Goal: Task Accomplishment & Management: Complete application form

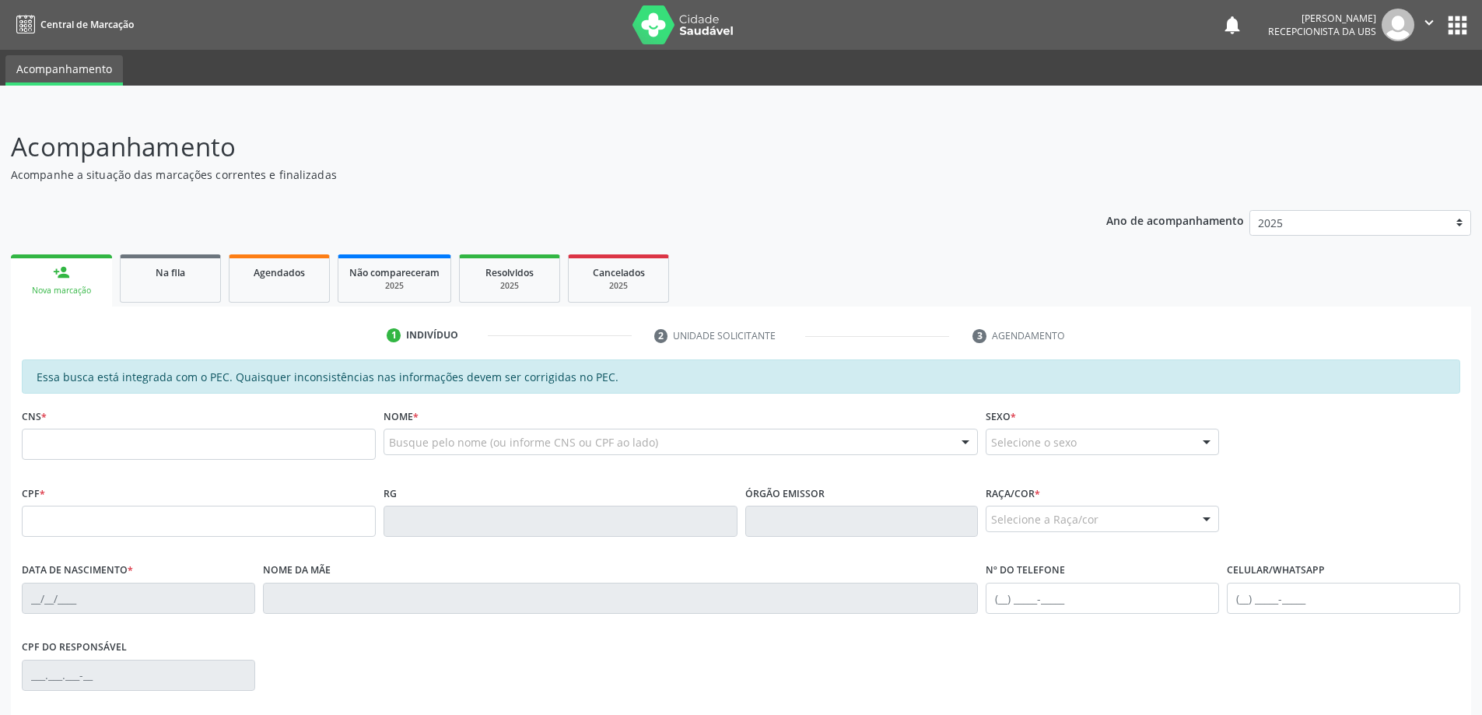
scroll to position [195, 0]
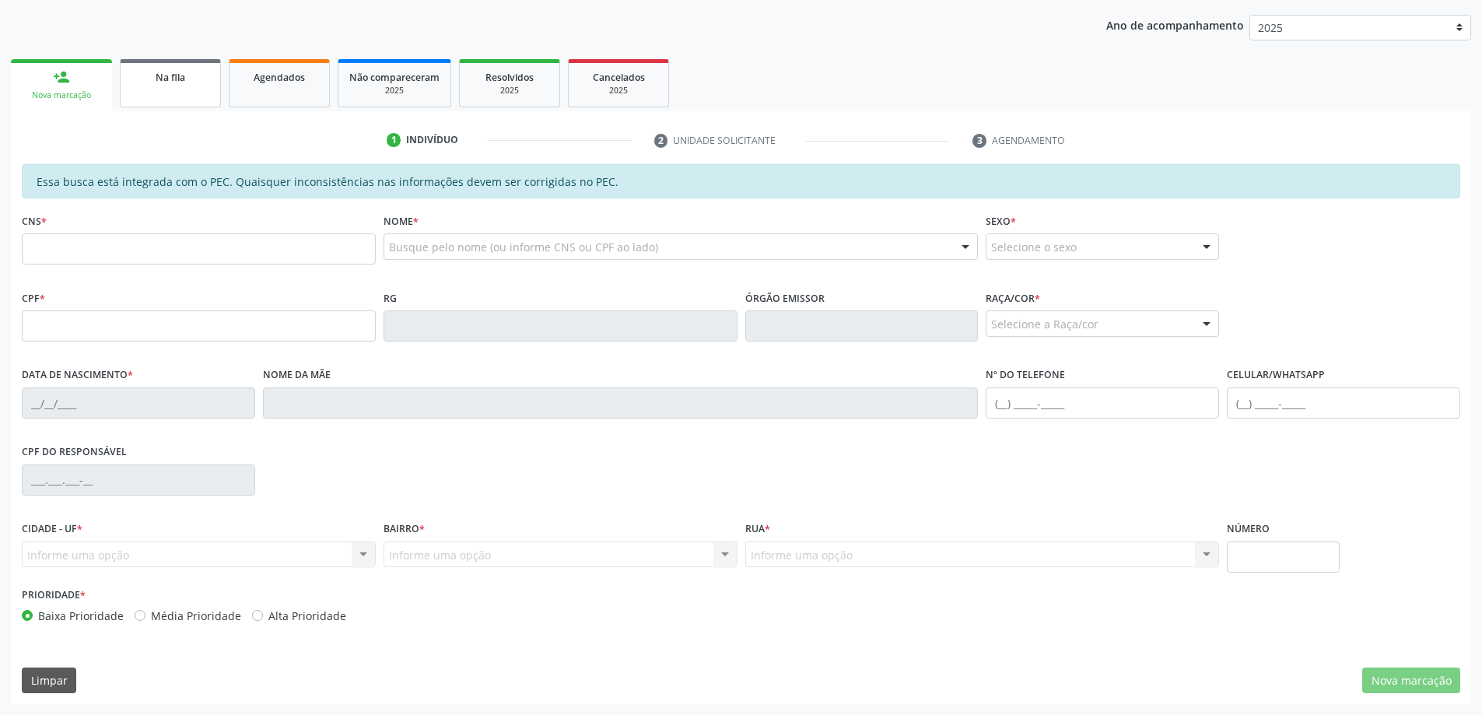
click at [205, 89] on link "Na fila" at bounding box center [170, 83] width 101 height 48
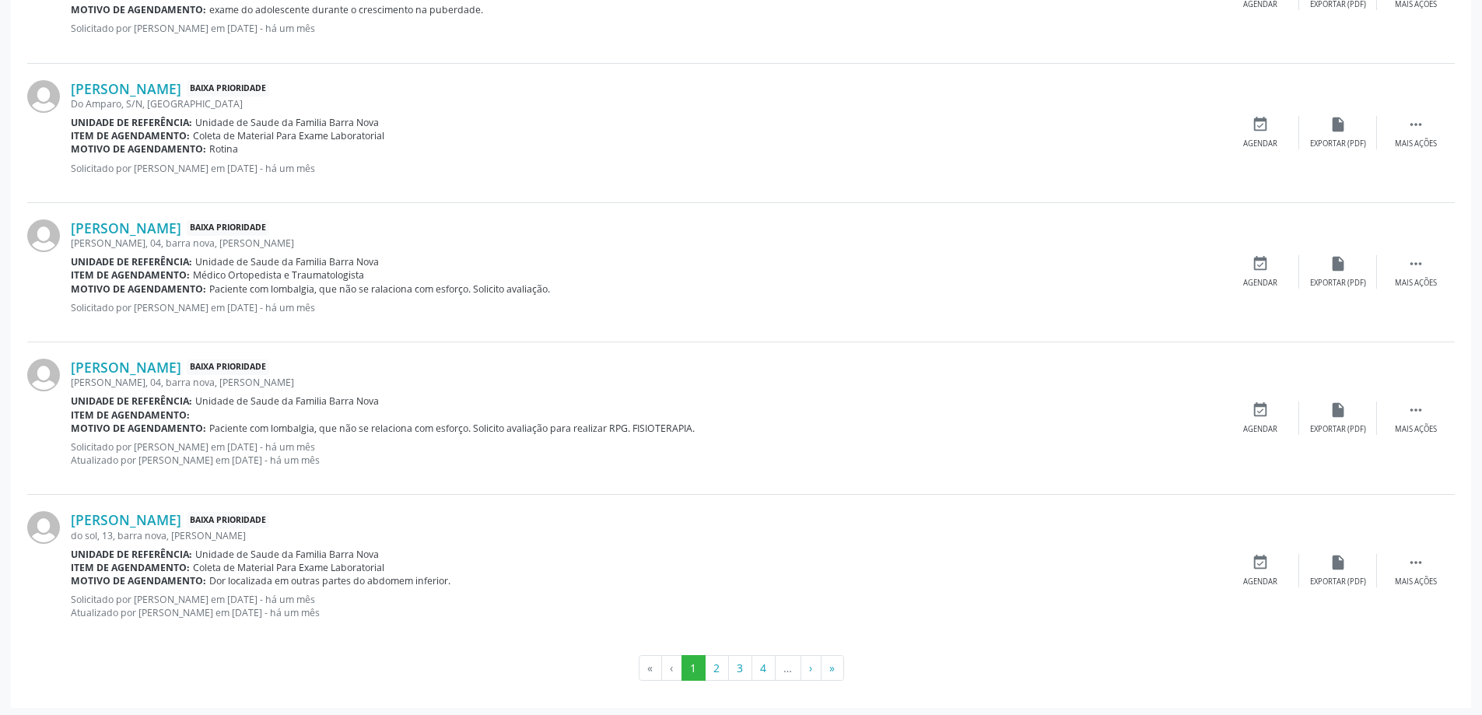
scroll to position [1962, 0]
click at [835, 665] on button "»" at bounding box center [832, 664] width 23 height 26
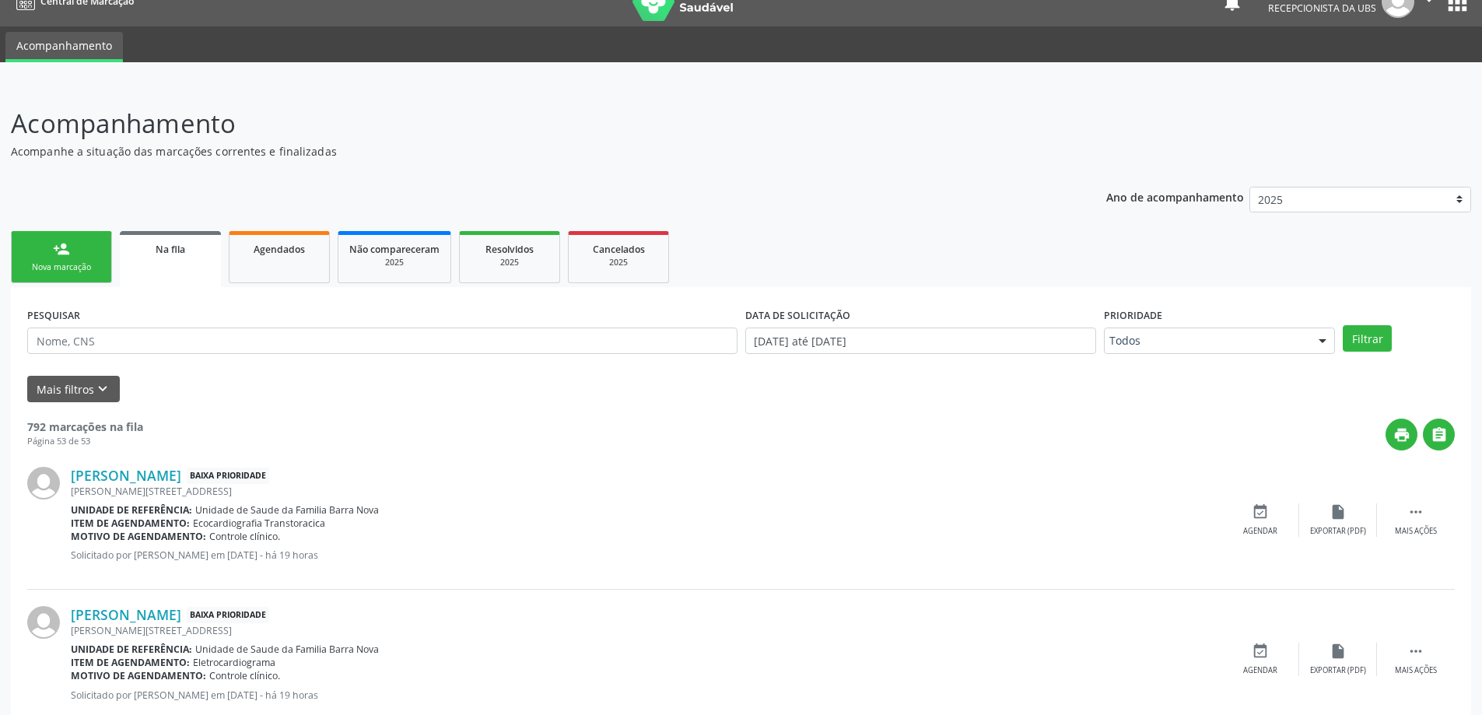
scroll to position [0, 0]
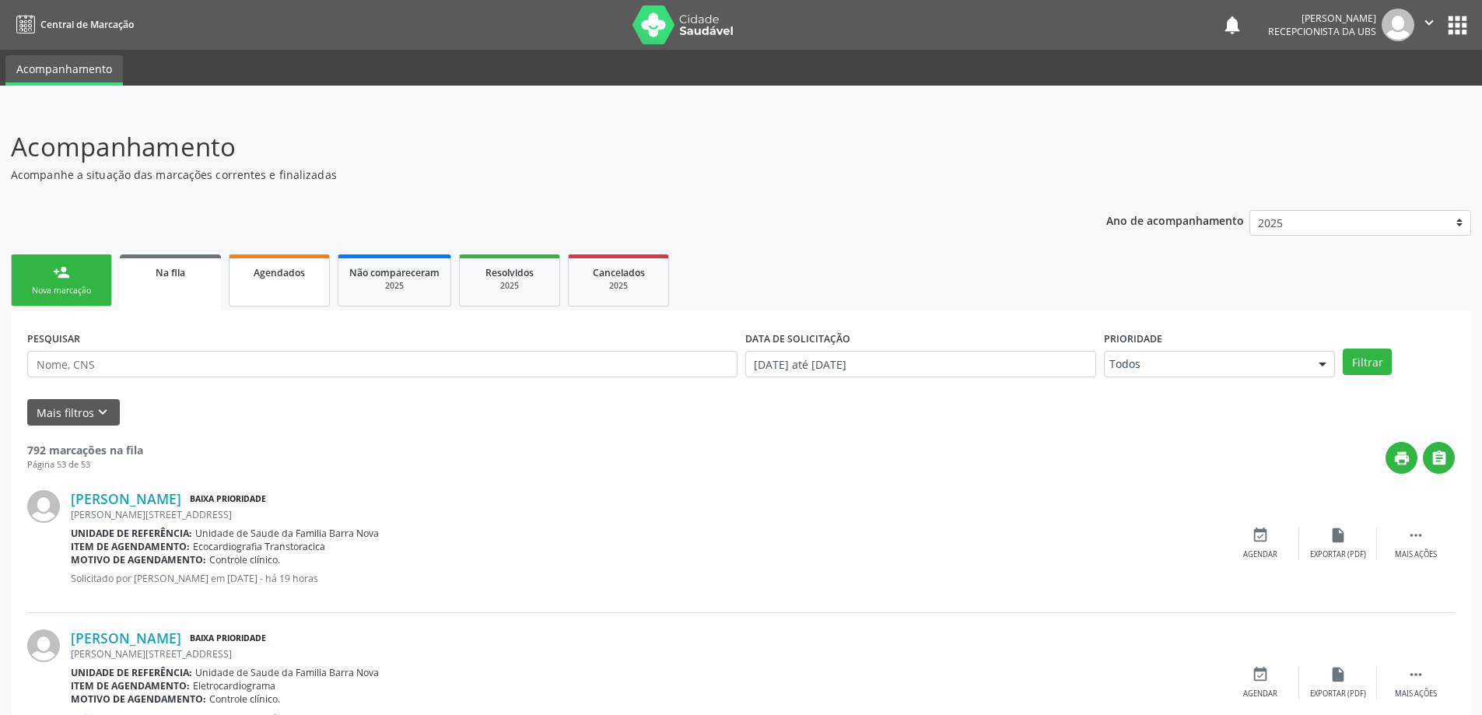
click at [280, 275] on span "Agendados" at bounding box center [279, 272] width 51 height 13
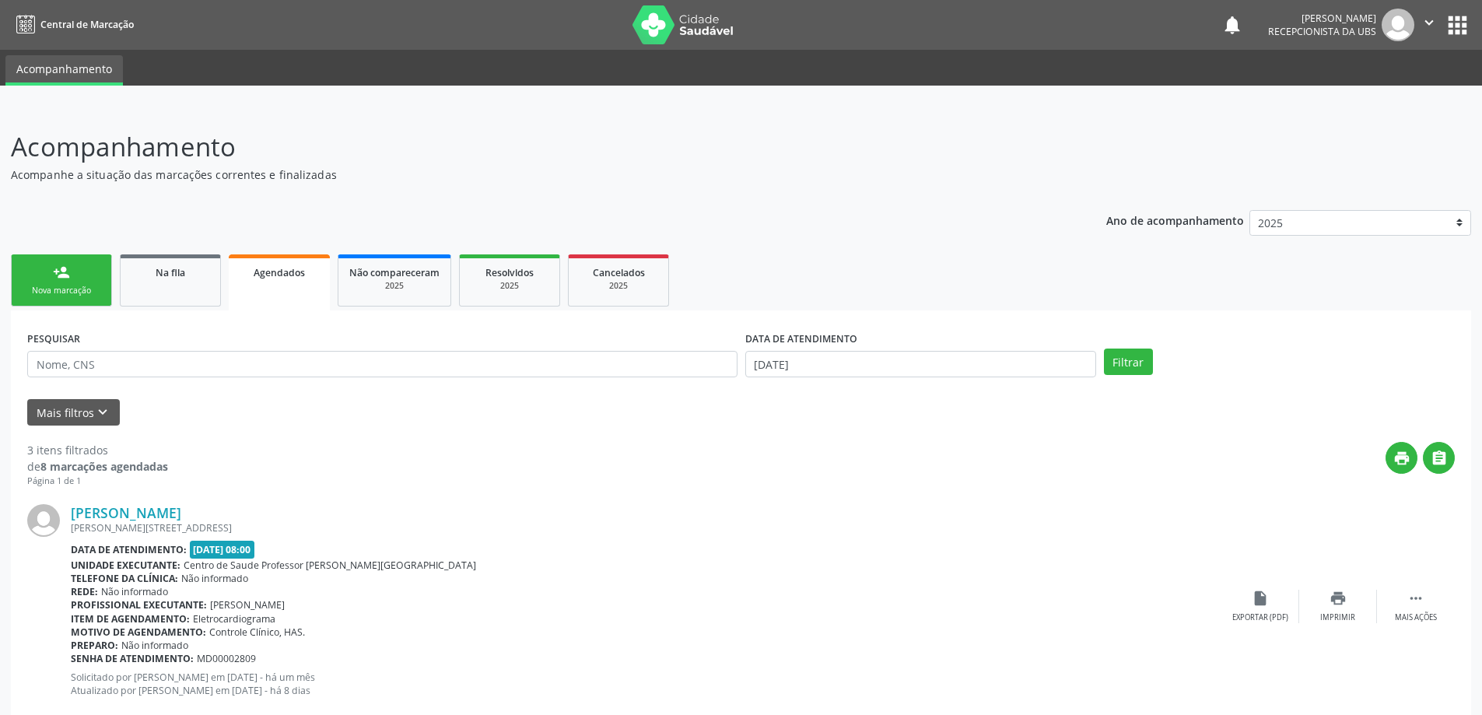
click at [45, 268] on link "person_add Nova marcação" at bounding box center [61, 280] width 101 height 52
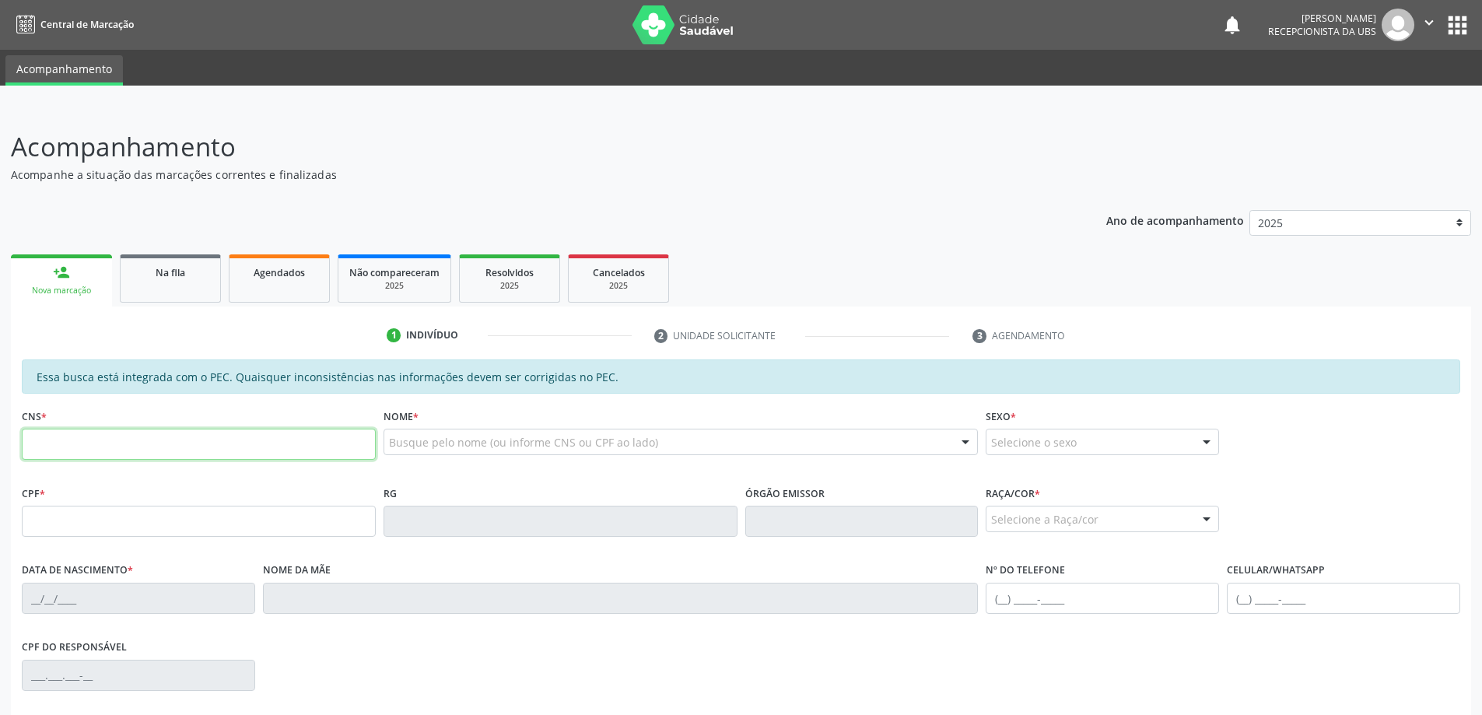
click at [110, 437] on input "text" at bounding box center [199, 444] width 354 height 31
type input "700 0079 6262 9007"
type input "126.278.034-92"
type input "[DATE]"
type input "[PERSON_NAME]"
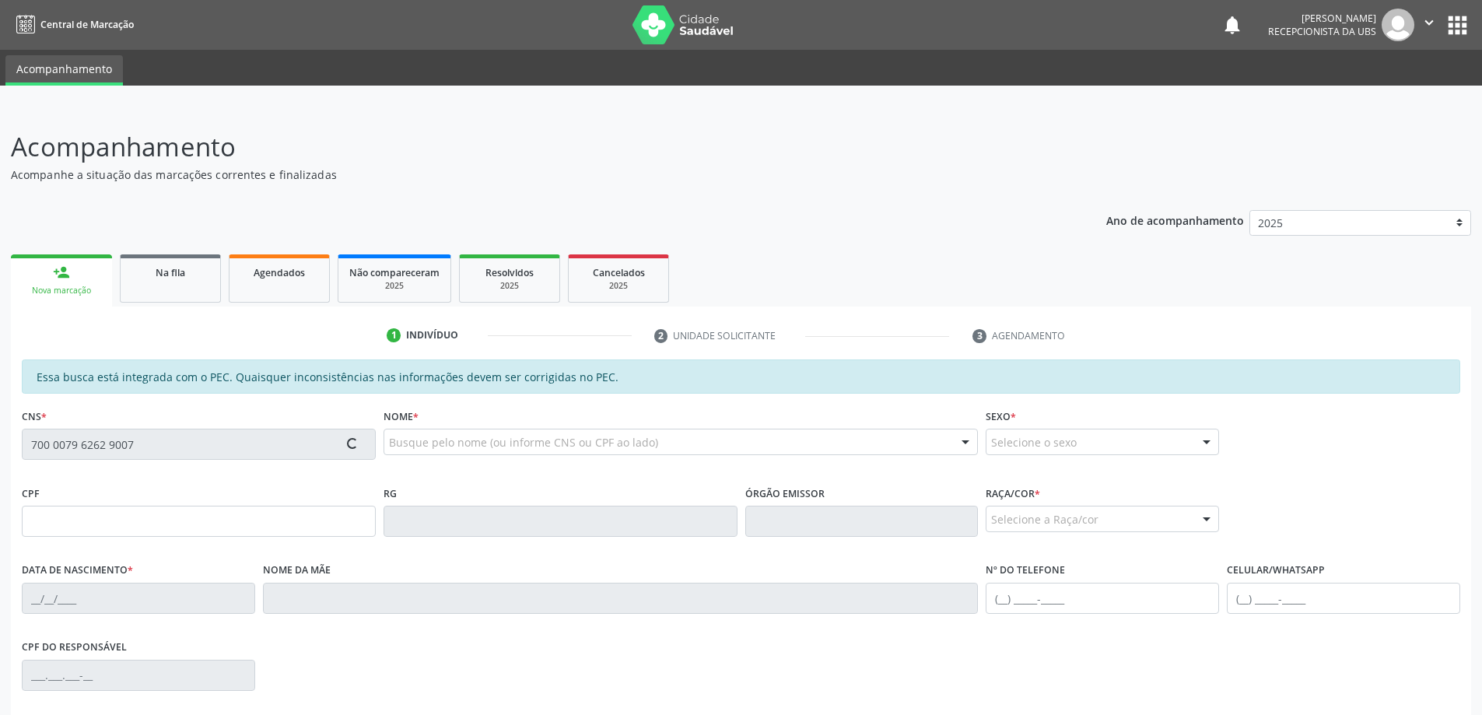
type input "[PHONE_NUMBER]"
type input "07"
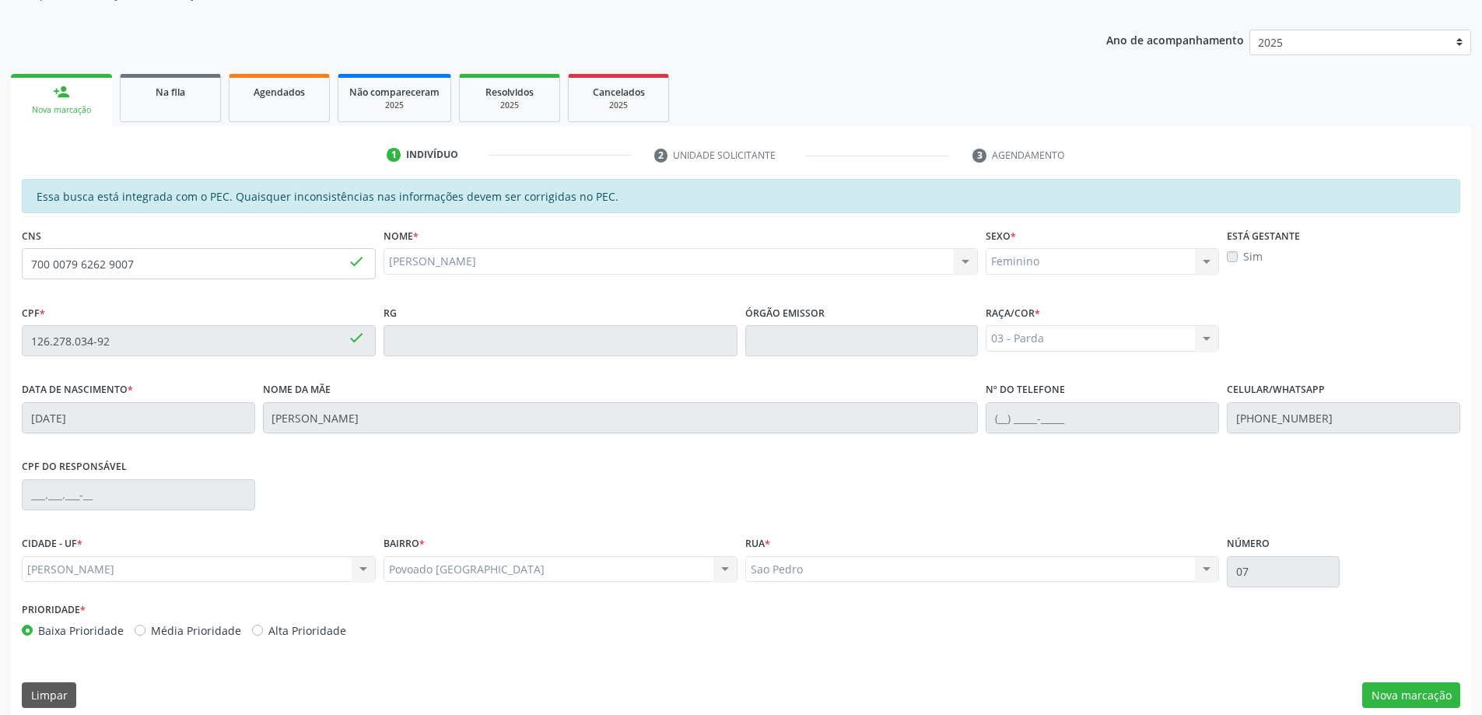
scroll to position [195, 0]
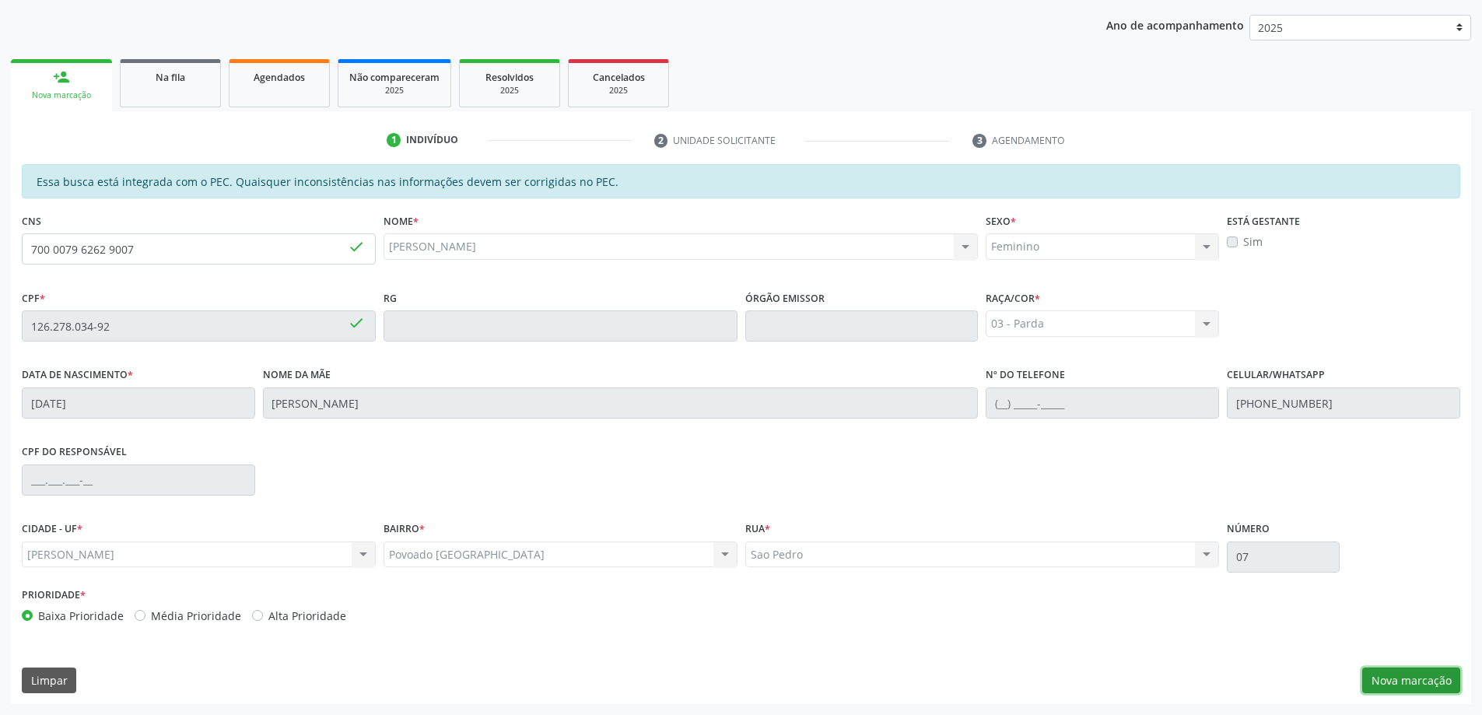
click at [1416, 676] on button "Nova marcação" at bounding box center [1411, 681] width 98 height 26
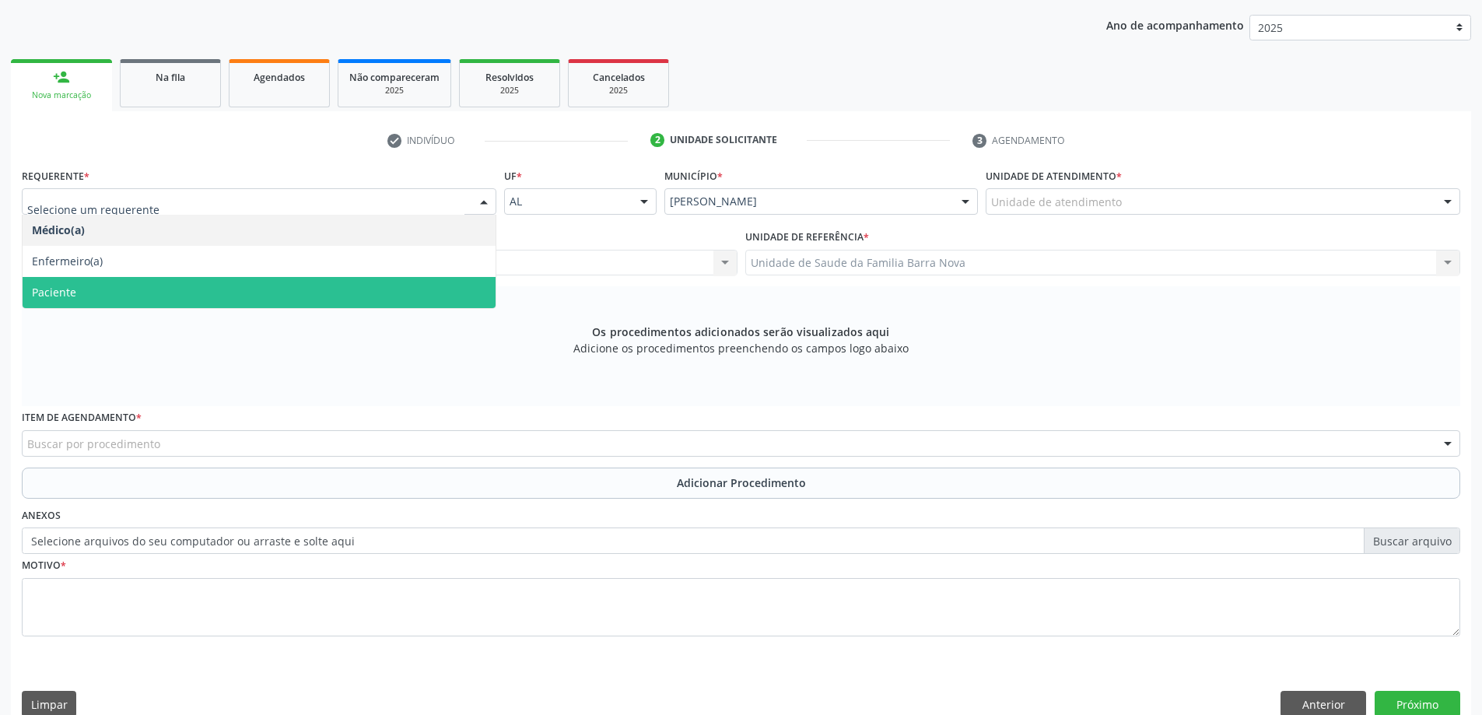
click at [324, 288] on span "Paciente" at bounding box center [259, 292] width 473 height 31
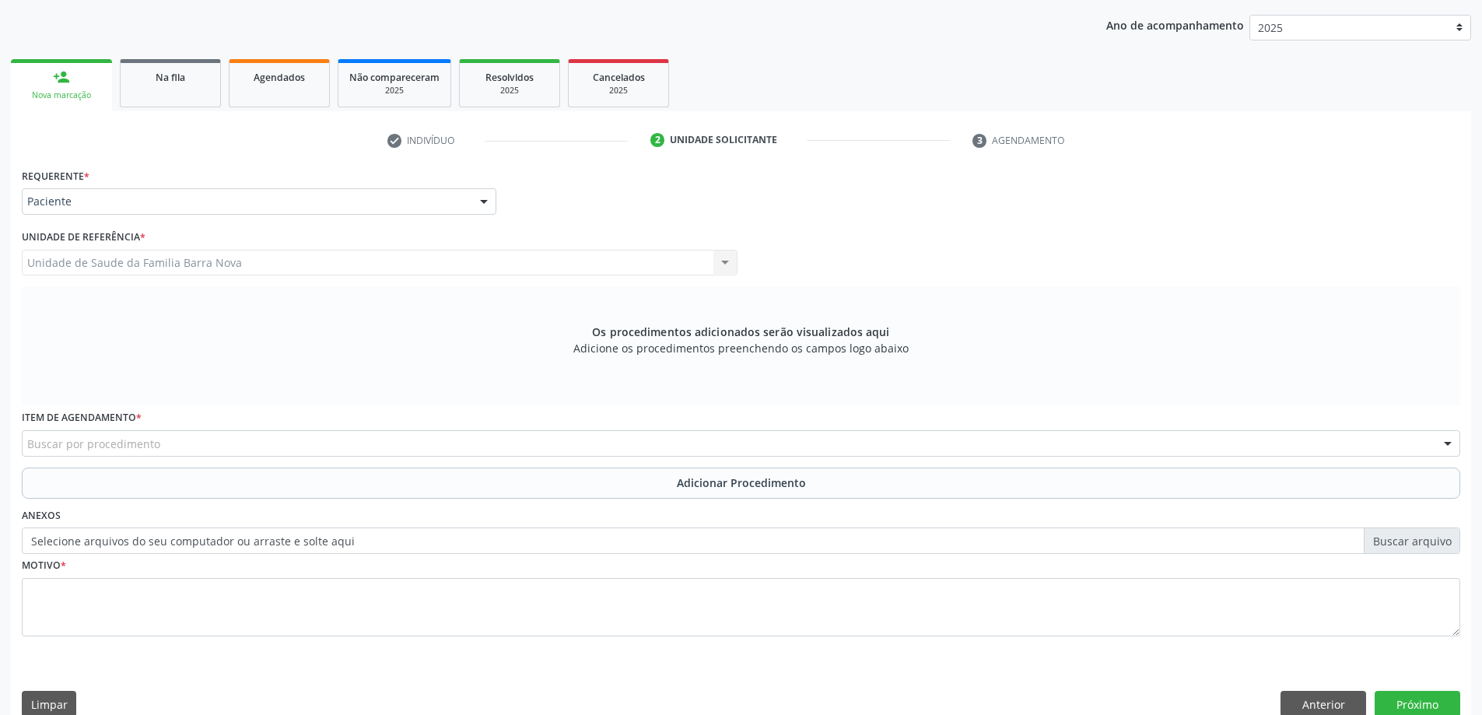
click at [332, 440] on div "Buscar por procedimento" at bounding box center [741, 443] width 1439 height 26
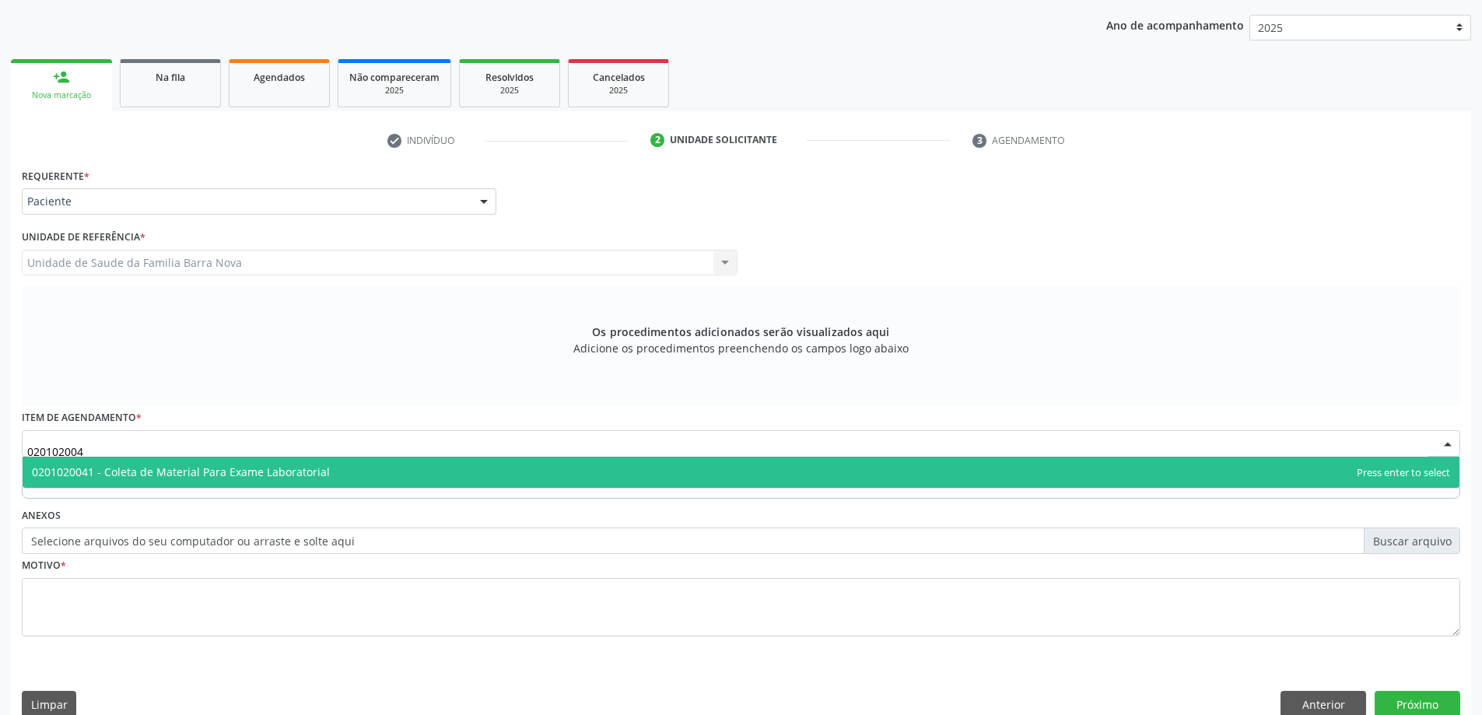
type input "0201020041"
click at [649, 469] on span "0201020041 - Coleta de Material Para Exame Laboratorial" at bounding box center [741, 472] width 1437 height 31
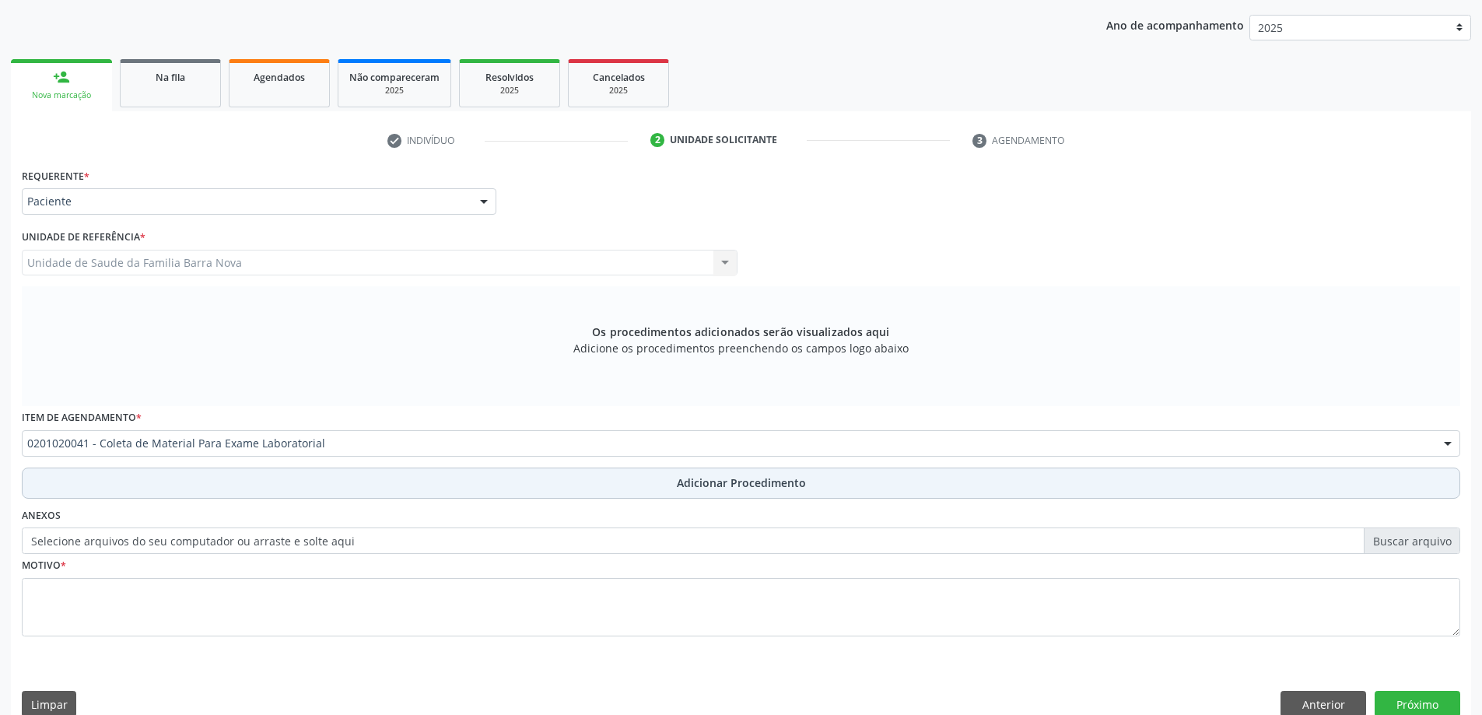
click at [697, 490] on span "Adicionar Procedimento" at bounding box center [741, 483] width 129 height 16
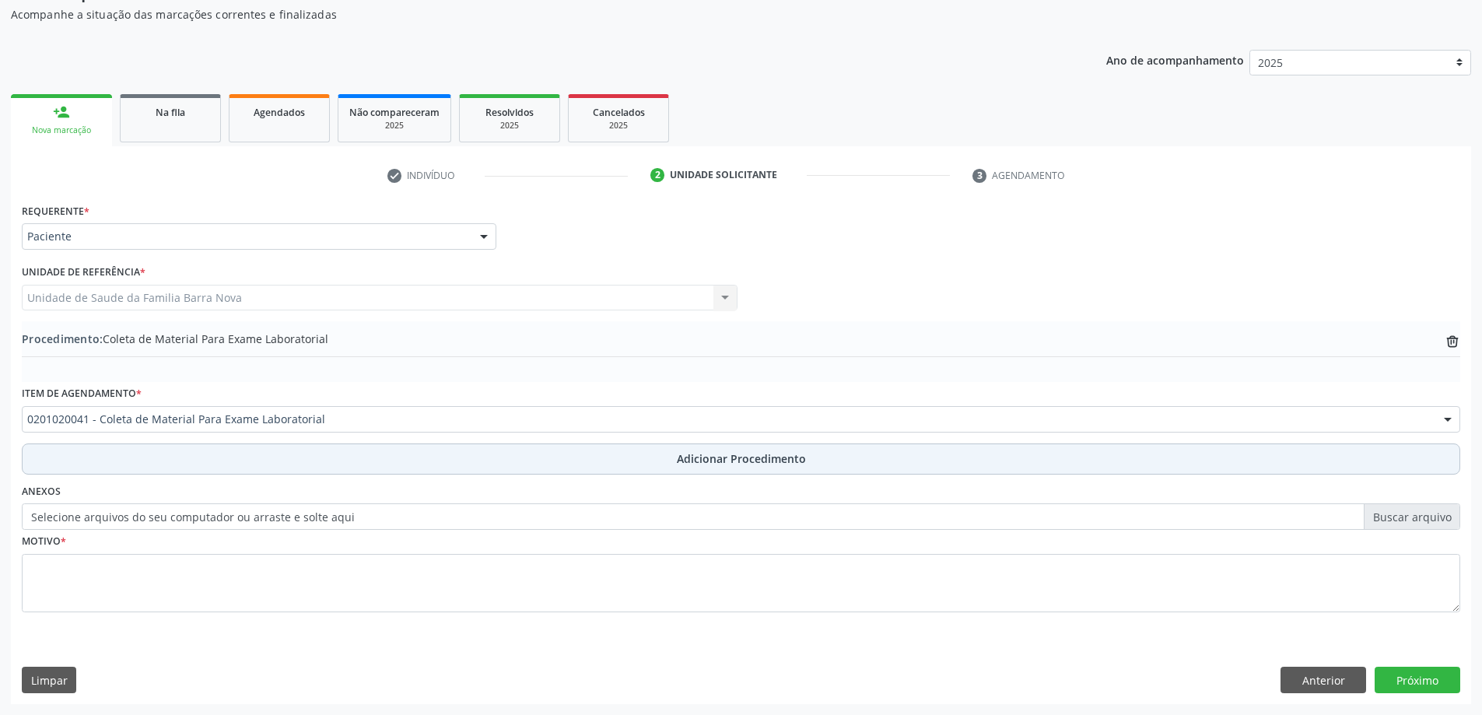
scroll to position [160, 0]
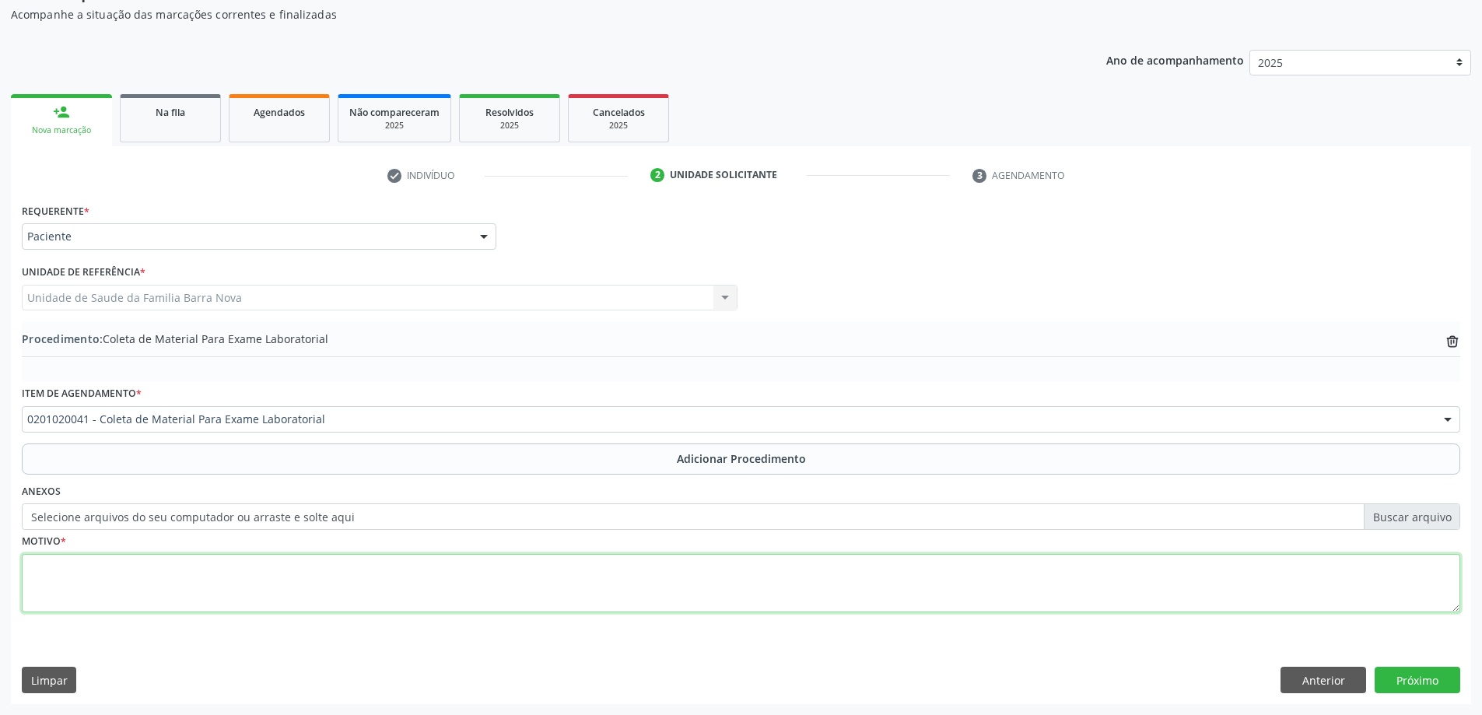
click at [369, 589] on textarea at bounding box center [741, 583] width 1439 height 59
type textarea "Rotina."
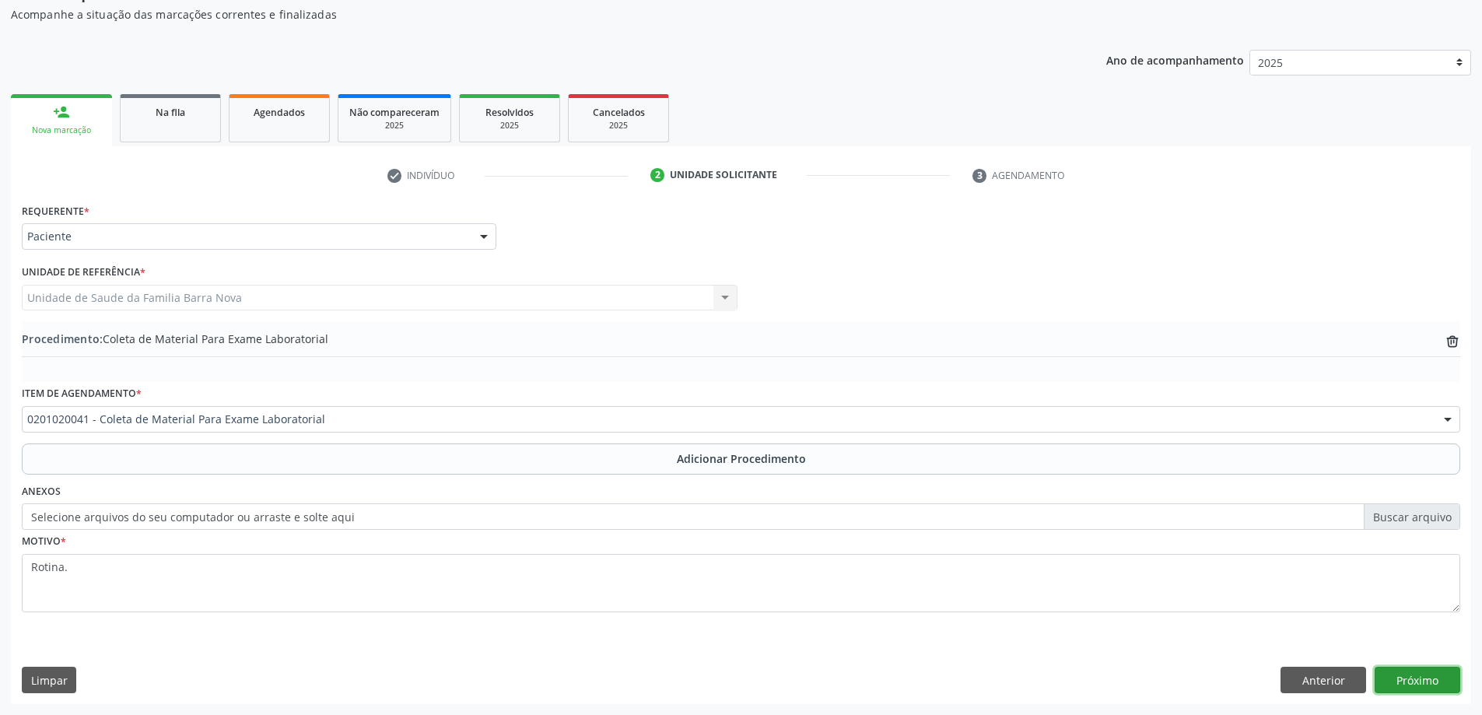
click at [1453, 686] on button "Próximo" at bounding box center [1418, 680] width 86 height 26
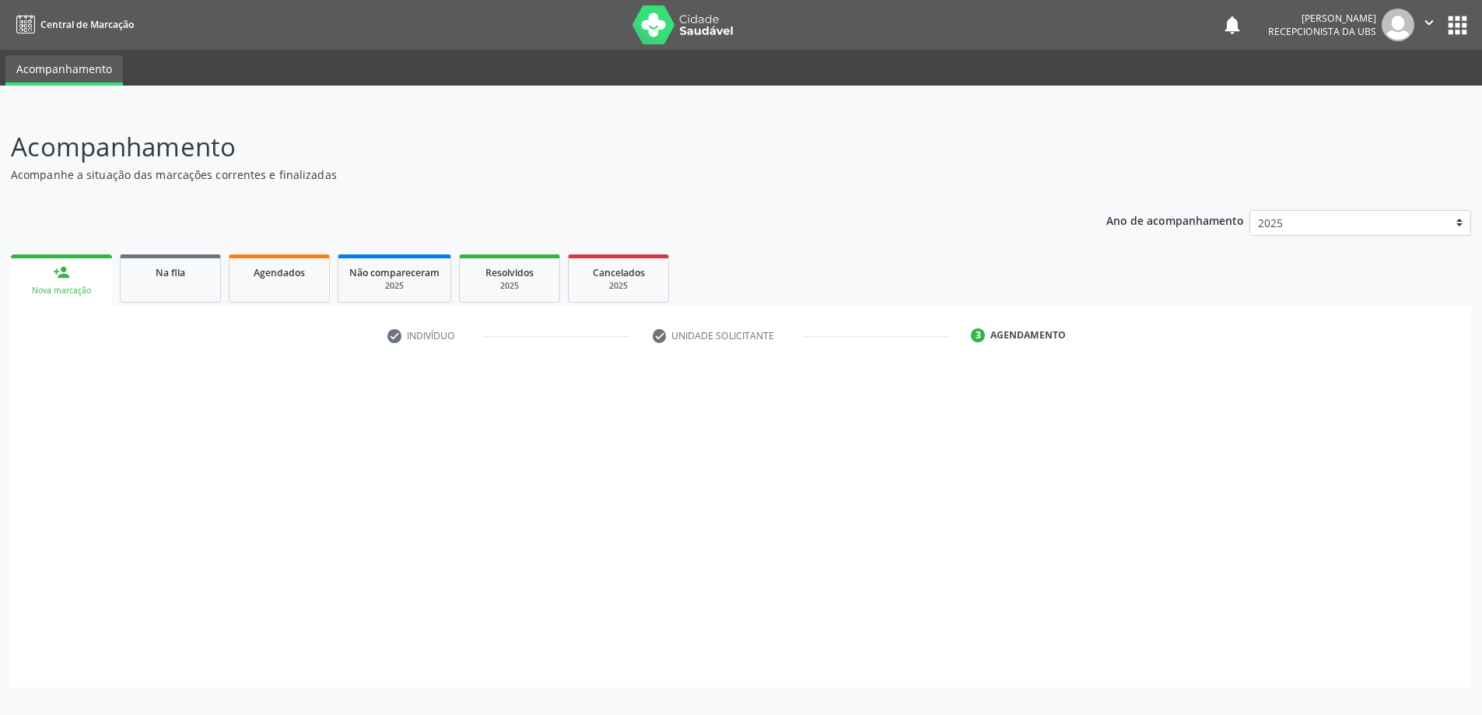
scroll to position [0, 0]
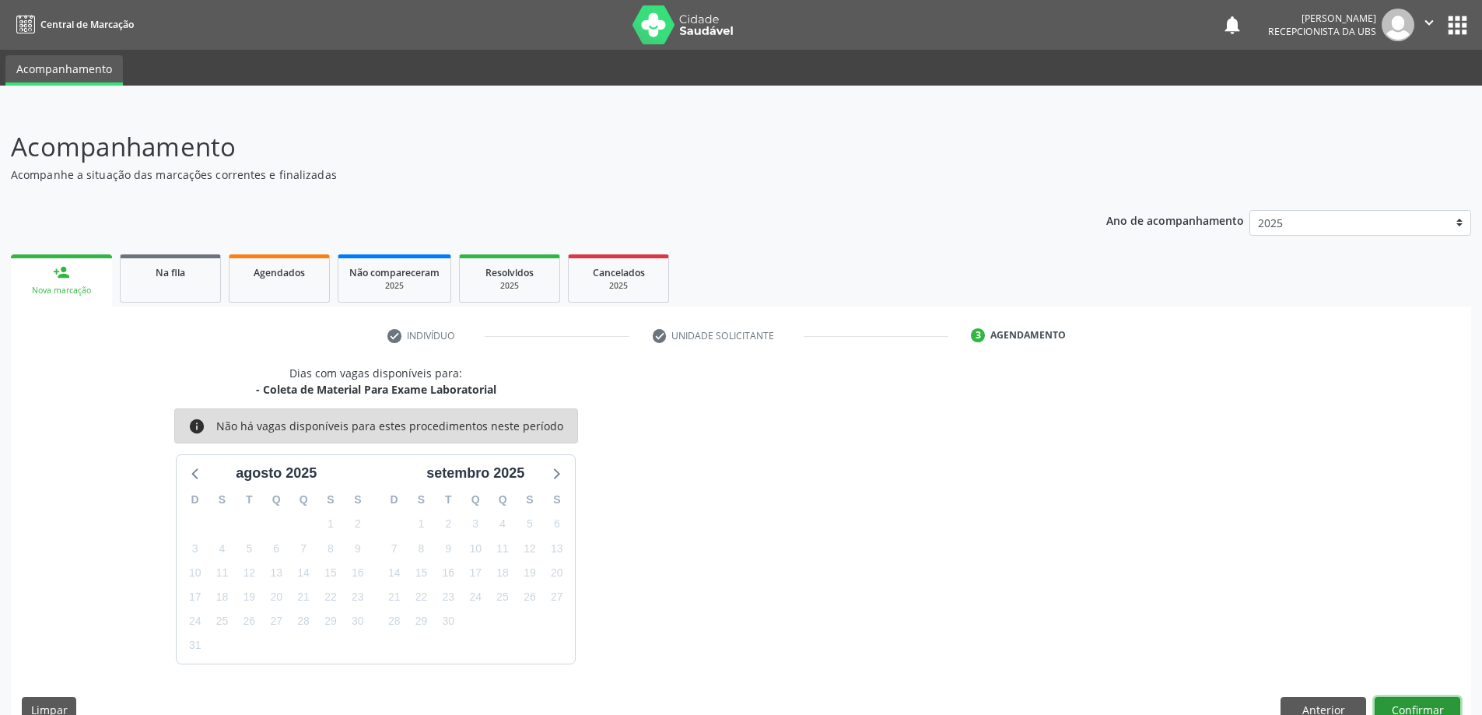
click at [1433, 709] on button "Confirmar" at bounding box center [1418, 710] width 86 height 26
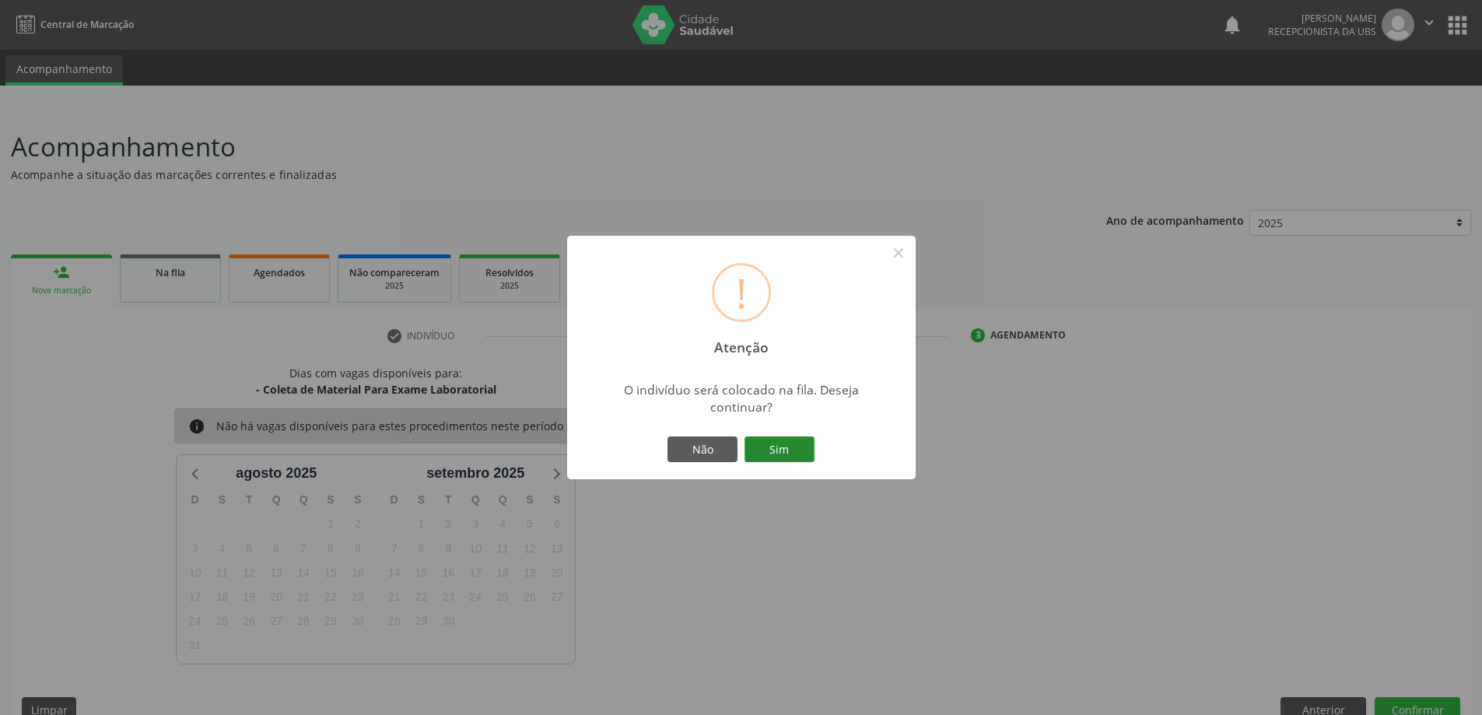
click at [773, 452] on button "Sim" at bounding box center [780, 450] width 70 height 26
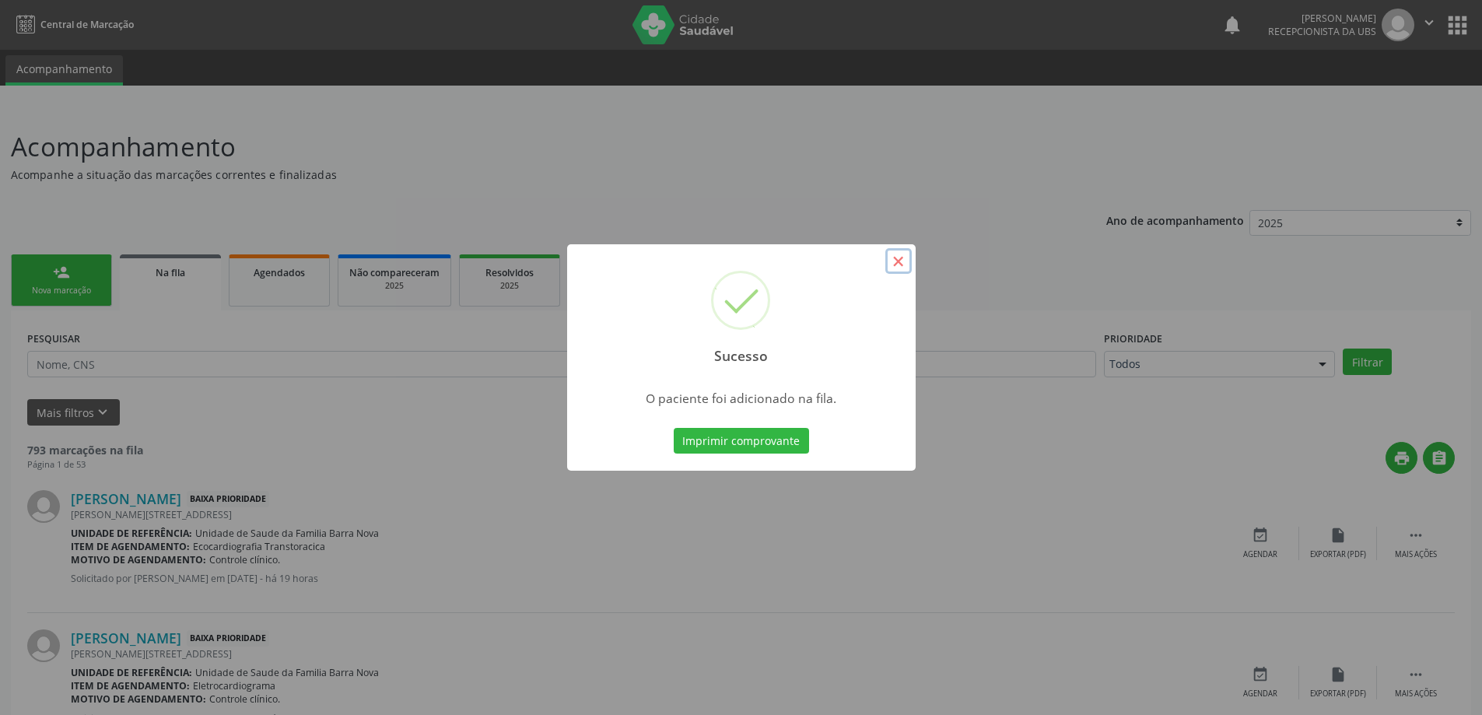
click at [895, 258] on button "×" at bounding box center [898, 261] width 26 height 26
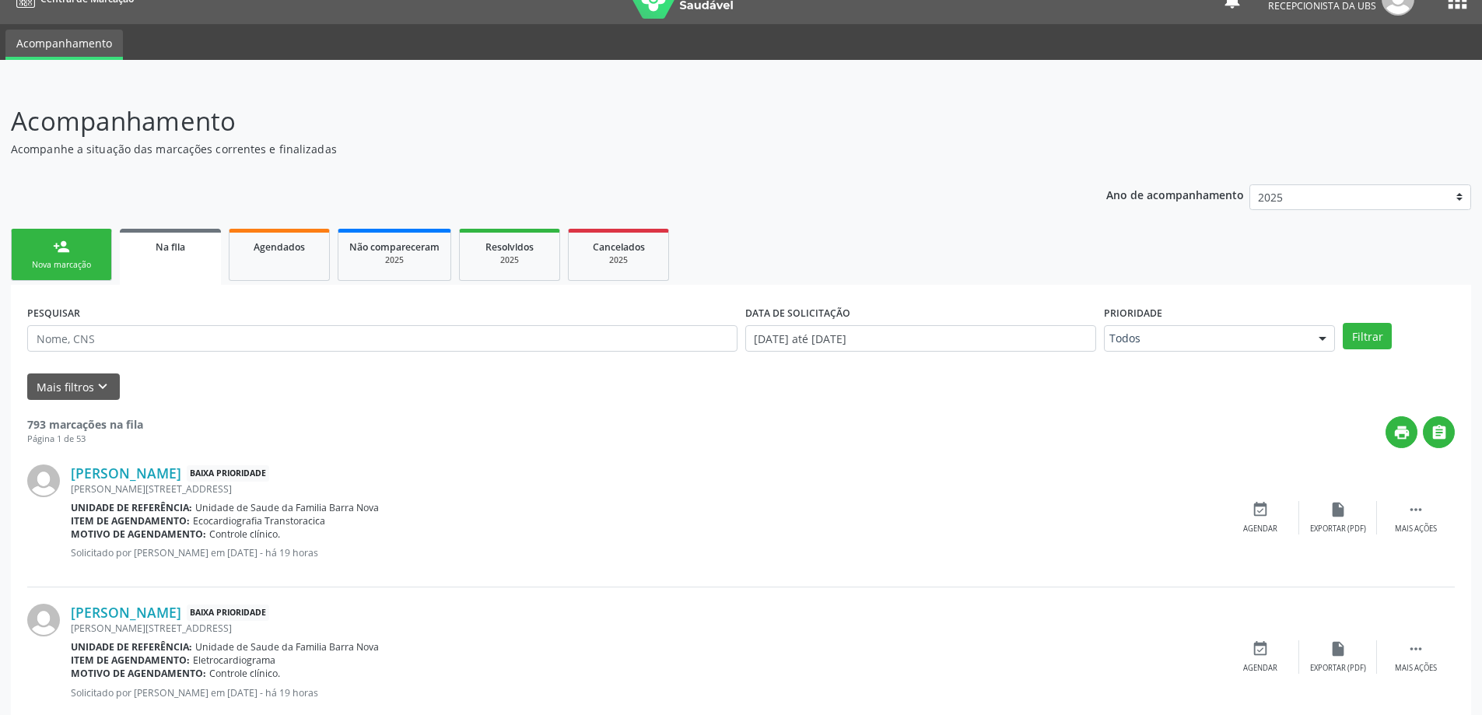
scroll to position [9, 0]
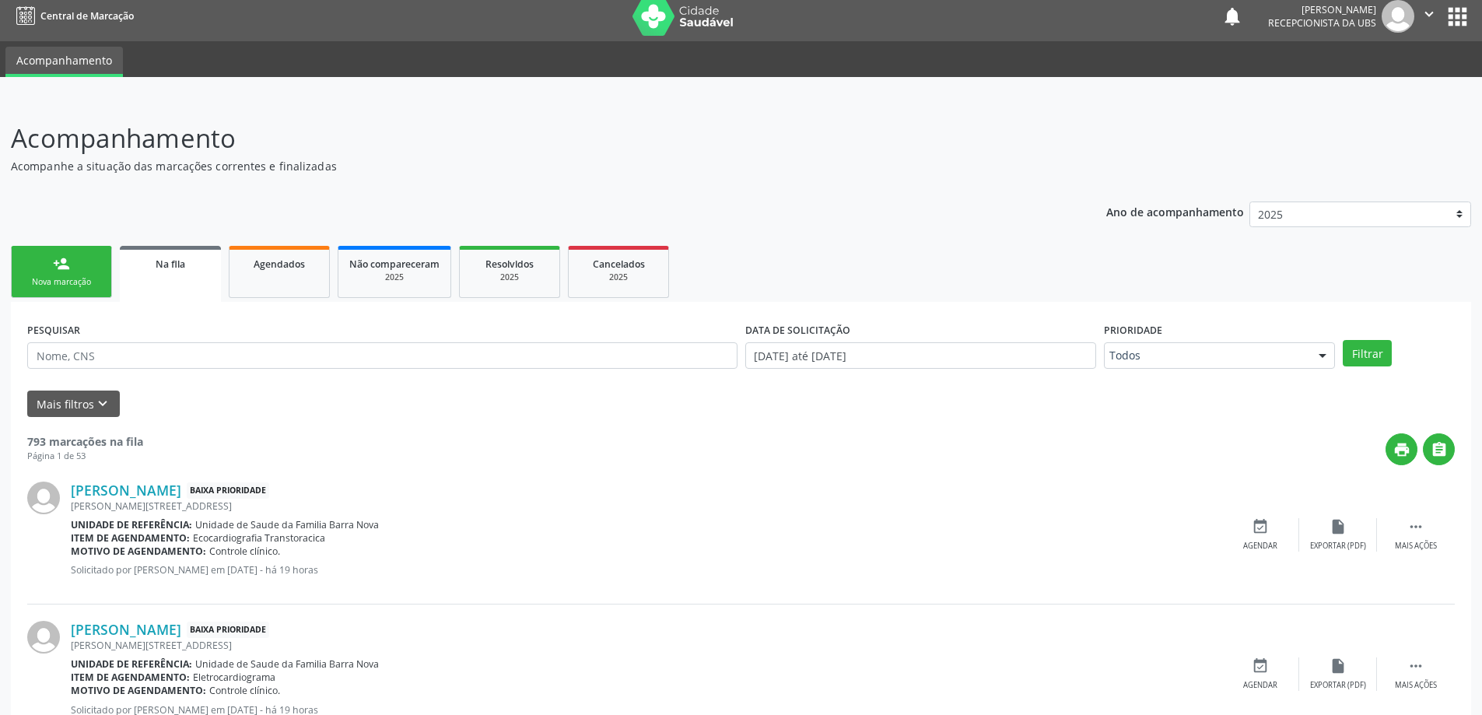
click at [56, 258] on div "person_add" at bounding box center [61, 263] width 17 height 17
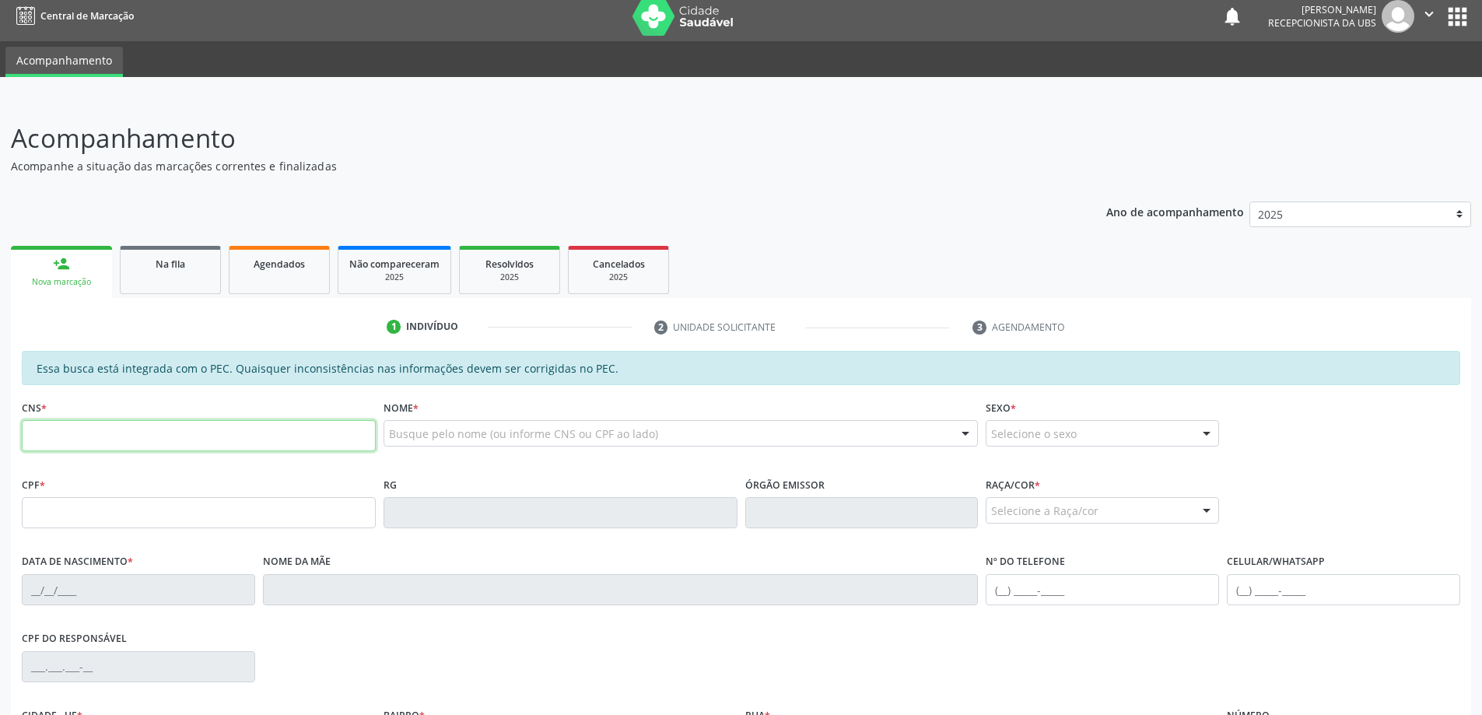
click at [188, 429] on input "text" at bounding box center [199, 435] width 354 height 31
type input "702 9055 3059 0678"
type input "870.834.424-87"
type input "14/09/1973"
type input "Rosalia Maria Dias da Silva"
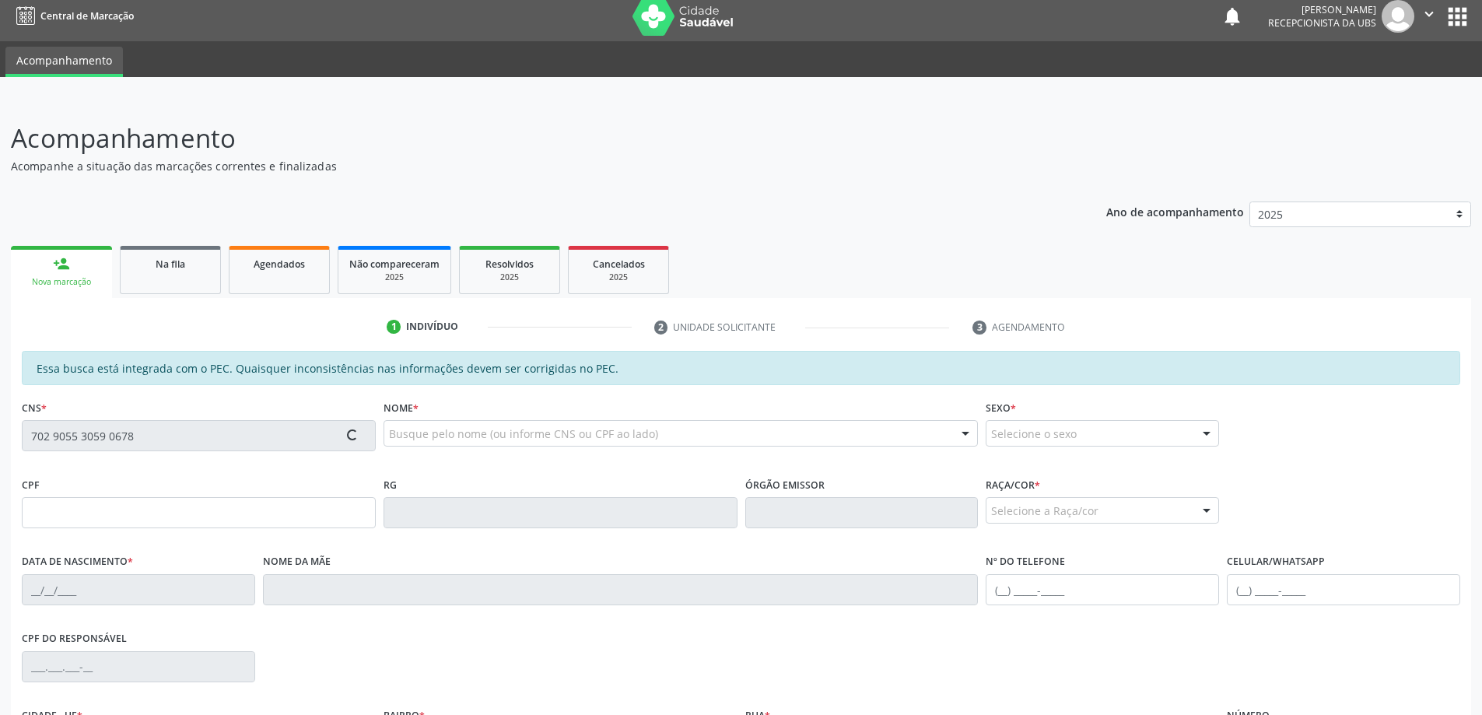
type input "(82) 99800-6745"
type input "198"
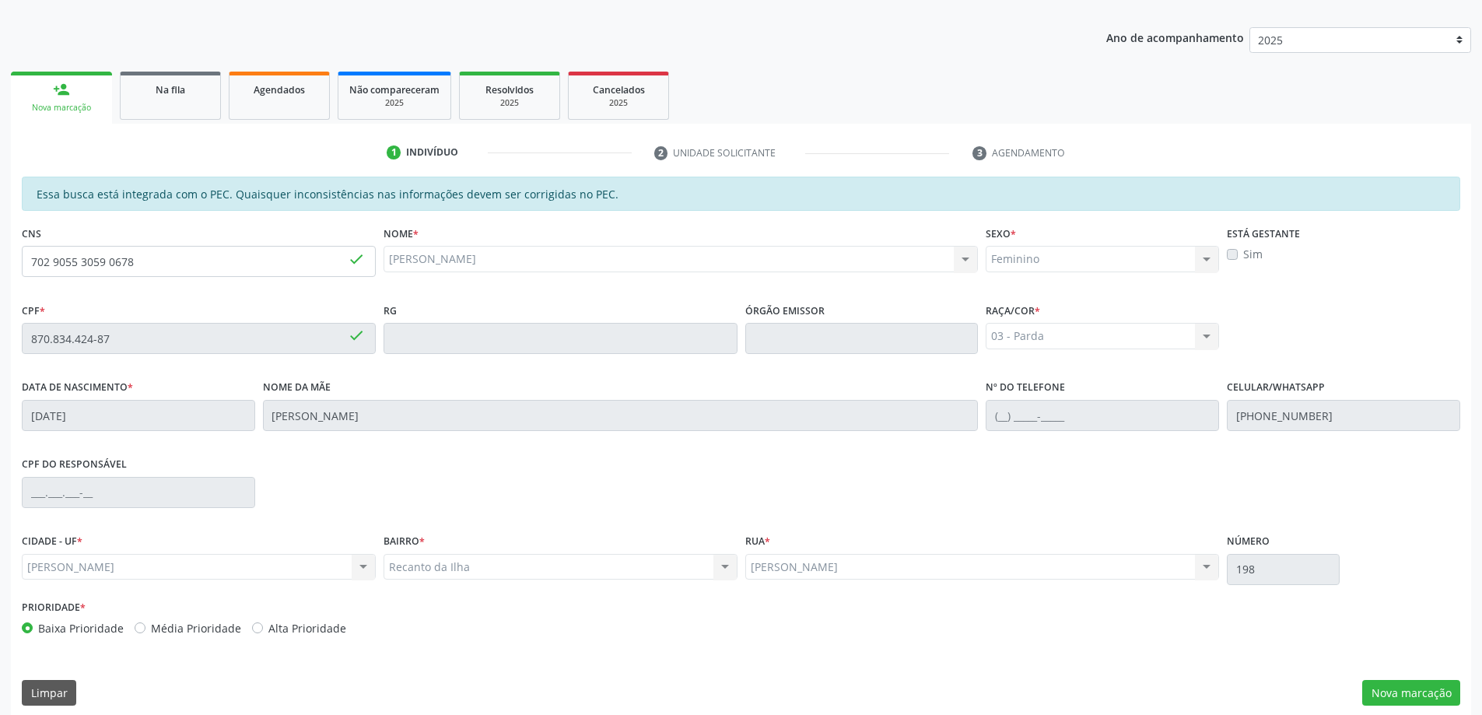
scroll to position [195, 0]
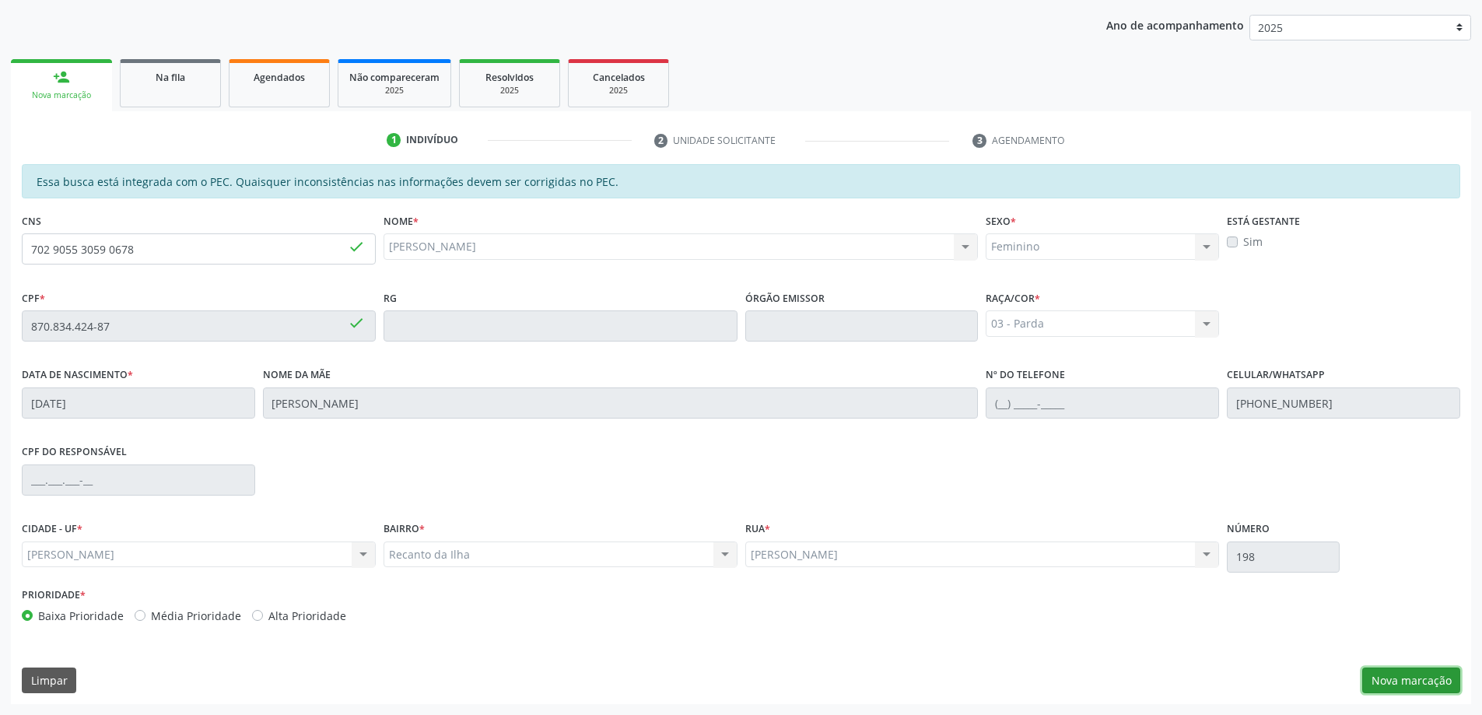
click at [1408, 679] on button "Nova marcação" at bounding box center [1411, 681] width 98 height 26
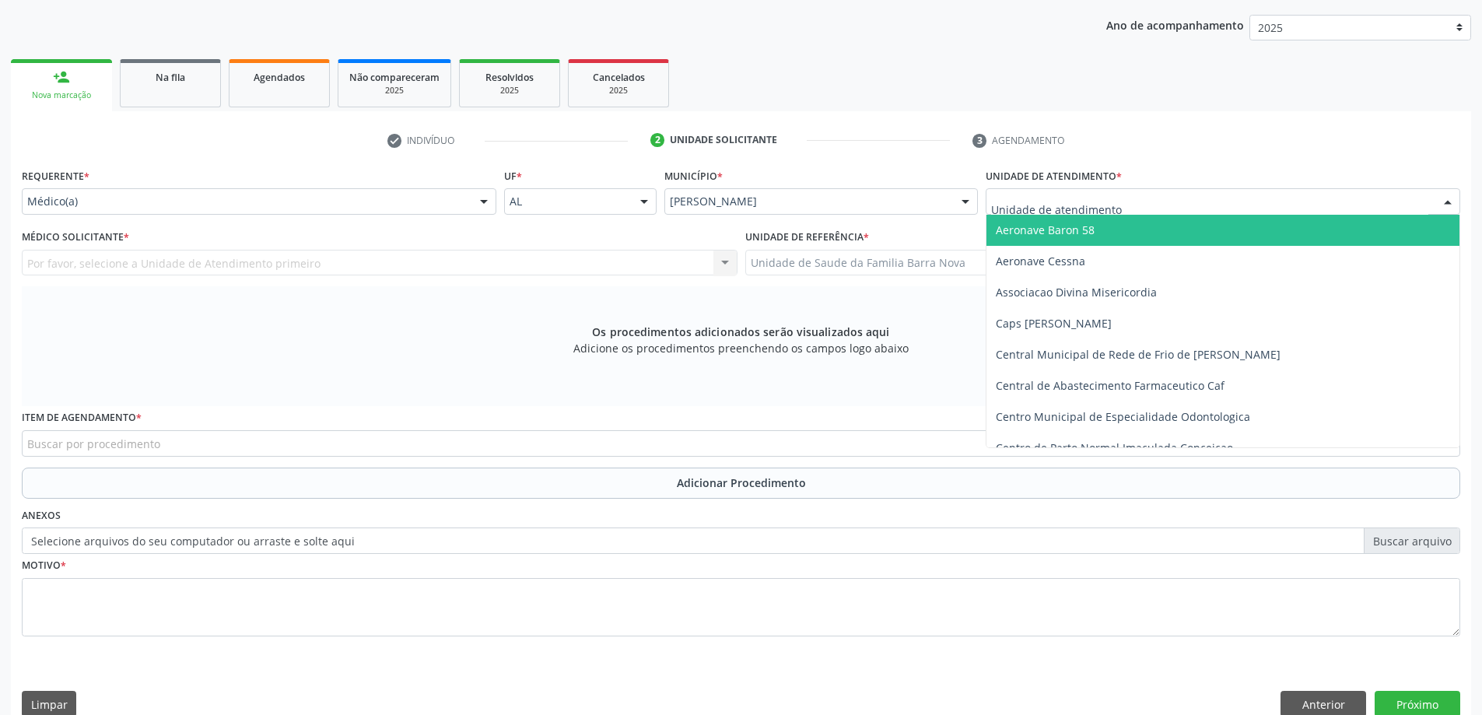
click at [1233, 206] on div at bounding box center [1223, 201] width 475 height 26
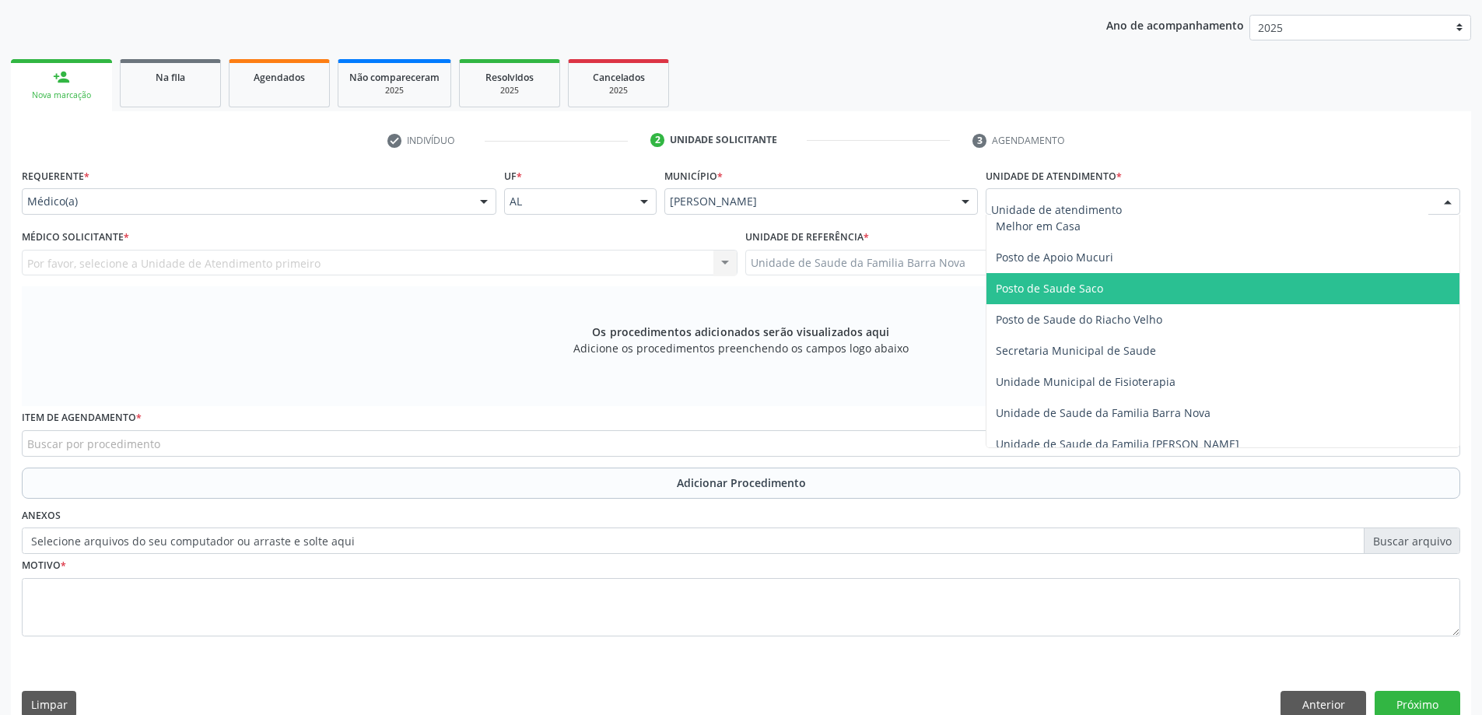
scroll to position [700, 0]
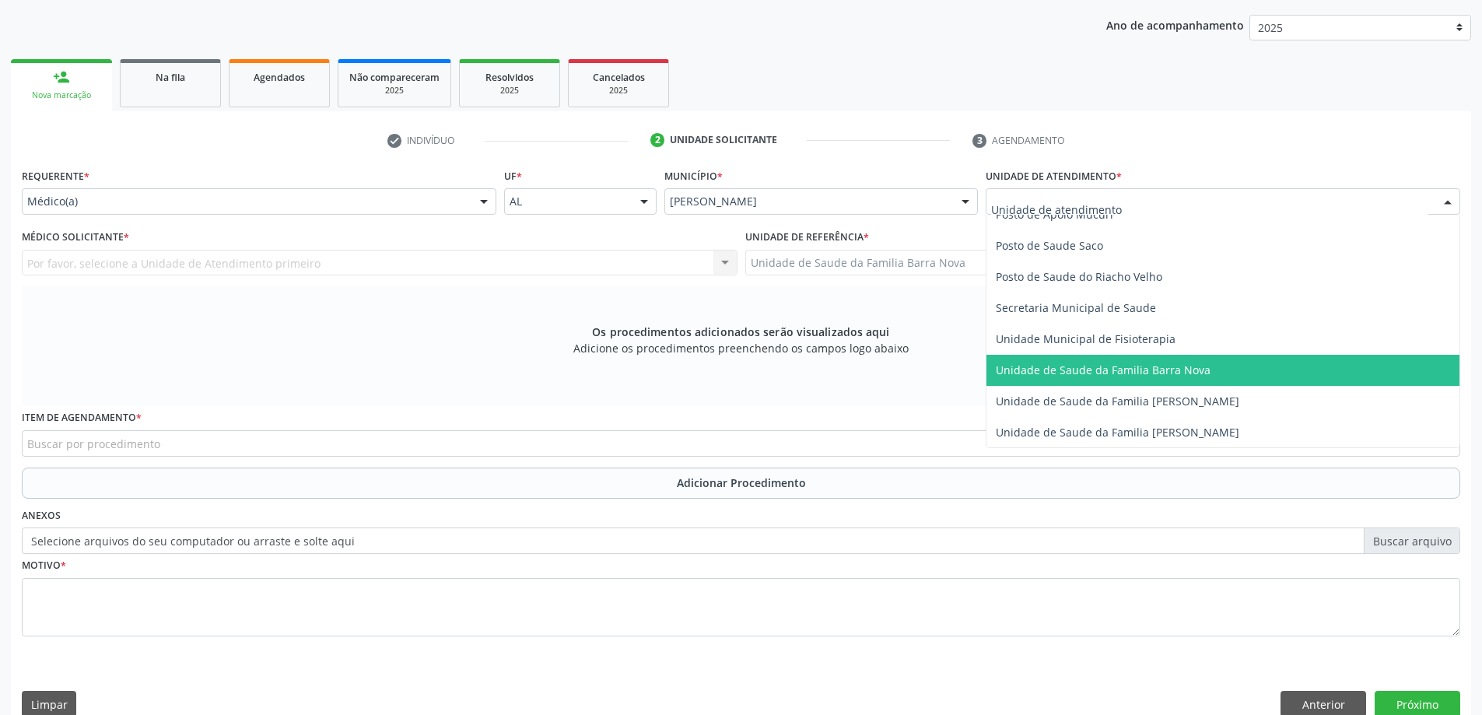
click at [1176, 370] on span "Unidade de Saude da Familia Barra Nova" at bounding box center [1103, 370] width 215 height 15
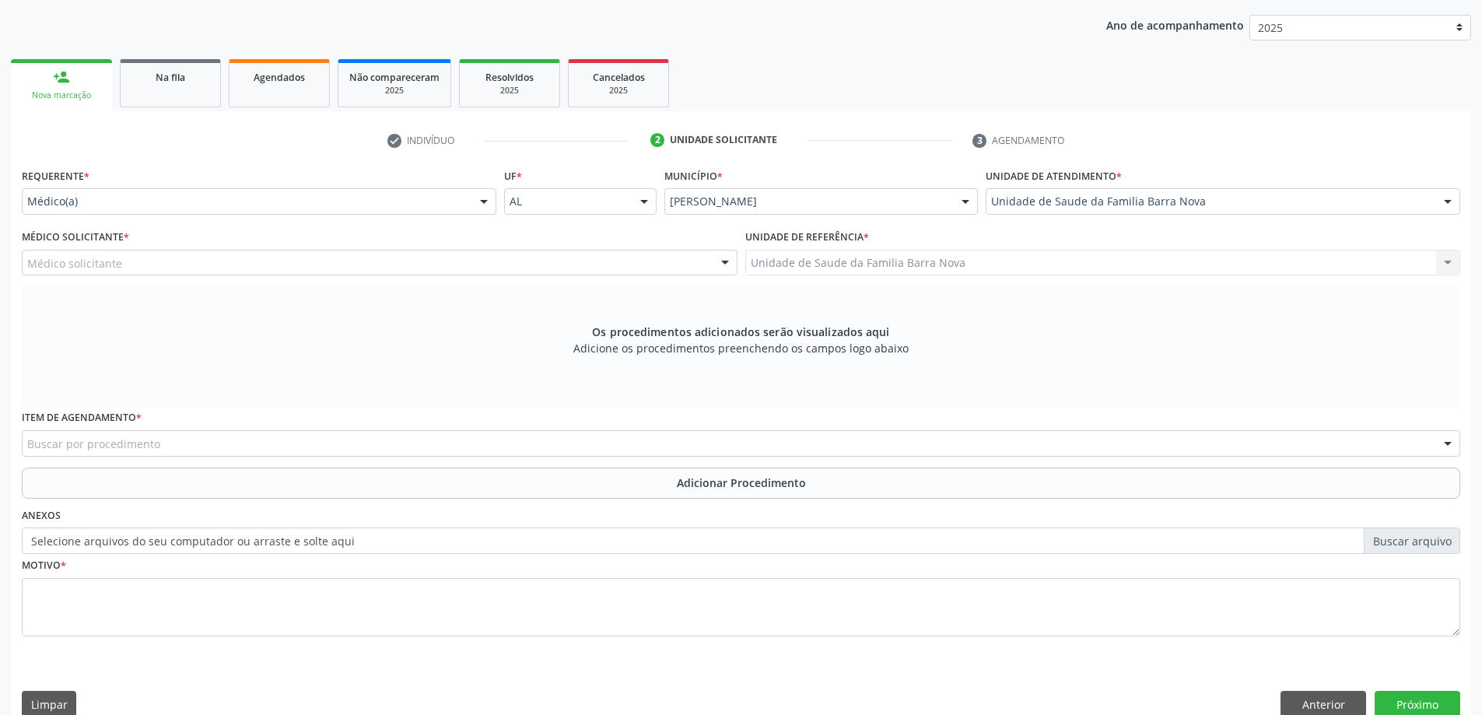
click at [283, 266] on div "Médico solicitante" at bounding box center [380, 263] width 716 height 26
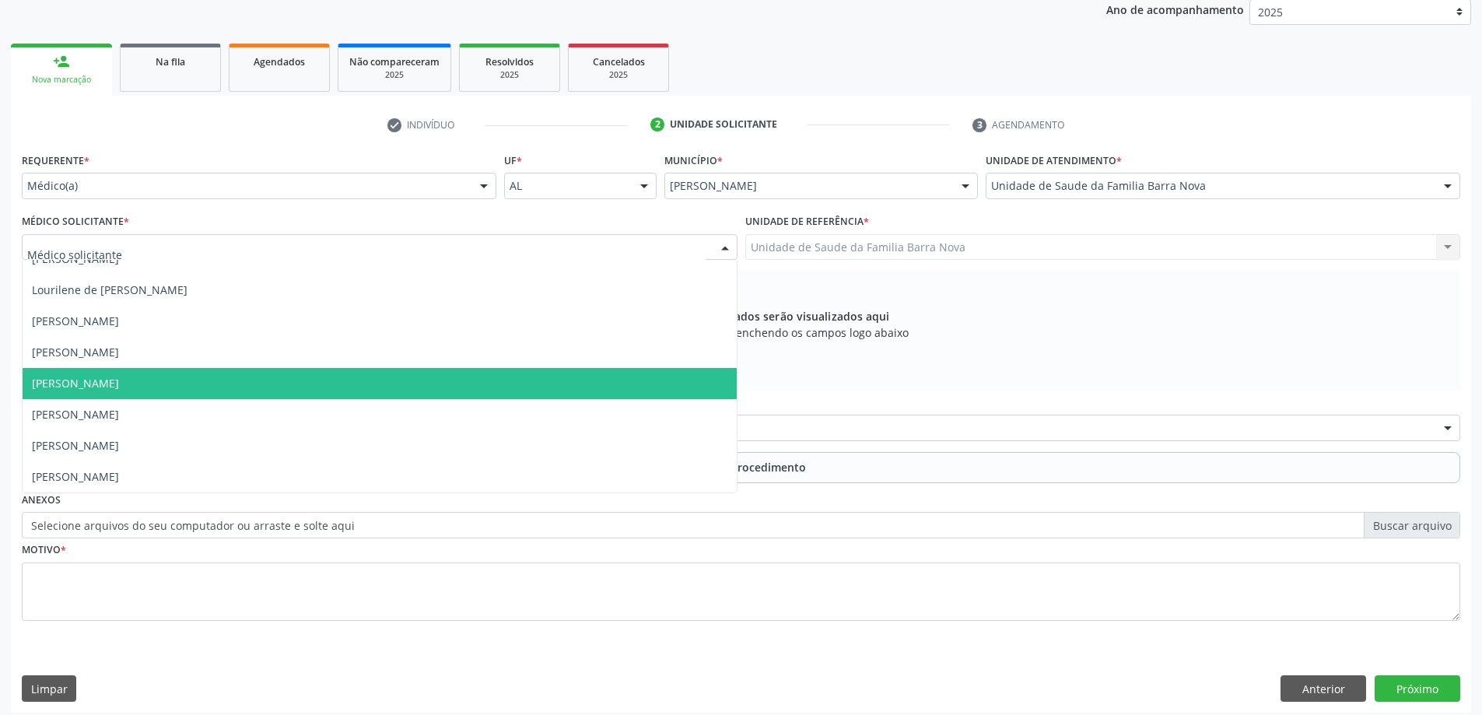
scroll to position [219, 0]
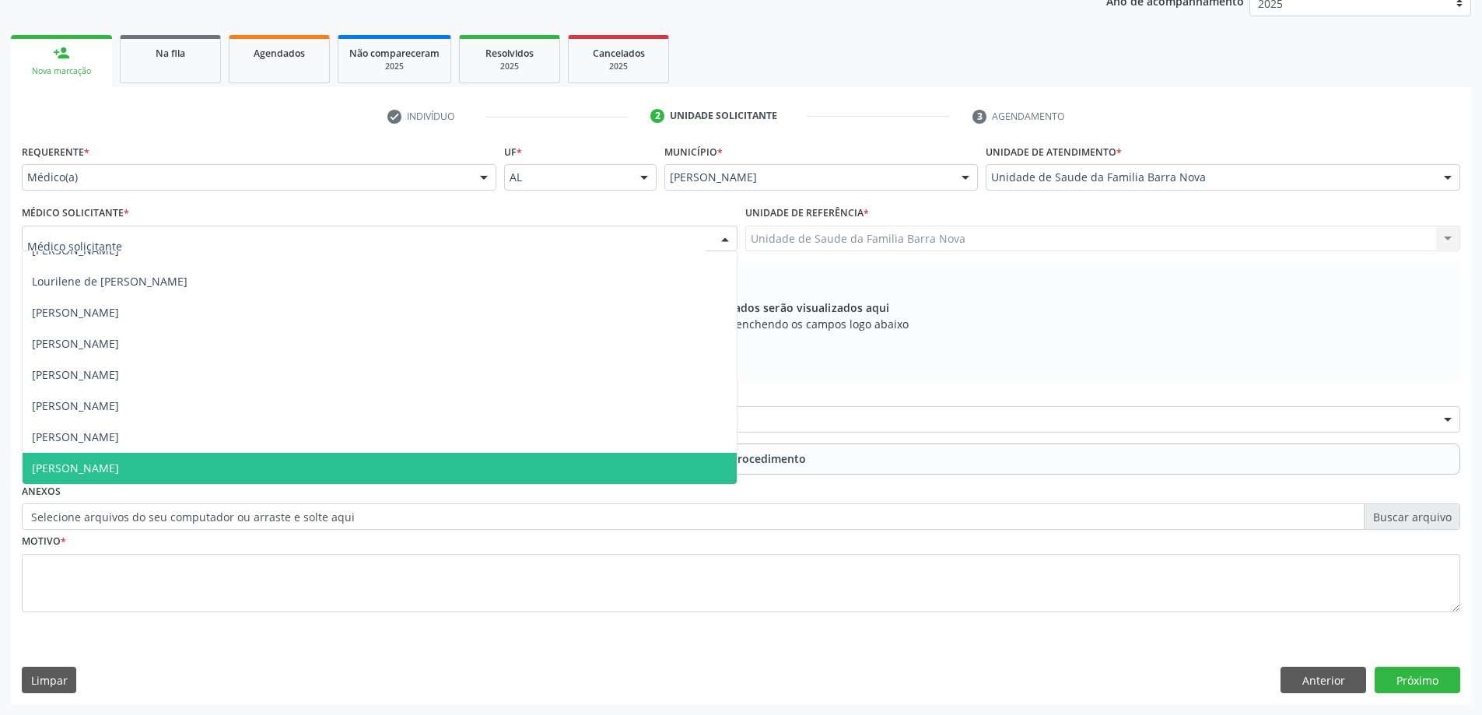
click at [321, 467] on span "[PERSON_NAME]" at bounding box center [380, 468] width 714 height 31
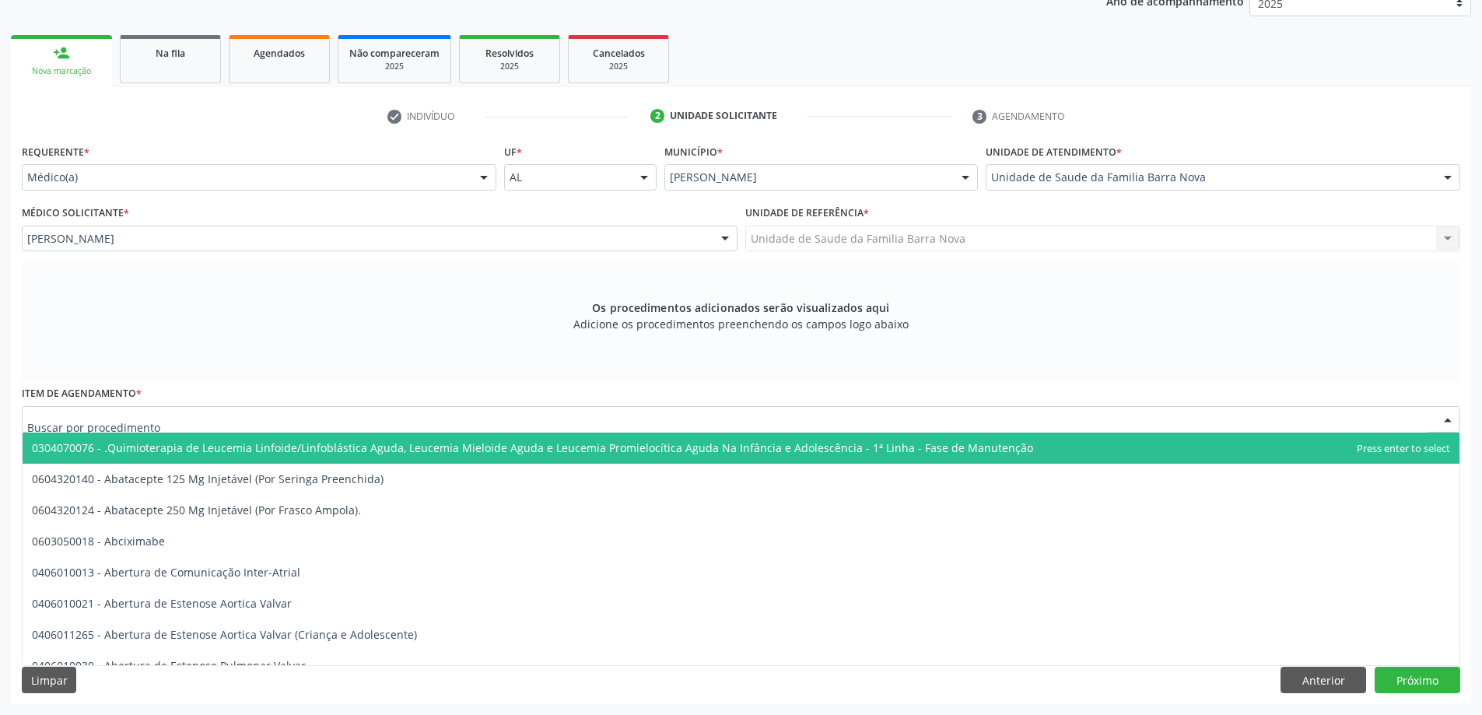
click at [510, 422] on div at bounding box center [741, 419] width 1439 height 26
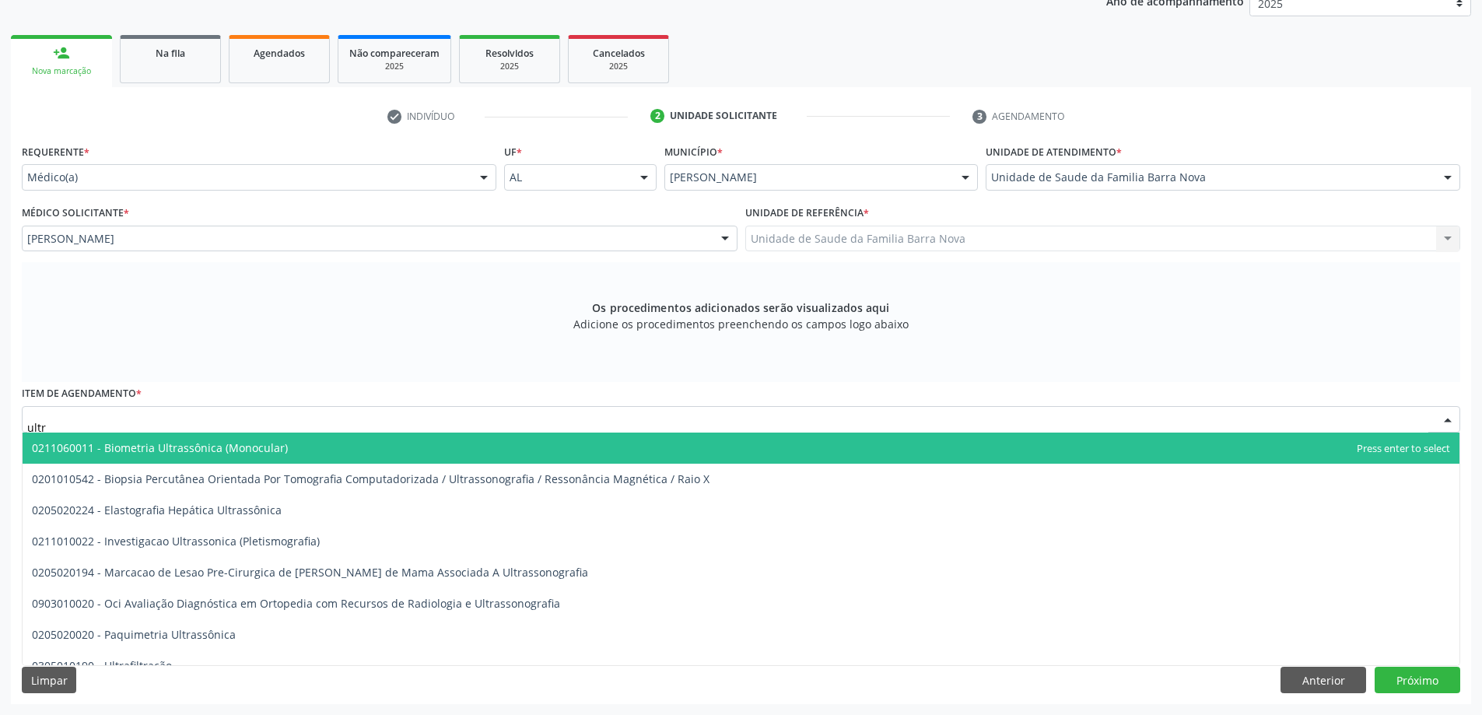
type input "ultra"
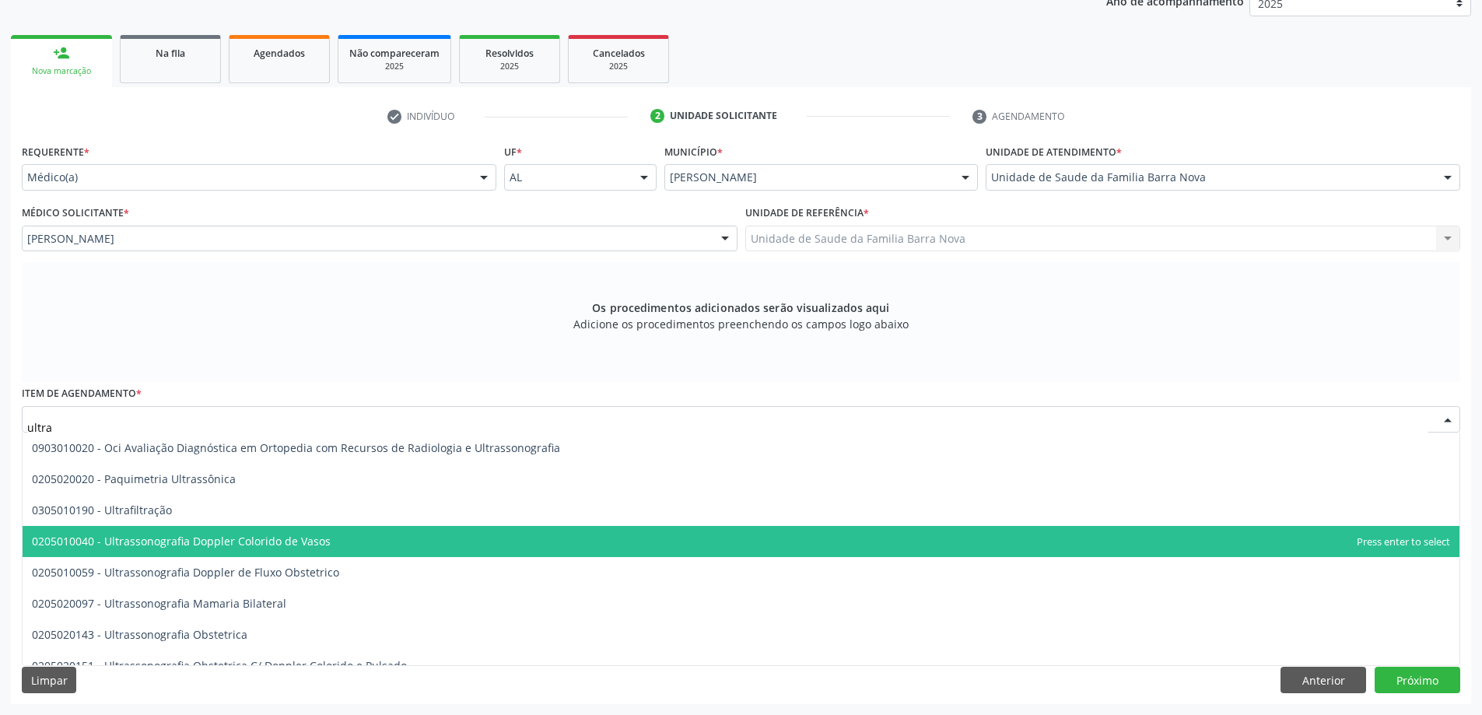
scroll to position [233, 0]
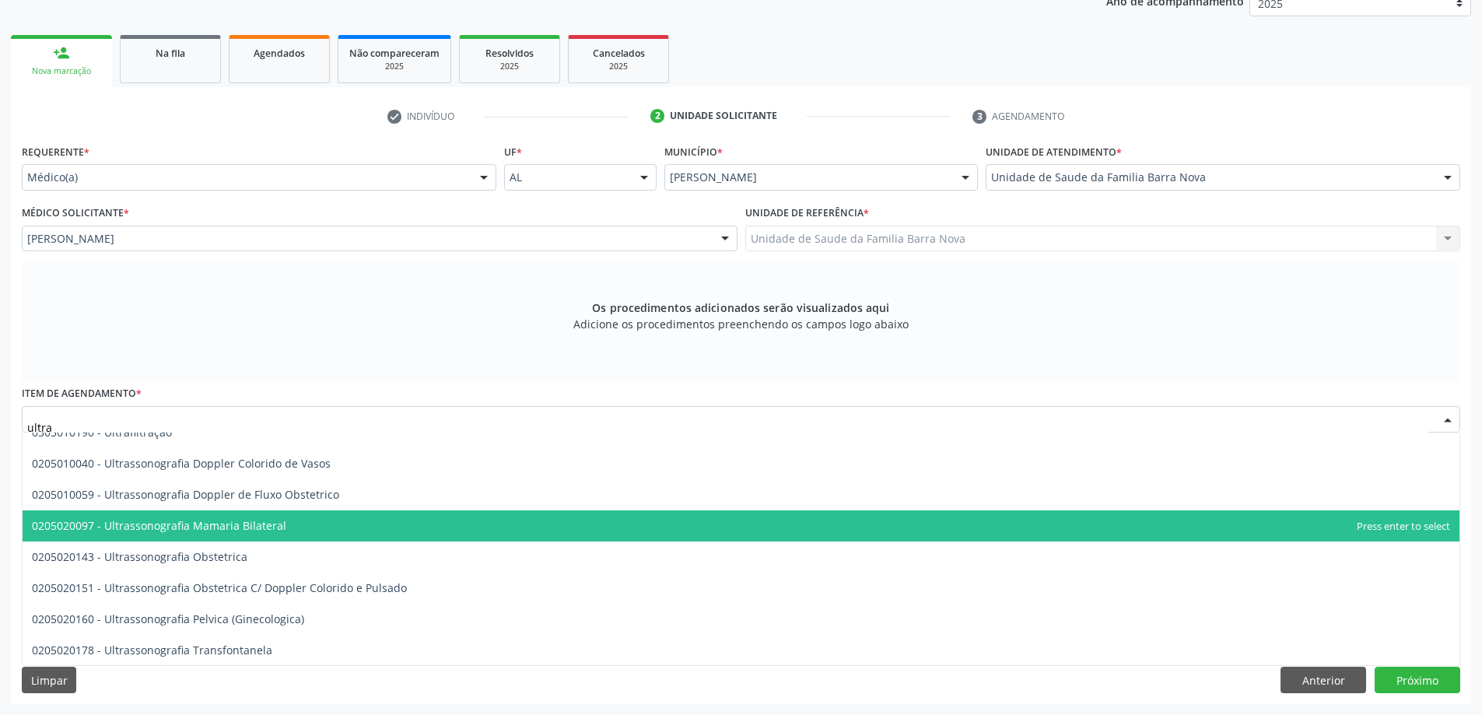
click at [359, 527] on span "0205020097 - Ultrassonografia Mamaria Bilateral" at bounding box center [741, 525] width 1437 height 31
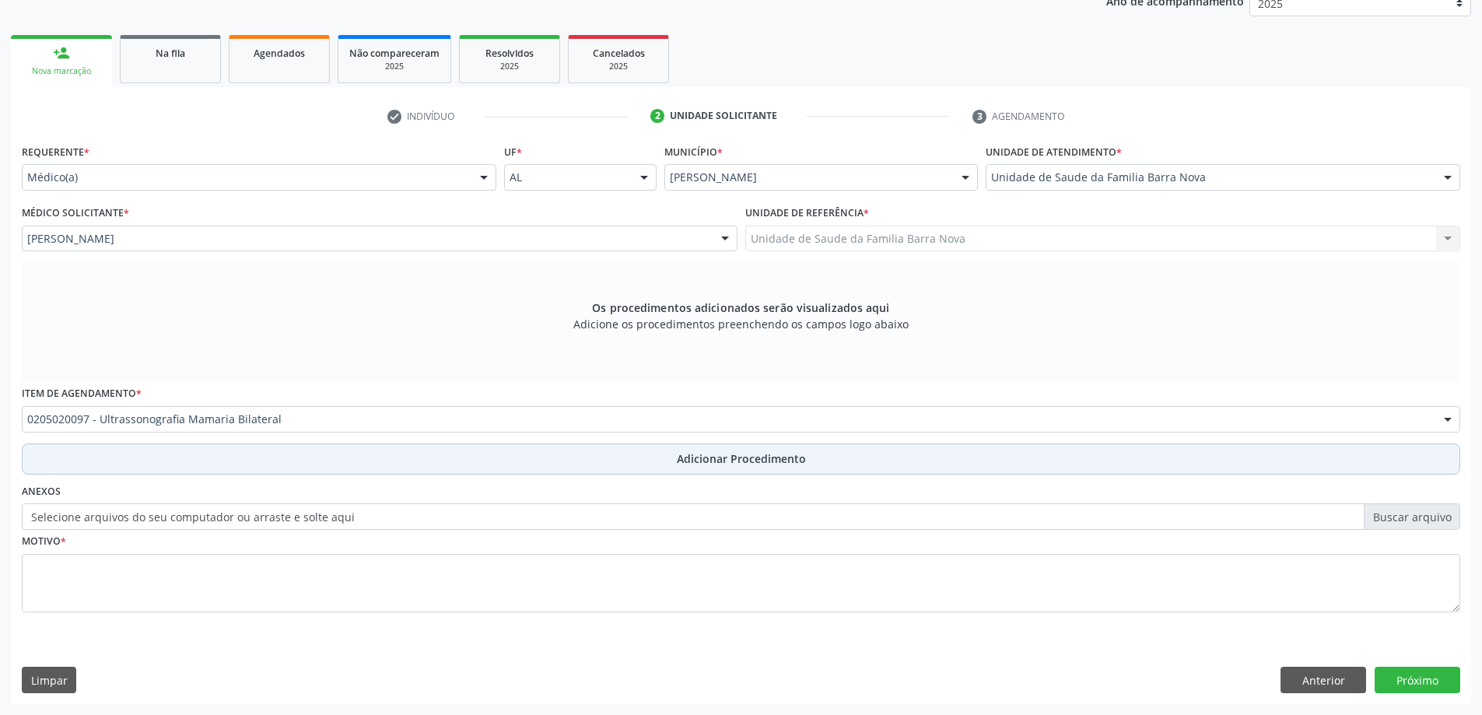
click at [801, 461] on span "Adicionar Procedimento" at bounding box center [741, 459] width 129 height 16
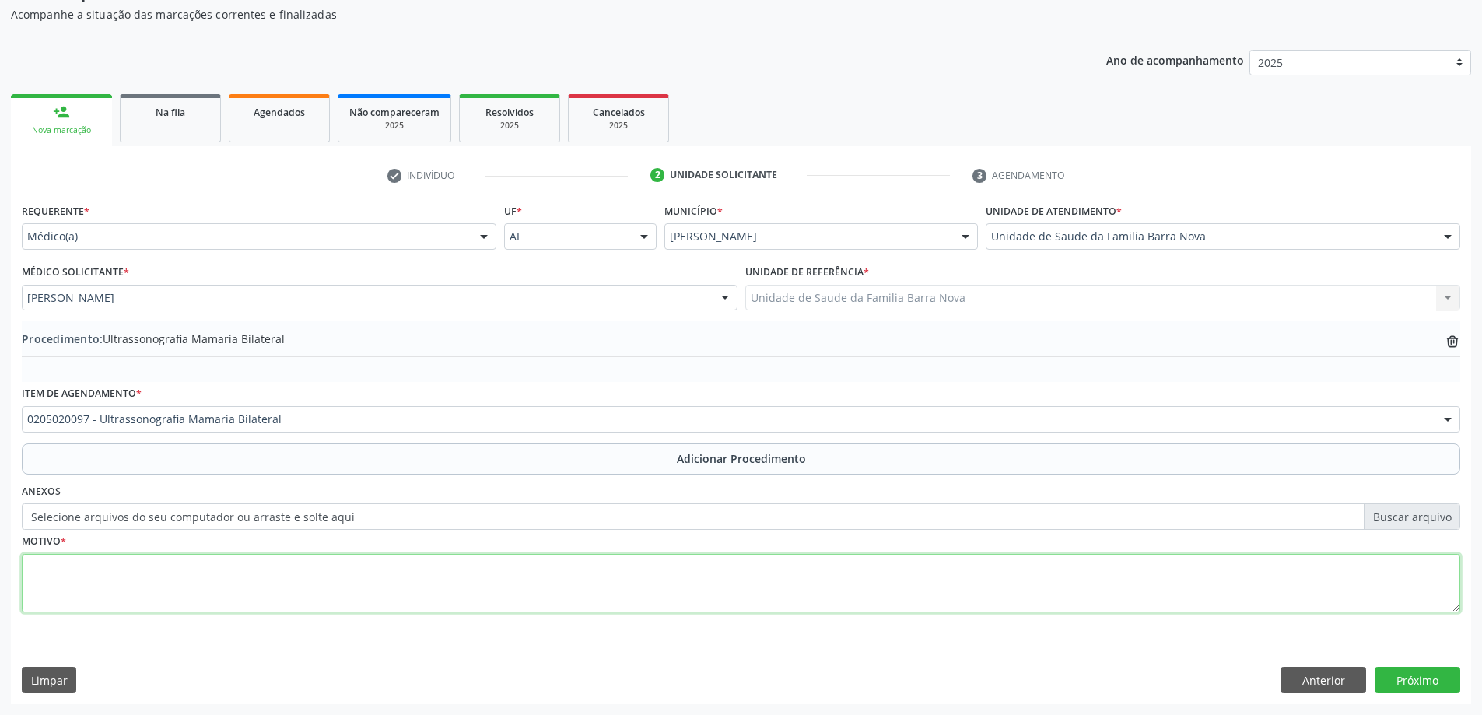
click at [261, 578] on textarea at bounding box center [741, 583] width 1439 height 59
type textarea "BI- RADS 0"
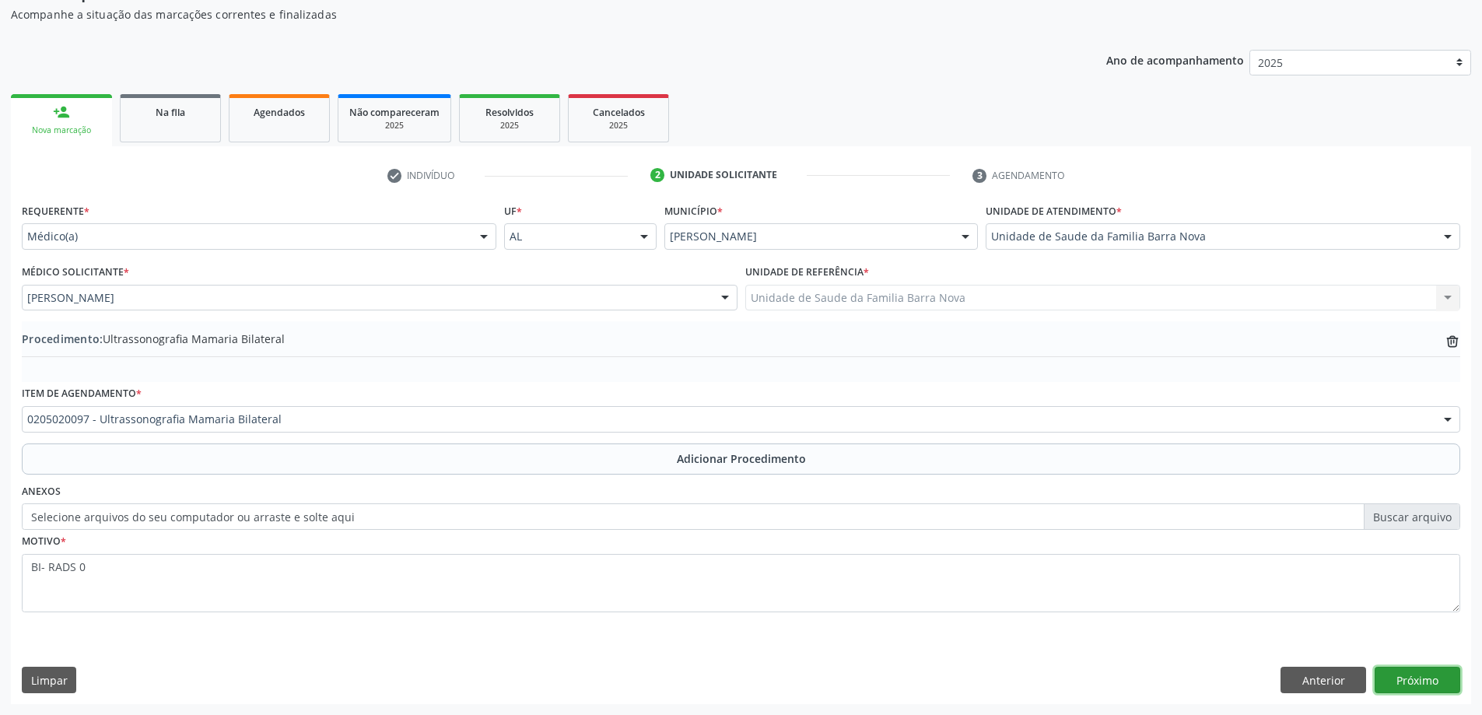
click at [1410, 686] on button "Próximo" at bounding box center [1418, 680] width 86 height 26
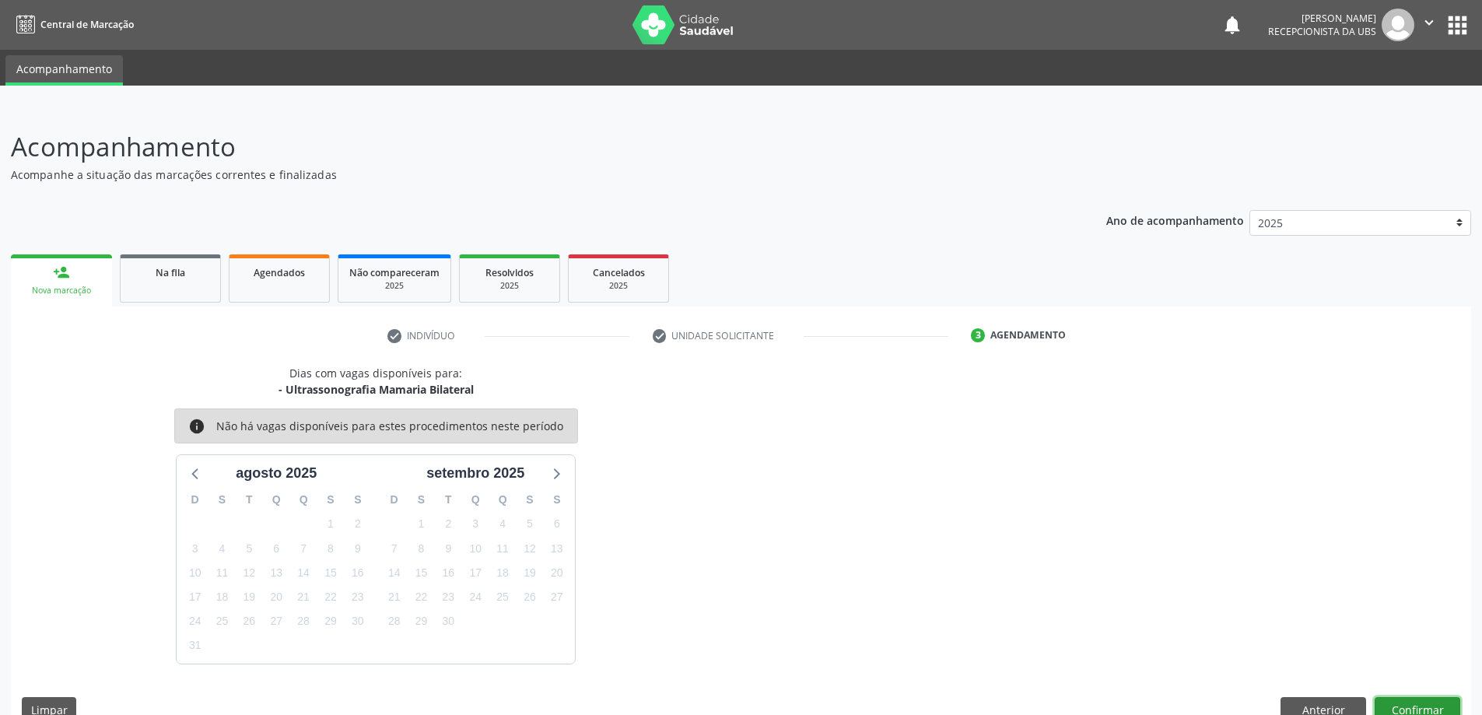
click at [1411, 703] on button "Confirmar" at bounding box center [1418, 710] width 86 height 26
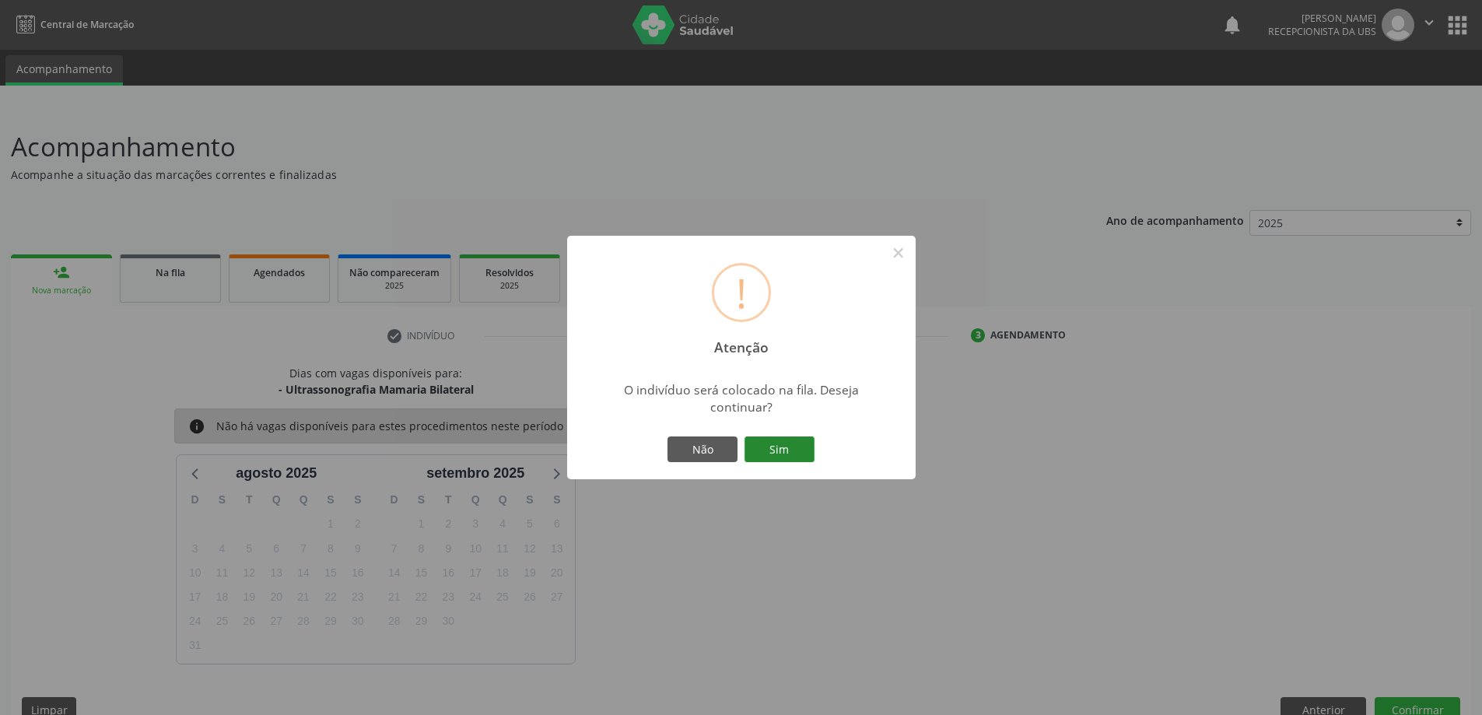
click at [763, 451] on button "Sim" at bounding box center [780, 450] width 70 height 26
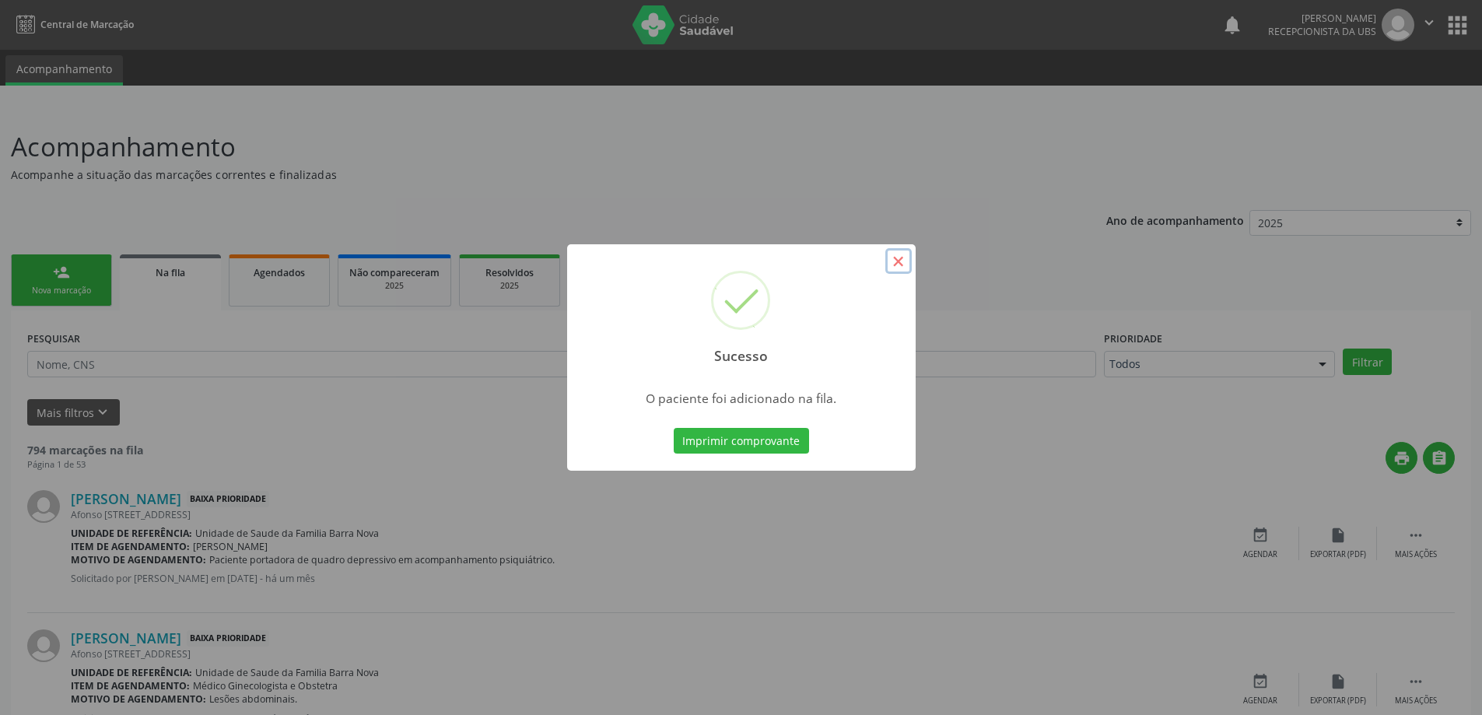
click at [897, 261] on button "×" at bounding box center [898, 261] width 26 height 26
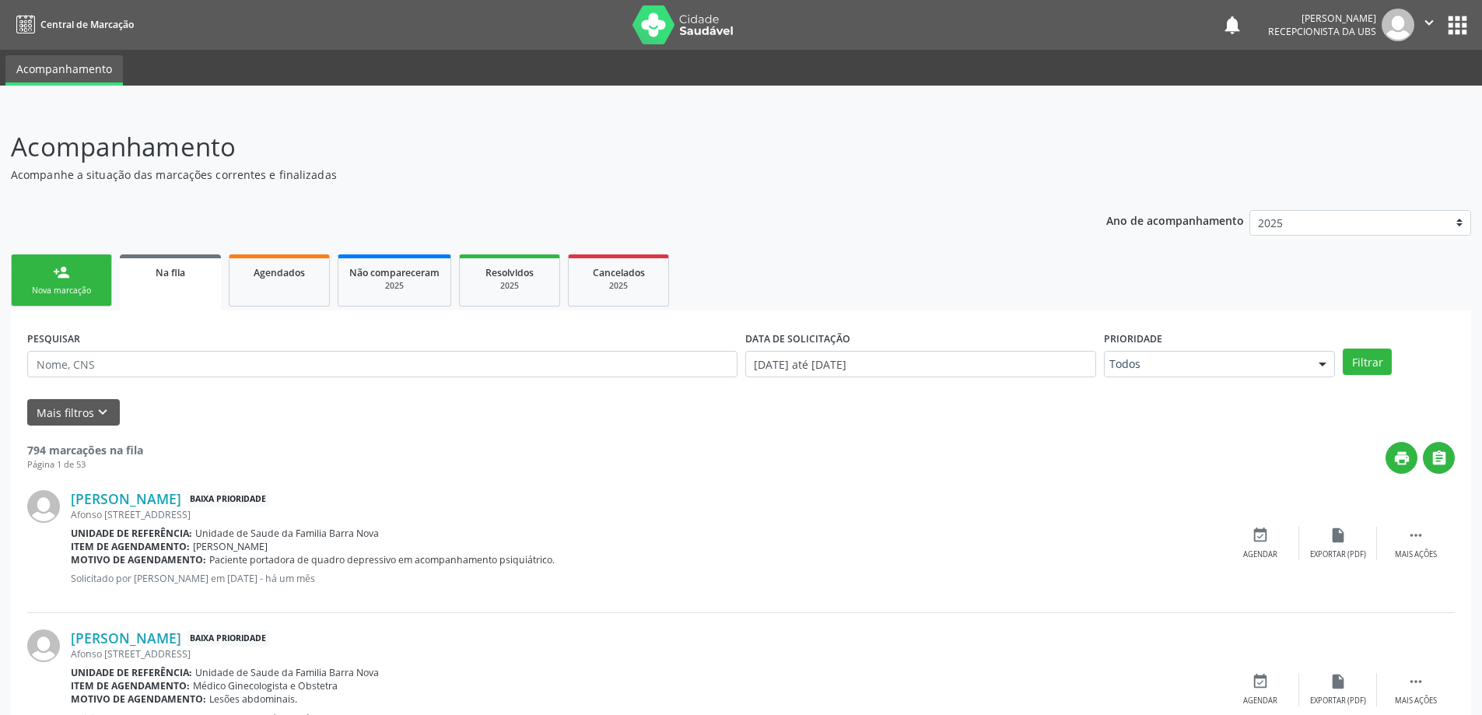
click at [67, 295] on div "Nova marcação" at bounding box center [62, 291] width 78 height 12
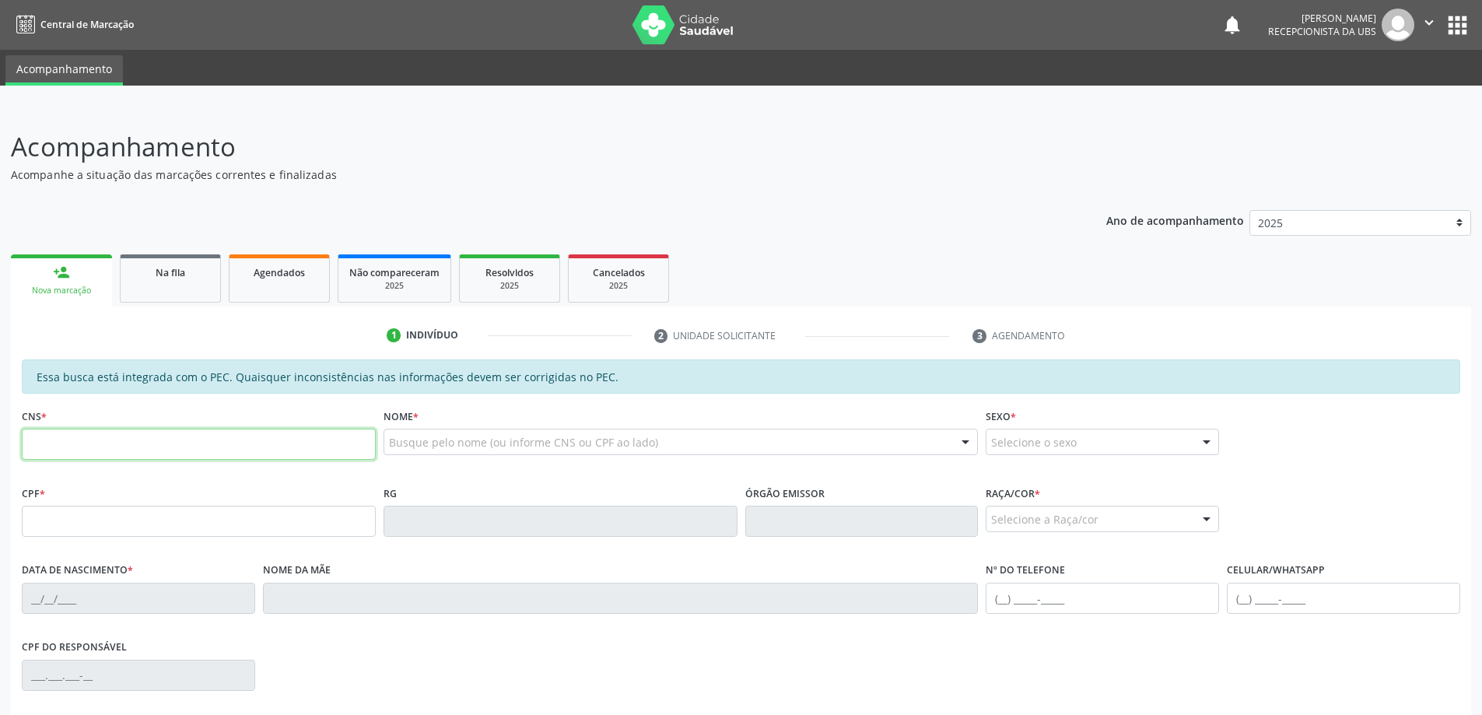
click at [85, 439] on input "text" at bounding box center [199, 444] width 354 height 31
type input "700 4099 2446 2050"
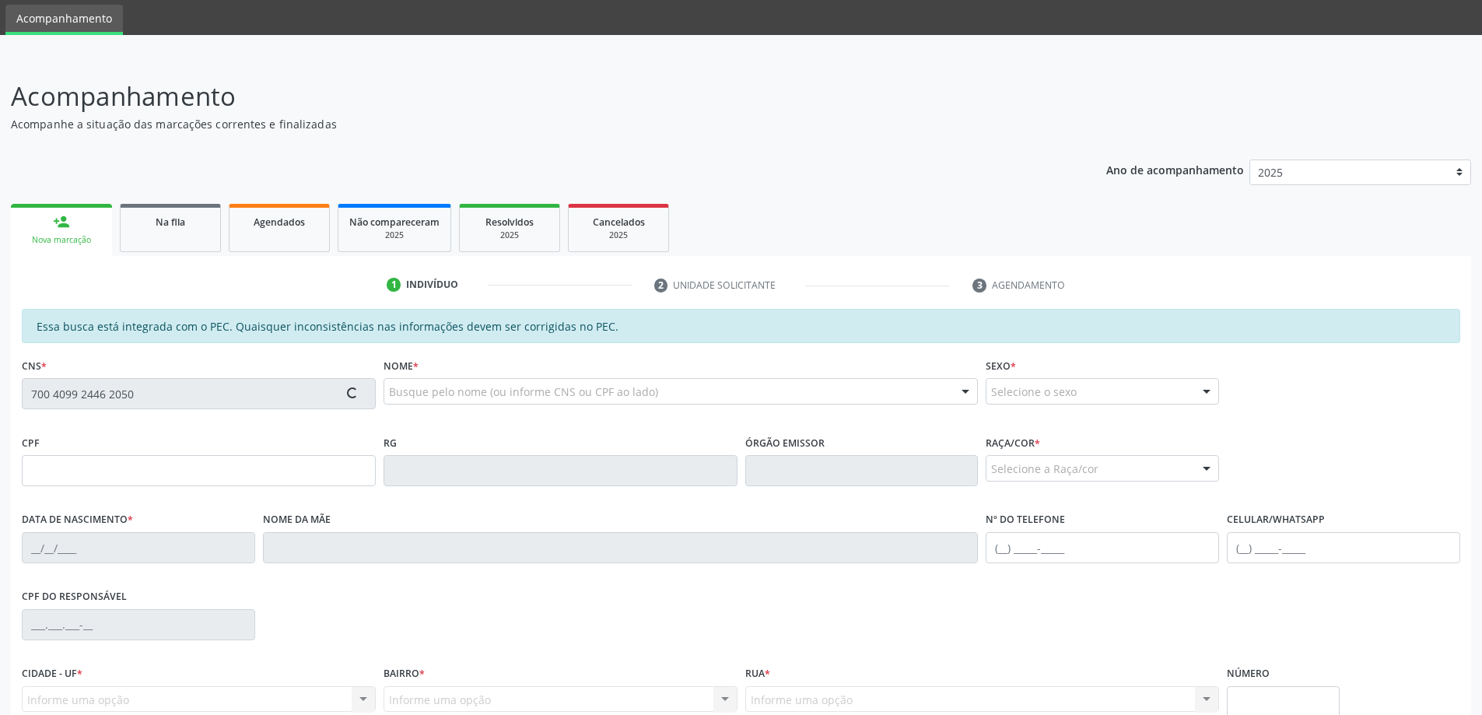
type input "079.345.954-09"
type input "21/05/1980"
type input "Josefa dos Santos"
type input "(82) 99937-9494"
type input "S/N"
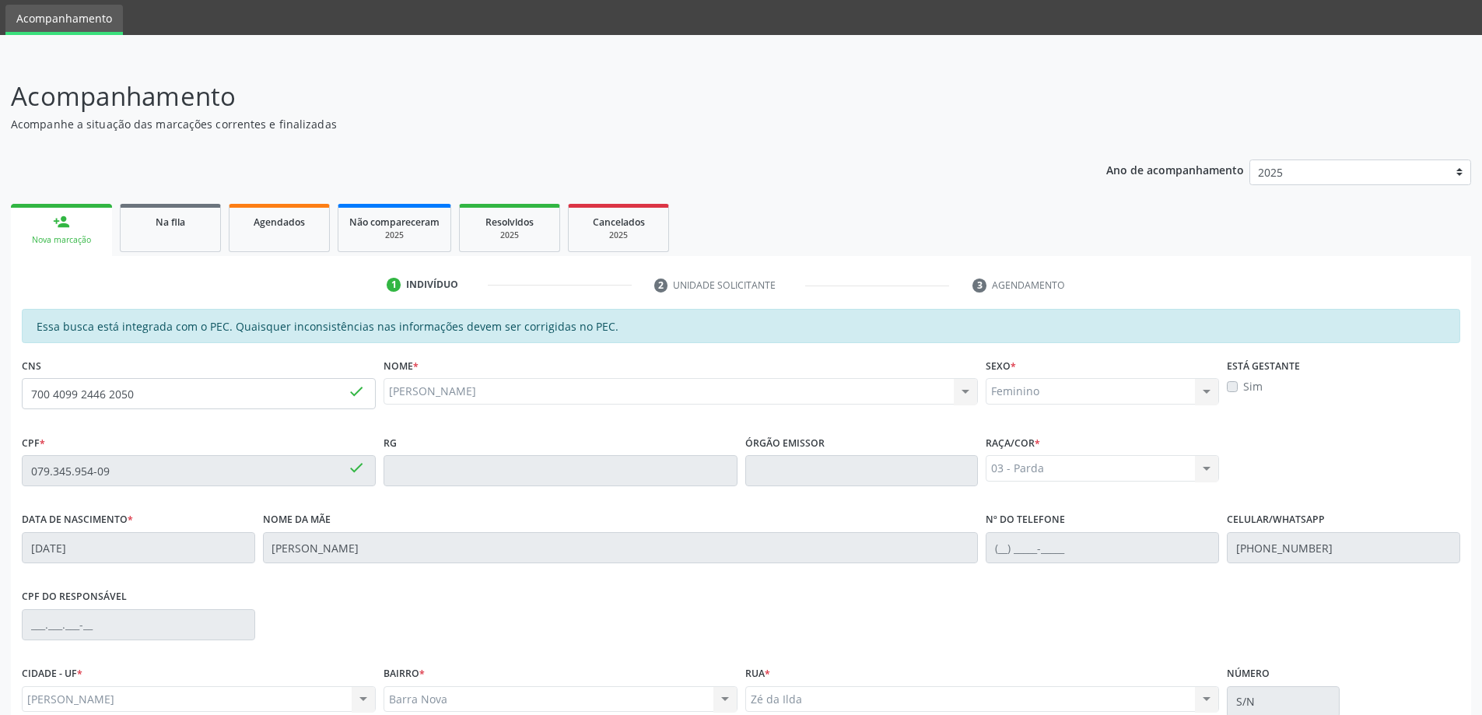
scroll to position [195, 0]
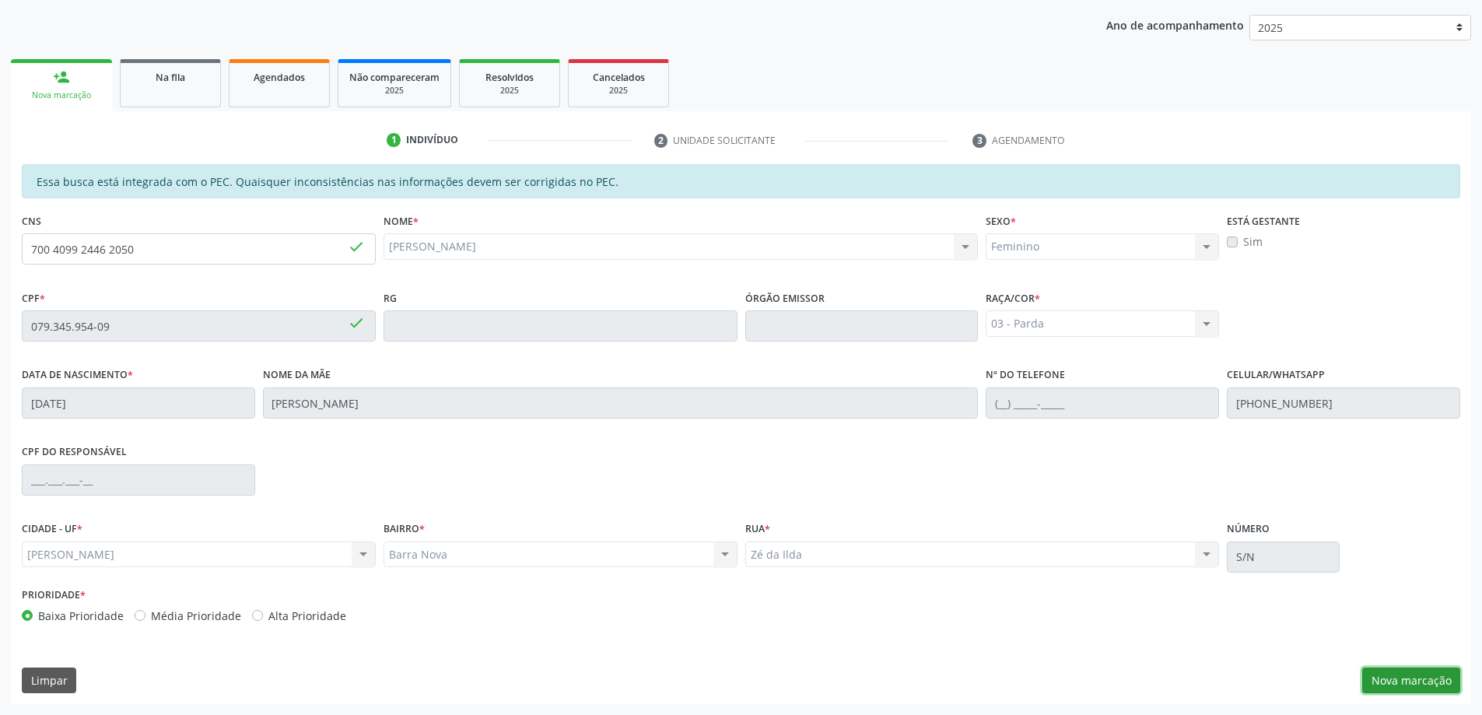
click at [1405, 674] on button "Nova marcação" at bounding box center [1411, 681] width 98 height 26
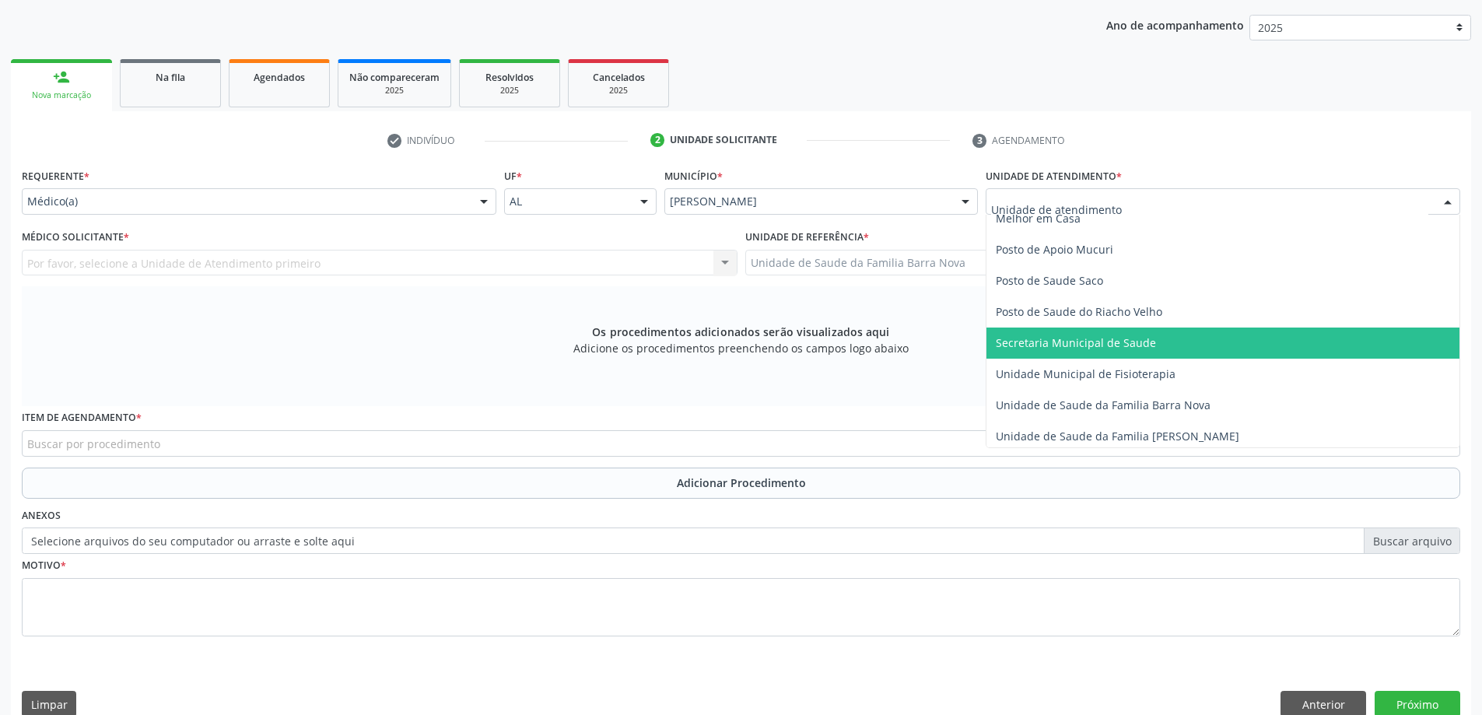
scroll to position [778, 0]
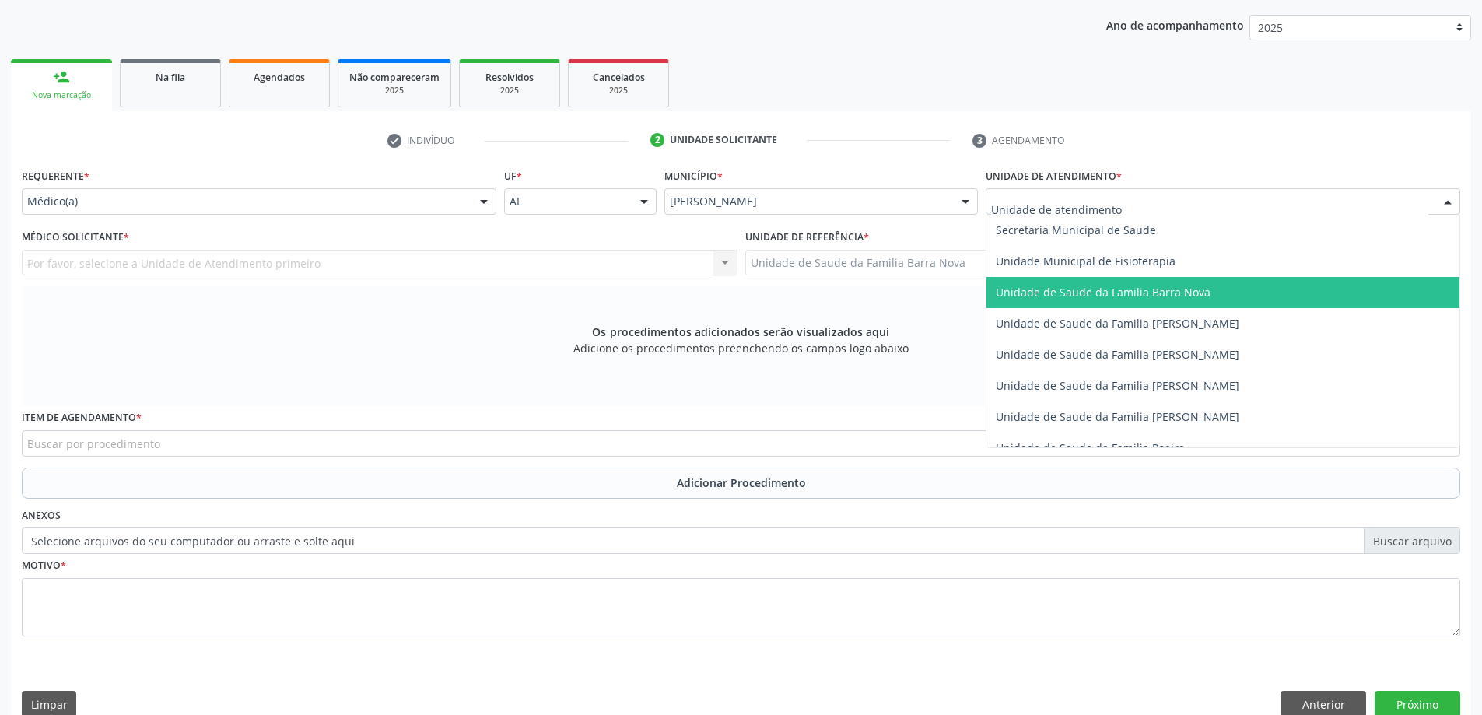
click at [1137, 303] on span "Unidade de Saude da Familia Barra Nova" at bounding box center [1223, 292] width 473 height 31
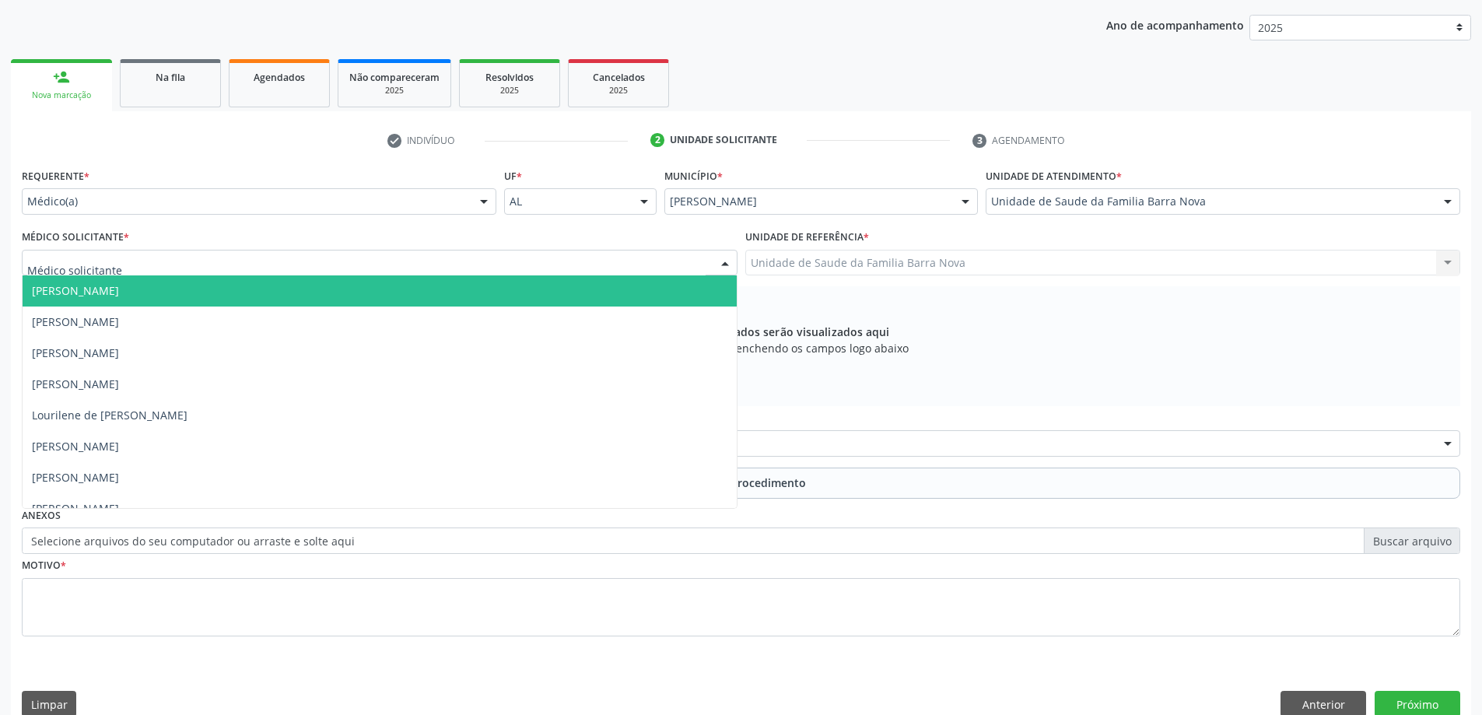
click at [267, 267] on div at bounding box center [380, 263] width 716 height 26
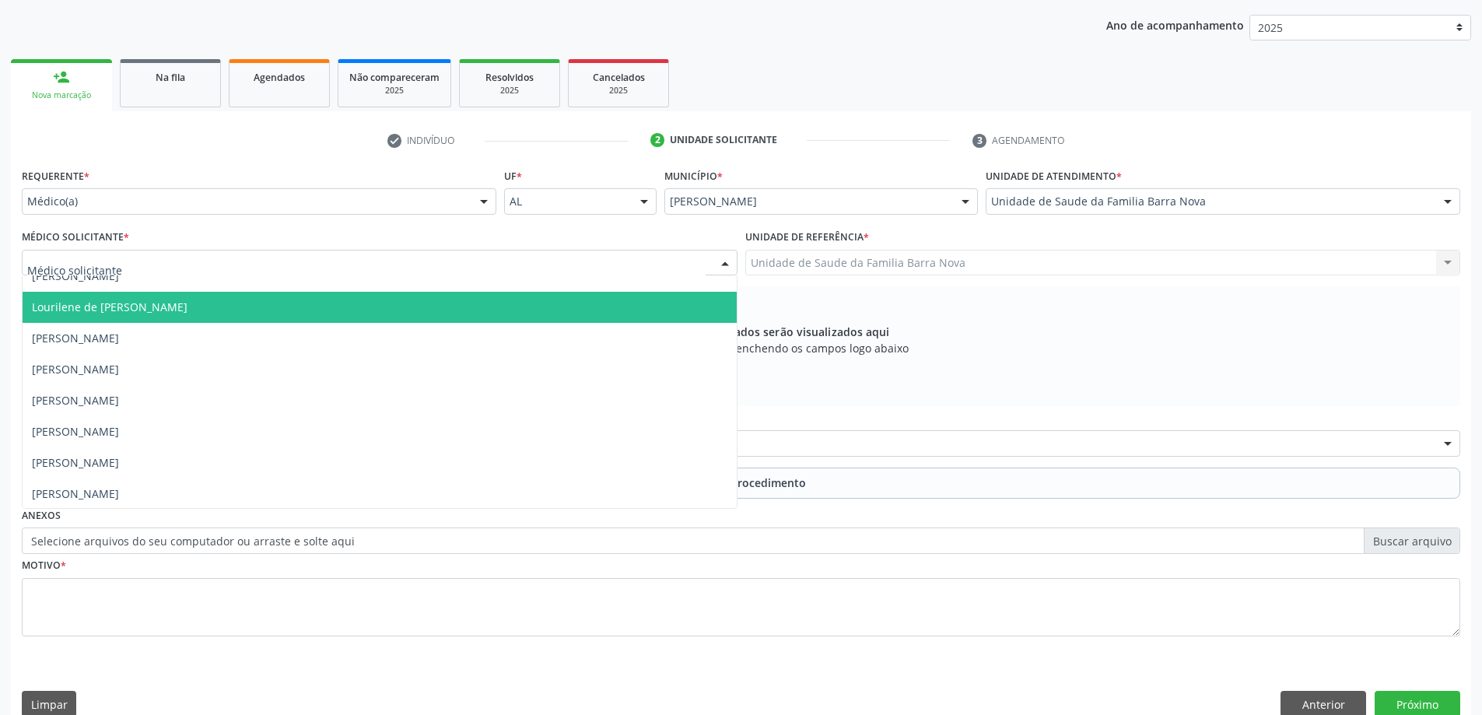
scroll to position [110, 0]
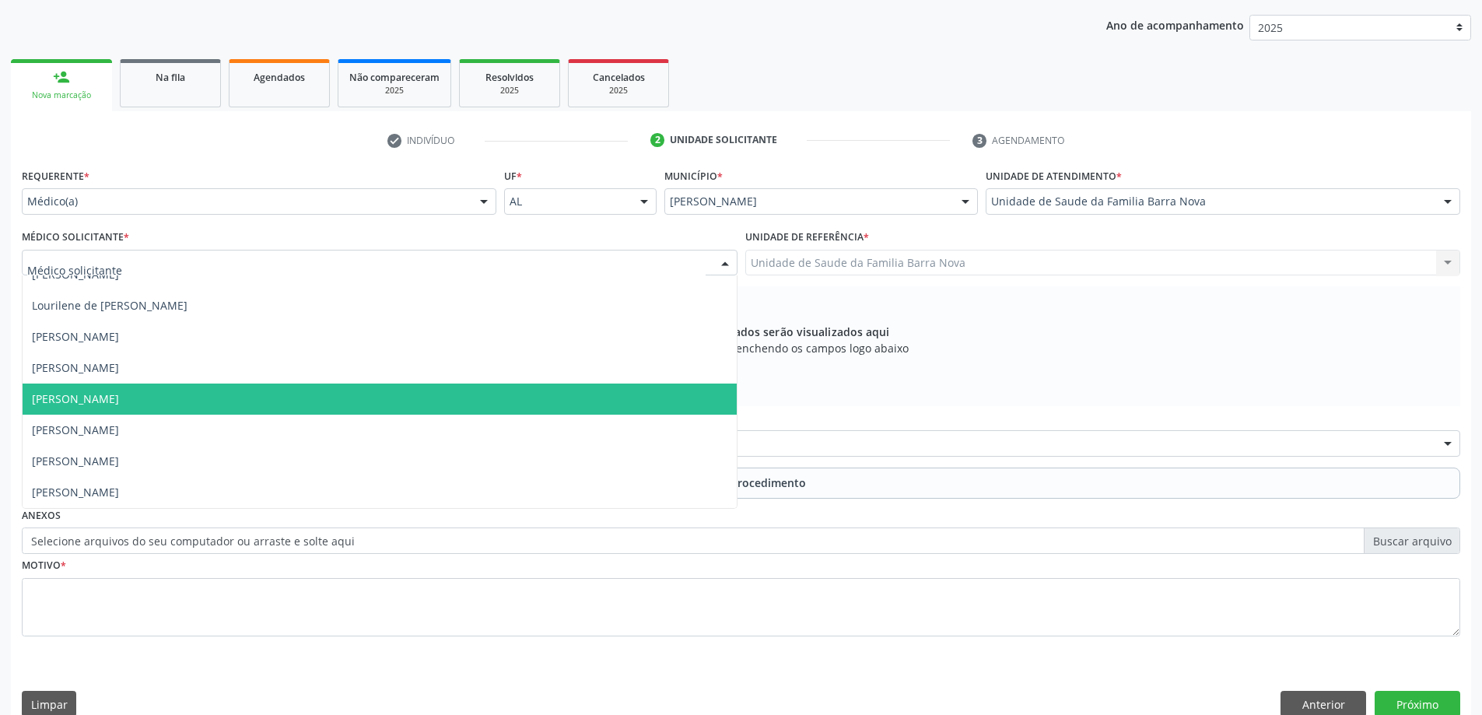
click at [256, 401] on span "[PERSON_NAME]" at bounding box center [380, 399] width 714 height 31
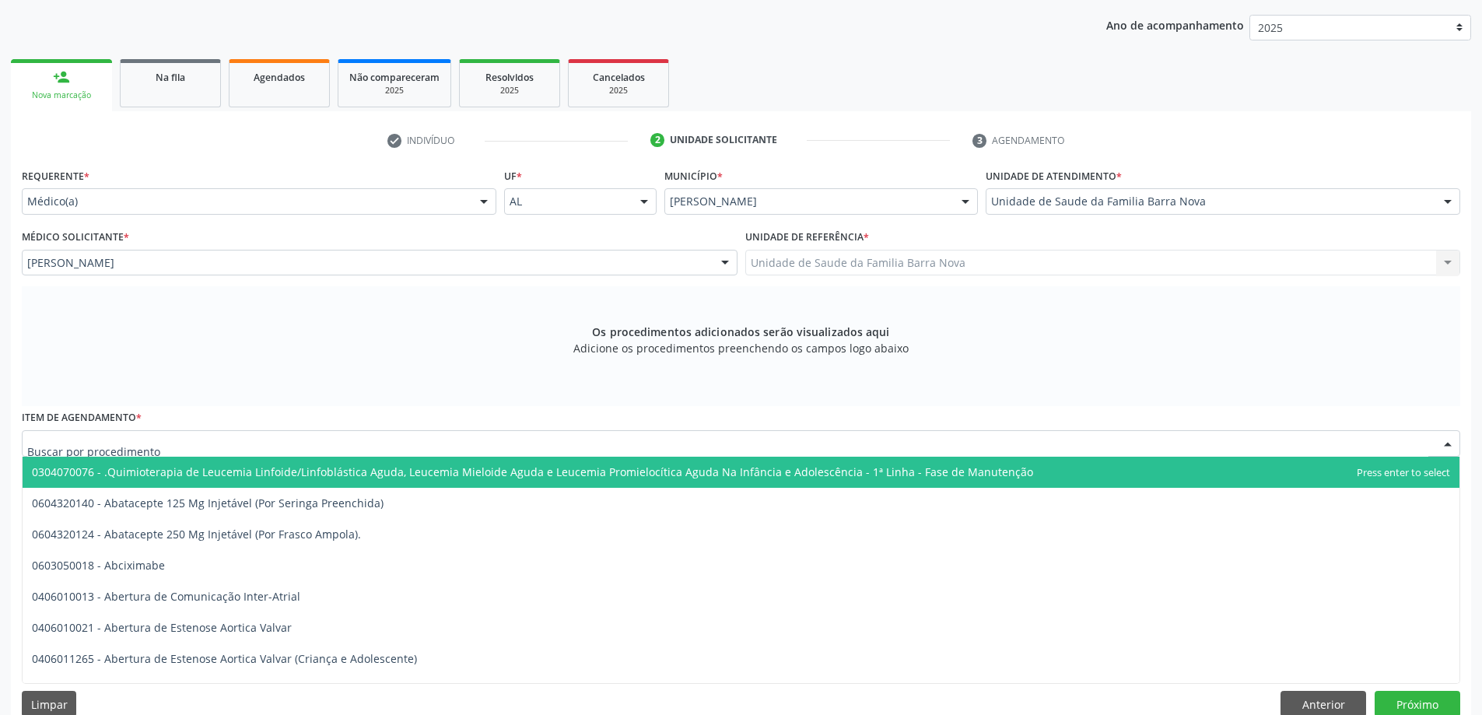
click at [373, 444] on div at bounding box center [741, 443] width 1439 height 26
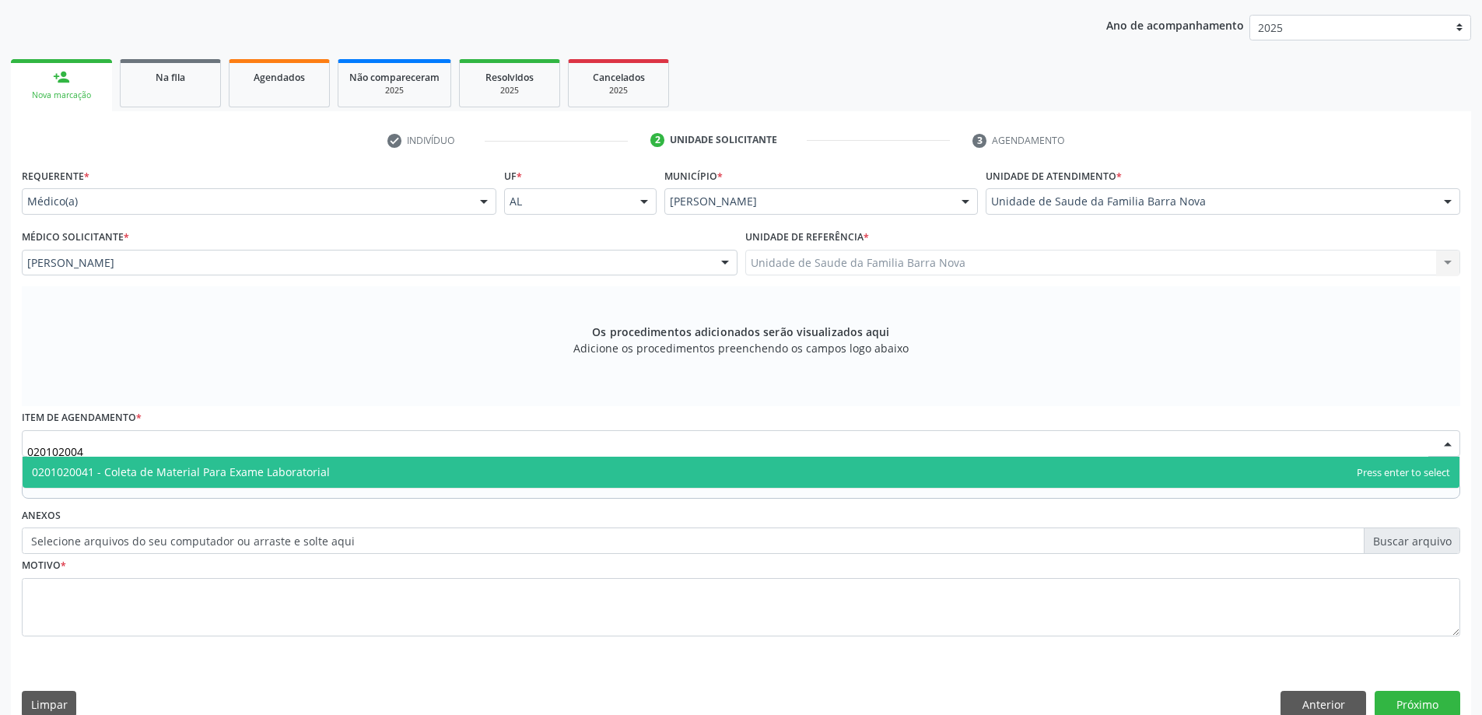
type input "0201020041"
click at [371, 479] on span "0201020041 - Coleta de Material Para Exame Laboratorial" at bounding box center [741, 472] width 1437 height 31
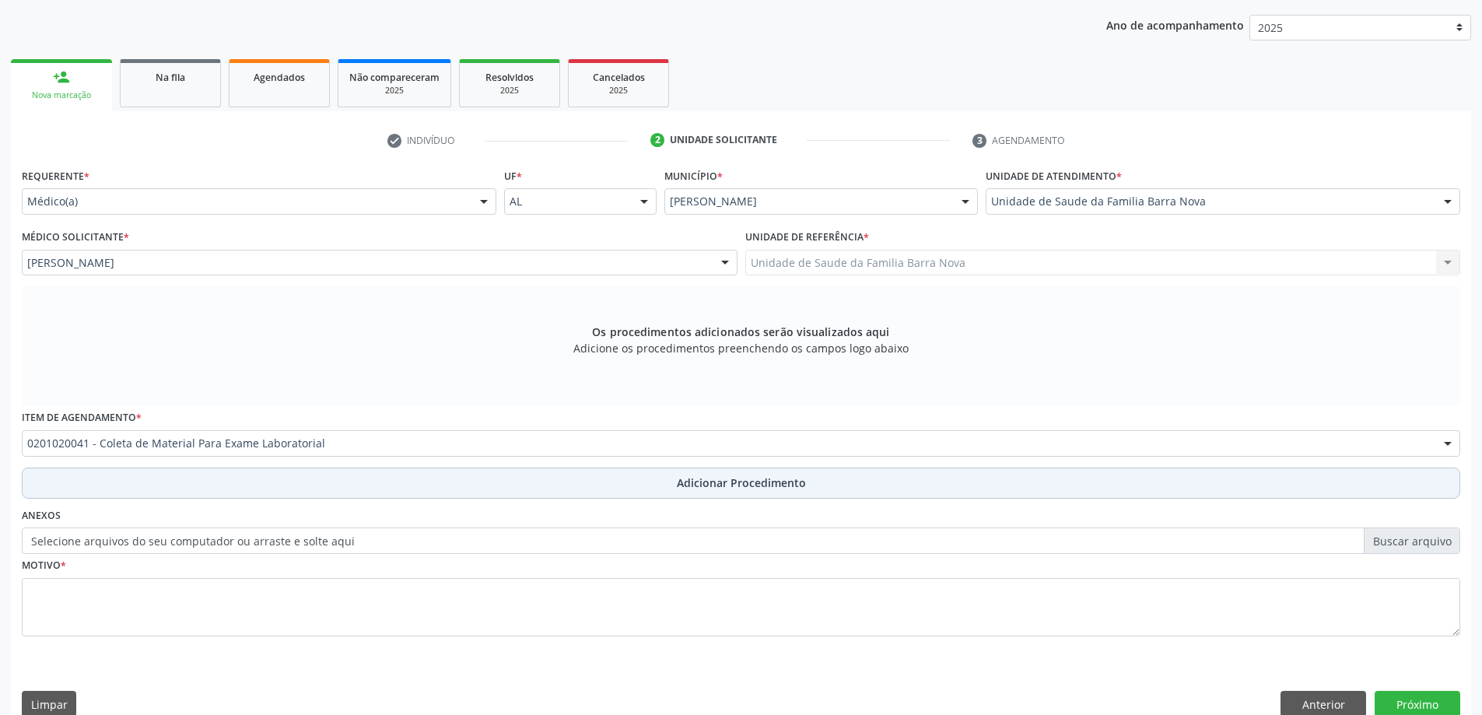
click at [809, 489] on button "Adicionar Procedimento" at bounding box center [741, 483] width 1439 height 31
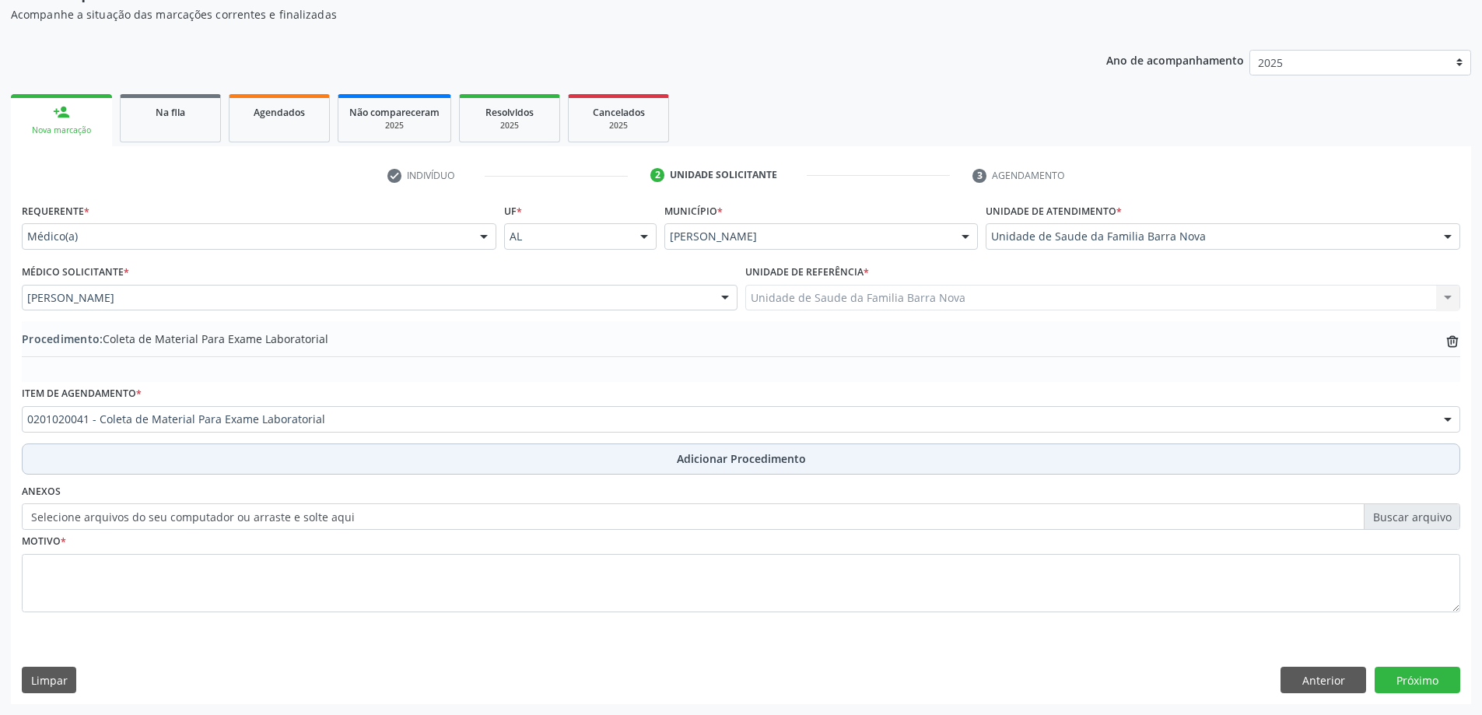
scroll to position [160, 0]
click at [22, 444] on button "Adicionar Procedimento" at bounding box center [741, 459] width 1439 height 31
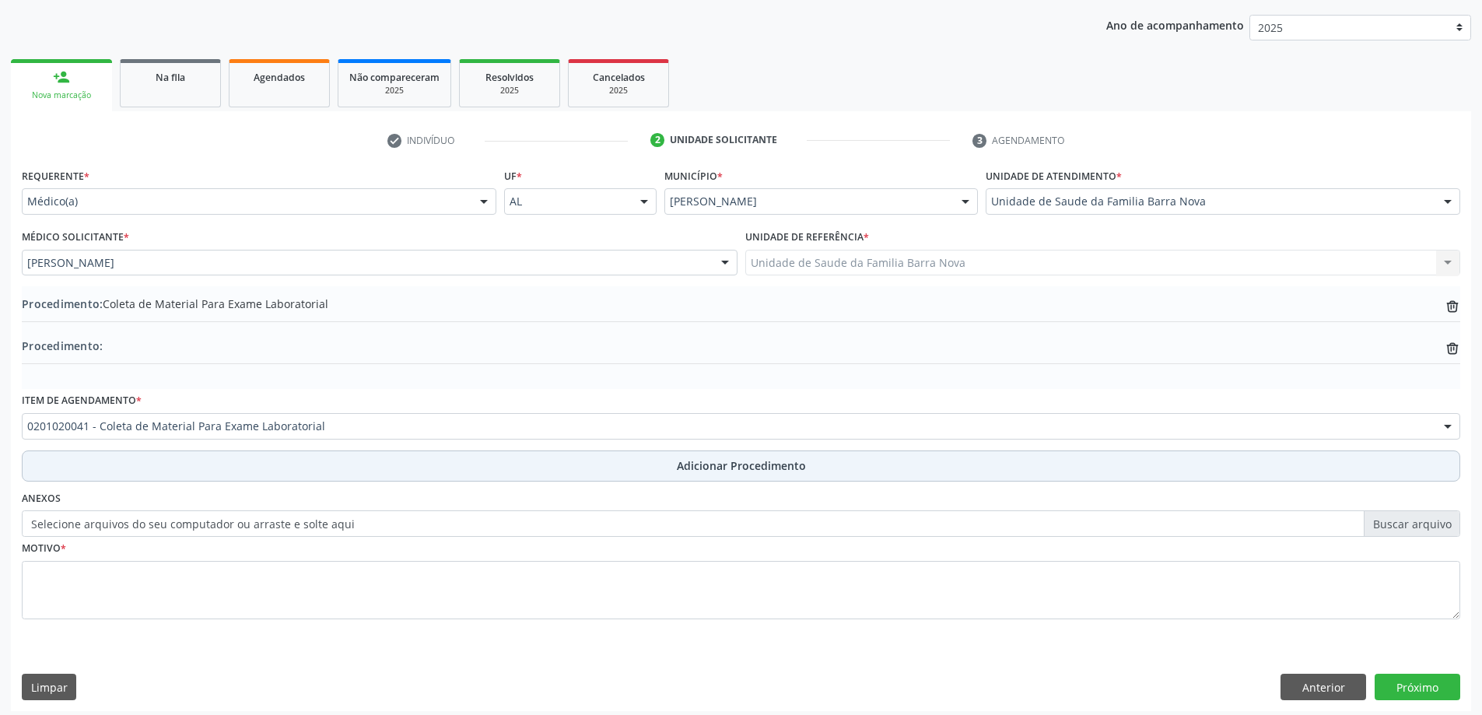
click at [22, 451] on button "Adicionar Procedimento" at bounding box center [741, 466] width 1439 height 31
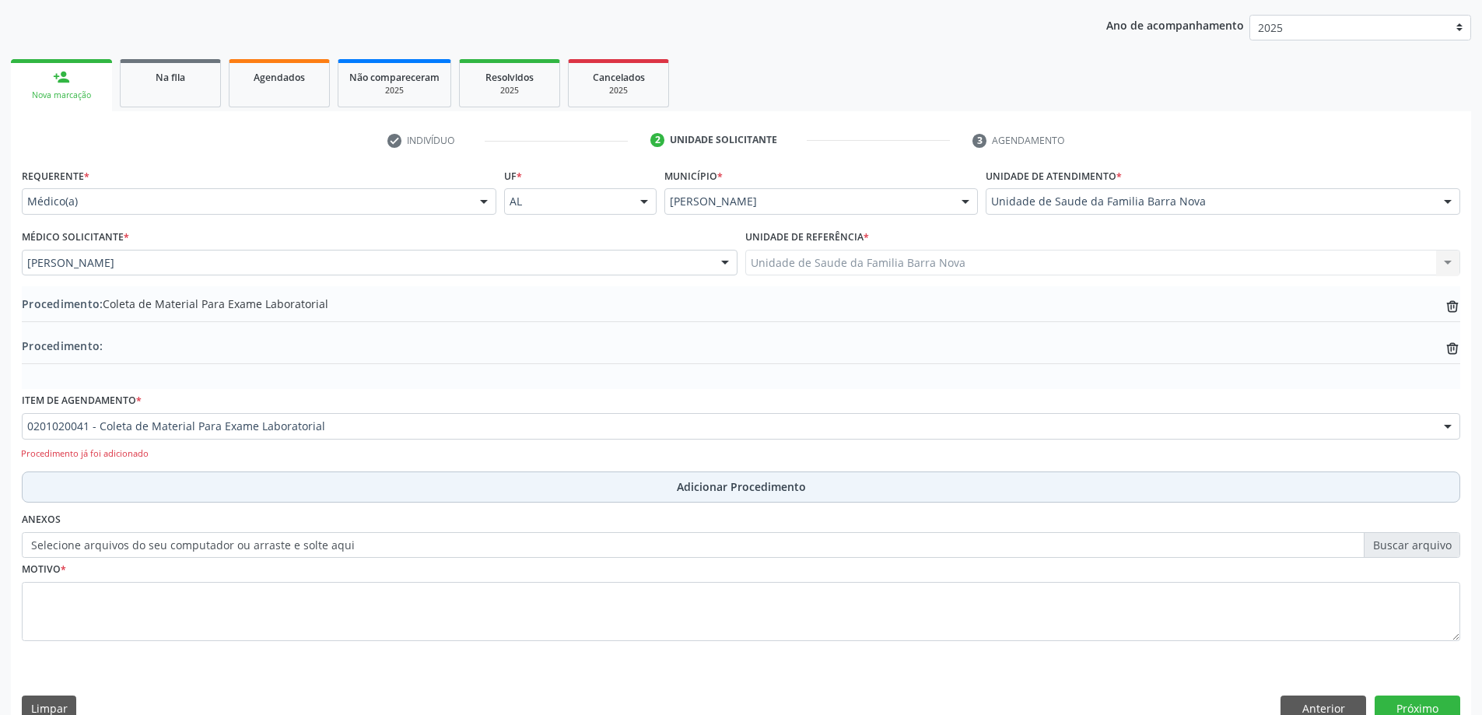
click at [22, 472] on button "Adicionar Procedimento" at bounding box center [741, 487] width 1439 height 31
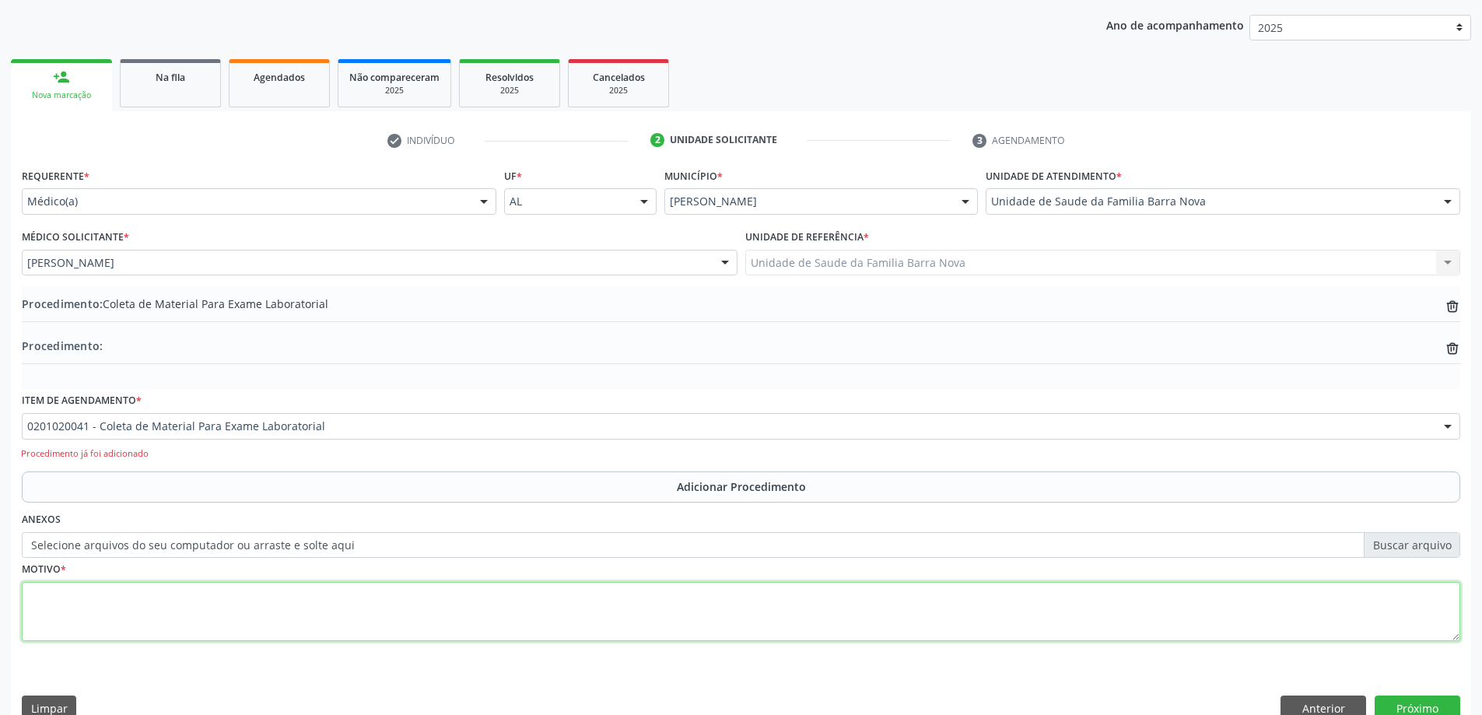
click at [198, 594] on textarea at bounding box center [741, 611] width 1439 height 59
type textarea "Paciente com lesões em região palmar, com prurido."
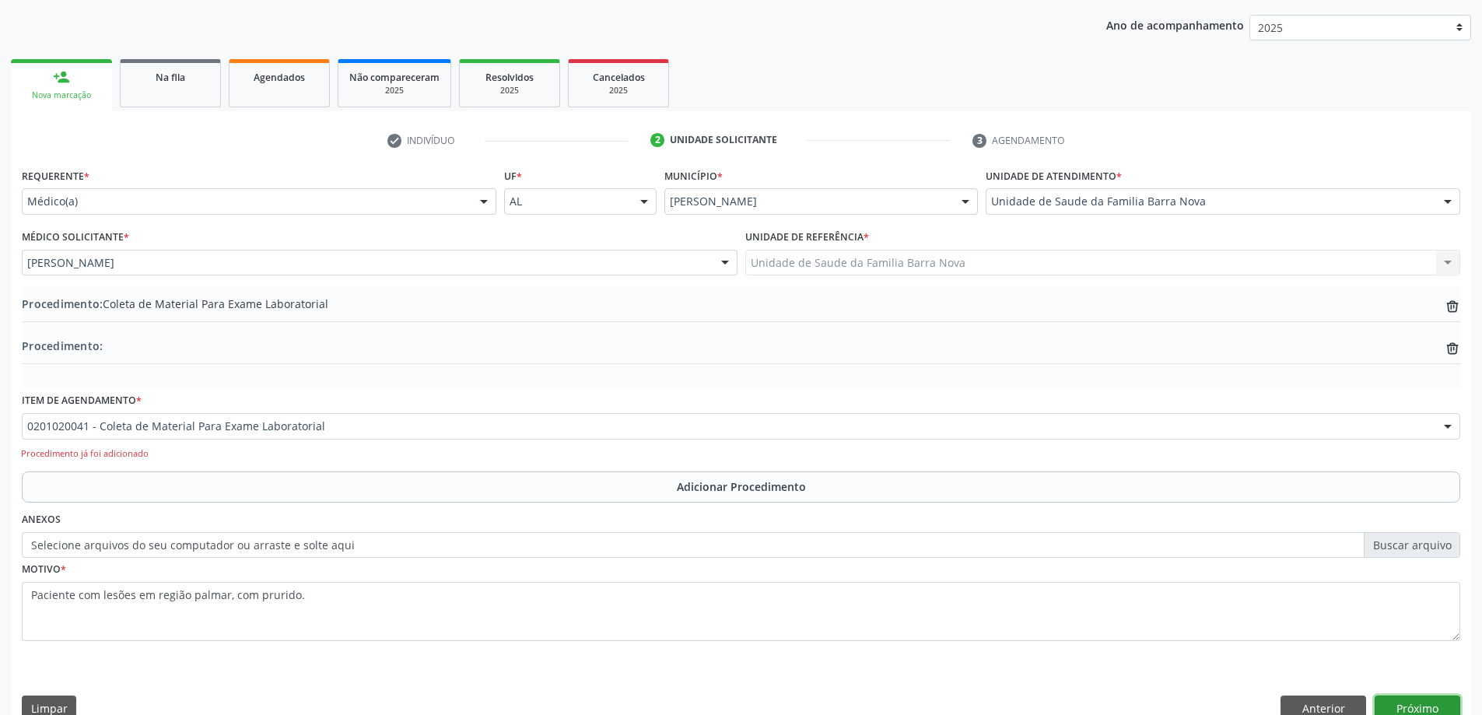
click at [1414, 700] on button "Próximo" at bounding box center [1418, 709] width 86 height 26
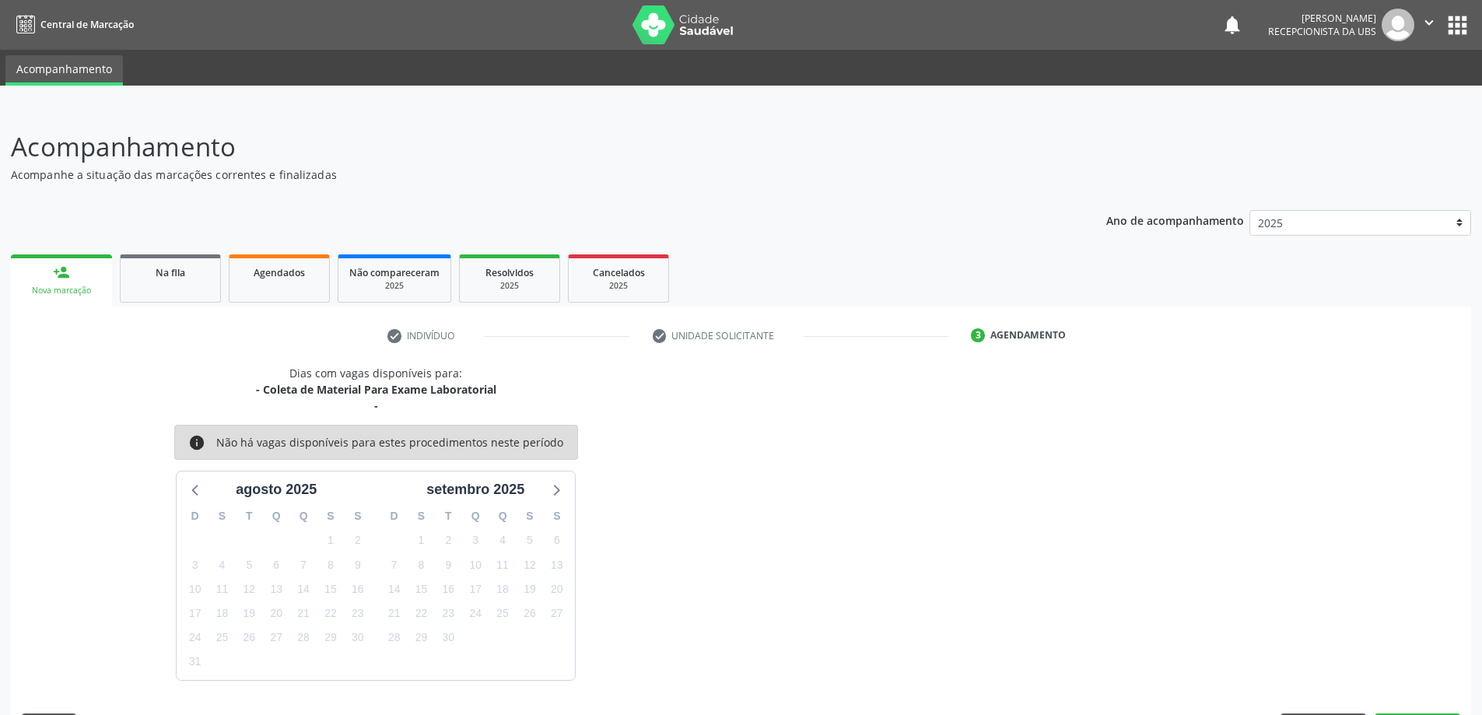
scroll to position [46, 0]
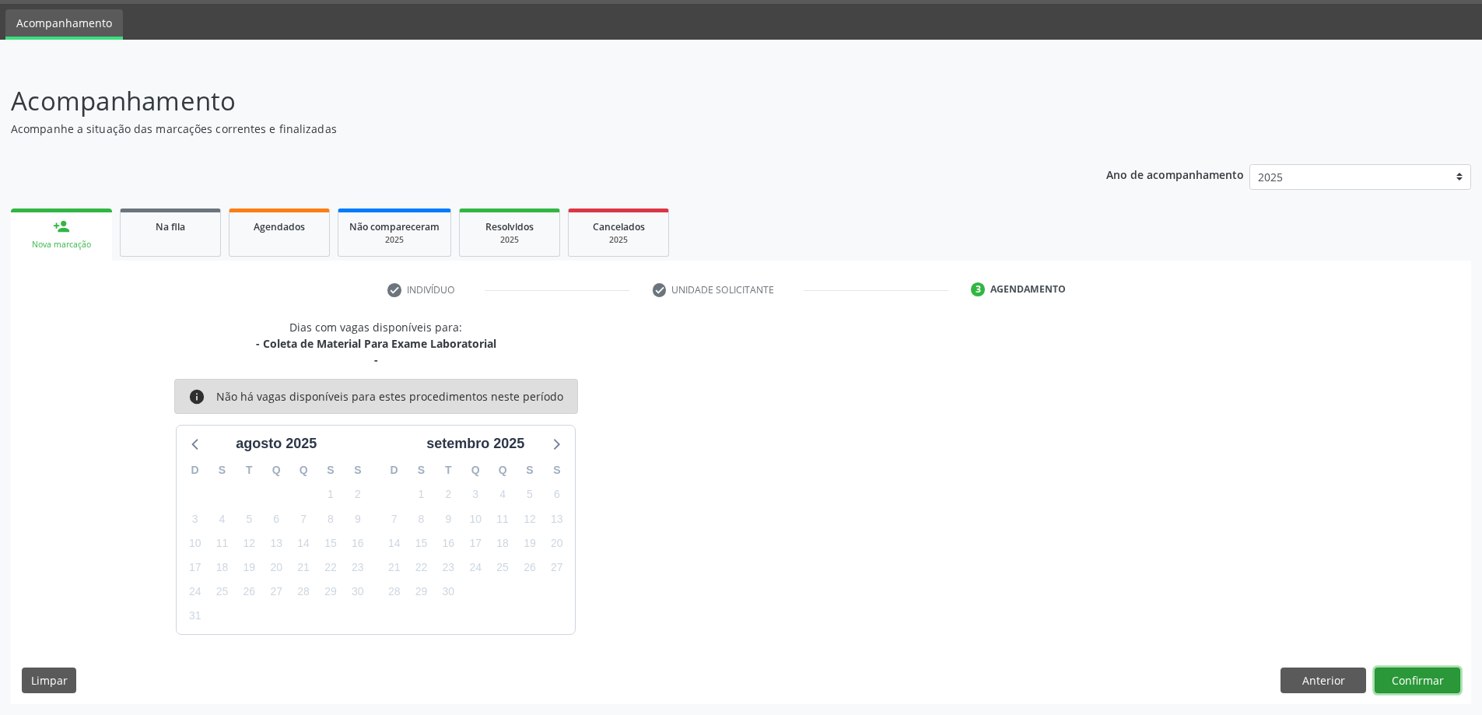
click at [1422, 683] on button "Confirmar" at bounding box center [1418, 681] width 86 height 26
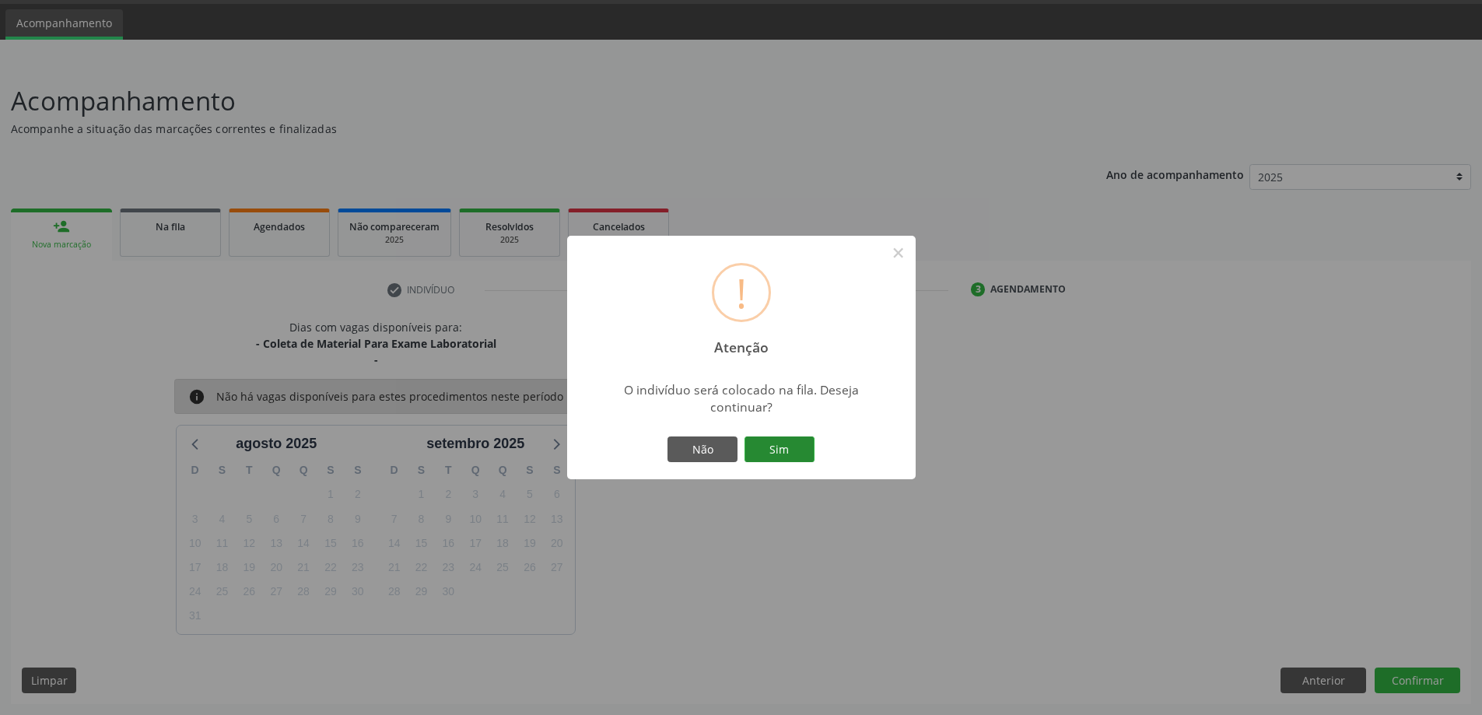
click at [787, 447] on button "Sim" at bounding box center [780, 450] width 70 height 26
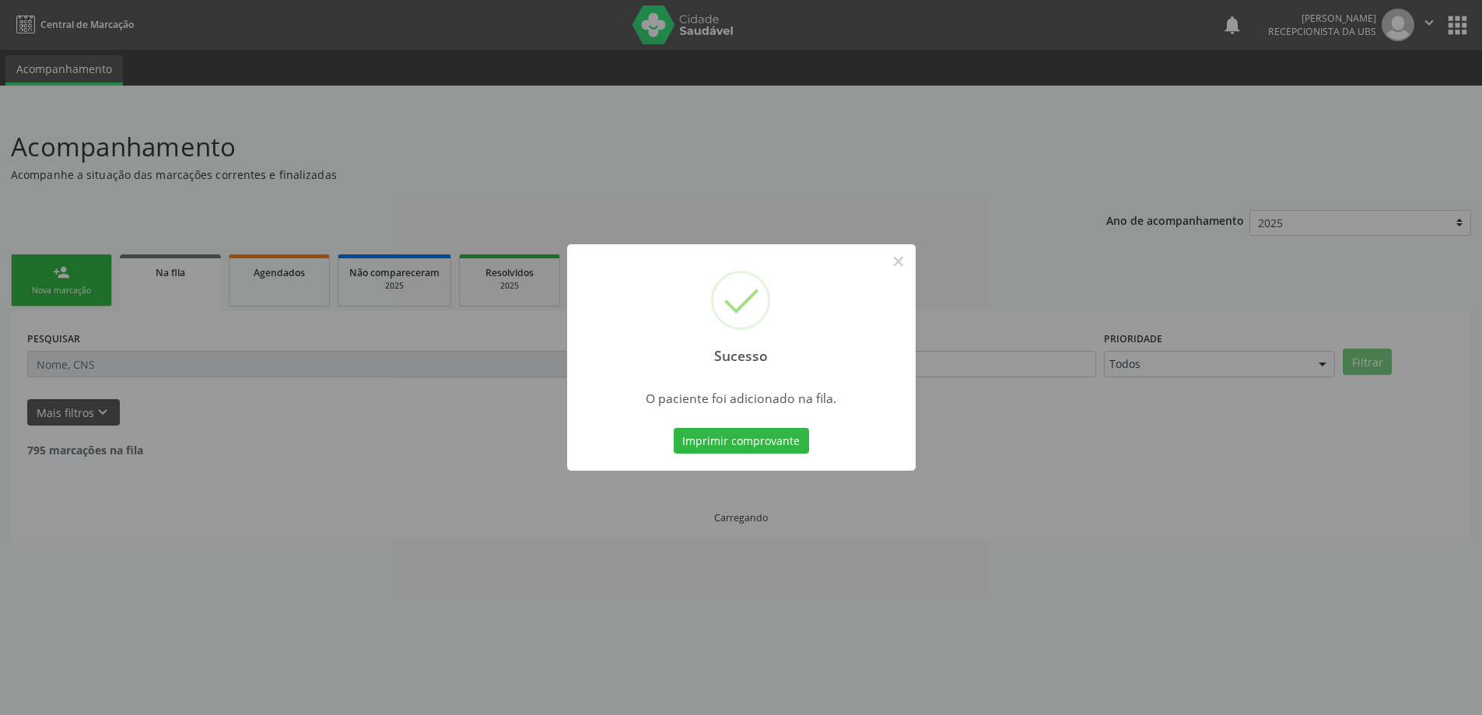
scroll to position [0, 0]
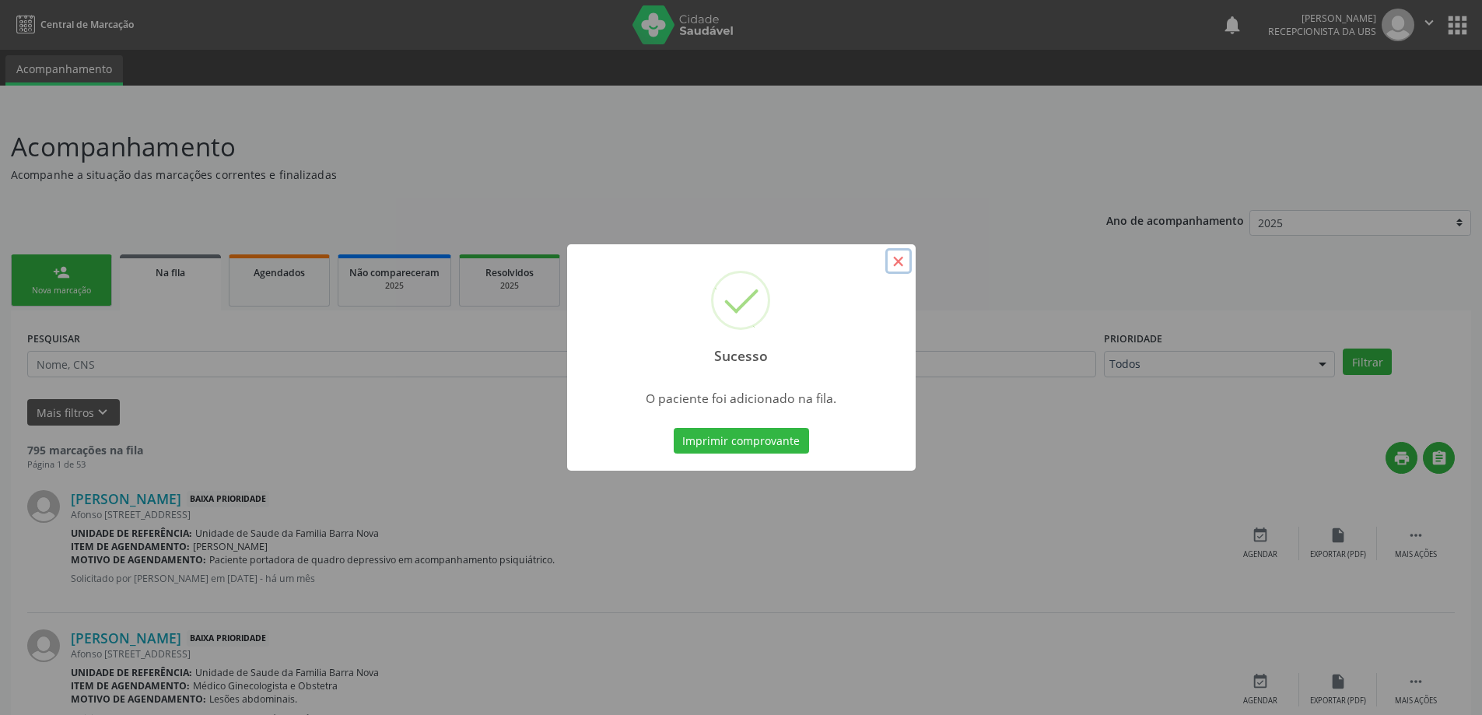
click at [899, 262] on button "×" at bounding box center [898, 261] width 26 height 26
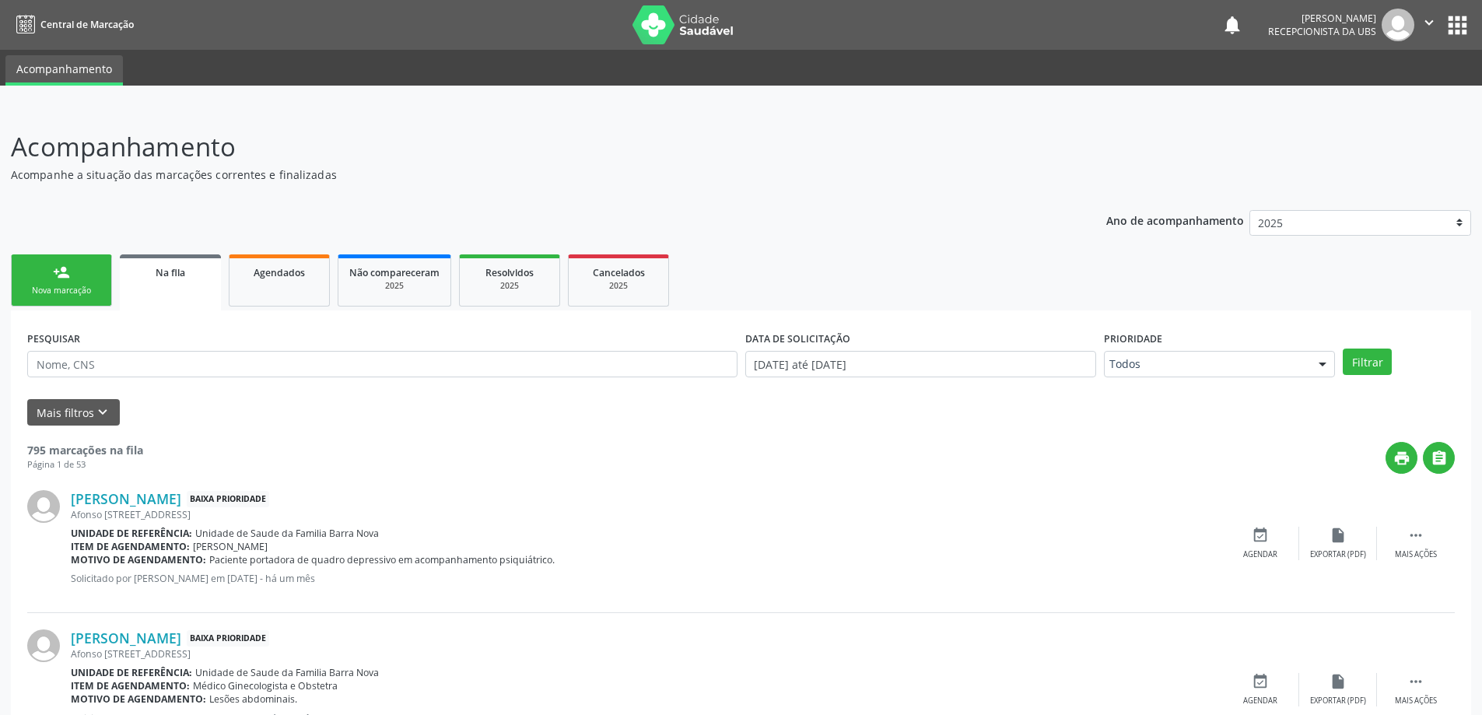
click at [82, 297] on link "person_add Nova marcação" at bounding box center [61, 280] width 101 height 52
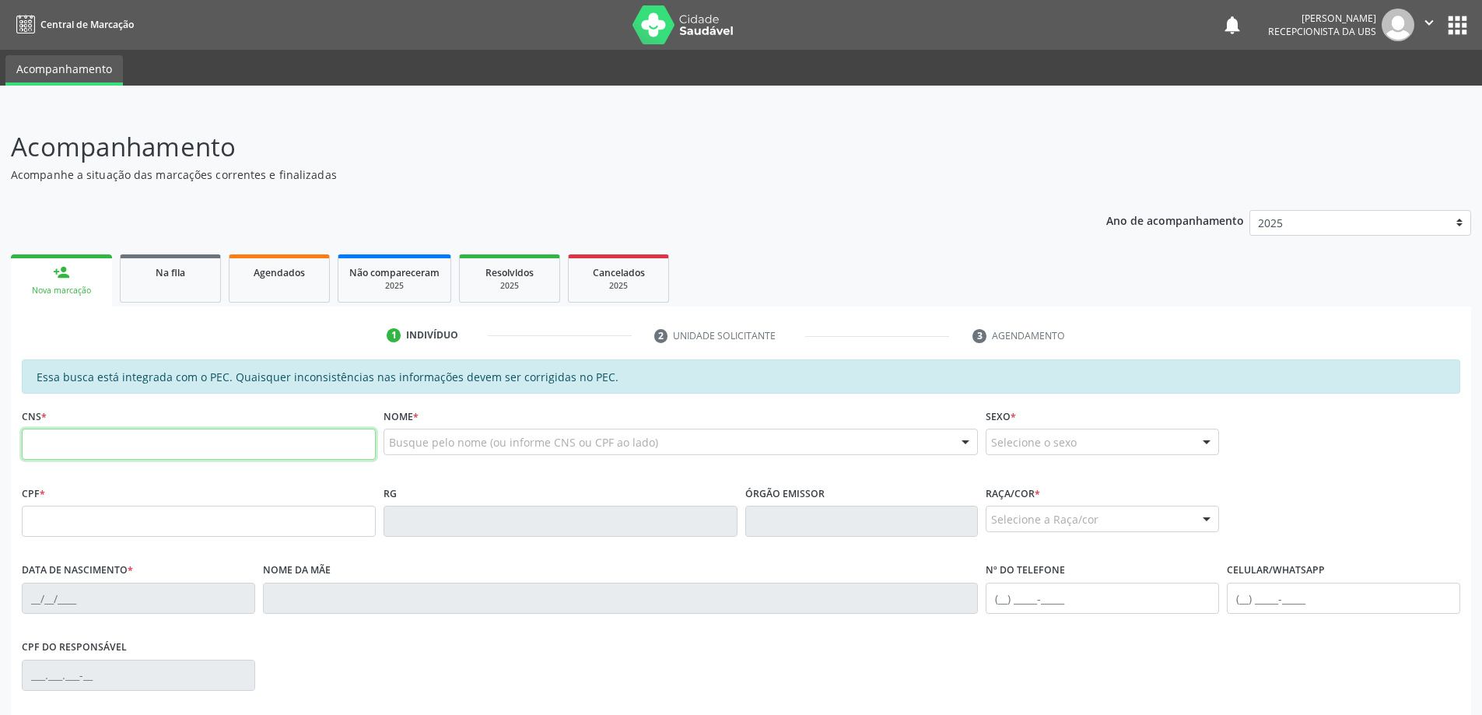
click at [75, 444] on input "text" at bounding box center [199, 444] width 354 height 31
type input "704 5093 7446 1113"
type input "28/02/1949"
type input "Carmem Cardoso da Silva"
type input "(82) 99657-3382"
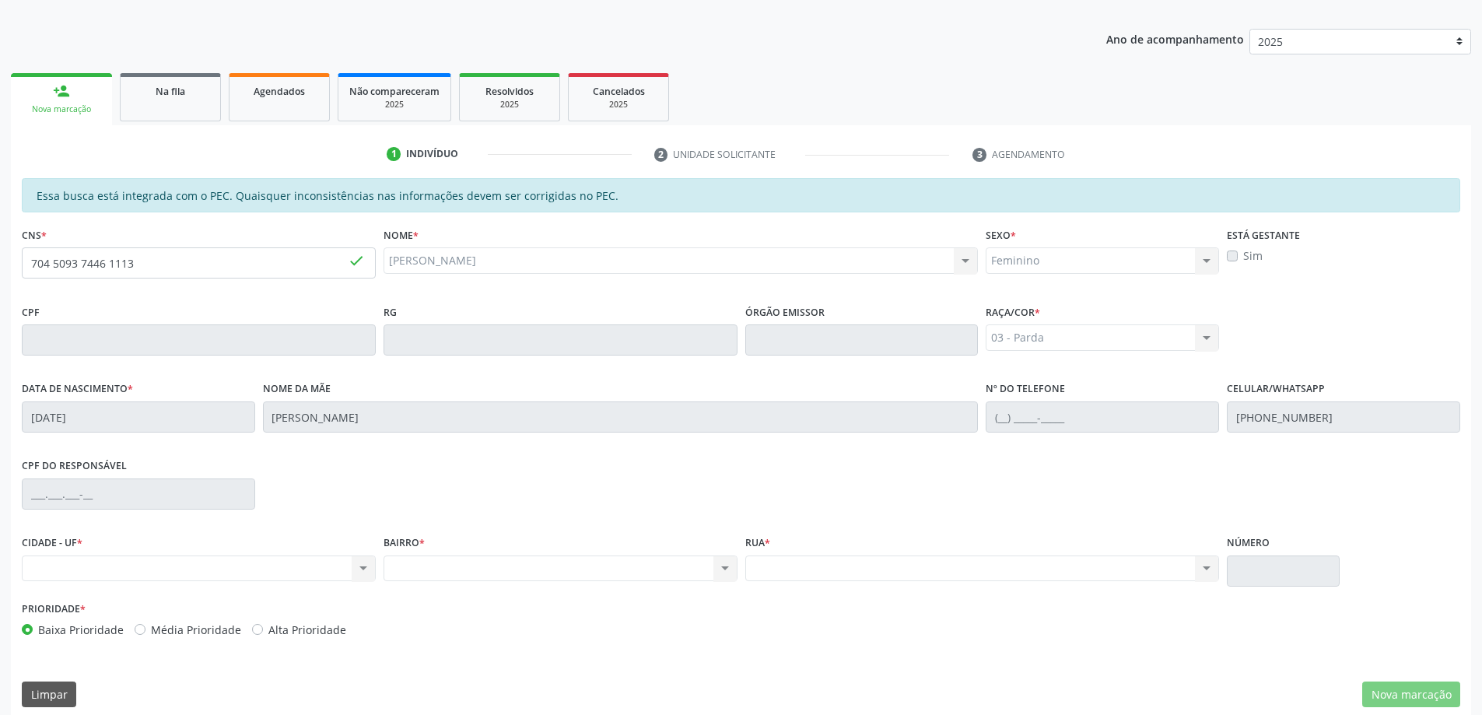
scroll to position [195, 0]
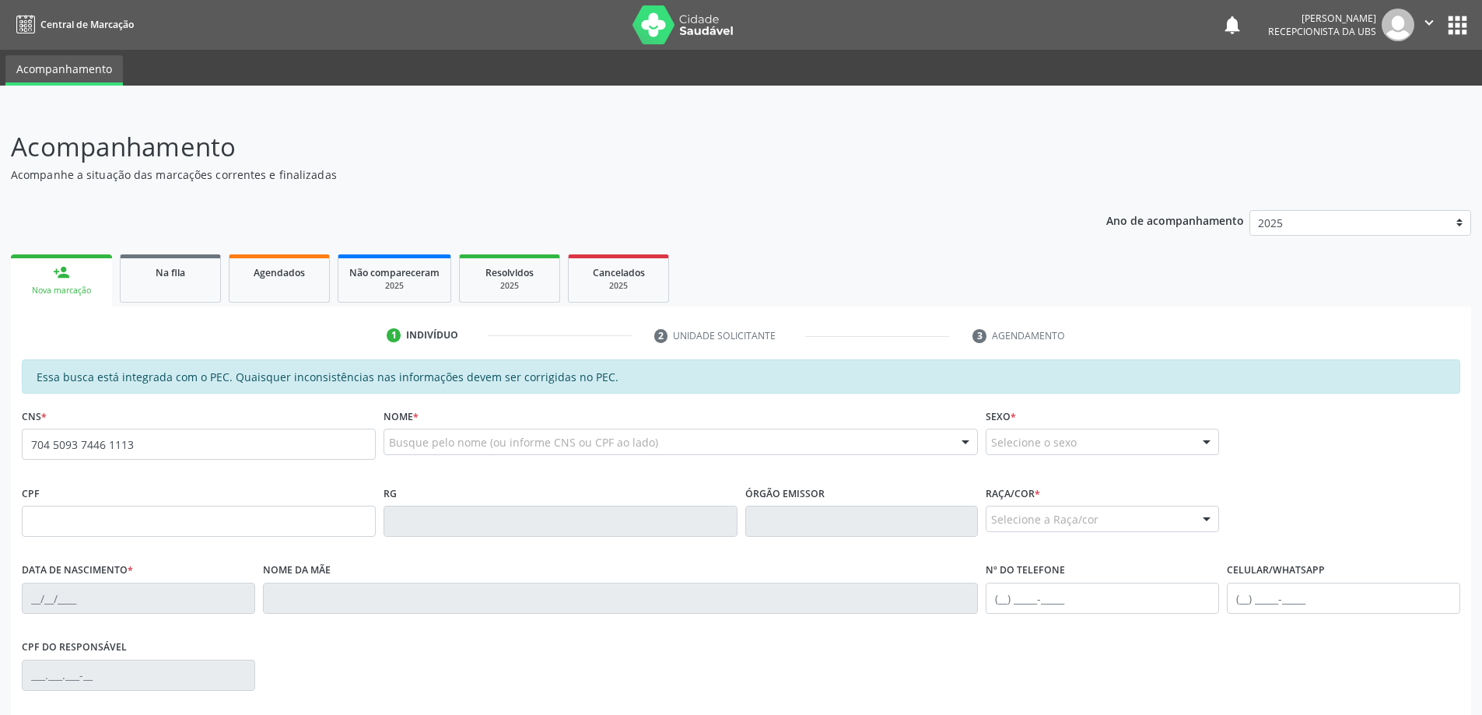
type input "704 5093 7446 1113"
type input "28/02/1949"
type input "Carmem Cardoso da Silva"
type input "(82) 99657-3382"
type input "02"
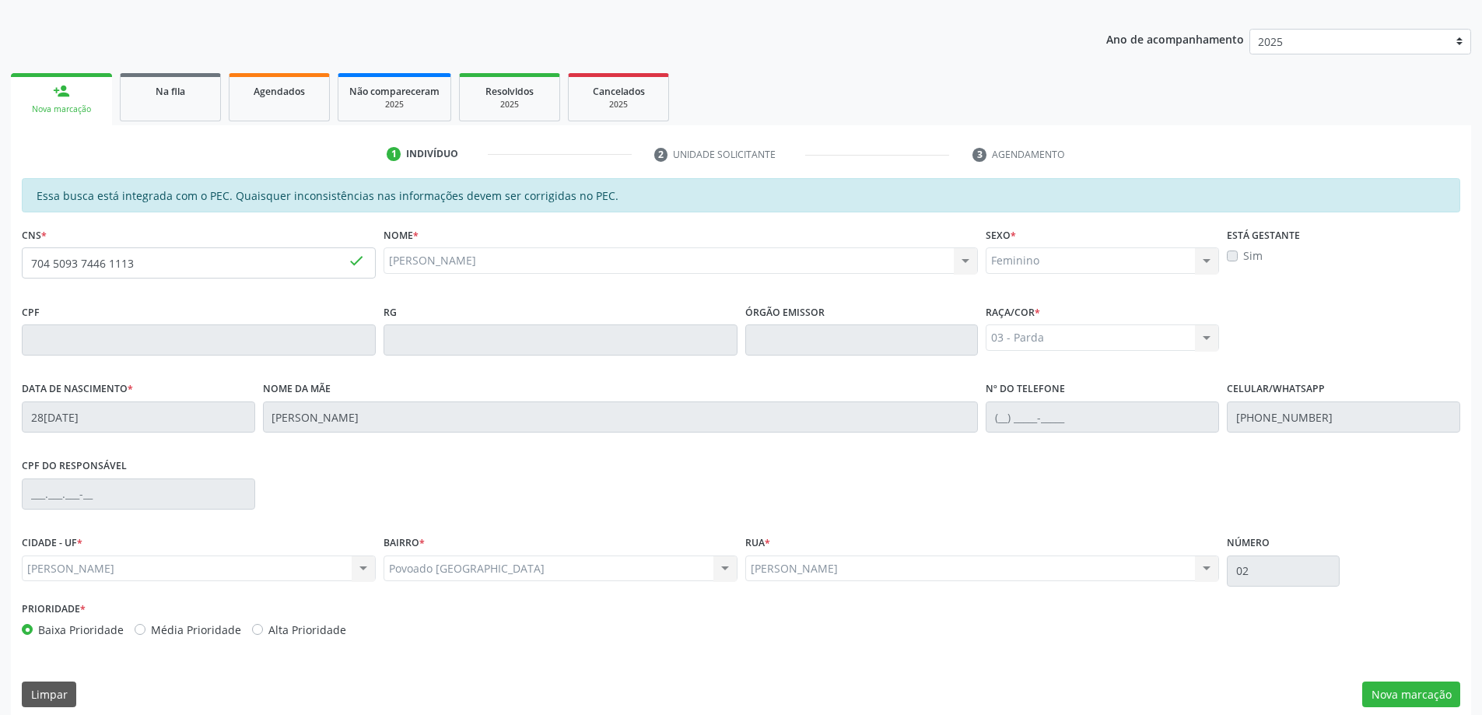
scroll to position [195, 0]
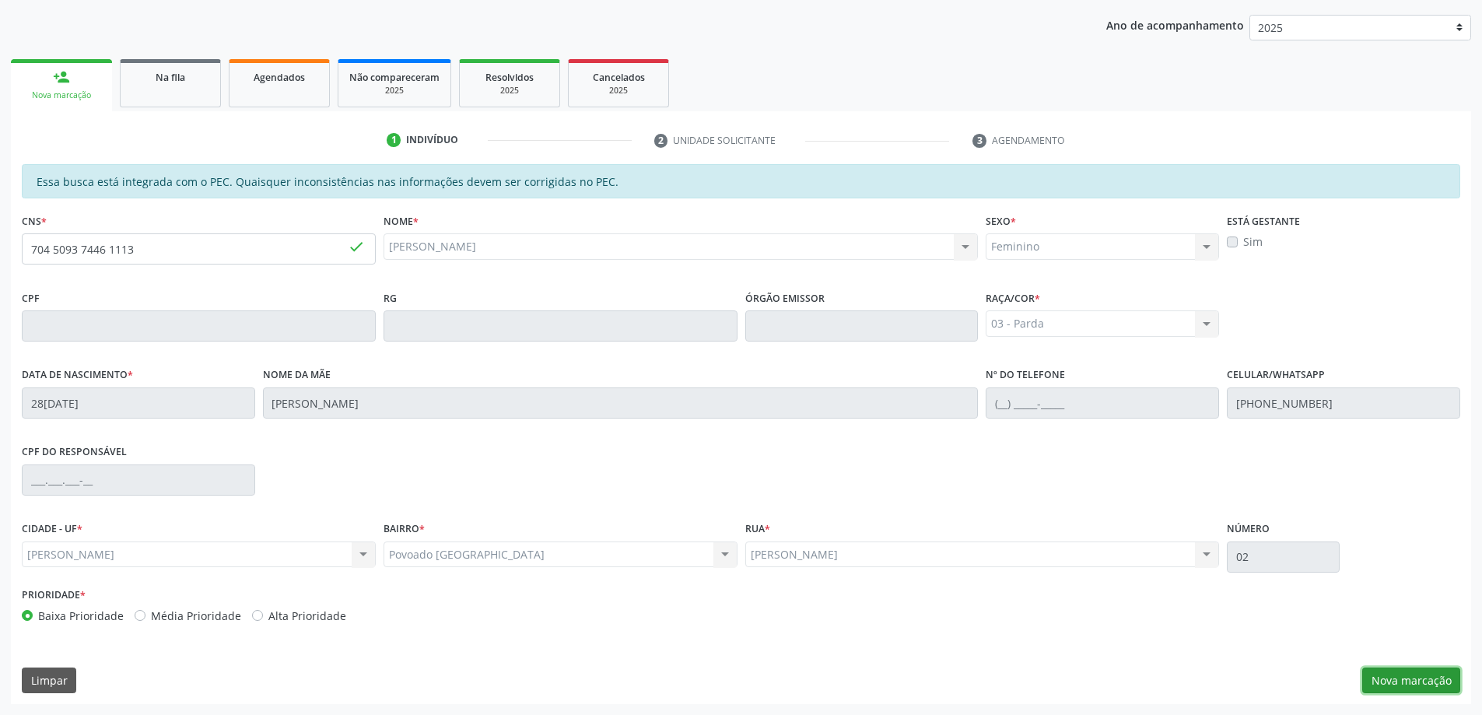
click at [1426, 673] on button "Nova marcação" at bounding box center [1411, 681] width 98 height 26
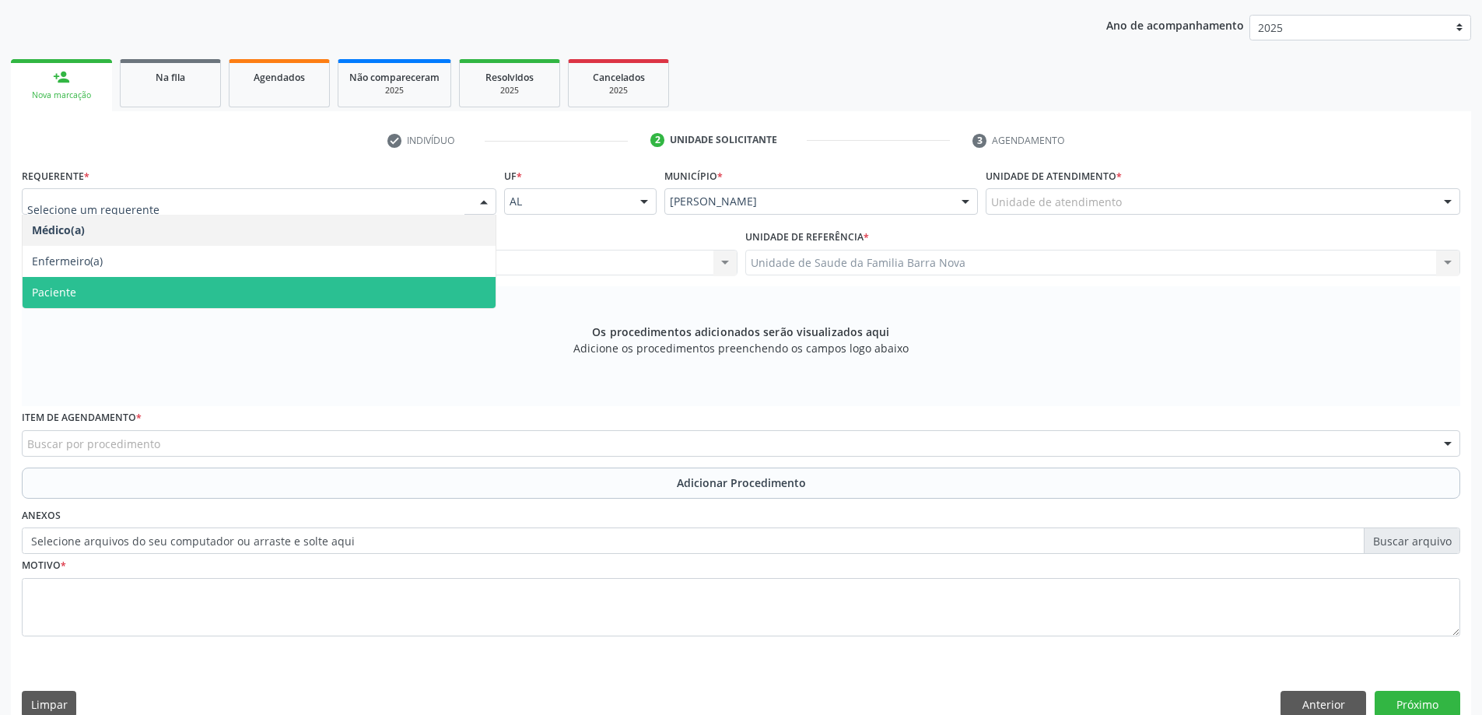
click at [289, 279] on span "Paciente" at bounding box center [259, 292] width 473 height 31
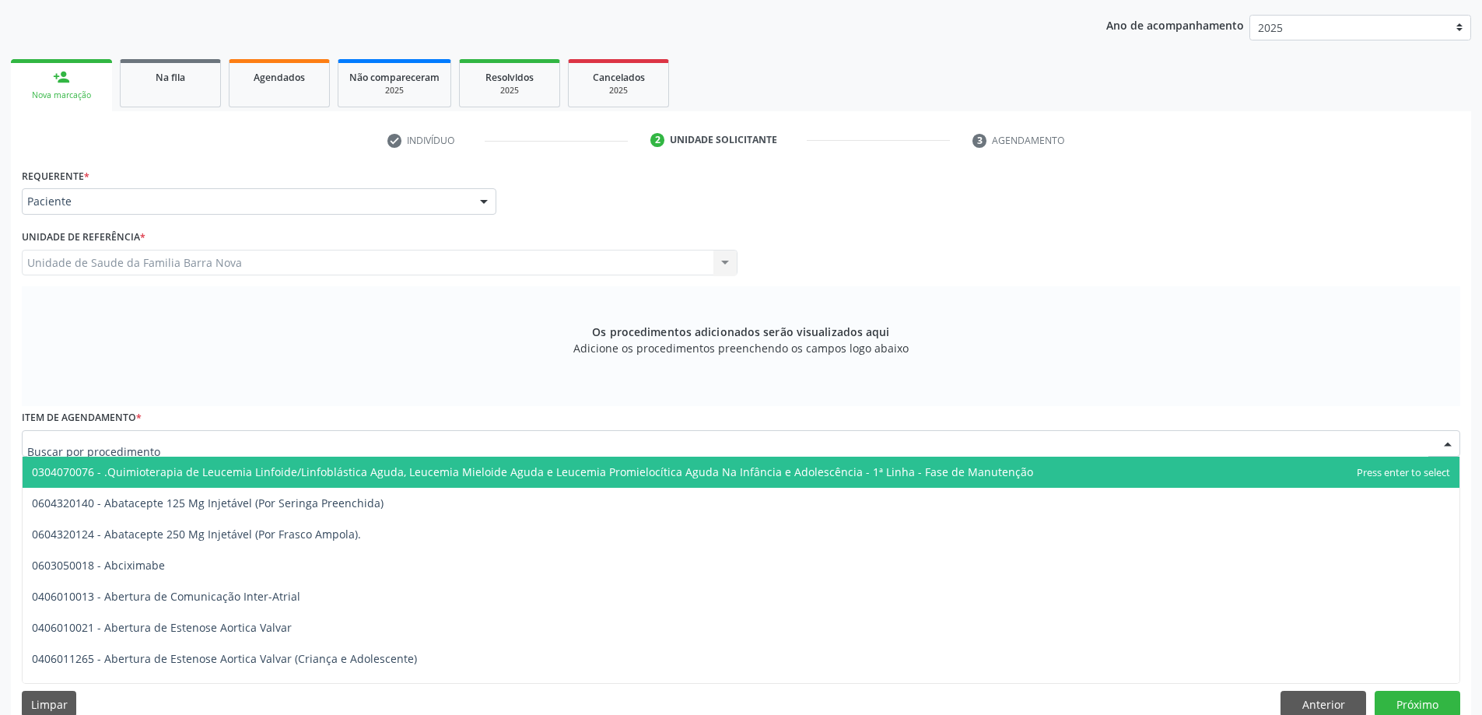
click at [353, 440] on div at bounding box center [741, 443] width 1439 height 26
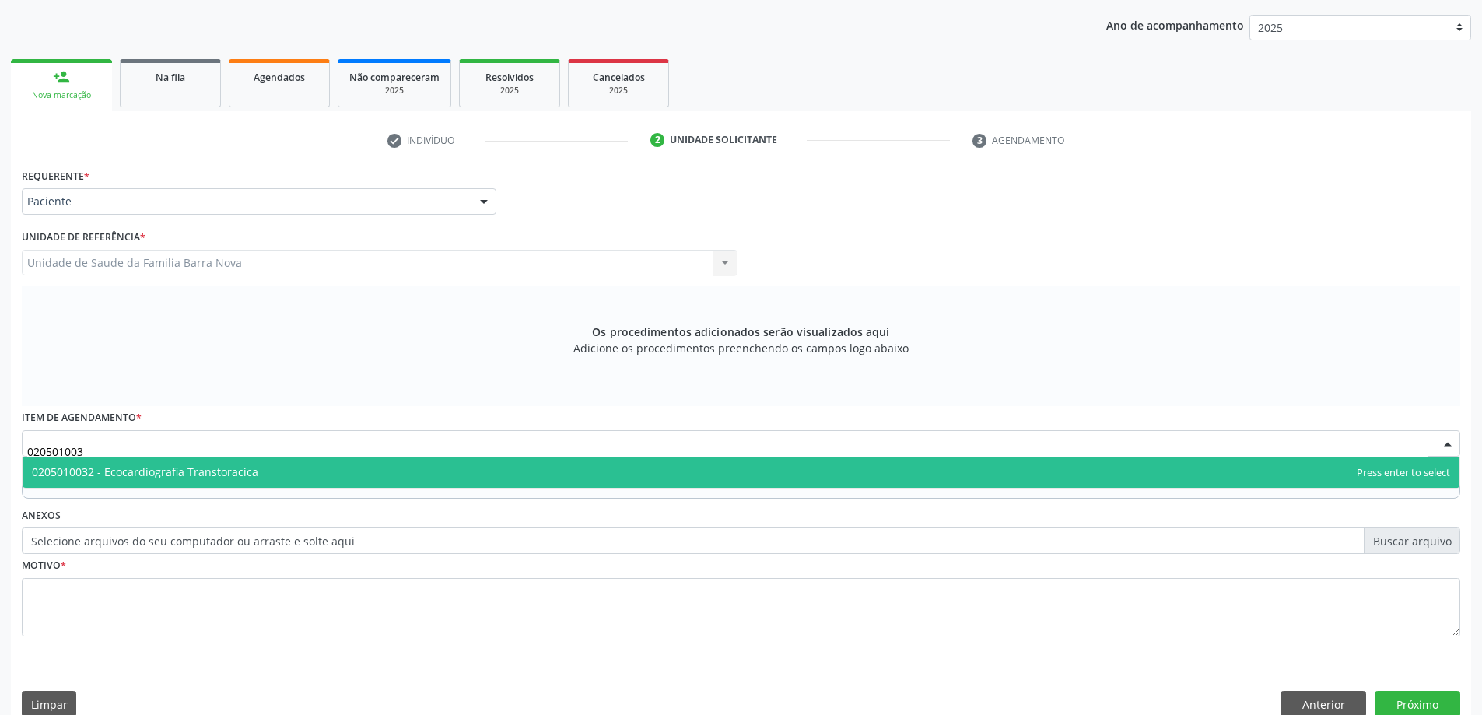
type input "0205010032"
click at [431, 467] on span "0205010032 - Ecocardiografia Transtoracica" at bounding box center [741, 472] width 1437 height 31
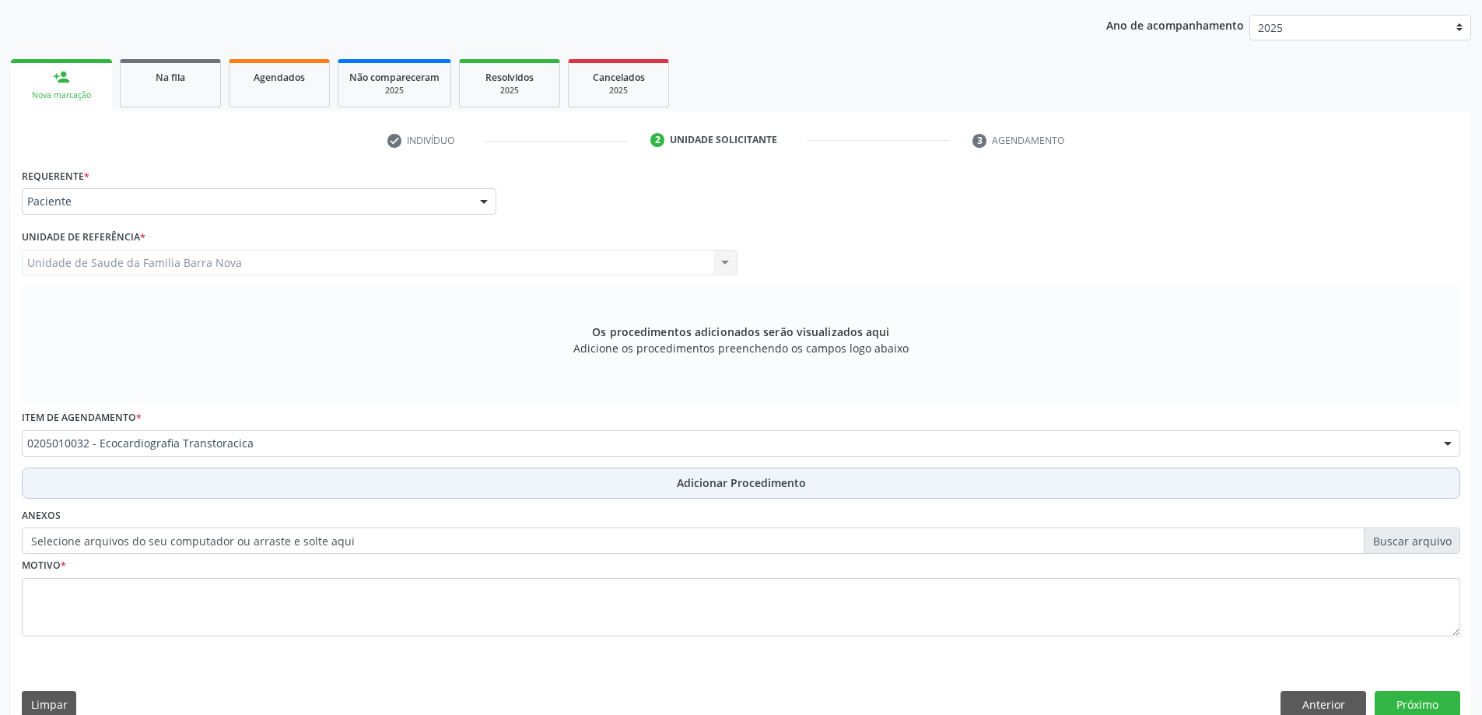
click at [728, 482] on span "Adicionar Procedimento" at bounding box center [741, 483] width 129 height 16
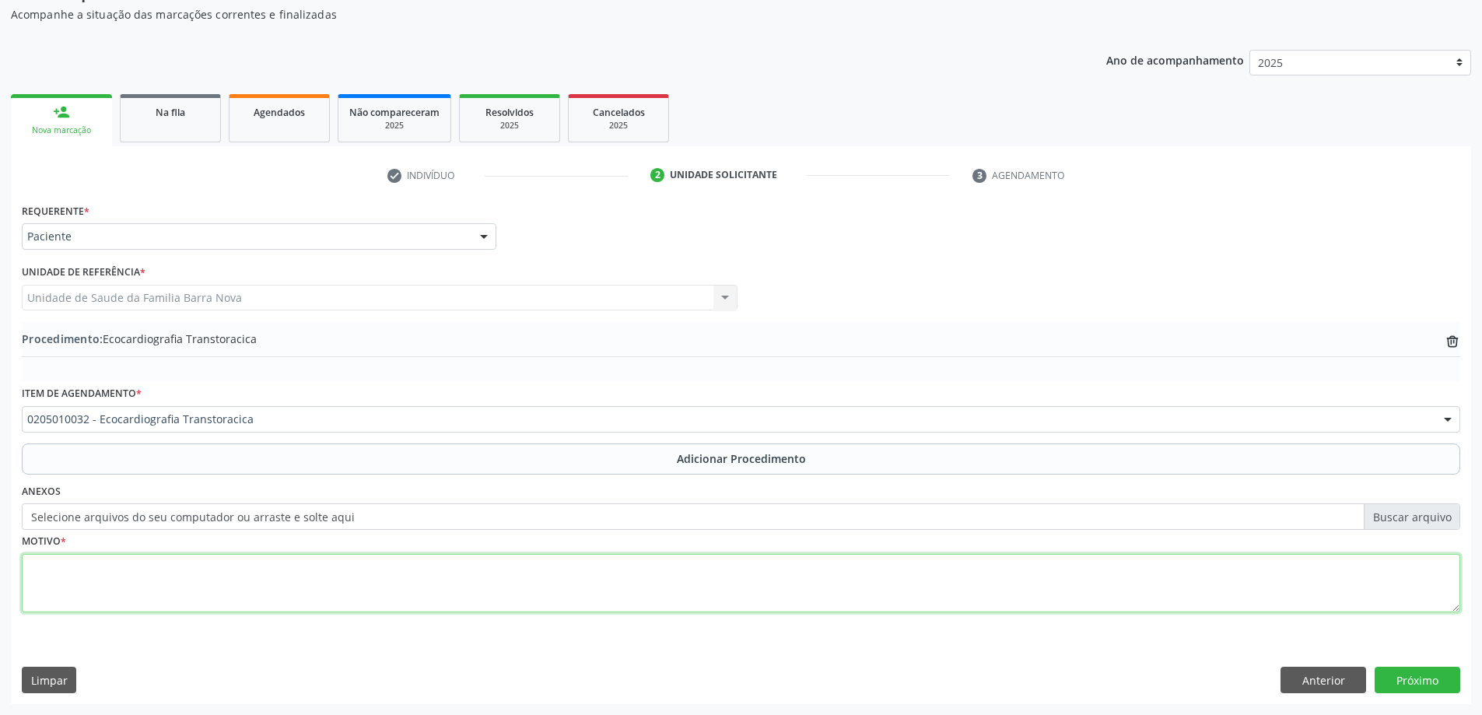
click at [324, 588] on textarea at bounding box center [741, 583] width 1439 height 59
click at [79, 568] on textarea "DAC, RVMprévia." at bounding box center [741, 583] width 1439 height 59
type textarea "DAC, RVM prévia."
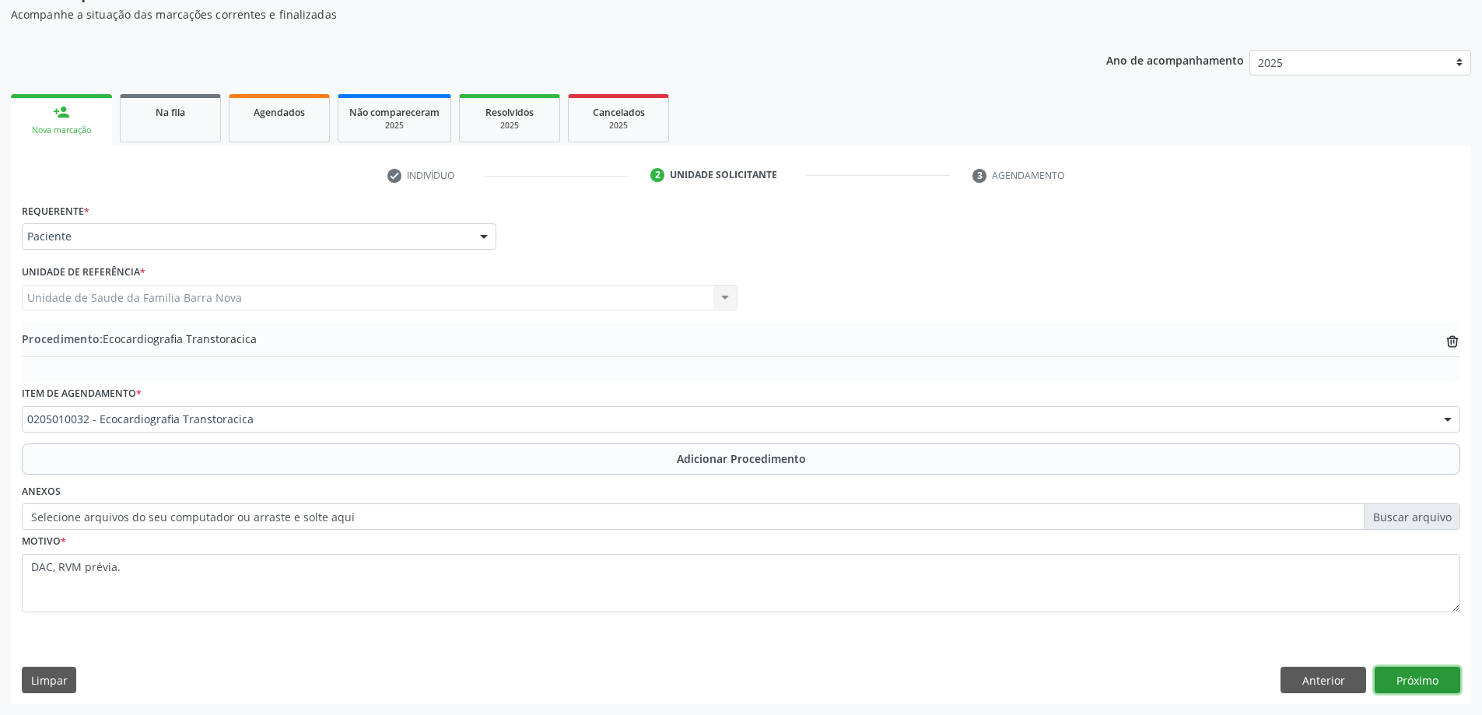
click at [1422, 682] on button "Próximo" at bounding box center [1418, 680] width 86 height 26
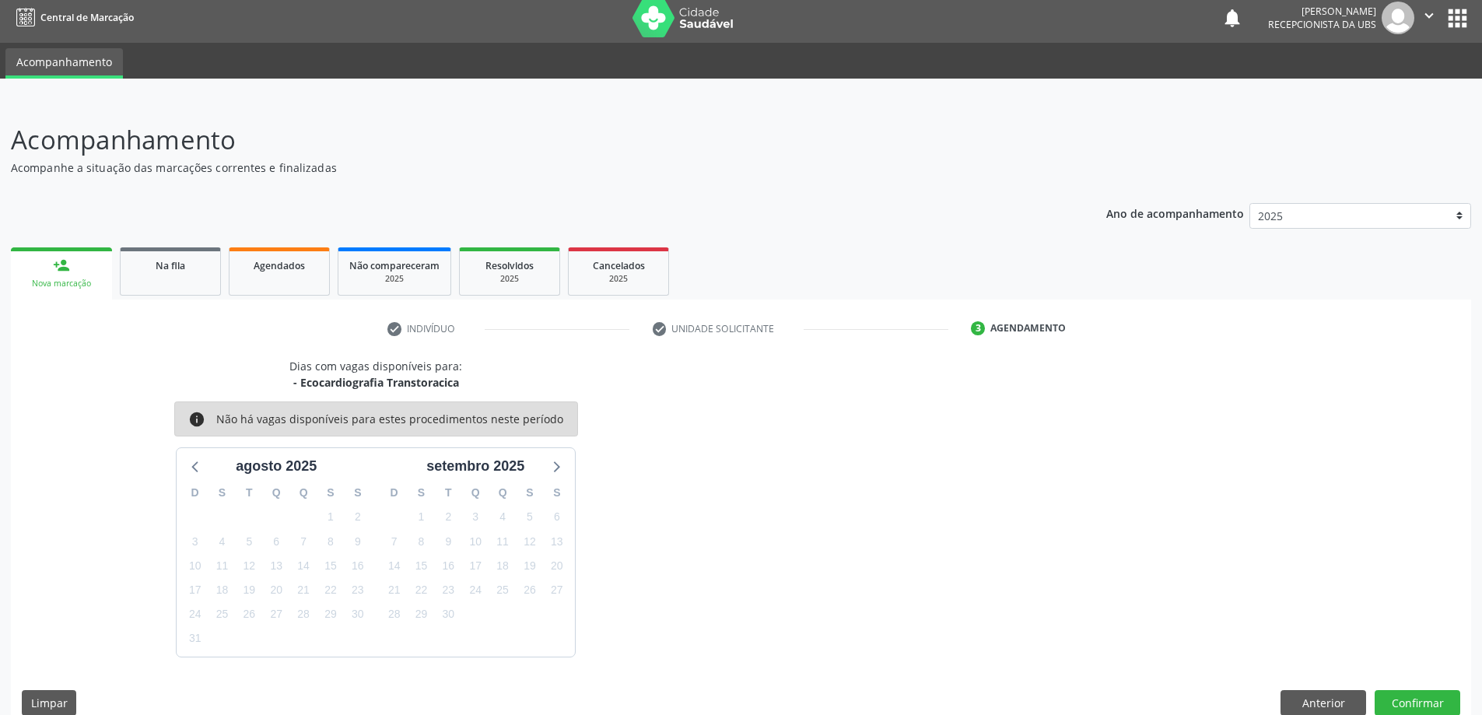
scroll to position [30, 0]
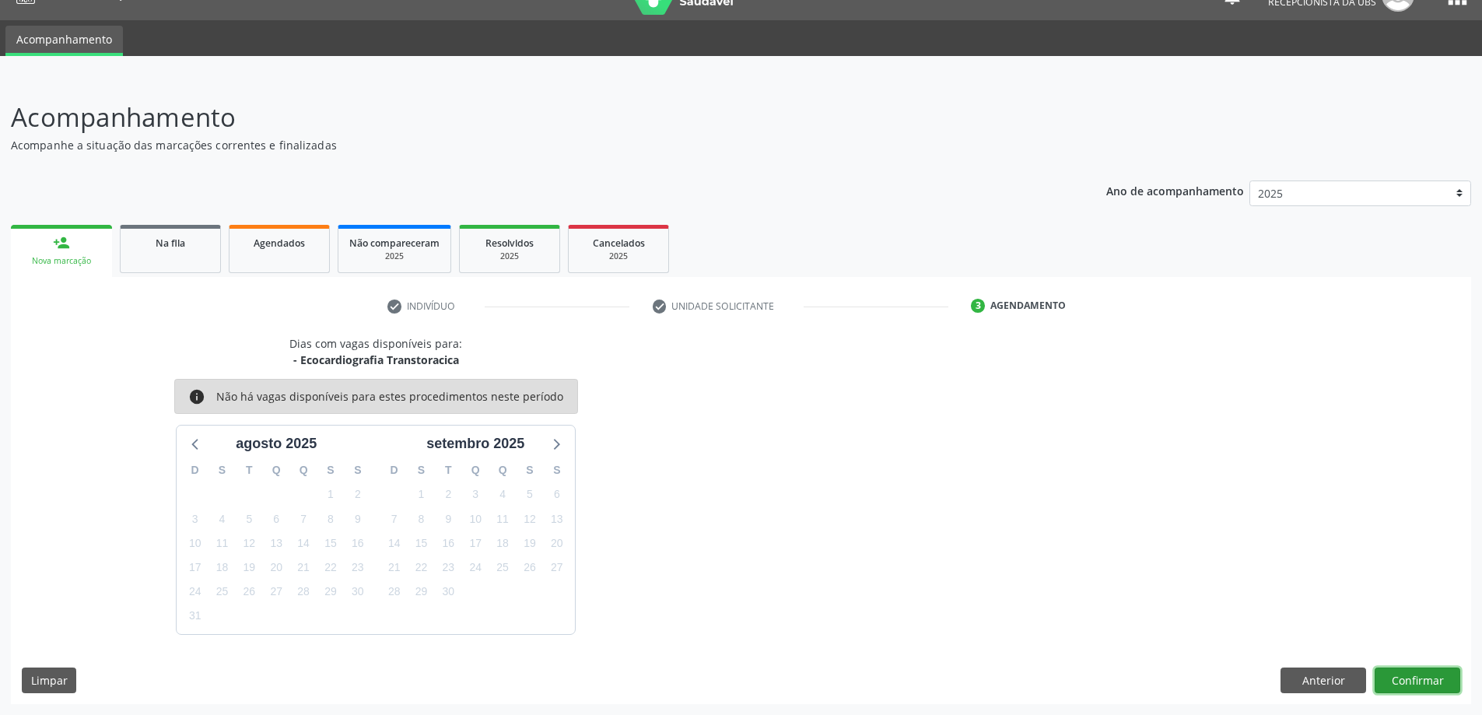
click at [1424, 675] on button "Confirmar" at bounding box center [1418, 681] width 86 height 26
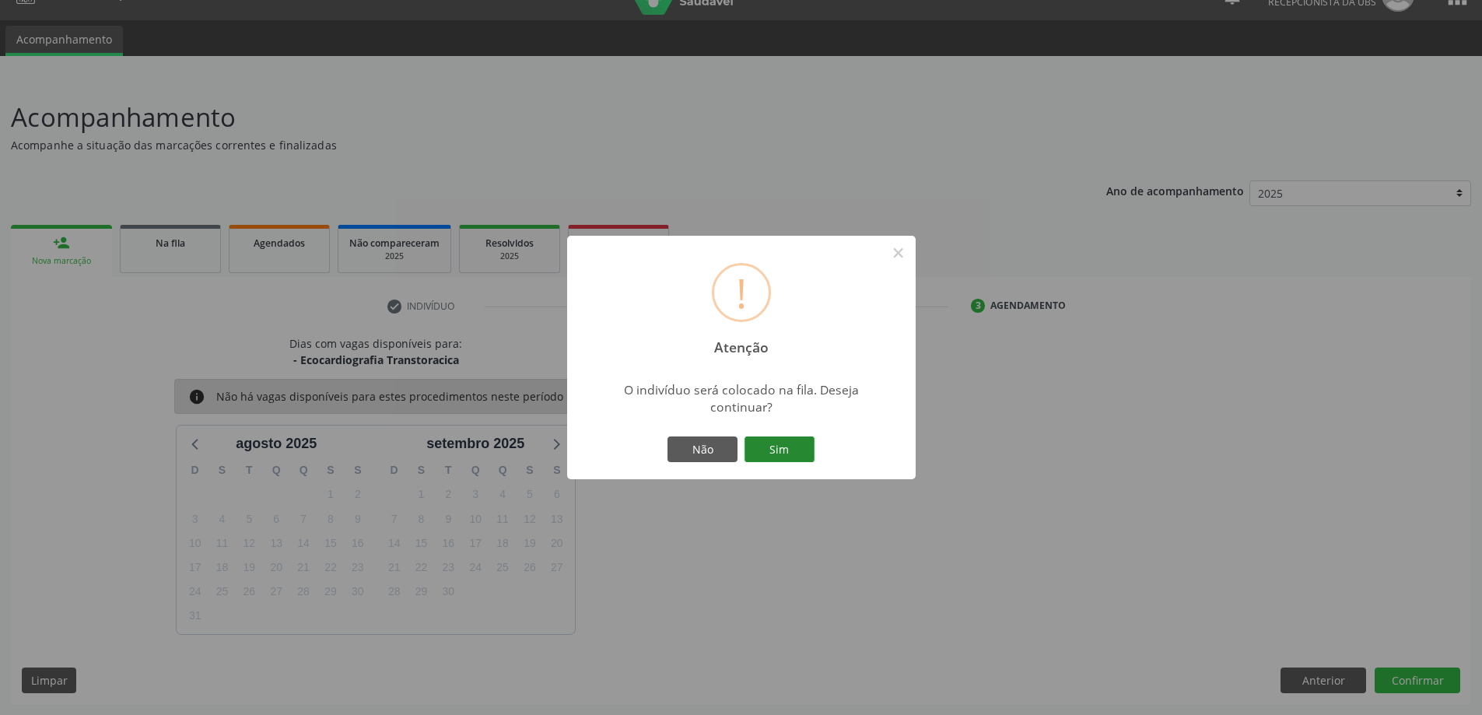
click at [774, 448] on button "Sim" at bounding box center [780, 450] width 70 height 26
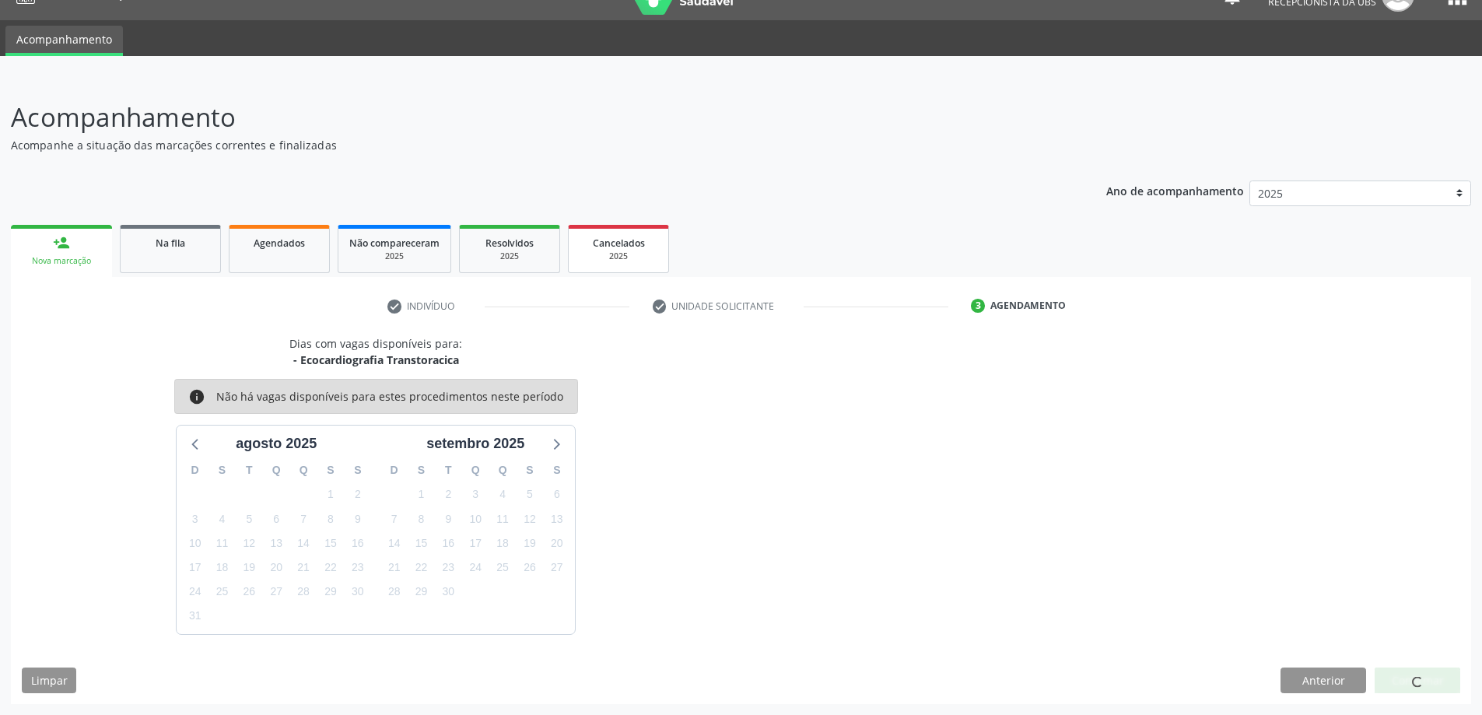
scroll to position [0, 0]
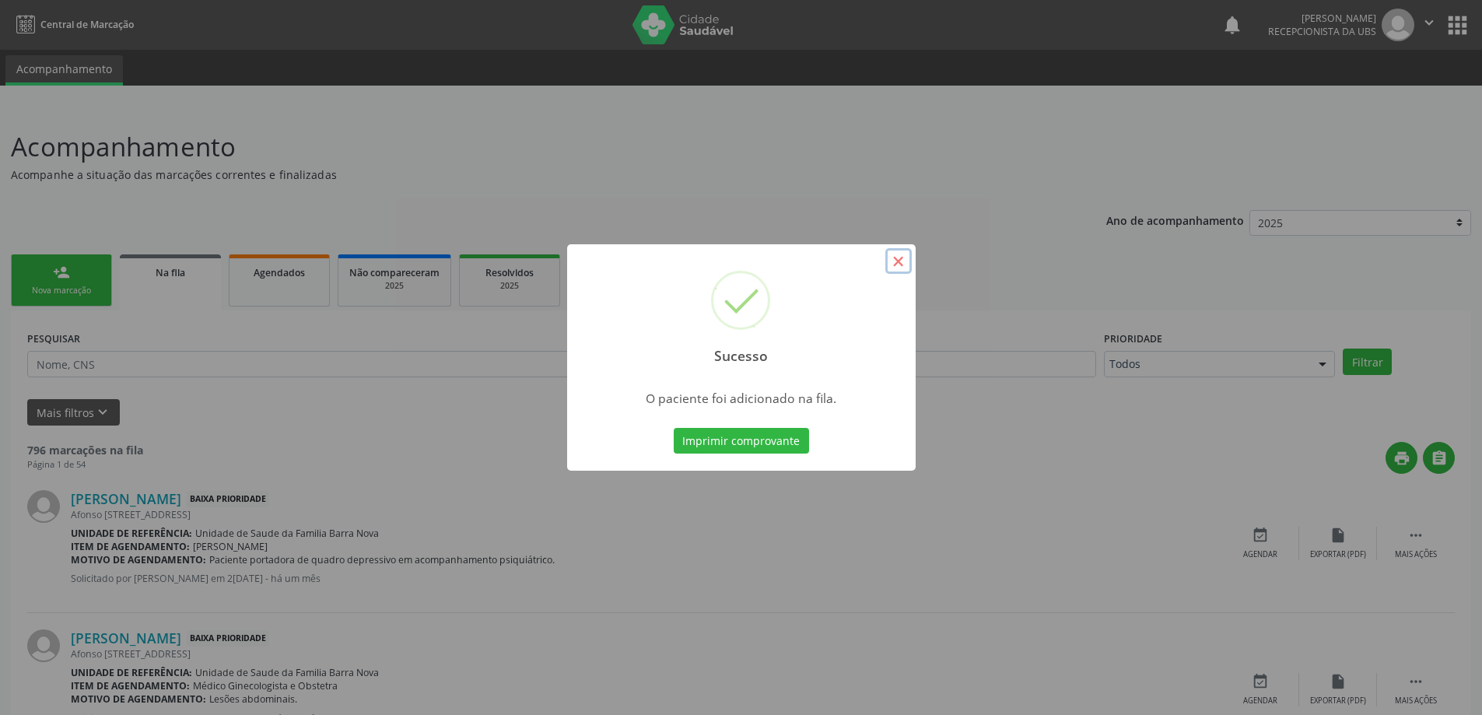
click at [901, 254] on button "×" at bounding box center [898, 261] width 26 height 26
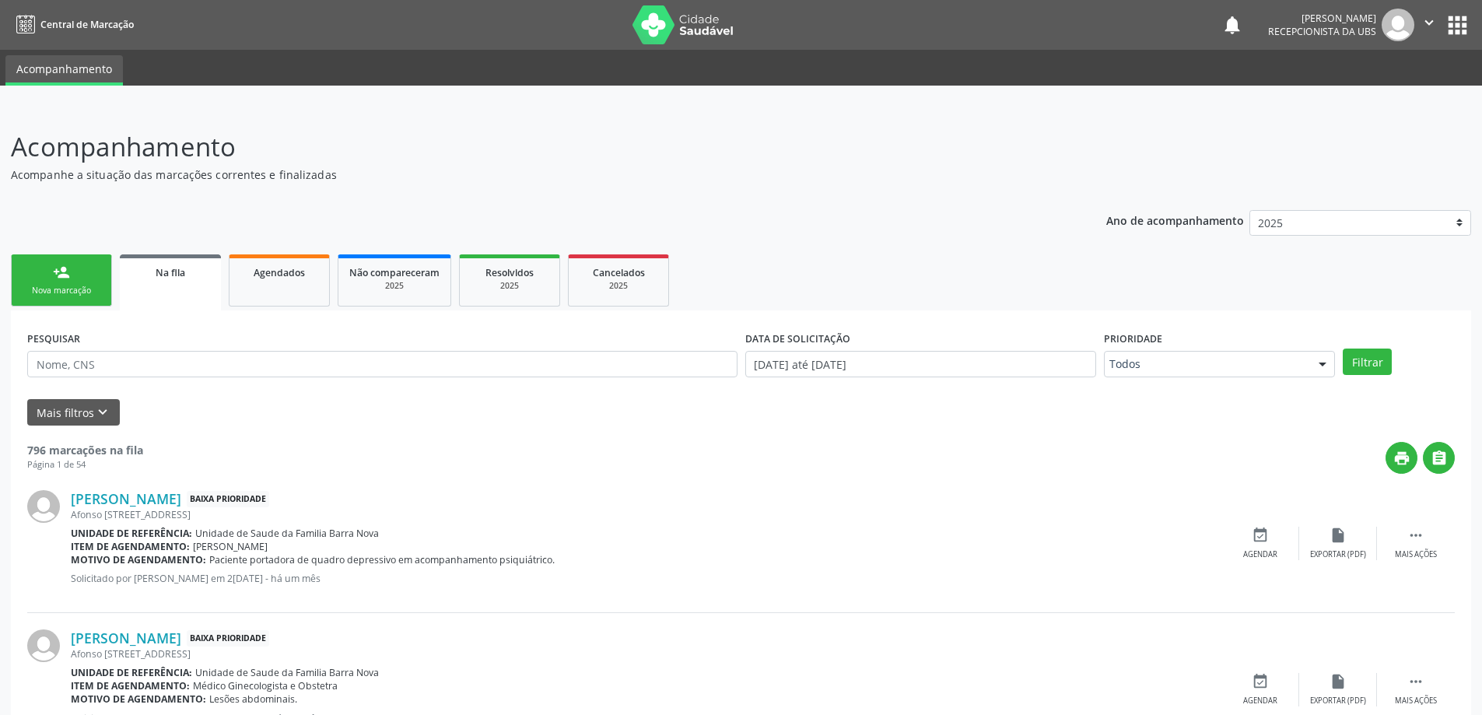
click at [80, 286] on div "Nova marcação" at bounding box center [62, 291] width 78 height 12
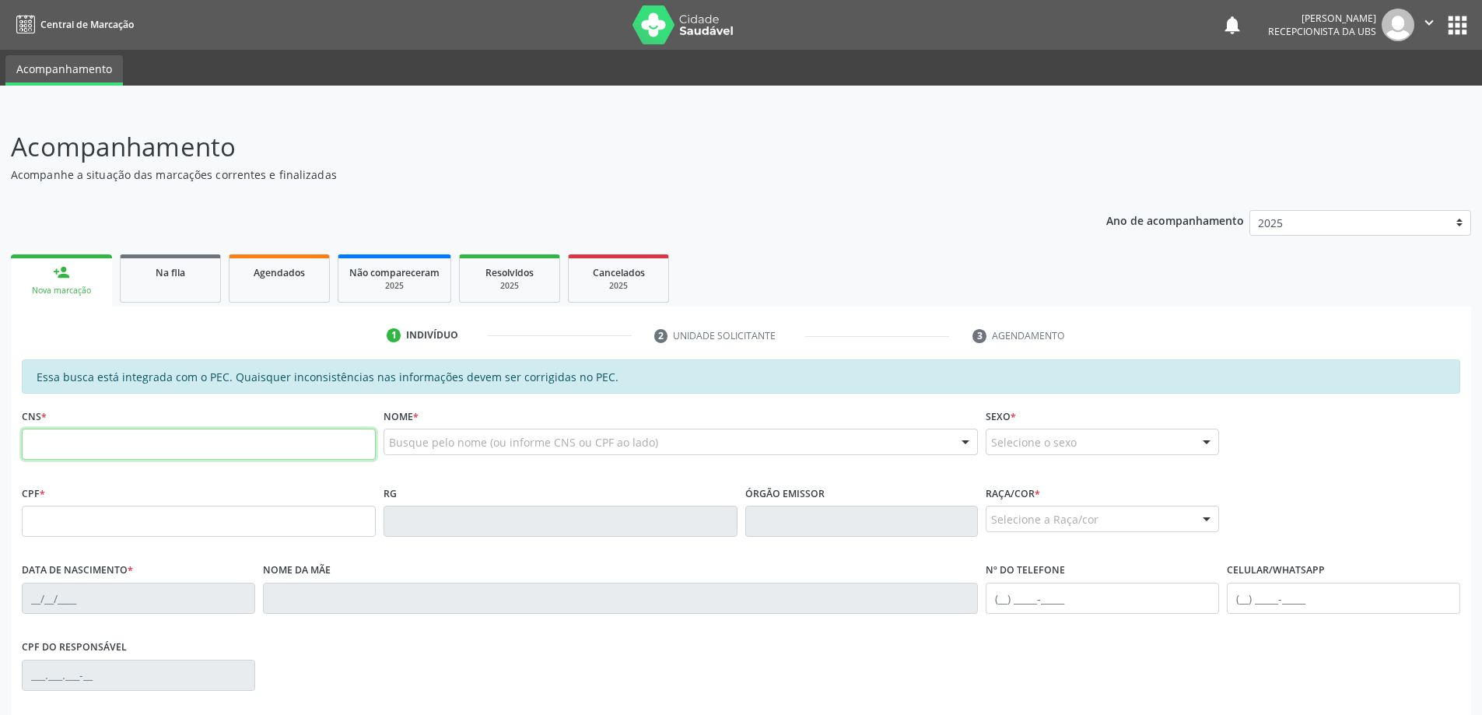
click at [114, 444] on input "text" at bounding box center [199, 444] width 354 height 31
type input "704 5093 7446 1113"
type input "28/02/1949"
type input "Carmem Cardoso da Silva"
type input "(82) 99657-3382"
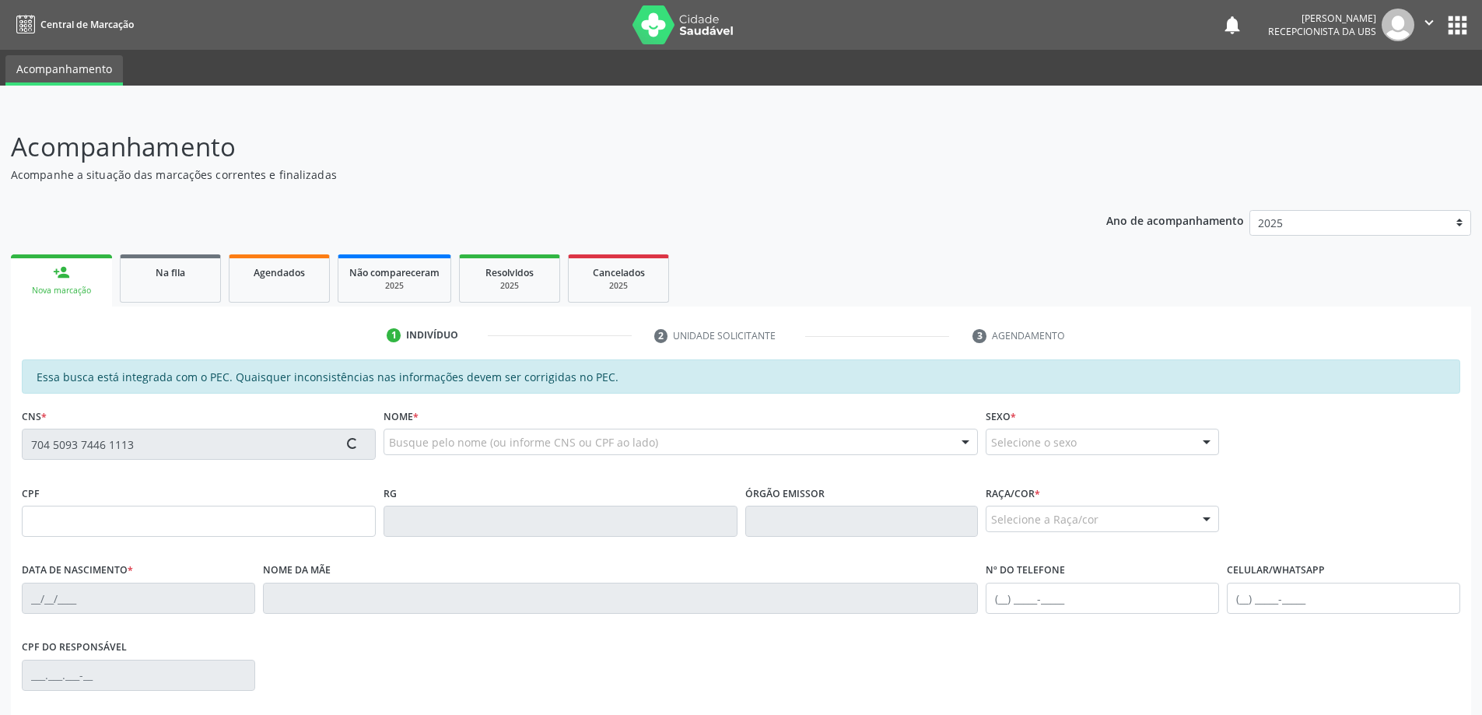
type input "02"
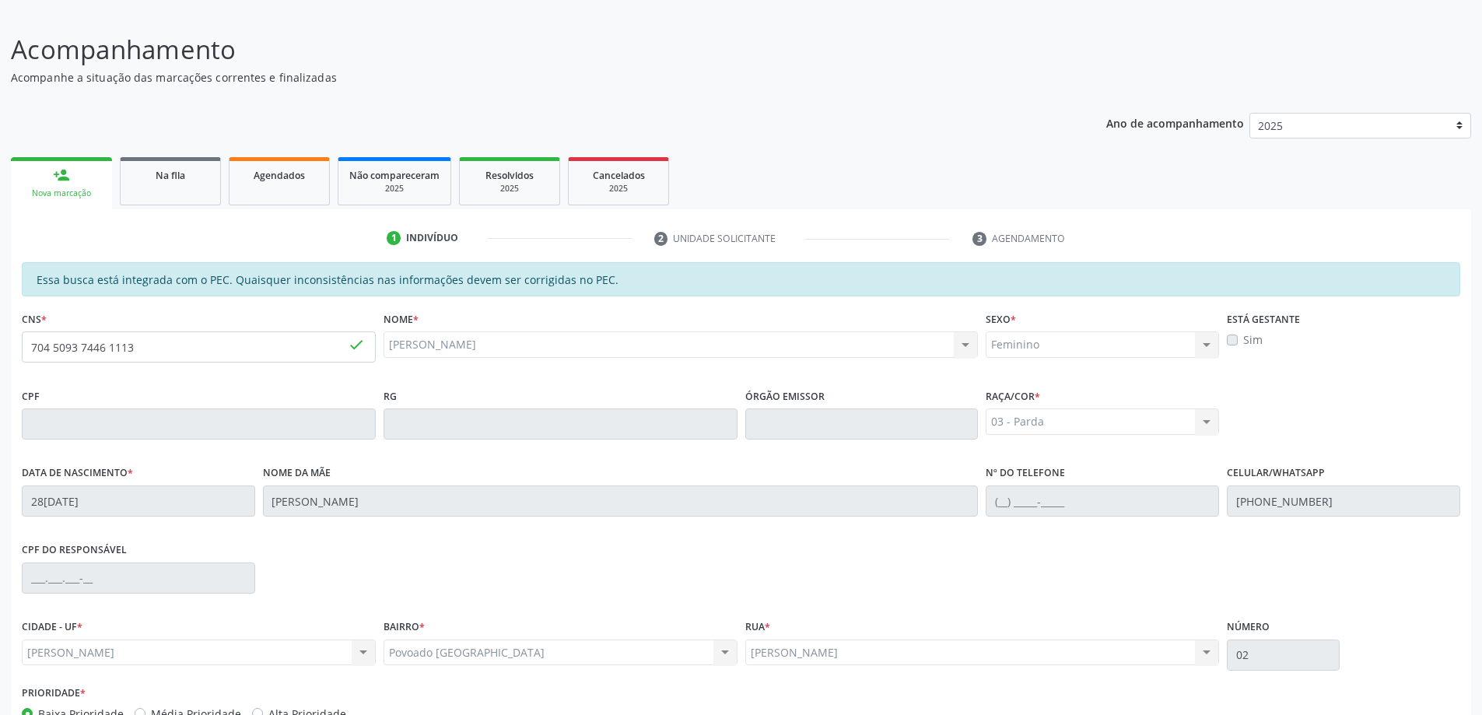
scroll to position [195, 0]
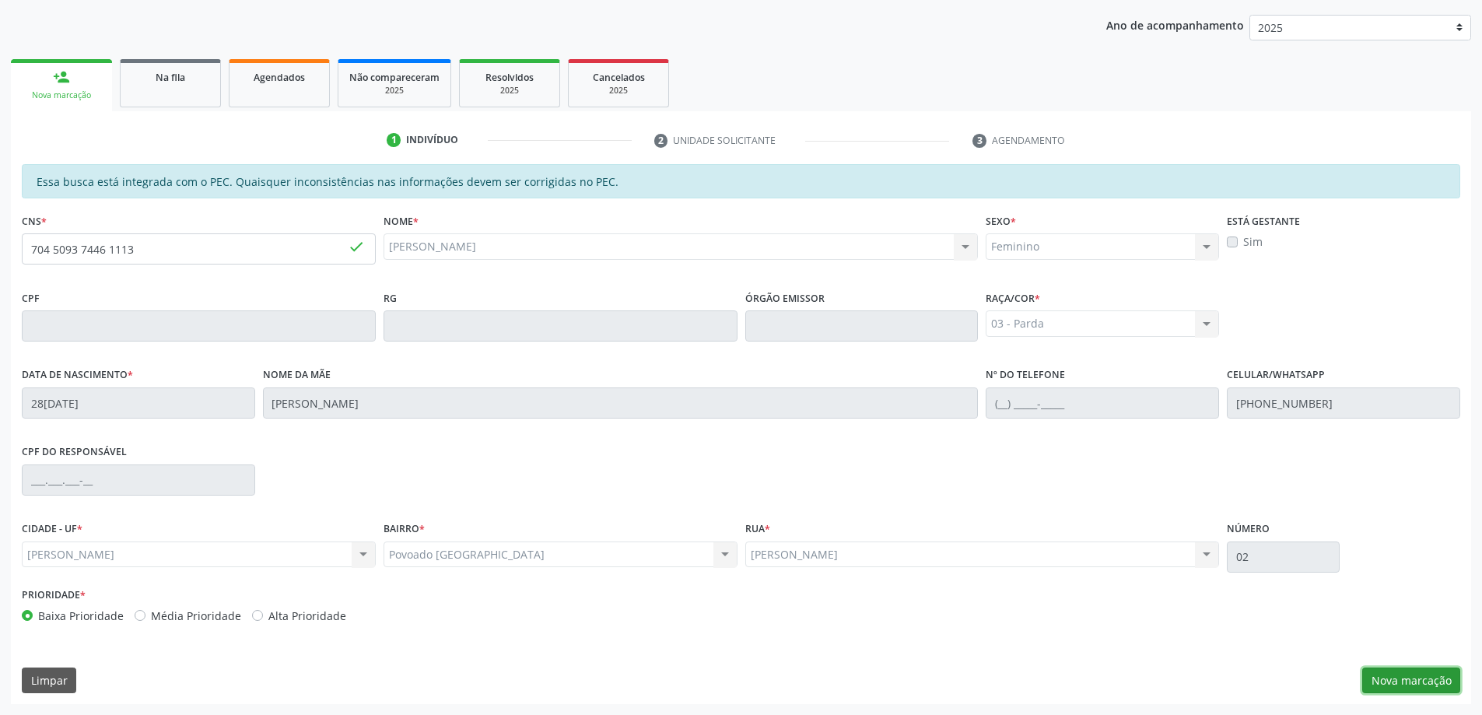
click at [1426, 684] on button "Nova marcação" at bounding box center [1411, 681] width 98 height 26
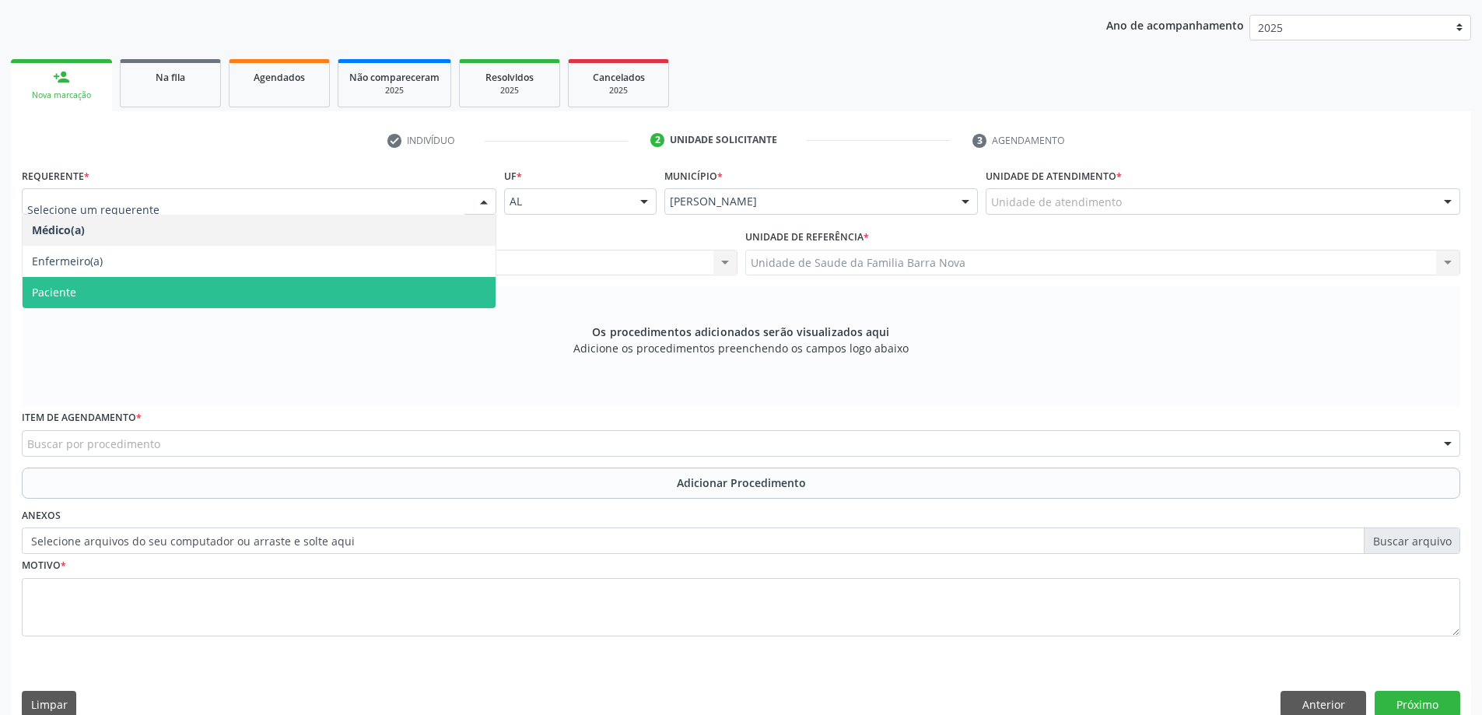
click at [139, 299] on span "Paciente" at bounding box center [259, 292] width 473 height 31
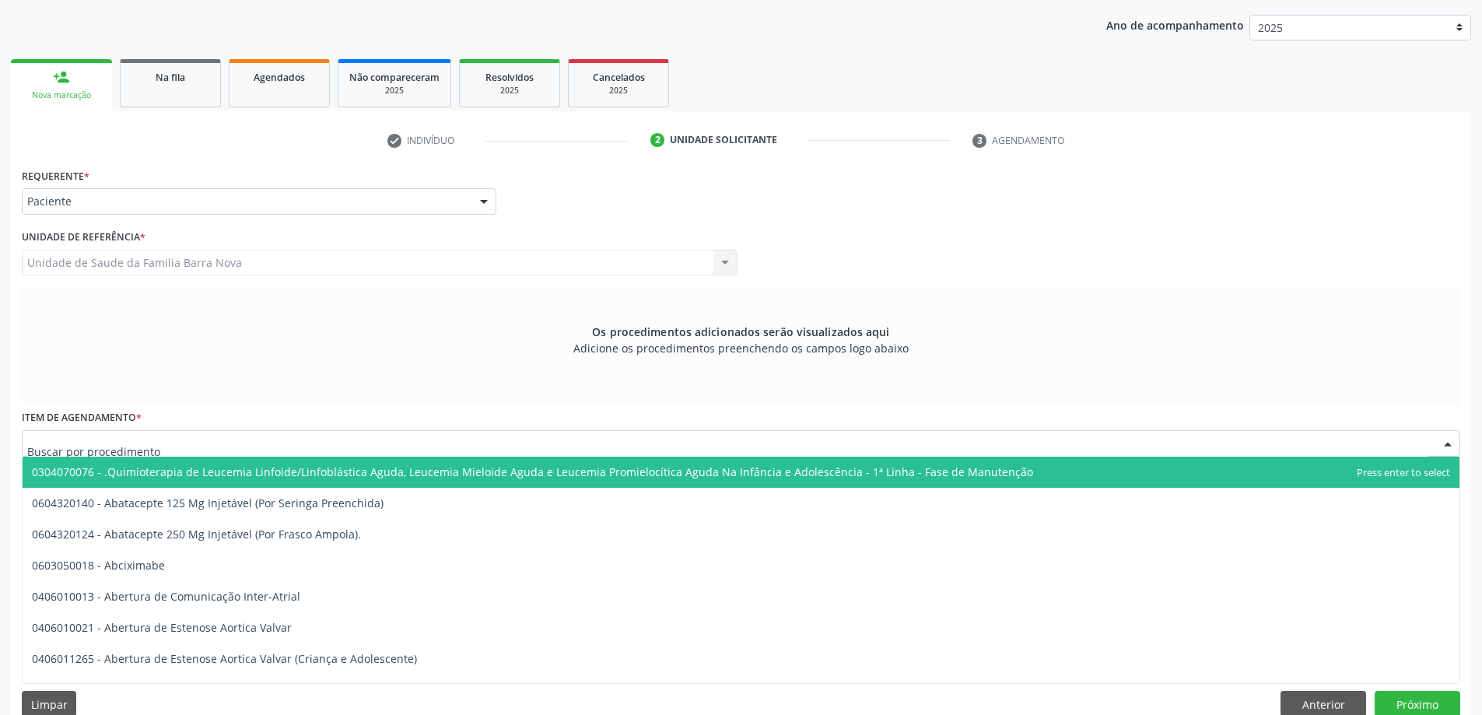
click at [195, 440] on div at bounding box center [741, 443] width 1439 height 26
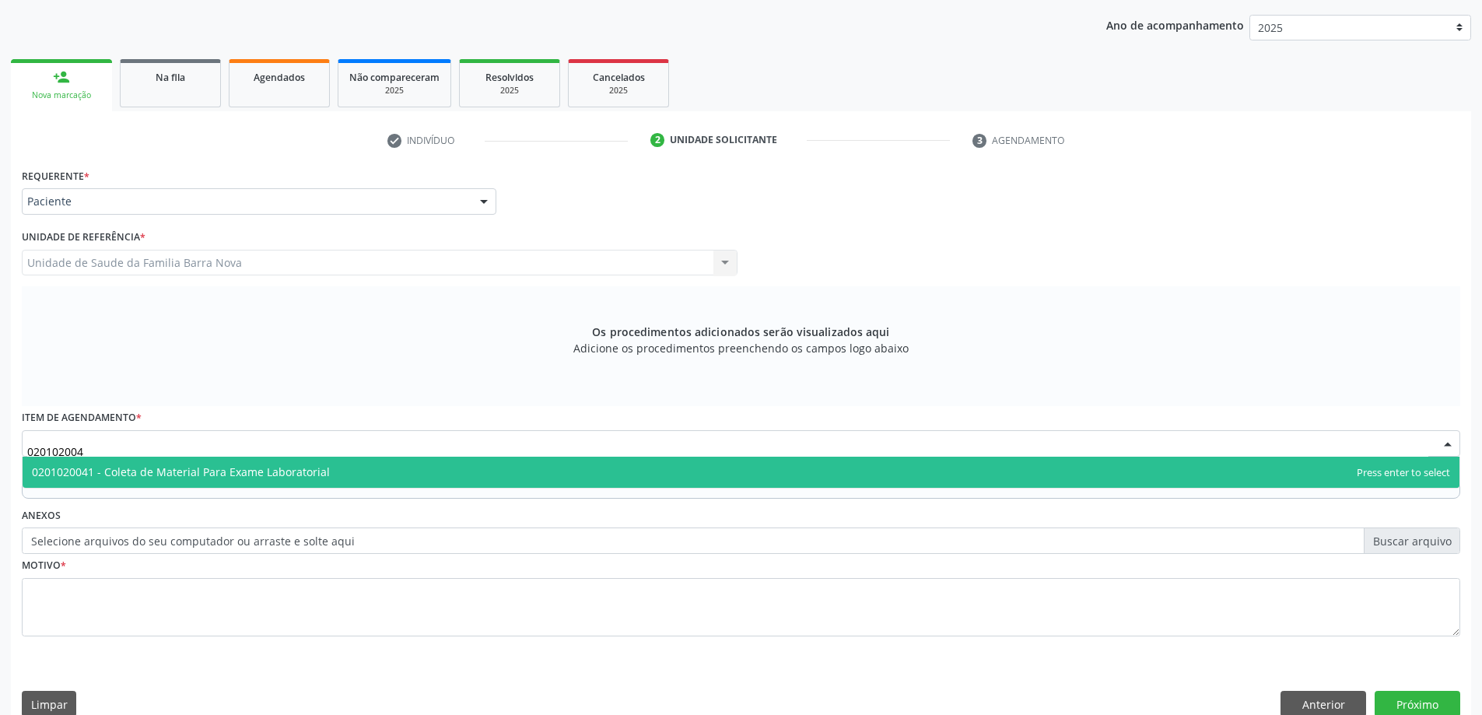
type input "0201020041"
click at [330, 468] on span "0201020041 - Coleta de Material Para Exame Laboratorial" at bounding box center [741, 472] width 1437 height 31
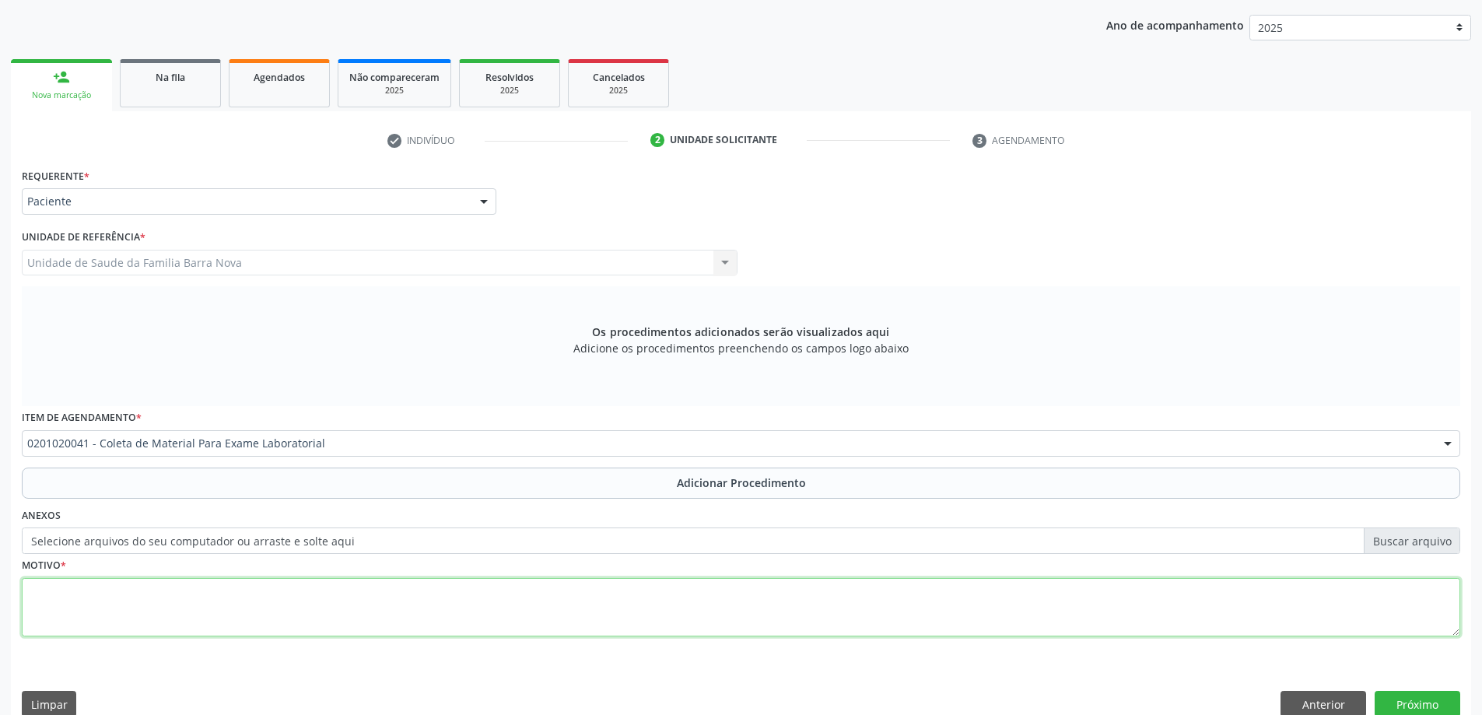
click at [226, 585] on textarea at bounding box center [741, 607] width 1439 height 59
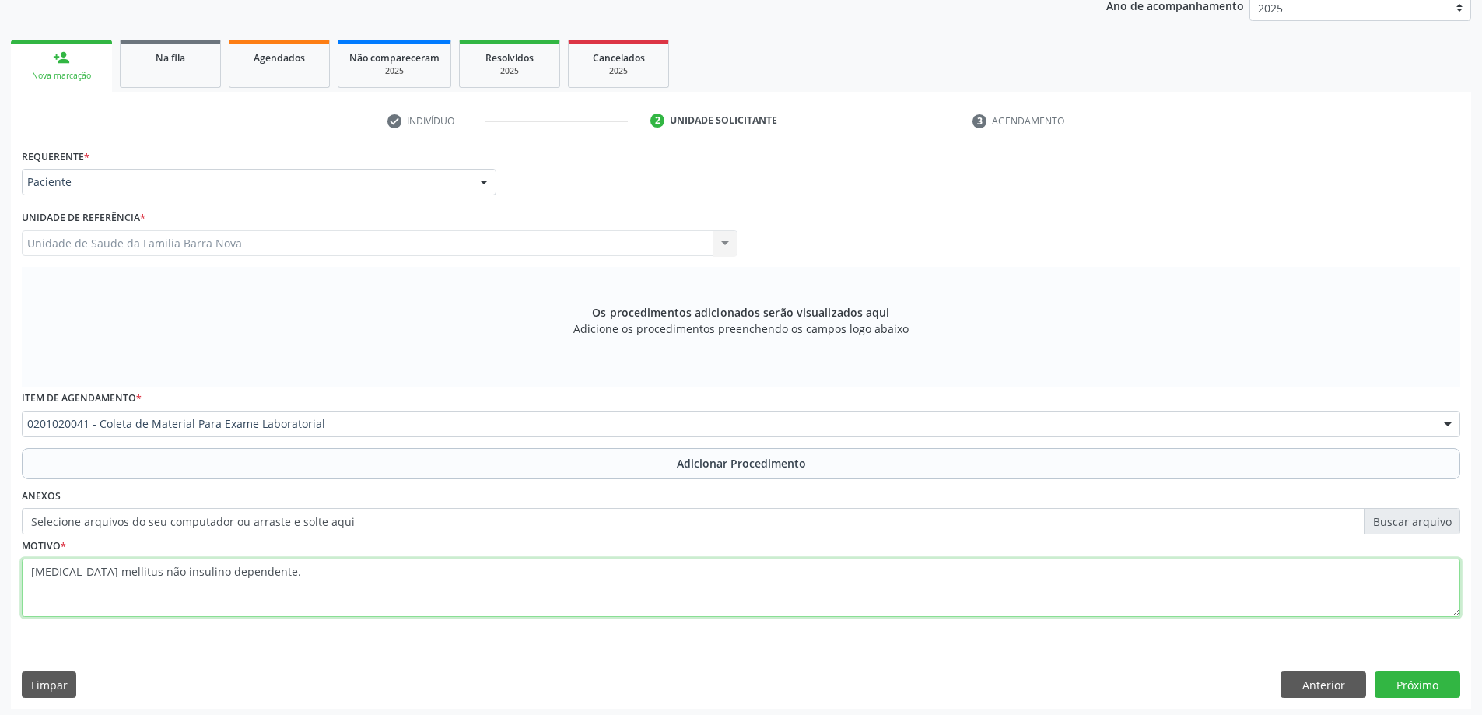
scroll to position [219, 0]
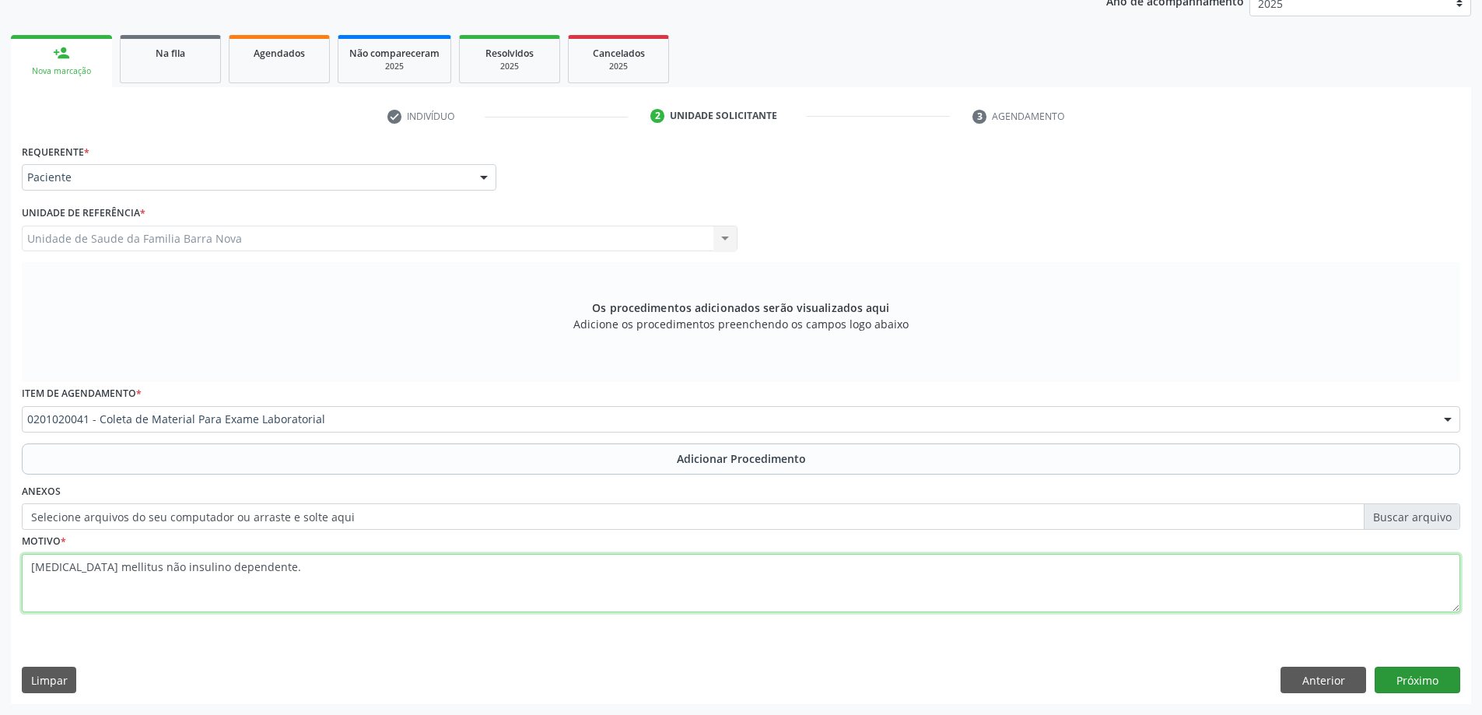
type textarea "Diabetes mellitus não insulino dependente."
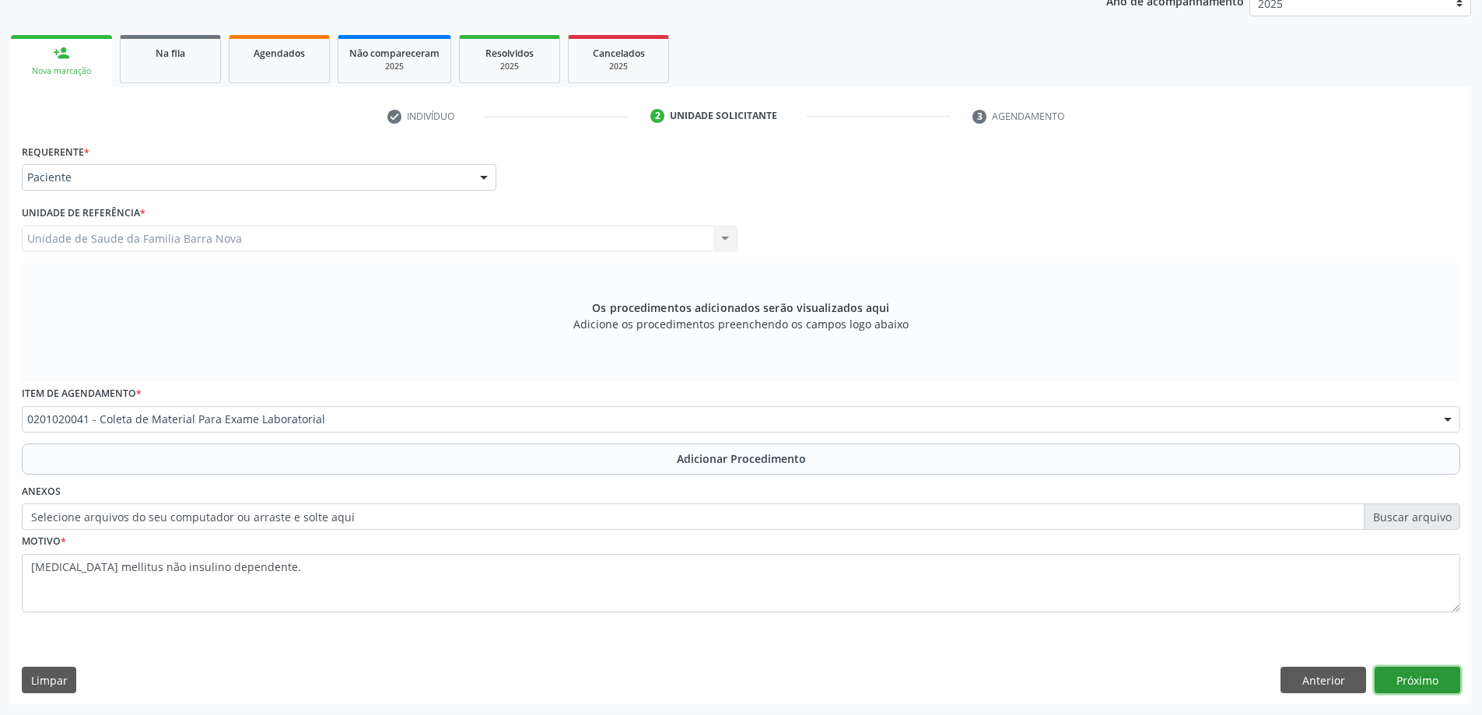
click at [1425, 679] on button "Próximo" at bounding box center [1418, 680] width 86 height 26
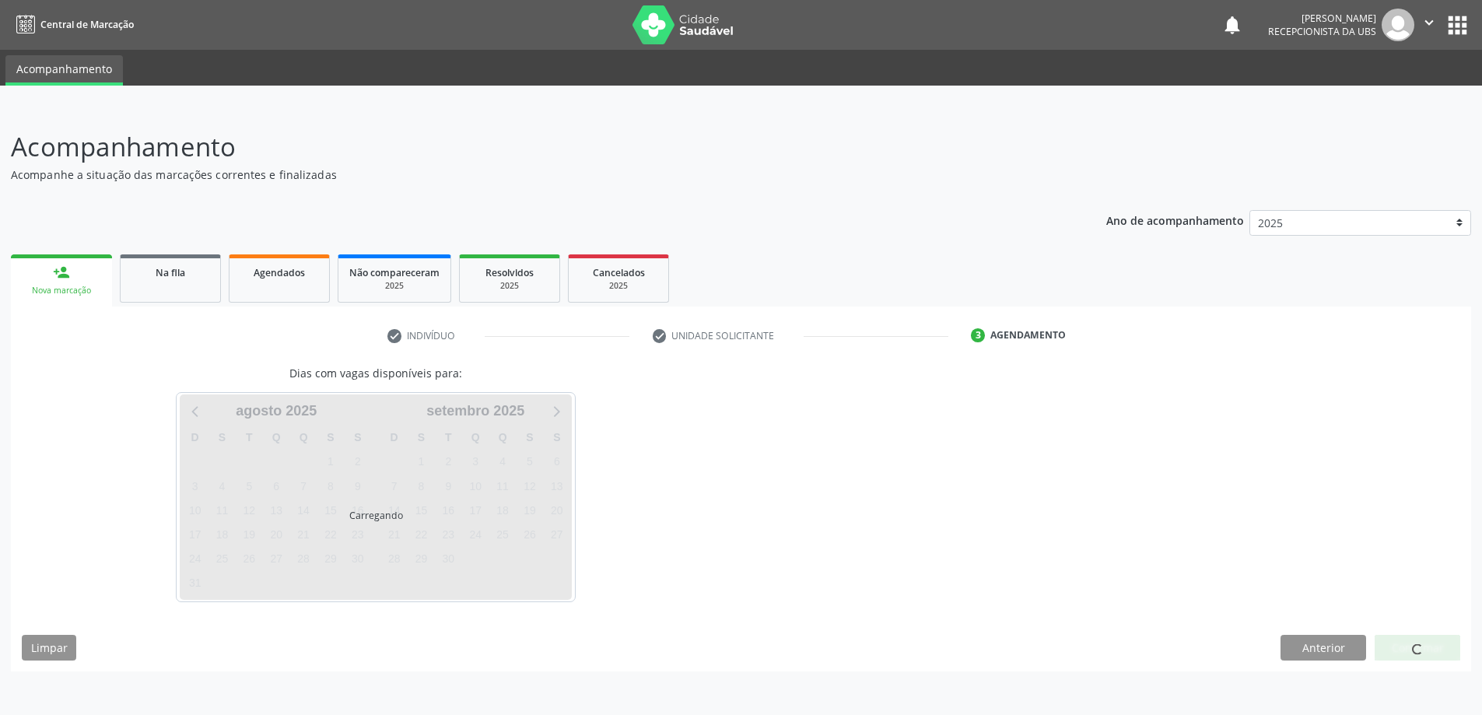
scroll to position [0, 0]
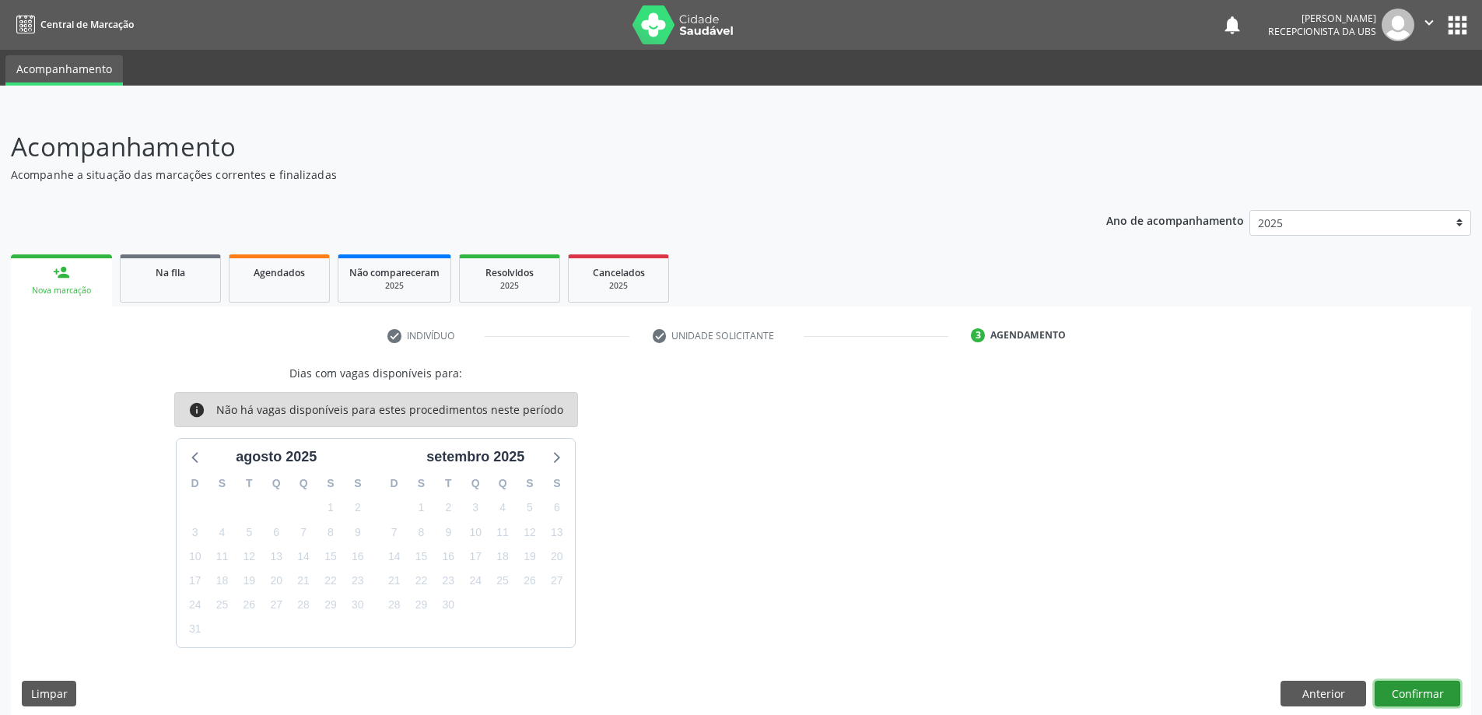
click at [1429, 697] on button "Confirmar" at bounding box center [1418, 694] width 86 height 26
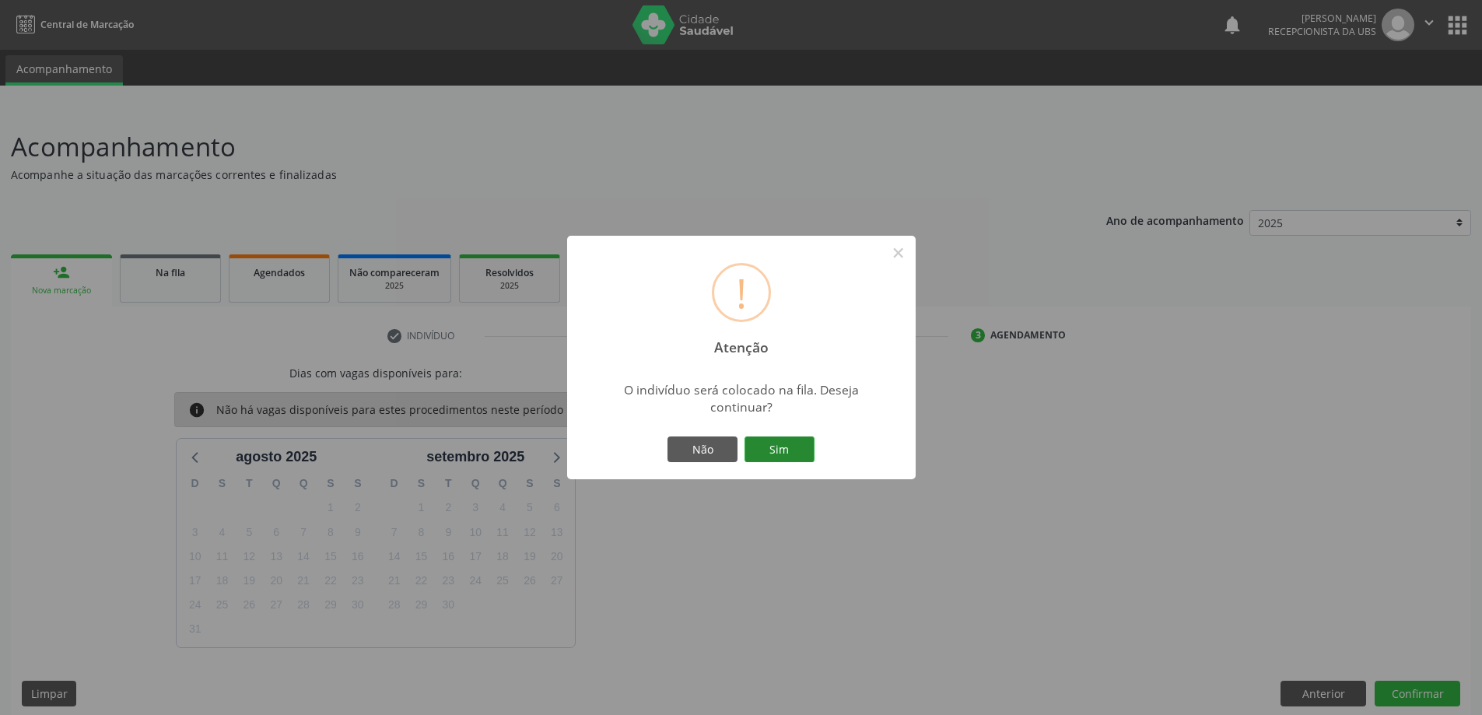
click at [778, 455] on button "Sim" at bounding box center [780, 450] width 70 height 26
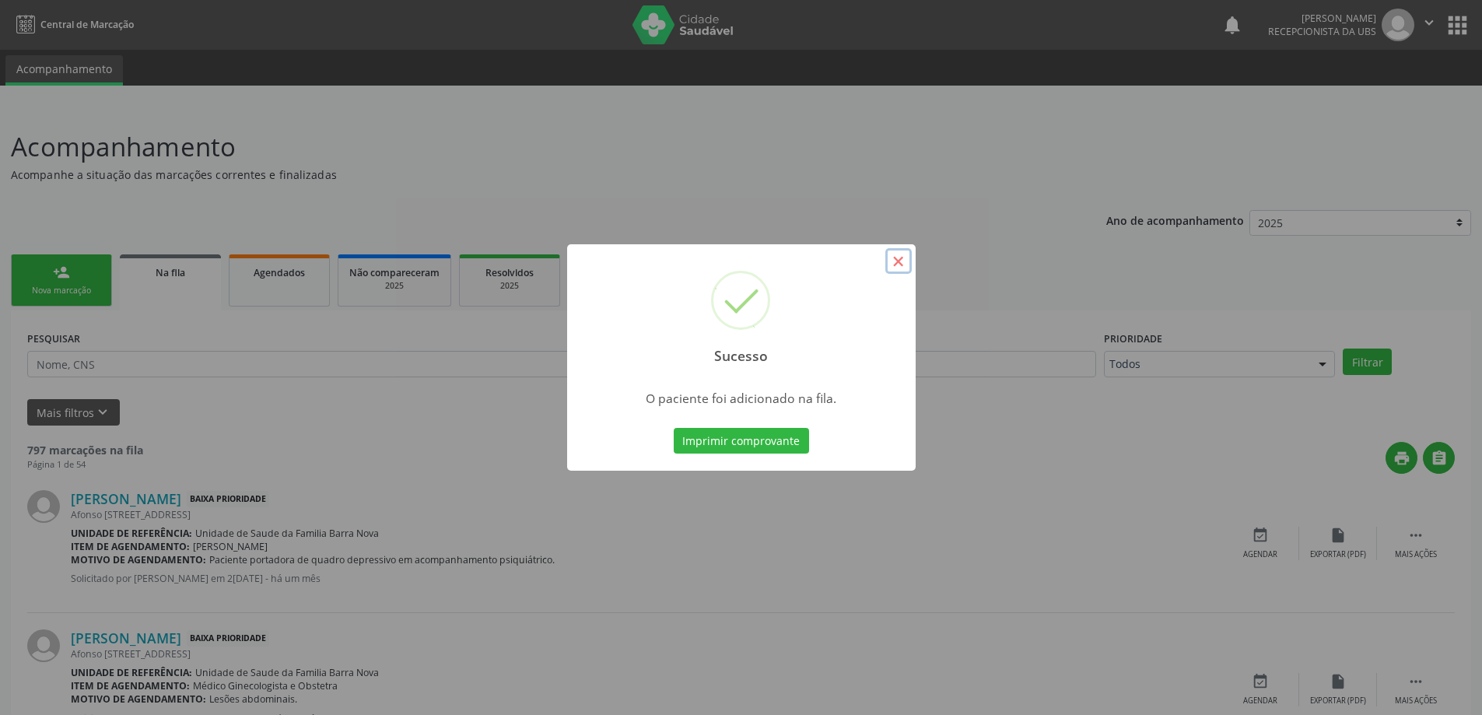
click at [894, 258] on button "×" at bounding box center [898, 261] width 26 height 26
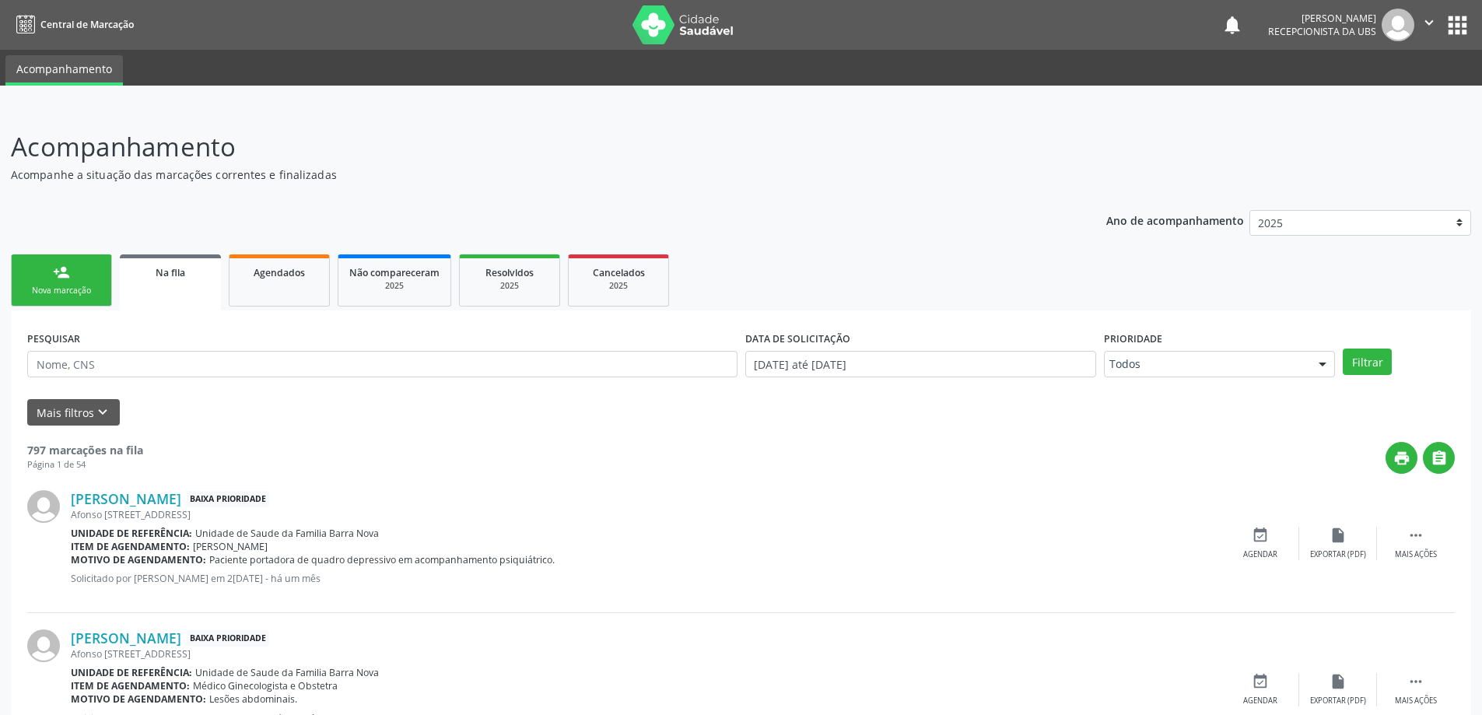
click at [67, 276] on div "person_add" at bounding box center [61, 272] width 17 height 17
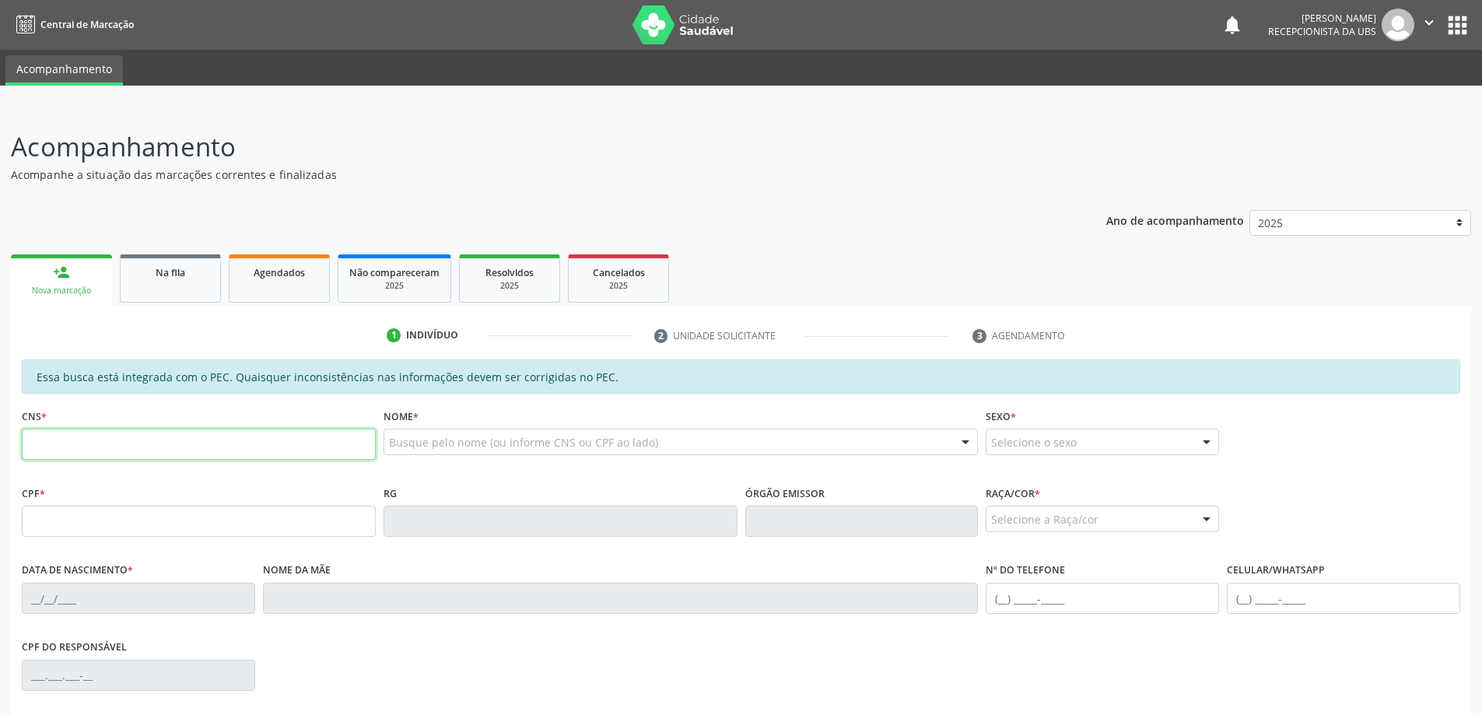
click at [91, 435] on input "text" at bounding box center [199, 444] width 354 height 31
type input "708 5093 2439 0878"
type input "077.380.734-97"
type input "28/08/1988"
type input "Maria Cicera Firmino da Silva"
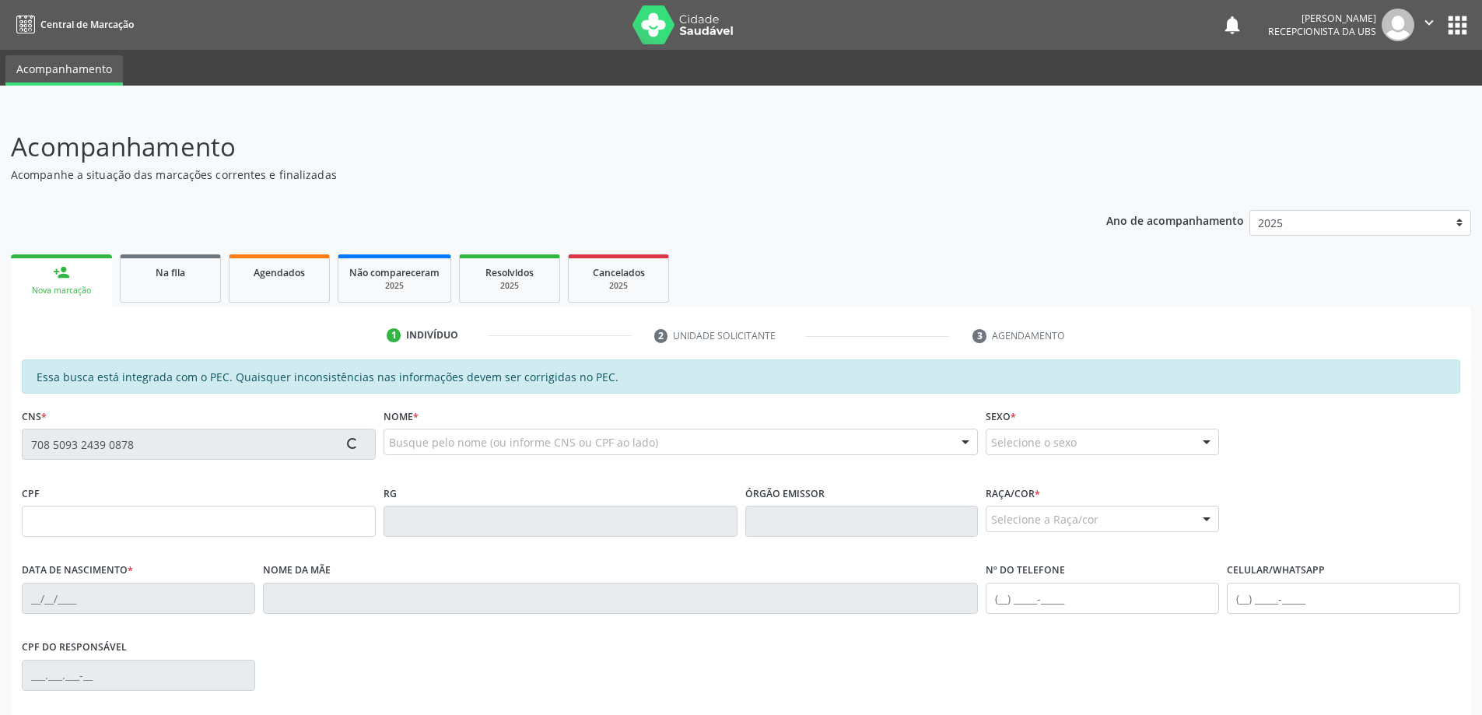
type input "(82) 9106-3300"
type input "17"
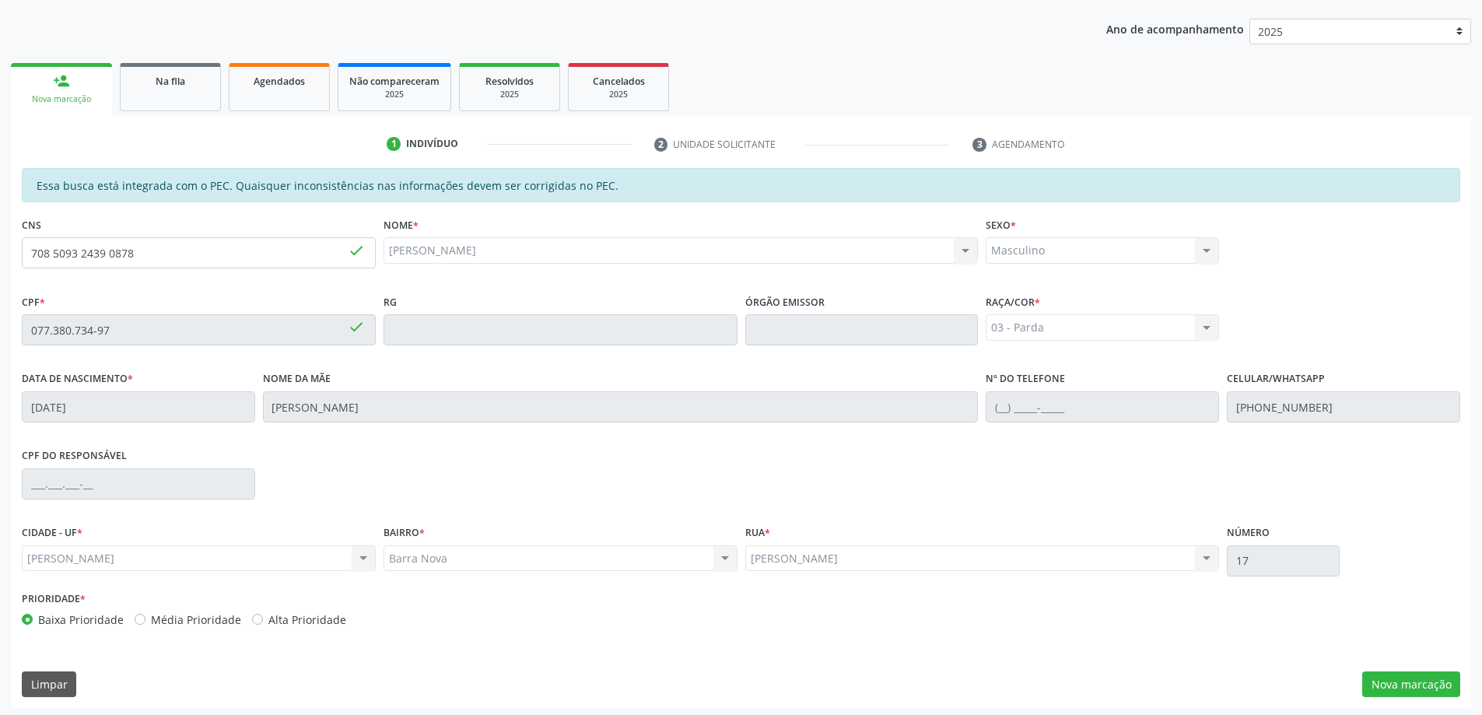
scroll to position [195, 0]
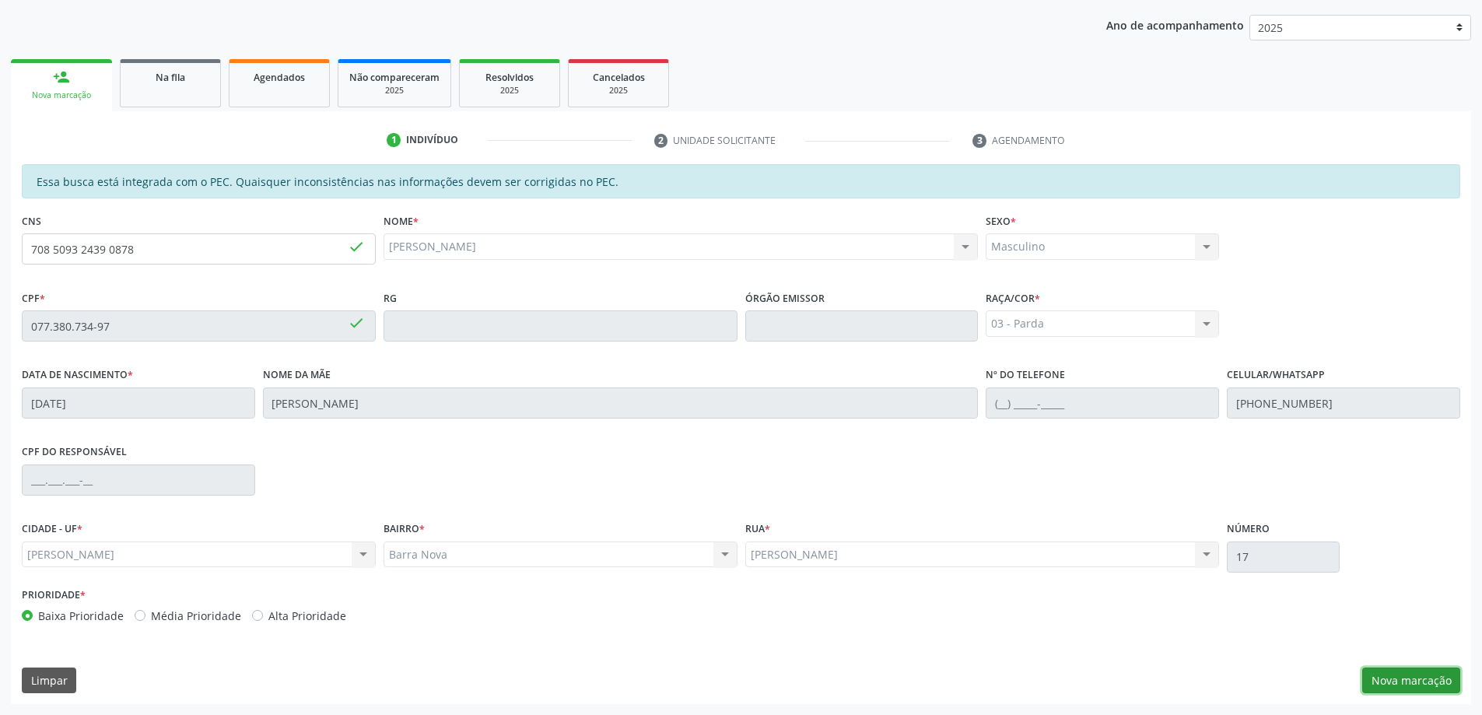
click at [1401, 683] on button "Nova marcação" at bounding box center [1411, 681] width 98 height 26
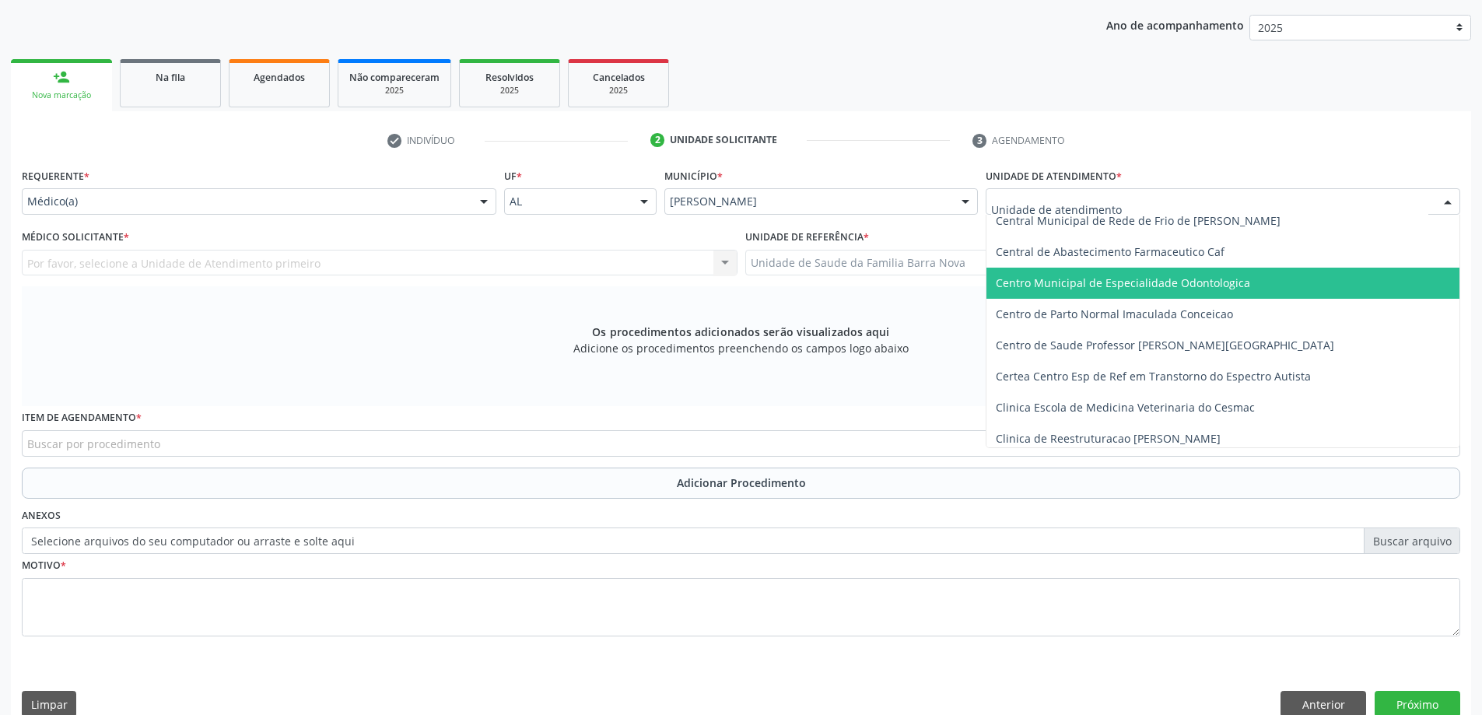
scroll to position [156, 0]
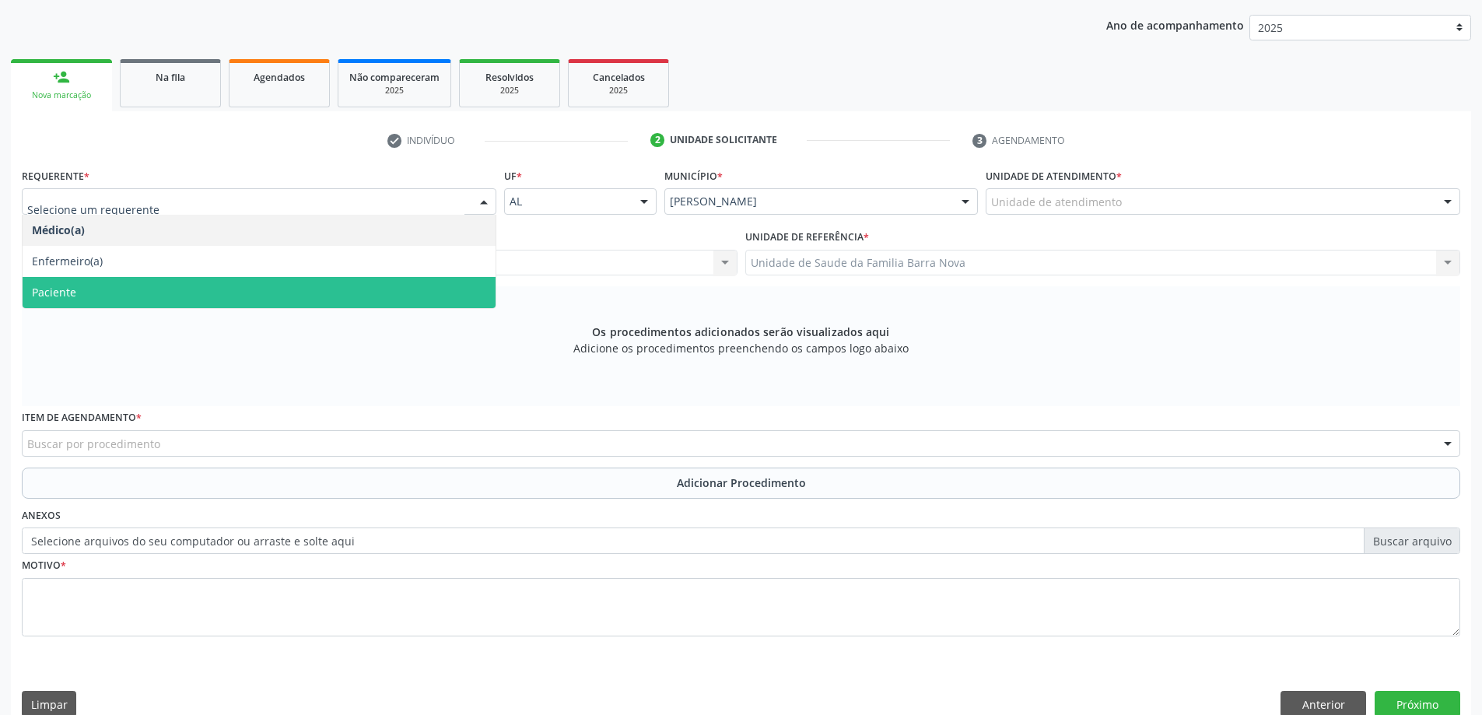
click at [229, 296] on span "Paciente" at bounding box center [259, 292] width 473 height 31
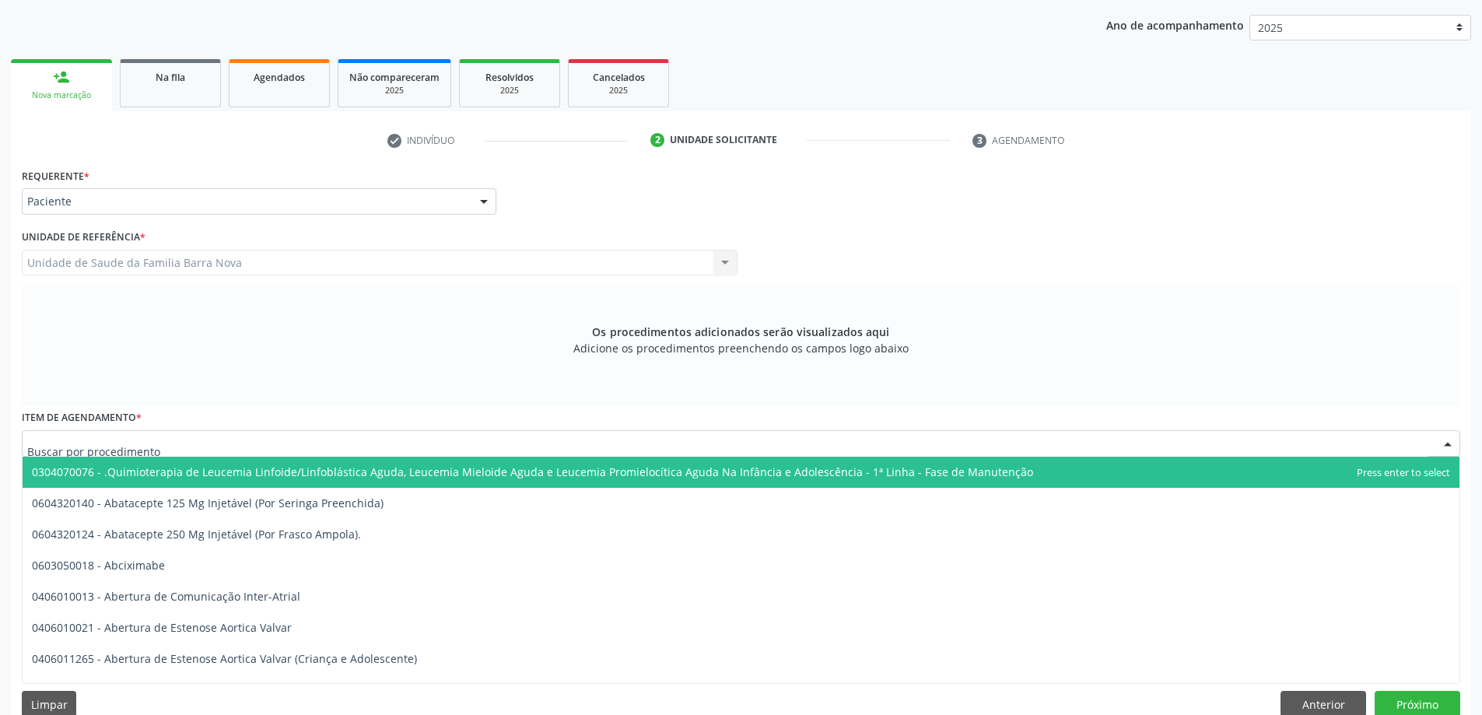
click at [362, 447] on div at bounding box center [741, 443] width 1439 height 26
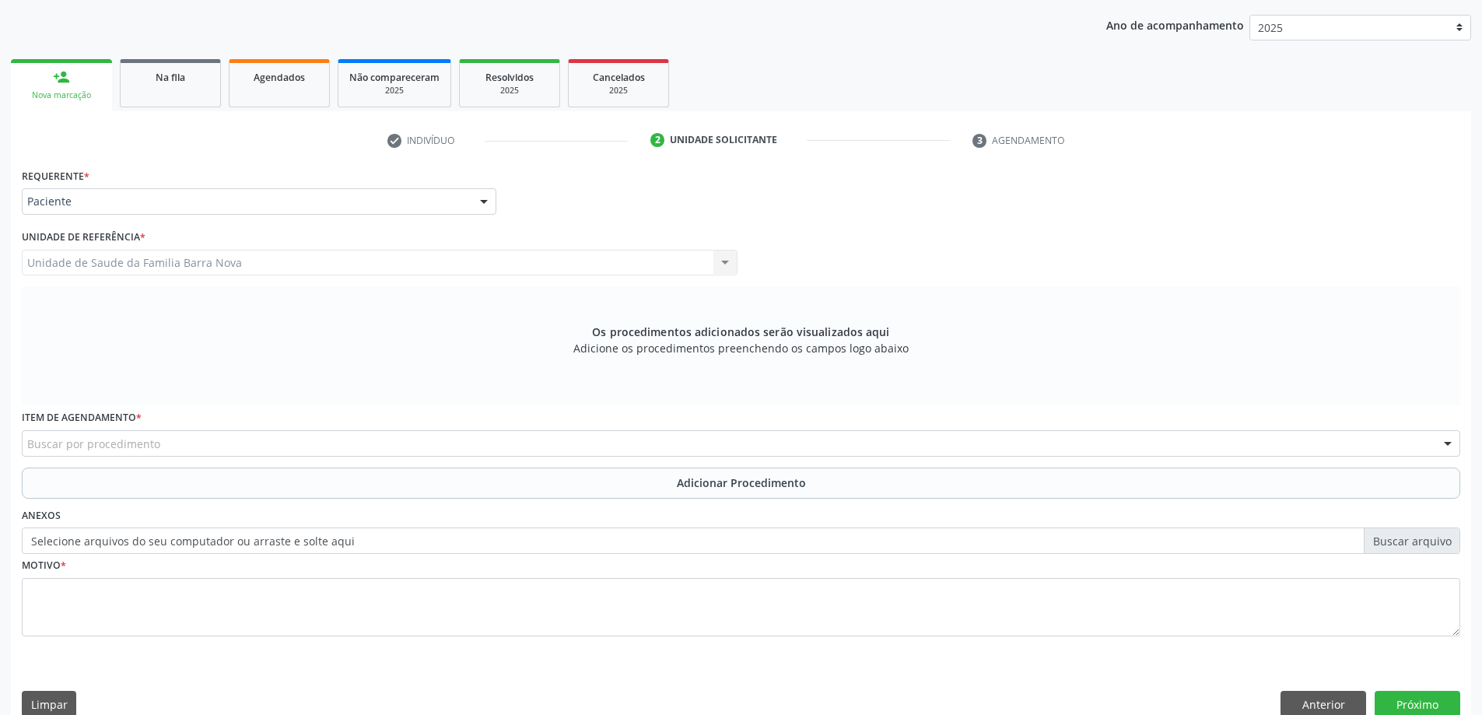
click at [317, 442] on div "Buscar por procedimento" at bounding box center [741, 443] width 1439 height 26
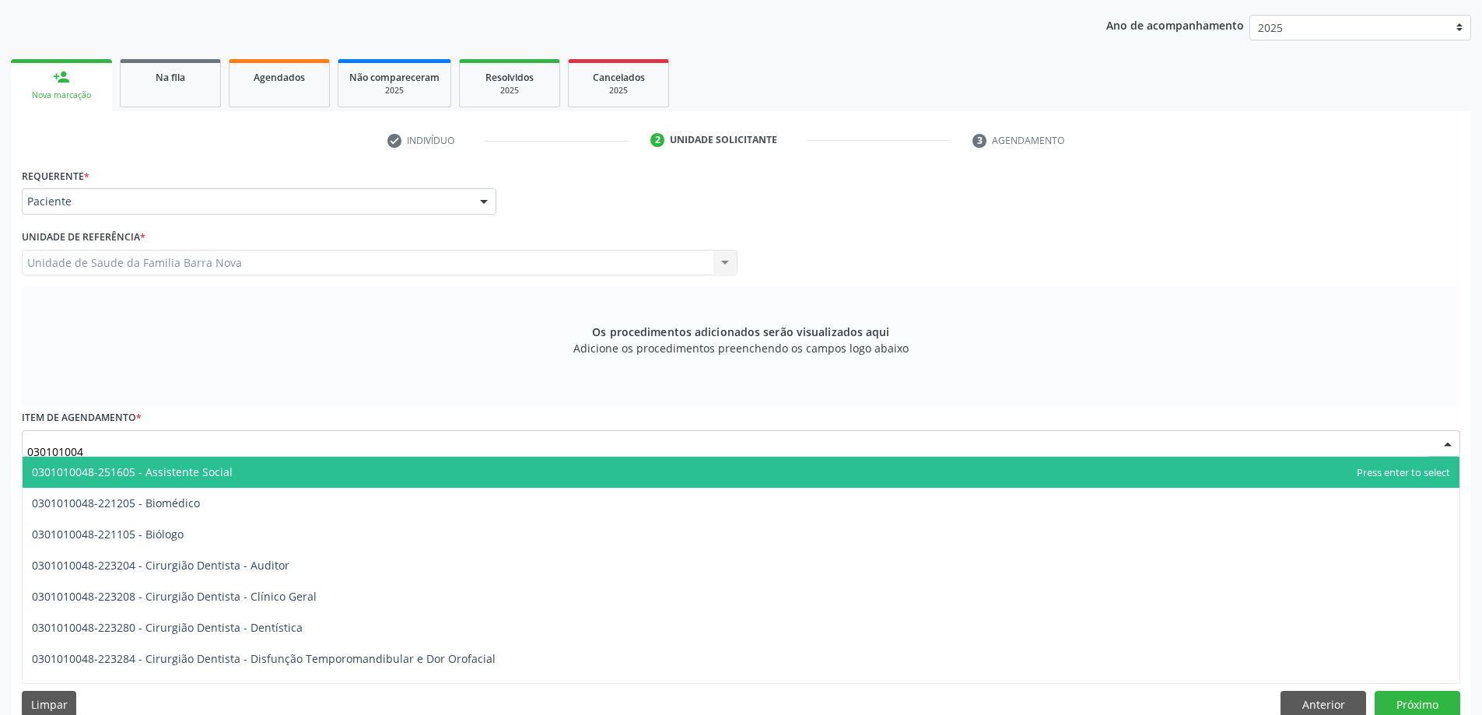
type input "0301010048"
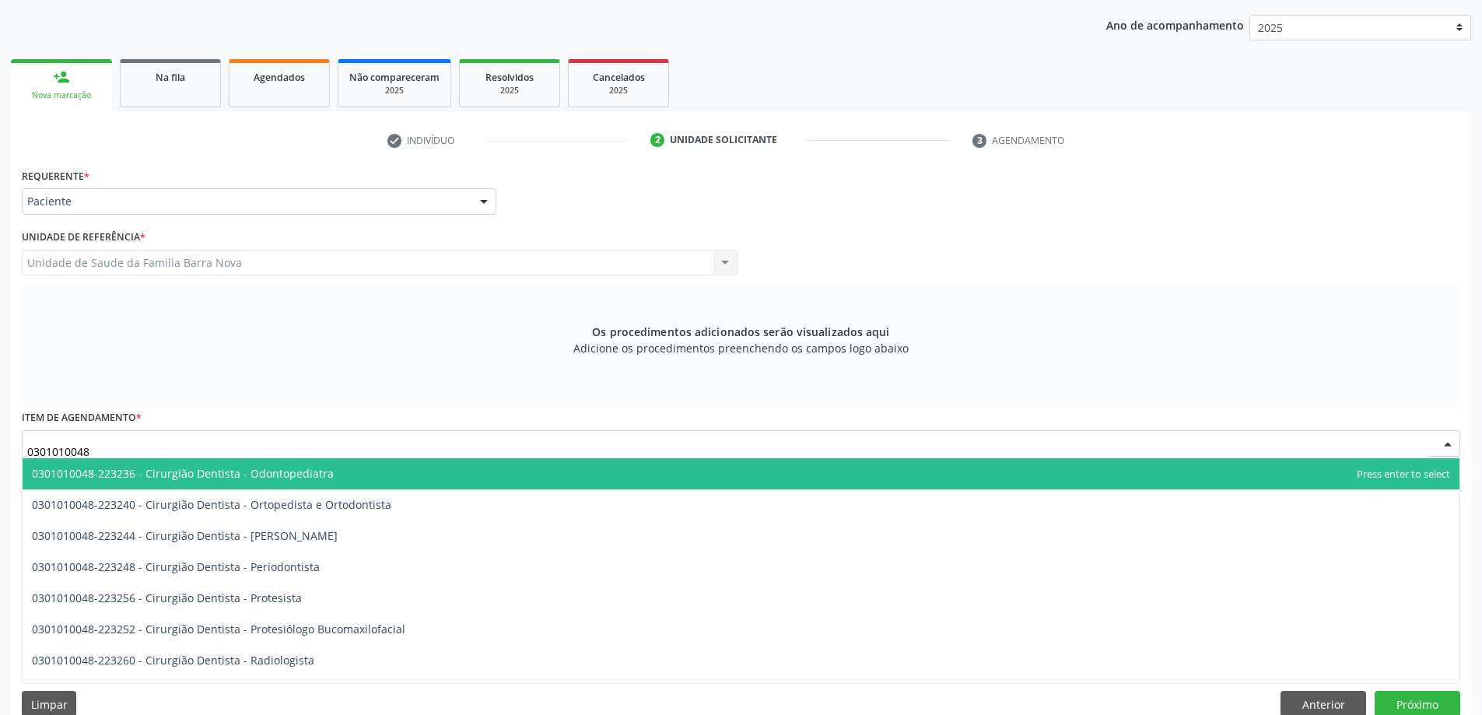
scroll to position [467, 0]
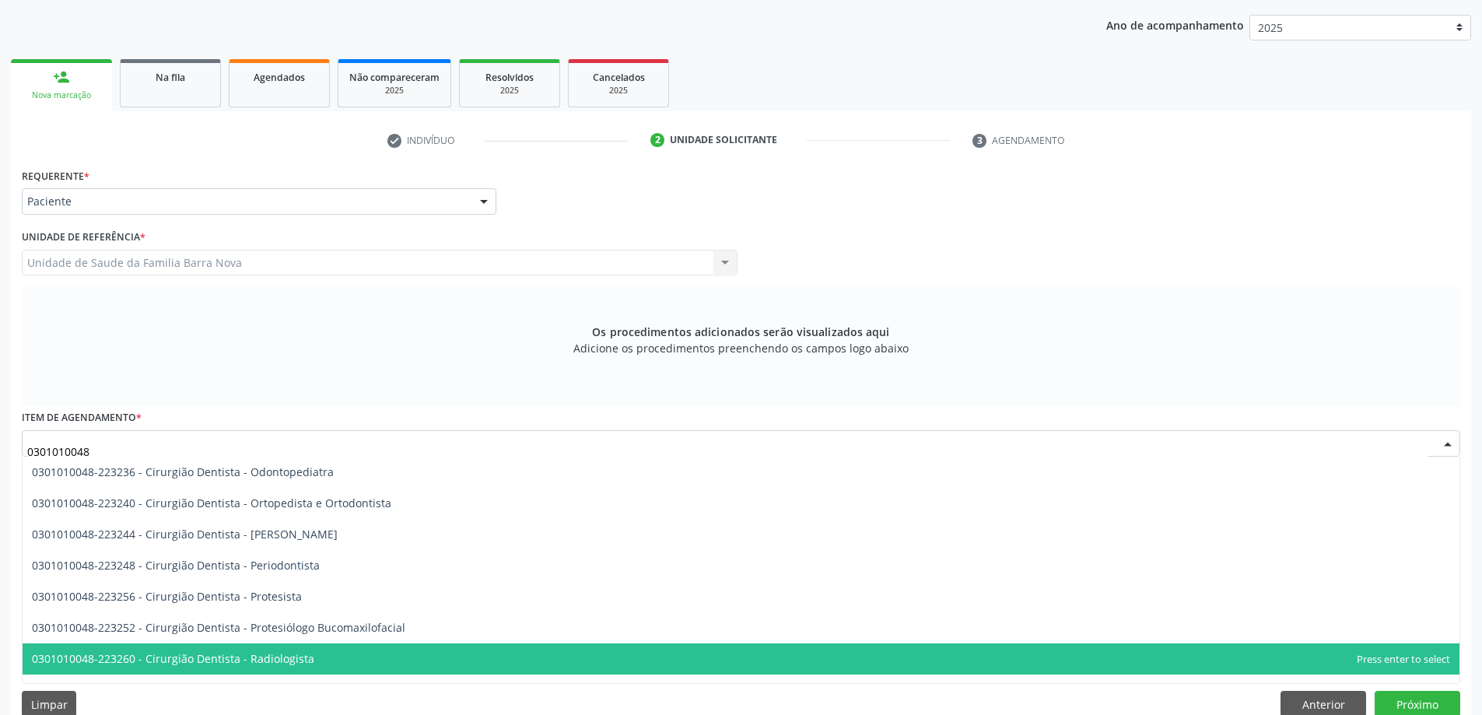
click at [365, 661] on span "0301010048-223260 - Cirurgião Dentista - Radiologista" at bounding box center [741, 658] width 1437 height 31
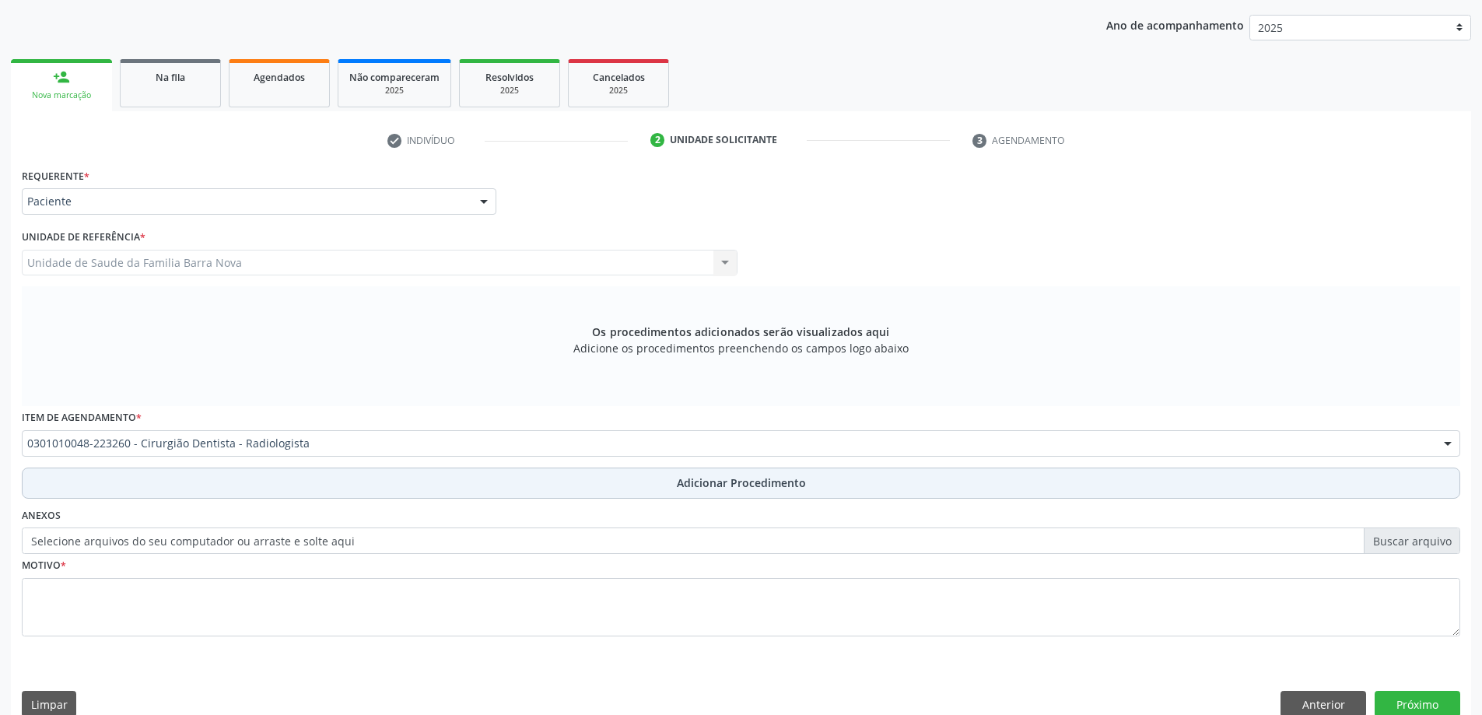
click at [712, 479] on span "Adicionar Procedimento" at bounding box center [741, 483] width 129 height 16
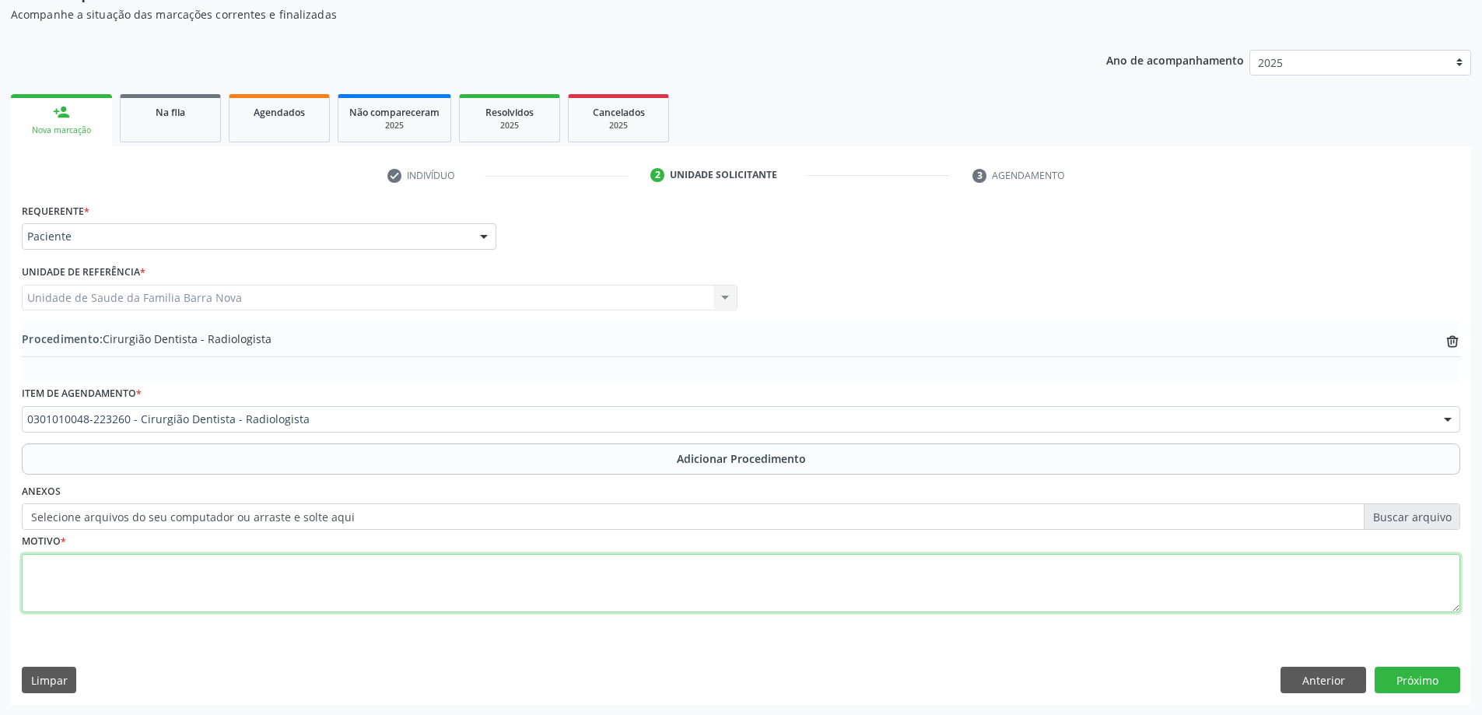
click at [249, 576] on textarea at bounding box center [741, 583] width 1439 height 59
type textarea "r"
type textarea "Raio X periapical dos elementos 23 e 25. RAIO X. CEO."
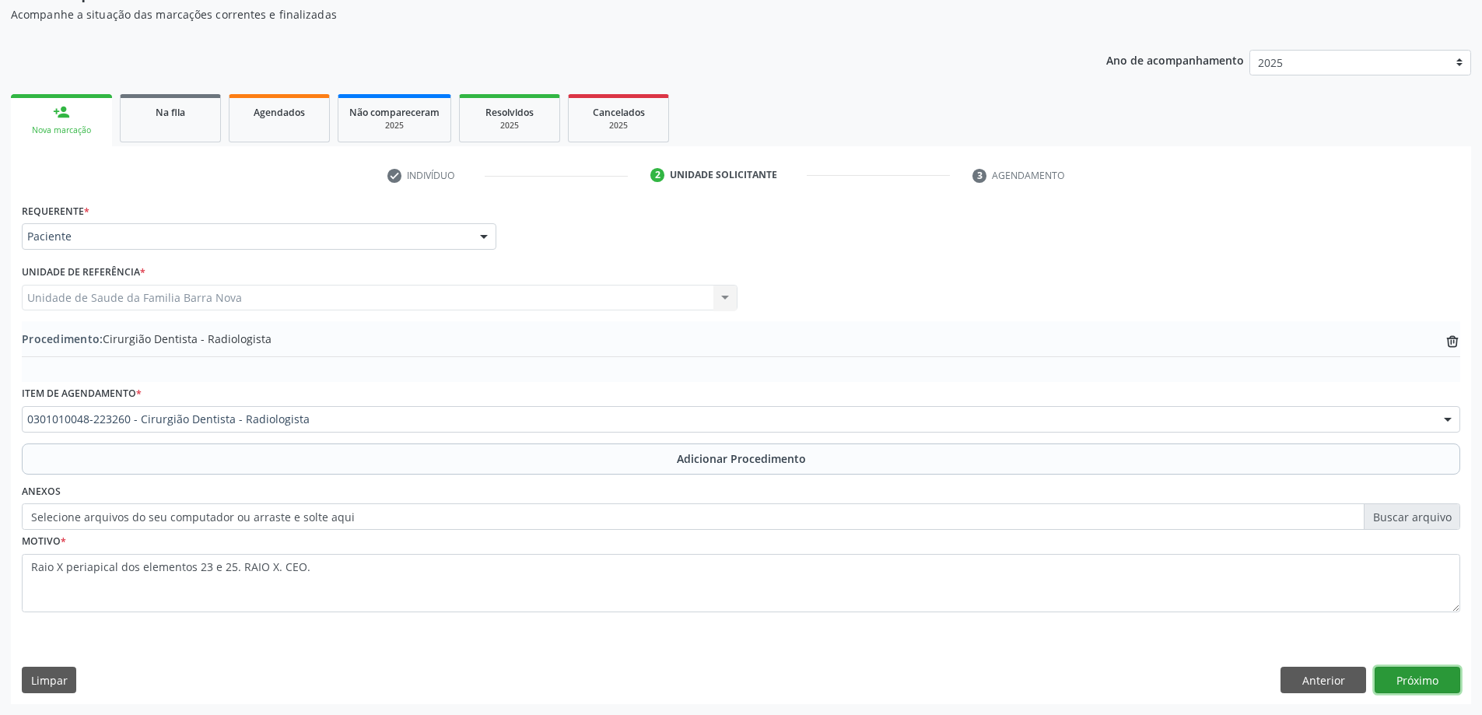
click at [1406, 679] on button "Próximo" at bounding box center [1418, 680] width 86 height 26
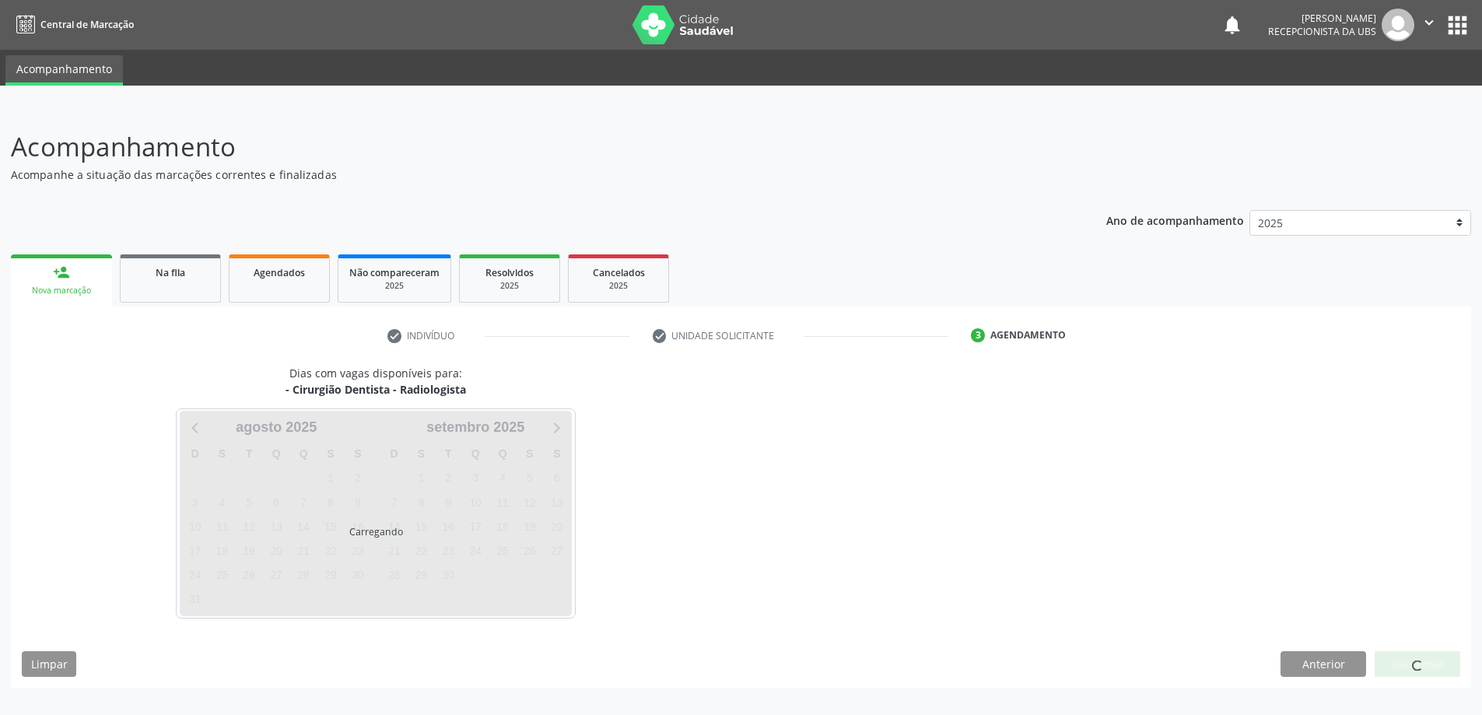
scroll to position [0, 0]
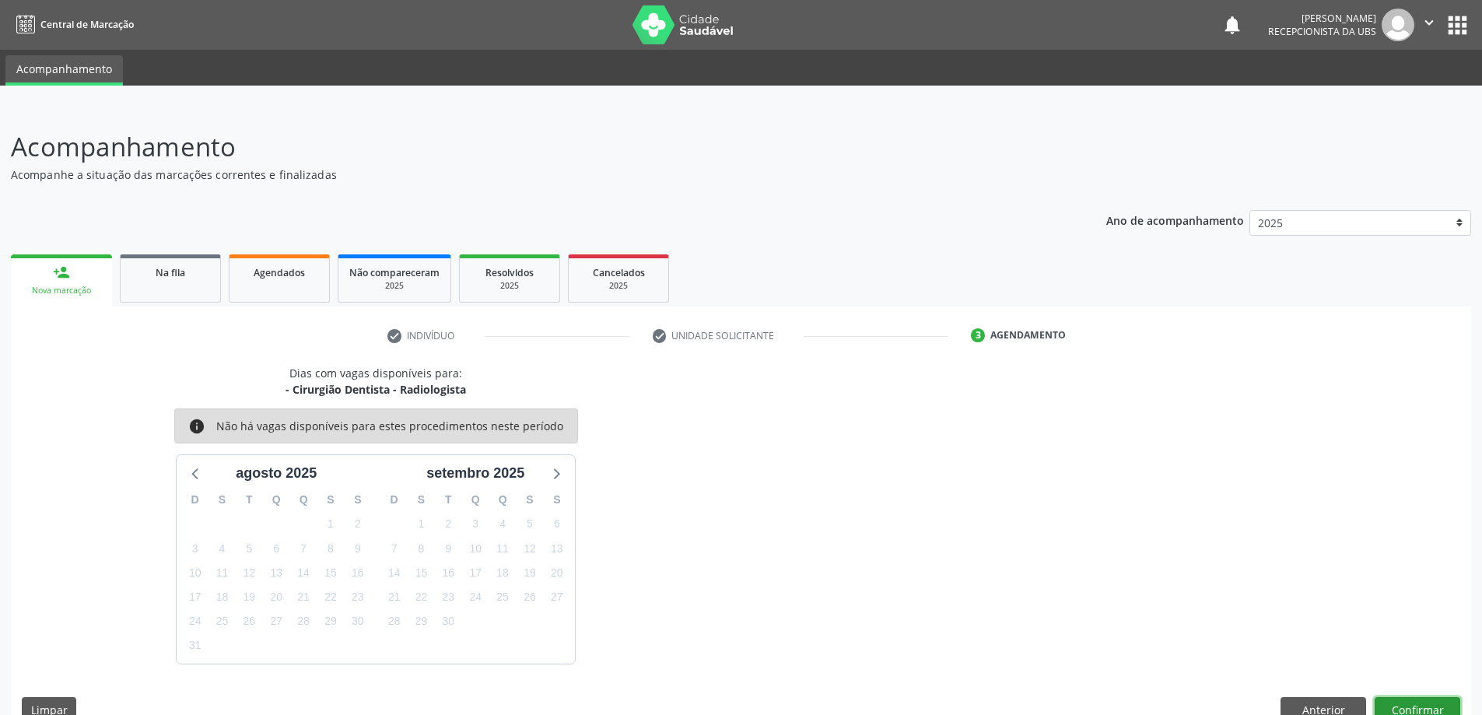
click at [1408, 707] on button "Confirmar" at bounding box center [1418, 710] width 86 height 26
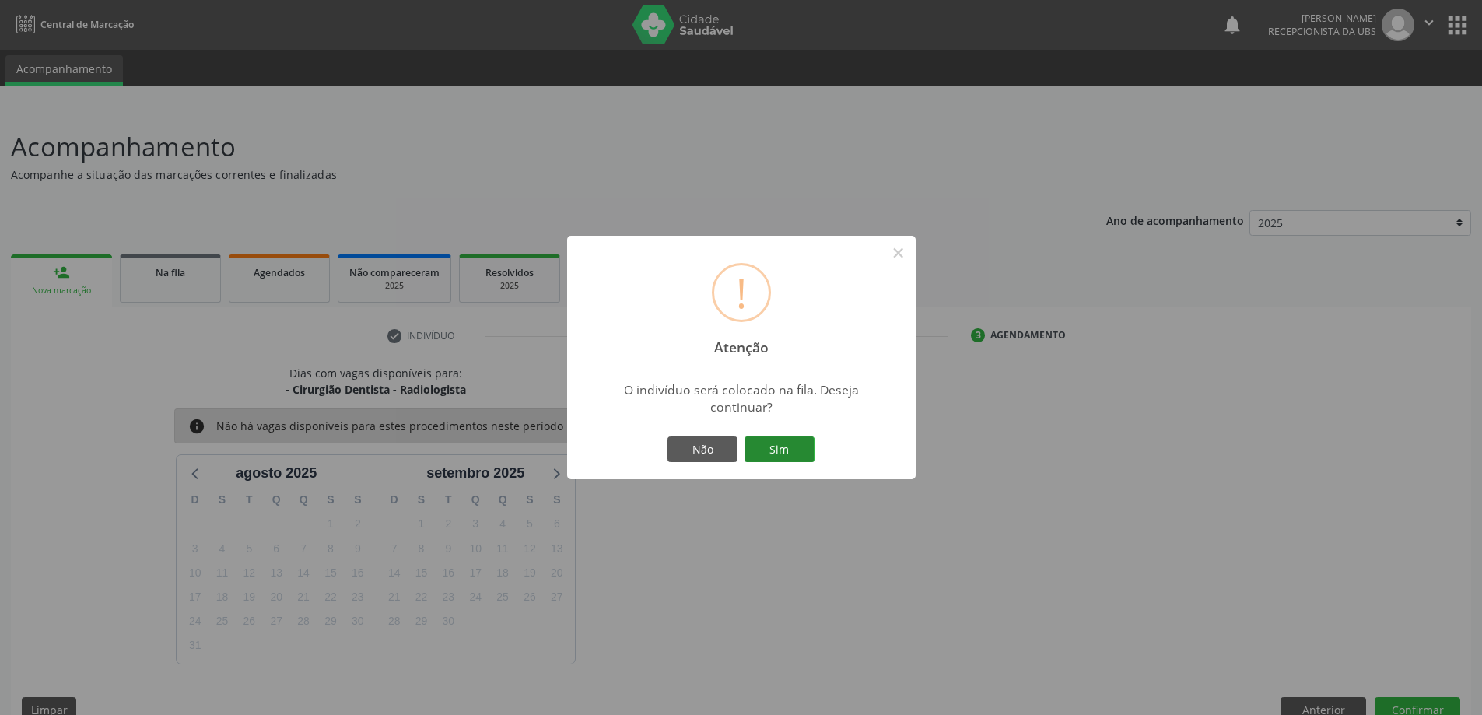
click at [779, 449] on button "Sim" at bounding box center [780, 450] width 70 height 26
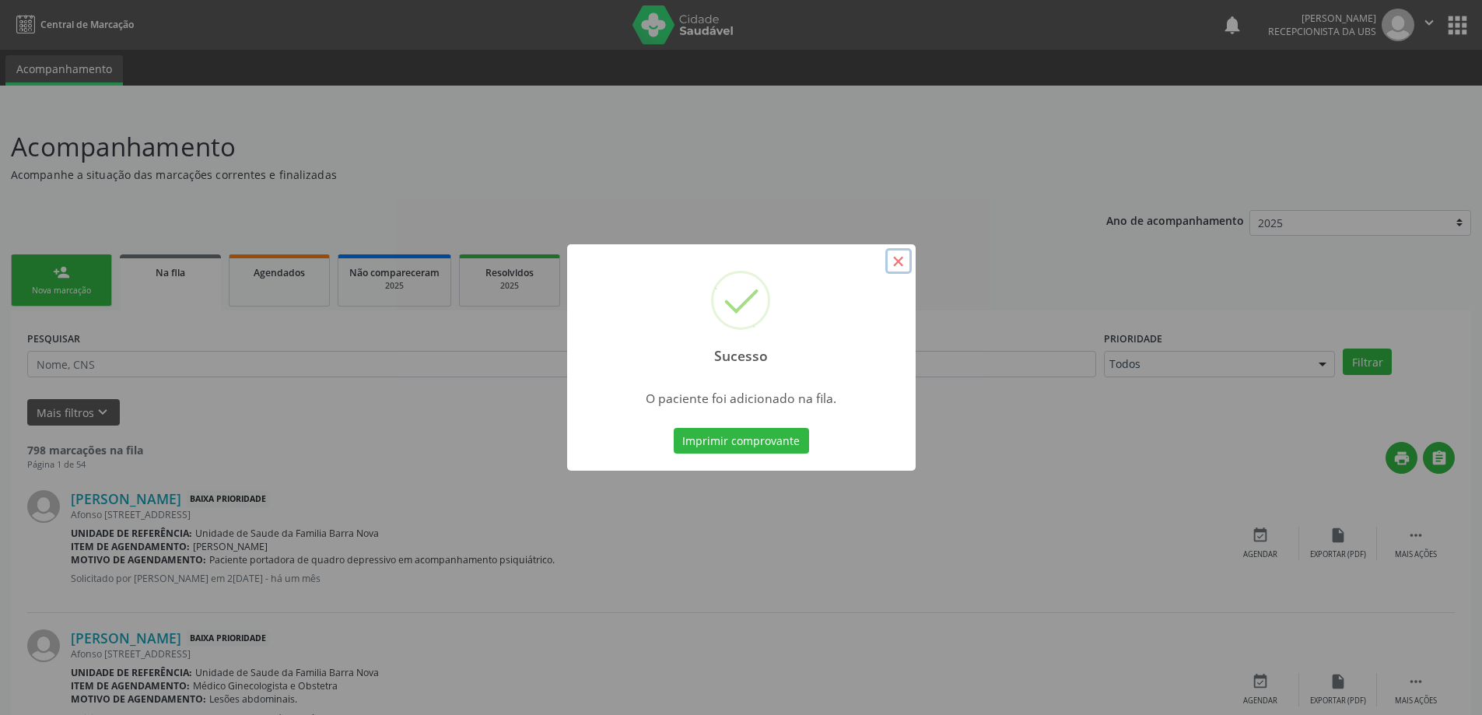
click at [891, 261] on button "×" at bounding box center [898, 261] width 26 height 26
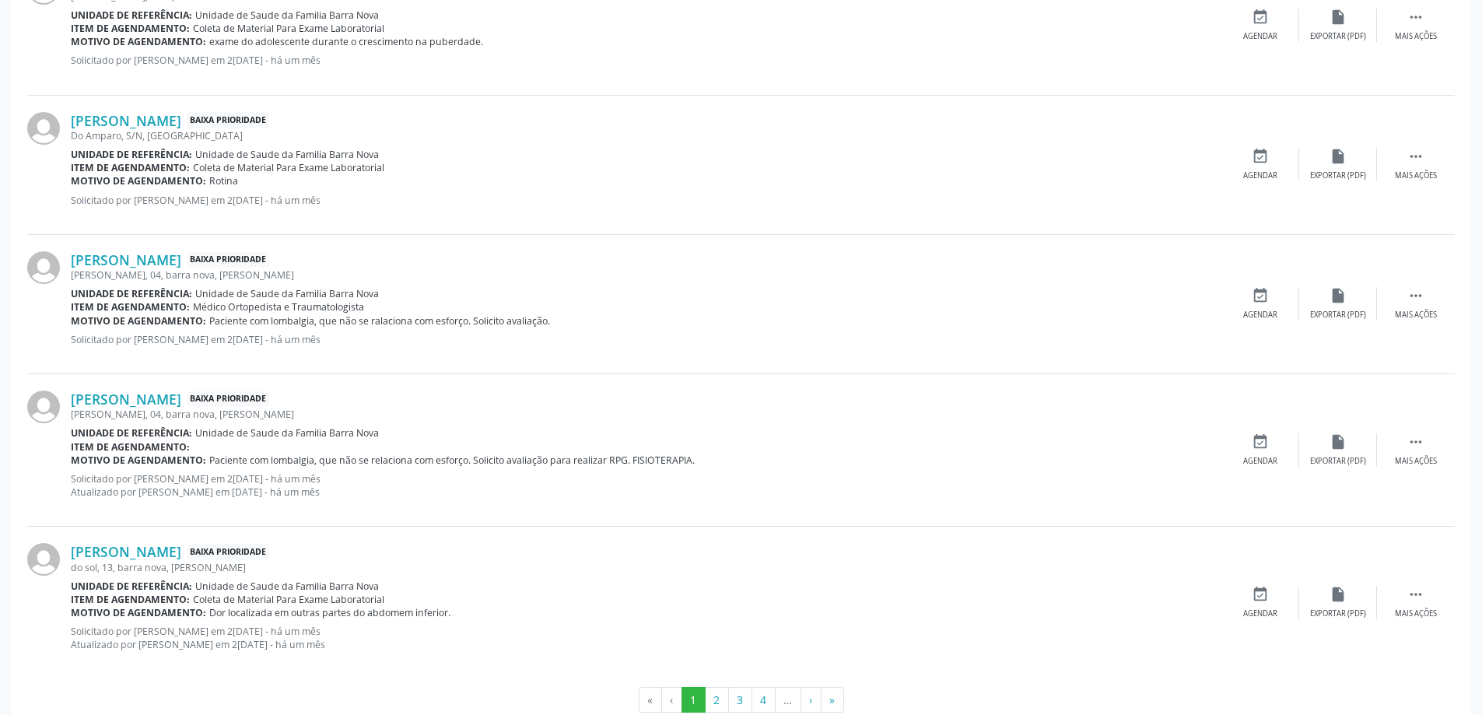
scroll to position [1962, 0]
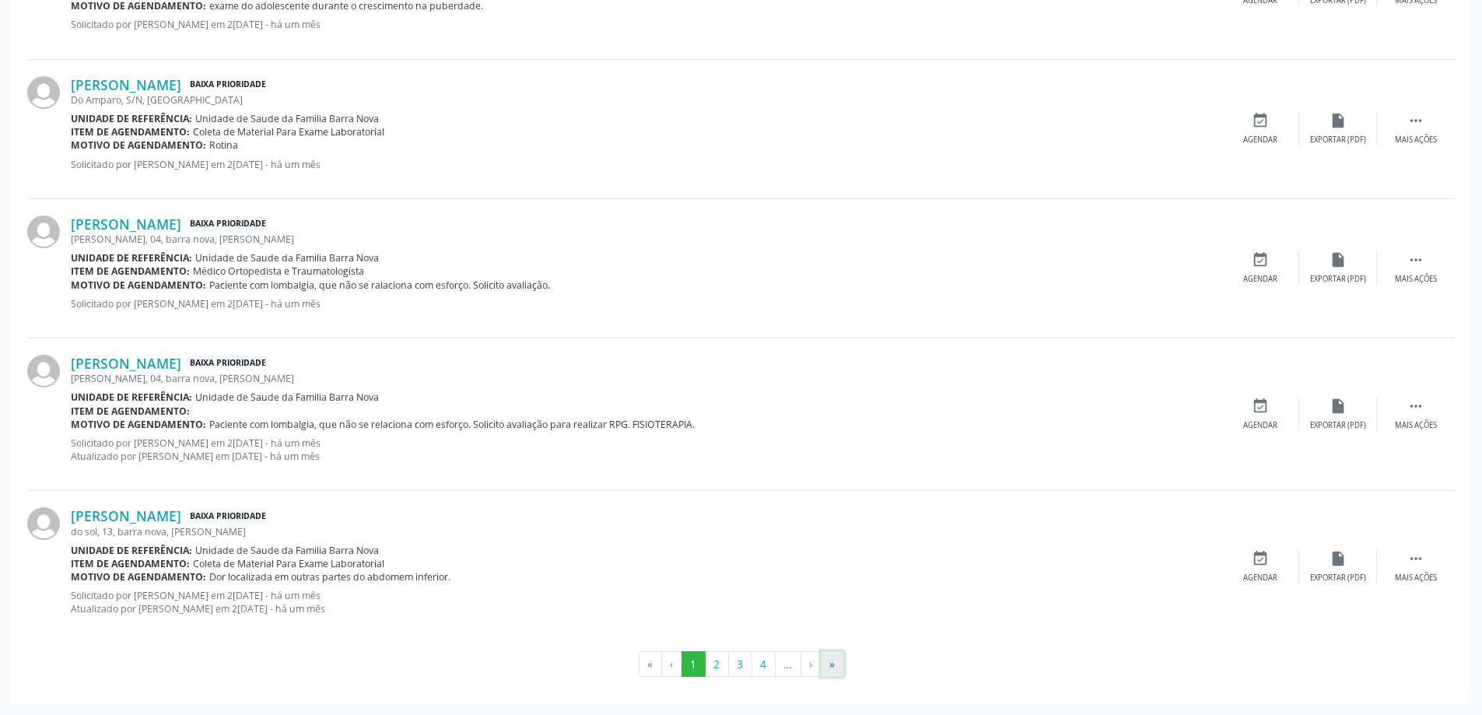
click at [829, 665] on button "»" at bounding box center [832, 664] width 23 height 26
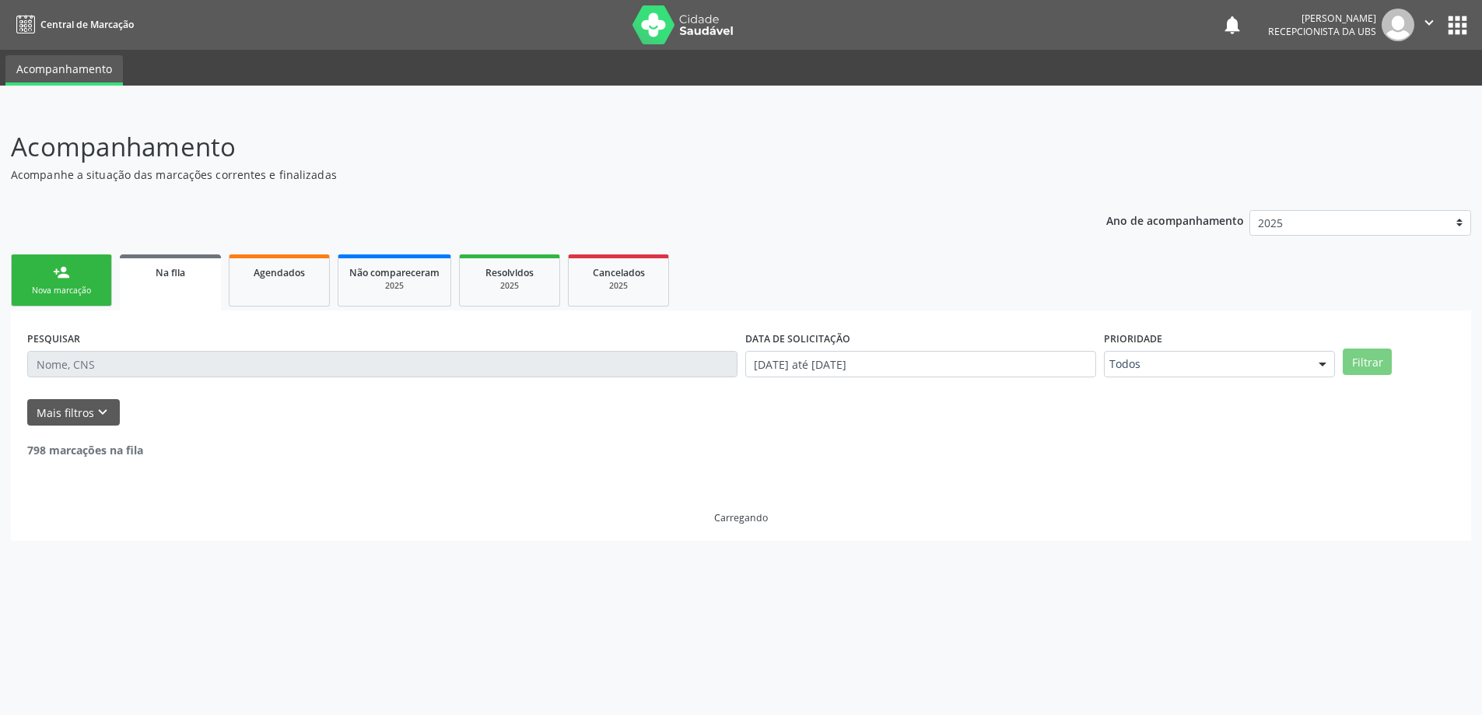
scroll to position [0, 0]
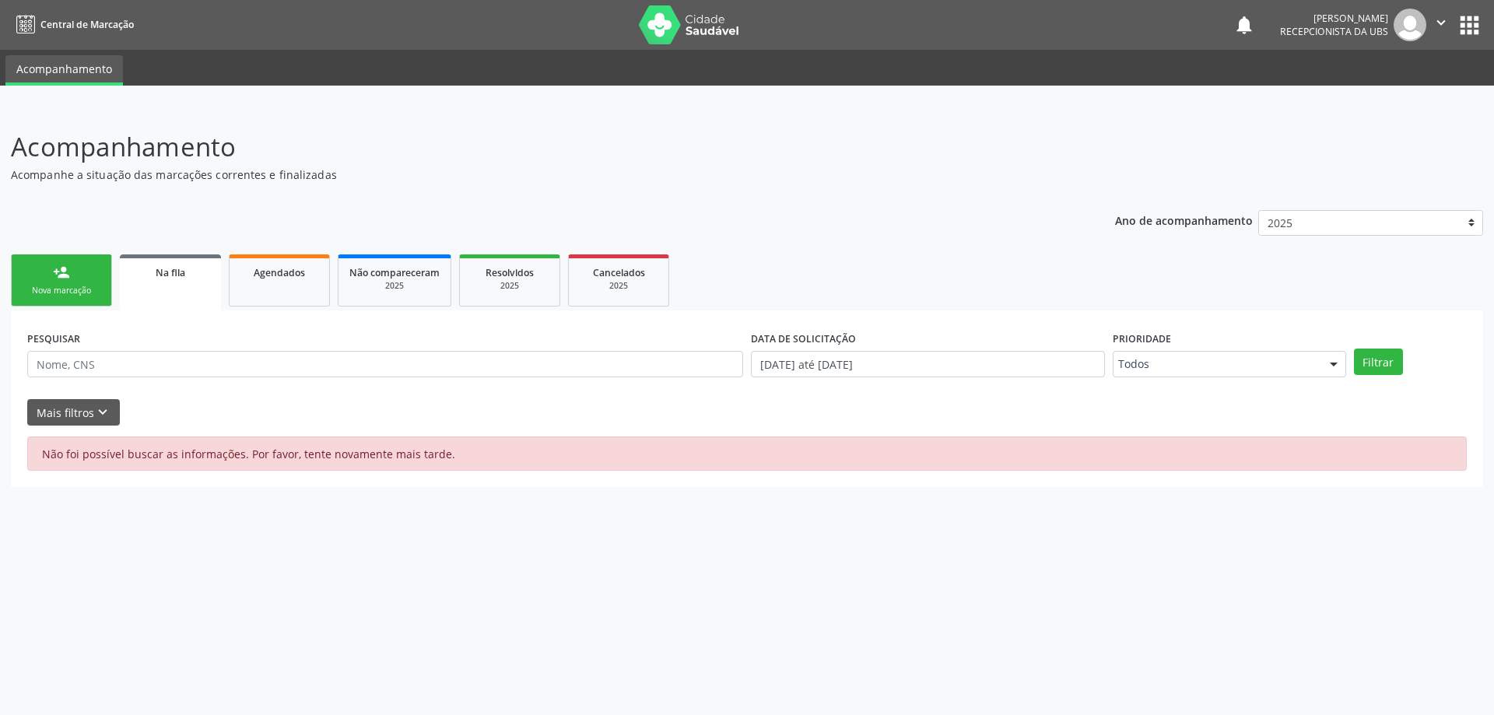
click at [64, 281] on link "person_add Nova marcação" at bounding box center [61, 280] width 101 height 52
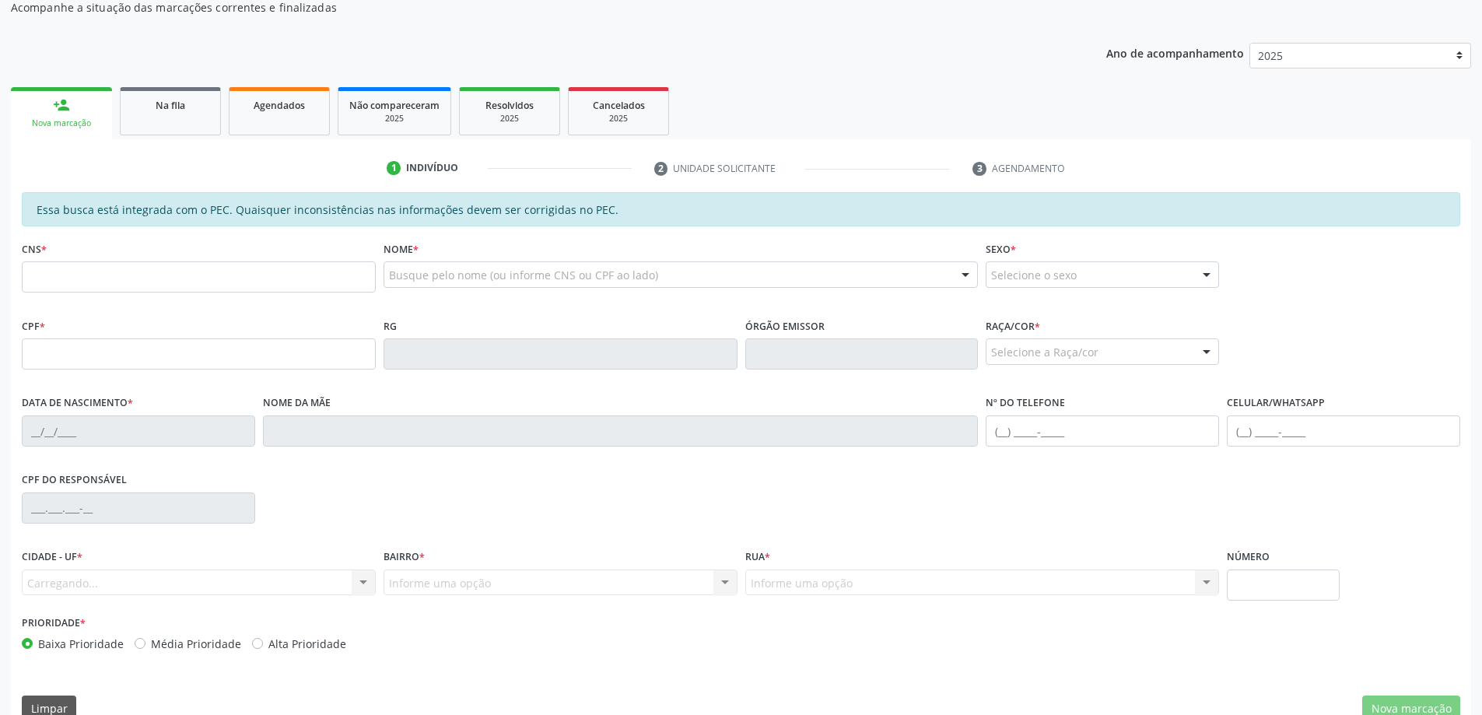
scroll to position [195, 0]
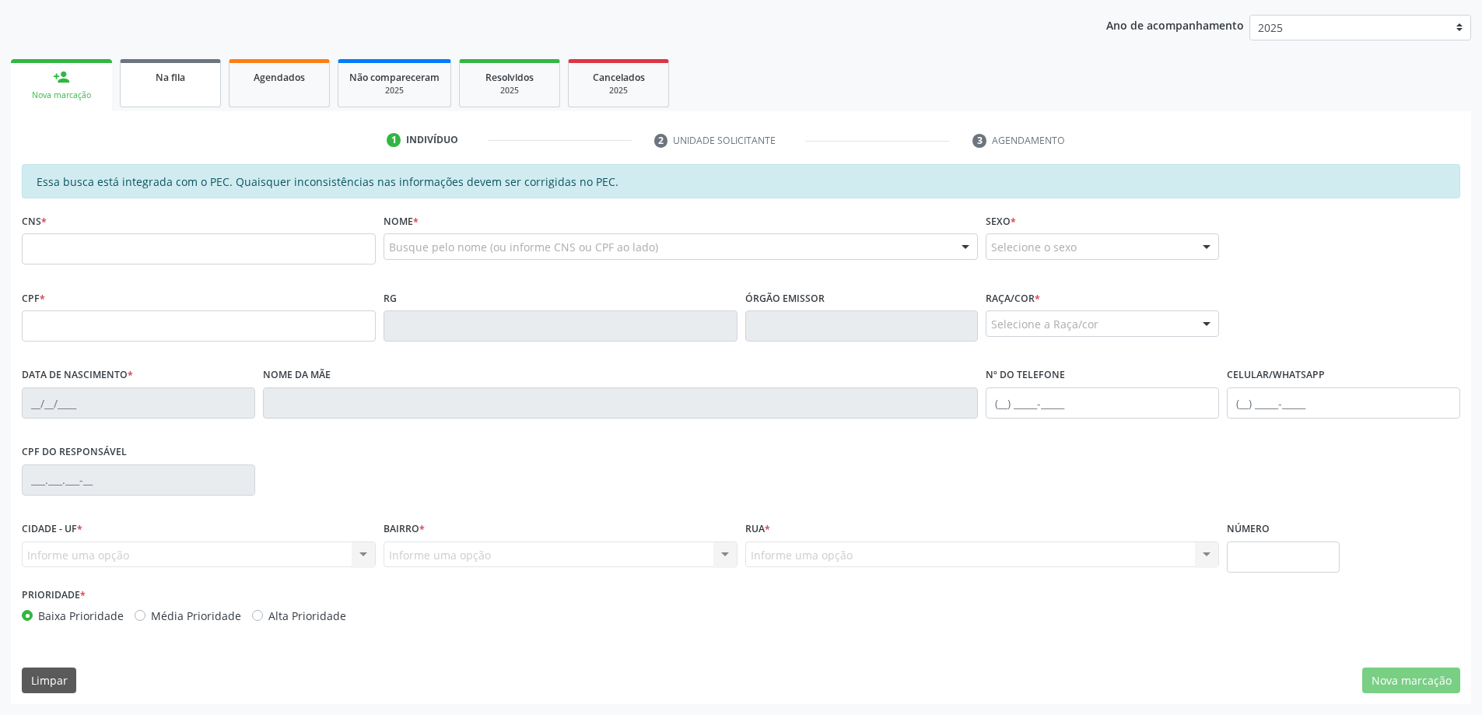
click at [194, 95] on link "Na fila" at bounding box center [170, 83] width 101 height 48
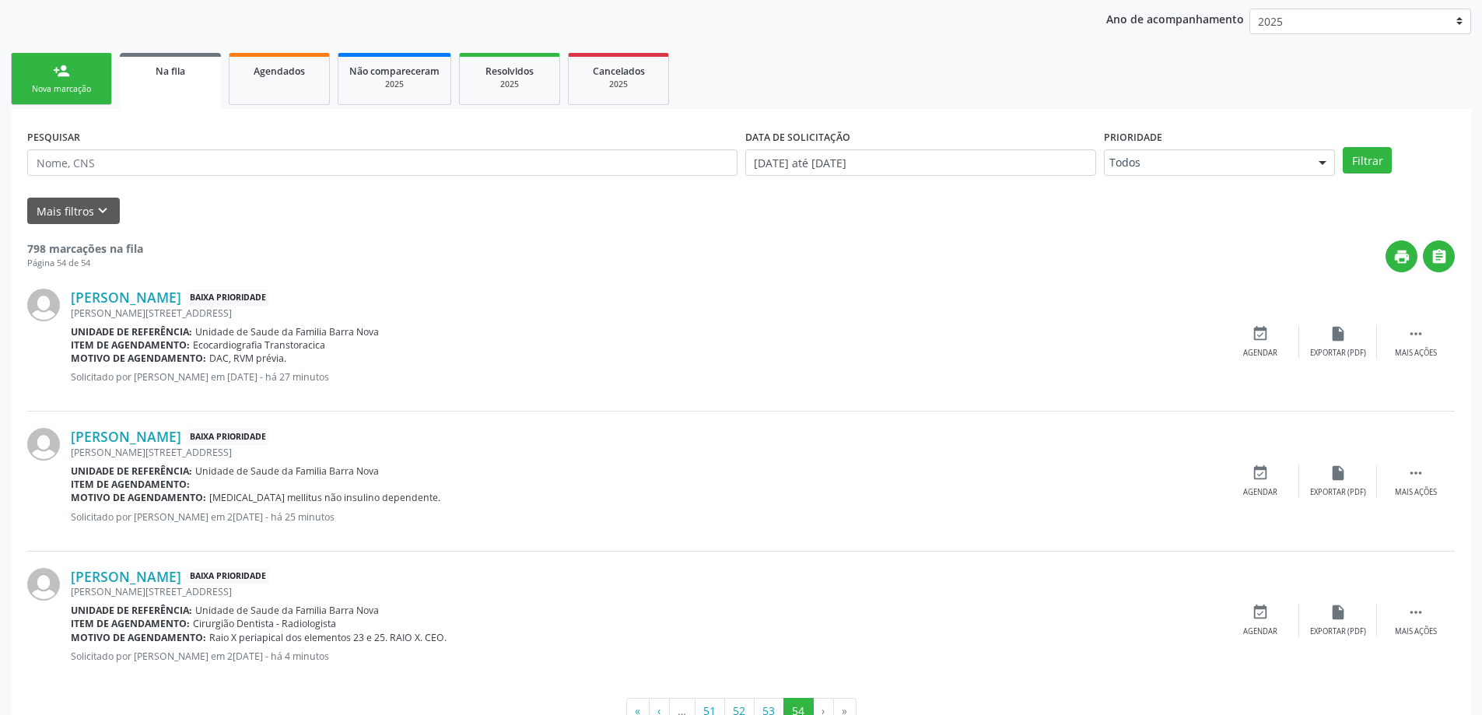
scroll to position [248, 0]
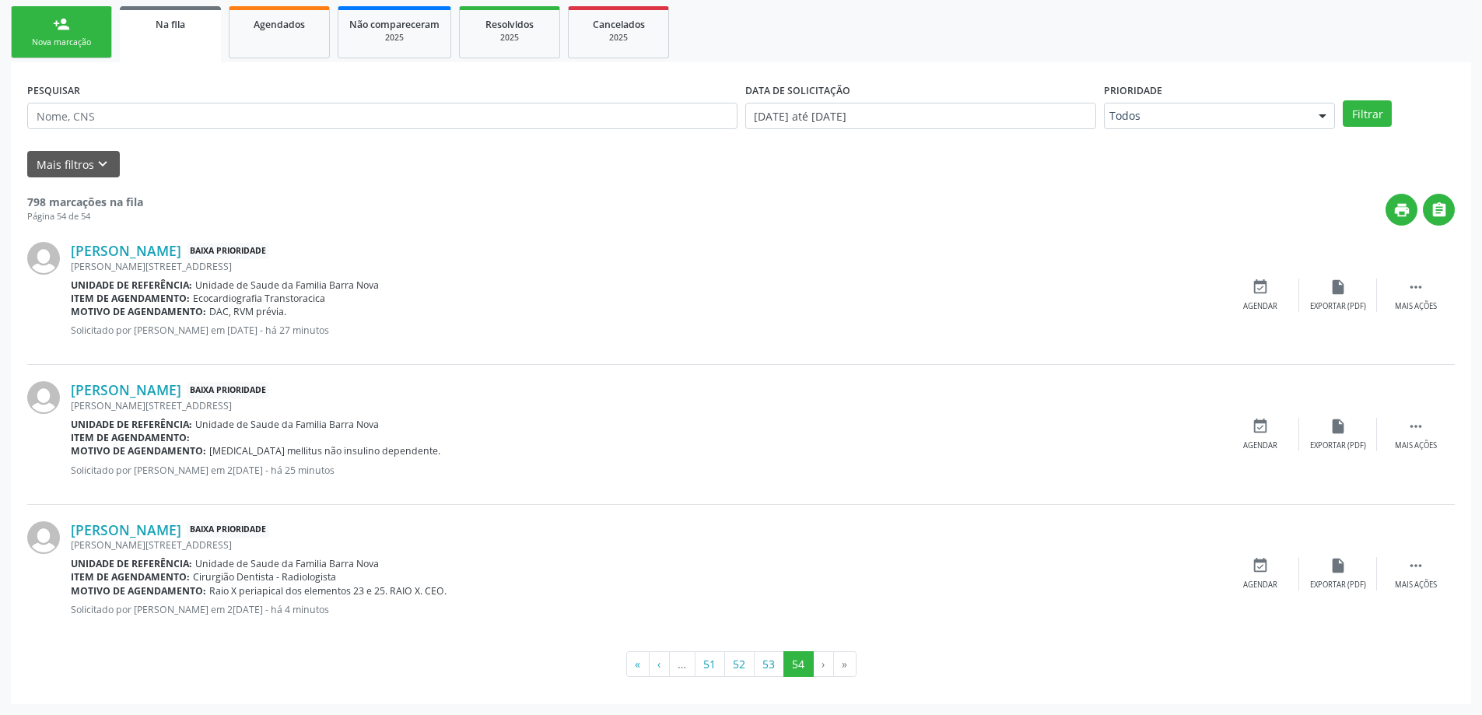
click at [849, 665] on li "»" at bounding box center [845, 664] width 23 height 26
click at [68, 38] on div "Nova marcação" at bounding box center [62, 43] width 78 height 12
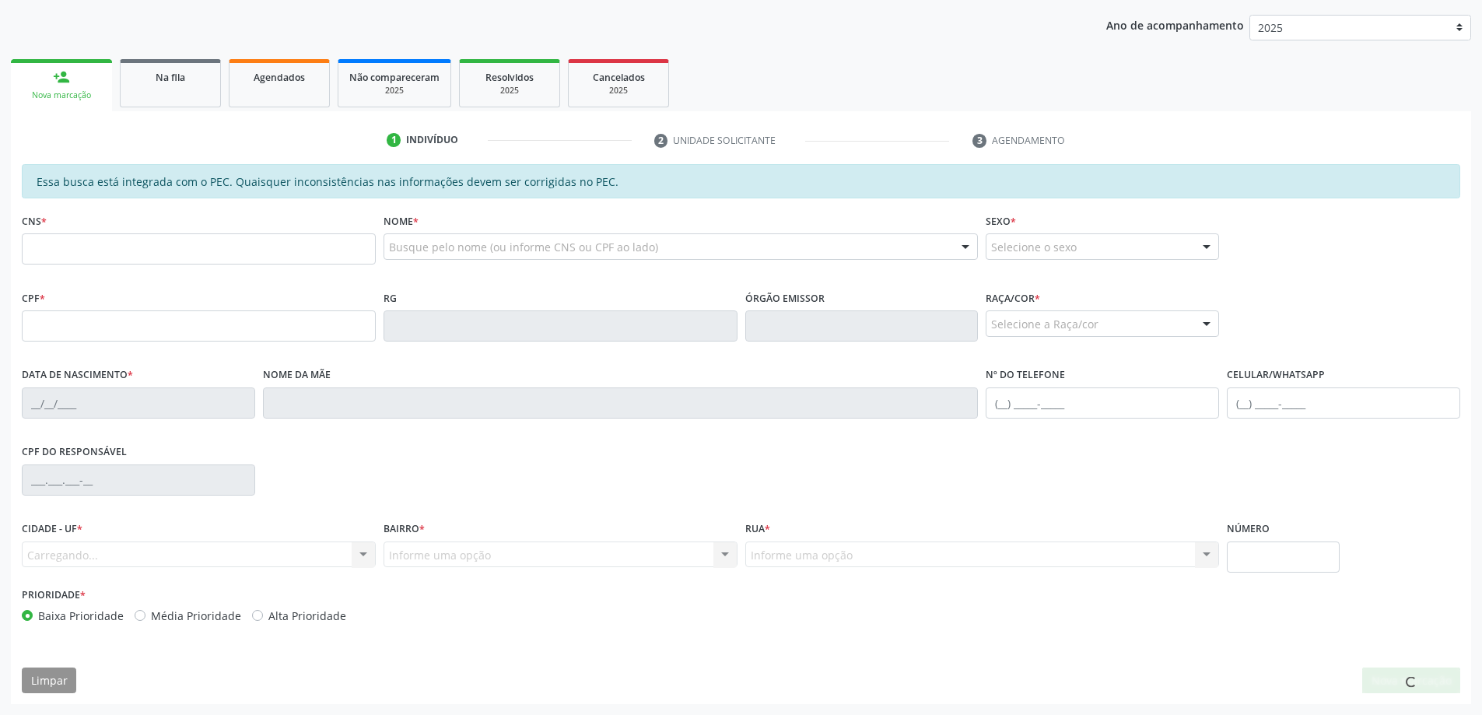
scroll to position [195, 0]
click at [126, 251] on input "text" at bounding box center [199, 248] width 354 height 31
type input "700 8044 1371 7284"
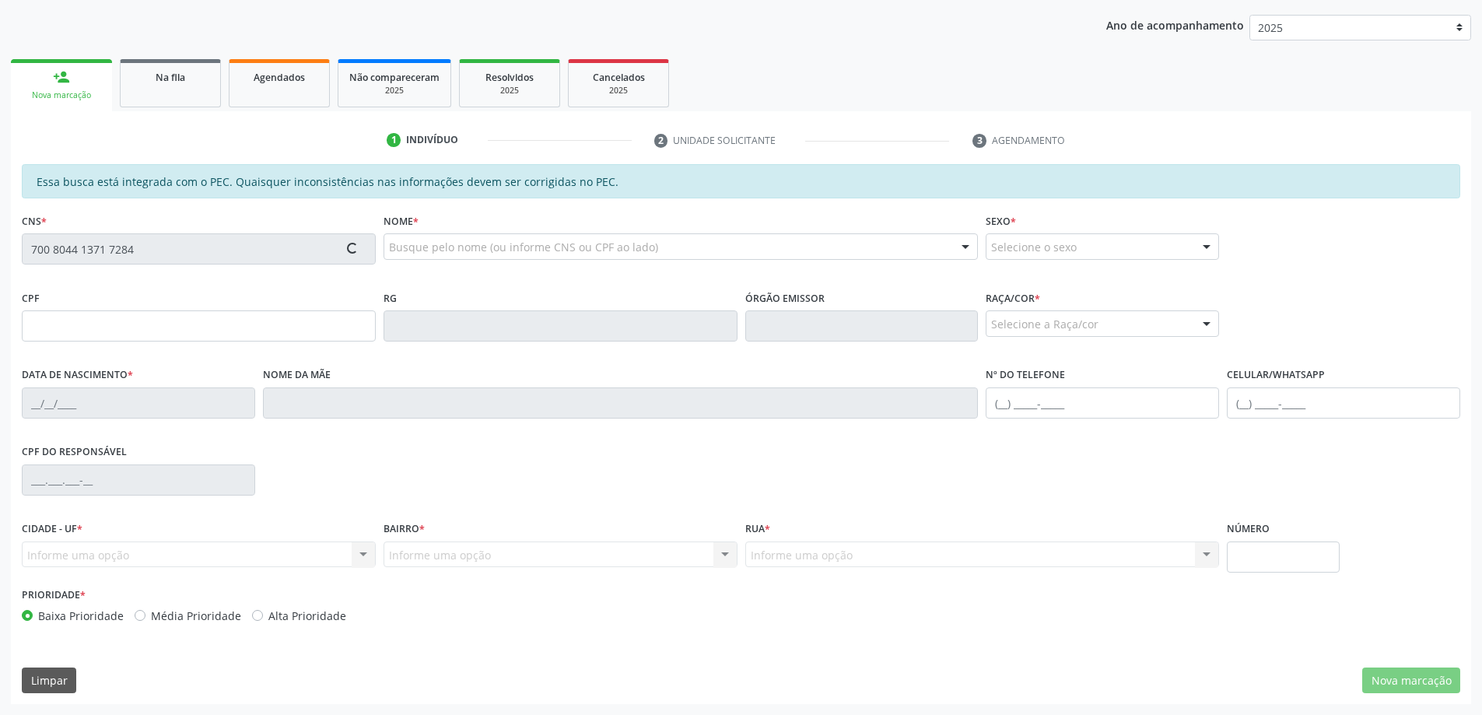
type input "136.118.074-94"
type input "[DATE]"
type input "[PERSON_NAME]"
type input "(81) 98809-2416"
type input "S/N"
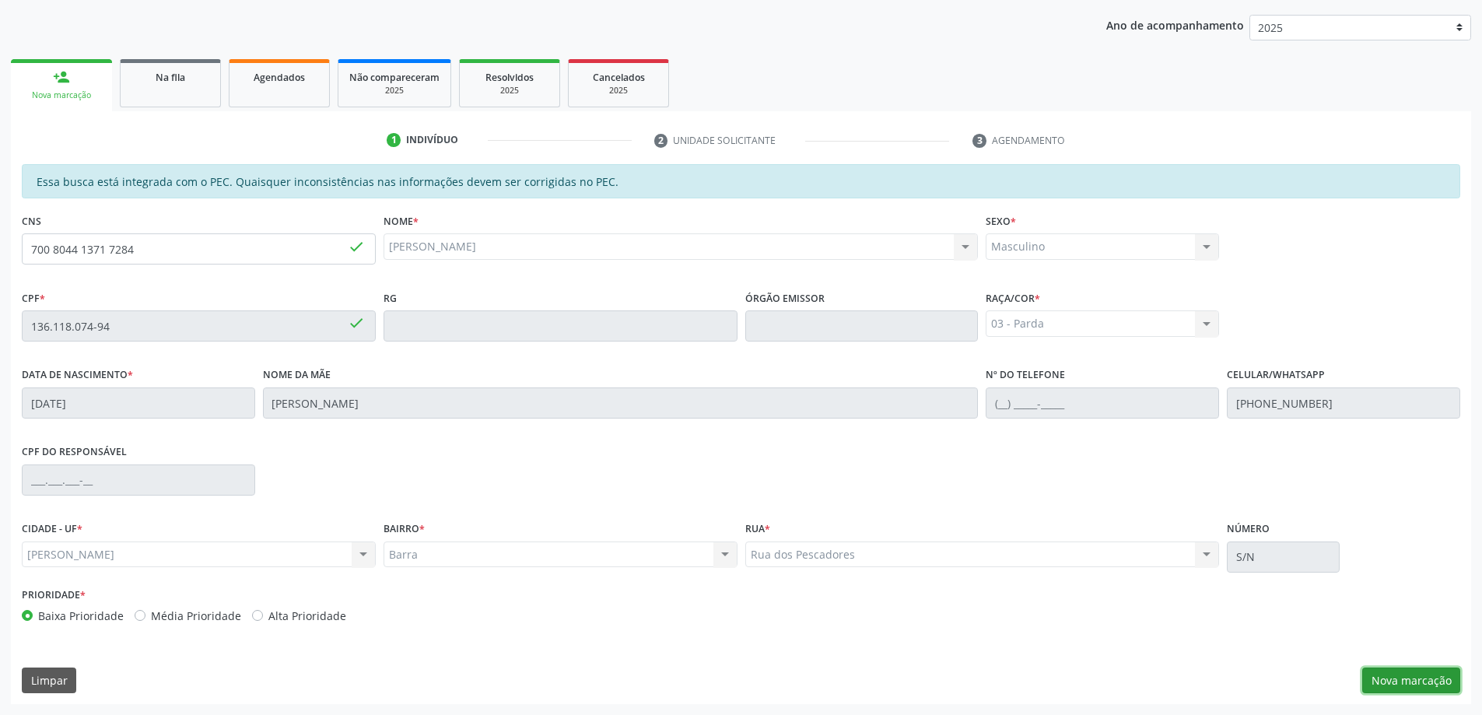
click at [1405, 680] on button "Nova marcação" at bounding box center [1411, 681] width 98 height 26
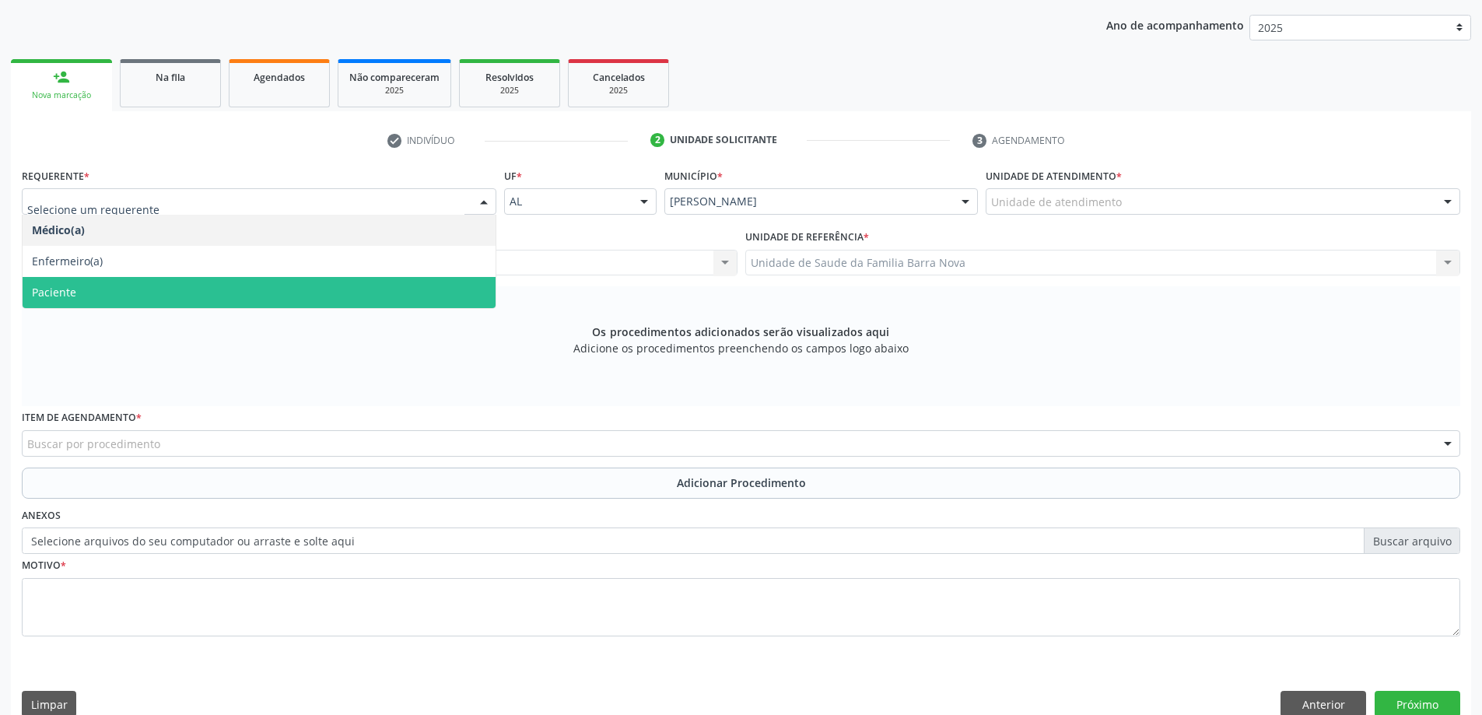
click at [393, 292] on span "Paciente" at bounding box center [259, 292] width 473 height 31
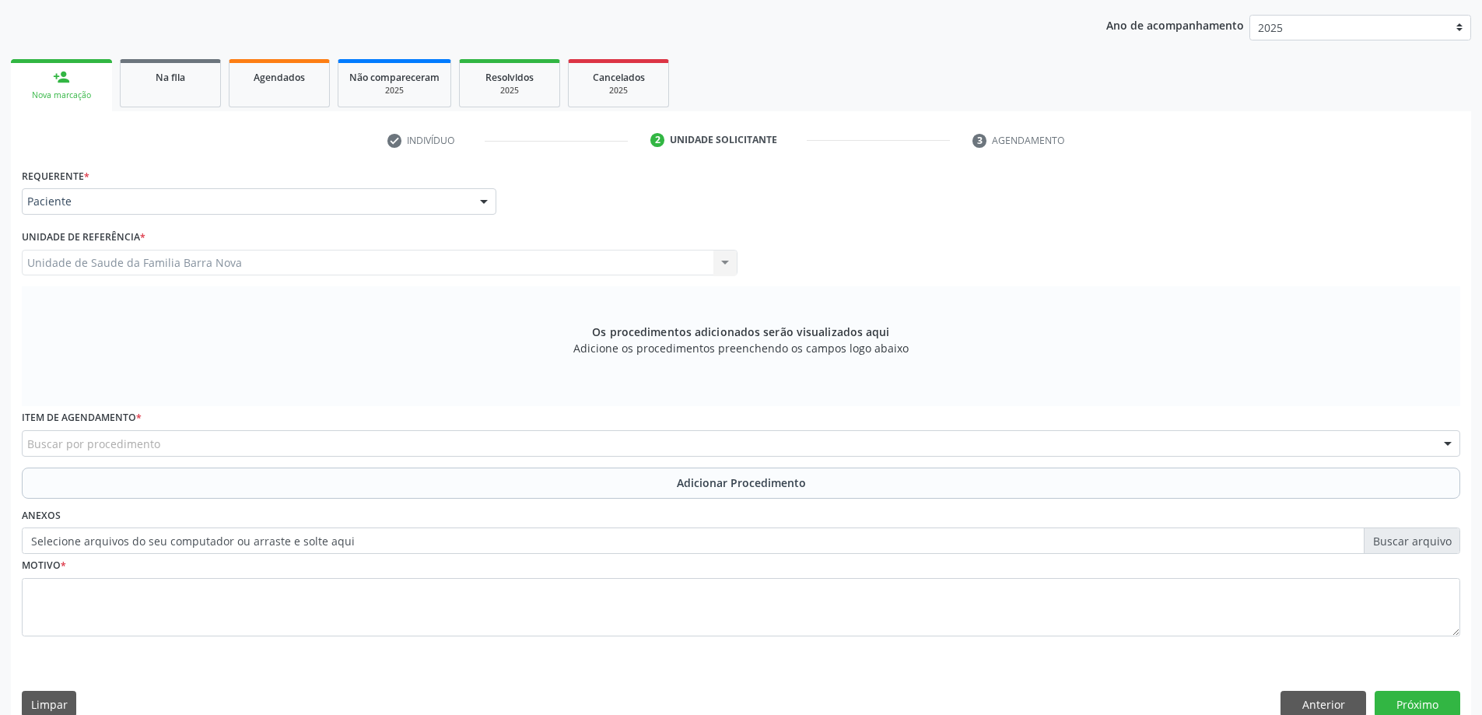
click at [626, 444] on div "Buscar por procedimento" at bounding box center [741, 443] width 1439 height 26
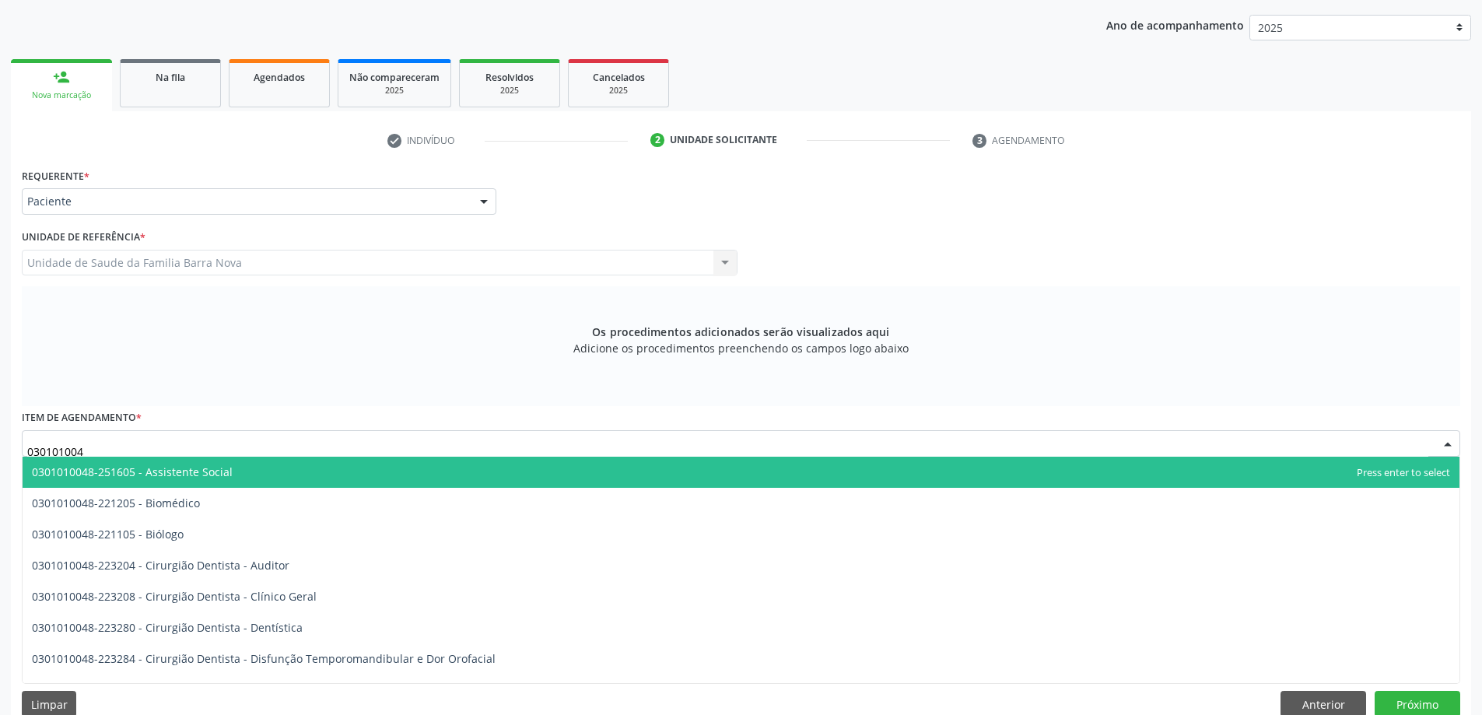
type input "0301010048"
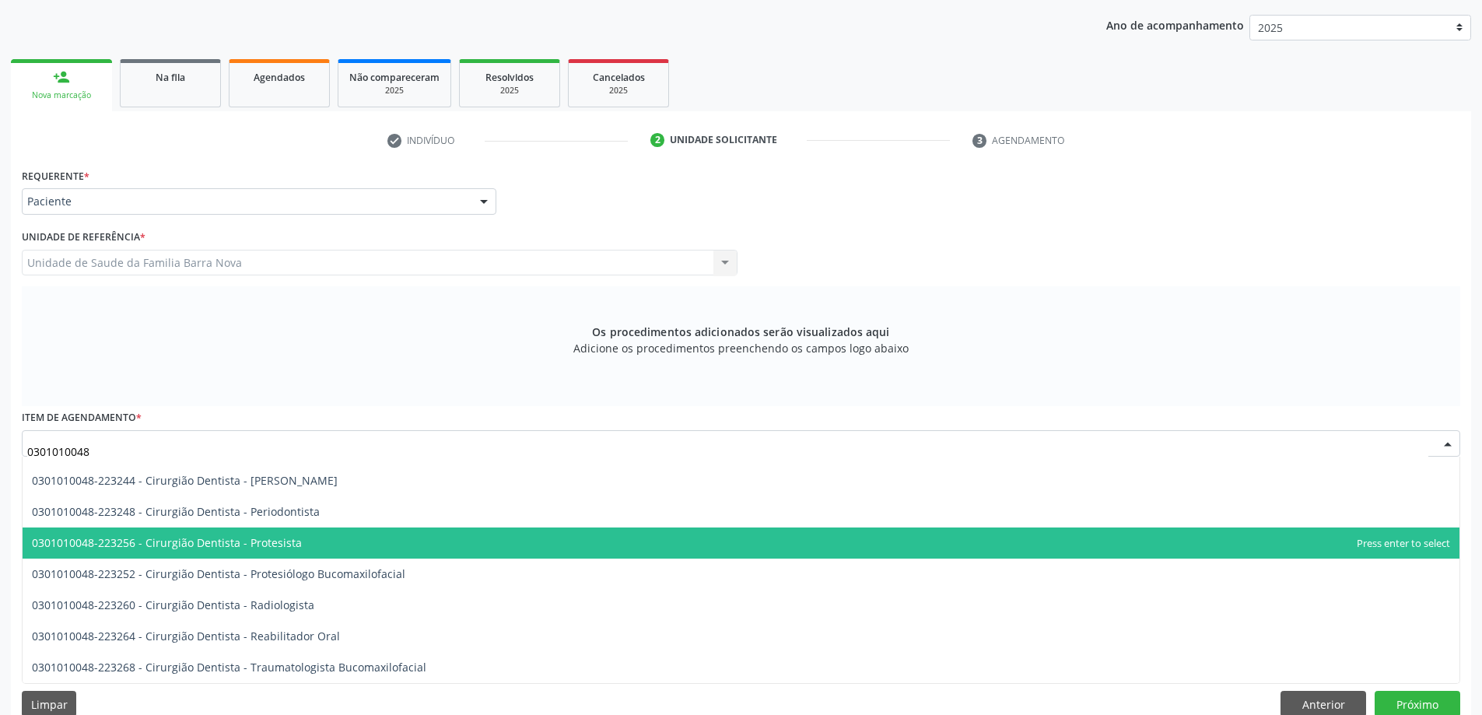
scroll to position [545, 0]
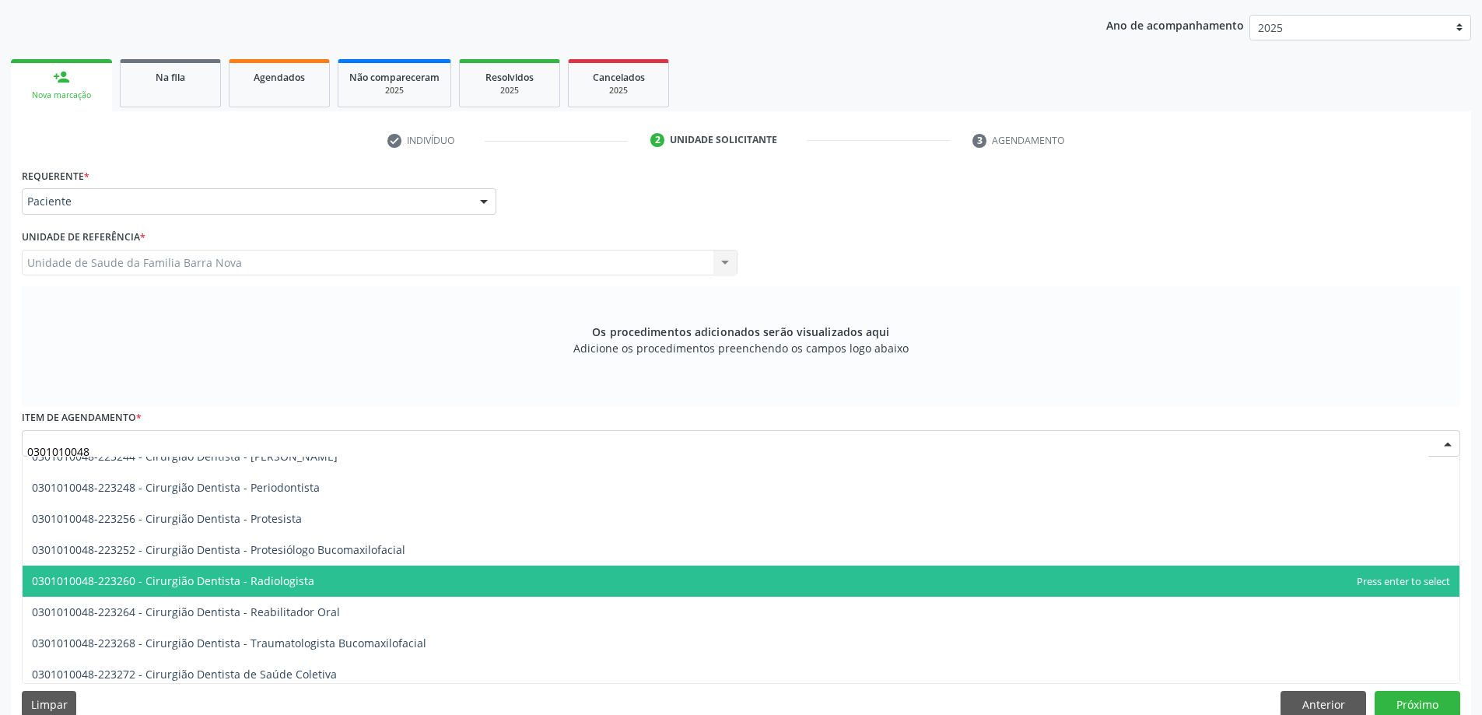
click at [648, 581] on span "0301010048-223260 - Cirurgião Dentista - Radiologista" at bounding box center [741, 581] width 1437 height 31
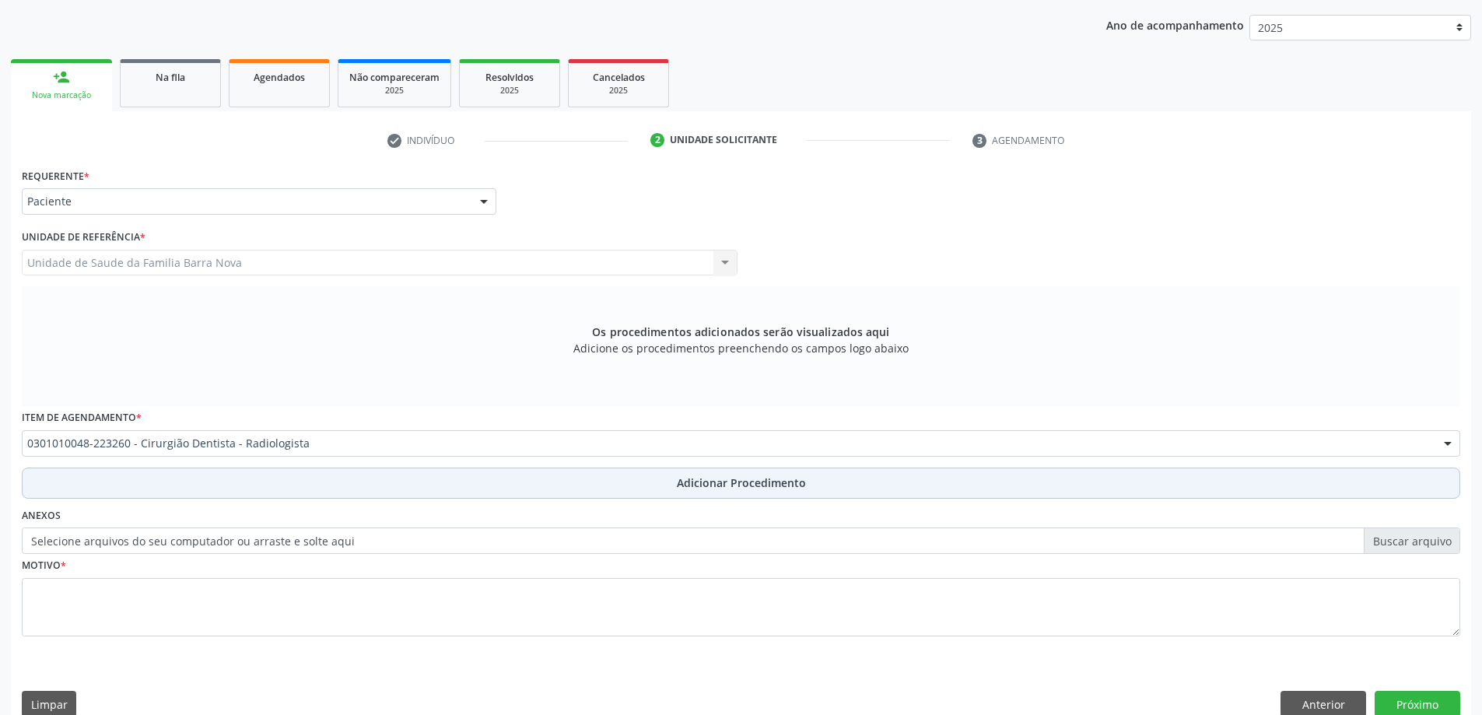
click at [709, 484] on span "Adicionar Procedimento" at bounding box center [741, 483] width 129 height 16
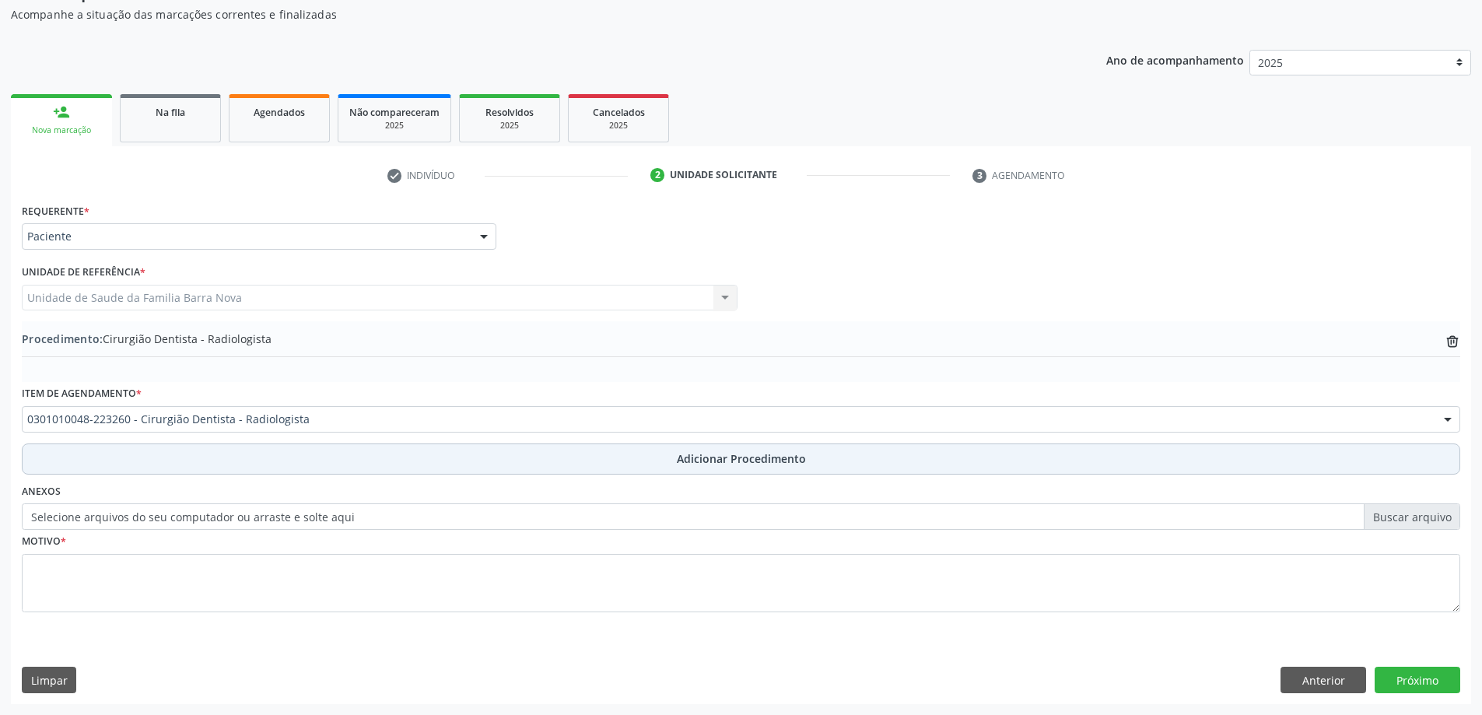
scroll to position [160, 0]
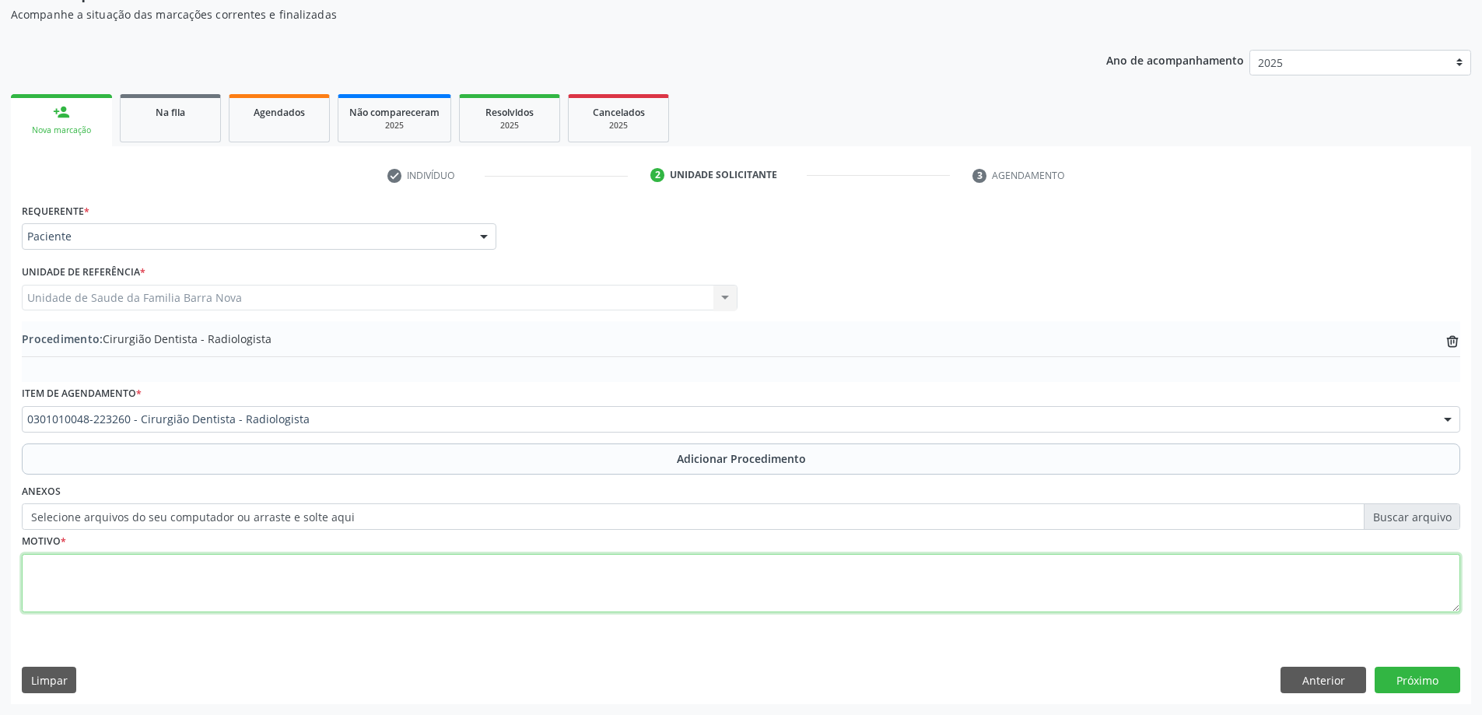
click at [257, 577] on textarea at bounding box center [741, 583] width 1439 height 59
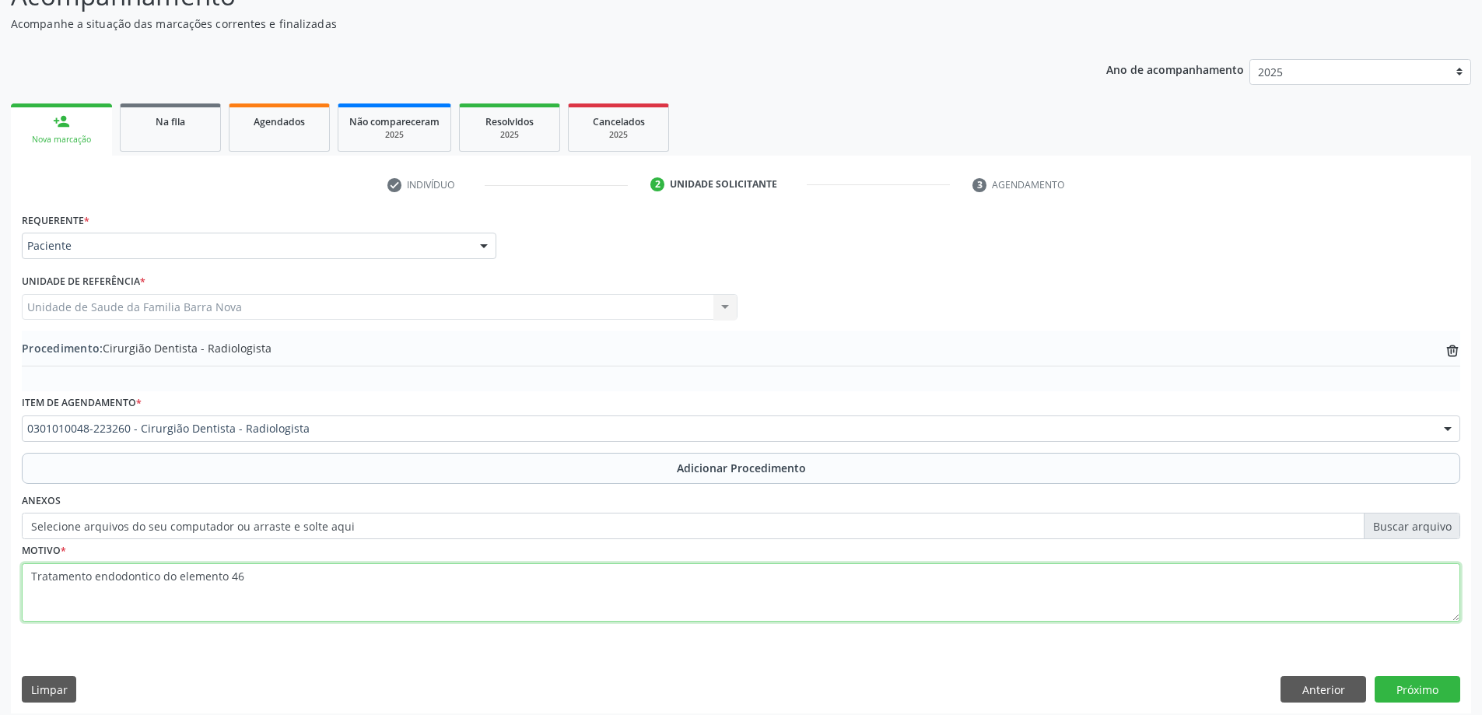
scroll to position [156, 0]
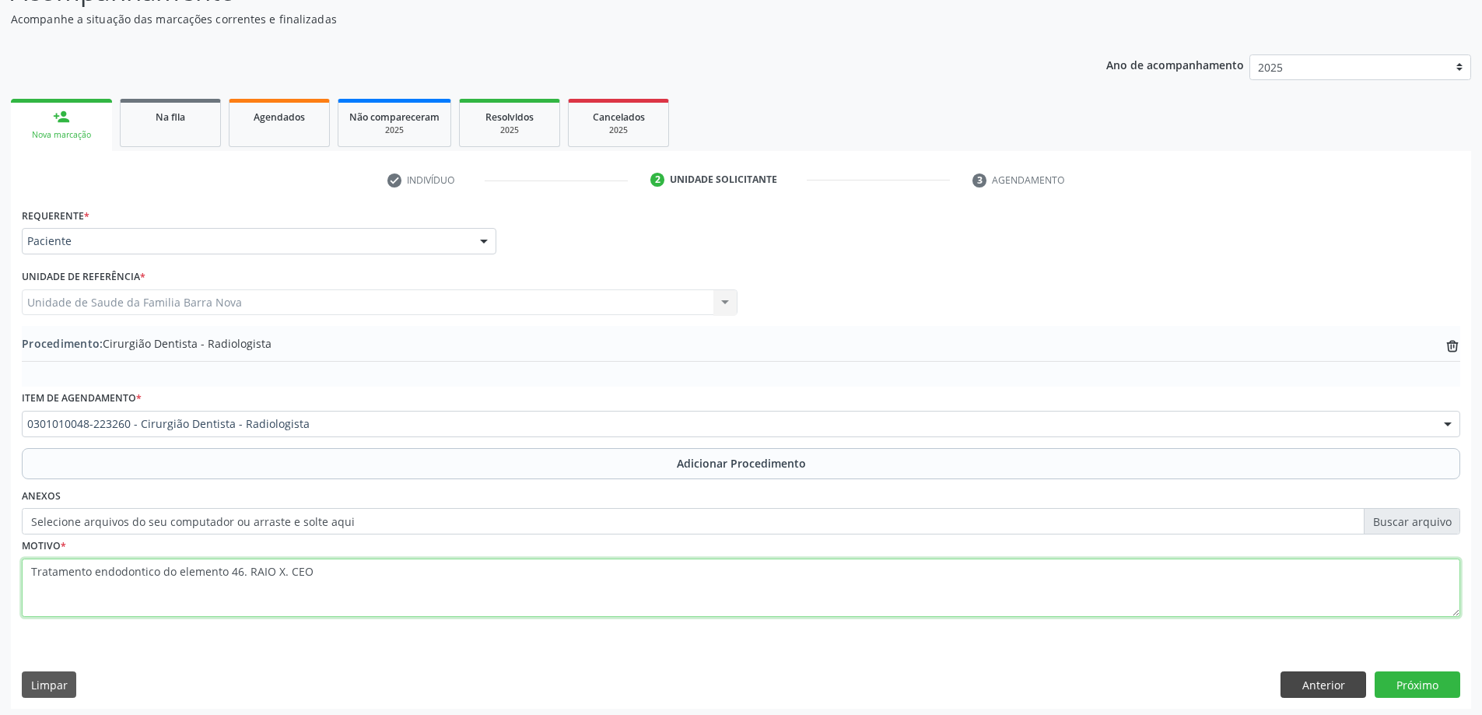
type textarea "Tratamento endodontico do elemento 46. RAIO X. CEO"
click at [1312, 688] on button "Anterior" at bounding box center [1324, 685] width 86 height 26
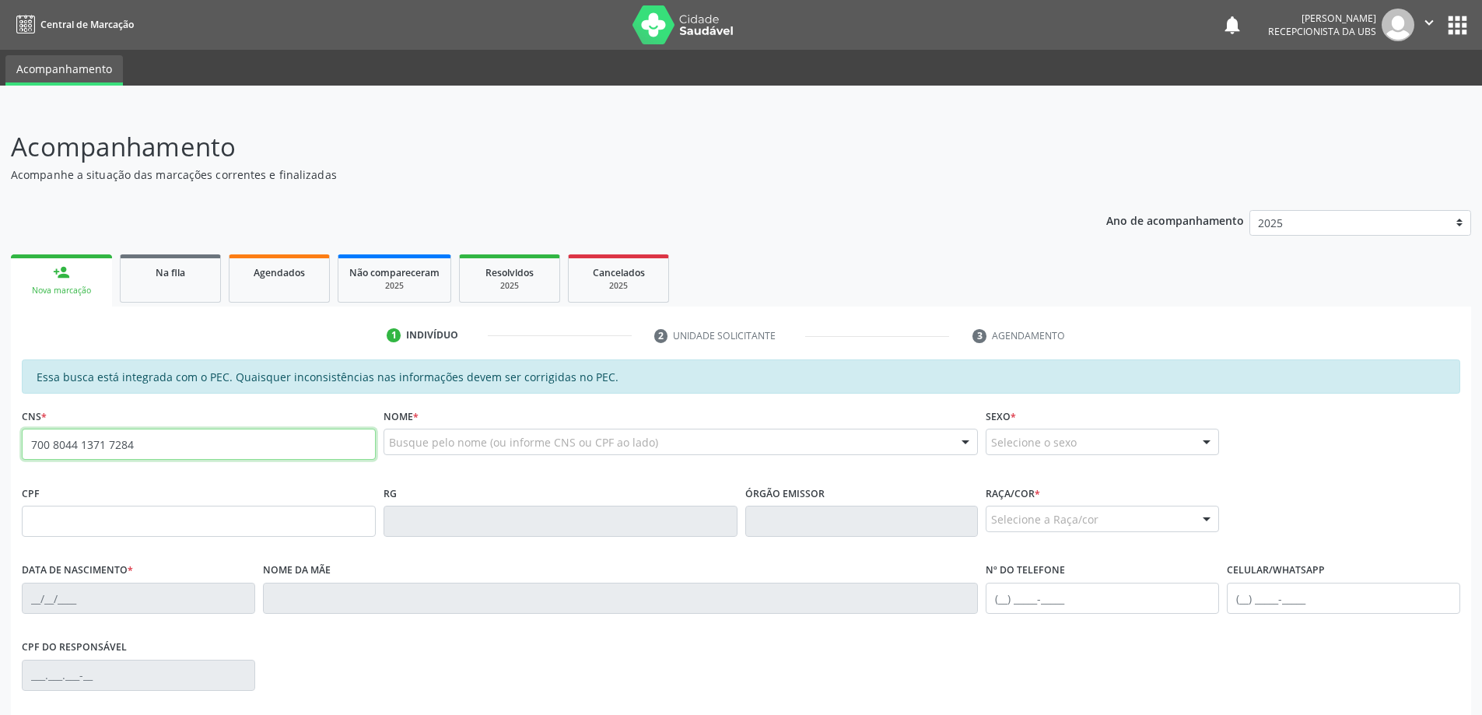
type input "700 8044 1371 7284"
type input "136.118.074-94"
type input "[DATE]"
type input "[PERSON_NAME]"
type input "(81) 98809-2416"
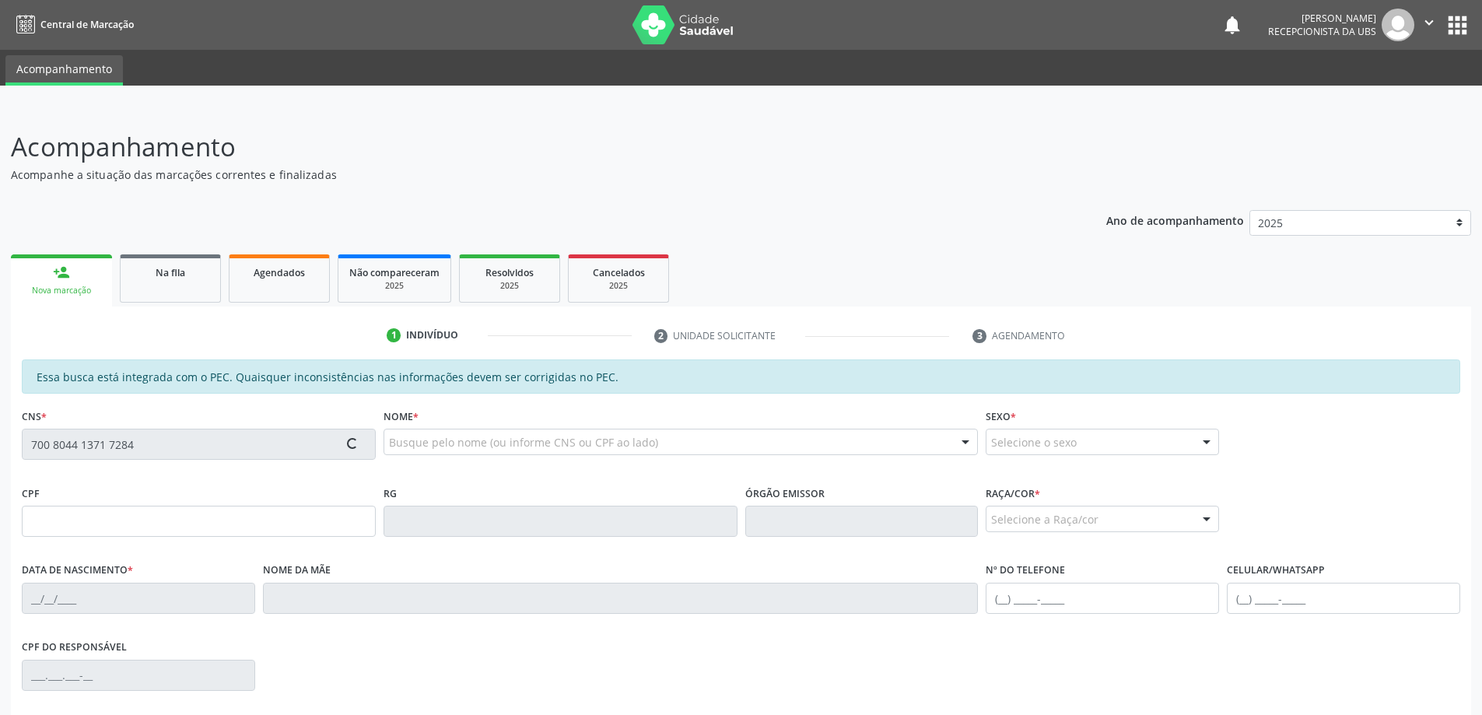
type input "S/N"
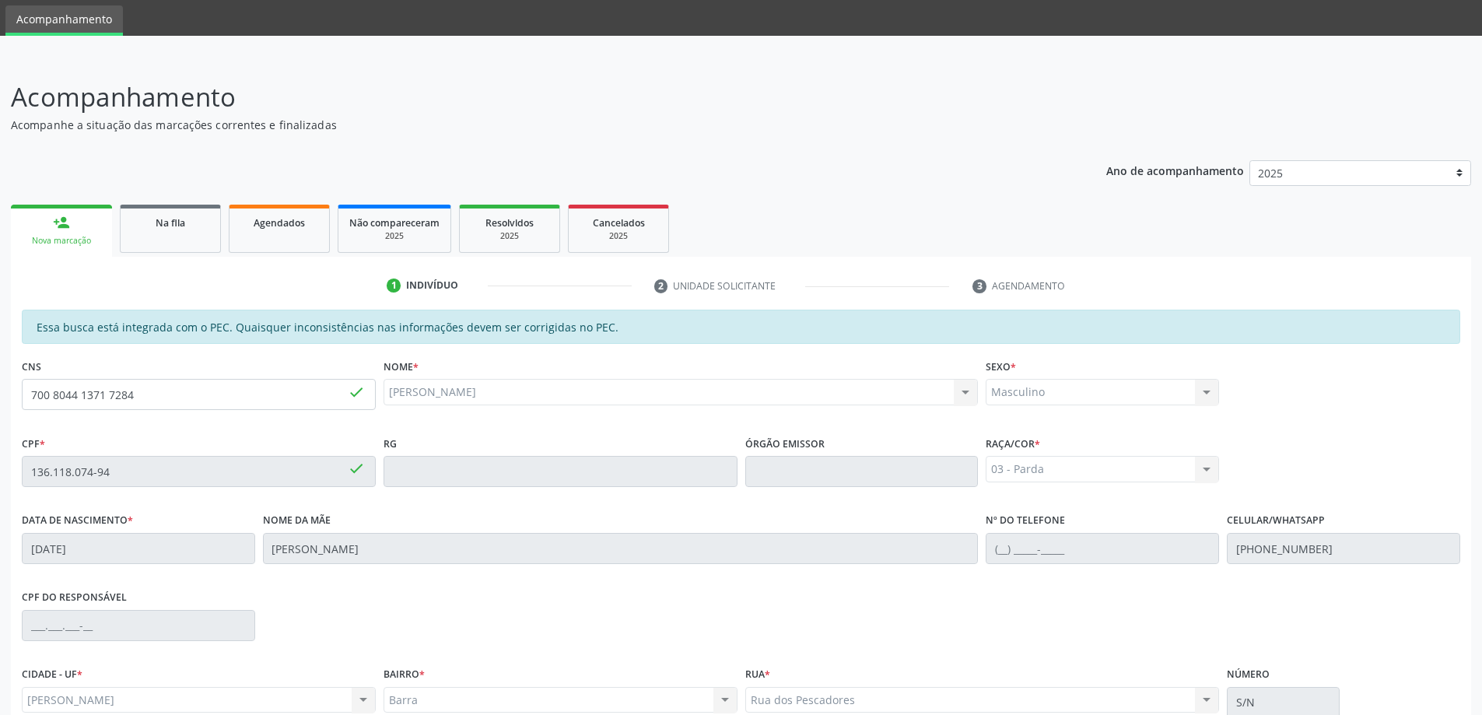
scroll to position [78, 0]
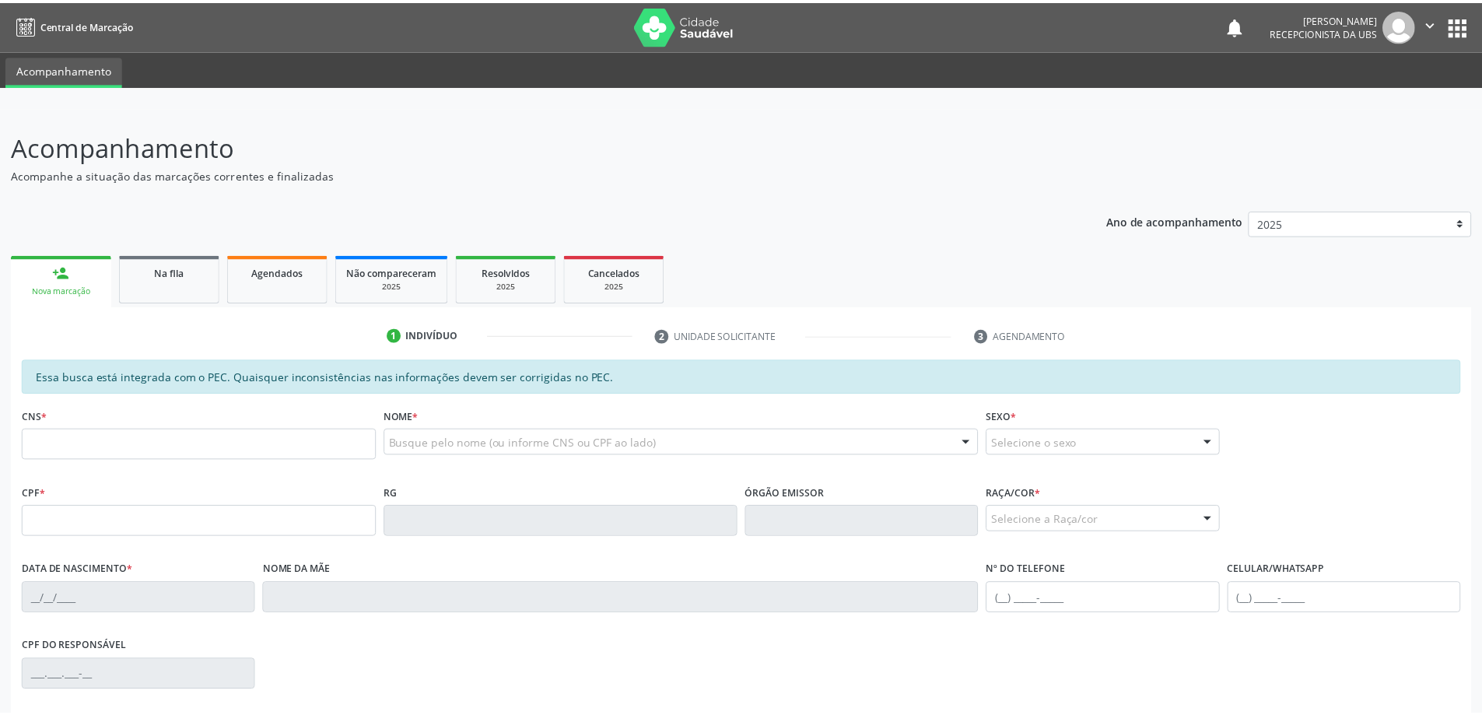
scroll to position [78, 0]
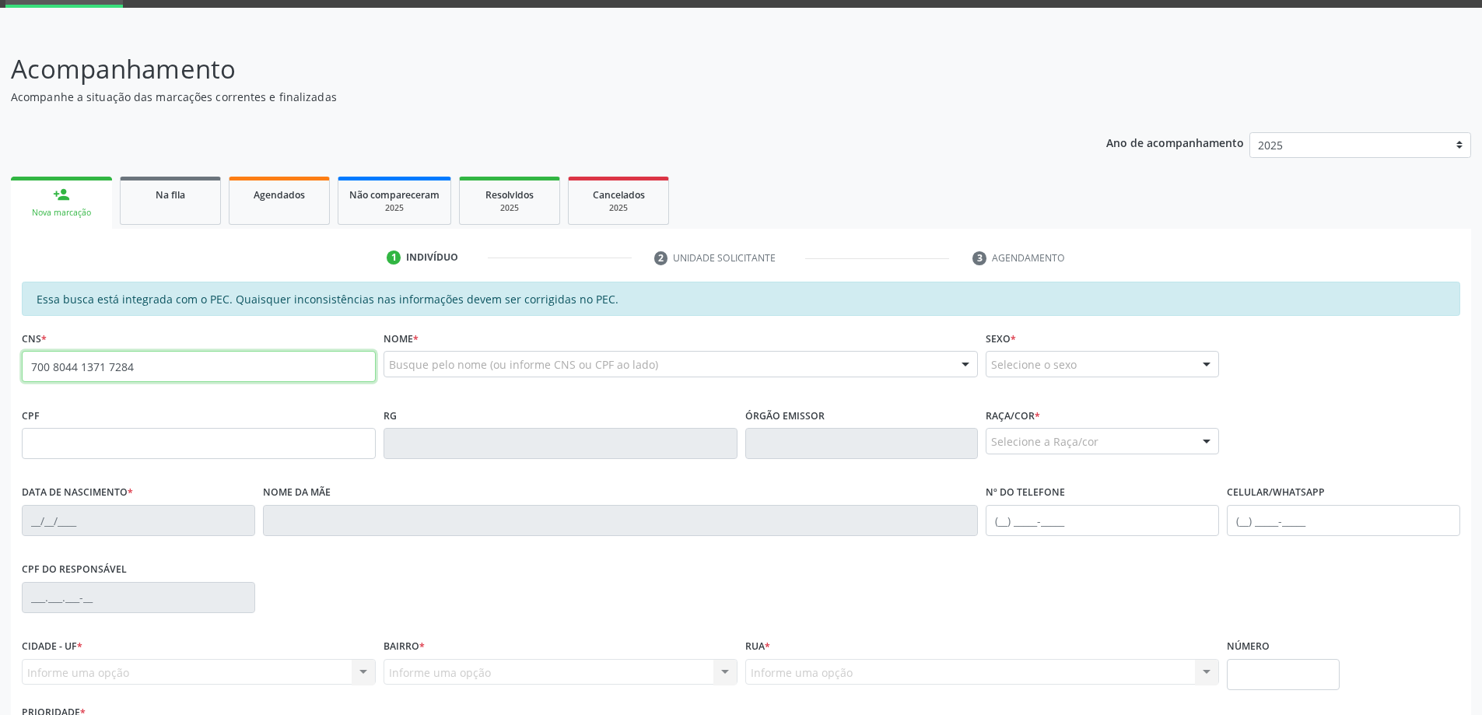
type input "700 8044 1371 7284"
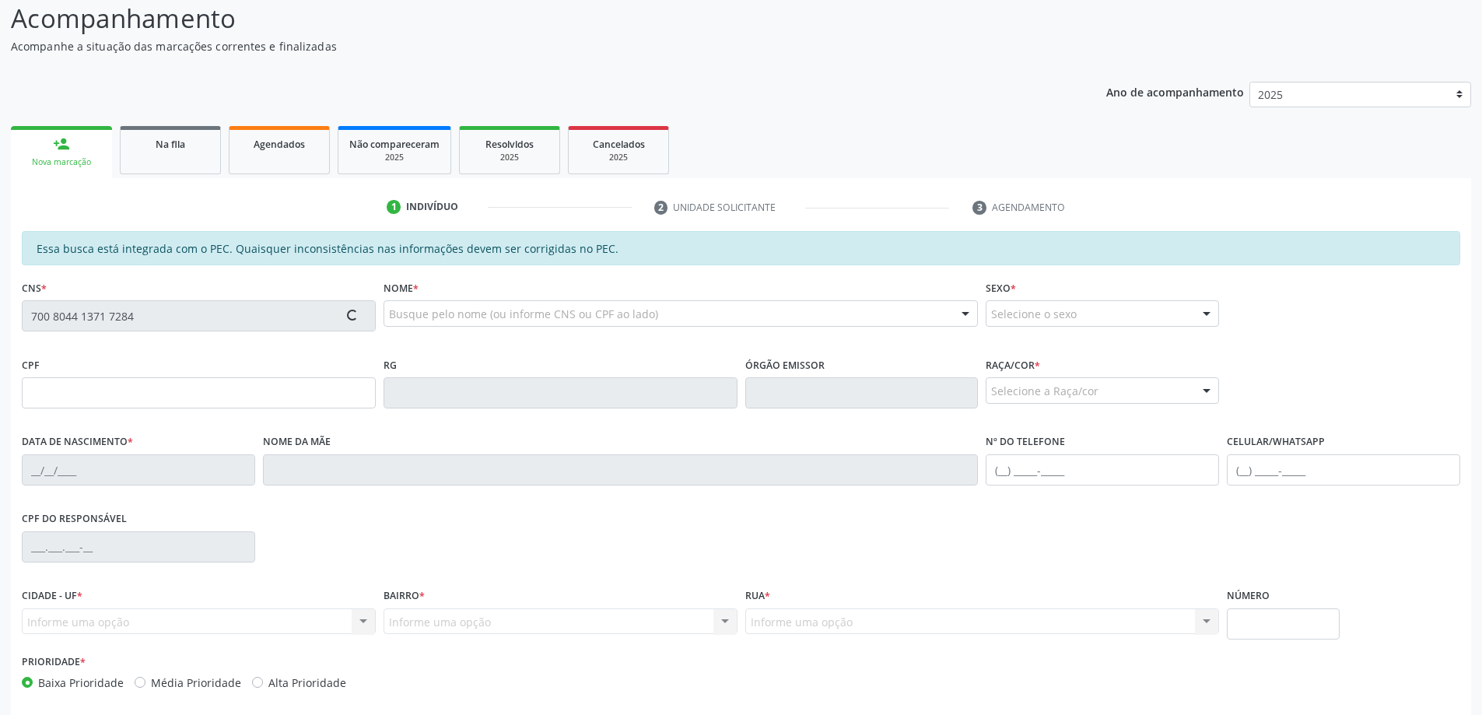
scroll to position [156, 0]
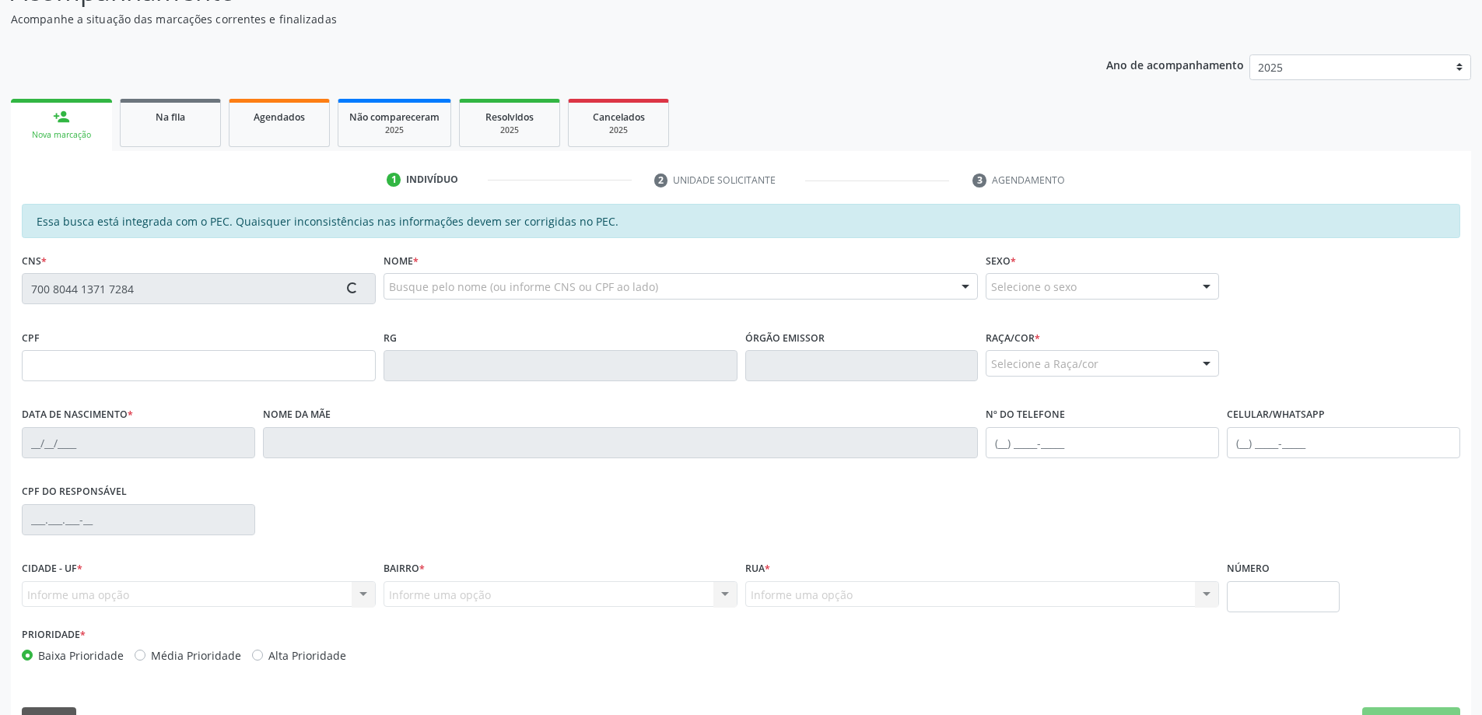
type input "136.118.074-94"
type input "[DATE]"
type input "[PERSON_NAME]"
type input "[PHONE_NUMBER]"
type input "S/N"
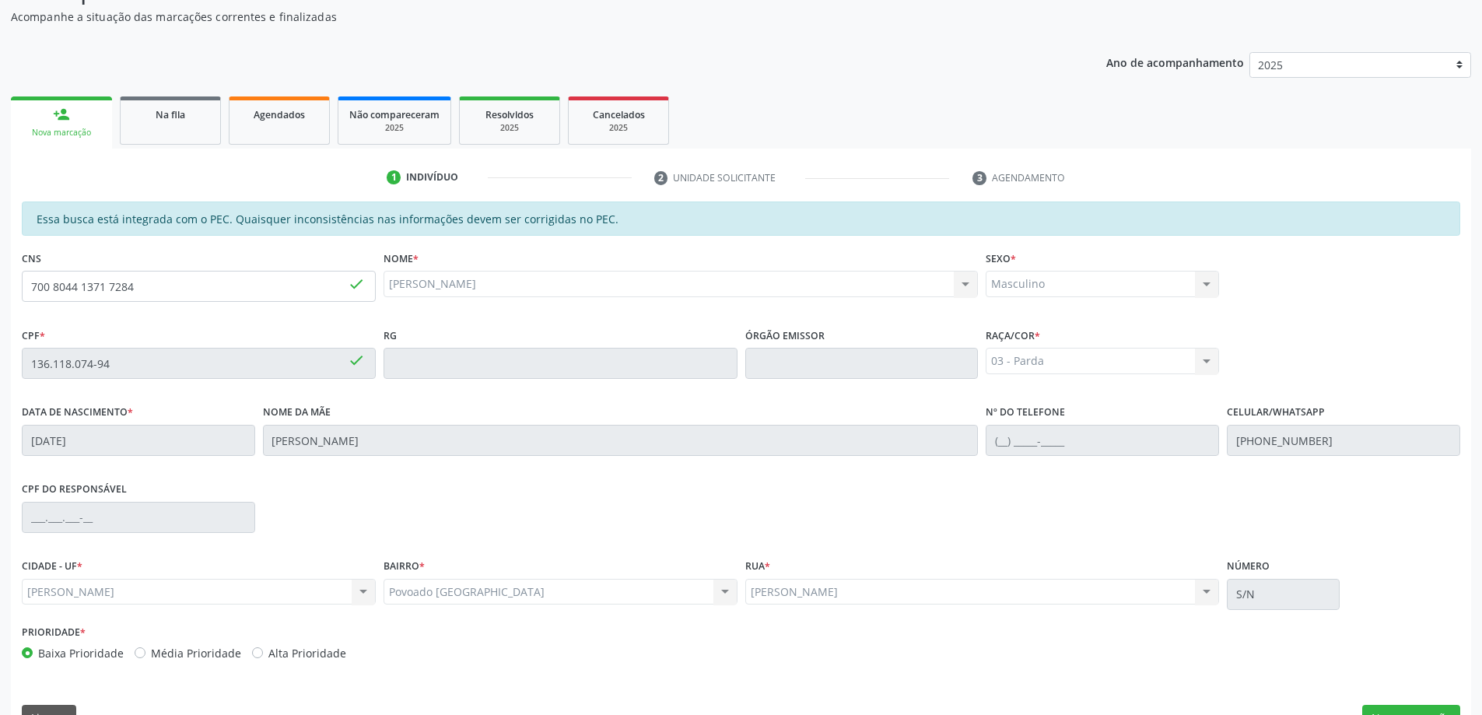
scroll to position [195, 0]
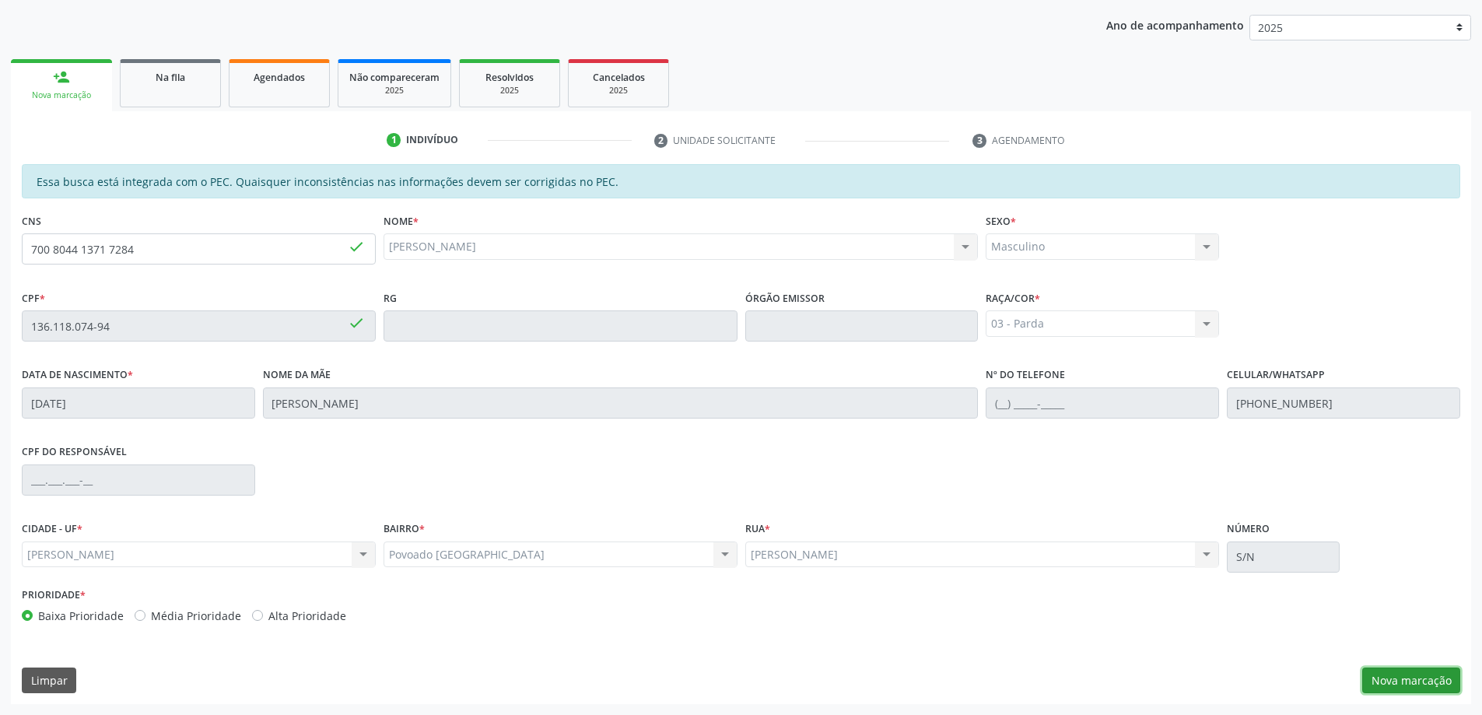
click at [1418, 685] on button "Nova marcação" at bounding box center [1411, 681] width 98 height 26
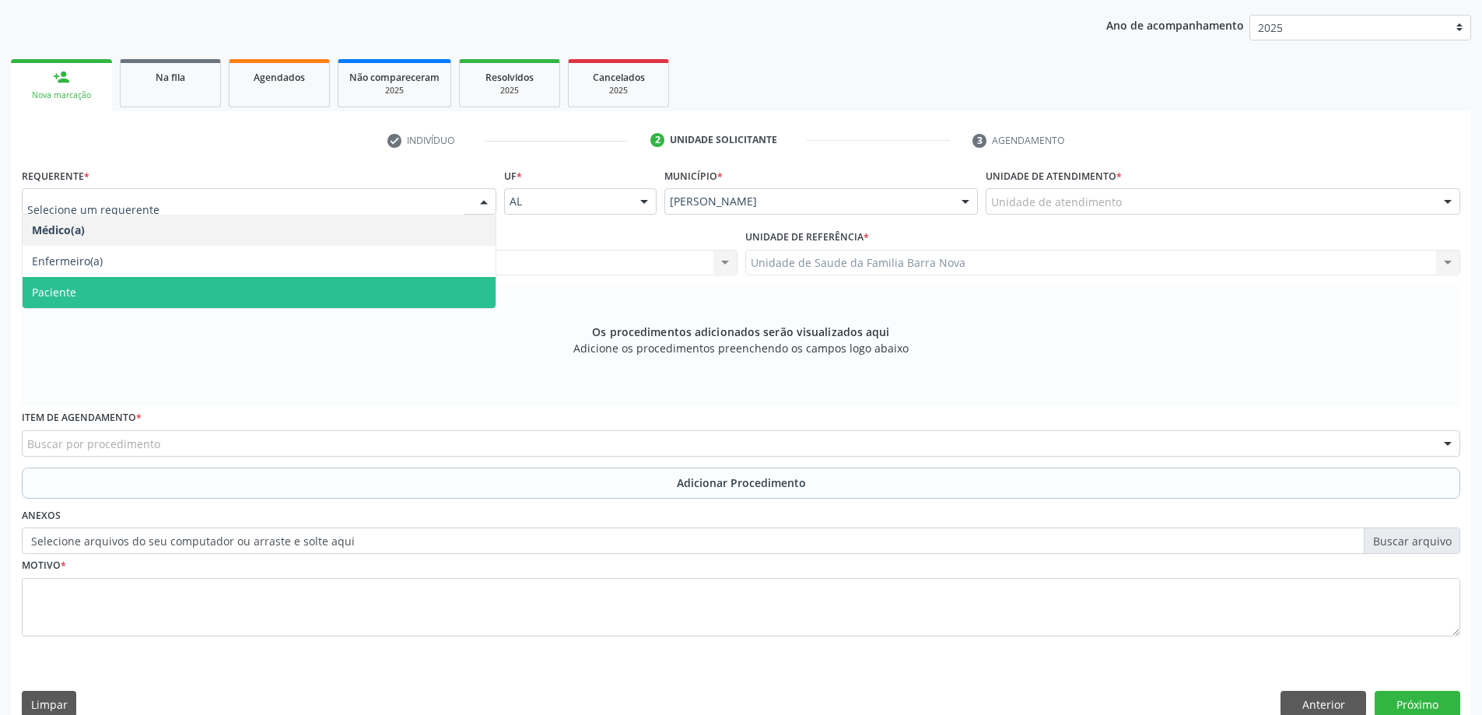
click at [264, 292] on span "Paciente" at bounding box center [259, 292] width 473 height 31
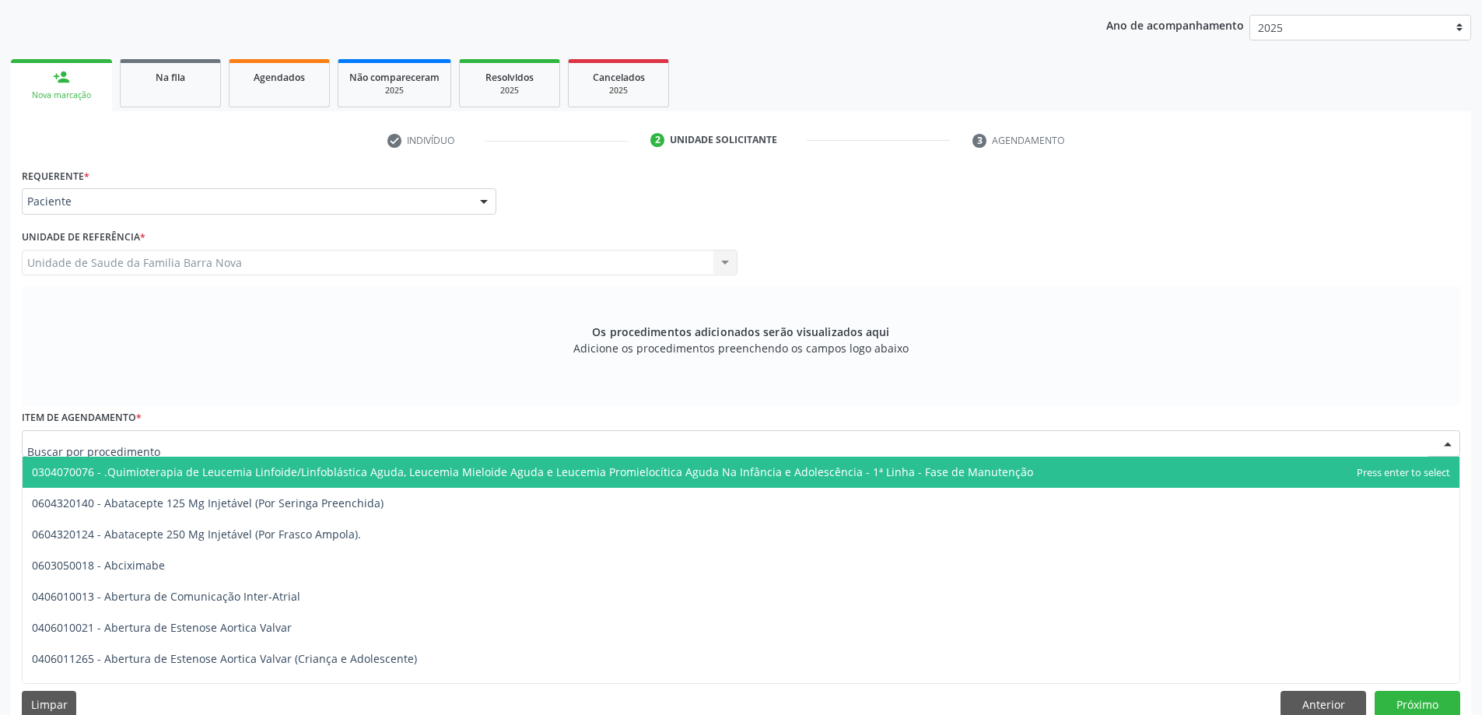
click at [326, 444] on div at bounding box center [741, 443] width 1439 height 26
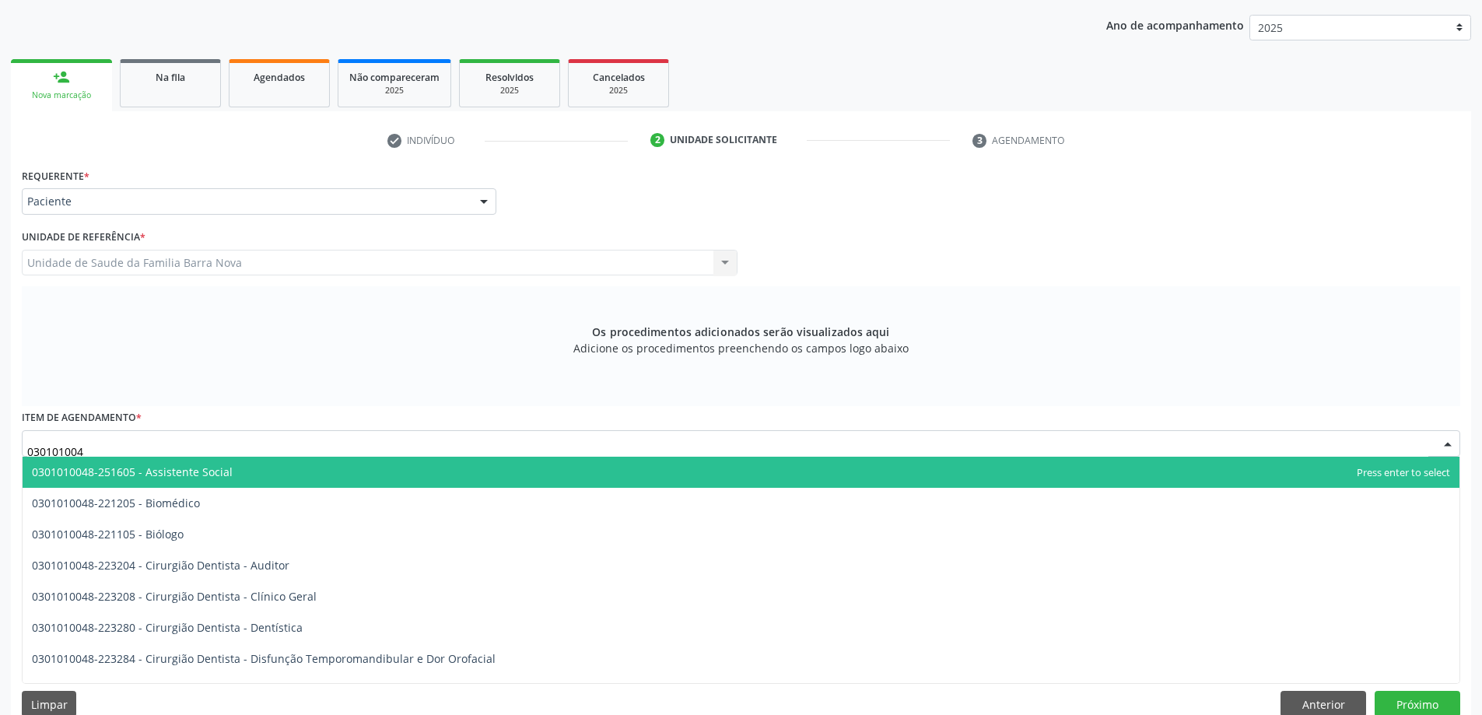
type input "0301010048"
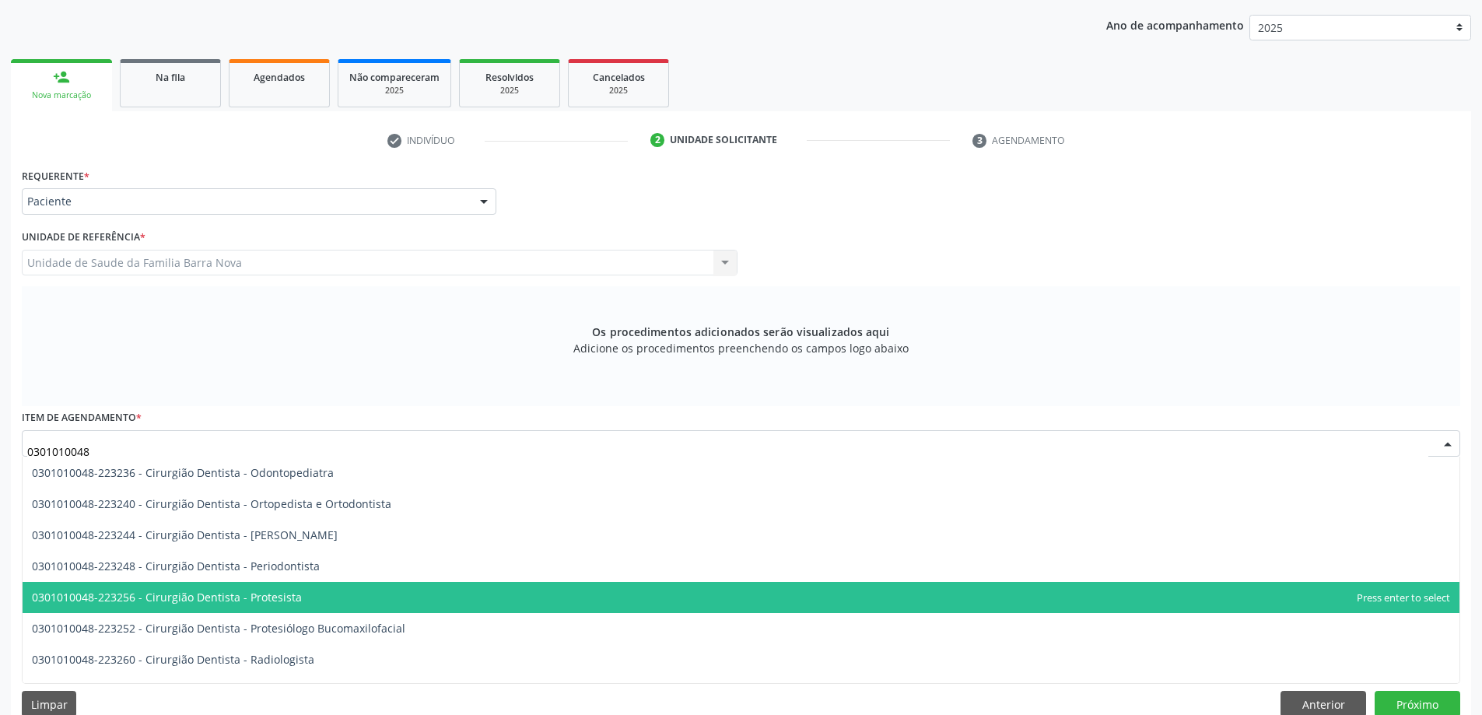
scroll to position [467, 0]
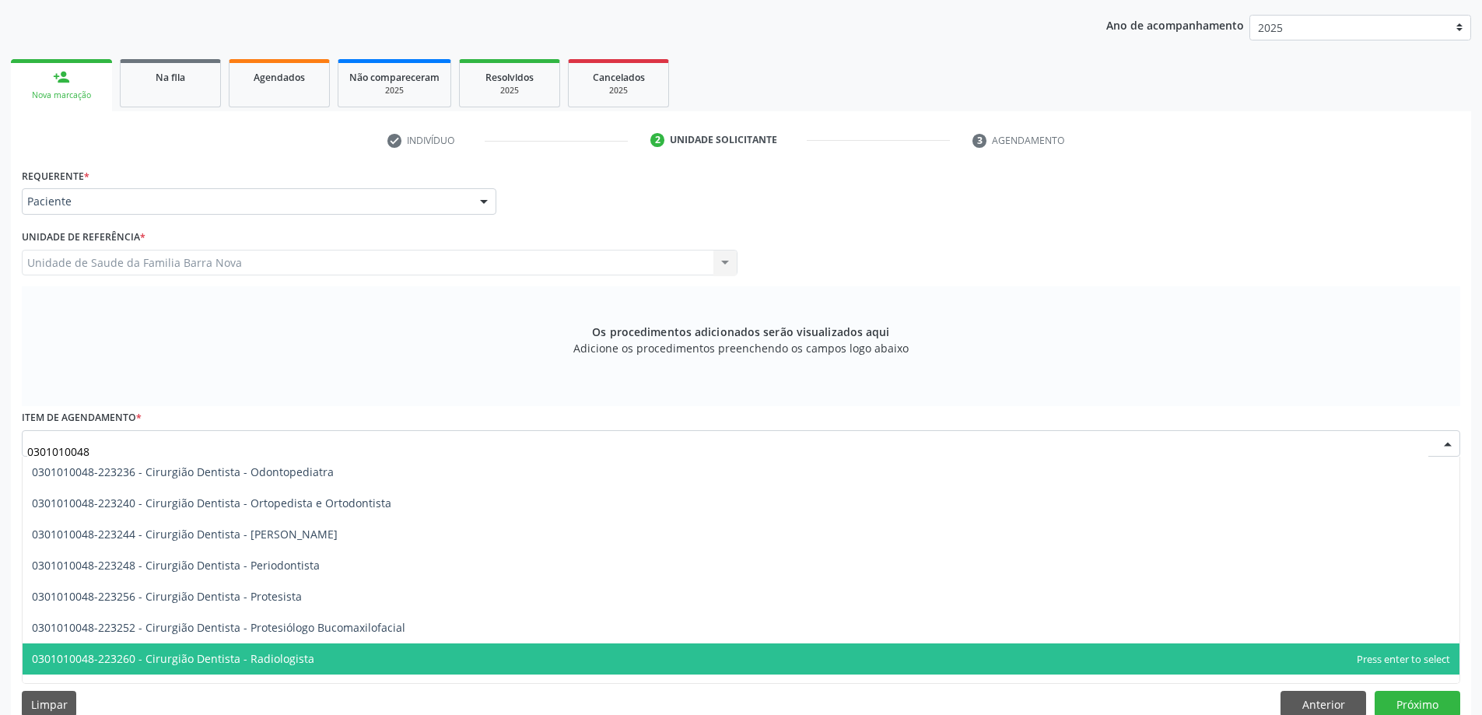
click at [441, 651] on span "0301010048-223260 - Cirurgião Dentista - Radiologista" at bounding box center [741, 658] width 1437 height 31
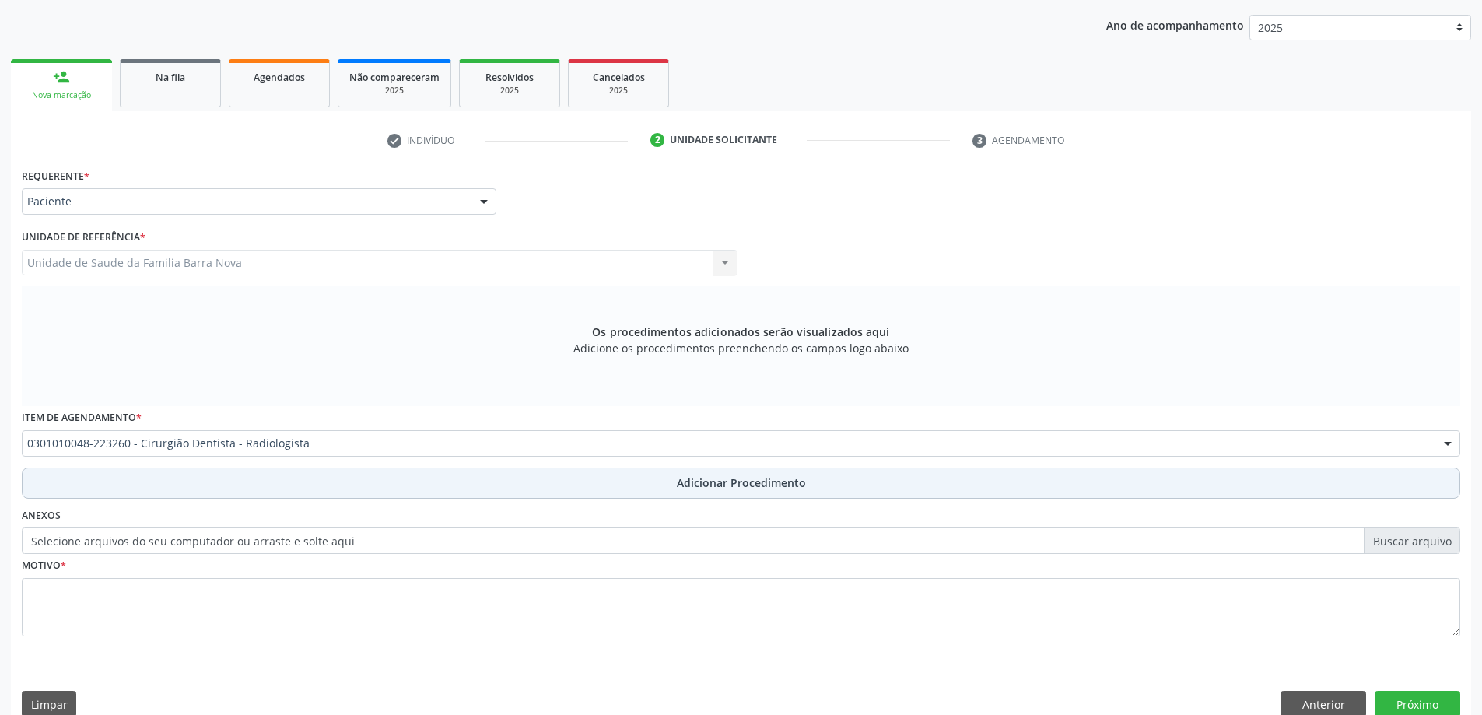
click at [693, 478] on span "Adicionar Procedimento" at bounding box center [741, 483] width 129 height 16
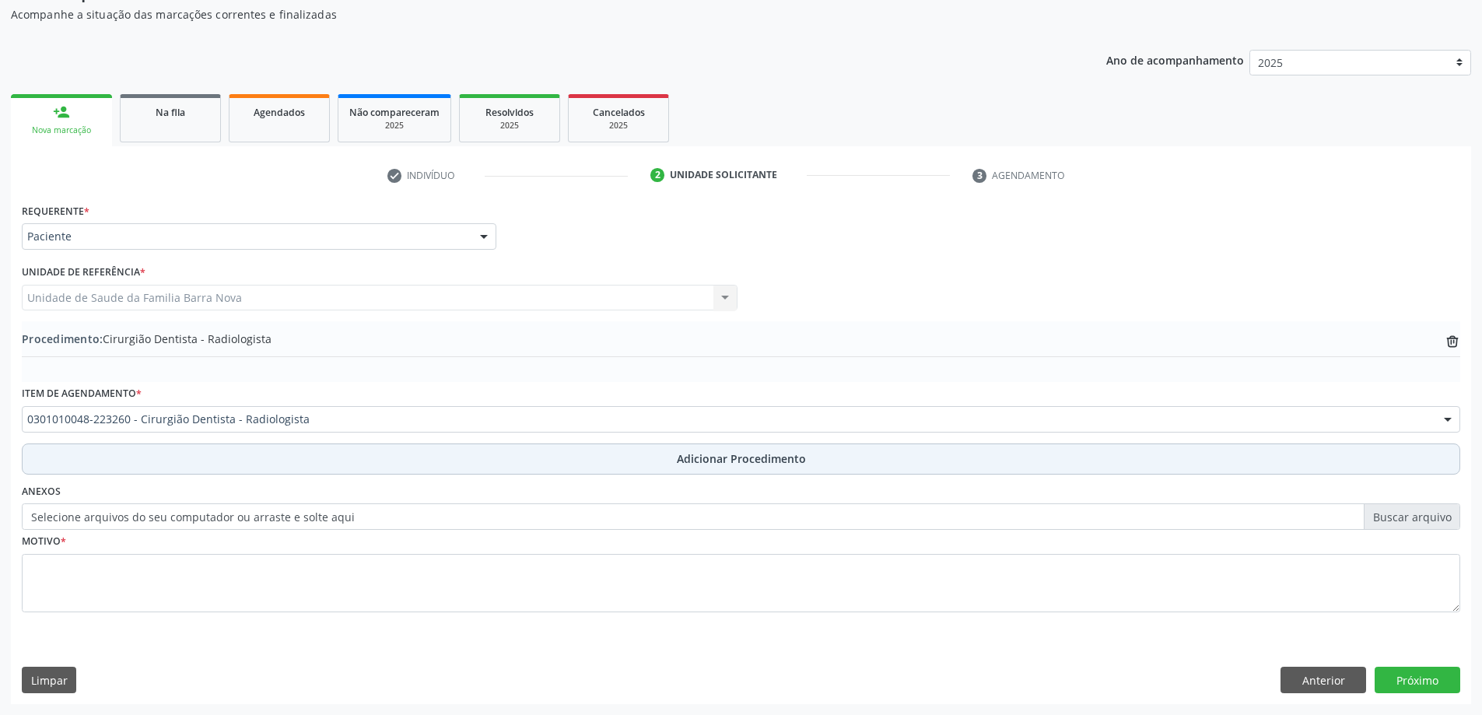
scroll to position [160, 0]
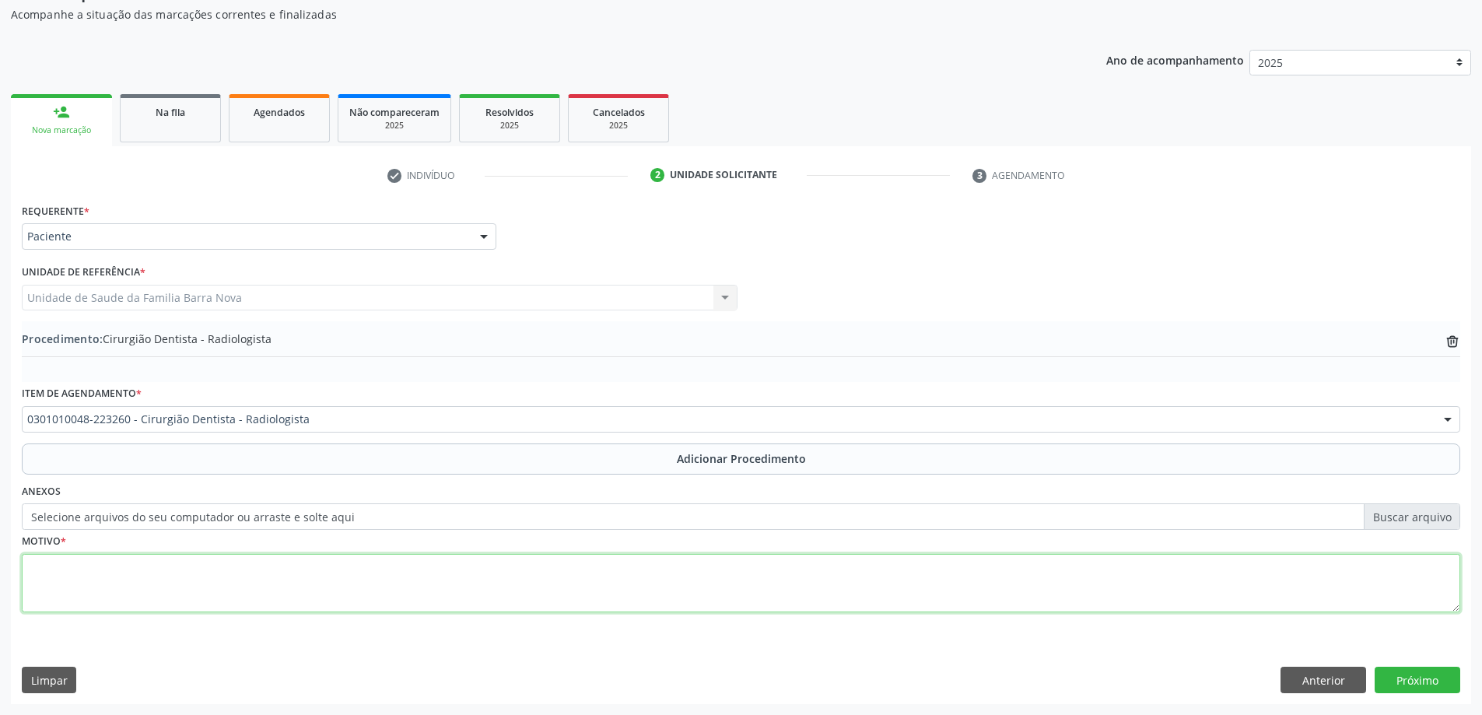
click at [307, 576] on textarea at bounding box center [741, 583] width 1439 height 59
type textarea "Tratamento endodontico do elemento 46. RAIO [DOMAIN_NAME]."
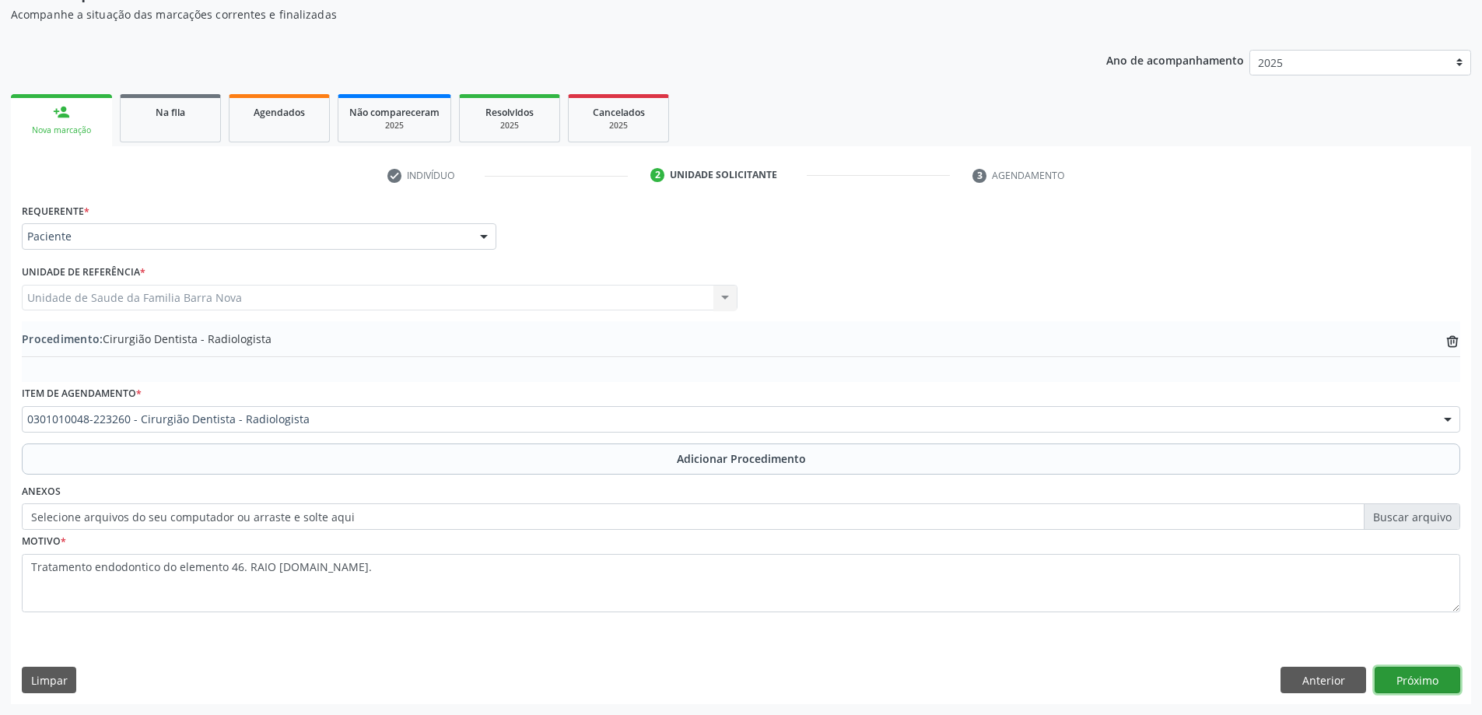
click at [1435, 677] on button "Próximo" at bounding box center [1418, 680] width 86 height 26
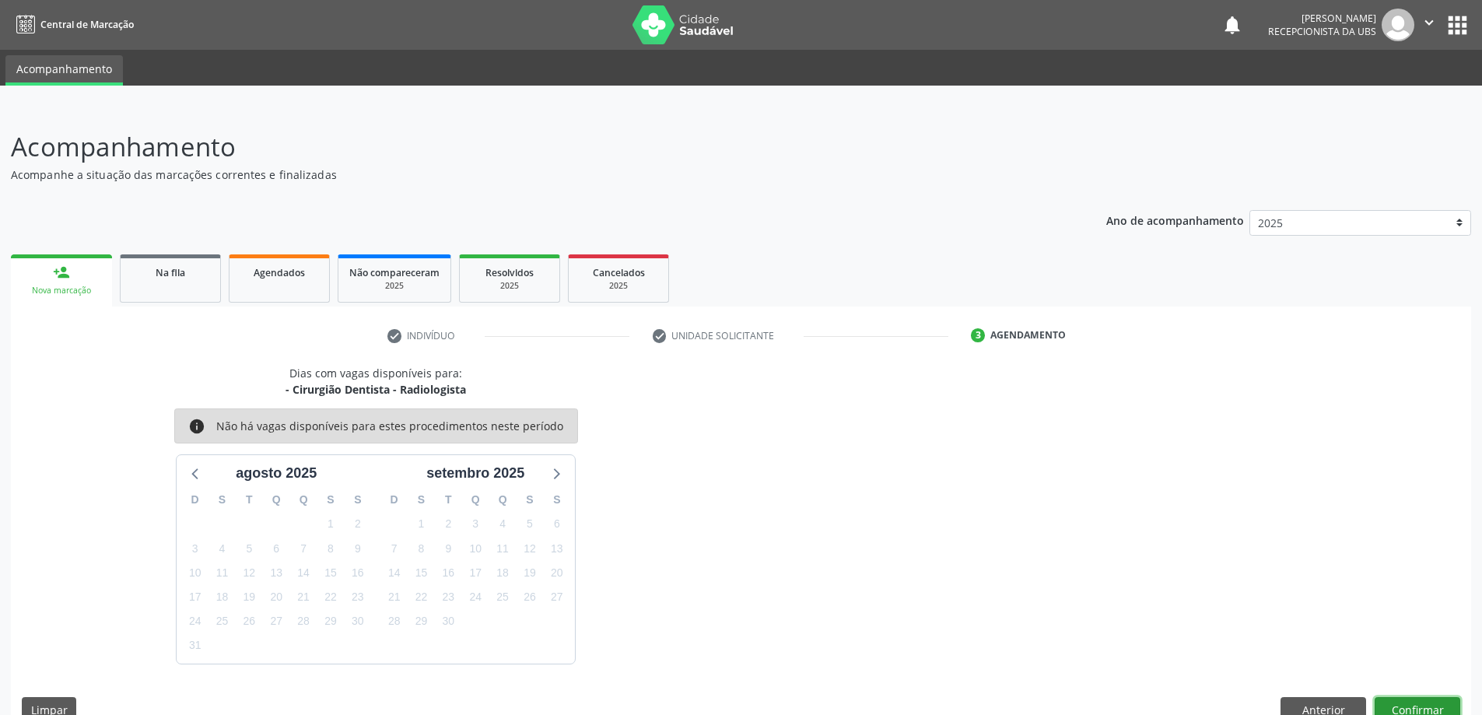
click at [1410, 701] on button "Confirmar" at bounding box center [1418, 710] width 86 height 26
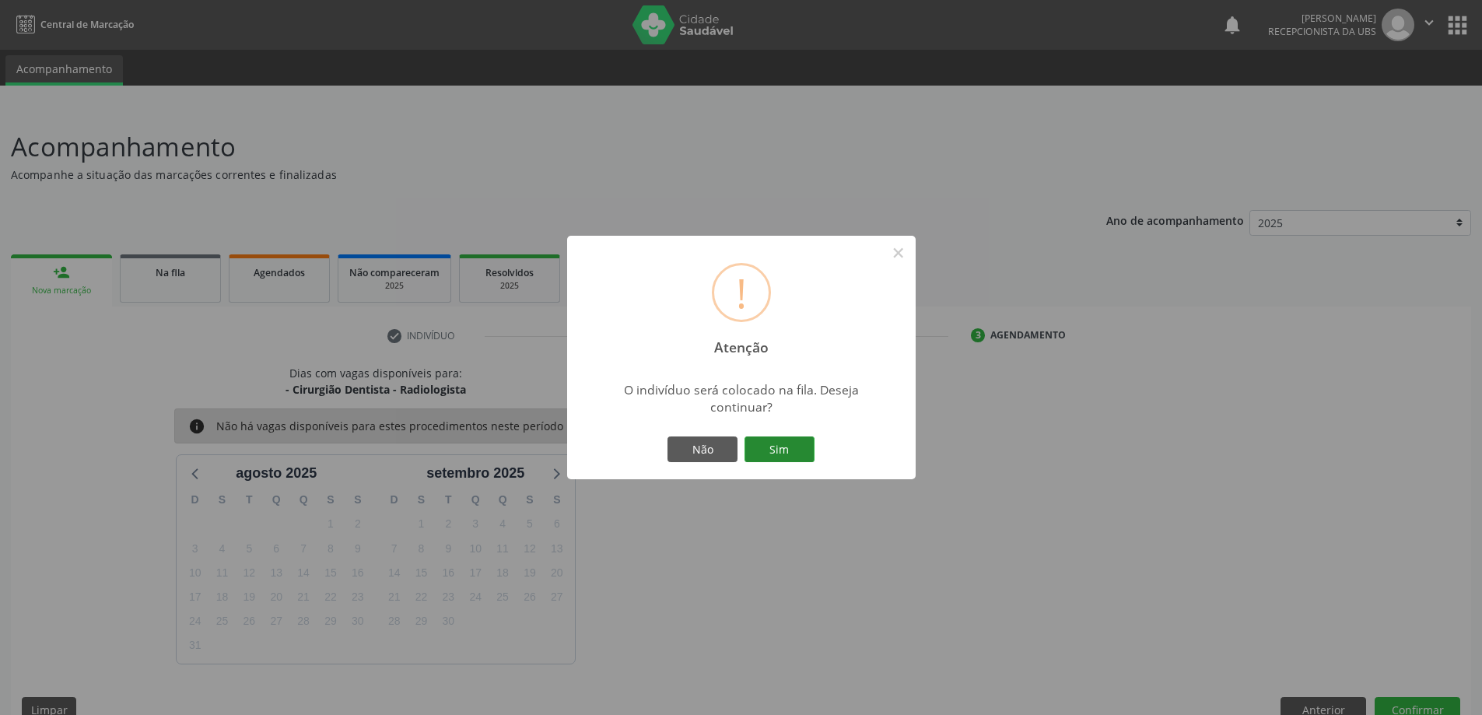
click at [787, 454] on button "Sim" at bounding box center [780, 450] width 70 height 26
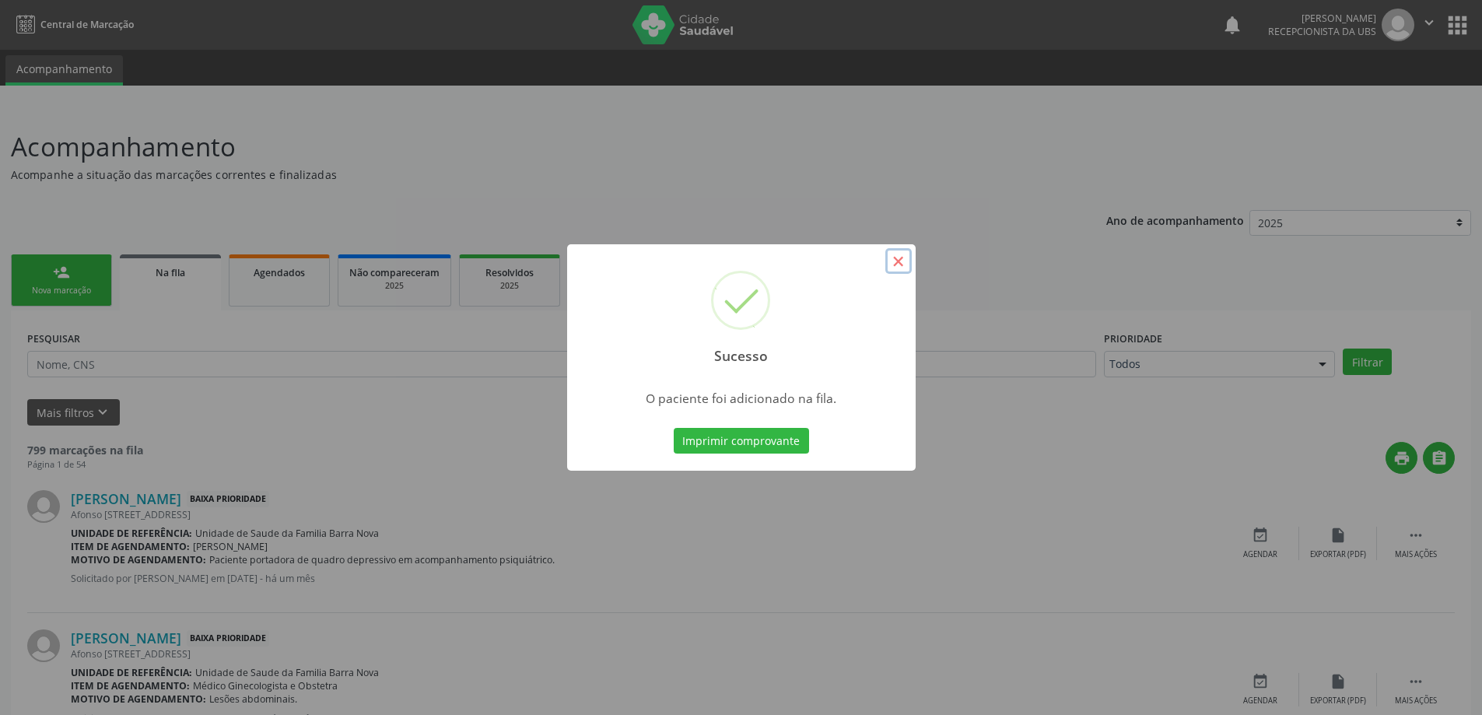
click at [899, 263] on button "×" at bounding box center [898, 261] width 26 height 26
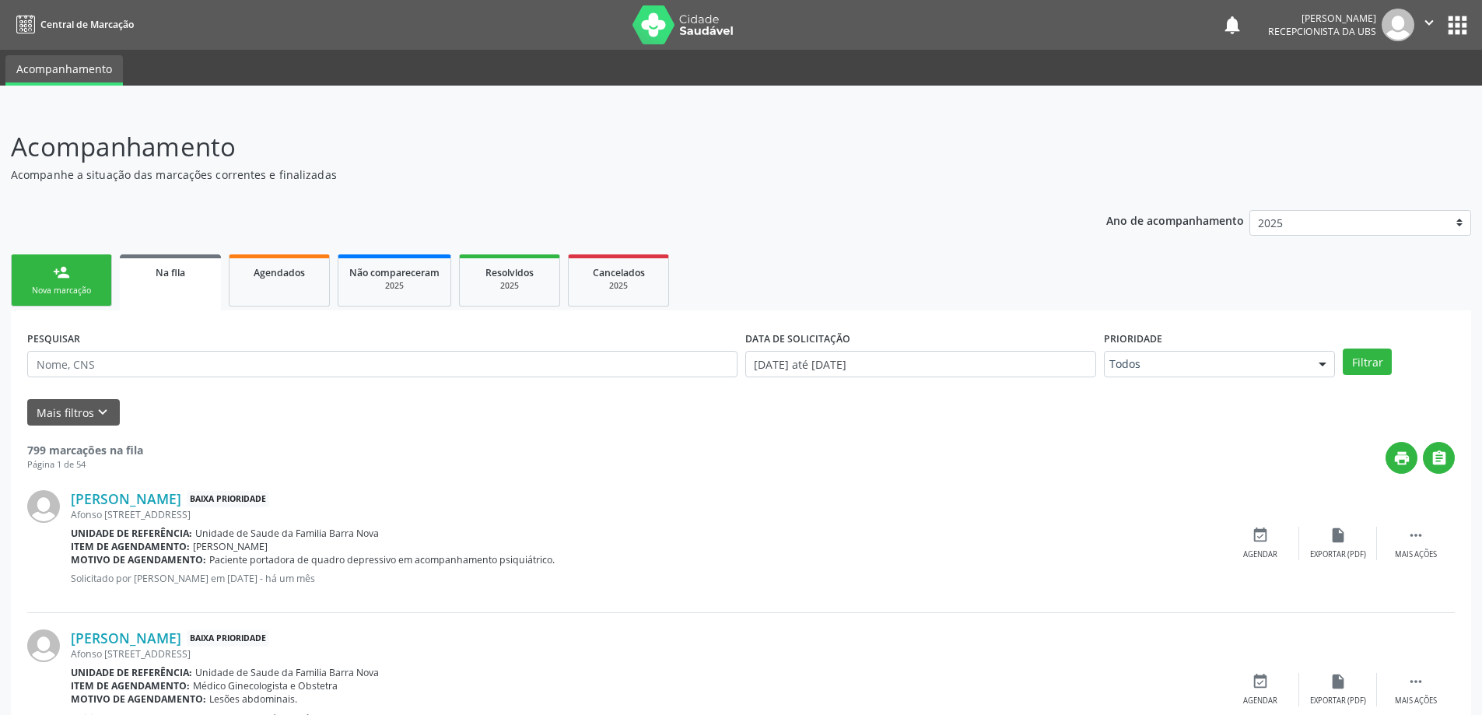
click at [75, 280] on link "person_add Nova marcação" at bounding box center [61, 280] width 101 height 52
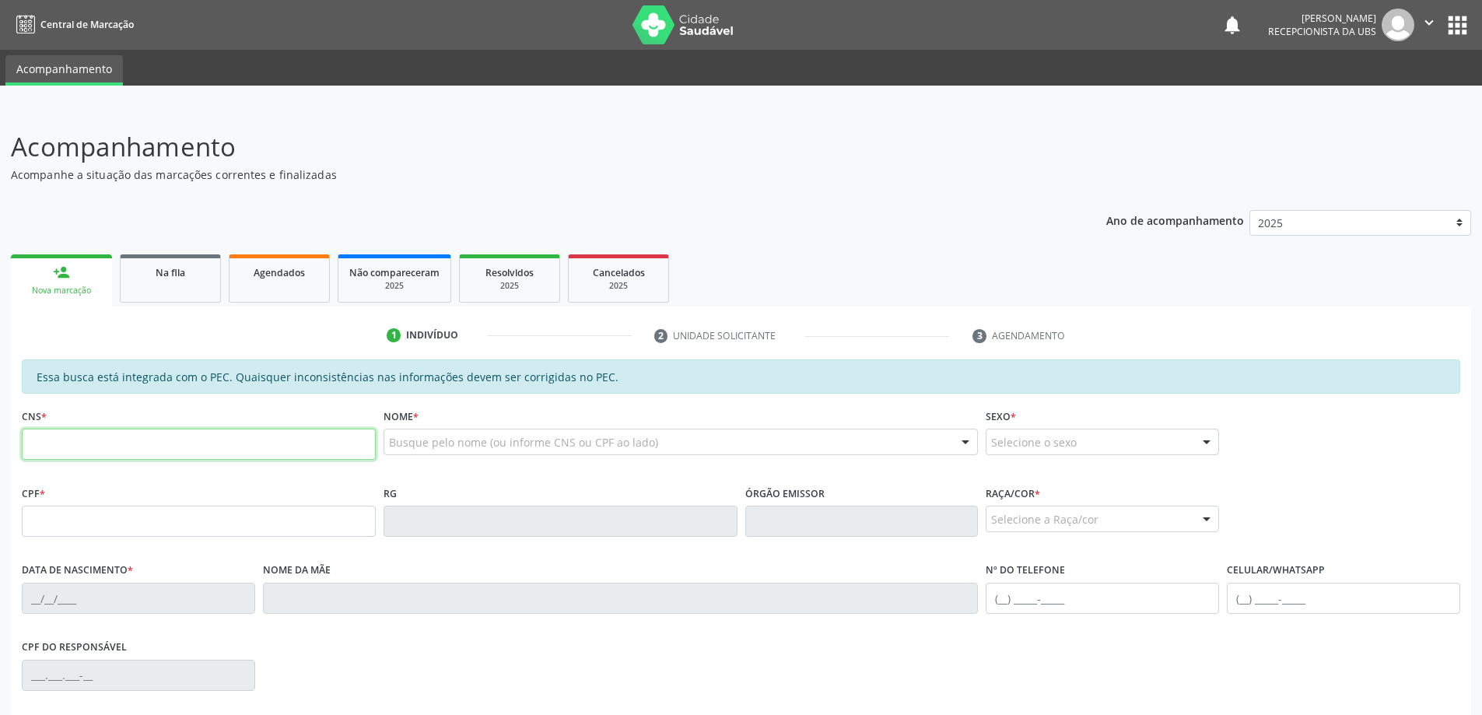
click at [89, 443] on input "text" at bounding box center [199, 444] width 354 height 31
type input "700 8044 1371 7284"
type input "136.118.074-94"
type input "[DATE]"
type input "[PERSON_NAME]"
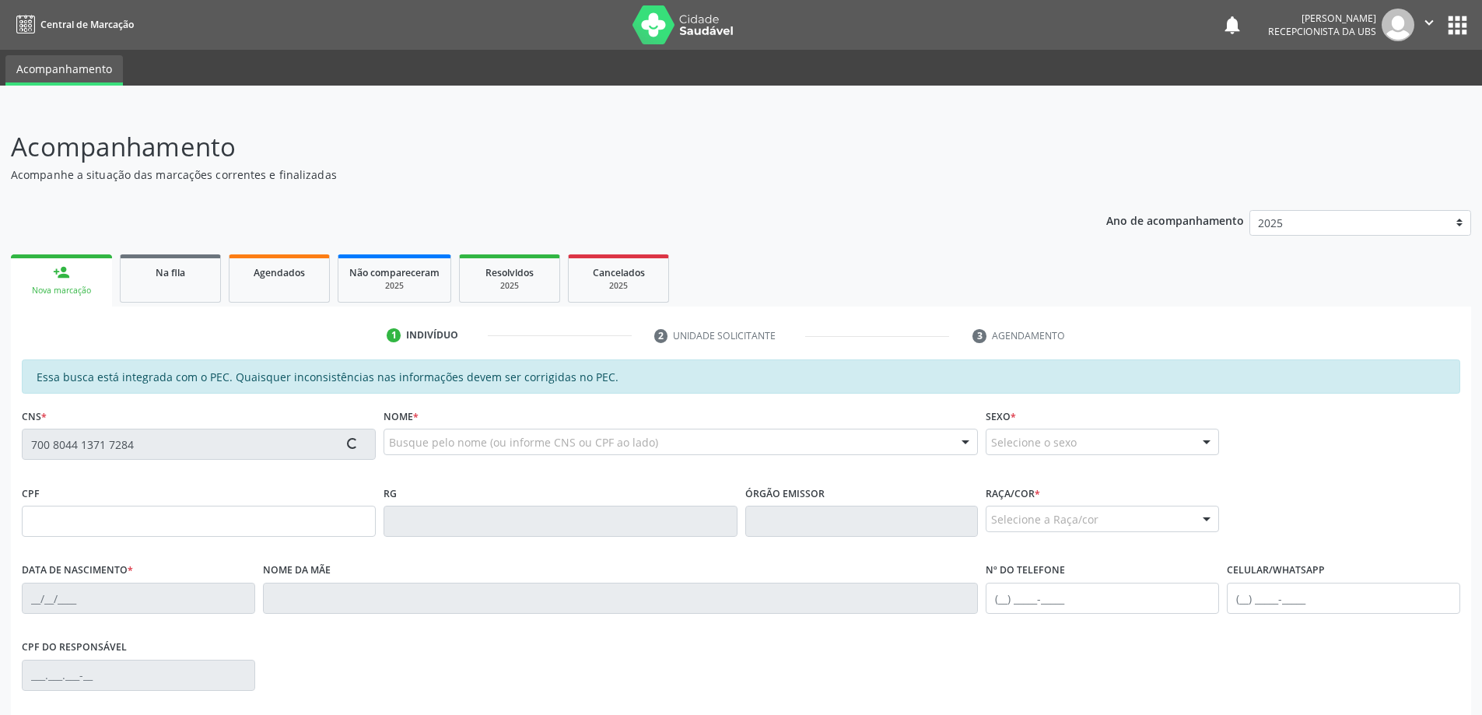
type input "[PHONE_NUMBER]"
type input "S/N"
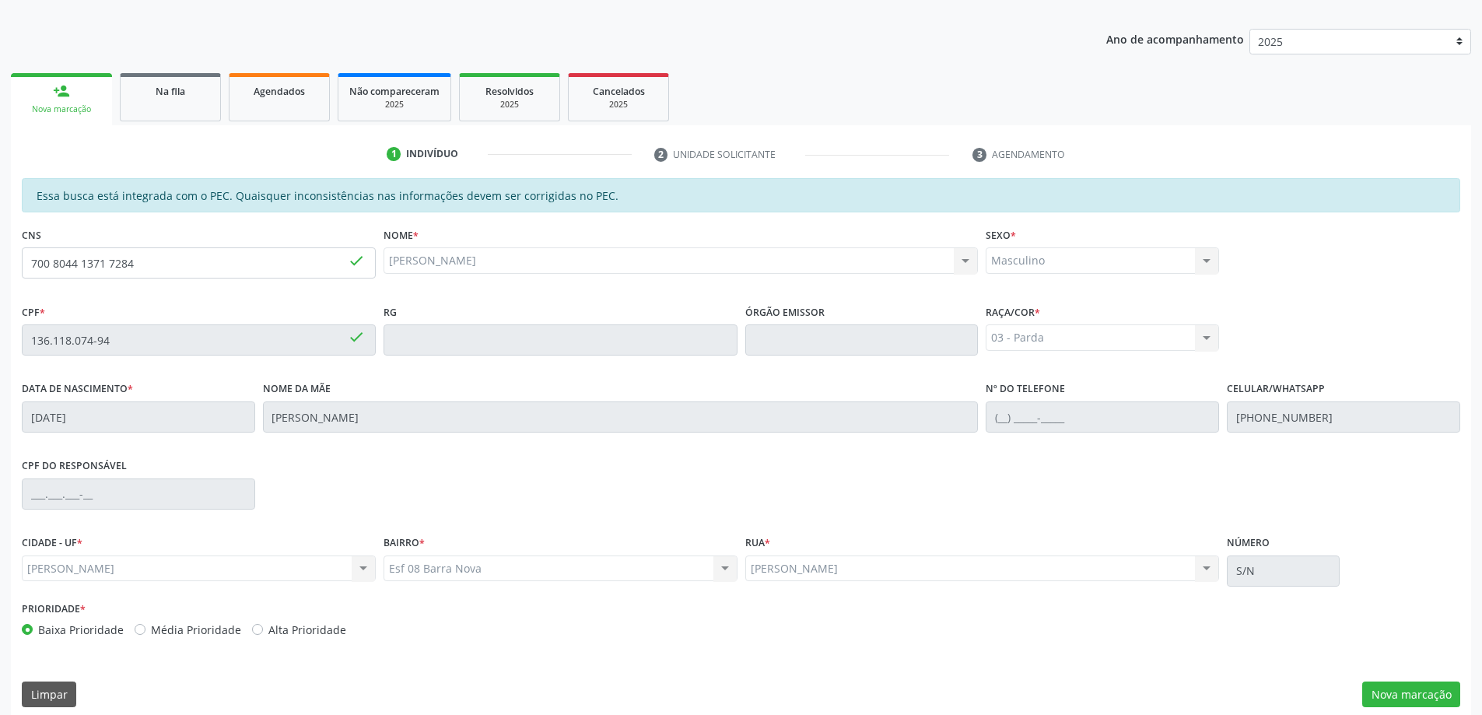
scroll to position [195, 0]
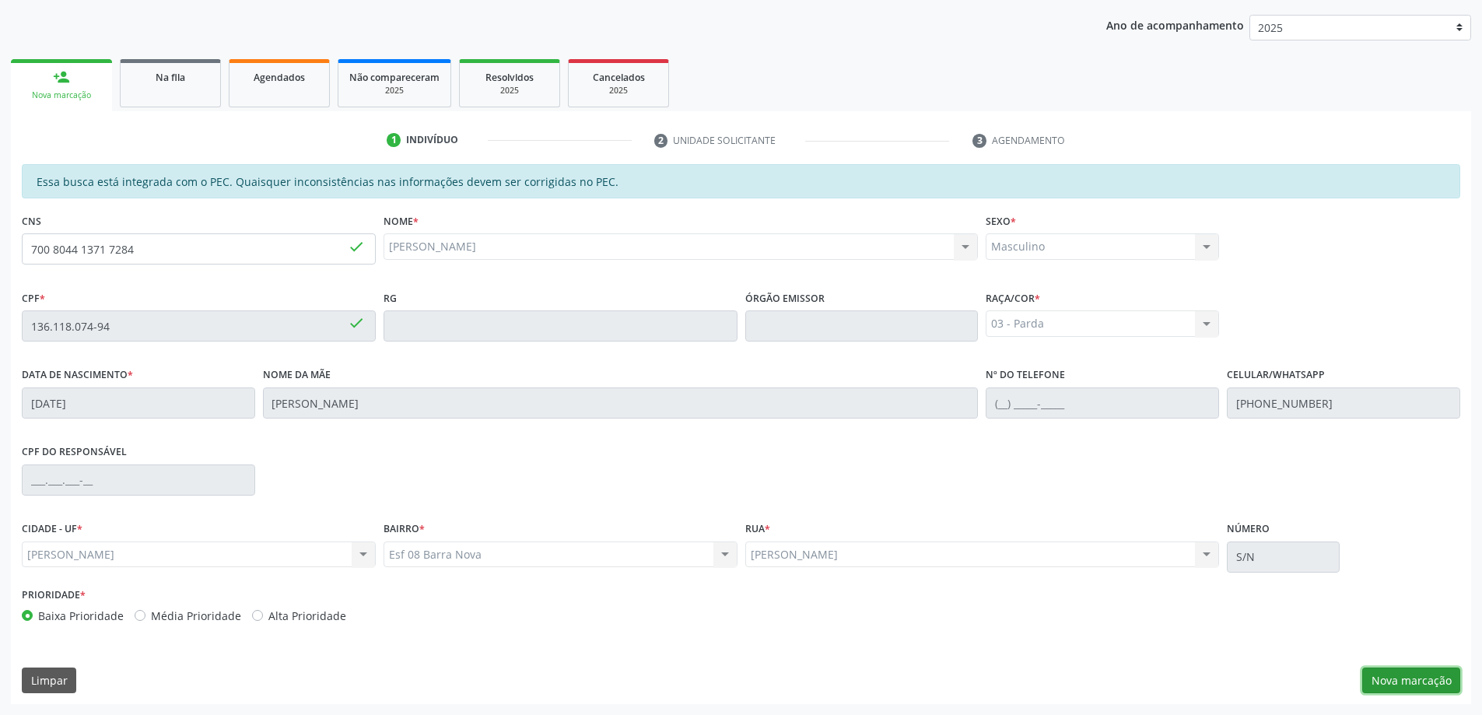
click at [1420, 686] on button "Nova marcação" at bounding box center [1411, 681] width 98 height 26
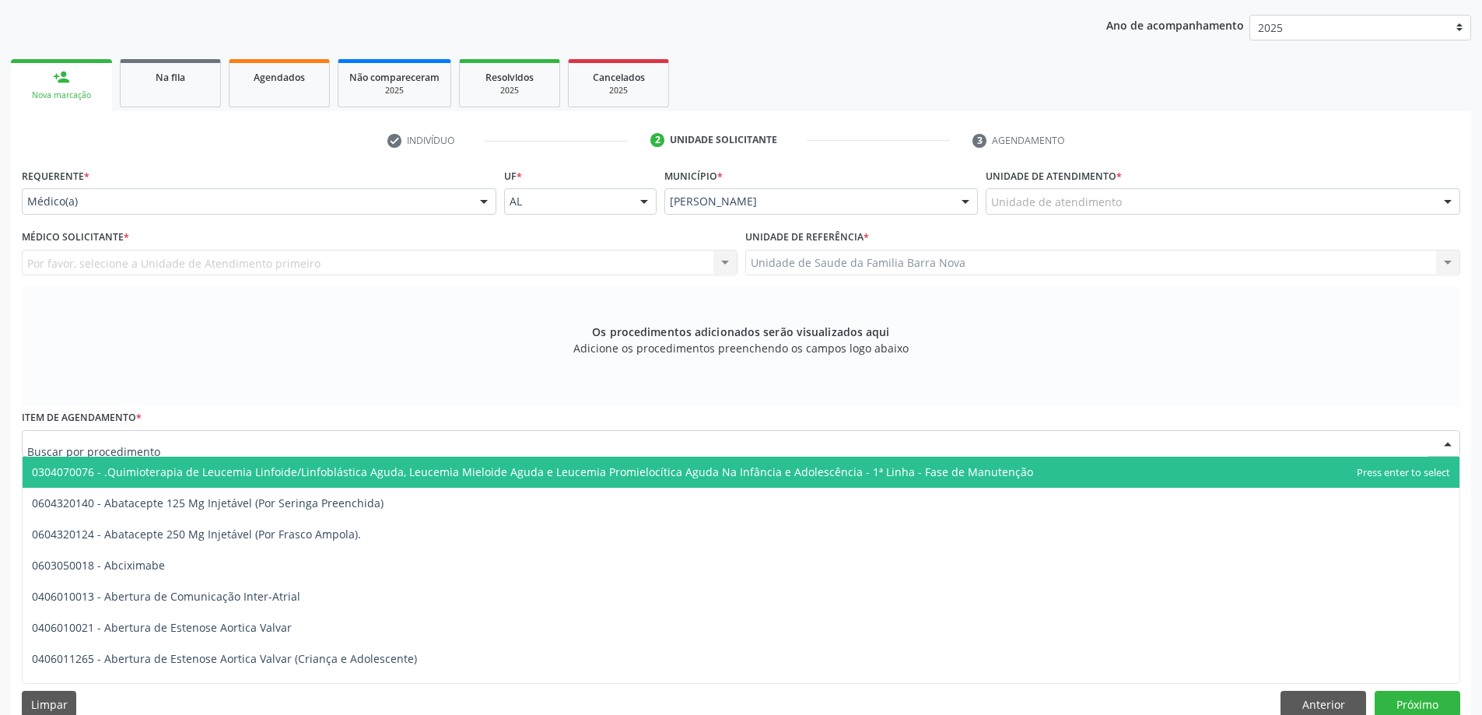
click at [285, 443] on div at bounding box center [741, 443] width 1439 height 26
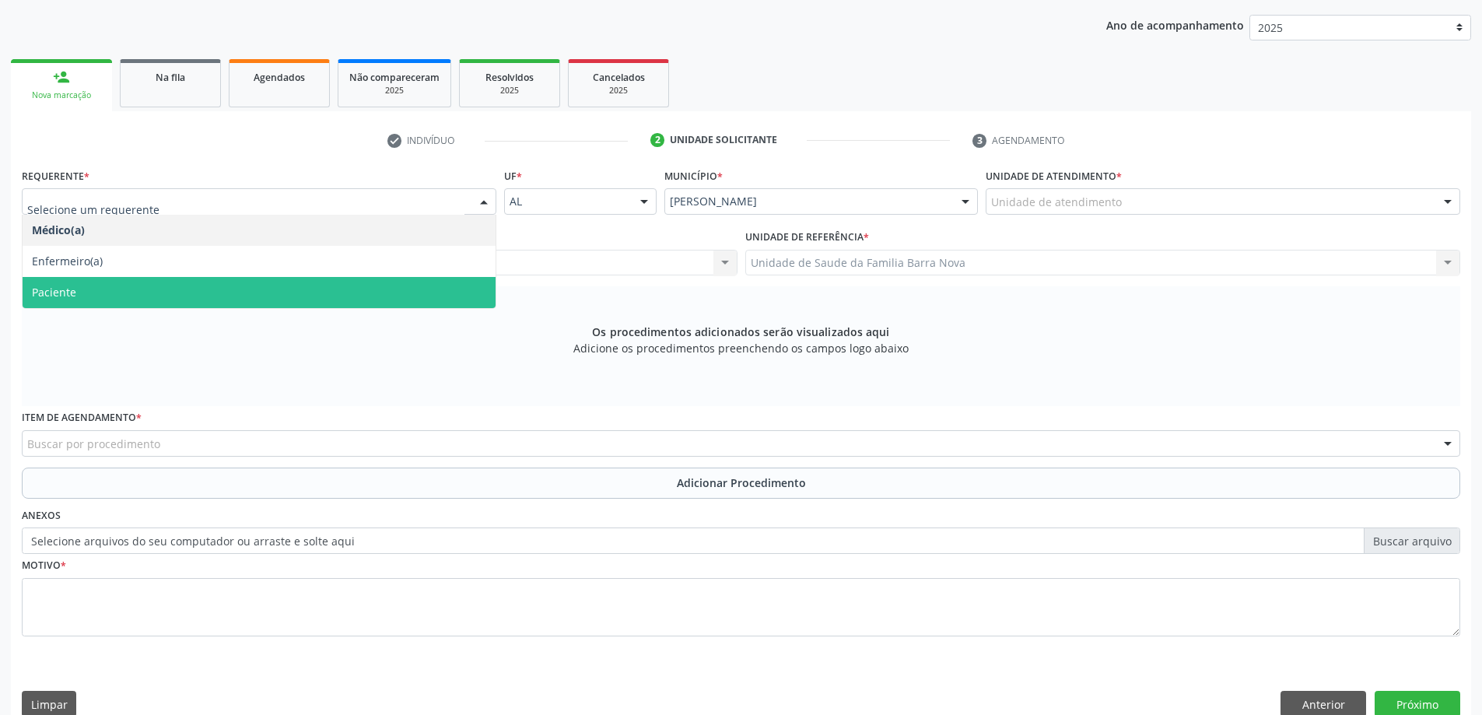
click at [359, 288] on span "Paciente" at bounding box center [259, 292] width 473 height 31
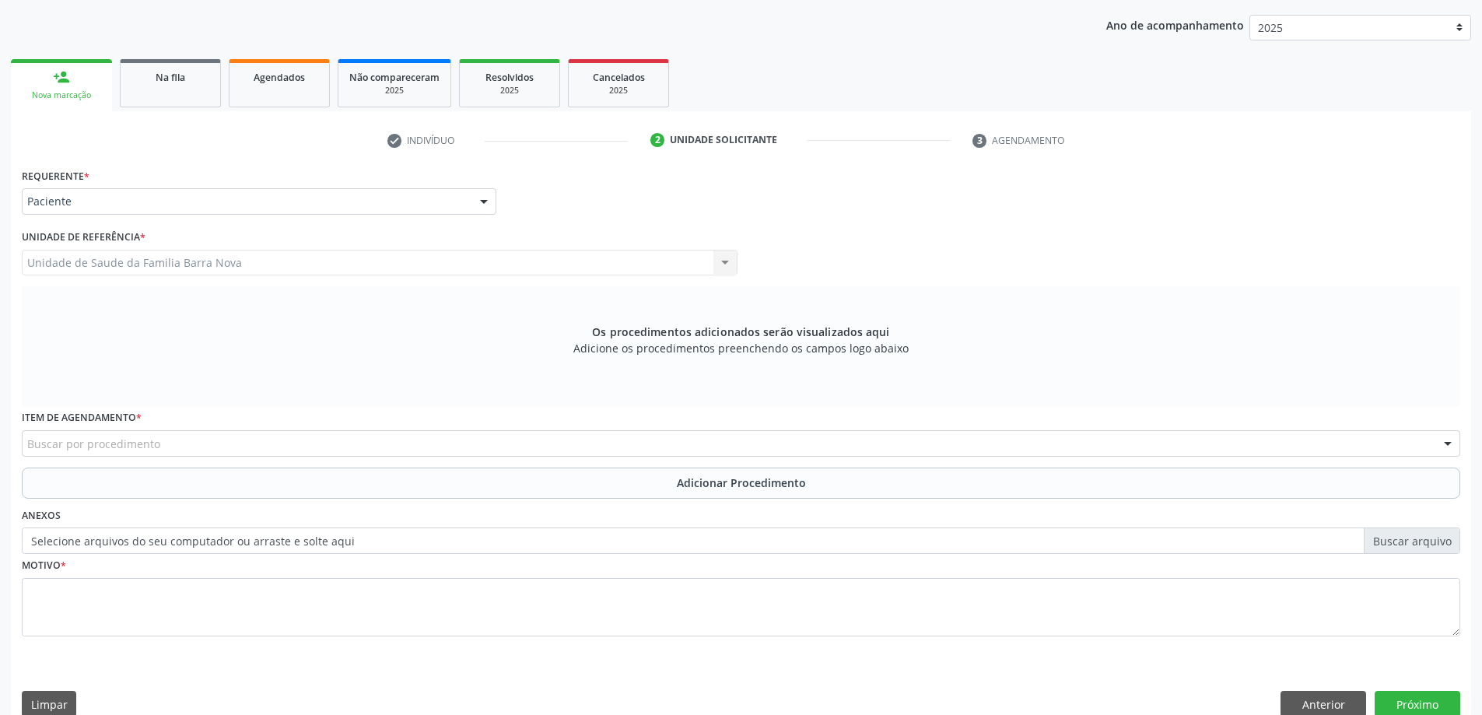
click at [290, 440] on div "Buscar por procedimento" at bounding box center [741, 443] width 1439 height 26
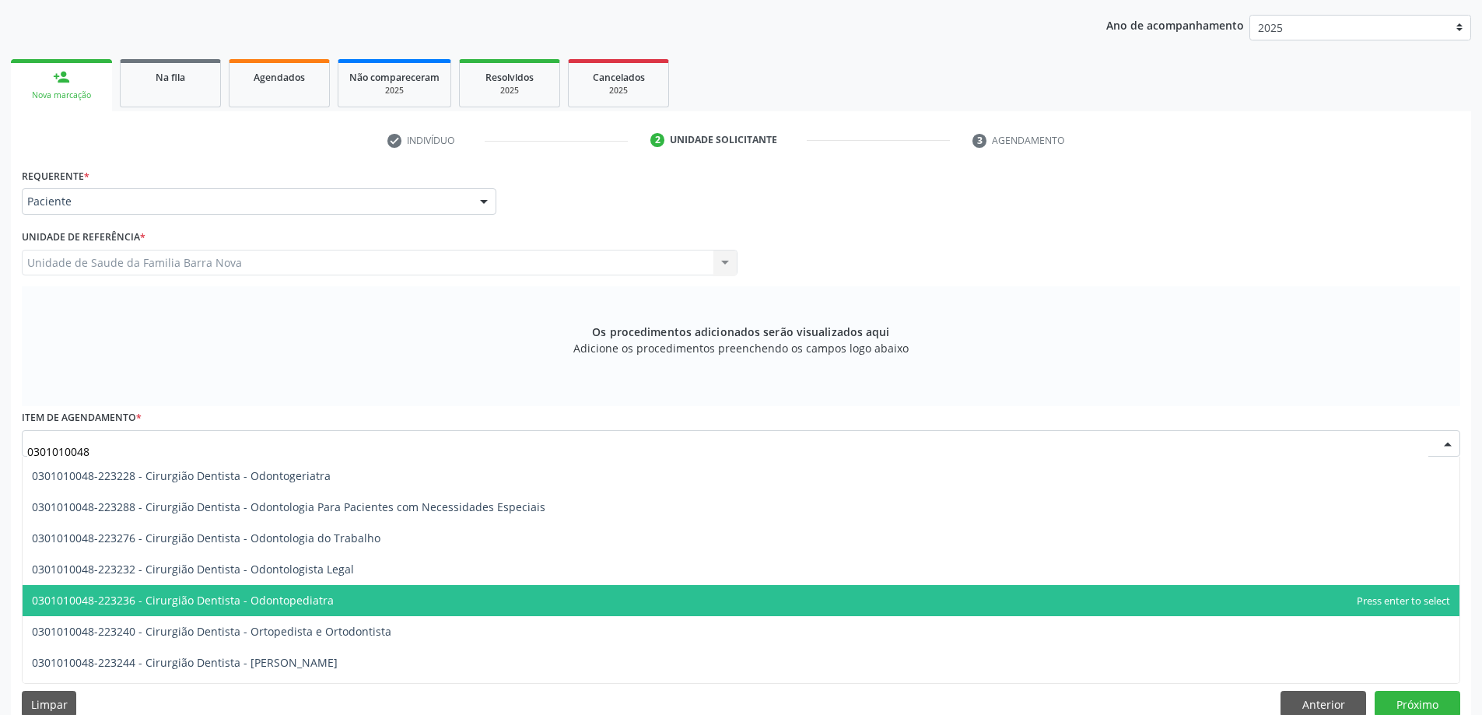
scroll to position [311, 0]
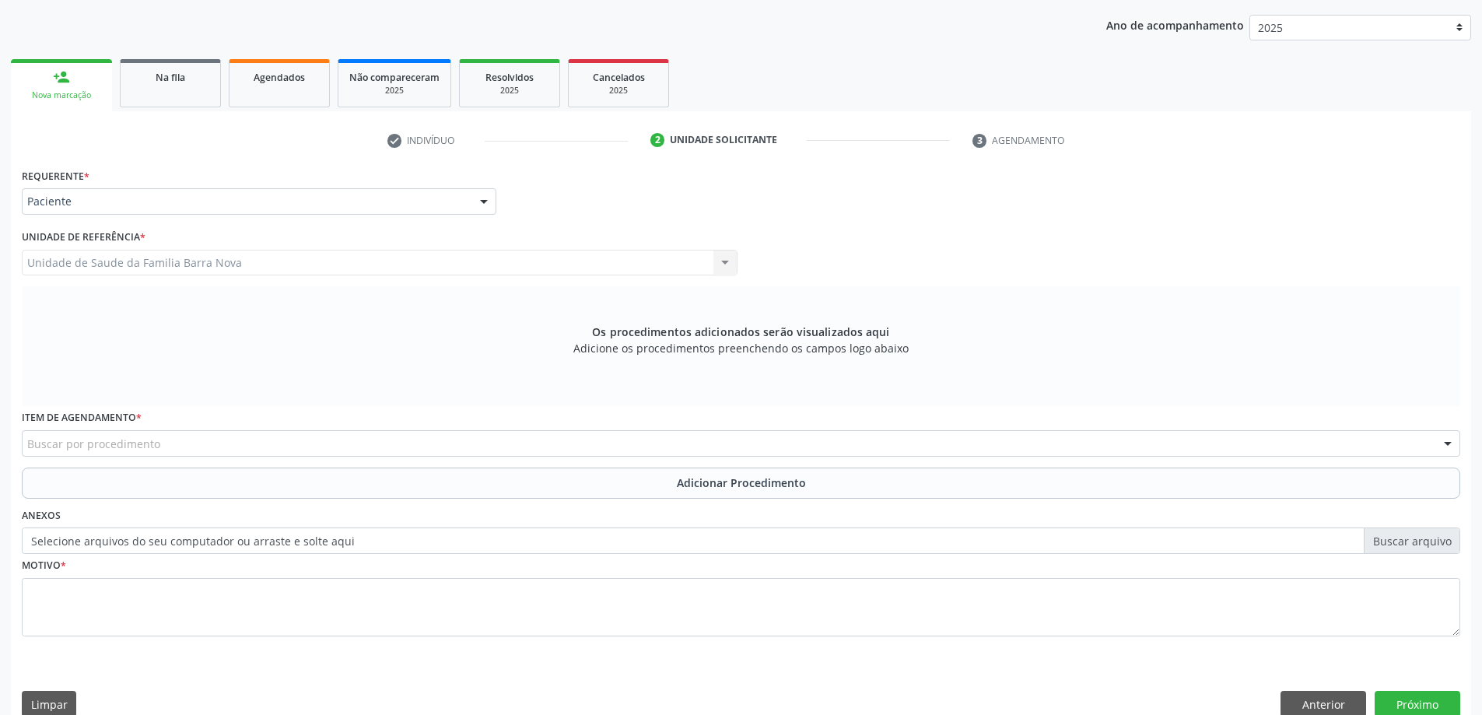
click at [303, 449] on div "Buscar por procedimento" at bounding box center [741, 443] width 1439 height 26
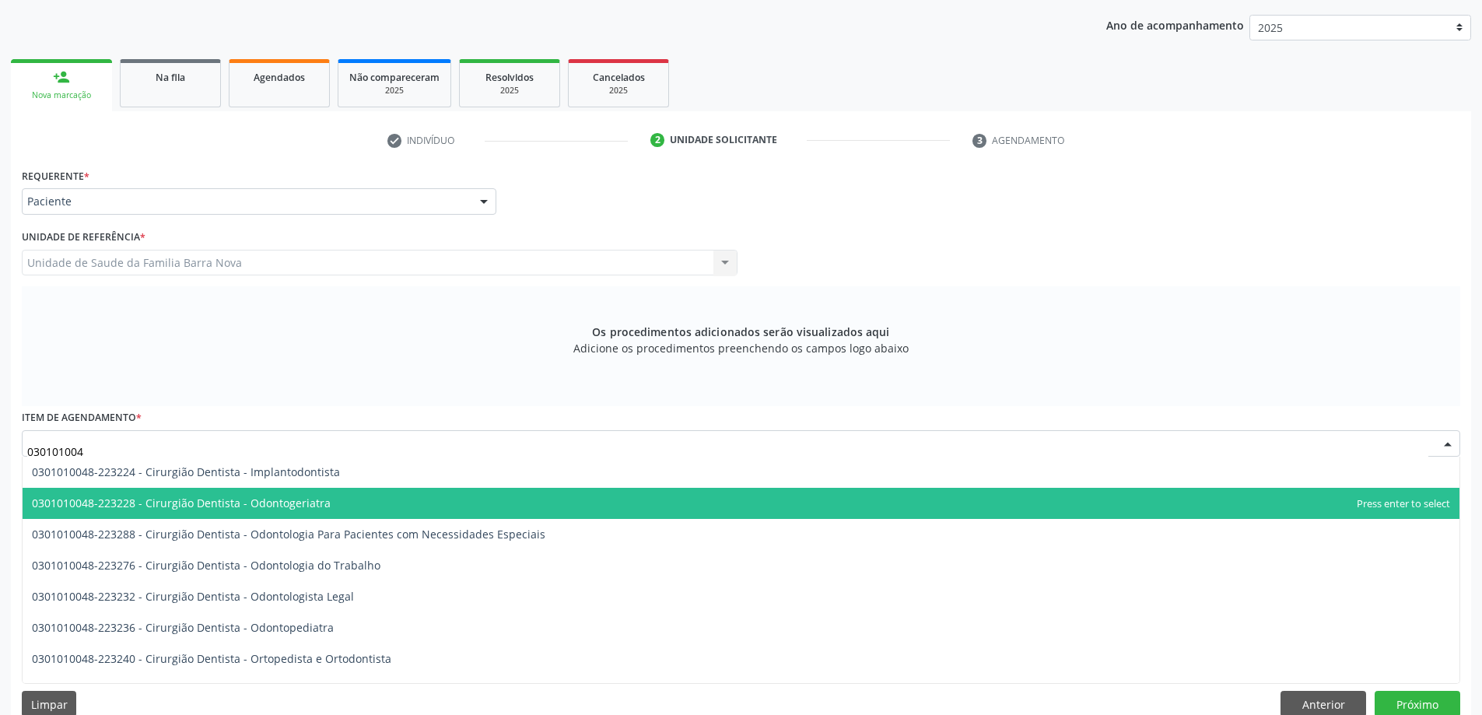
type input "0301010048"
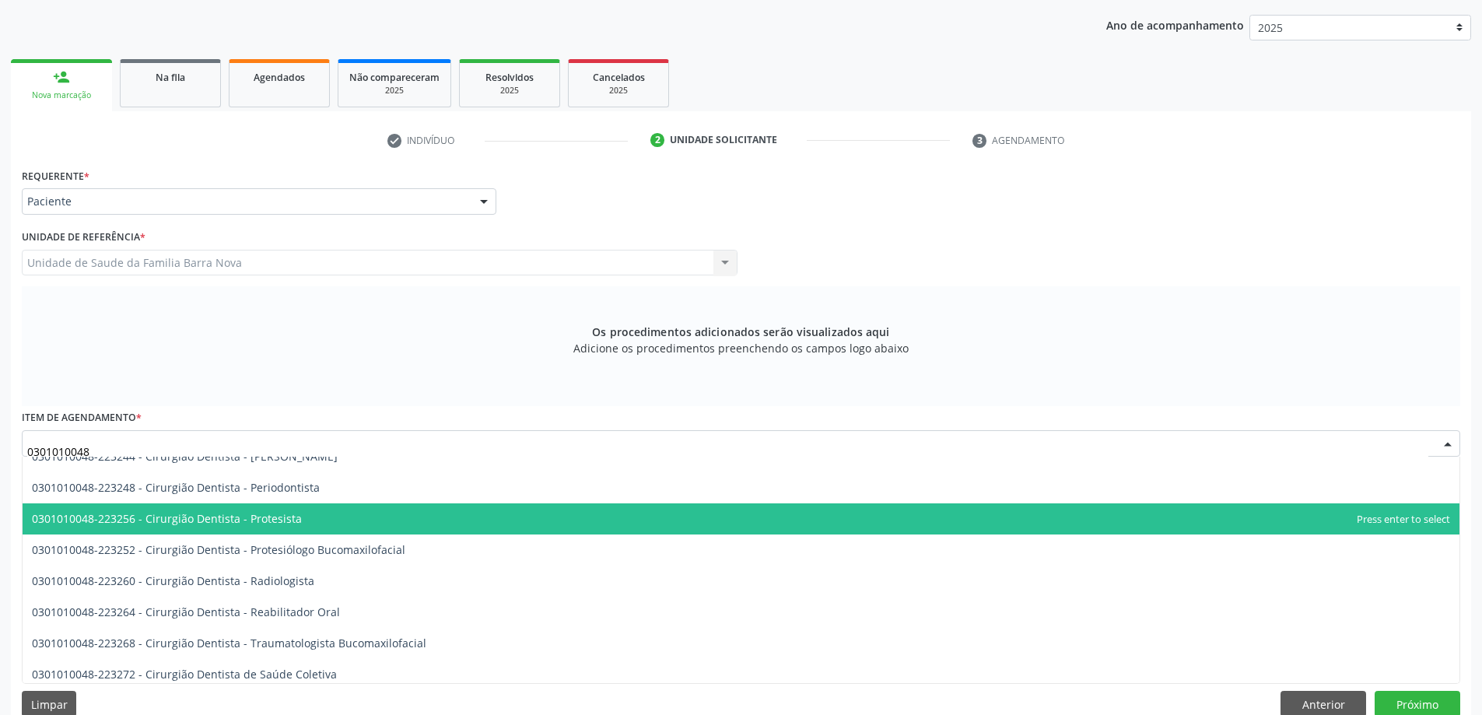
scroll to position [467, 0]
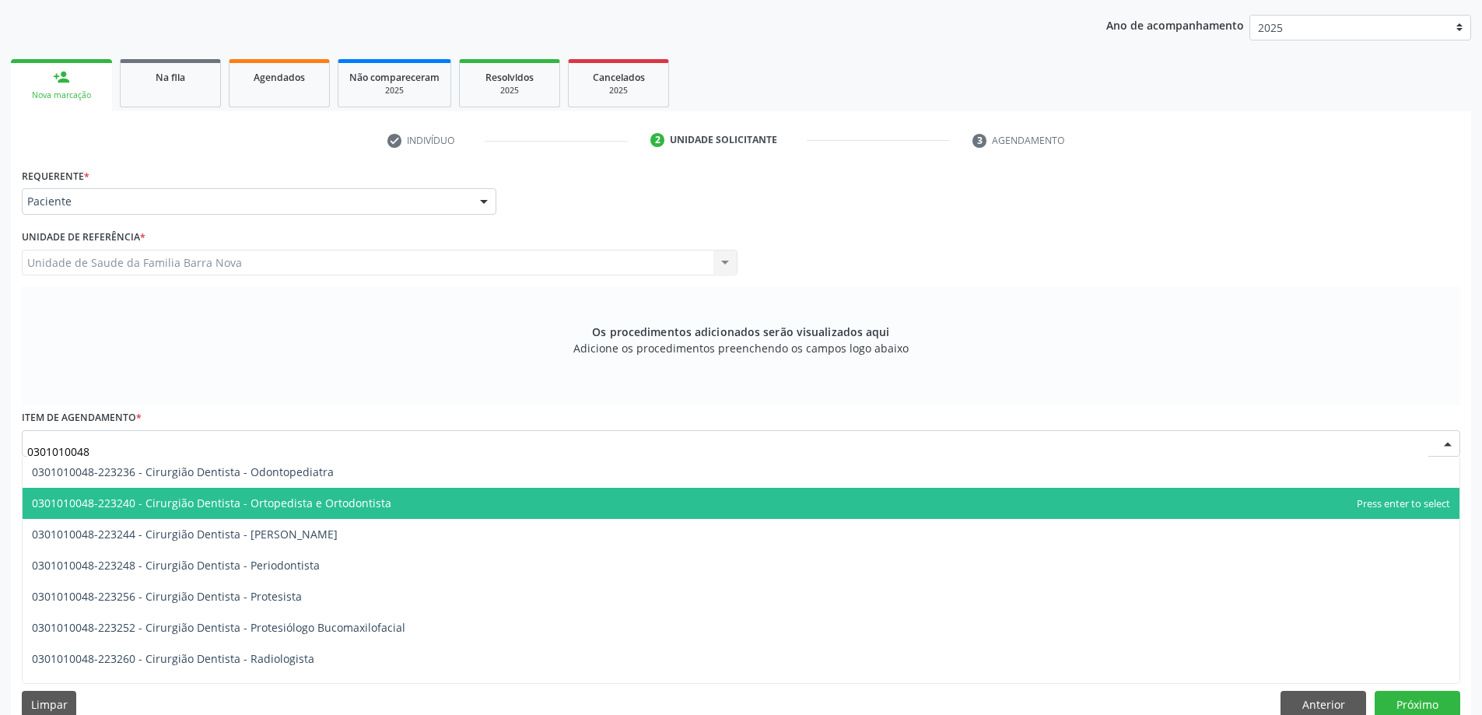
click at [374, 500] on span "0301010048-223240 - Cirurgião Dentista - Ortopedista e Ortodontista" at bounding box center [211, 503] width 359 height 15
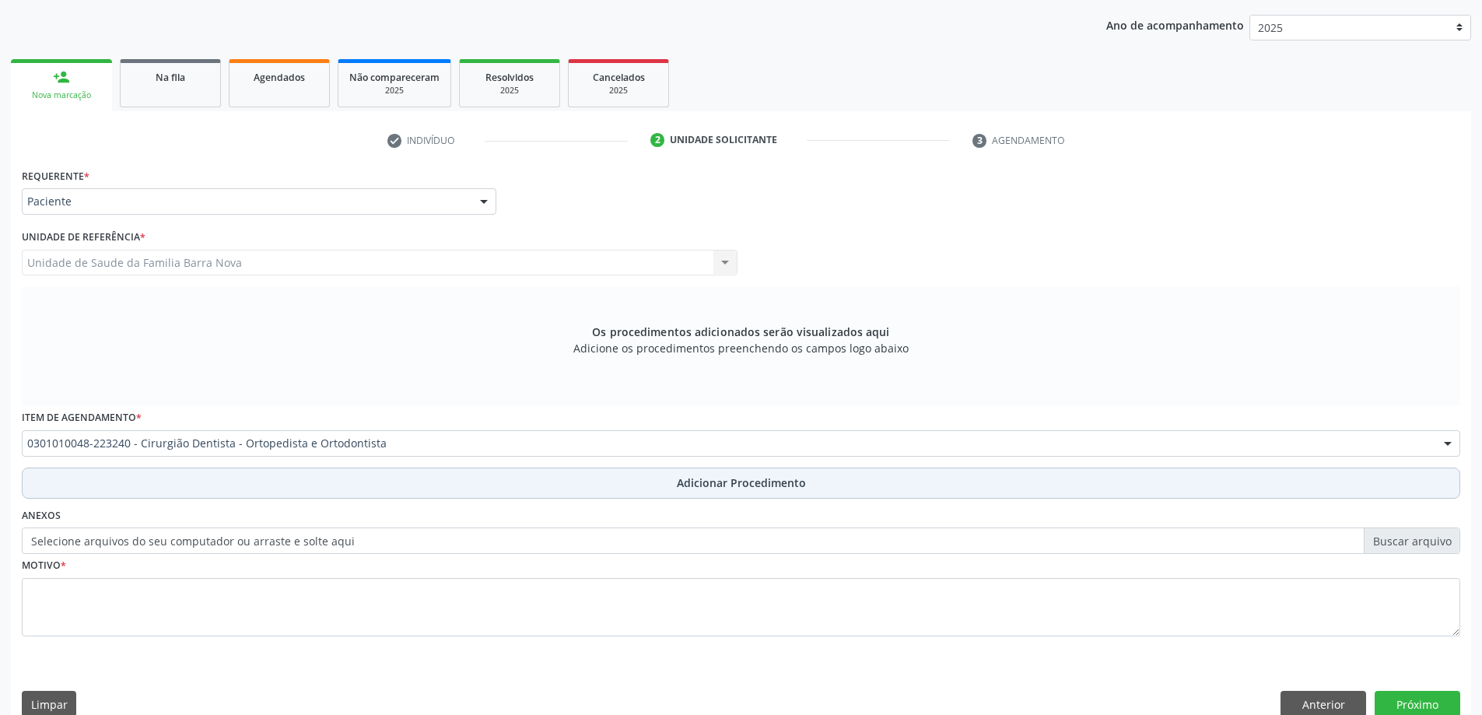
click at [724, 485] on span "Adicionar Procedimento" at bounding box center [741, 483] width 129 height 16
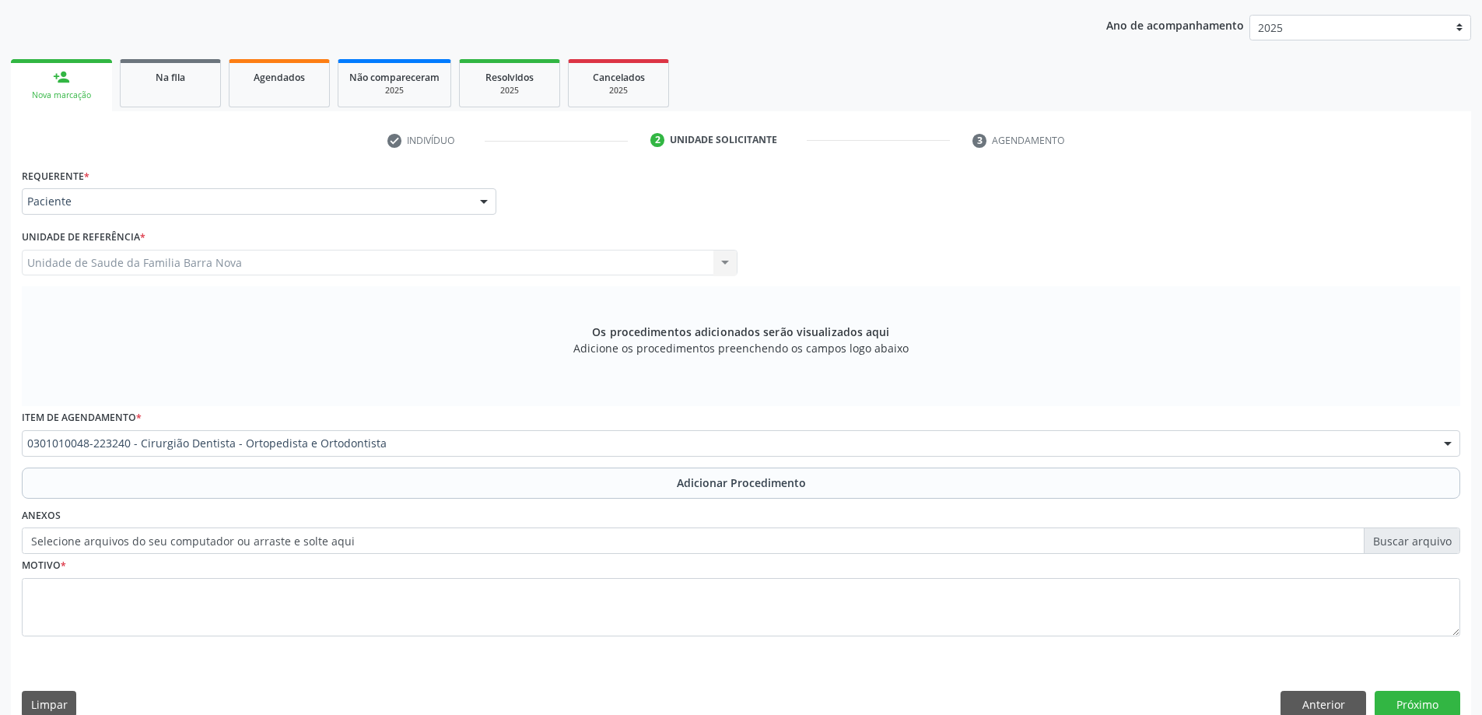
scroll to position [160, 0]
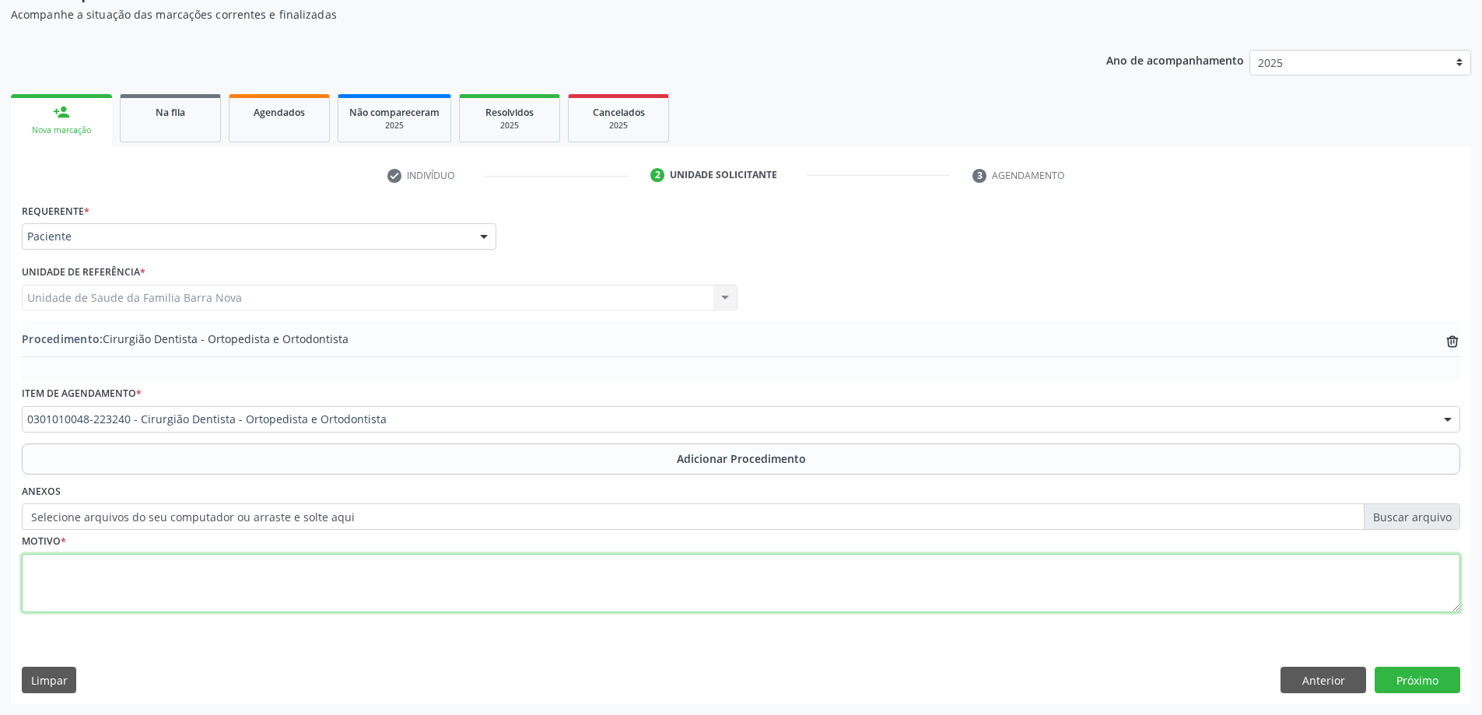
click at [222, 574] on textarea at bounding box center [741, 583] width 1439 height 59
type textarea "P"
type textarea "Consulta em odontologia- endodontia (dente 46) ENDODONTIA. CEO."
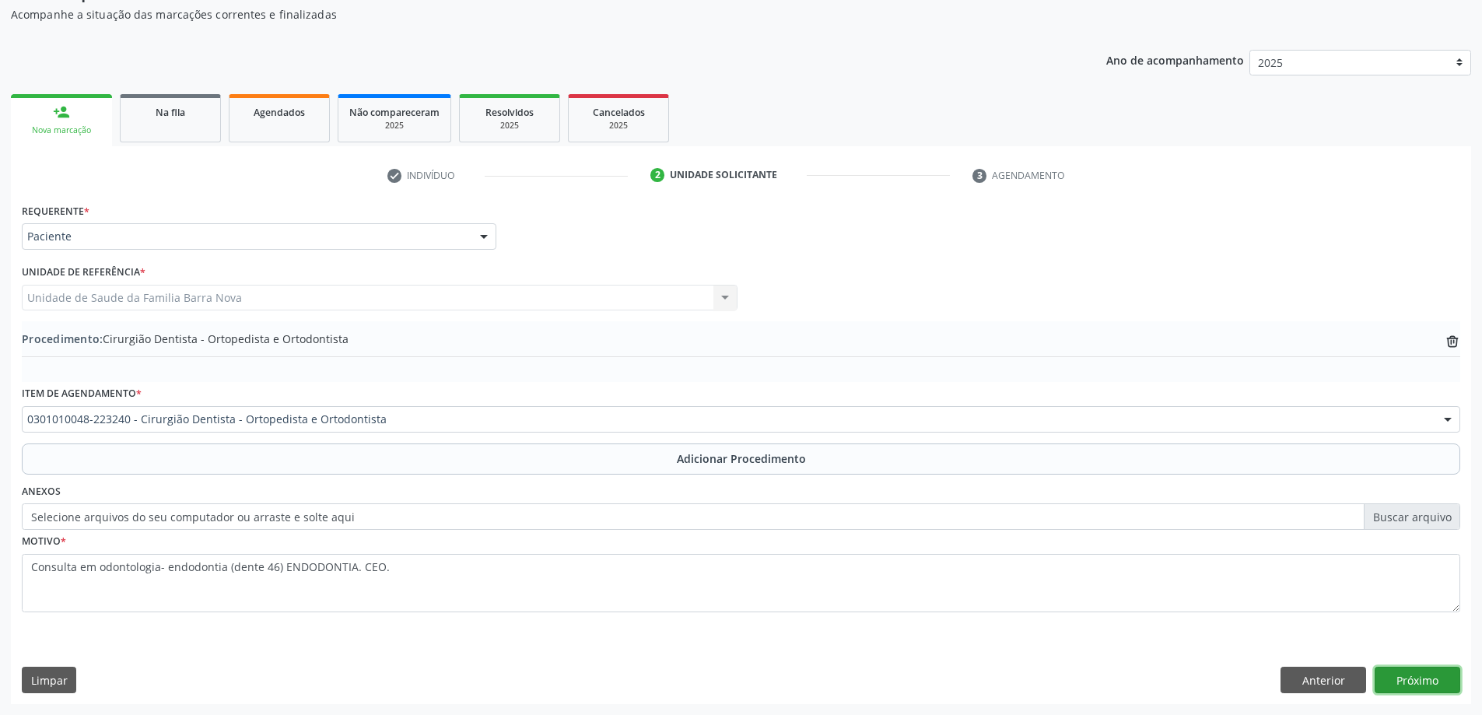
click at [1422, 684] on button "Próximo" at bounding box center [1418, 680] width 86 height 26
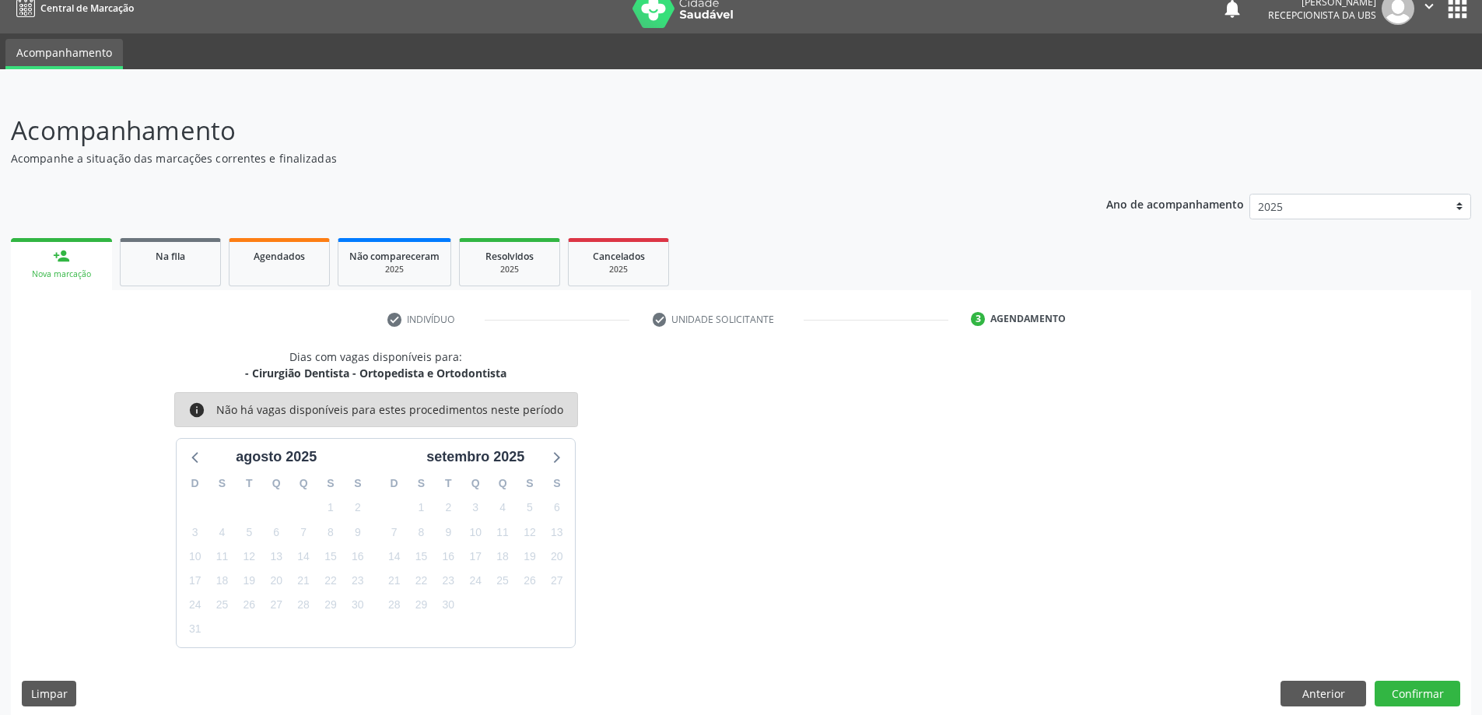
scroll to position [30, 0]
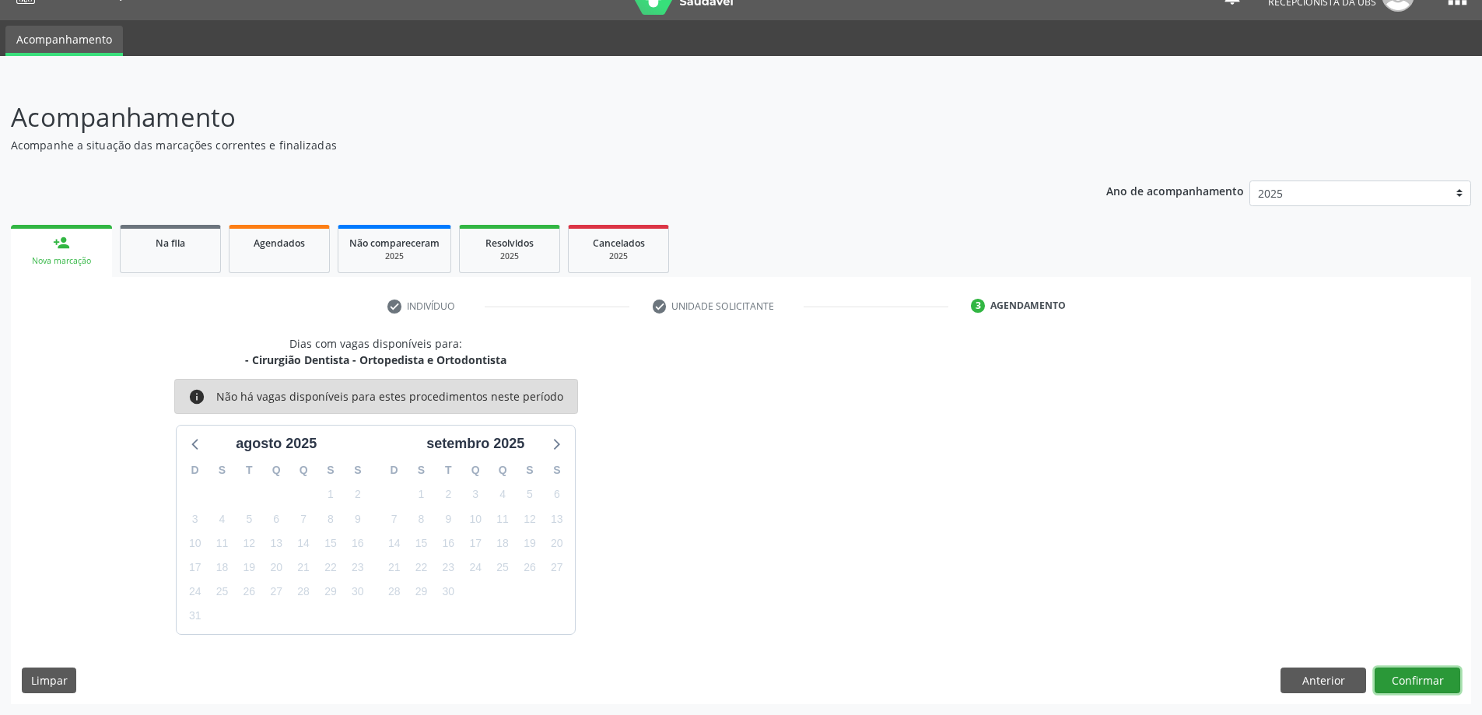
click at [1416, 679] on button "Confirmar" at bounding box center [1418, 681] width 86 height 26
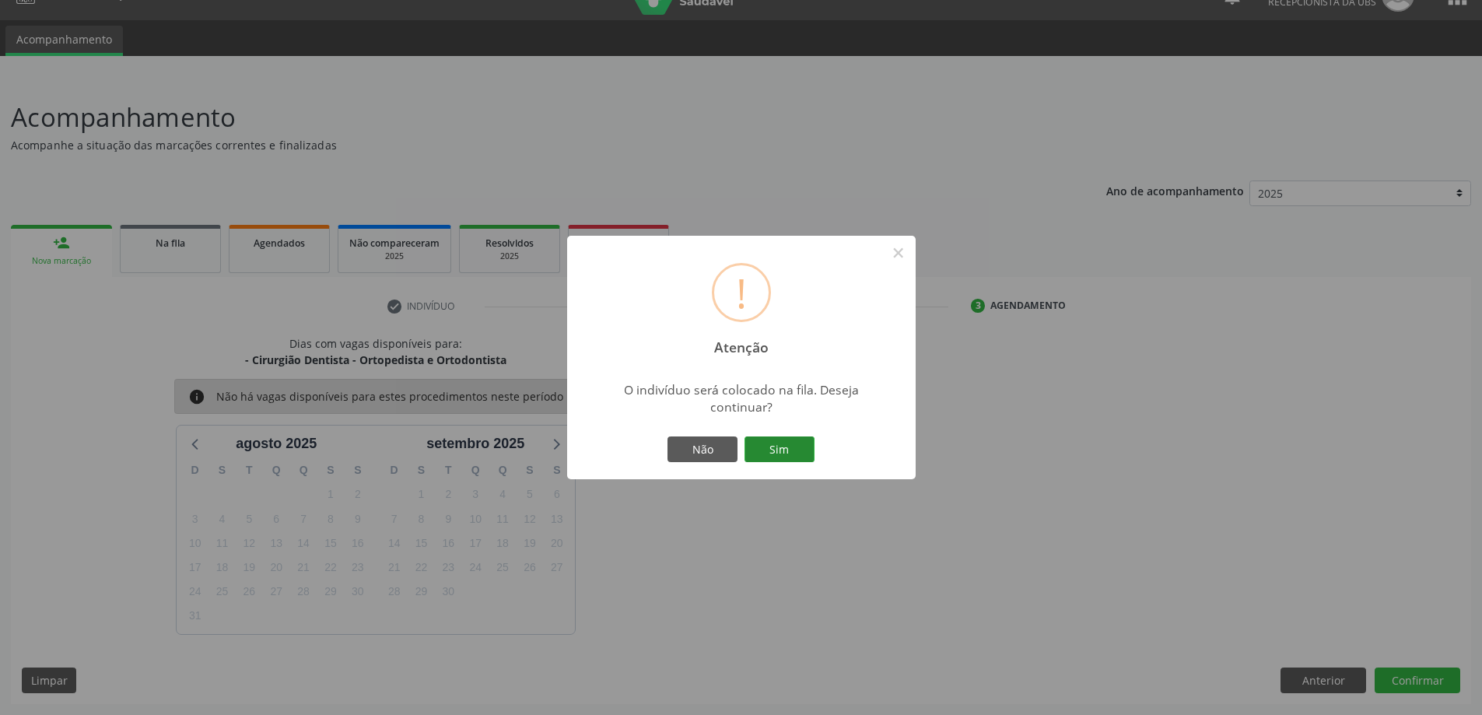
click at [779, 447] on button "Sim" at bounding box center [780, 450] width 70 height 26
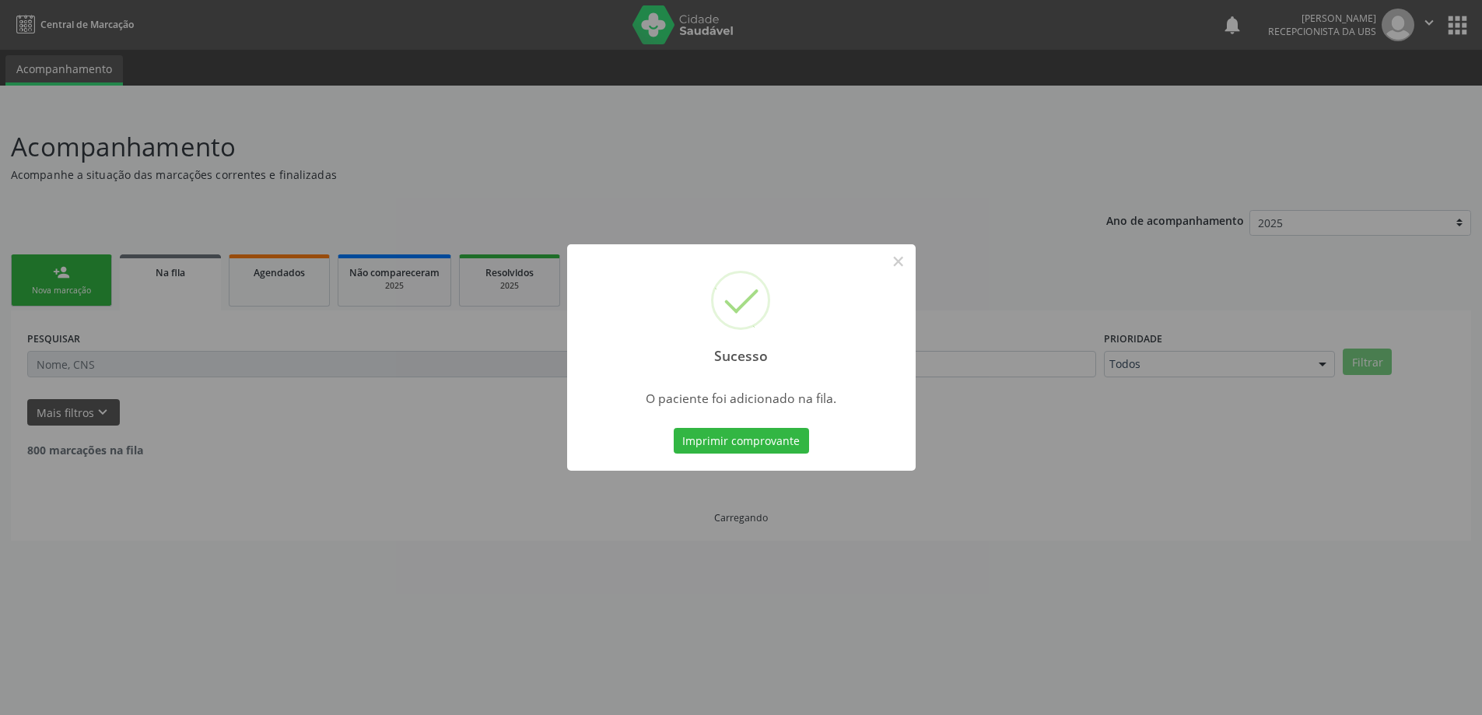
scroll to position [0, 0]
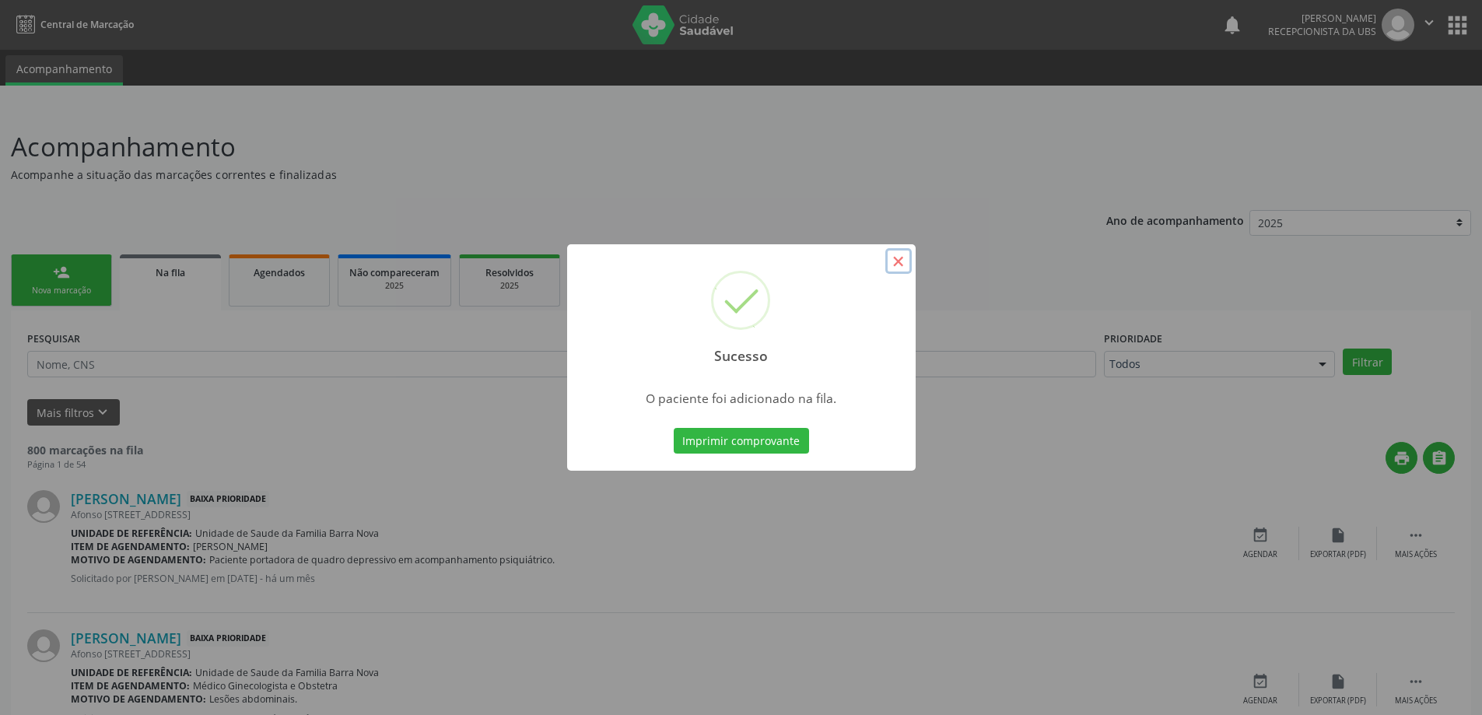
click at [896, 261] on button "×" at bounding box center [898, 261] width 26 height 26
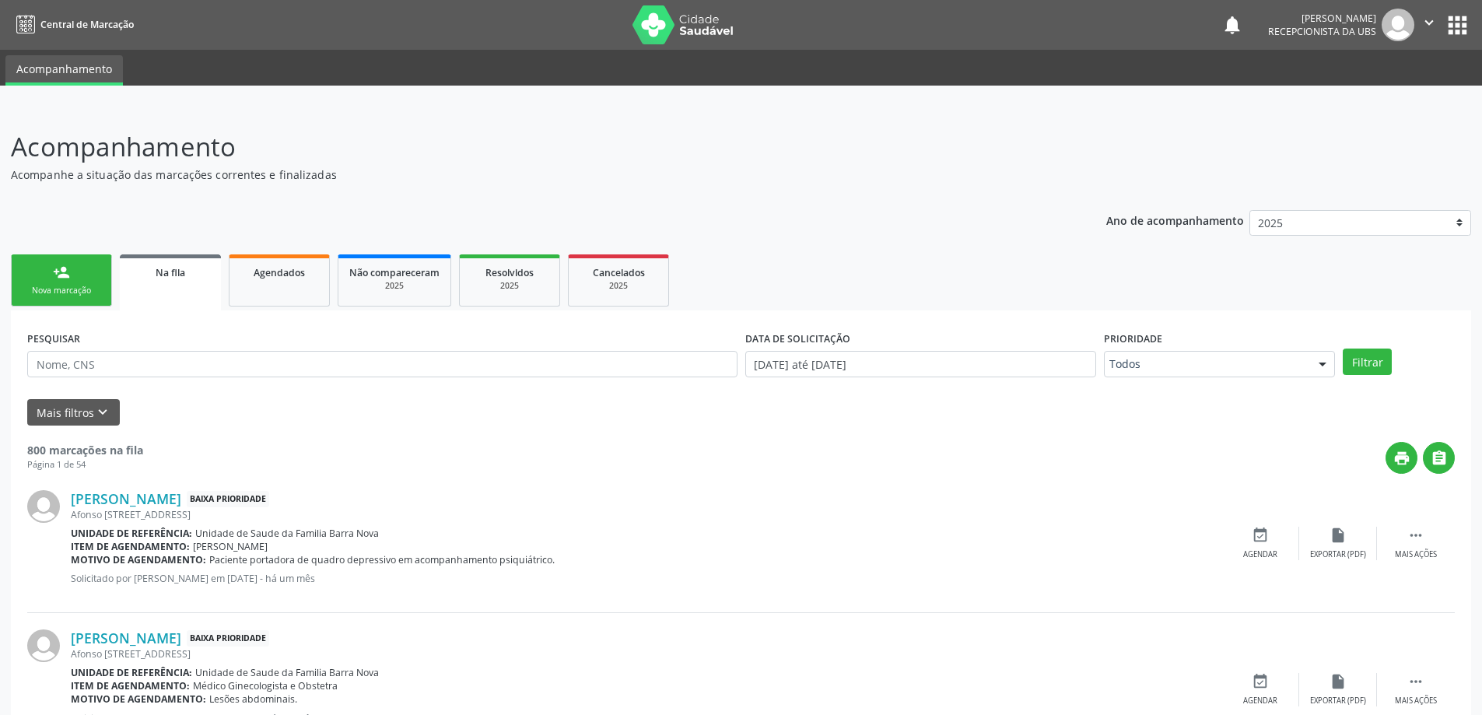
click at [65, 288] on div "Nova marcação" at bounding box center [62, 291] width 78 height 12
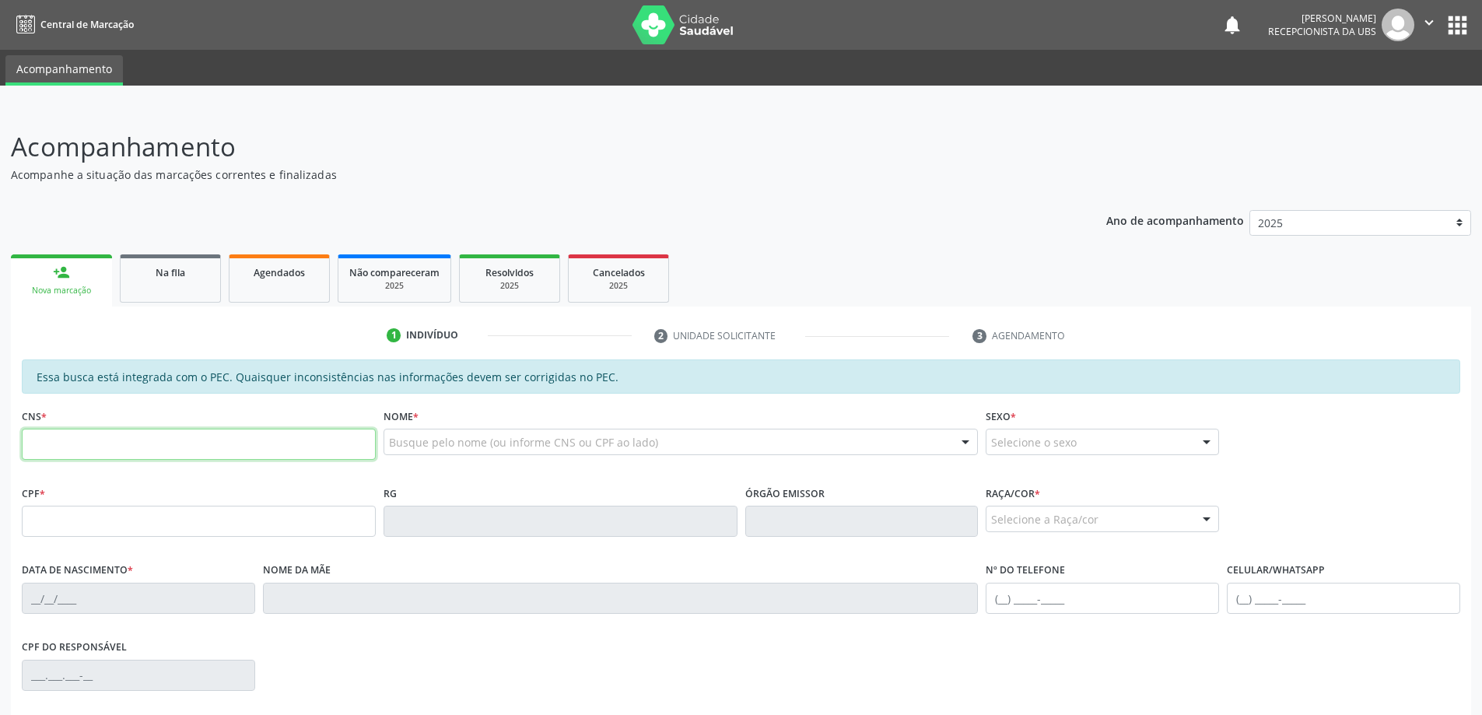
click at [129, 444] on input "text" at bounding box center [199, 444] width 354 height 31
type input "700 0079 6262 9007"
type input "126.278.034-92"
type input "[DATE]"
type input "[PERSON_NAME]"
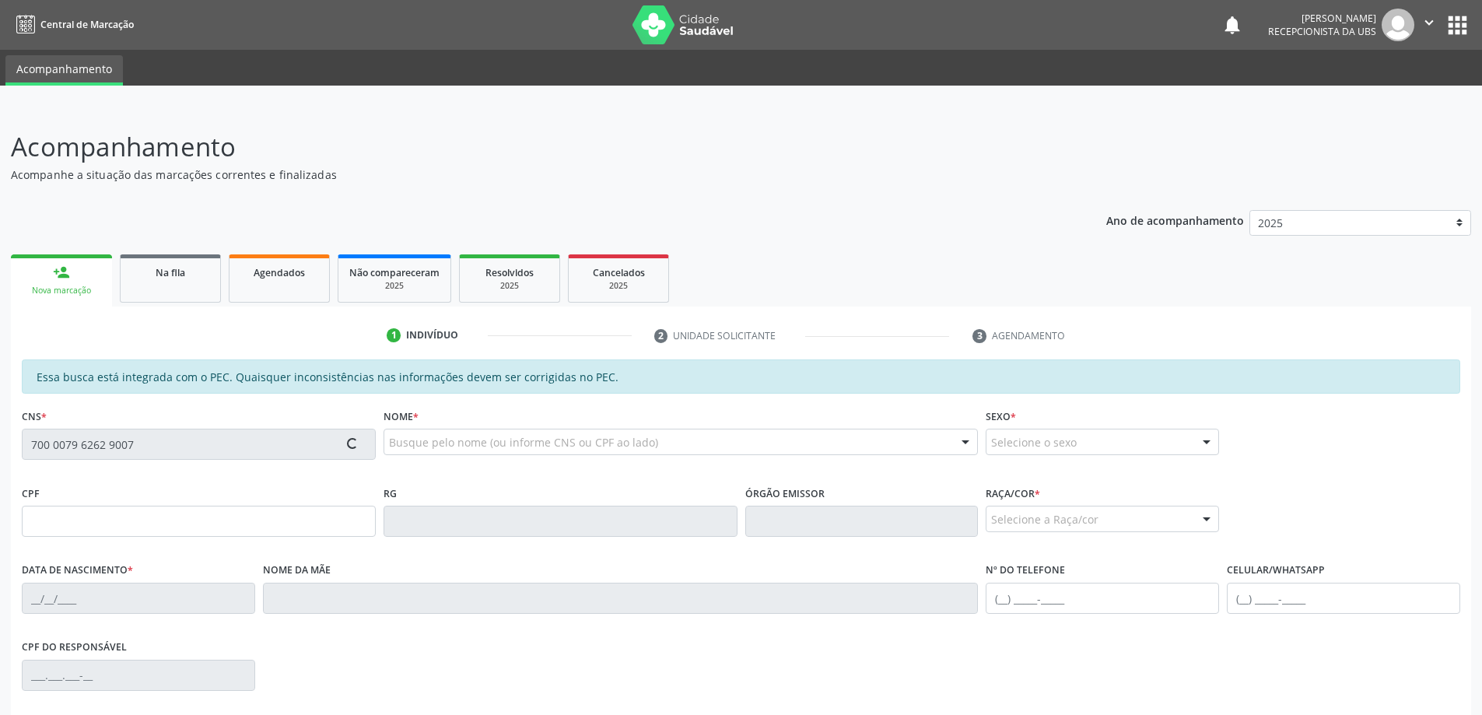
type input "[PHONE_NUMBER]"
type input "07"
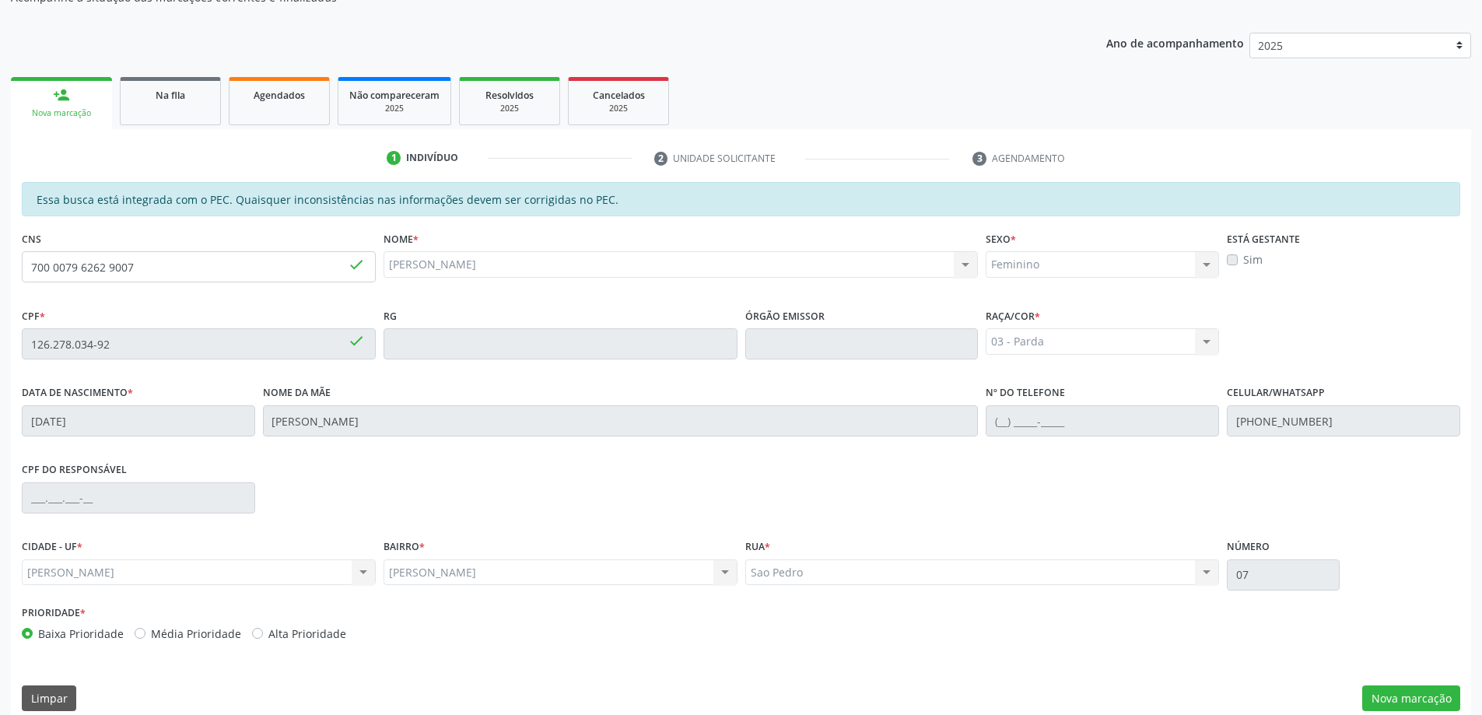
scroll to position [195, 0]
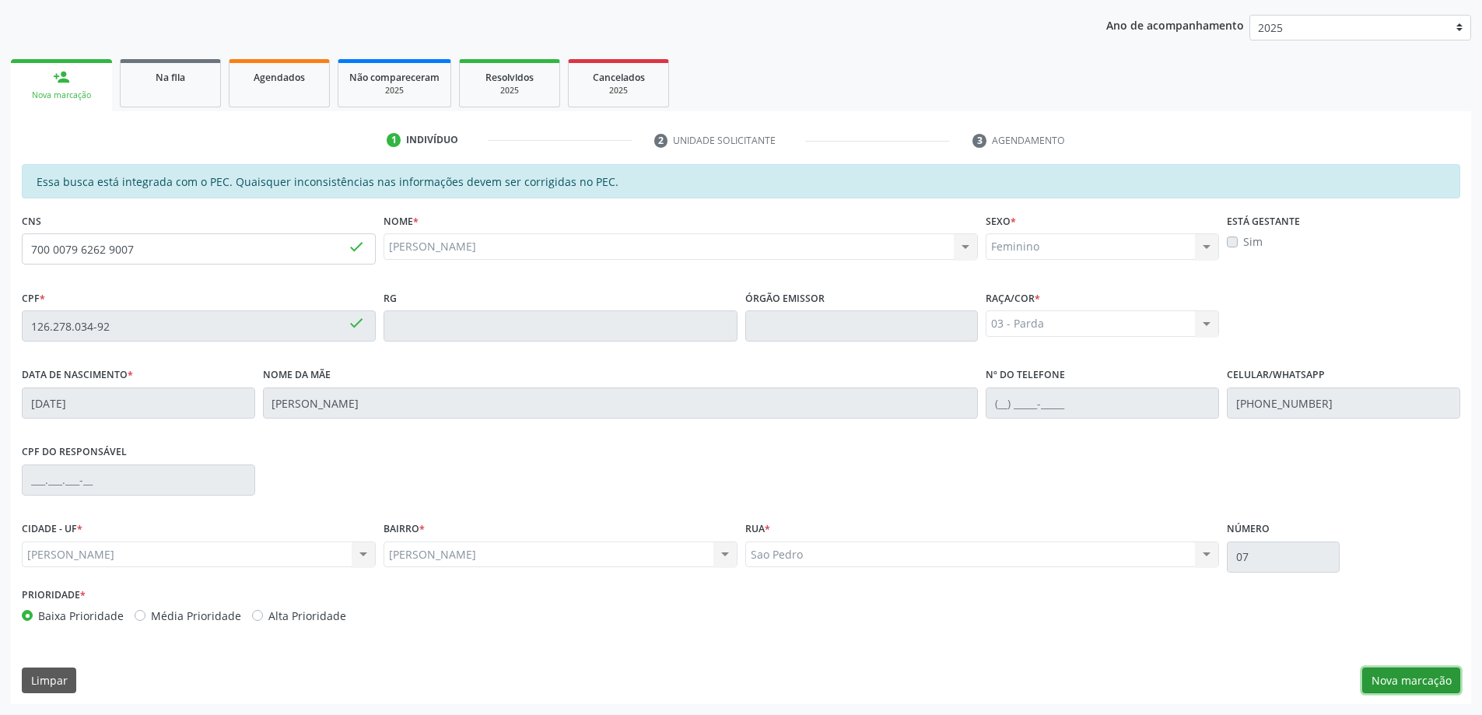
click at [1436, 679] on button "Nova marcação" at bounding box center [1411, 681] width 98 height 26
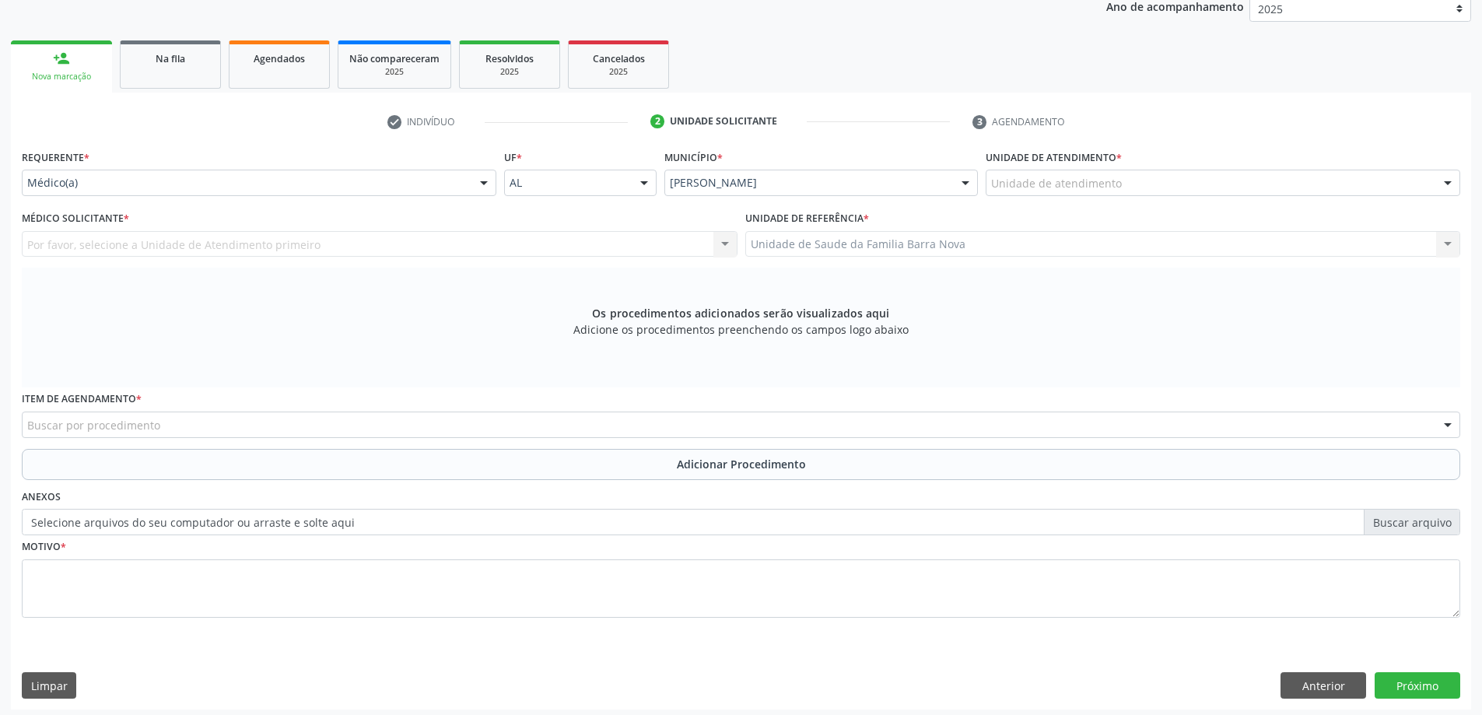
scroll to position [219, 0]
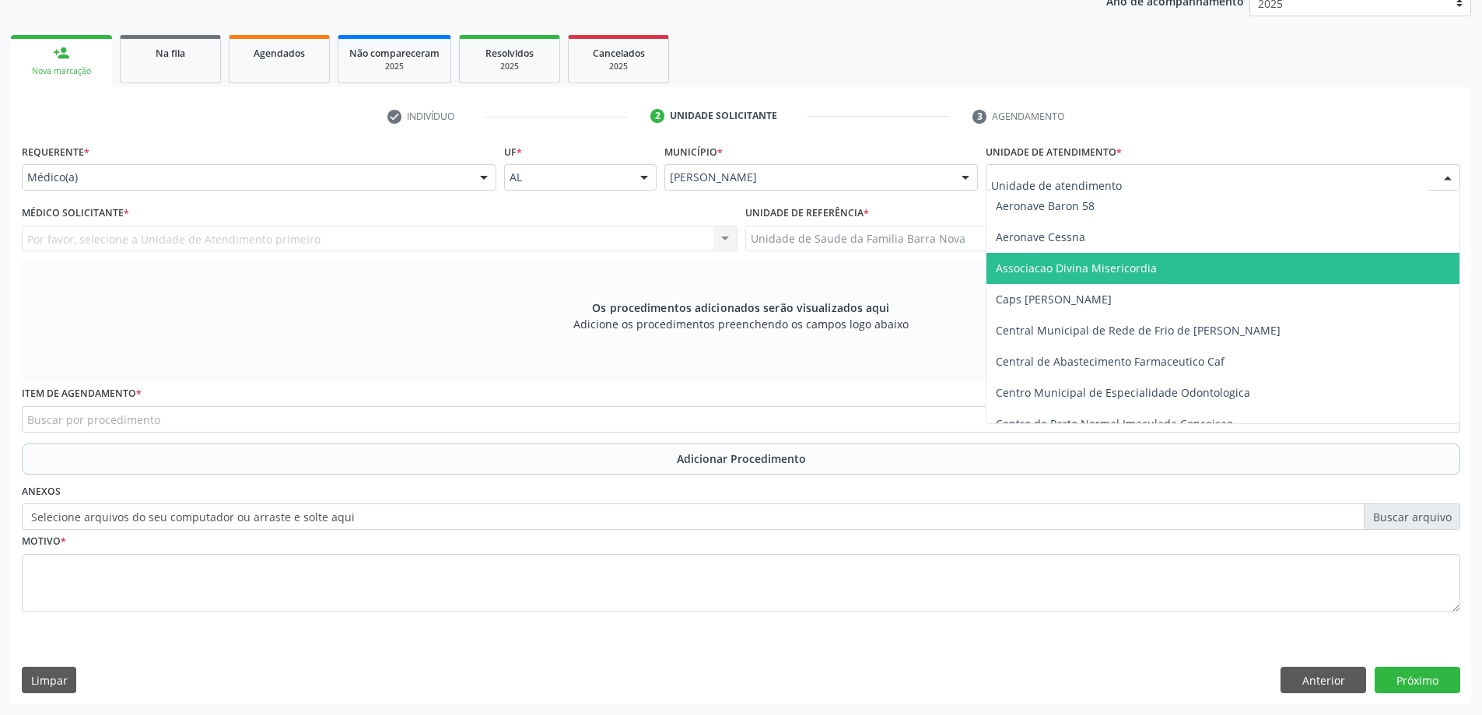
drag, startPoint x: 1153, startPoint y: 178, endPoint x: 1152, endPoint y: 207, distance: 28.8
click at [1153, 180] on div at bounding box center [1223, 177] width 475 height 26
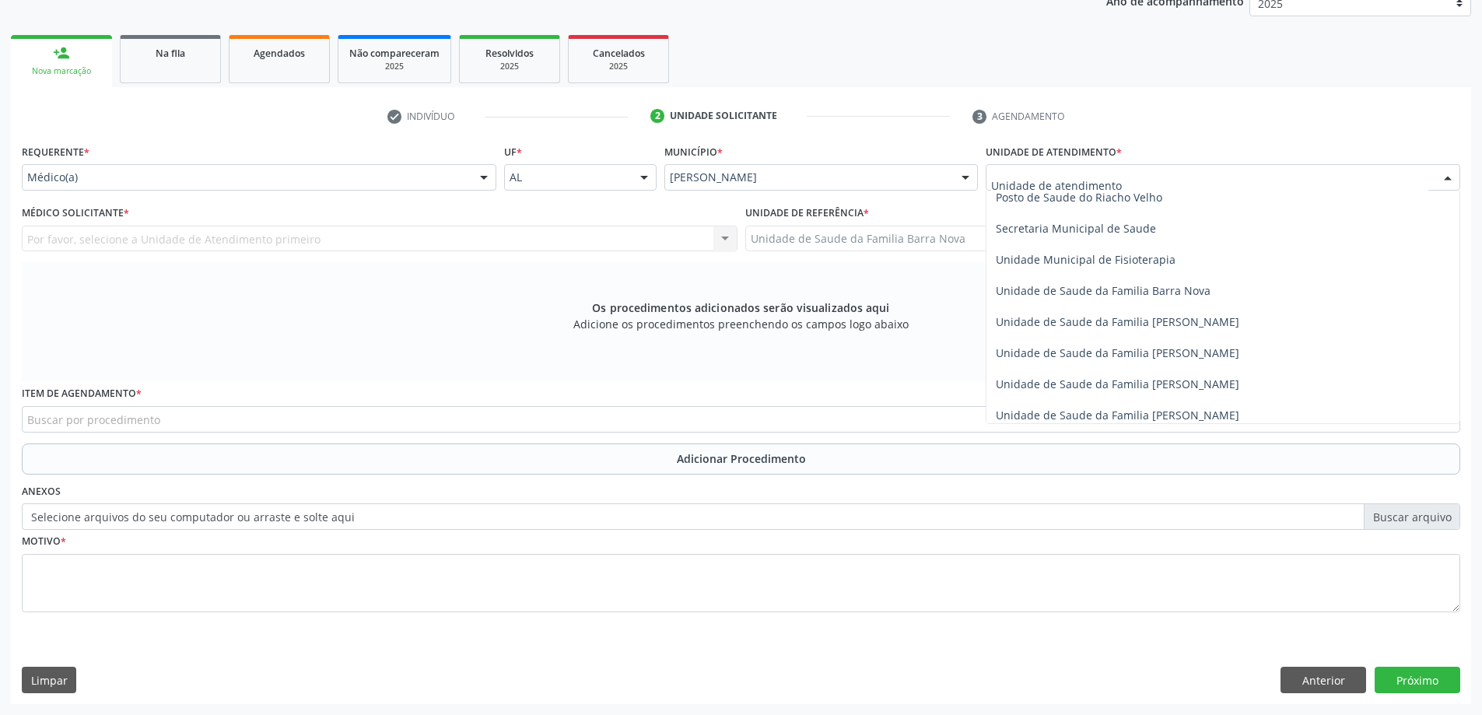
scroll to position [778, 0]
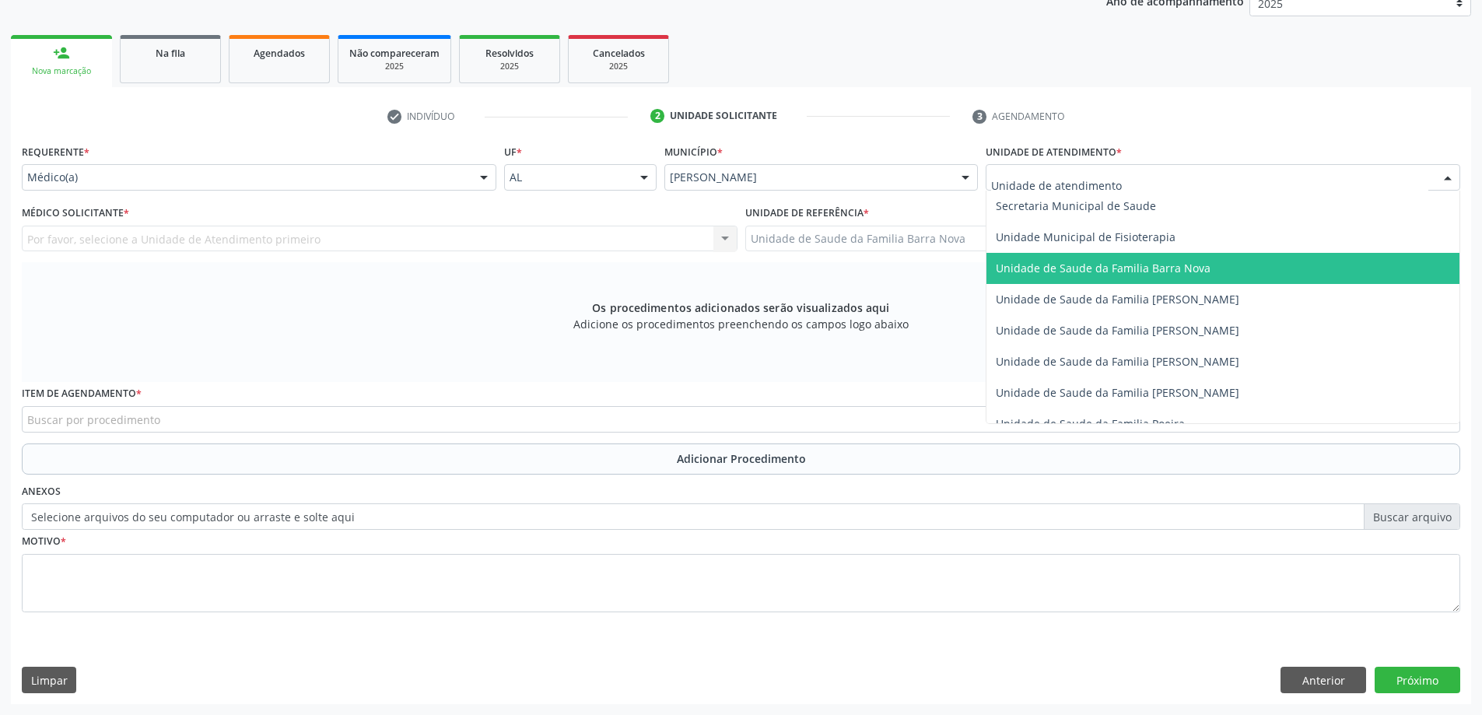
click at [1170, 270] on span "Unidade de Saude da Familia Barra Nova" at bounding box center [1103, 268] width 215 height 15
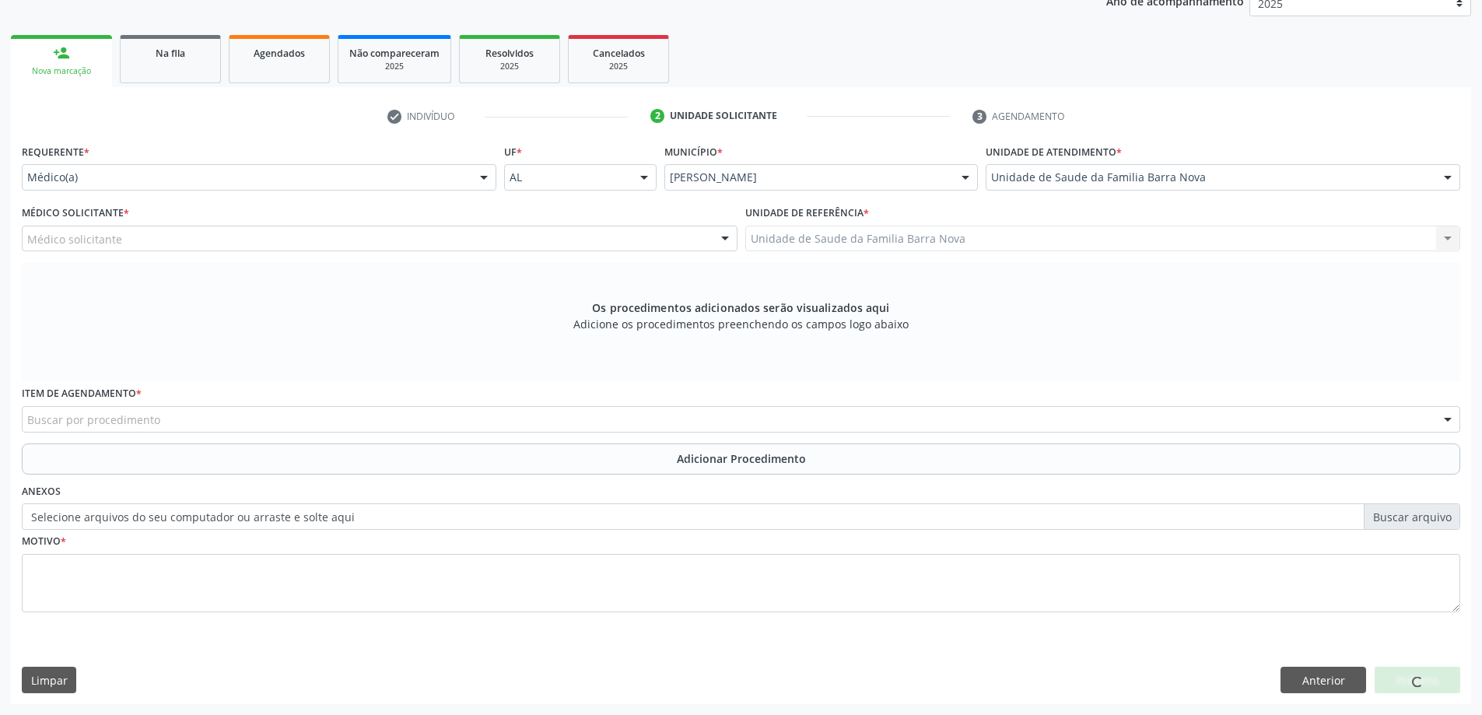
click at [447, 236] on div "Médico solicitante" at bounding box center [380, 239] width 716 height 26
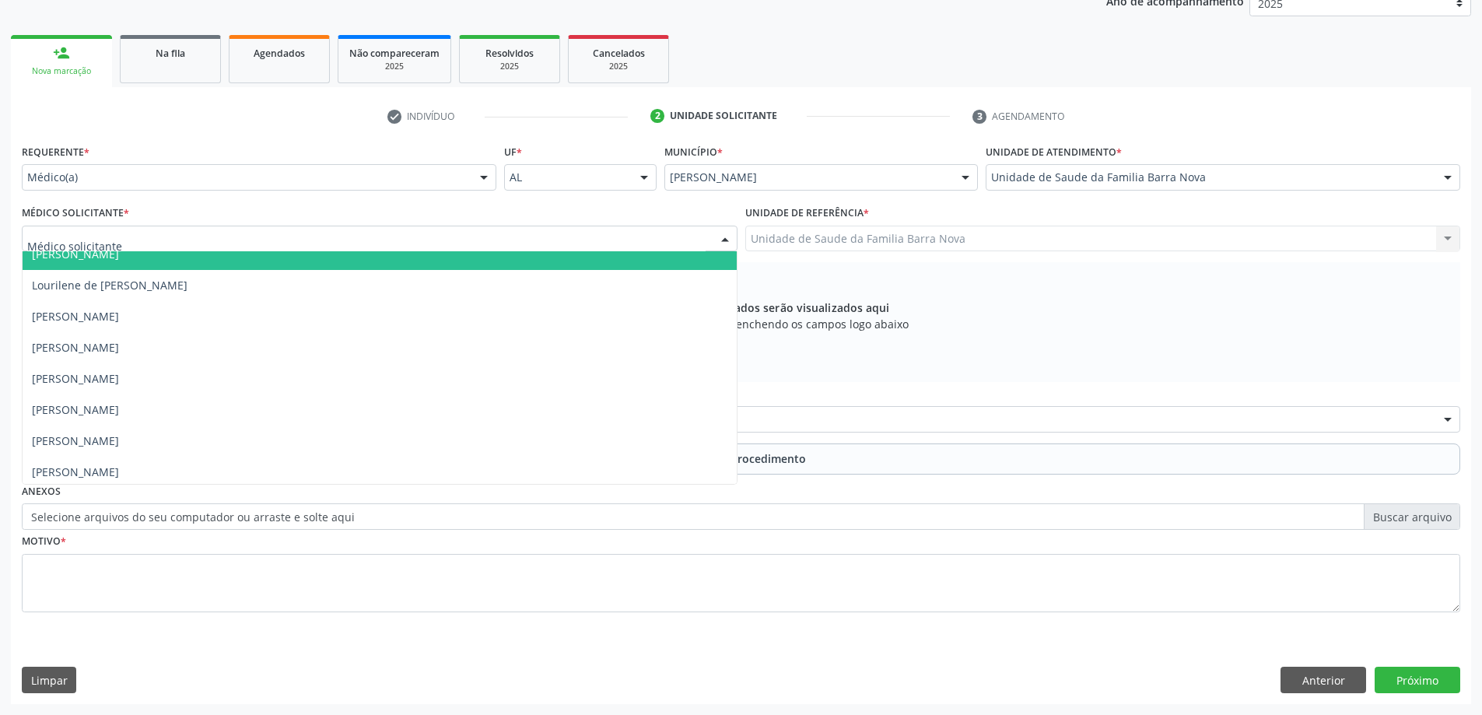
scroll to position [110, 0]
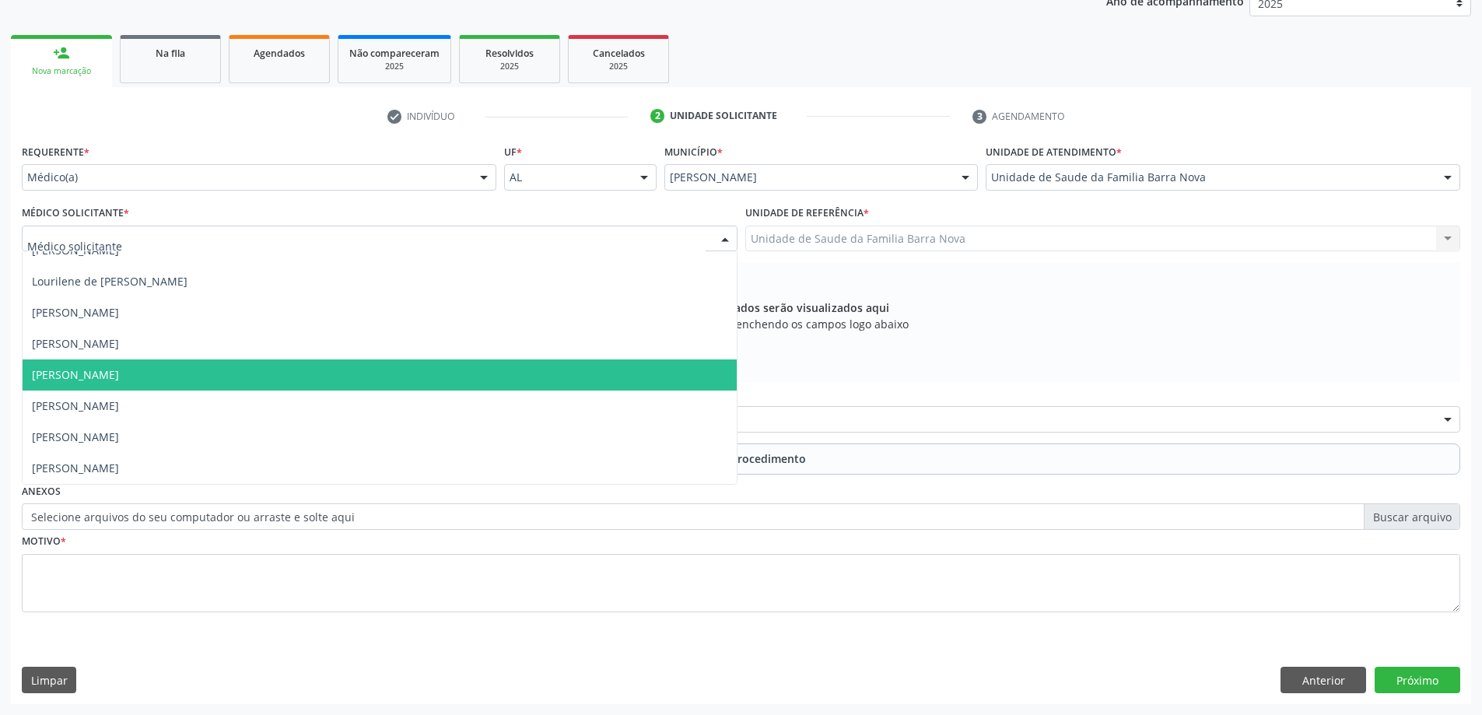
click at [279, 382] on span "[PERSON_NAME]" at bounding box center [380, 374] width 714 height 31
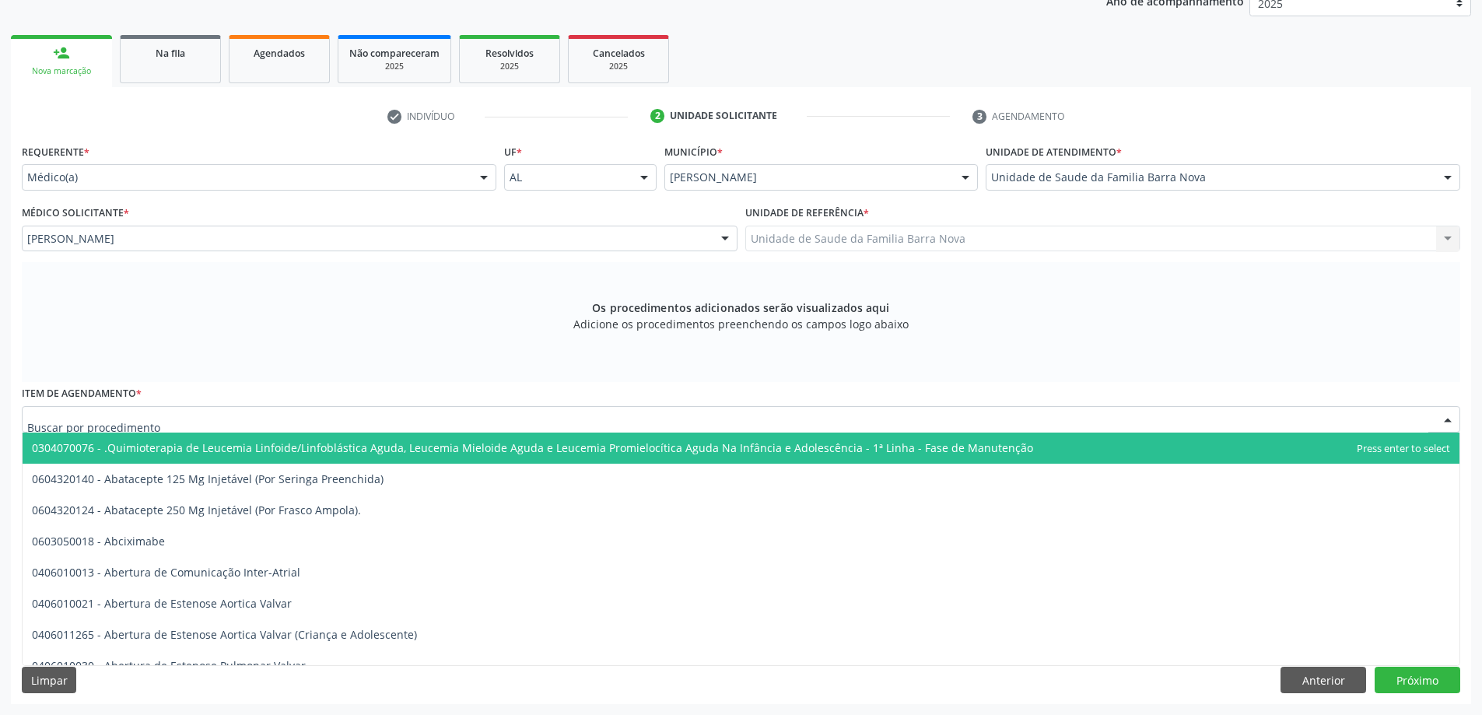
click at [566, 418] on div at bounding box center [741, 419] width 1439 height 26
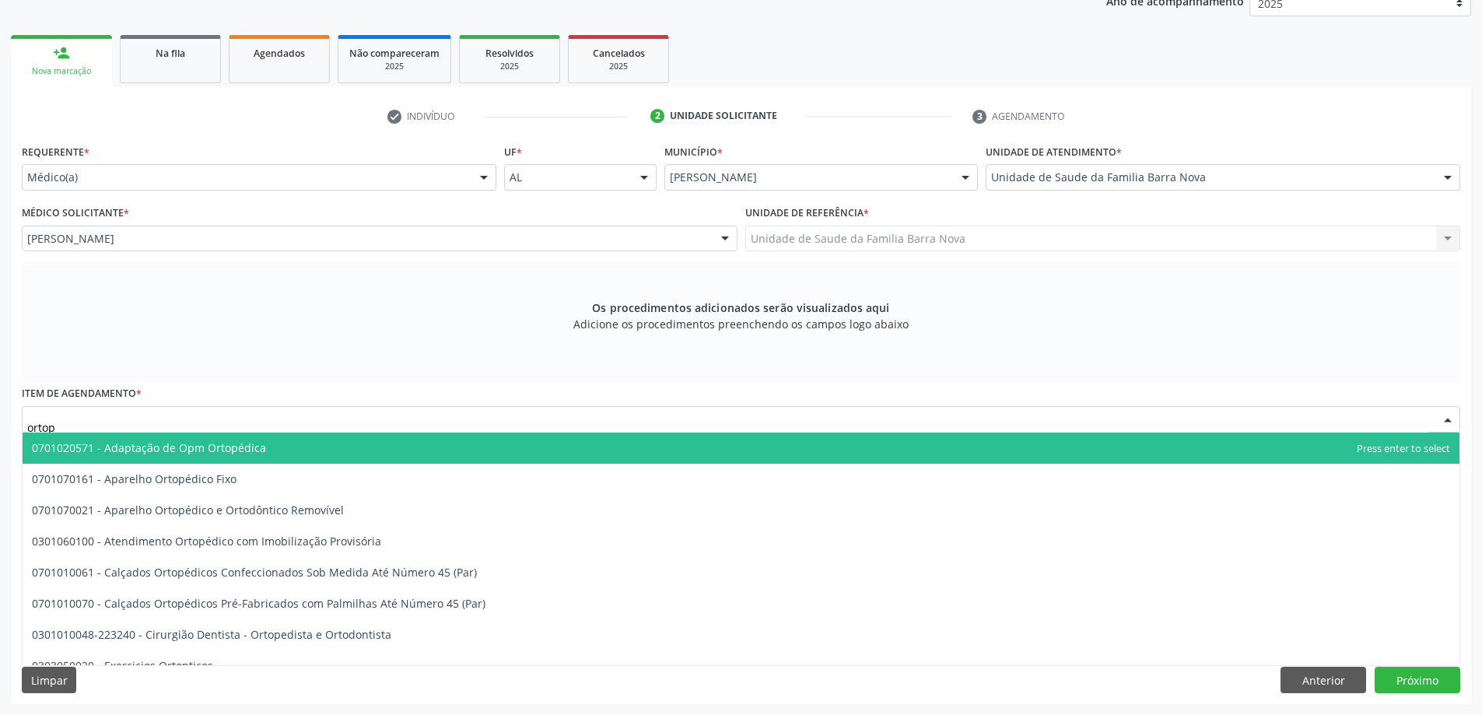
type input "ortope"
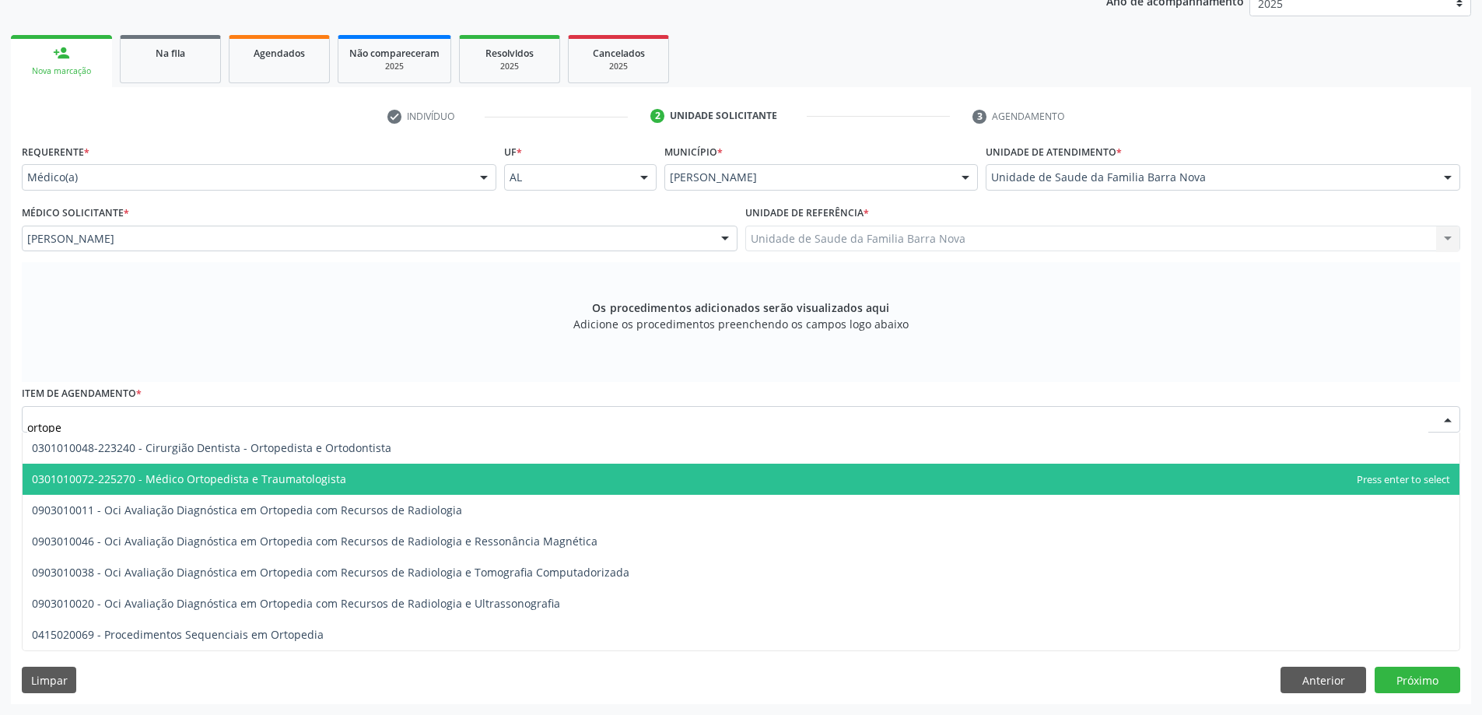
click at [435, 475] on span "0301010072-225270 - Médico Ortopedista e Traumatologista" at bounding box center [741, 479] width 1437 height 31
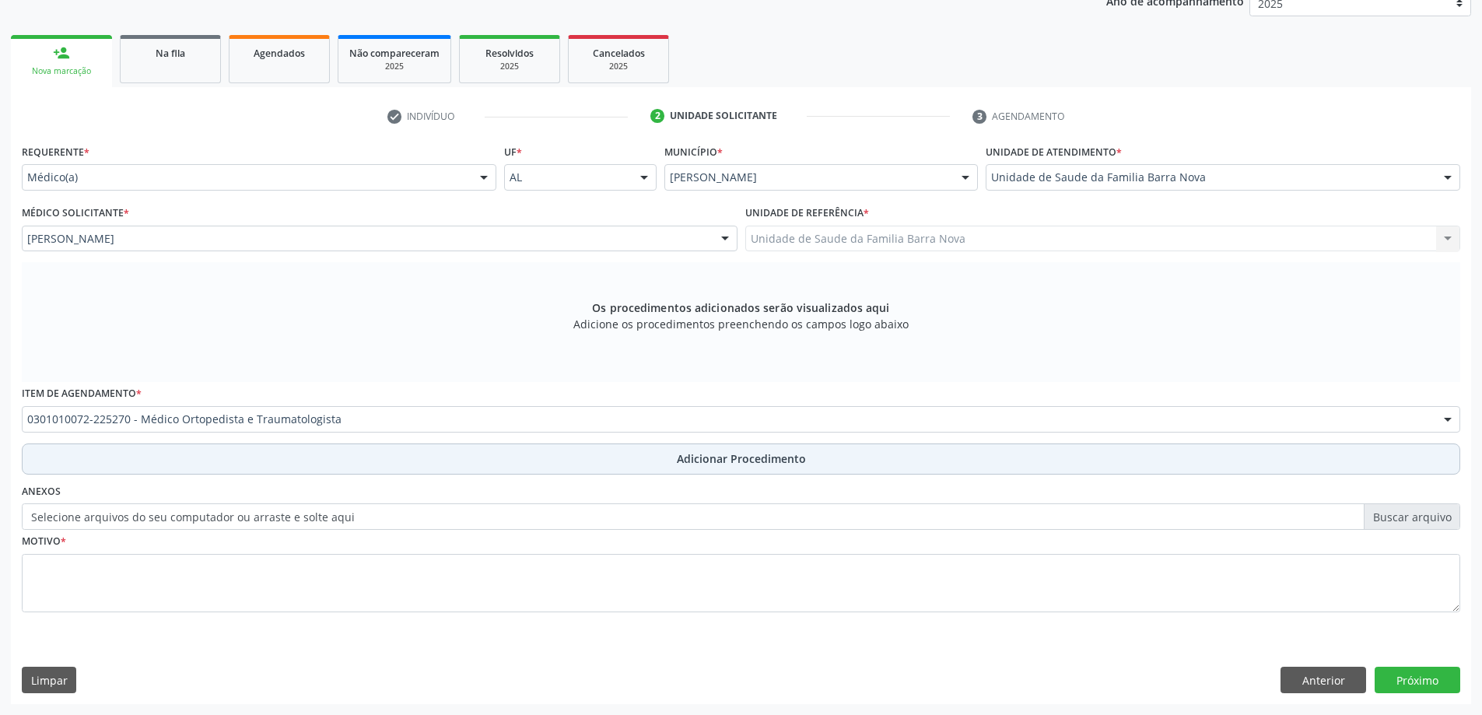
click at [700, 460] on span "Adicionar Procedimento" at bounding box center [741, 459] width 129 height 16
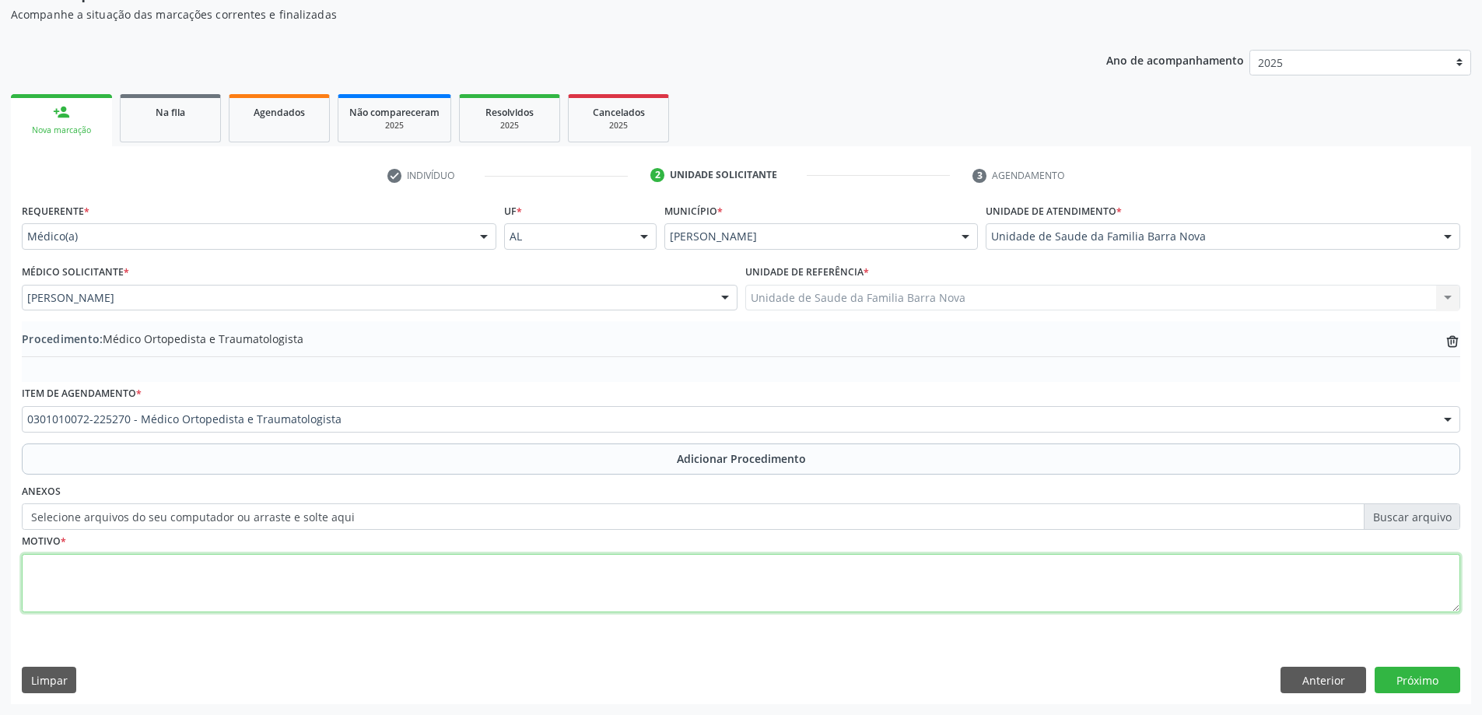
click at [427, 579] on textarea at bounding box center [741, 583] width 1439 height 59
type textarea "O"
type textarea "Paciente com dor e limitaçãofuncional em joelho direito. Solicito Avaliação."
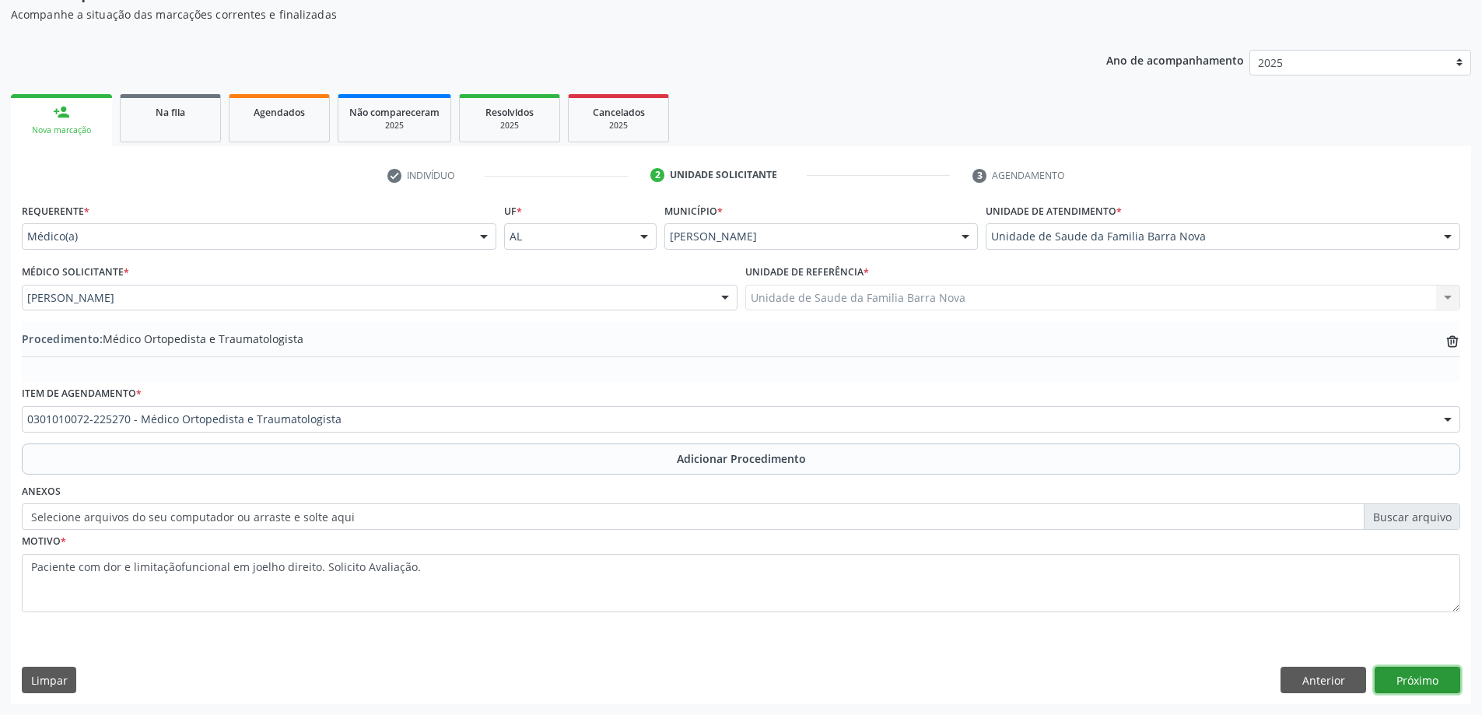
click at [1428, 681] on button "Próximo" at bounding box center [1418, 680] width 86 height 26
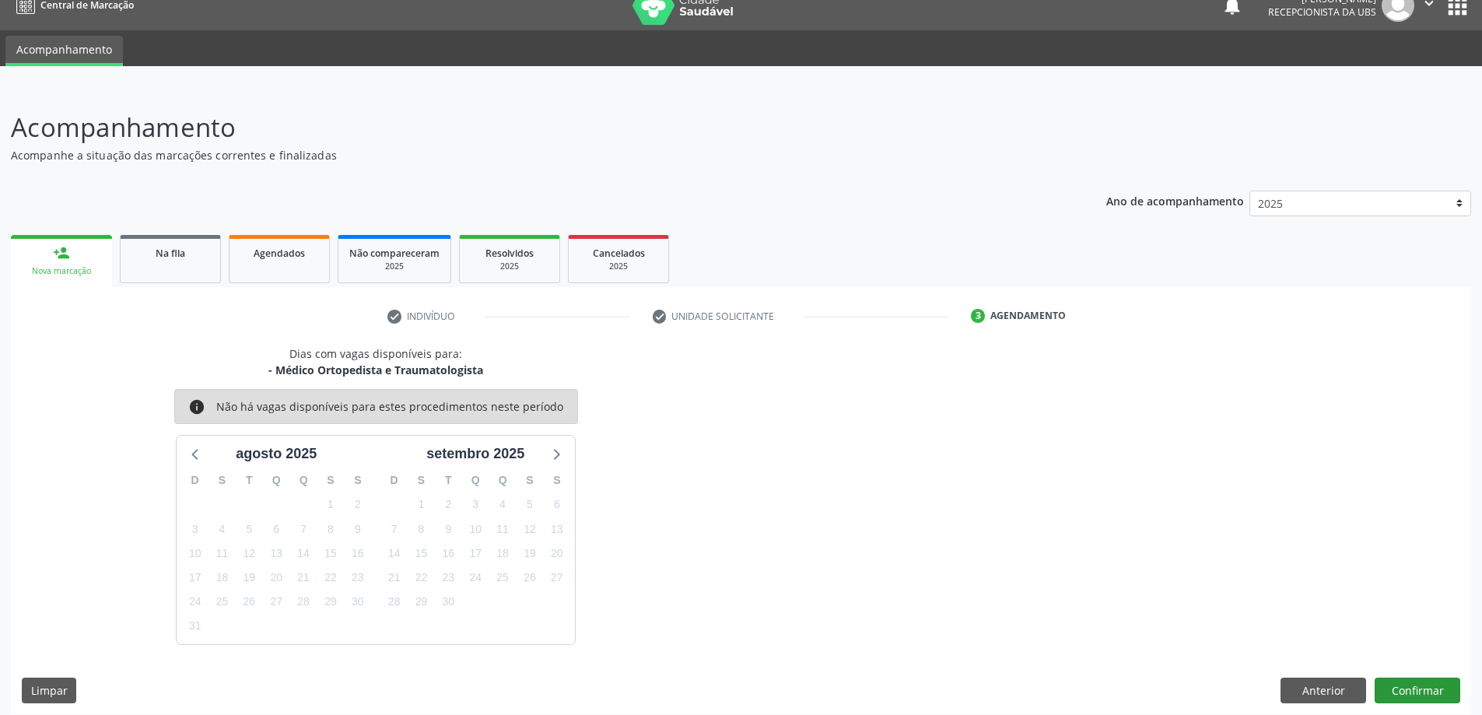
scroll to position [30, 0]
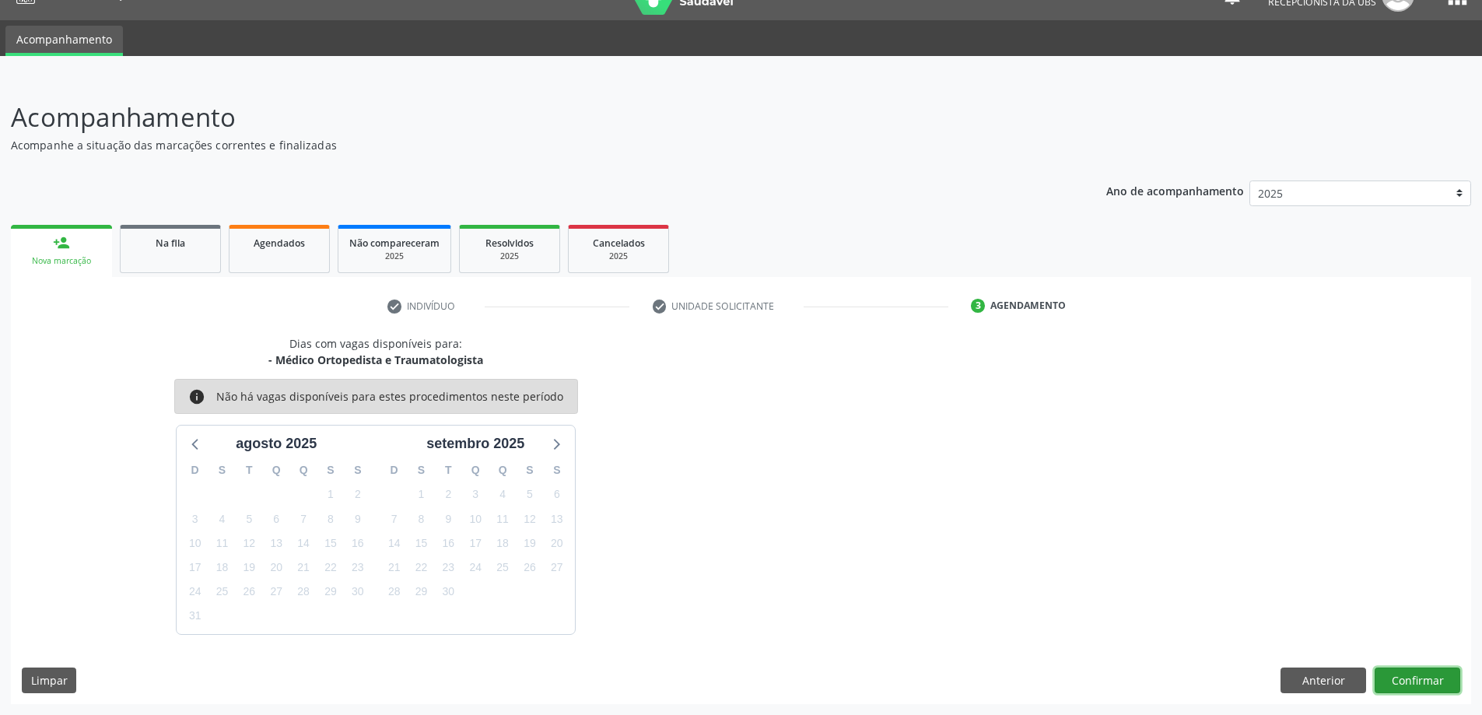
click at [1413, 679] on button "Confirmar" at bounding box center [1418, 681] width 86 height 26
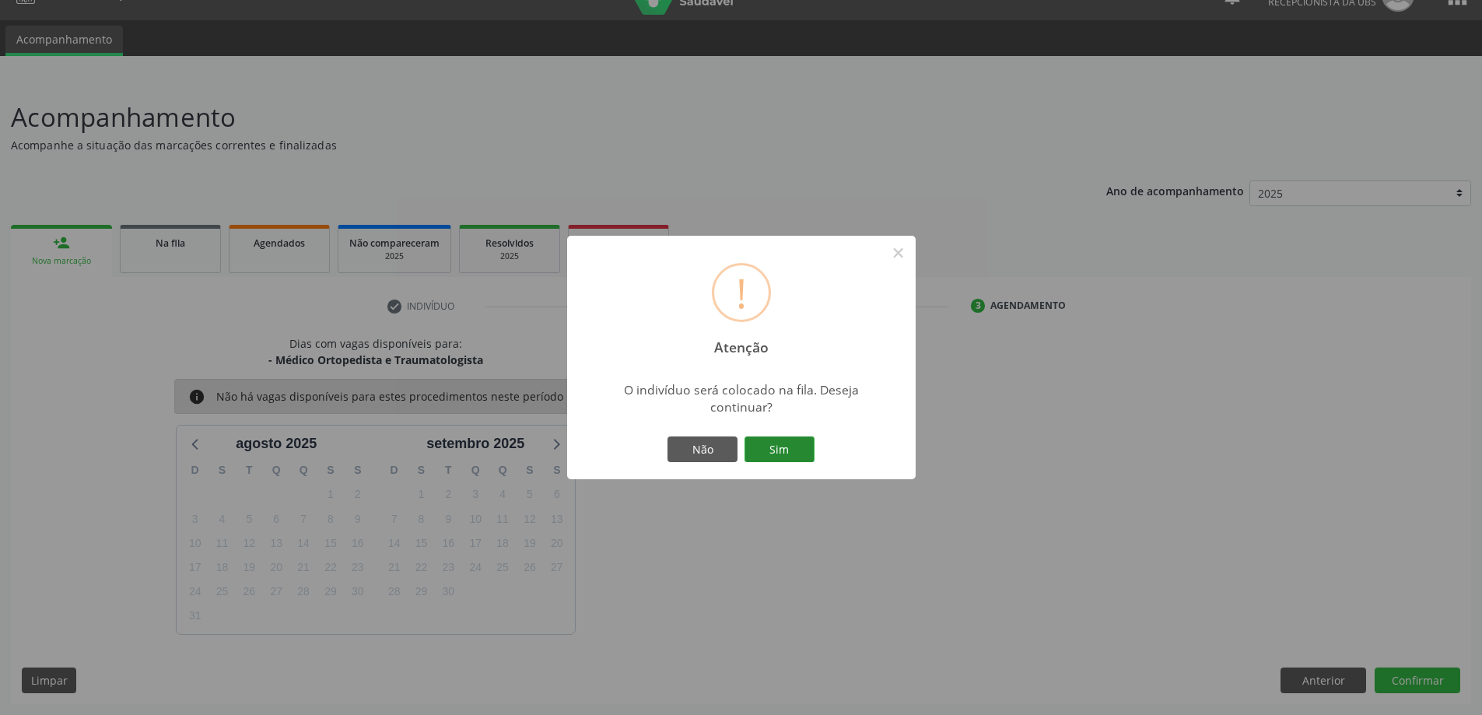
click at [779, 448] on button "Sim" at bounding box center [780, 450] width 70 height 26
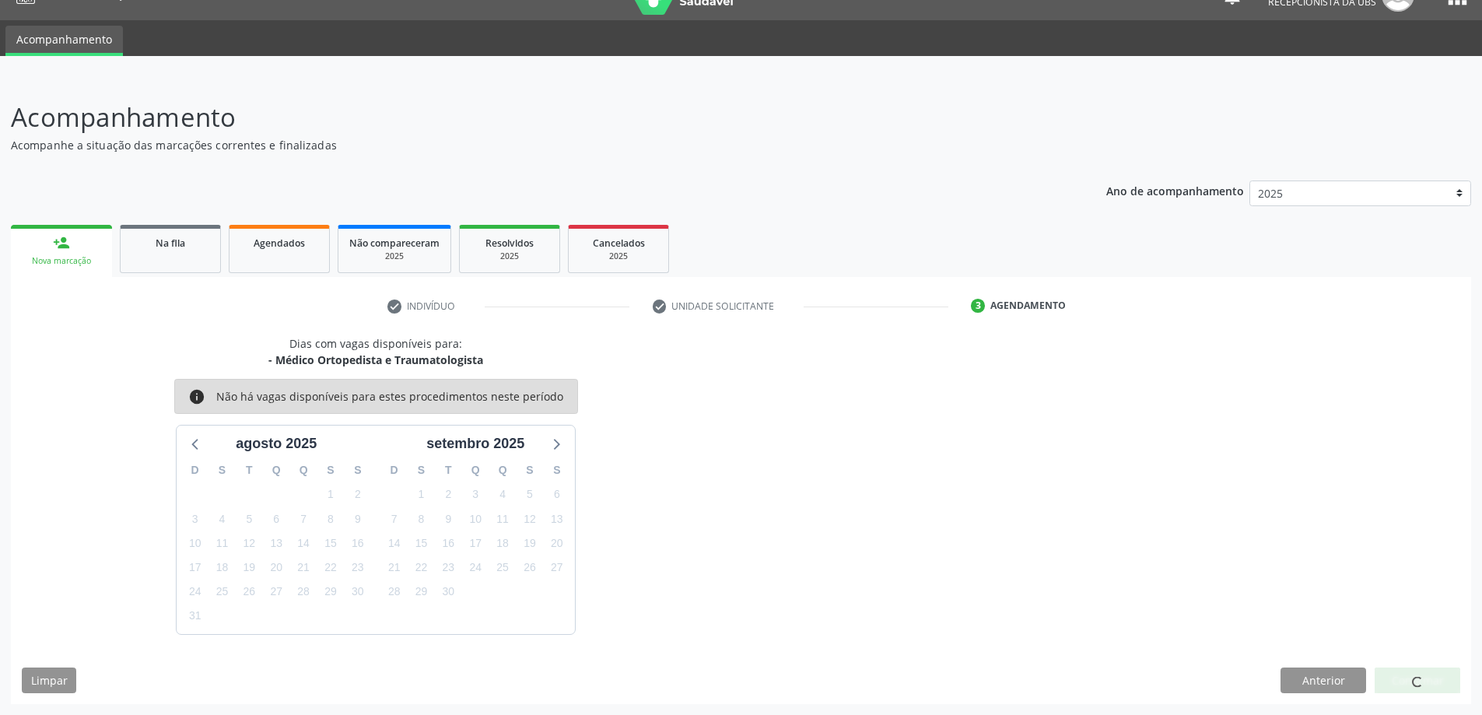
scroll to position [0, 0]
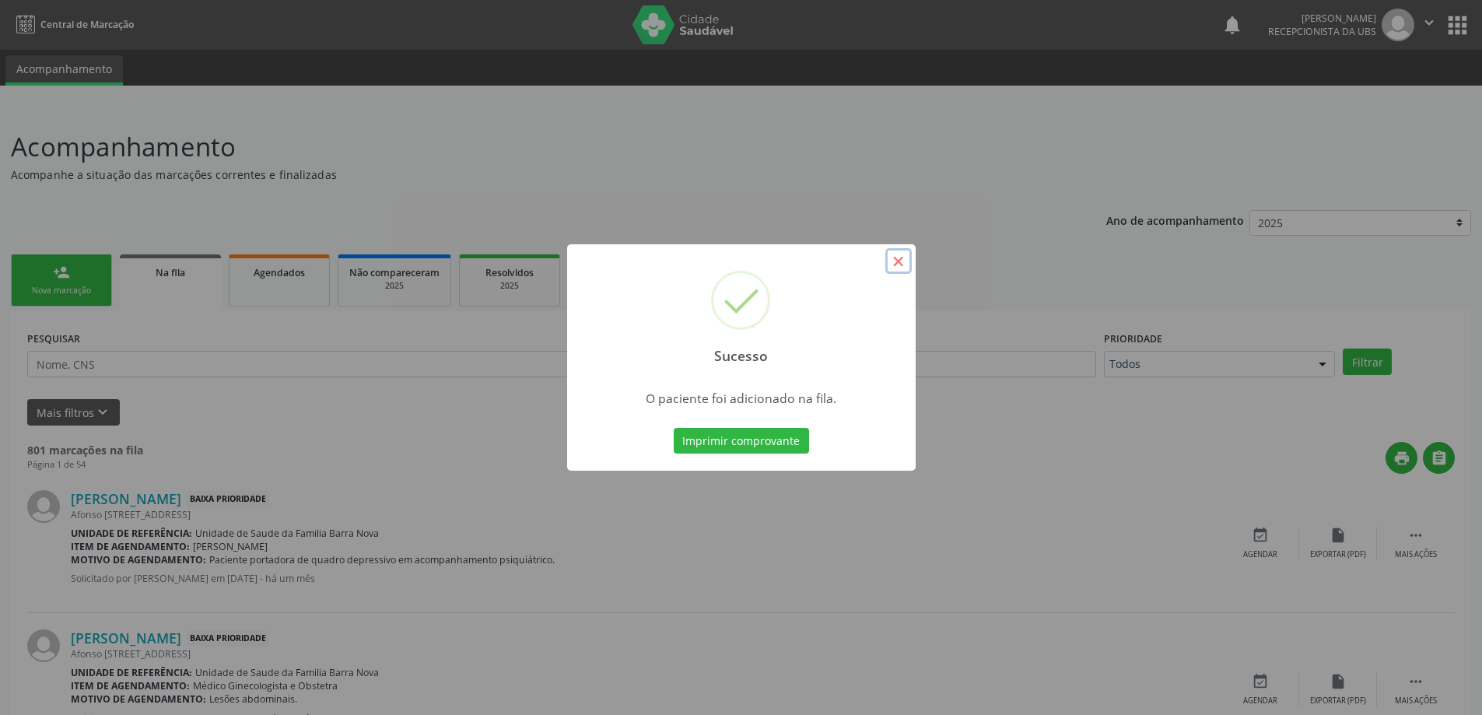
click at [902, 262] on button "×" at bounding box center [898, 261] width 26 height 26
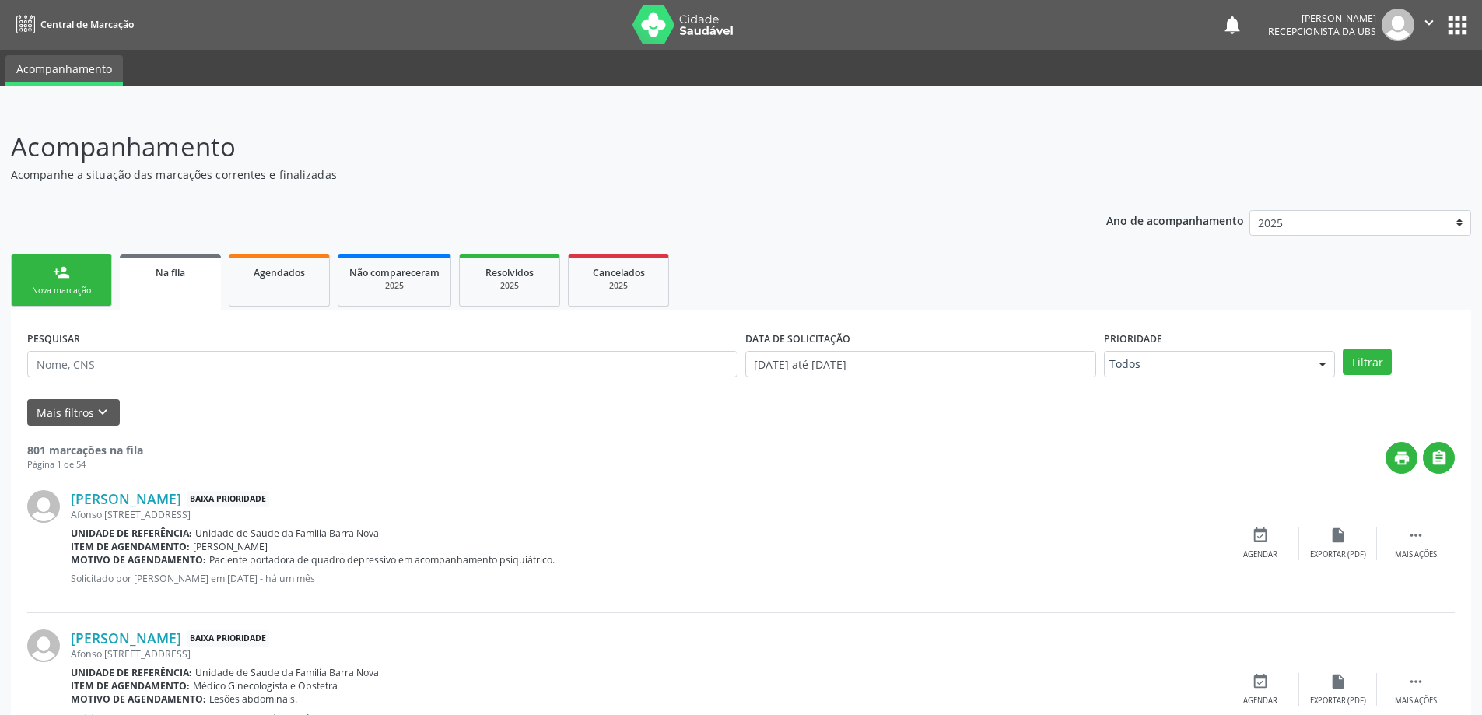
click at [85, 285] on div "Nova marcação" at bounding box center [62, 291] width 78 height 12
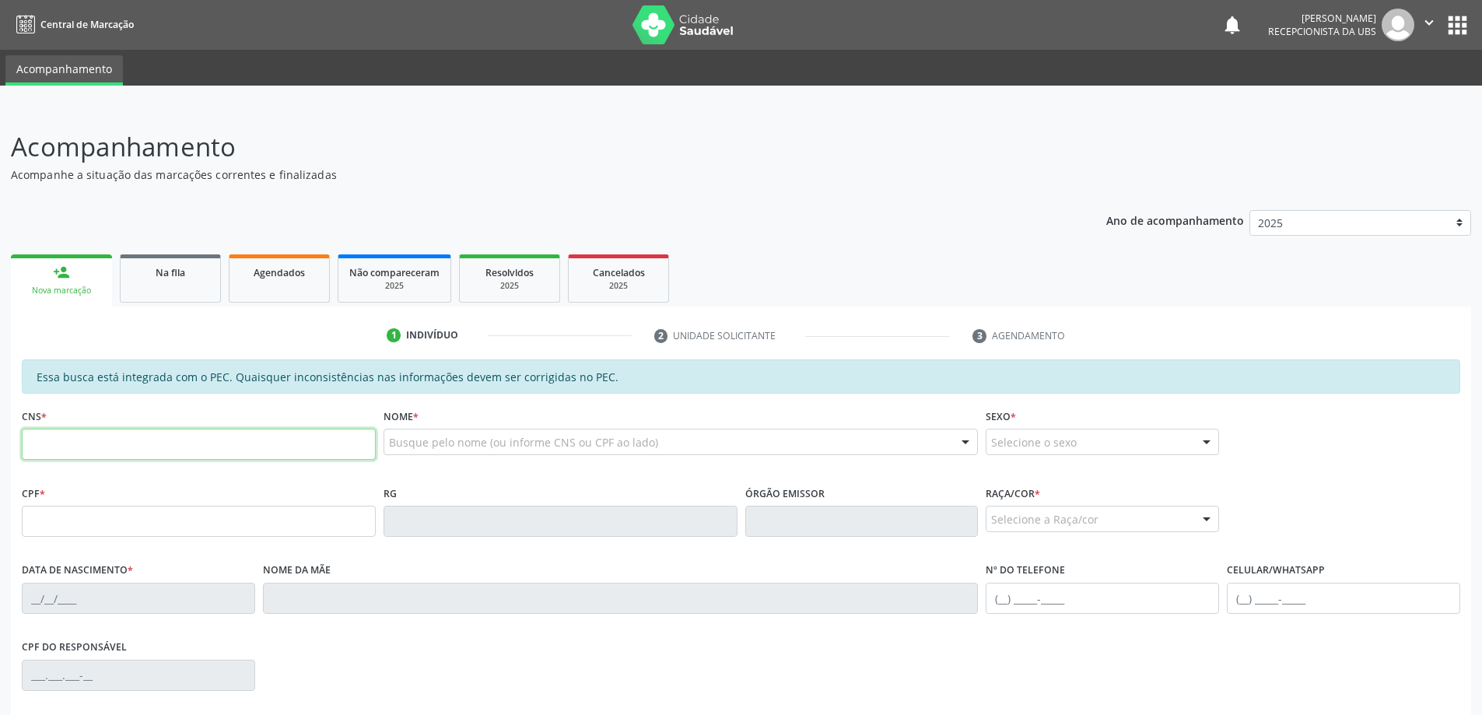
click at [121, 436] on input "text" at bounding box center [199, 444] width 354 height 31
type input "700 0079 6262 9007"
type input "126.278.034-92"
type input "[DATE]"
type input "[PERSON_NAME]"
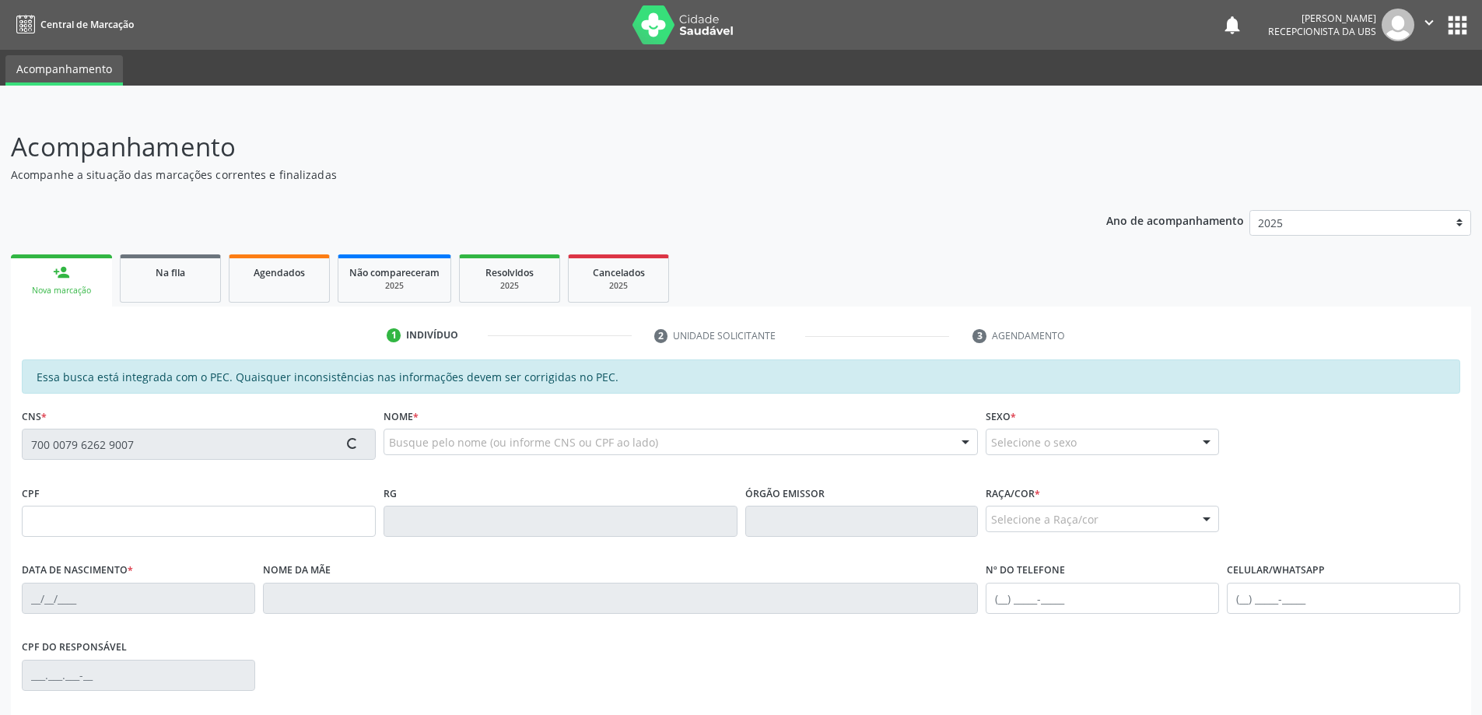
type input "[PHONE_NUMBER]"
type input "07"
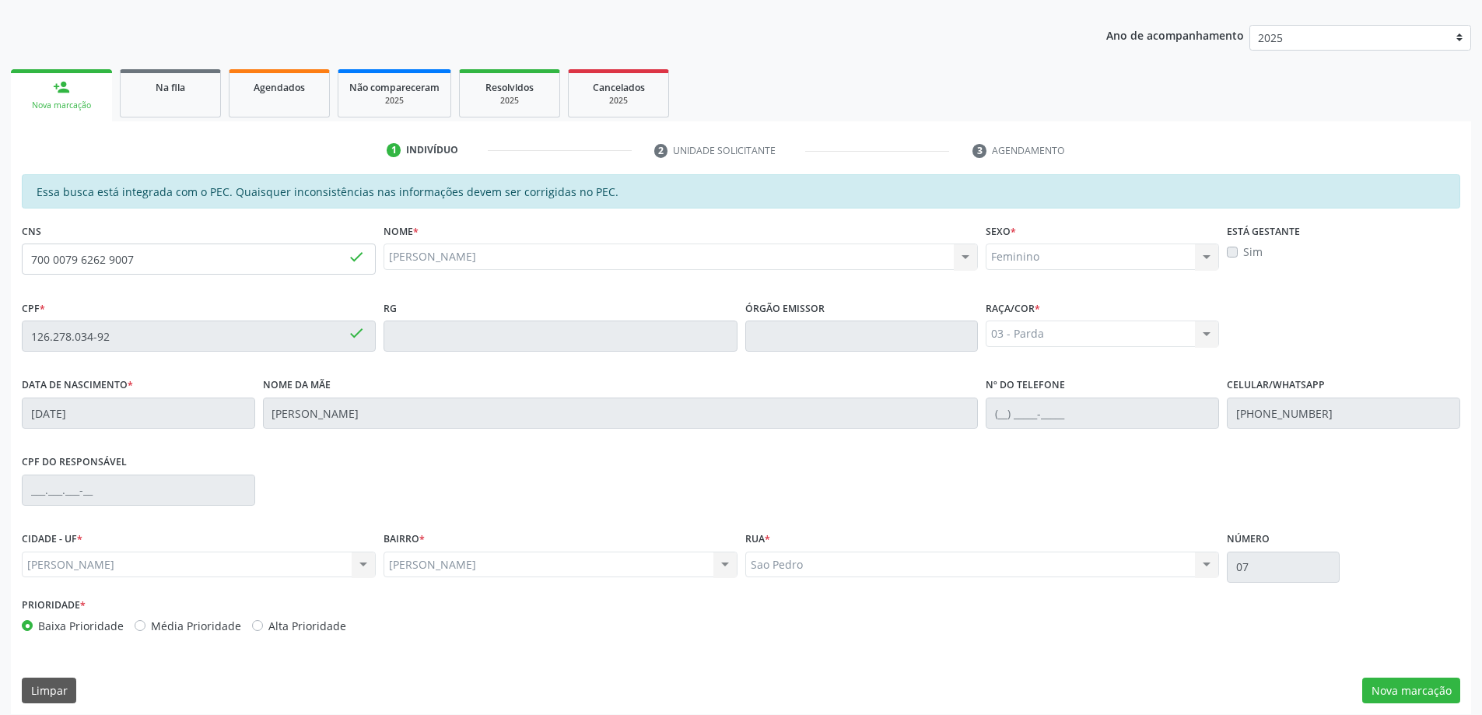
scroll to position [195, 0]
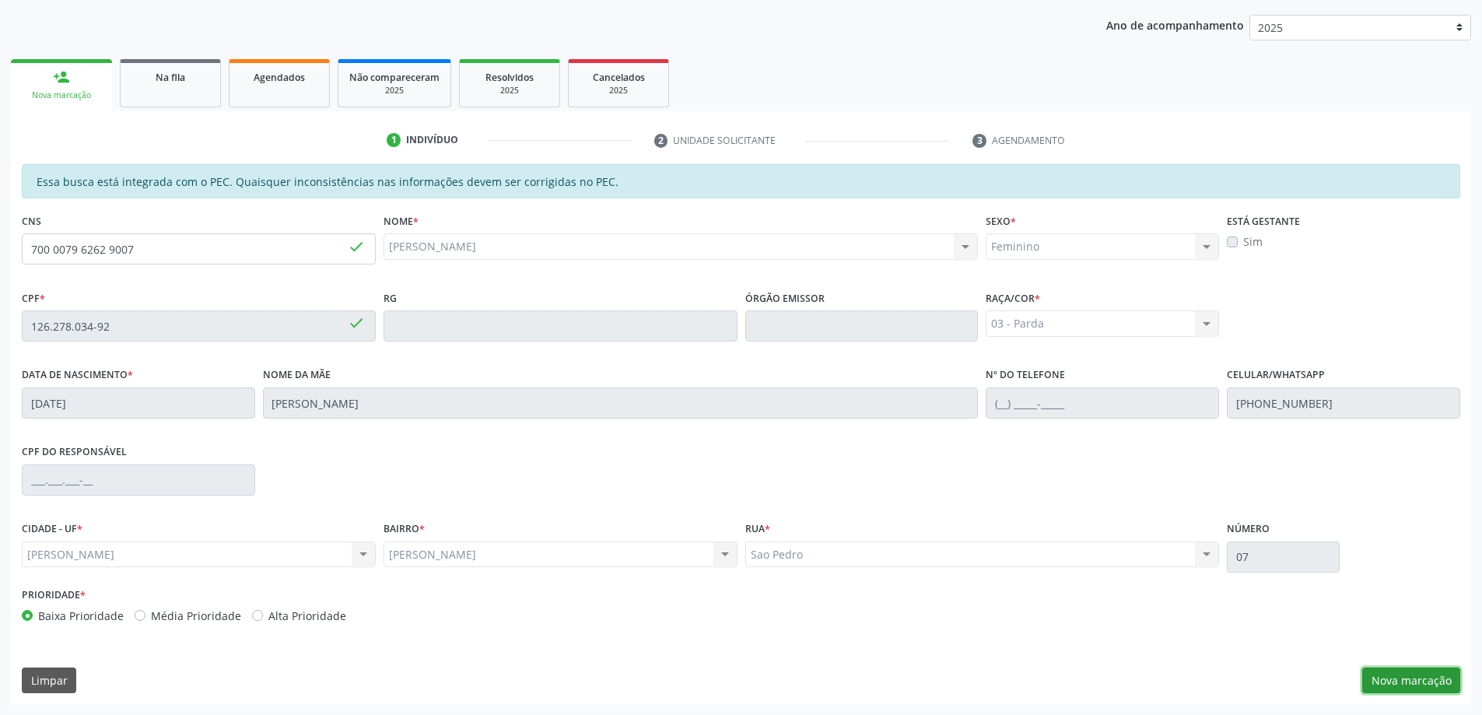
click at [1397, 679] on button "Nova marcação" at bounding box center [1411, 681] width 98 height 26
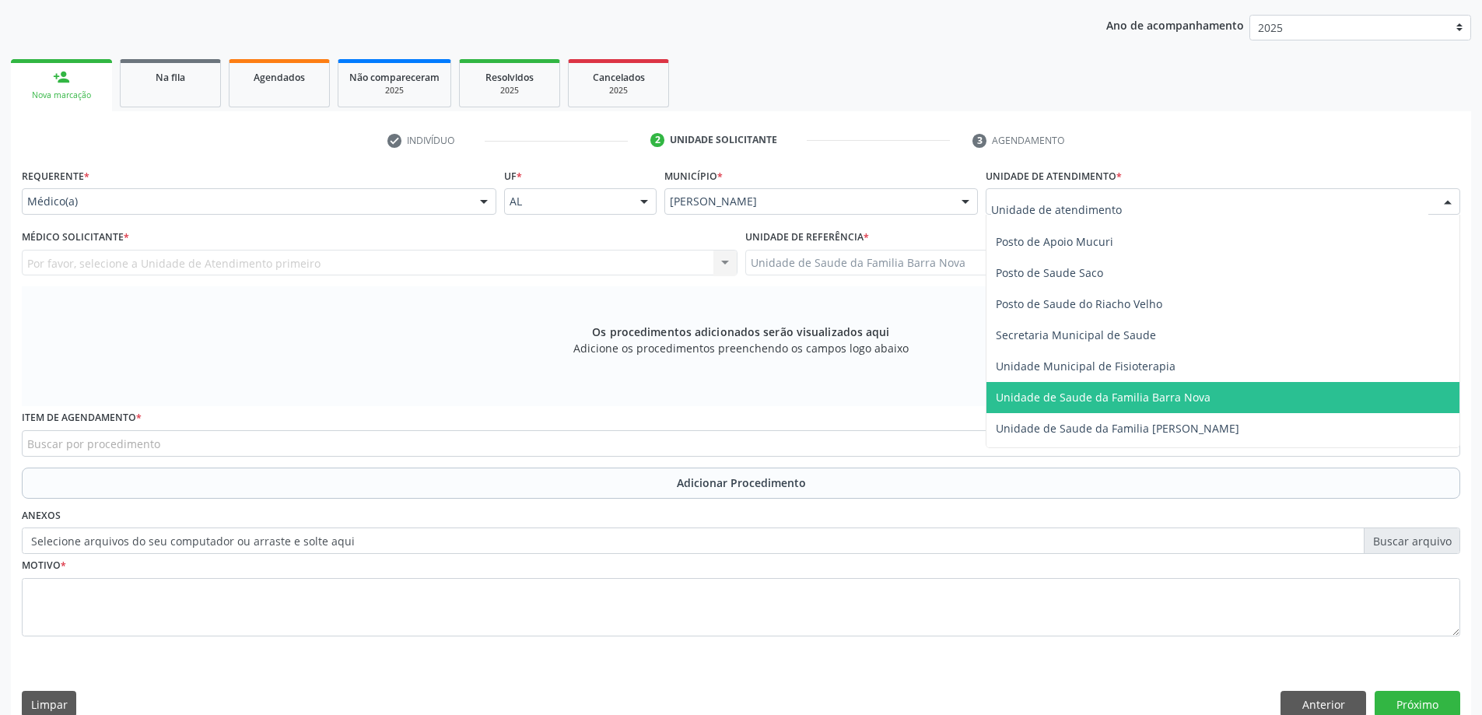
scroll to position [700, 0]
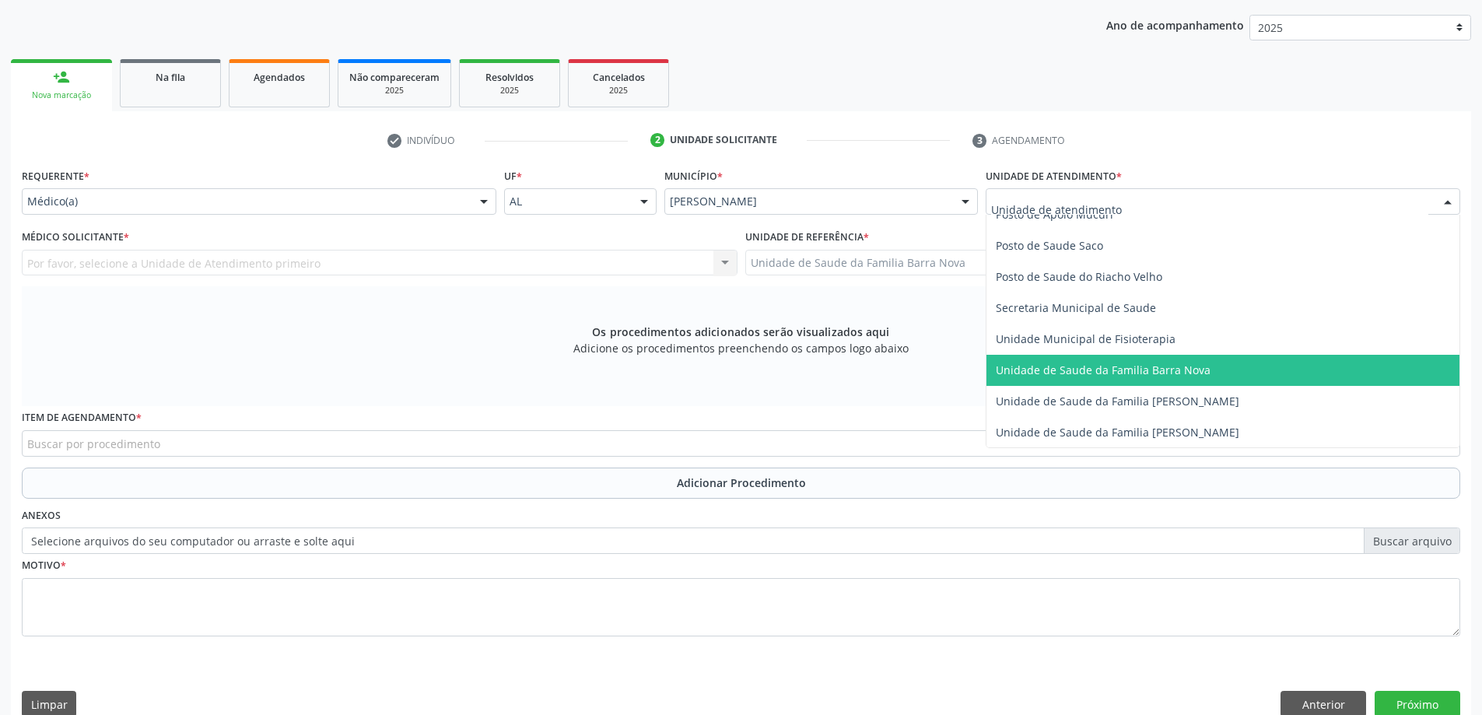
click at [1139, 370] on span "Unidade de Saude da Familia Barra Nova" at bounding box center [1103, 370] width 215 height 15
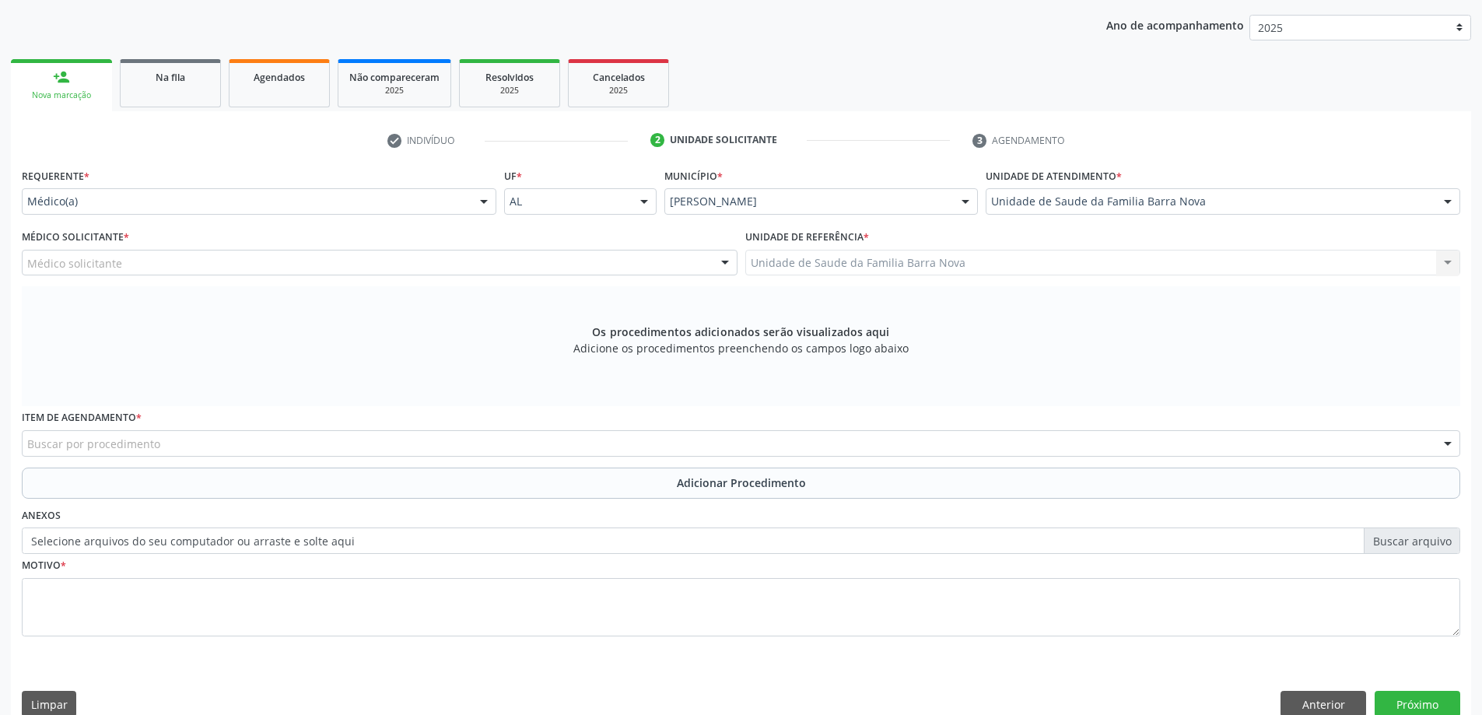
click at [272, 255] on div "Médico solicitante" at bounding box center [380, 263] width 716 height 26
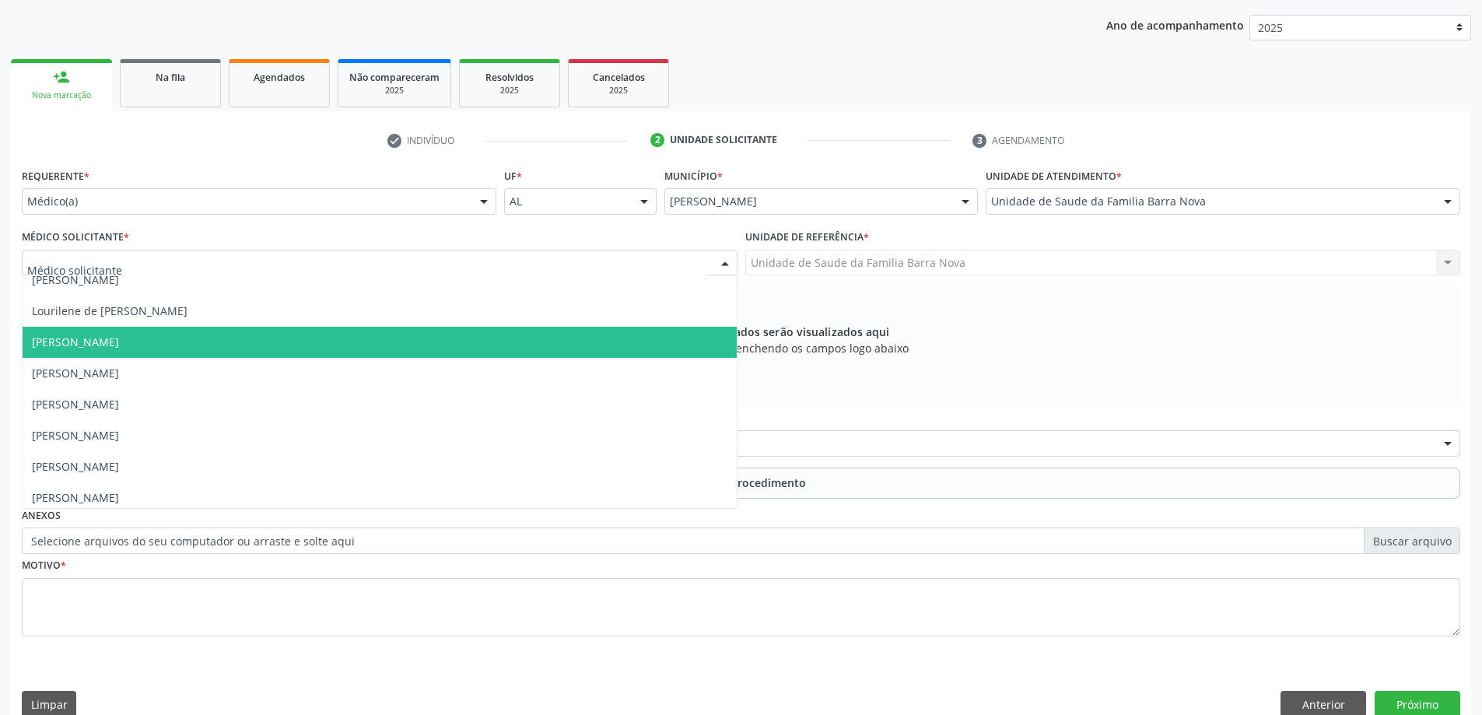
scroll to position [110, 0]
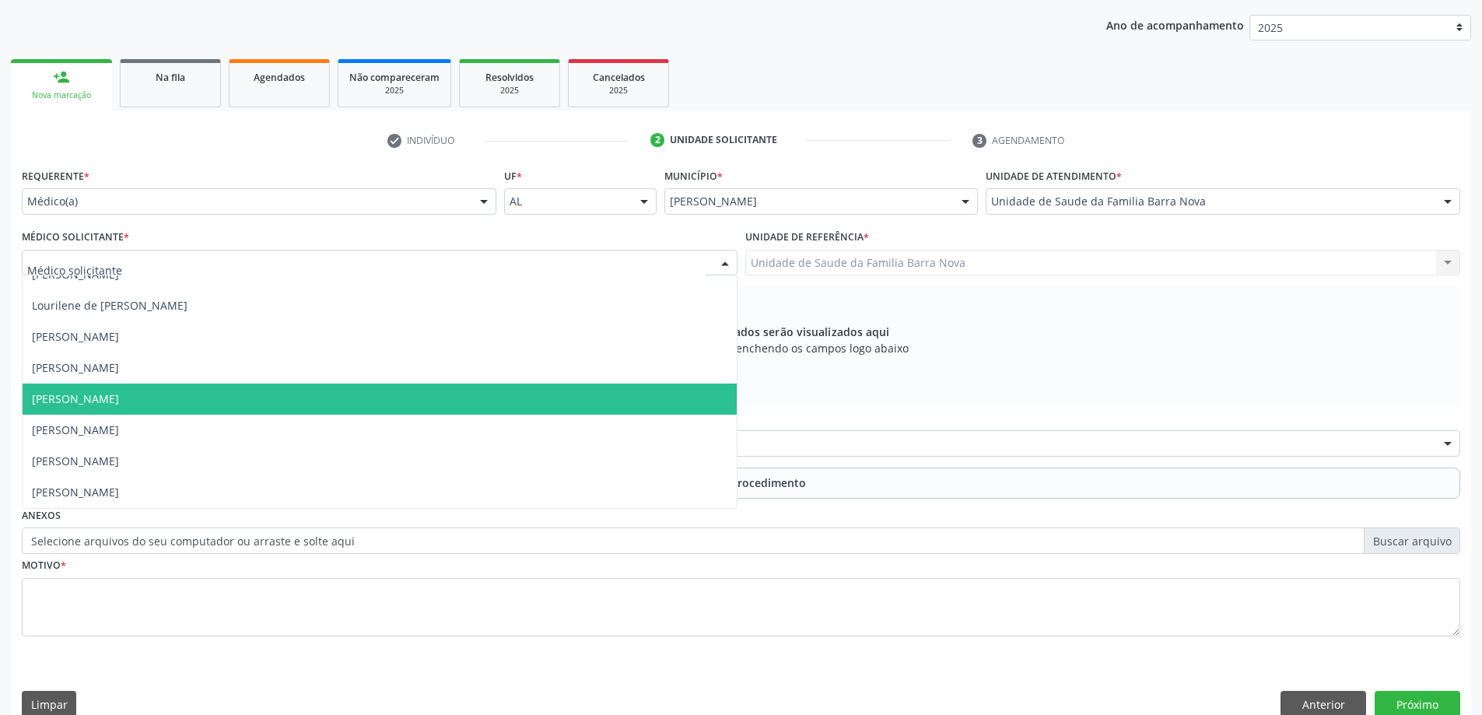
click at [273, 398] on span "[PERSON_NAME]" at bounding box center [380, 399] width 714 height 31
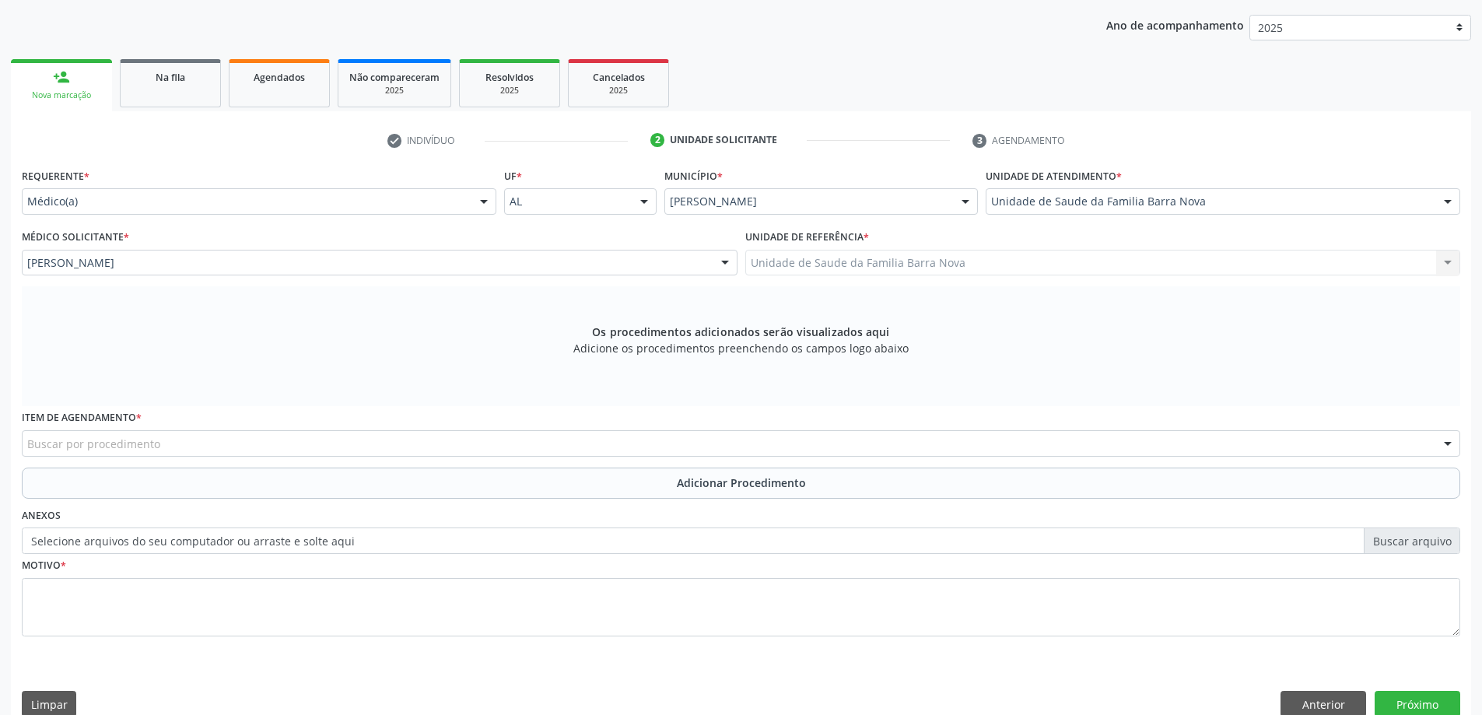
click at [275, 440] on div "Buscar por procedimento" at bounding box center [741, 443] width 1439 height 26
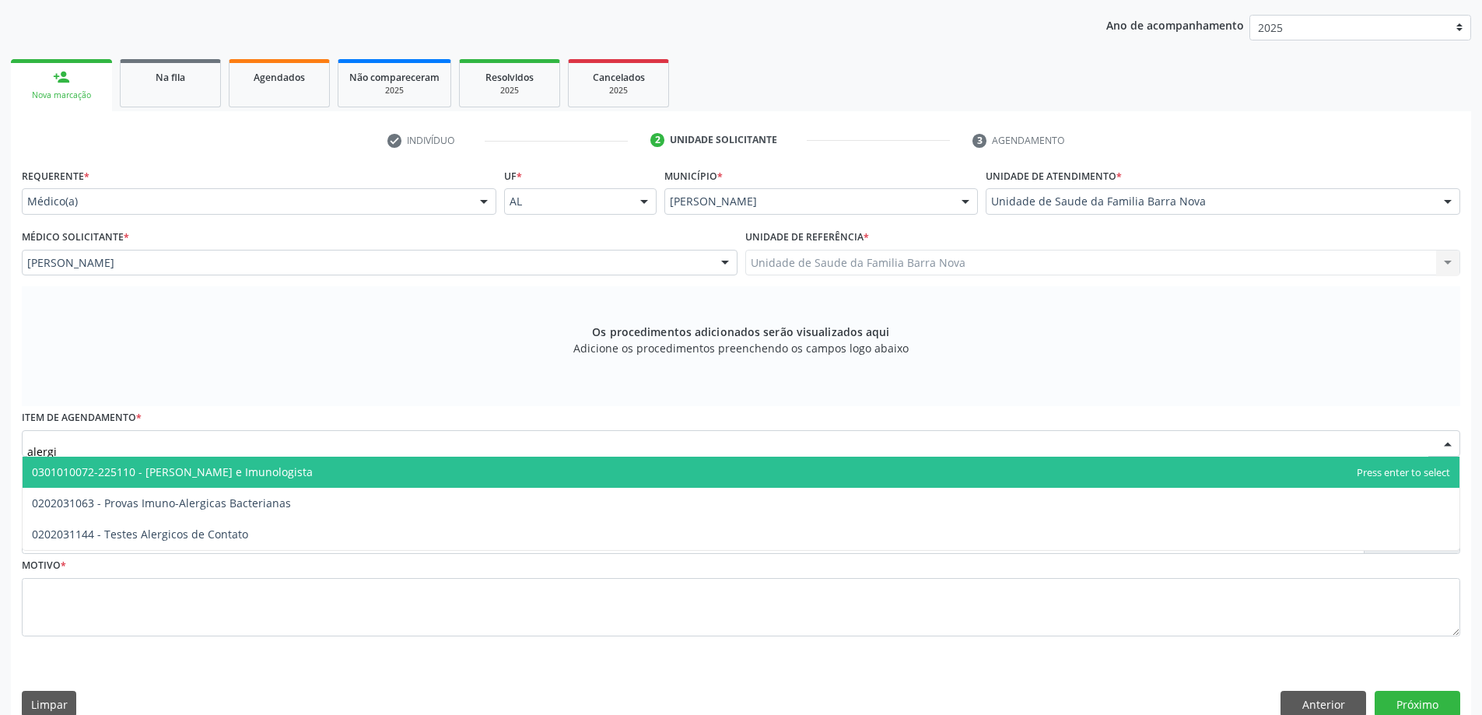
type input "alerg"
click at [274, 472] on span "0301010072-225110 - [PERSON_NAME] e Imunologista" at bounding box center [172, 472] width 281 height 15
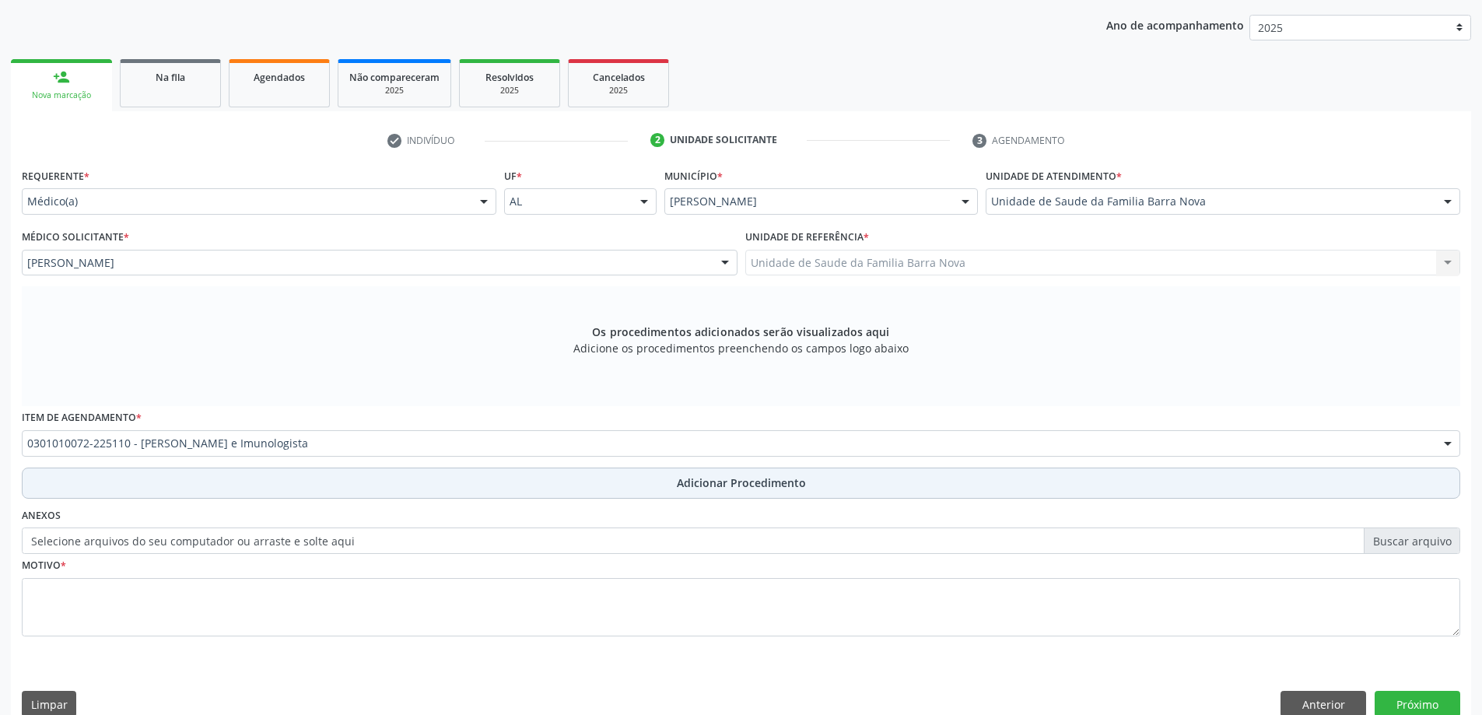
click at [751, 488] on span "Adicionar Procedimento" at bounding box center [741, 483] width 129 height 16
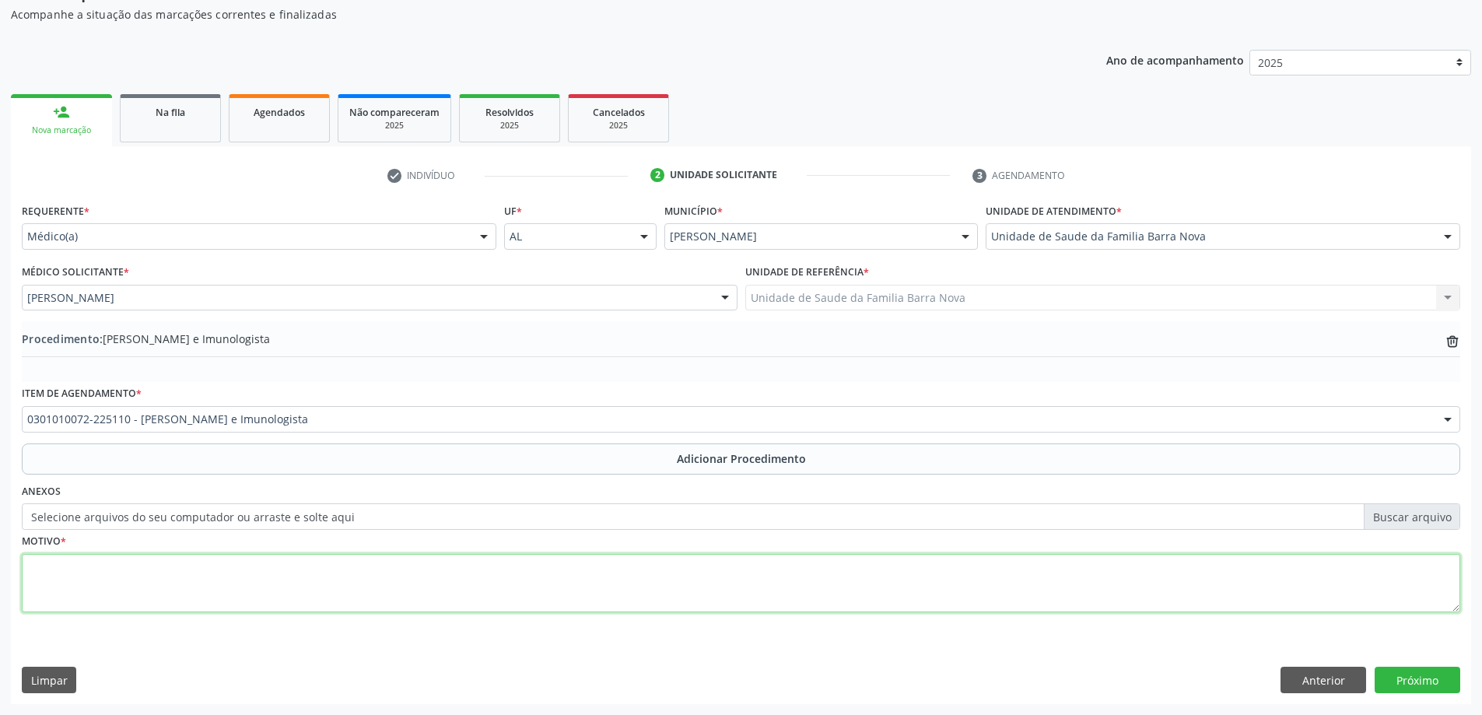
click at [471, 585] on textarea at bounding box center [741, 583] width 1439 height 59
type textarea "Paciente refere "crises de alergia " de repetição. Solicito Avaliação."
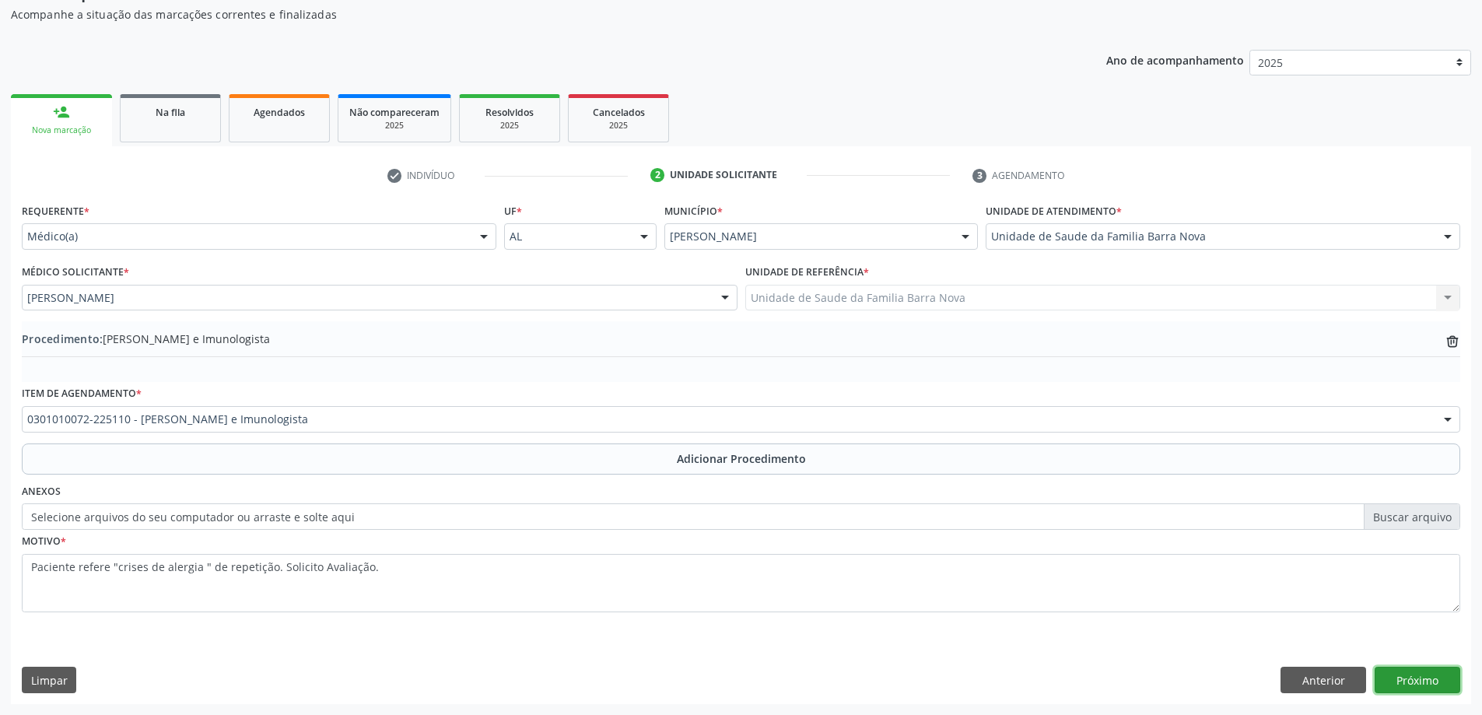
click at [1422, 669] on button "Próximo" at bounding box center [1418, 680] width 86 height 26
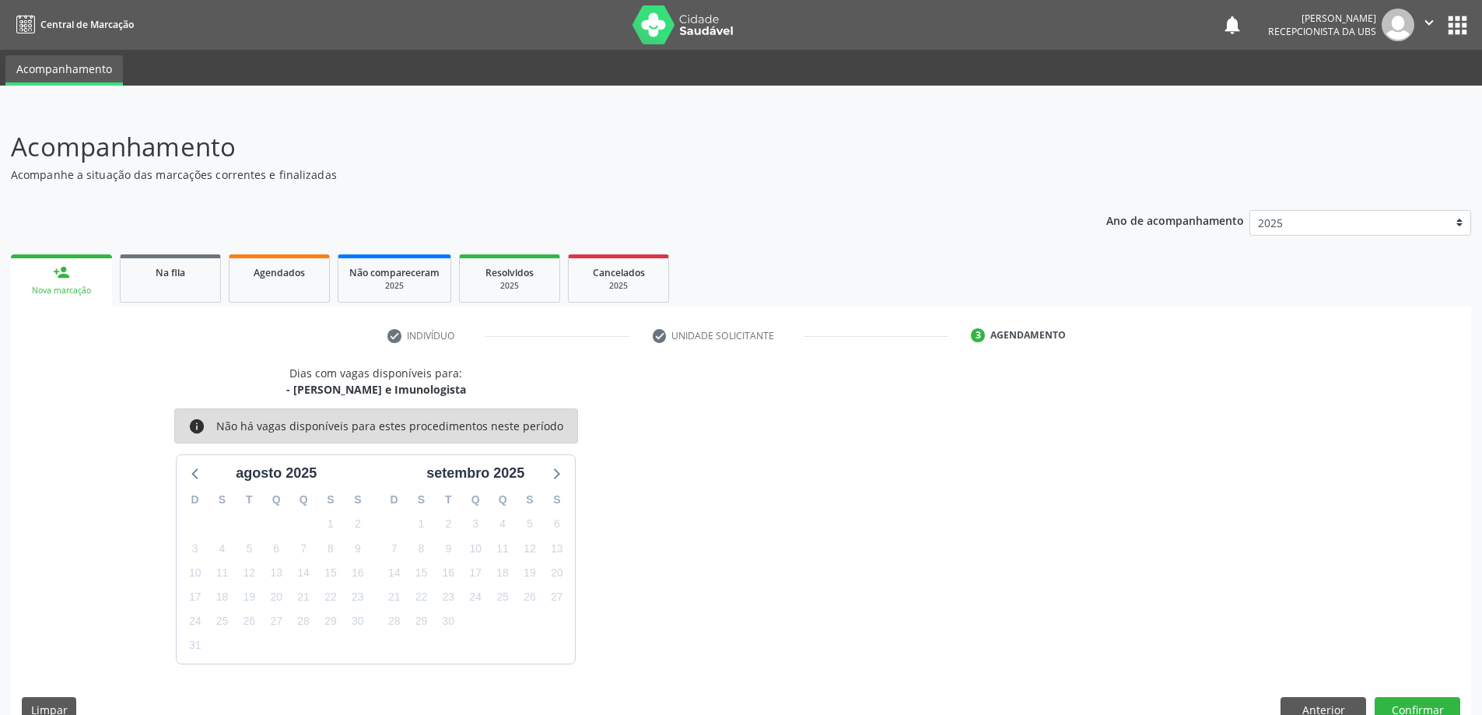
scroll to position [30, 0]
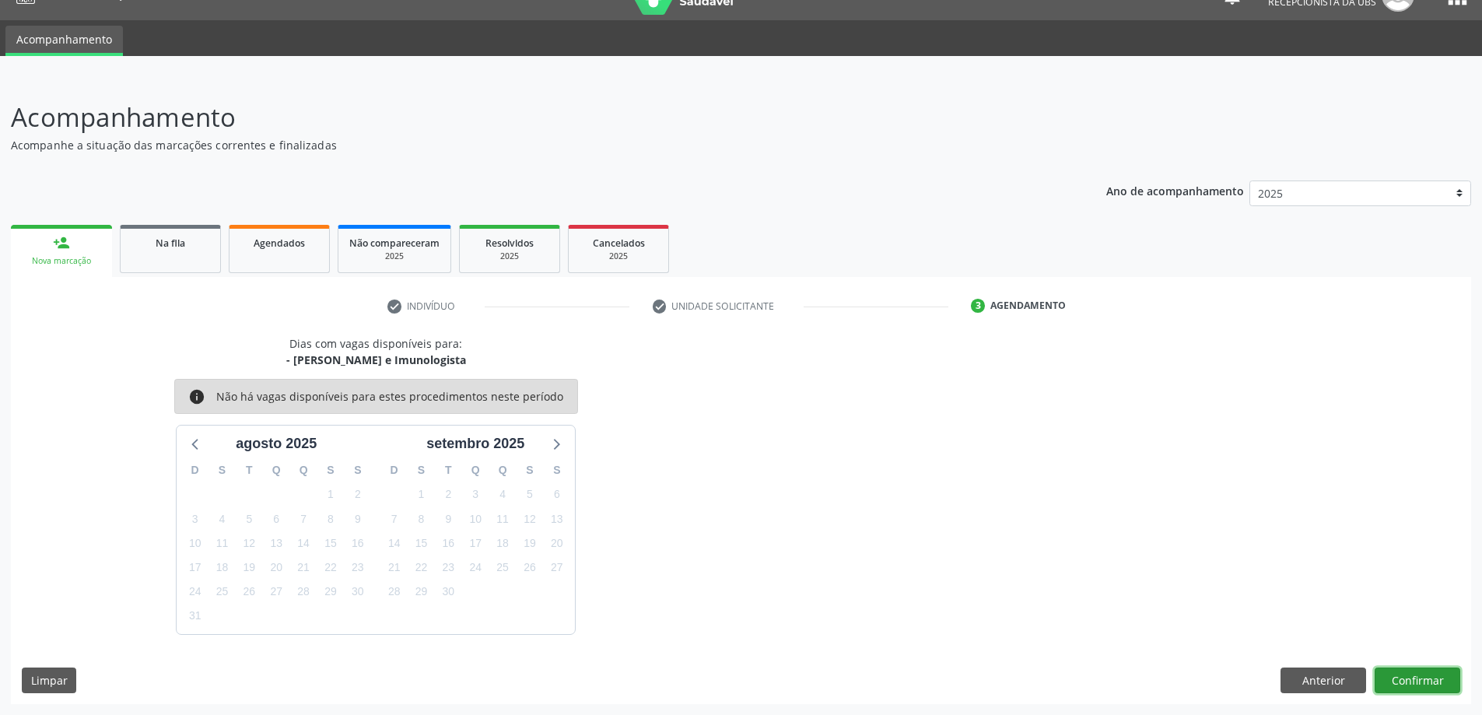
click at [1428, 683] on button "Confirmar" at bounding box center [1418, 681] width 86 height 26
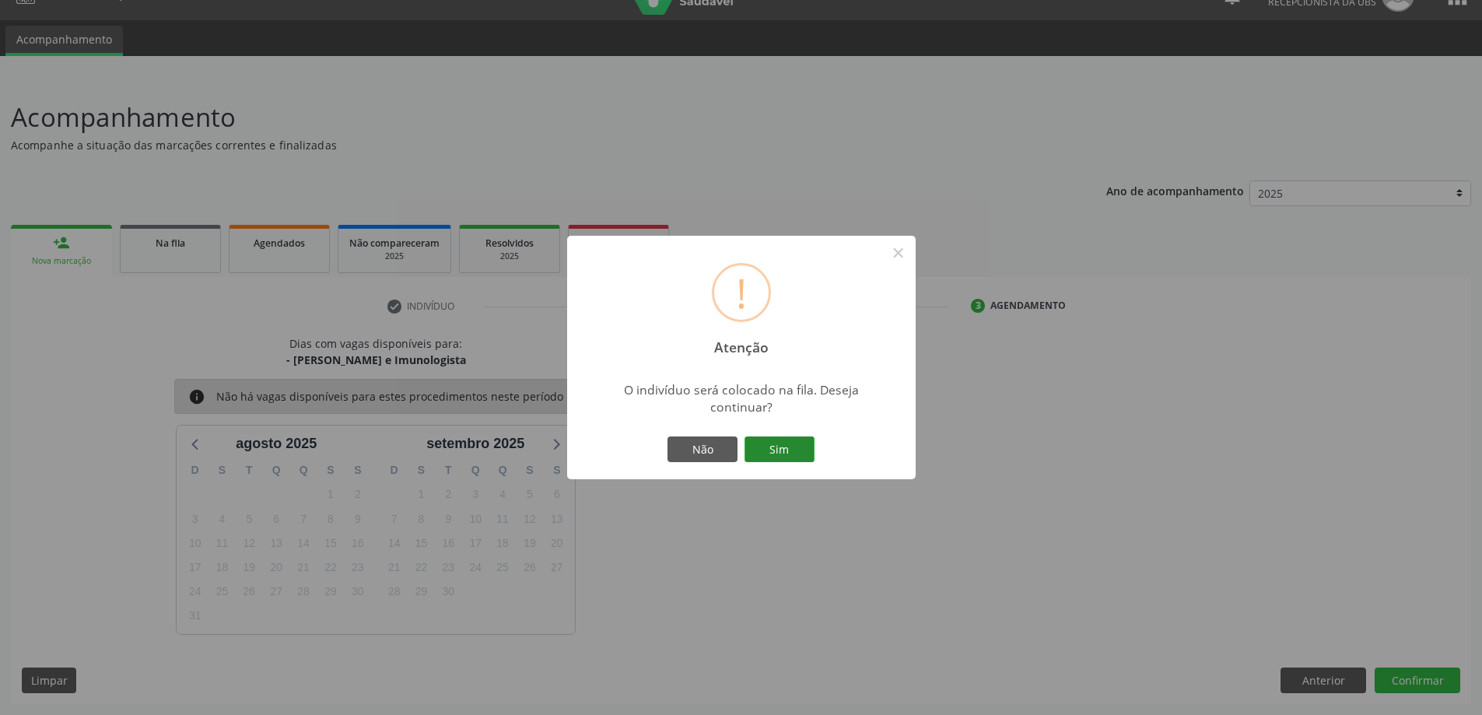
click at [772, 447] on button "Sim" at bounding box center [780, 450] width 70 height 26
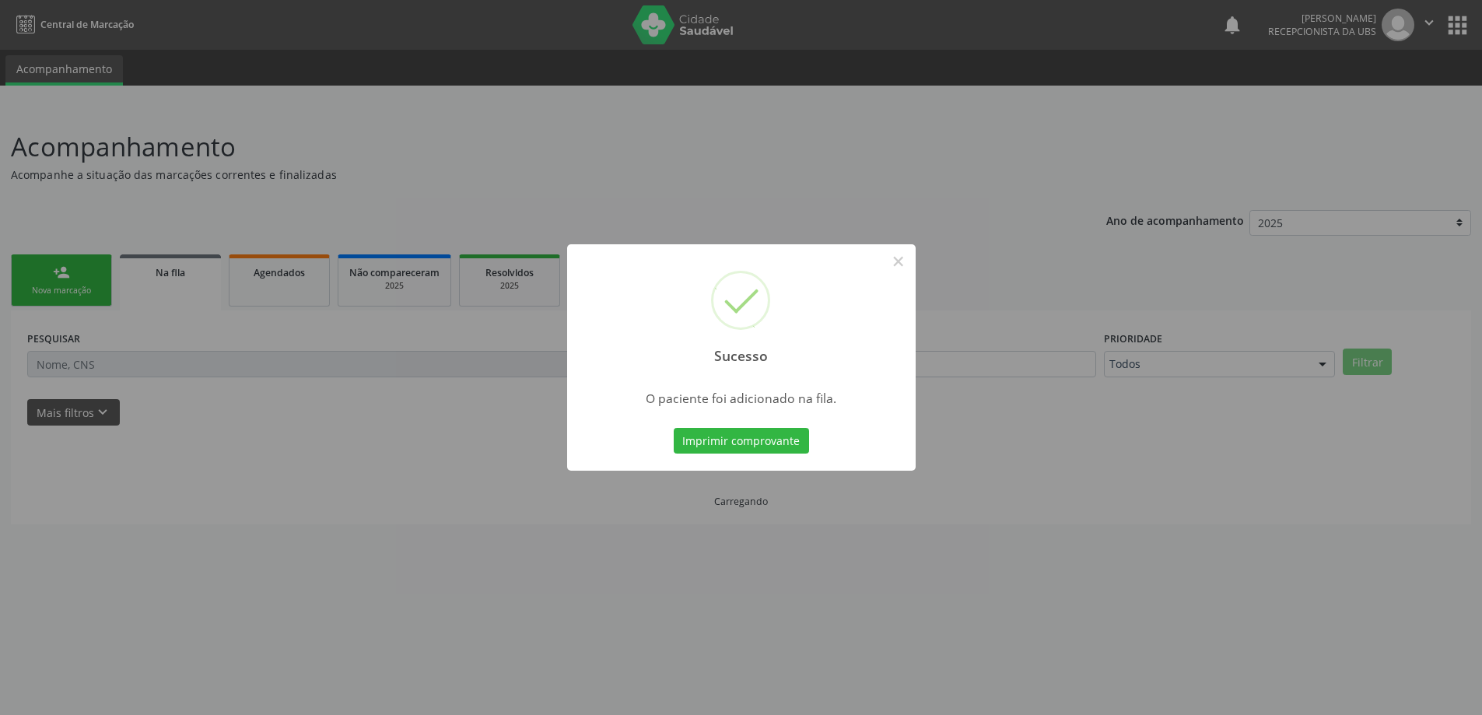
scroll to position [0, 0]
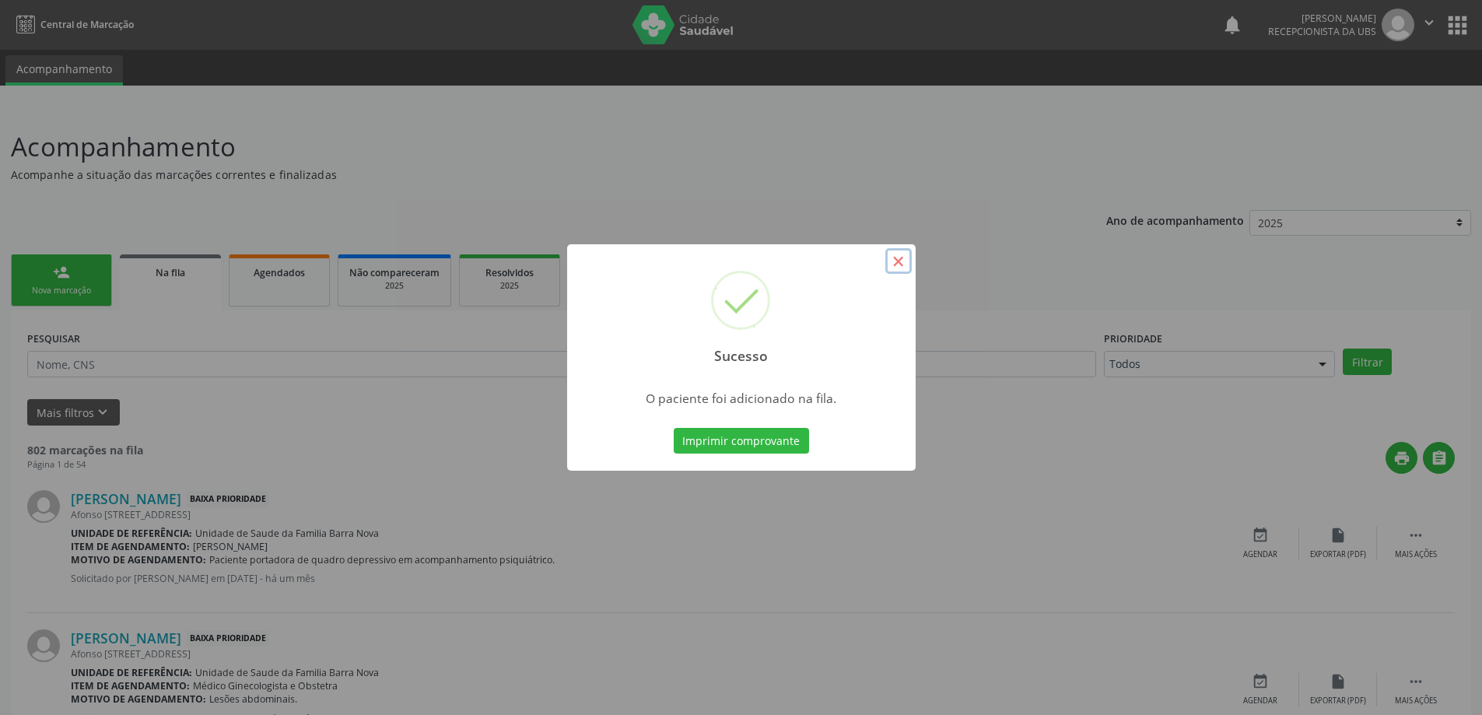
click at [899, 264] on button "×" at bounding box center [898, 261] width 26 height 26
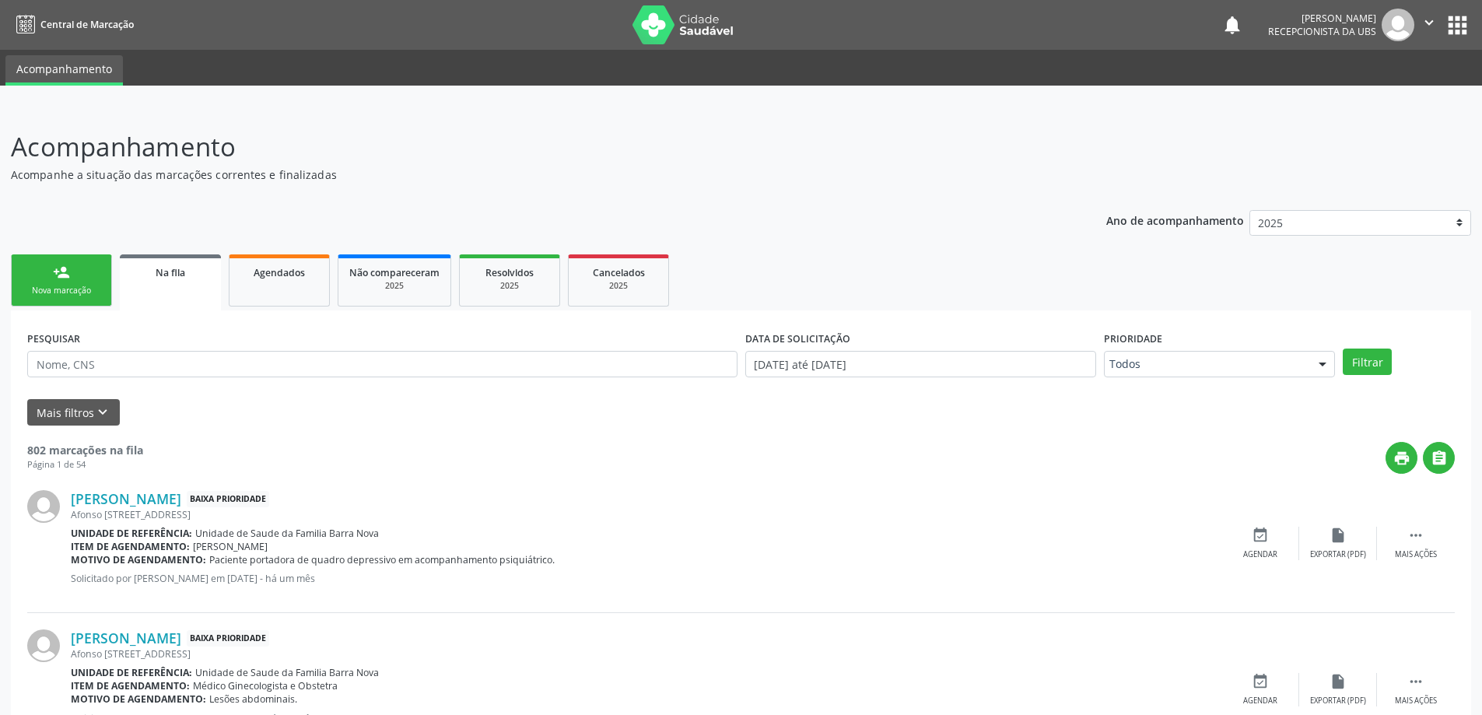
click at [60, 289] on div "Nova marcação" at bounding box center [62, 291] width 78 height 12
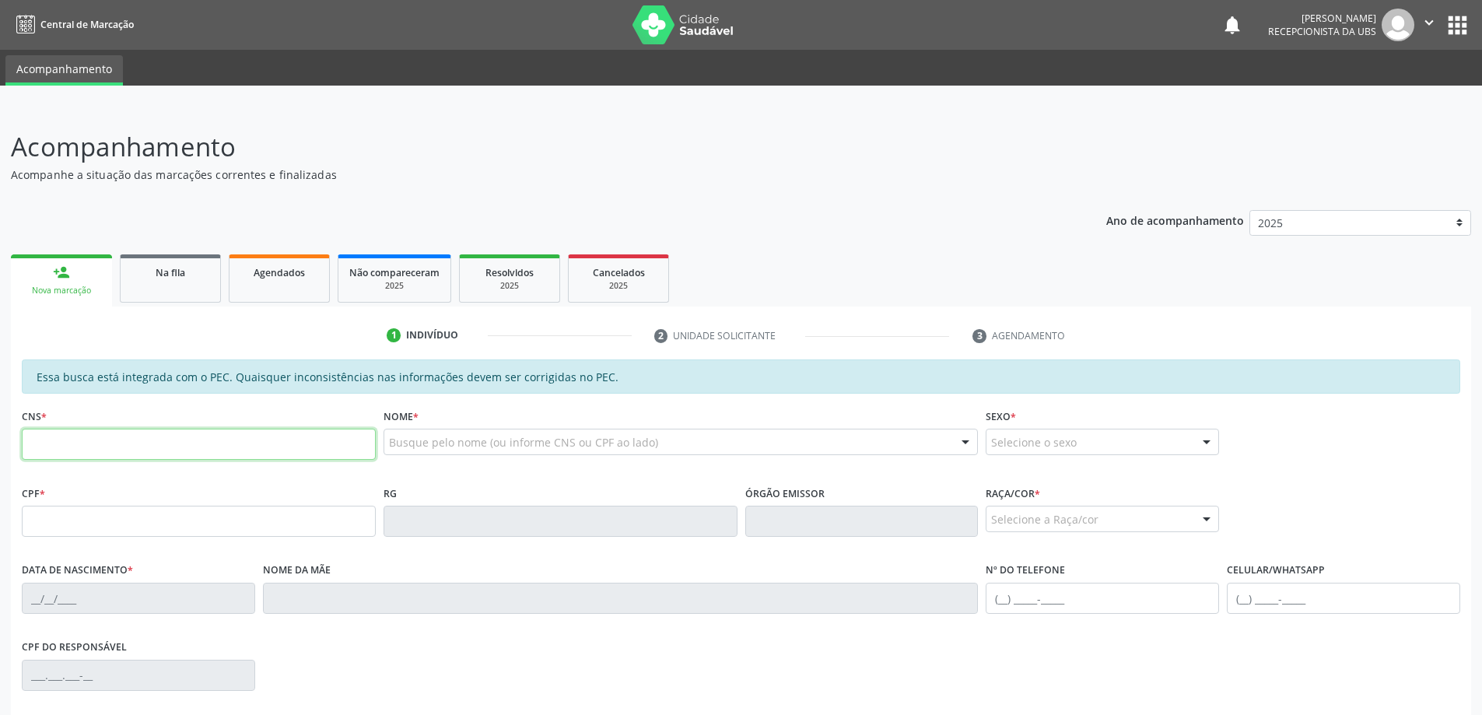
click at [95, 450] on input "text" at bounding box center [199, 444] width 354 height 31
type input "704 0063 1514 8465"
type input "662.637.514-87"
type input "[DATE]"
type input "[PERSON_NAME]"
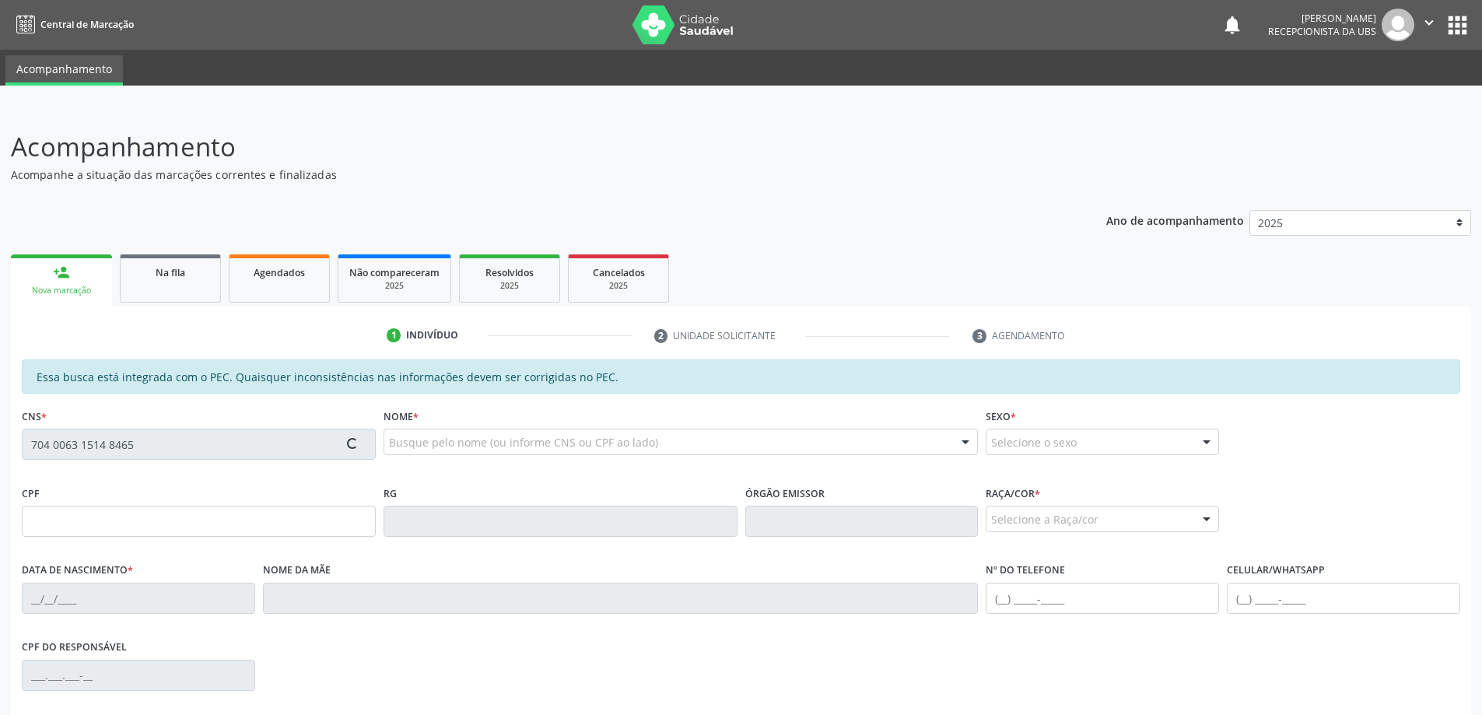
type input "[PHONE_NUMBER]"
type input "870"
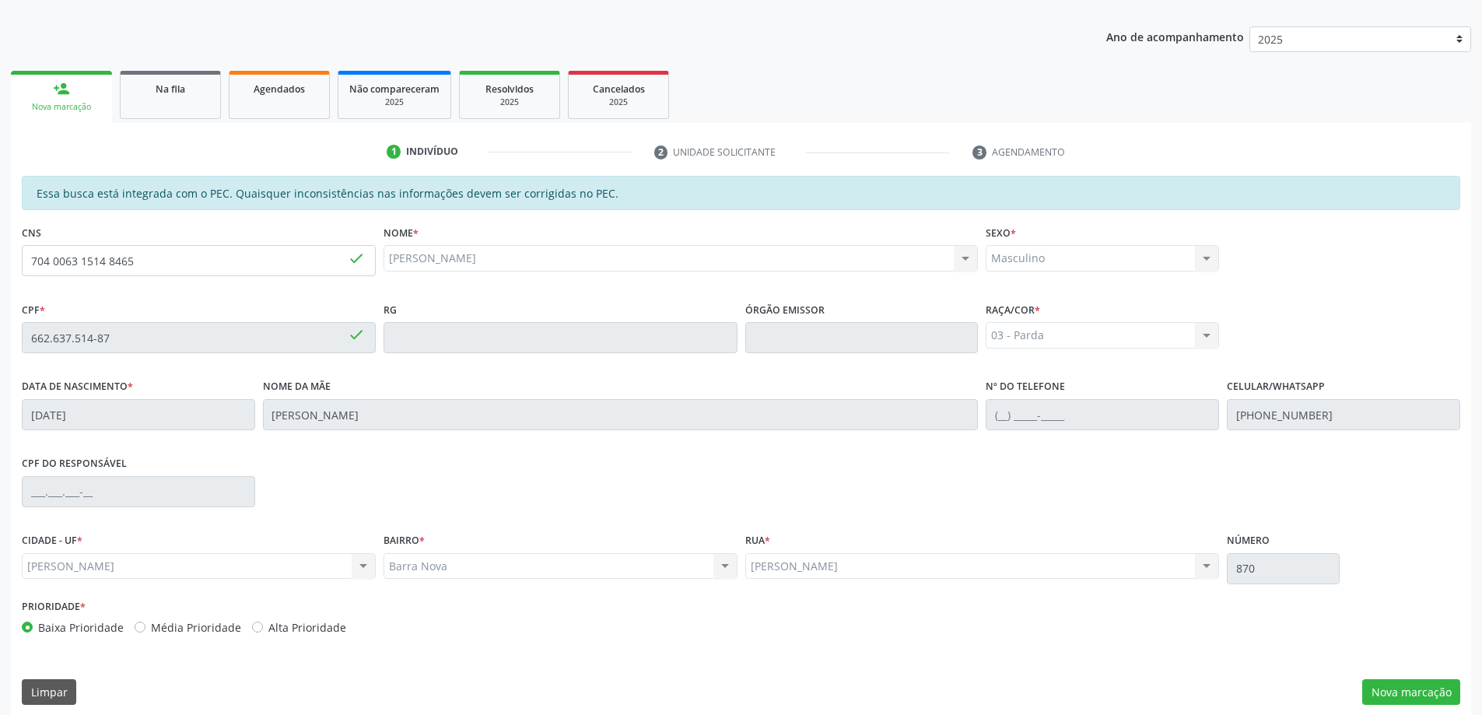
scroll to position [195, 0]
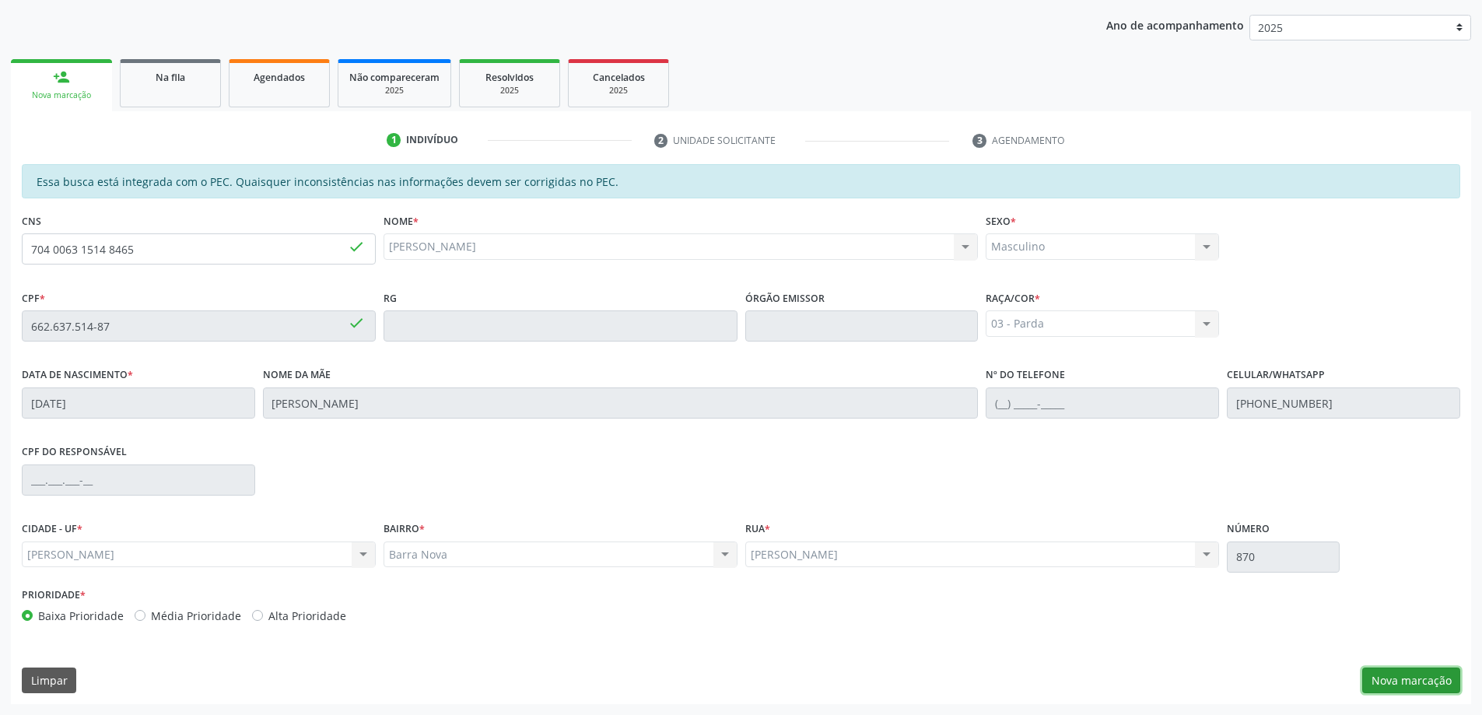
click at [1402, 688] on button "Nova marcação" at bounding box center [1411, 681] width 98 height 26
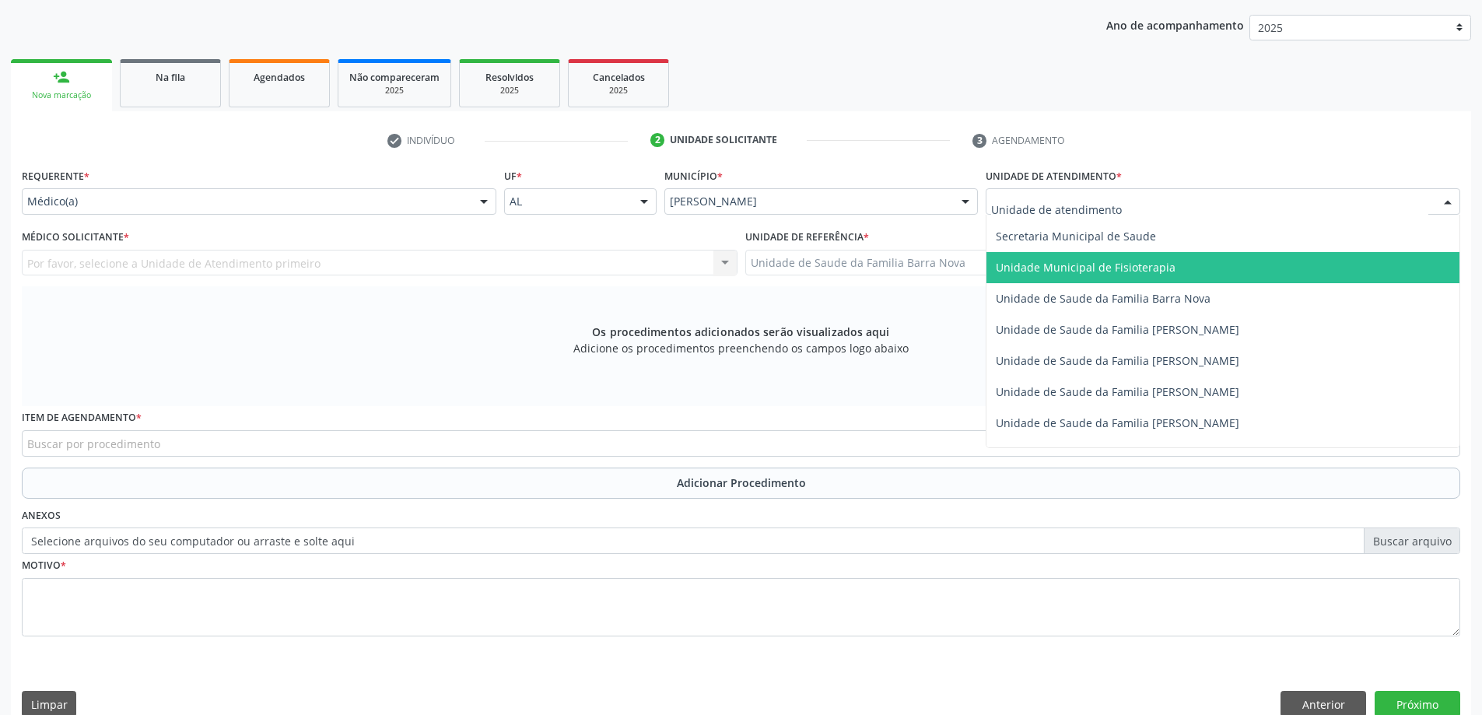
scroll to position [778, 0]
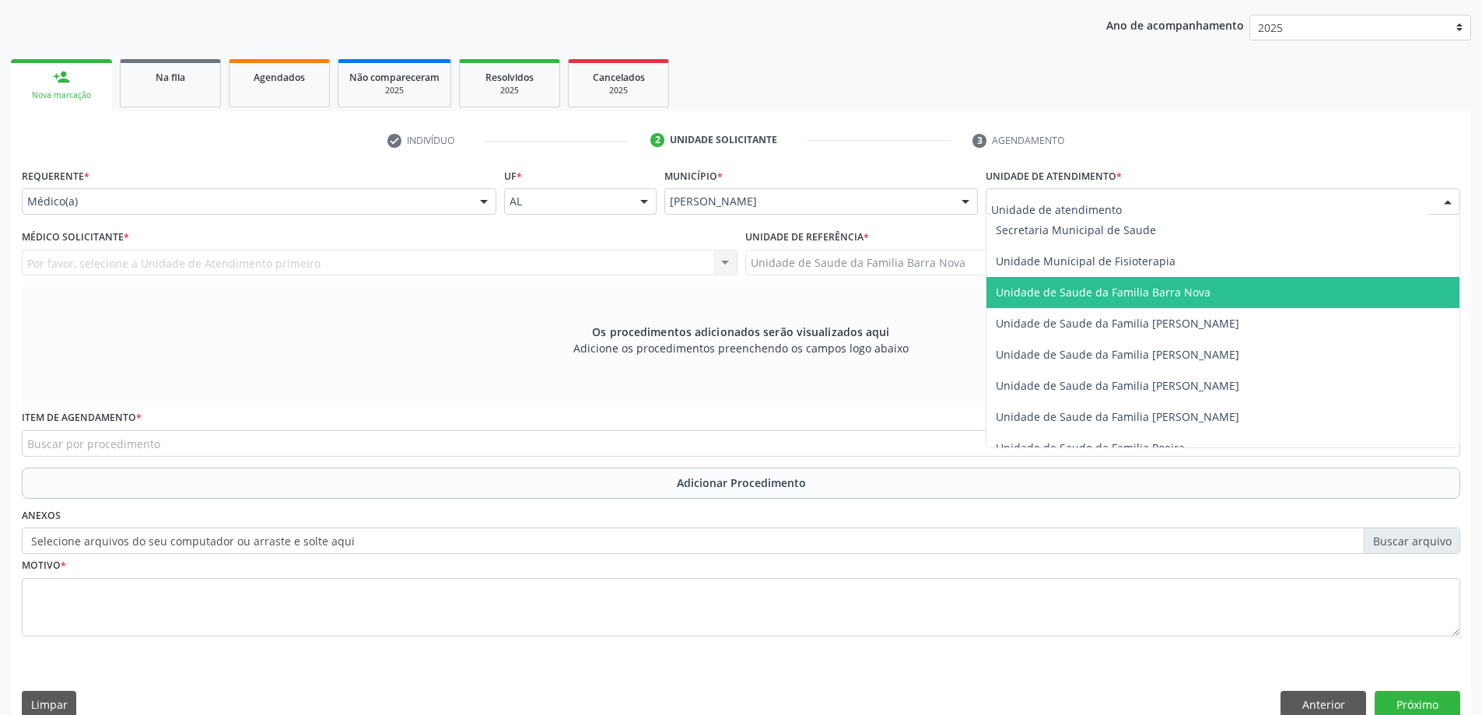
click at [1205, 296] on span "Unidade de Saude da Familia Barra Nova" at bounding box center [1223, 292] width 473 height 31
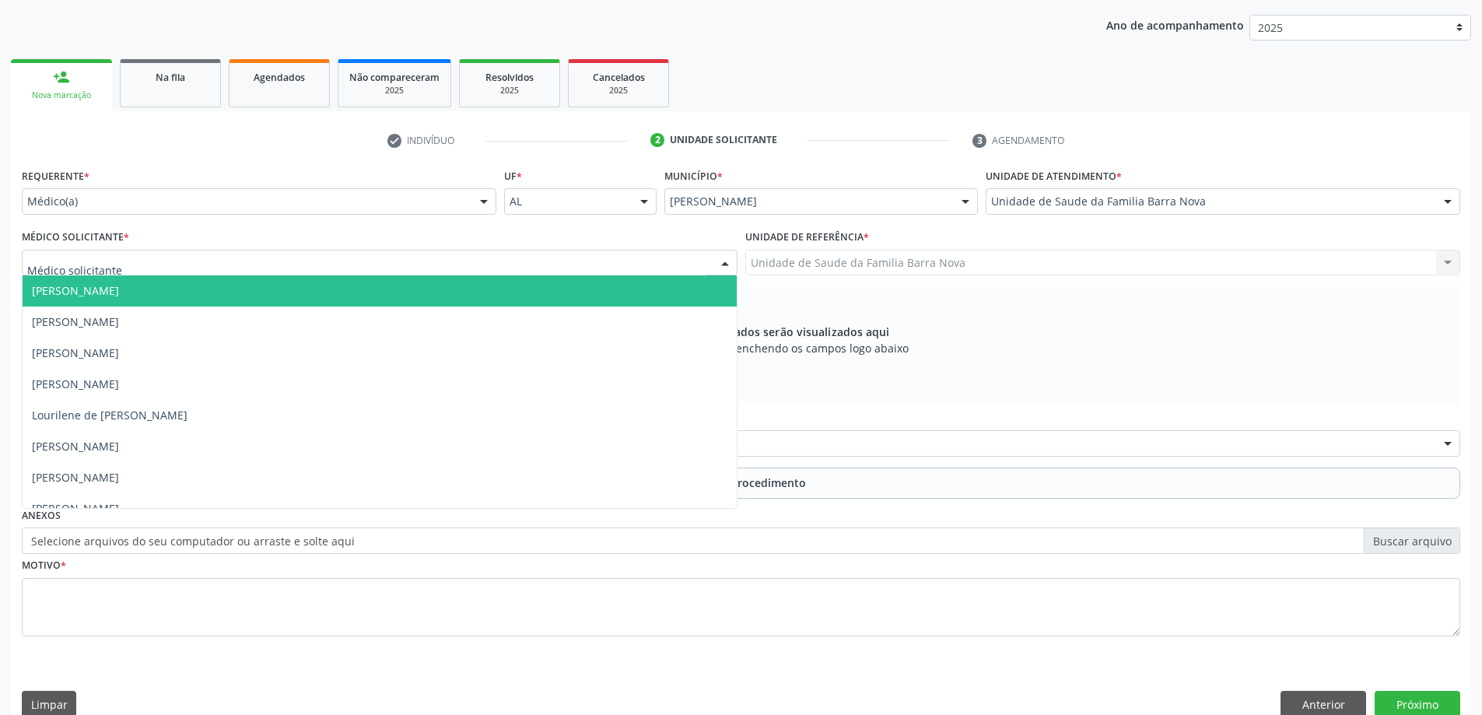
click at [600, 269] on div at bounding box center [380, 263] width 716 height 26
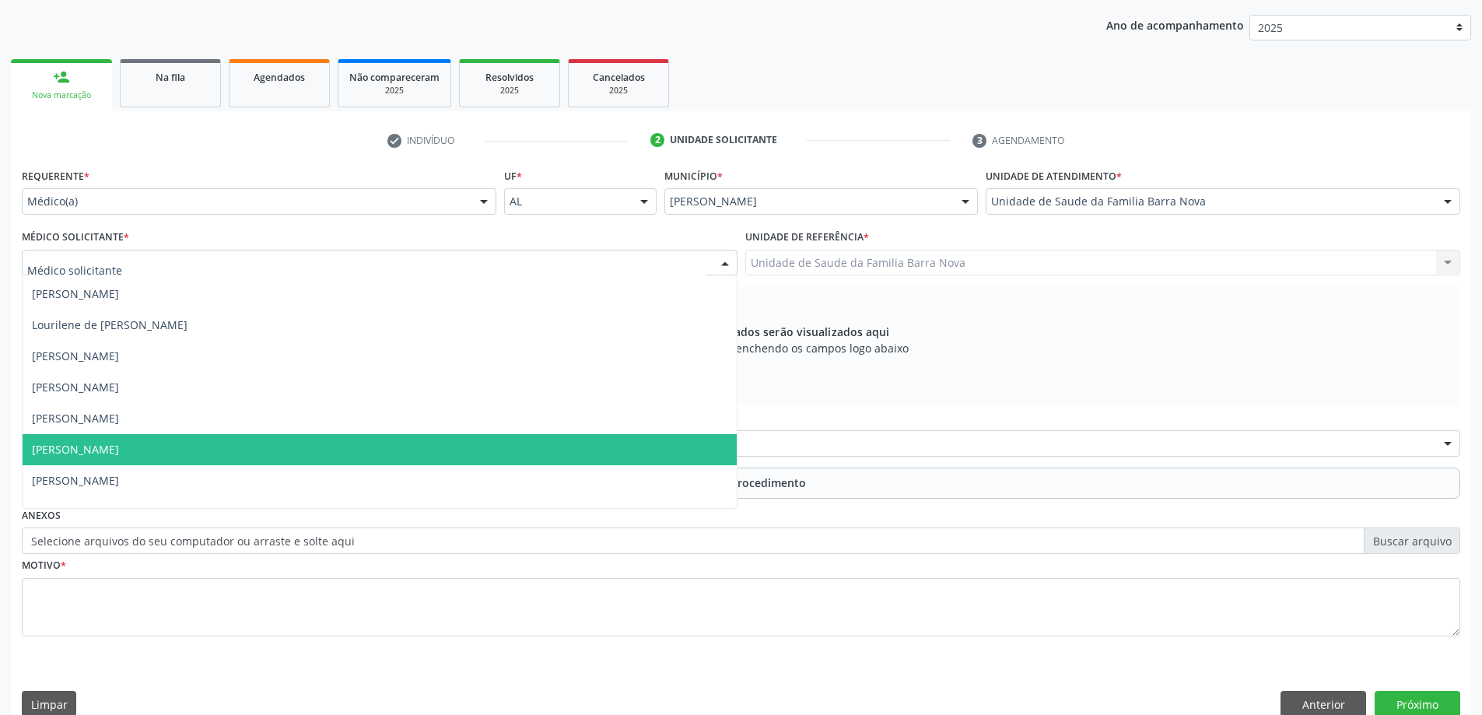
scroll to position [110, 0]
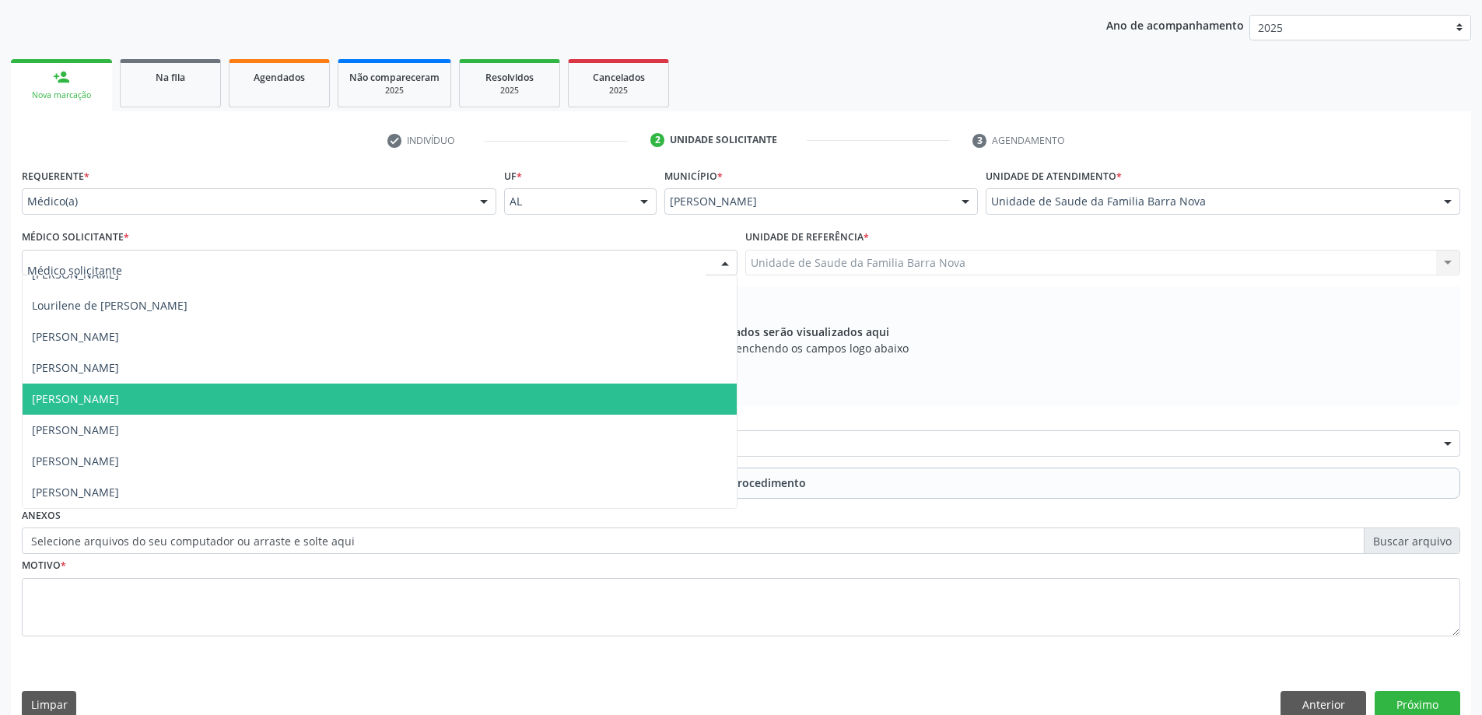
click at [433, 391] on span "[PERSON_NAME]" at bounding box center [380, 399] width 714 height 31
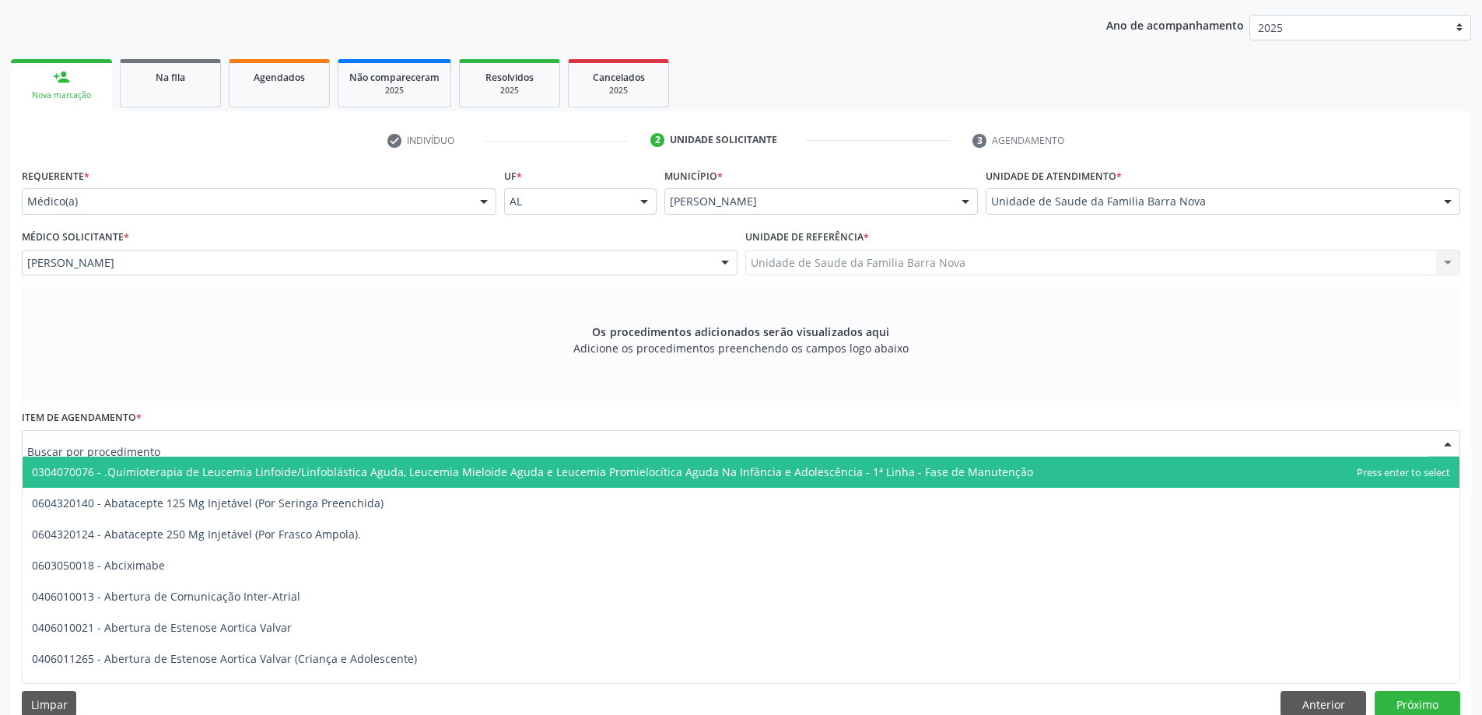
click at [431, 445] on div at bounding box center [741, 443] width 1439 height 26
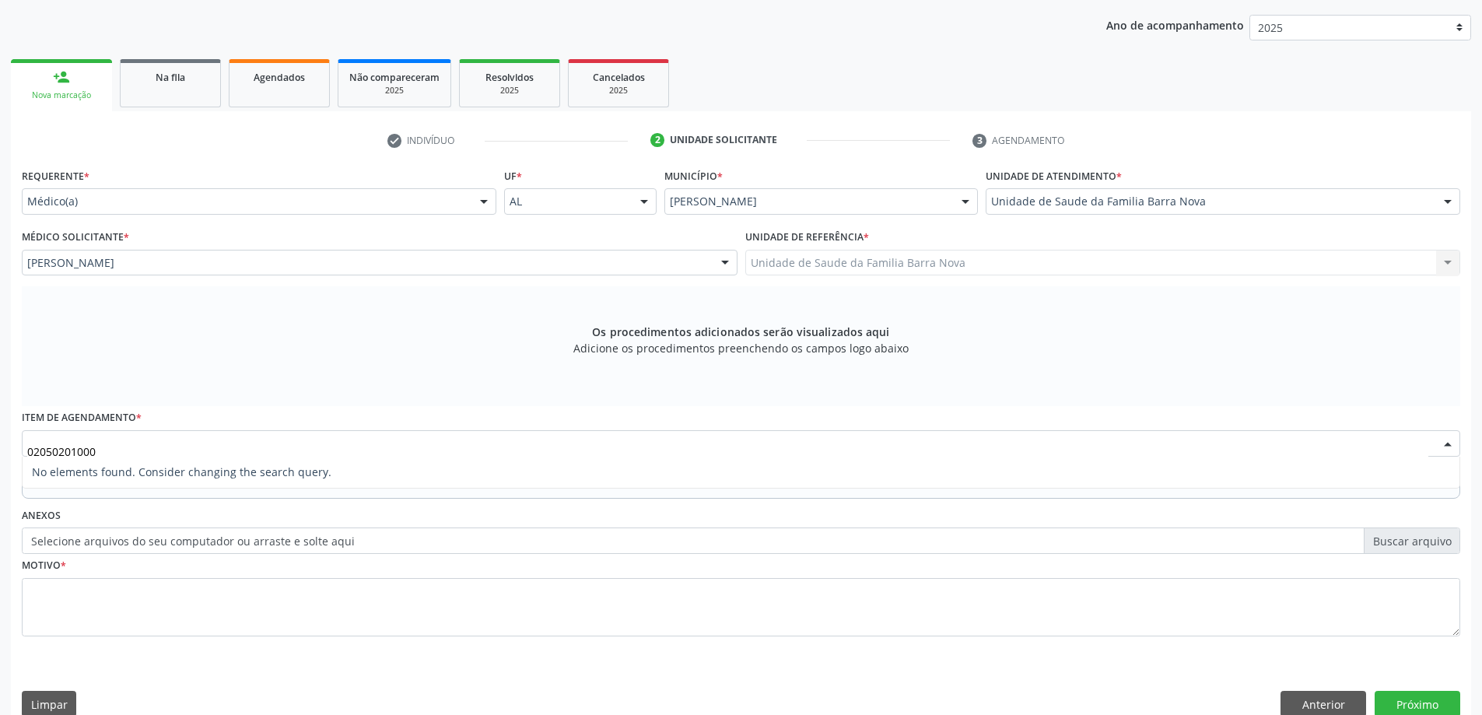
type input "0205020100"
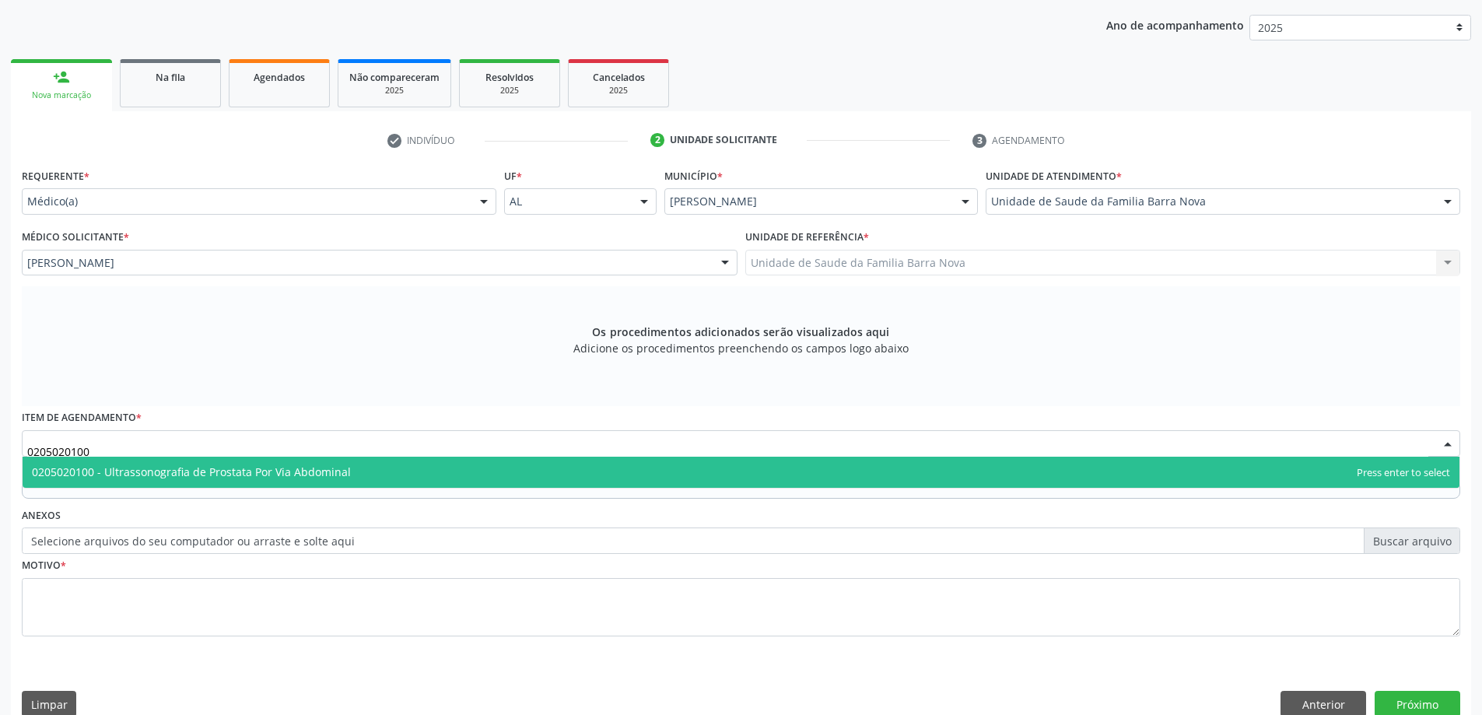
click at [424, 472] on span "0205020100 - Ultrassonografia de Prostata Por Via Abdominal" at bounding box center [741, 472] width 1437 height 31
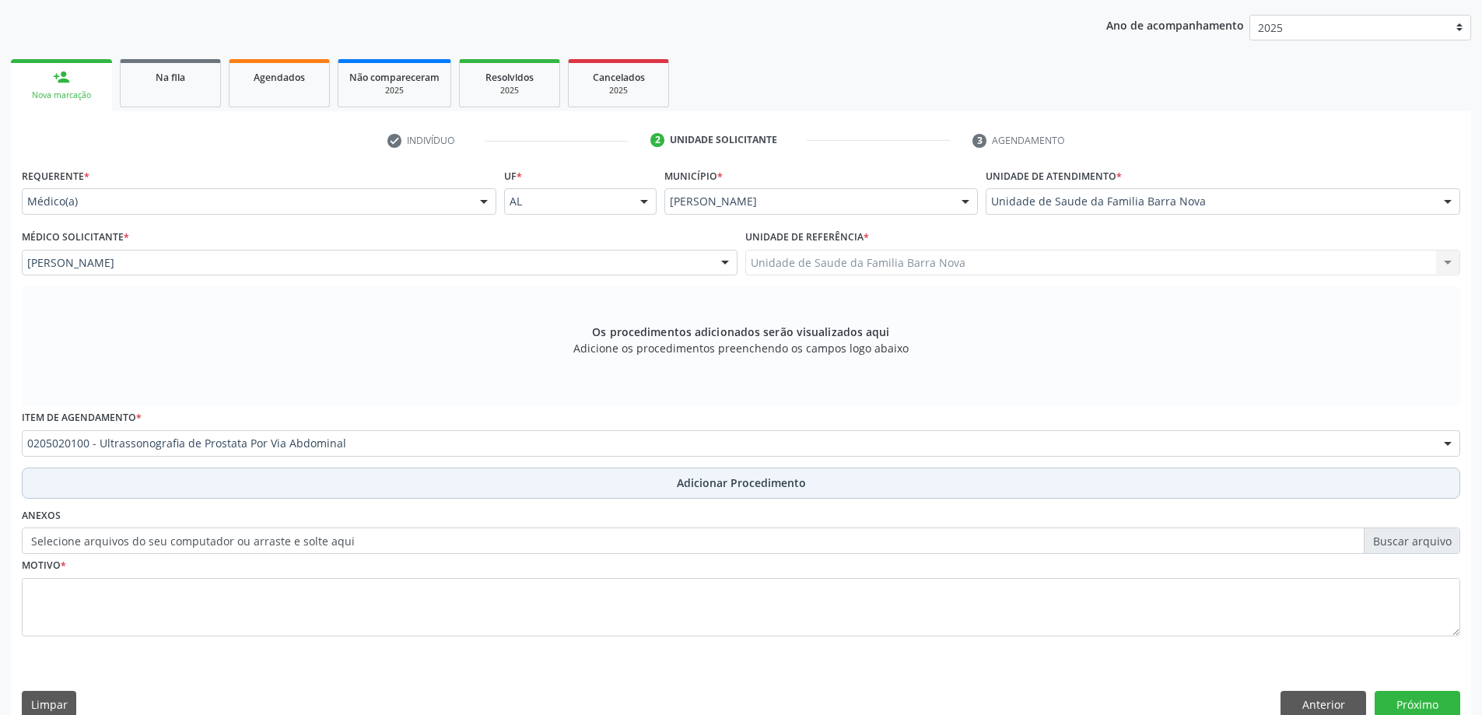
click at [708, 484] on span "Adicionar Procedimento" at bounding box center [741, 483] width 129 height 16
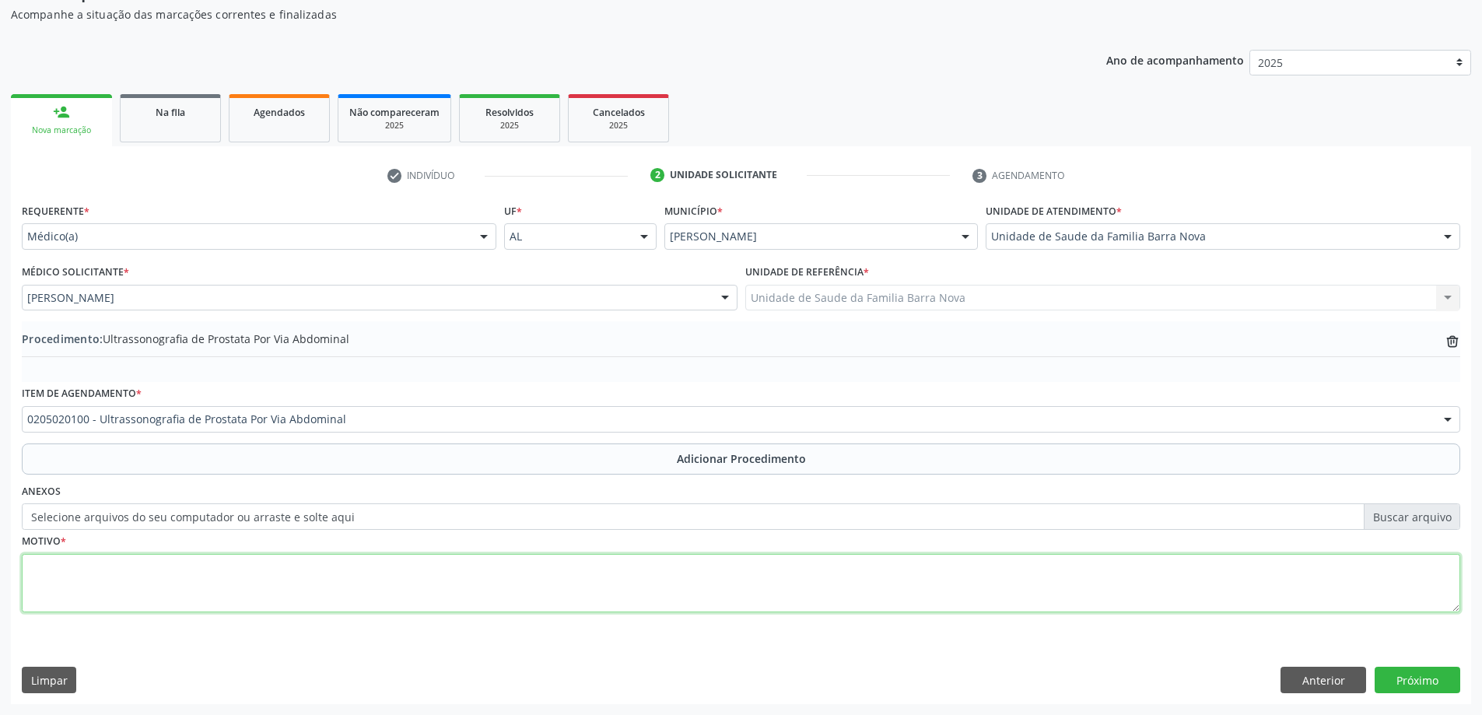
click at [219, 598] on textarea at bounding box center [741, 583] width 1439 height 59
type textarea "NIctúria."
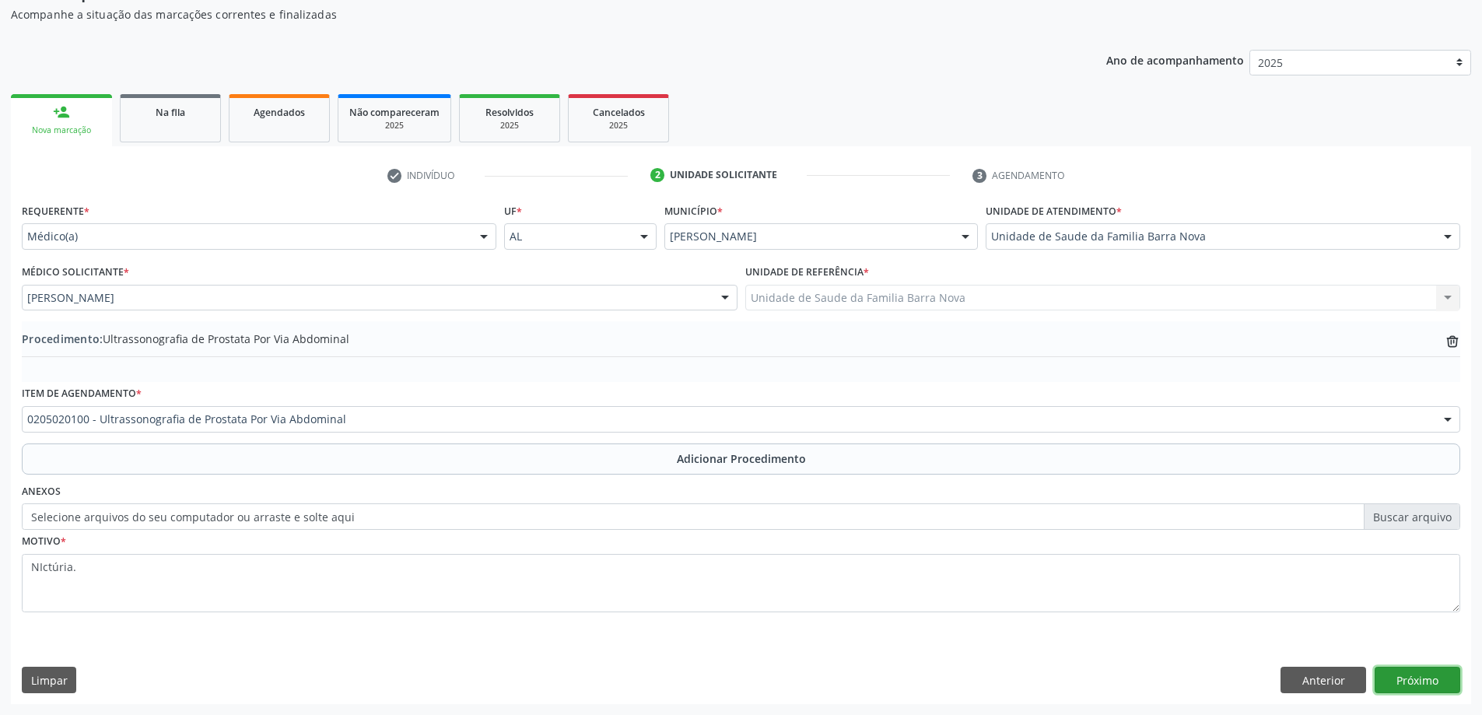
click at [1427, 683] on button "Próximo" at bounding box center [1418, 680] width 86 height 26
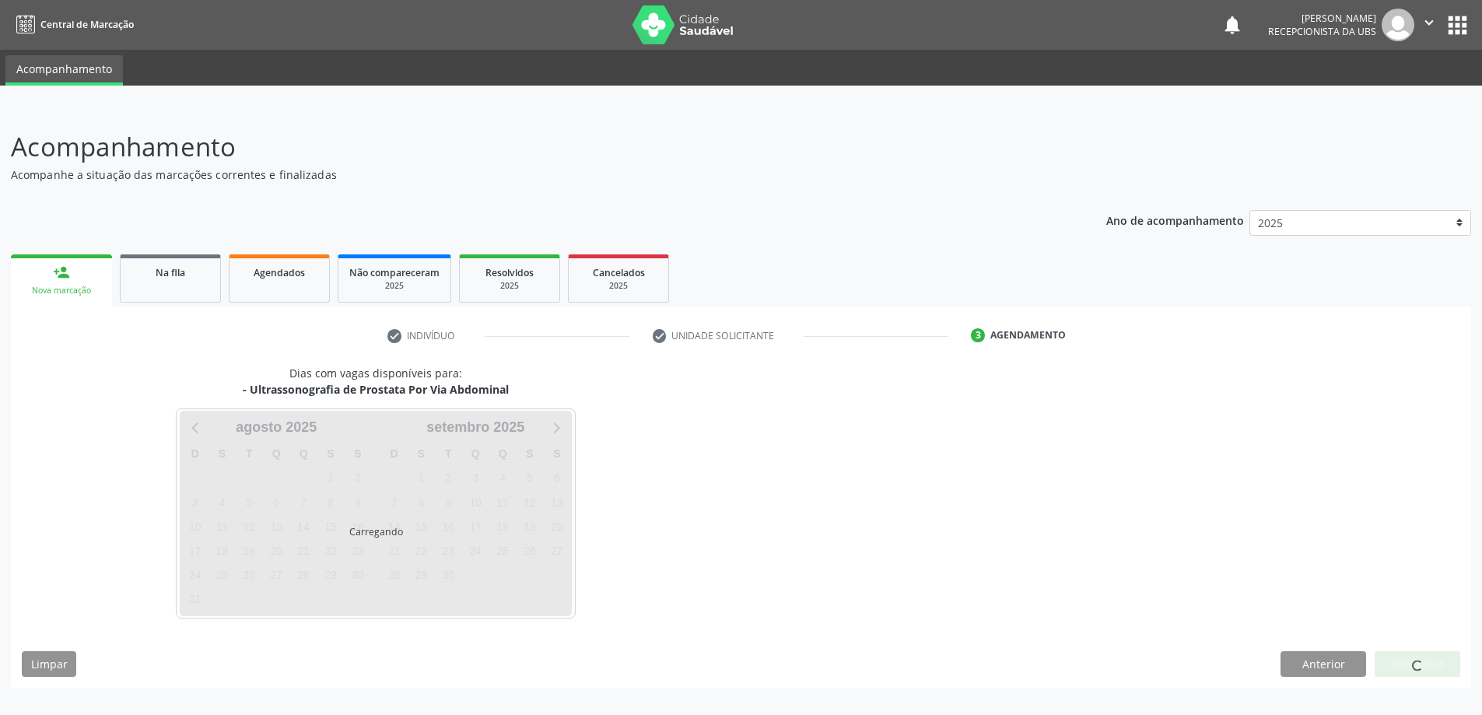
scroll to position [0, 0]
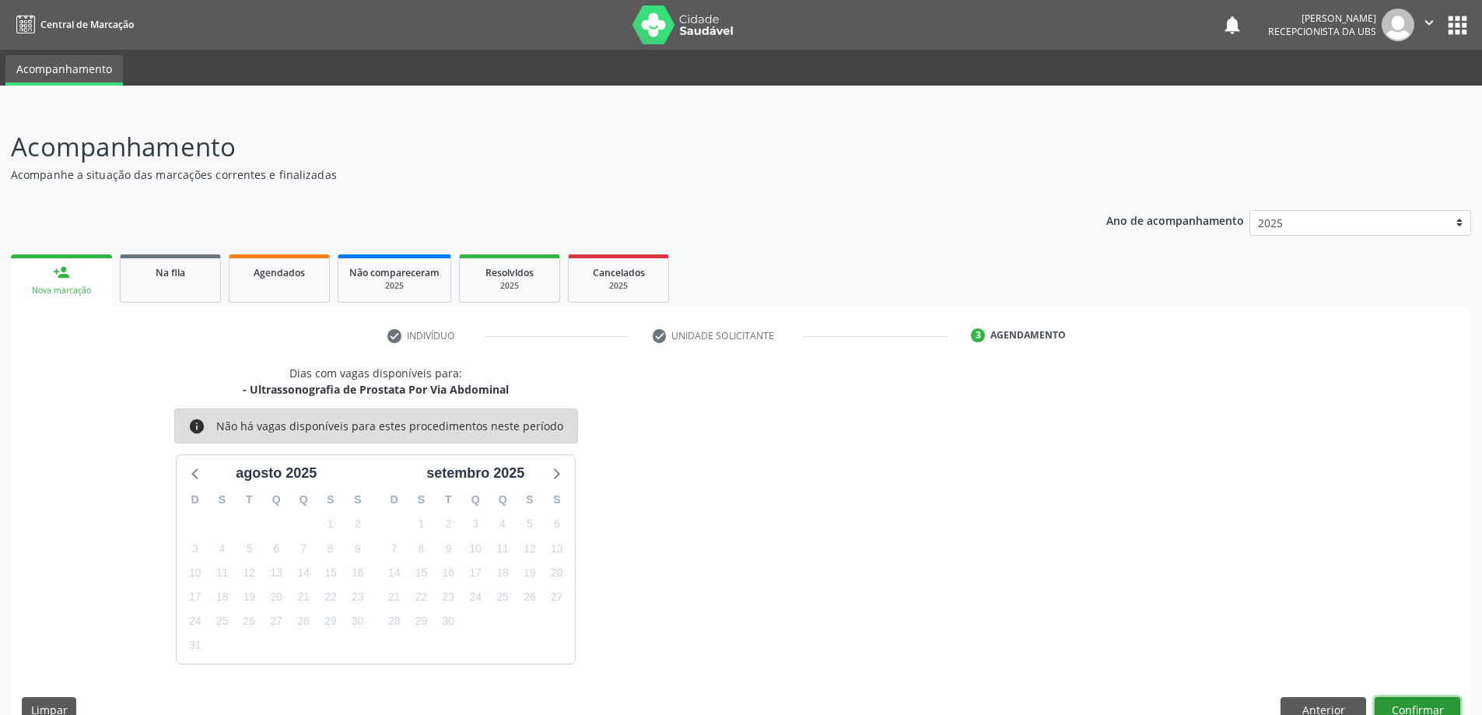
click at [1424, 704] on button "Confirmar" at bounding box center [1418, 710] width 86 height 26
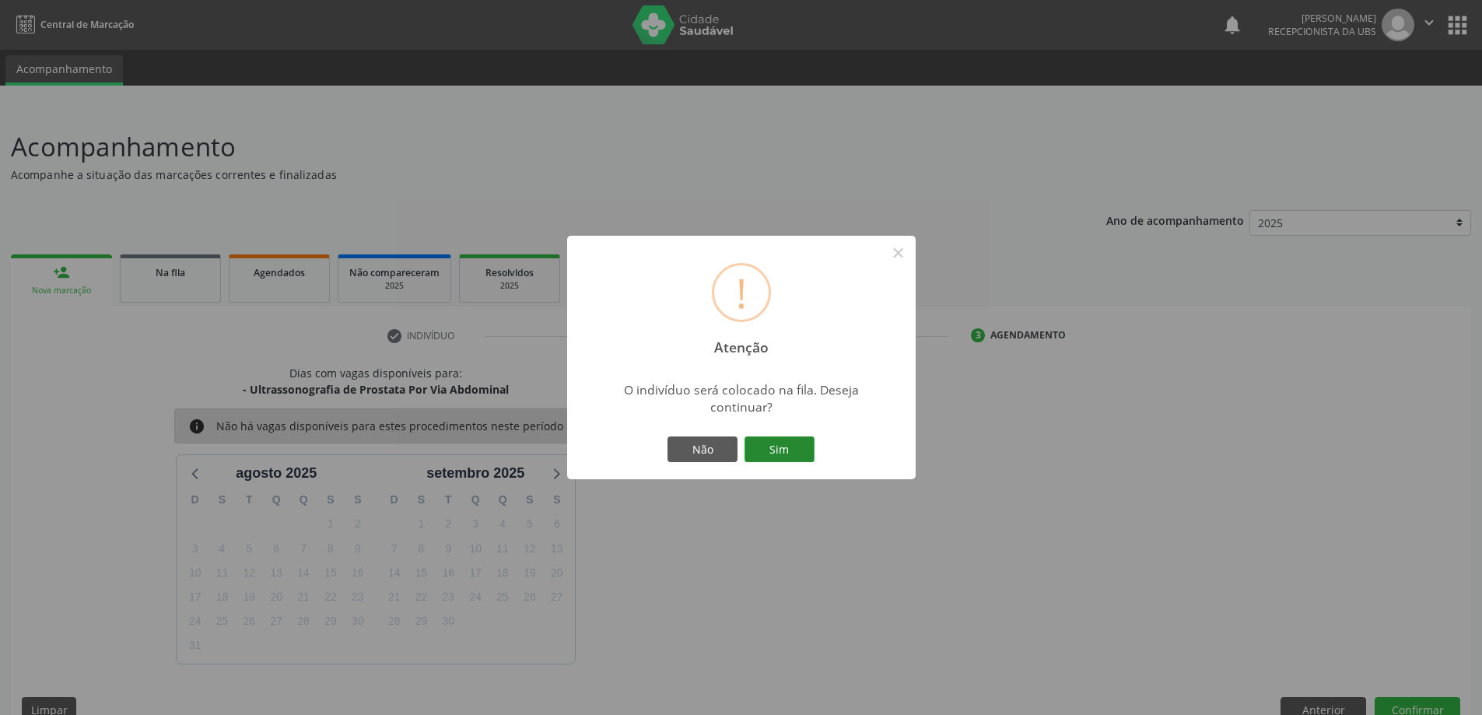
click at [797, 451] on button "Sim" at bounding box center [780, 450] width 70 height 26
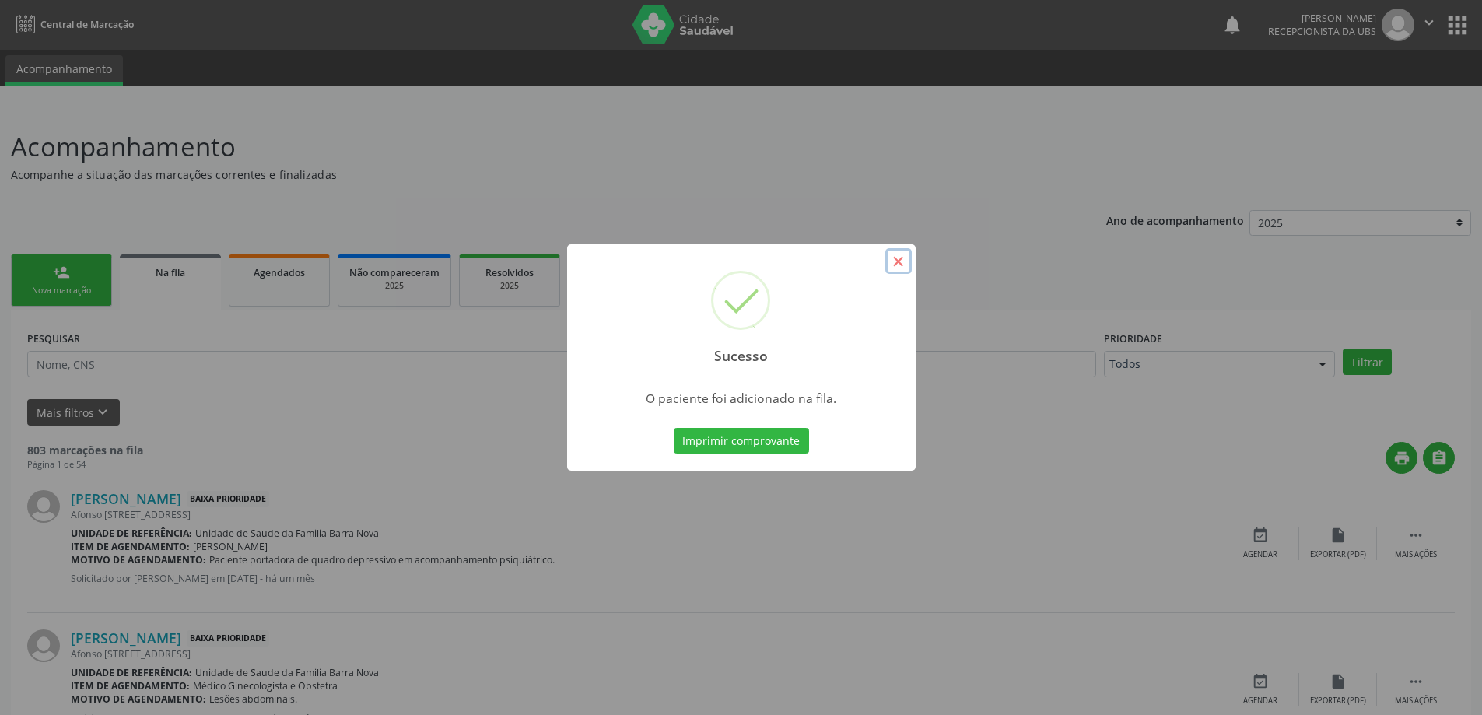
click at [894, 261] on button "×" at bounding box center [898, 261] width 26 height 26
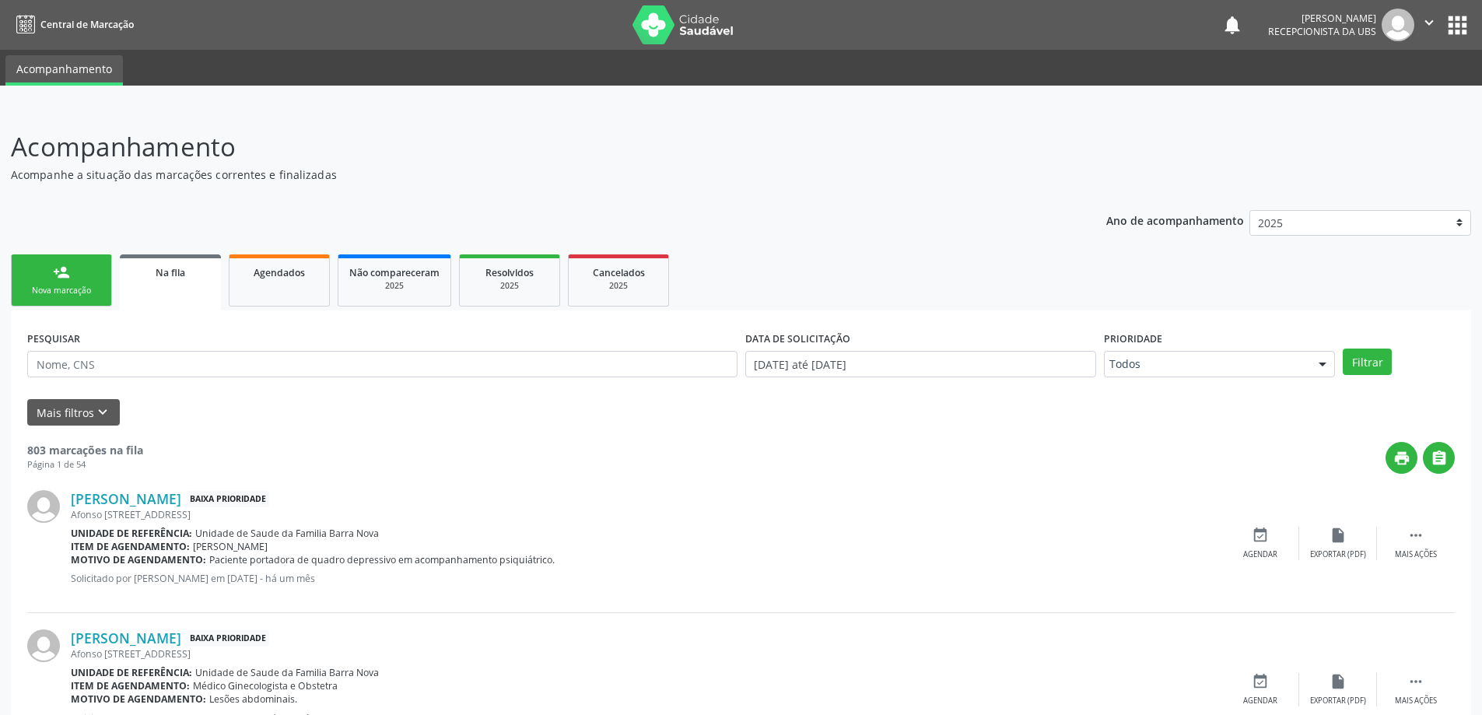
click at [72, 275] on link "person_add Nova marcação" at bounding box center [61, 280] width 101 height 52
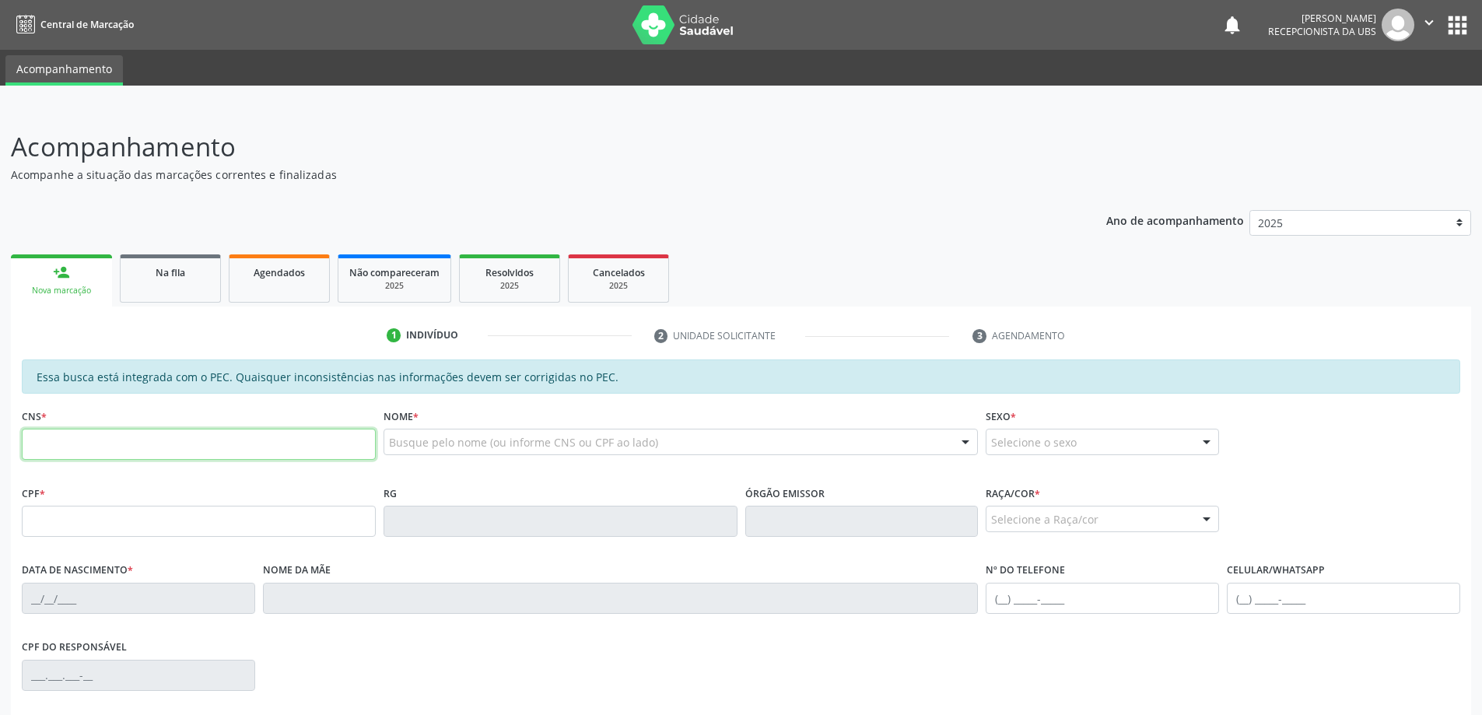
click at [85, 451] on input "text" at bounding box center [199, 444] width 354 height 31
type input "702 1047 0652 2390"
type input "149.802.644-33"
type input "[DATE]"
type input "Clesiane [PERSON_NAME]"
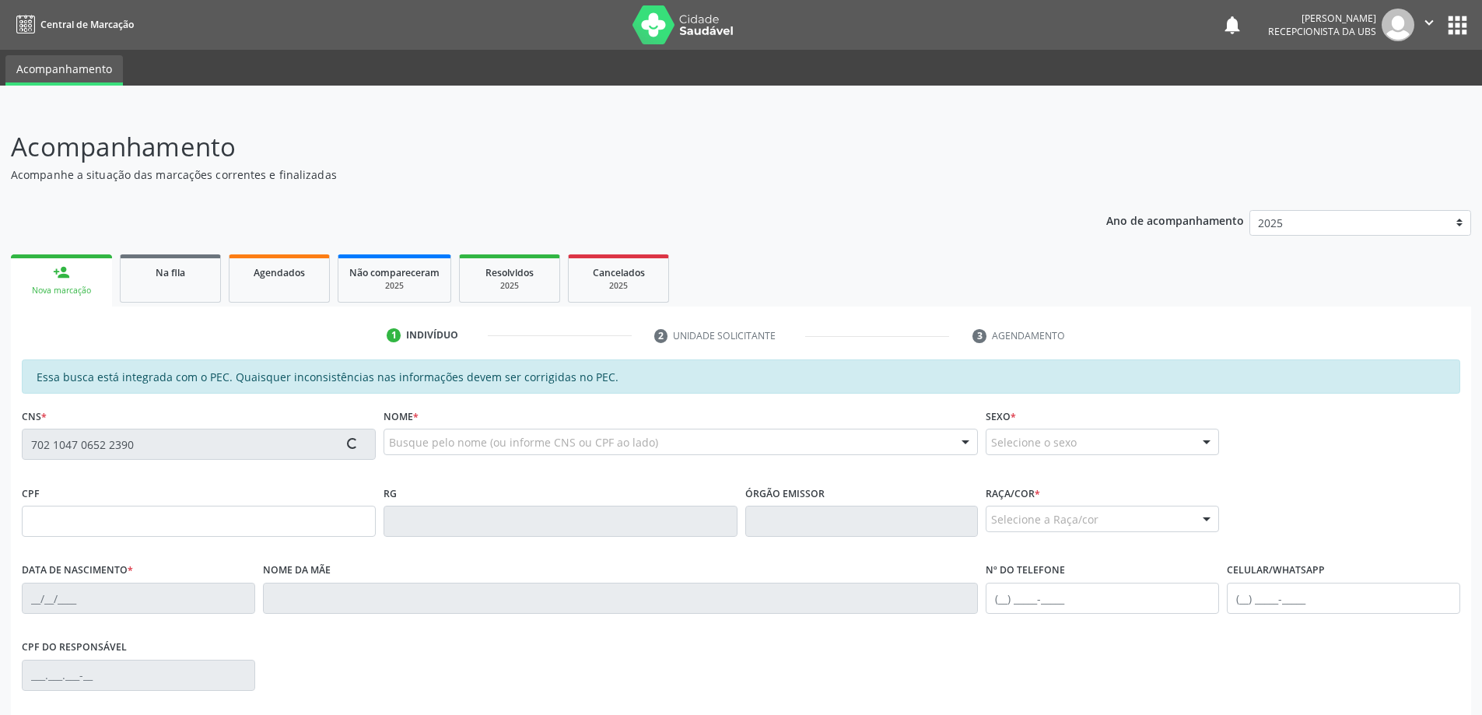
type input "[PHONE_NUMBER]"
type input "01"
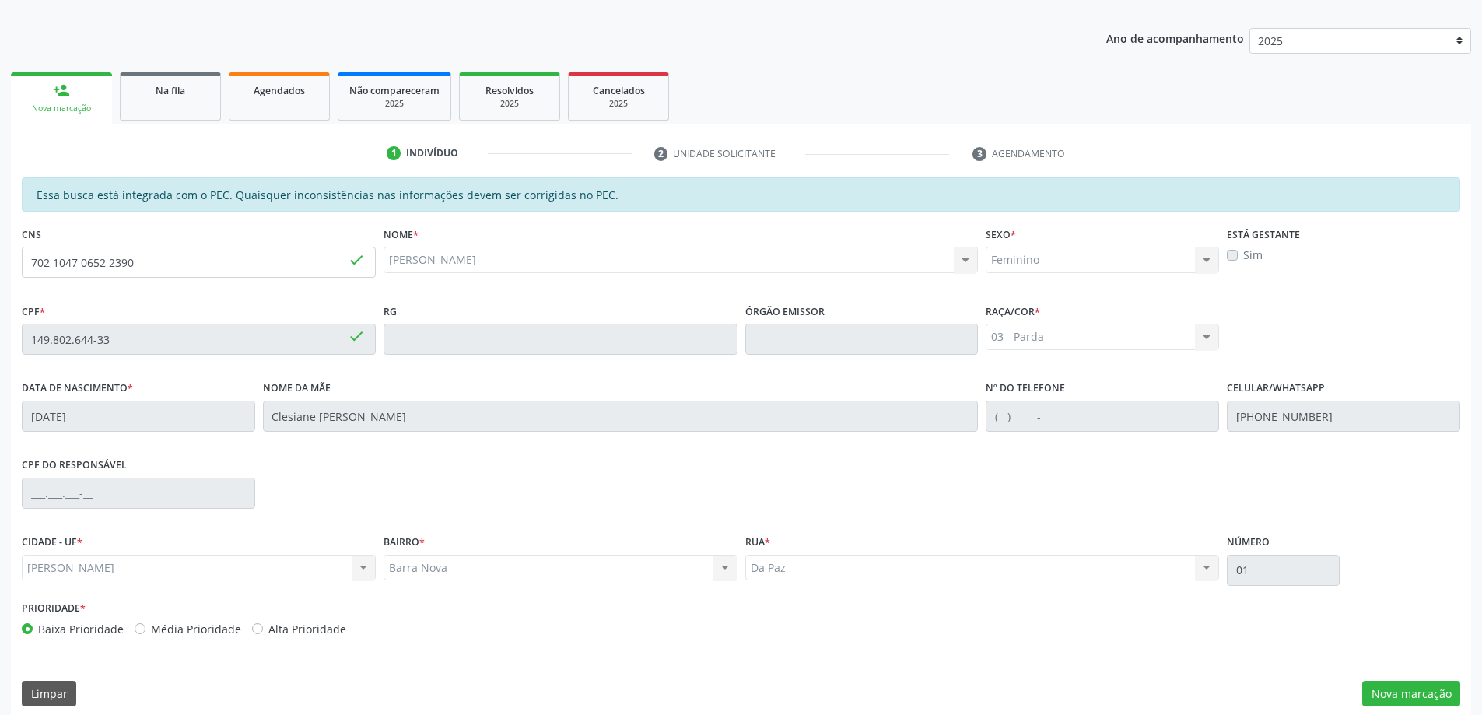
scroll to position [195, 0]
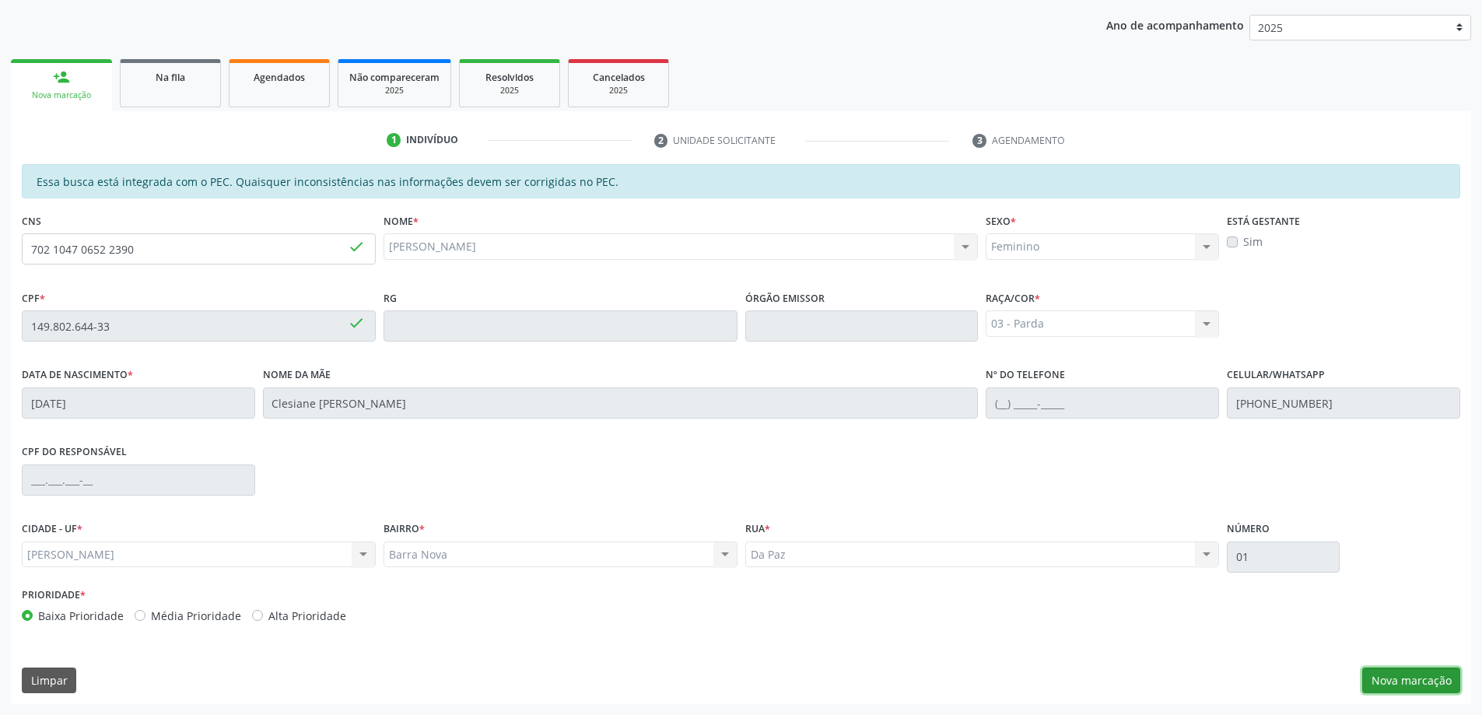
click at [1415, 687] on button "Nova marcação" at bounding box center [1411, 681] width 98 height 26
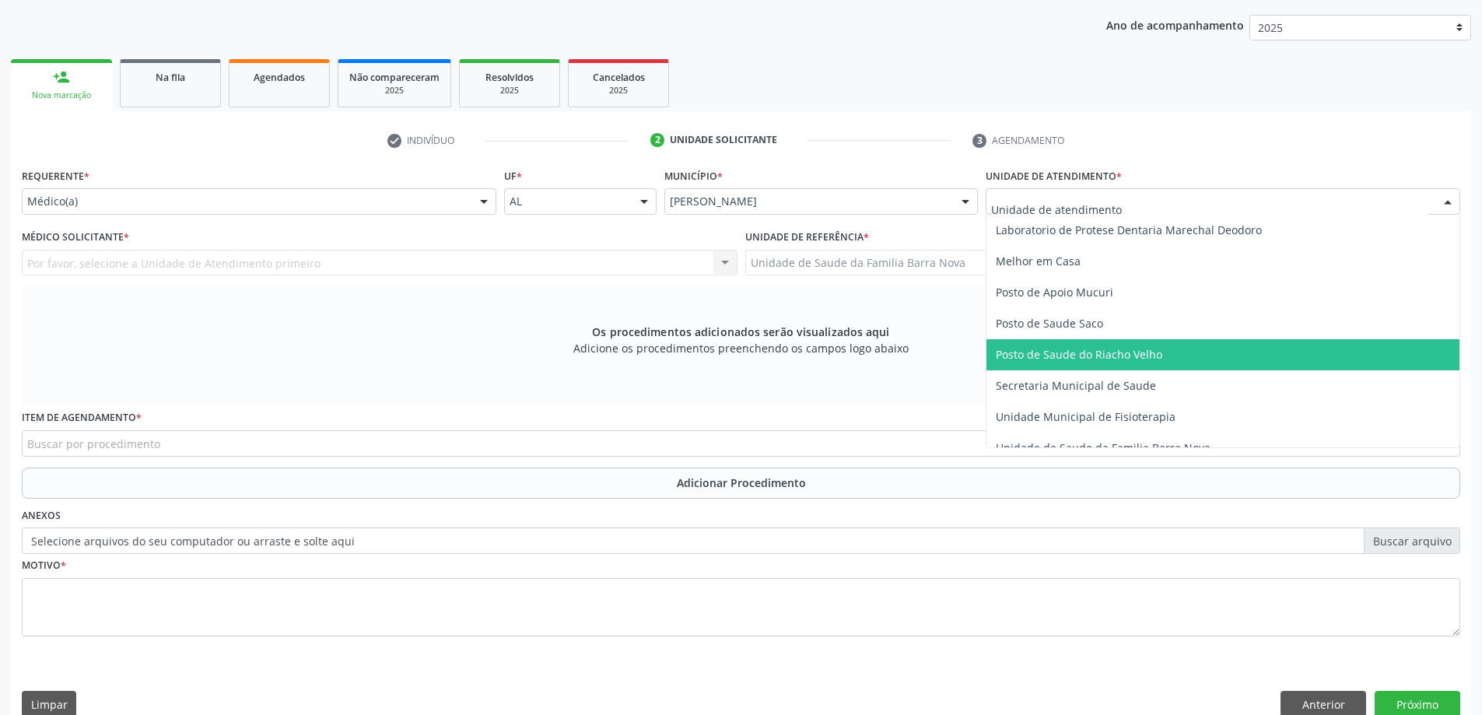
scroll to position [700, 0]
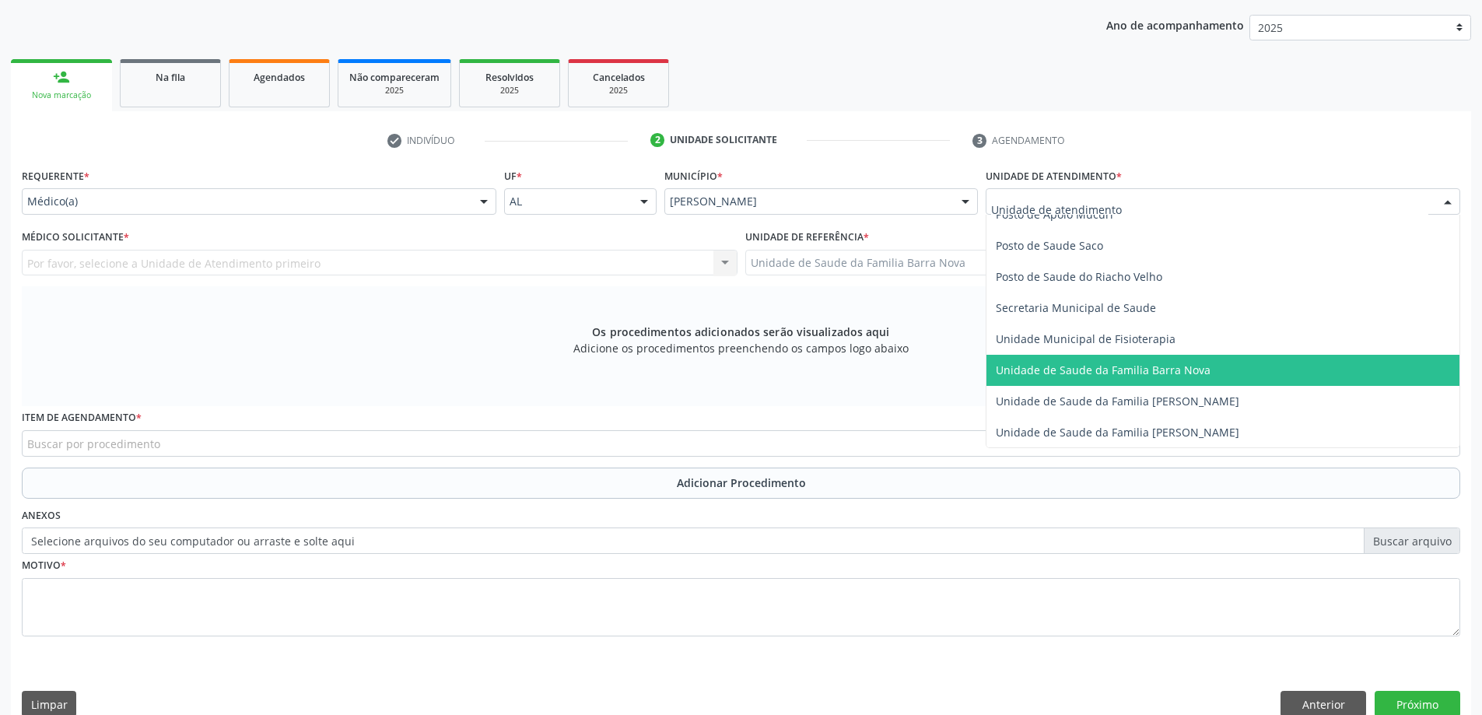
click at [1176, 376] on span "Unidade de Saude da Familia Barra Nova" at bounding box center [1103, 370] width 215 height 15
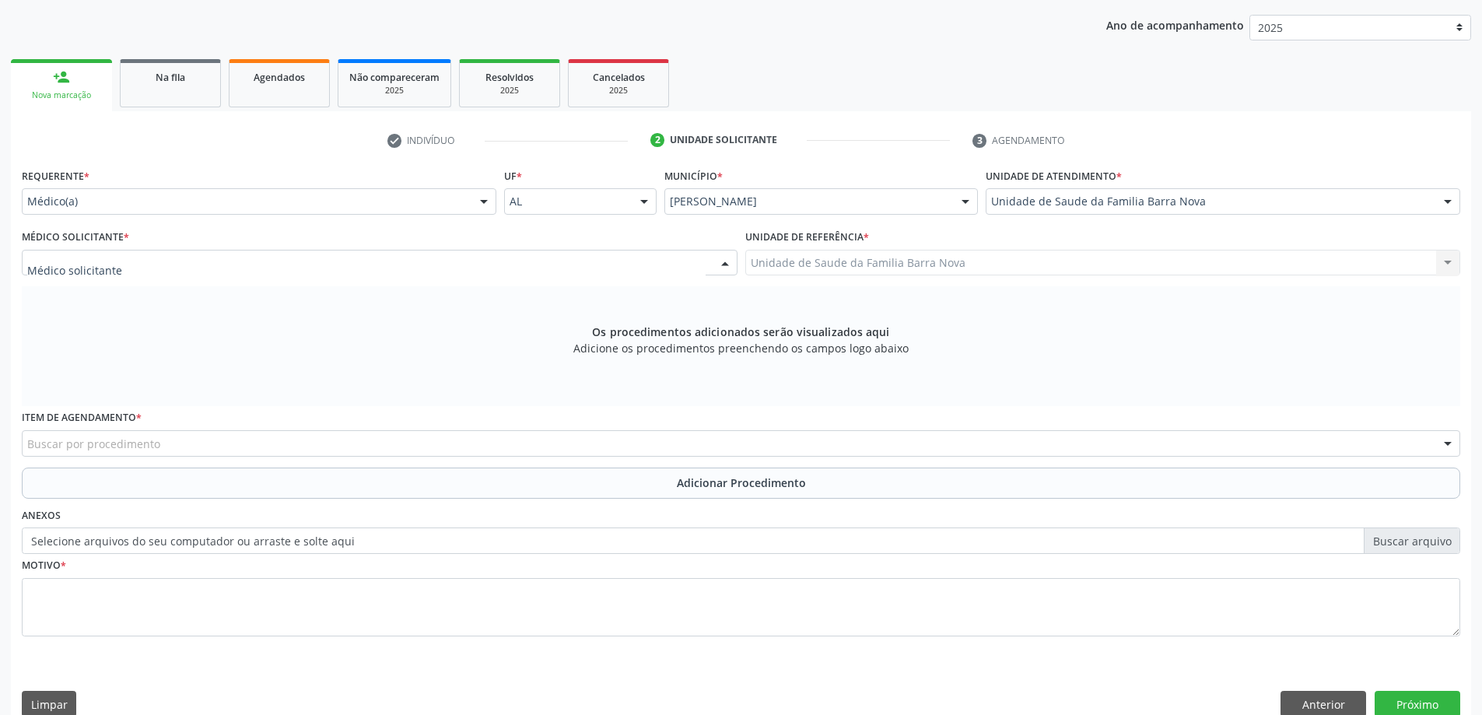
click at [291, 261] on div at bounding box center [380, 263] width 716 height 26
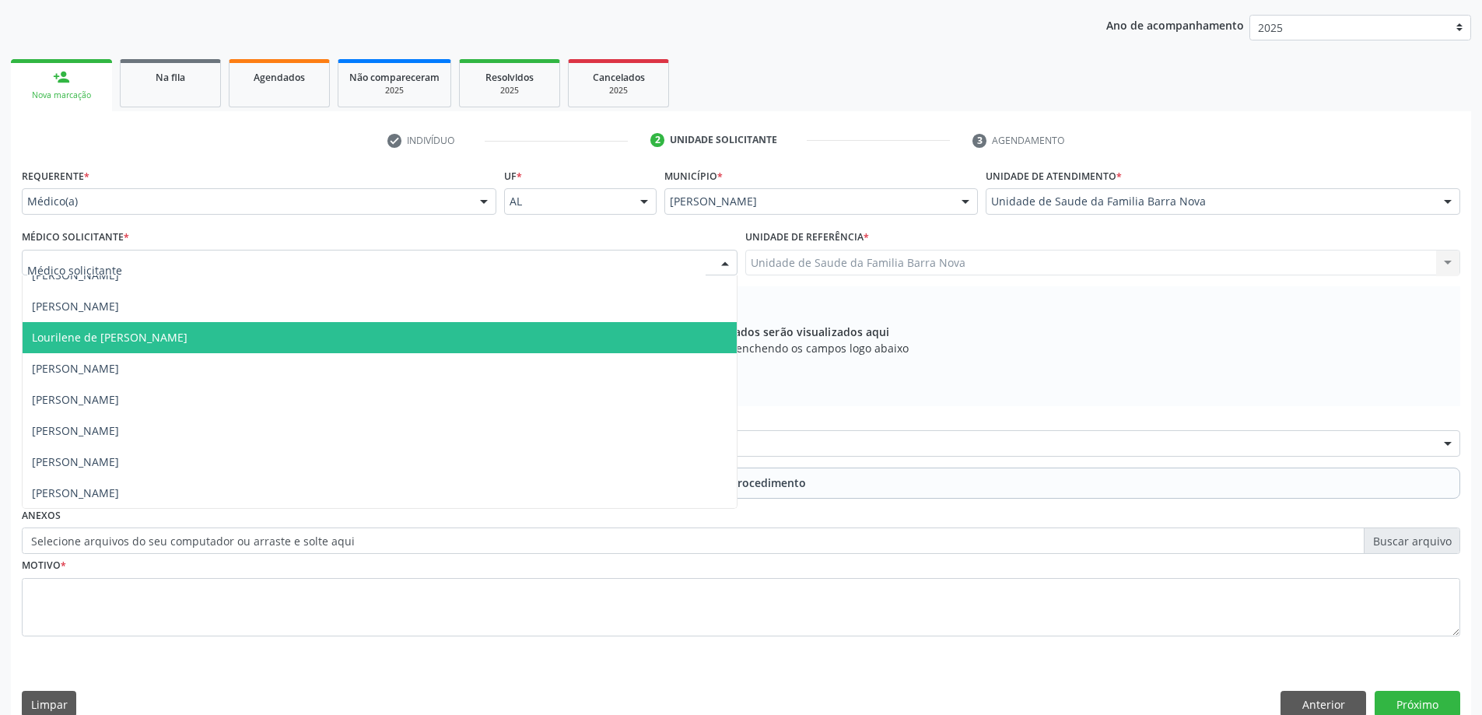
scroll to position [0, 0]
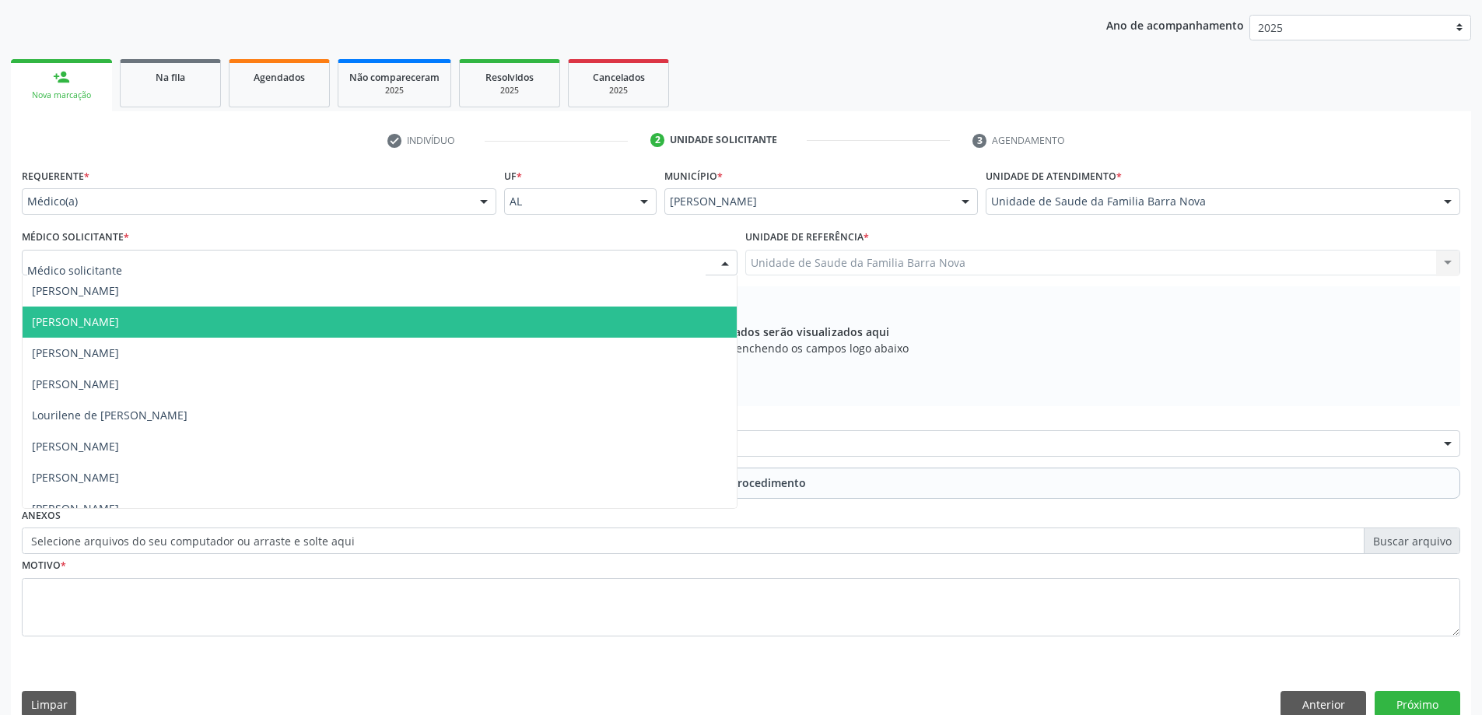
click at [268, 323] on span "[PERSON_NAME]" at bounding box center [380, 322] width 714 height 31
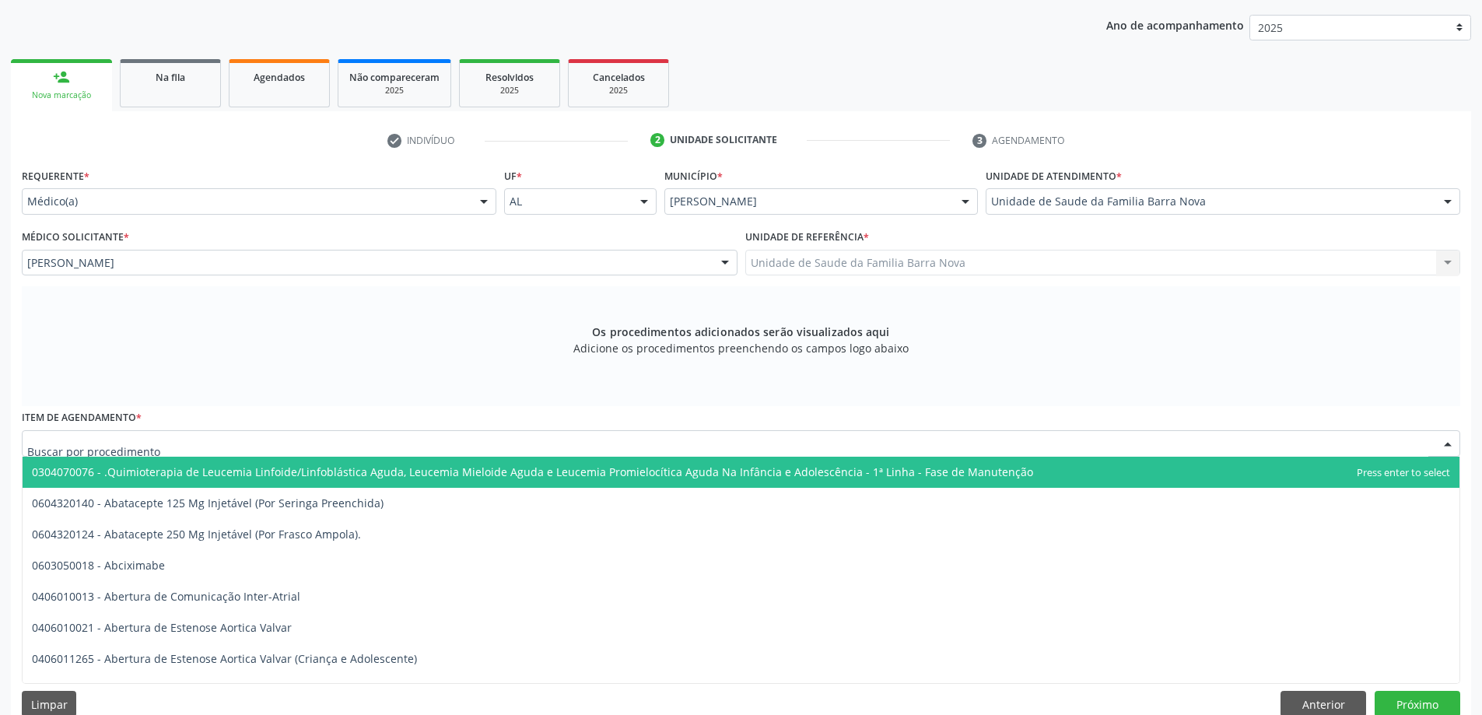
click at [485, 448] on div at bounding box center [741, 443] width 1439 height 26
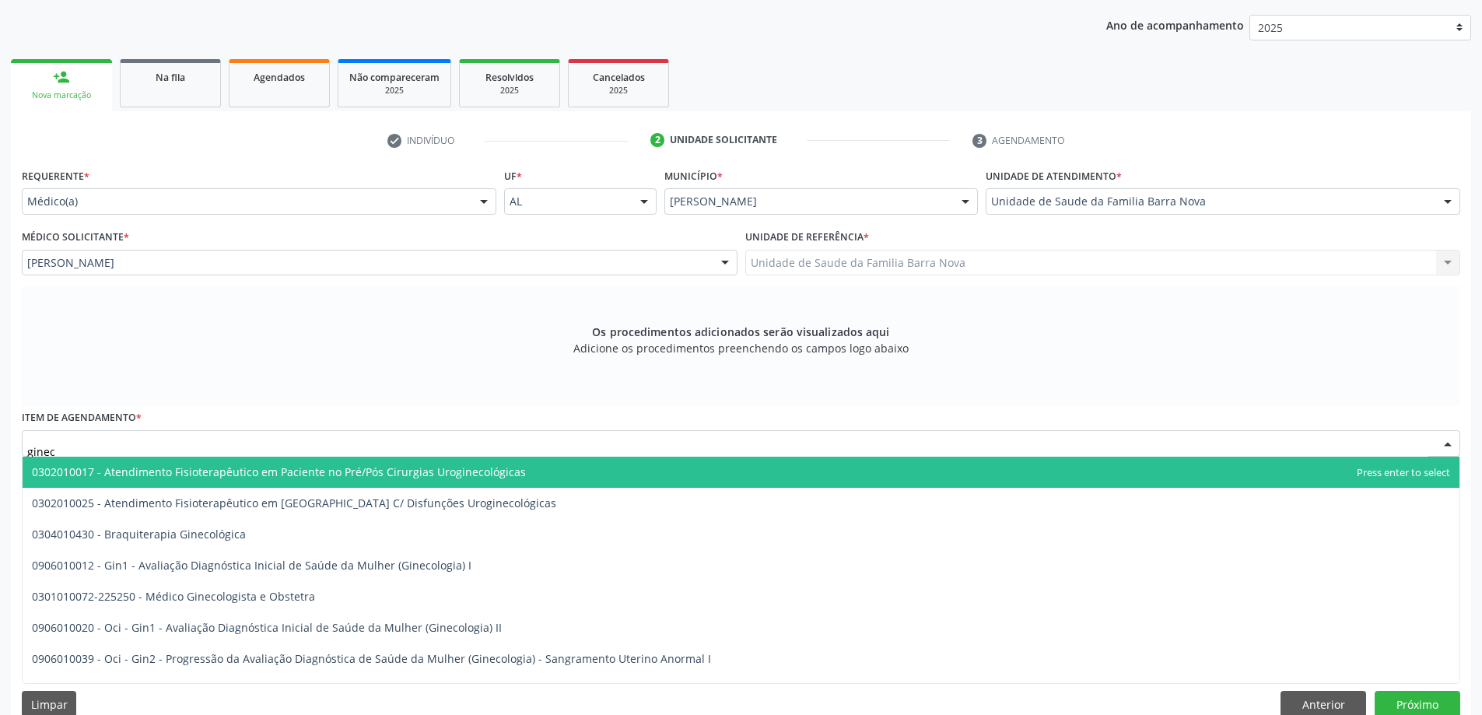
type input "gineco"
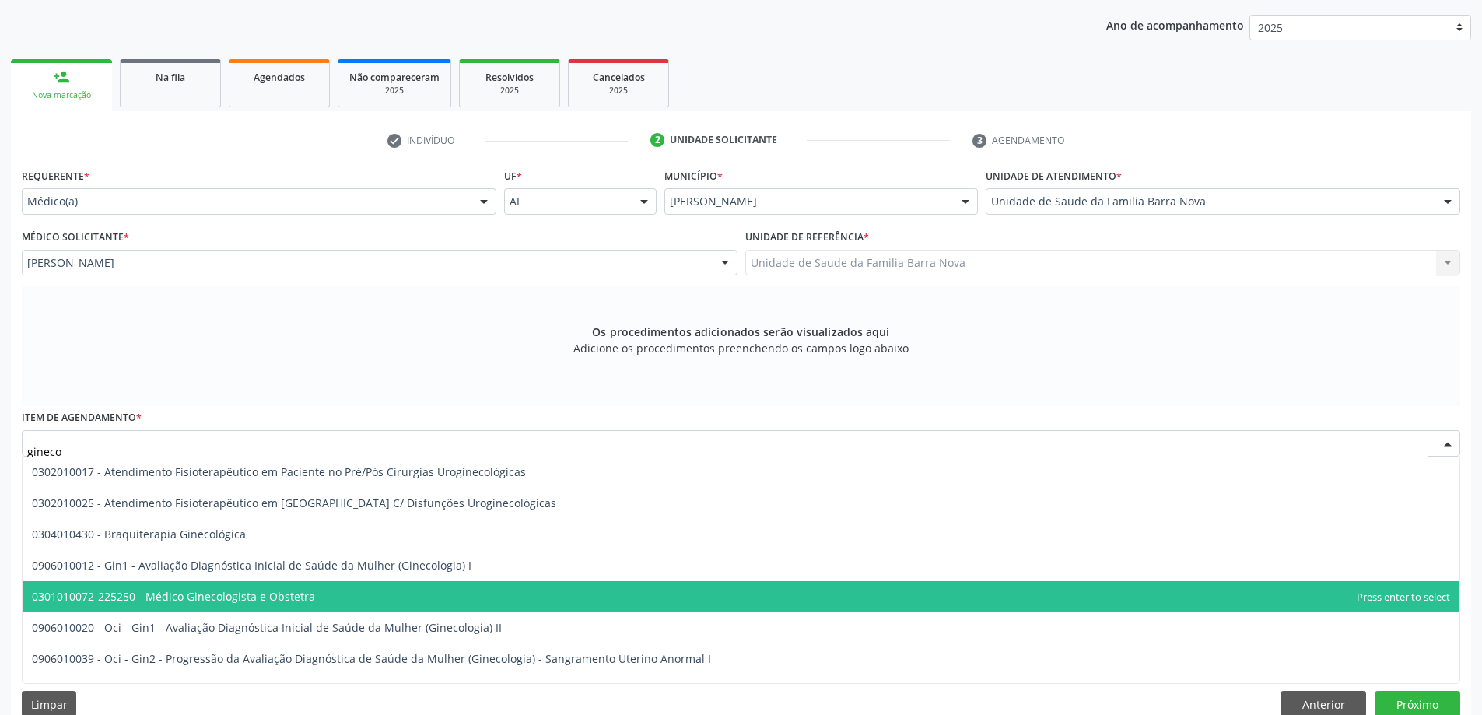
click at [381, 598] on span "0301010072-225250 - Médico Ginecologista e Obstetra" at bounding box center [741, 596] width 1437 height 31
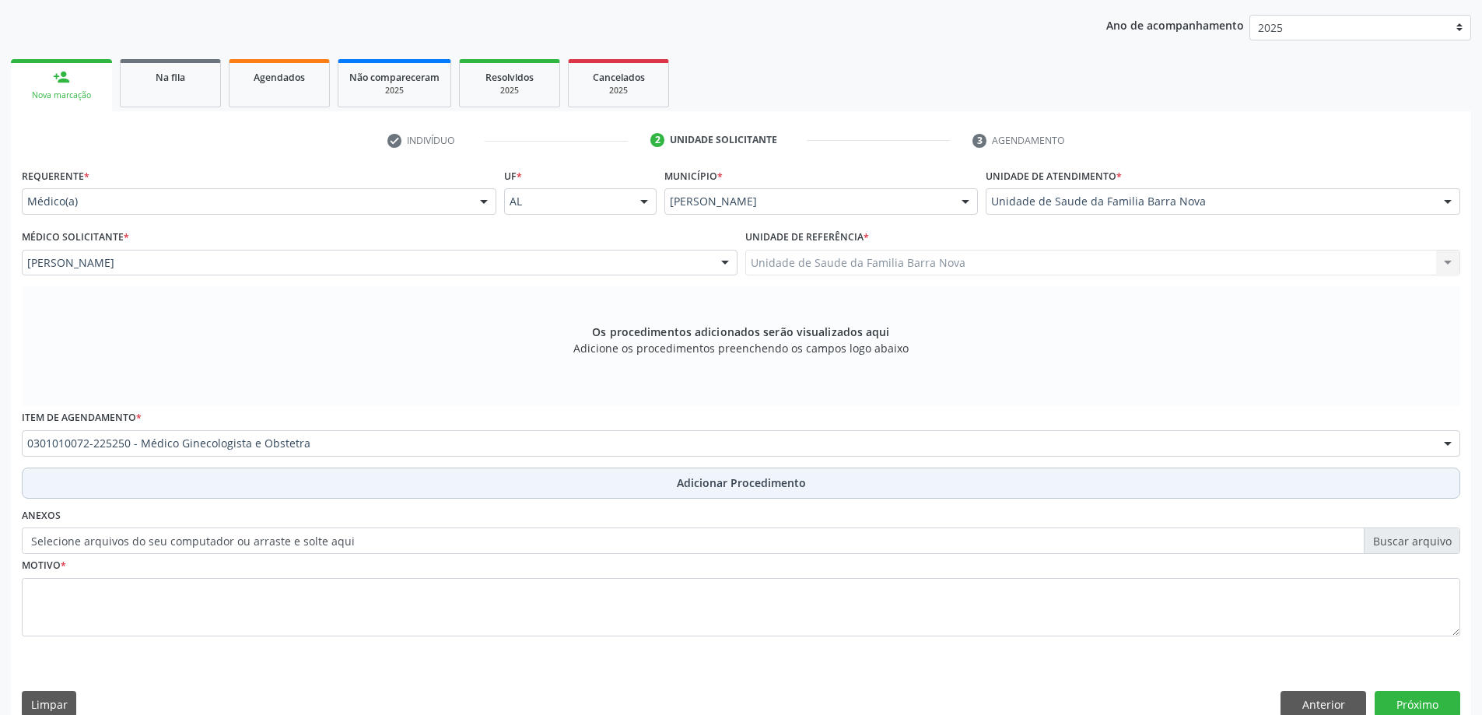
click at [728, 484] on span "Adicionar Procedimento" at bounding box center [741, 483] width 129 height 16
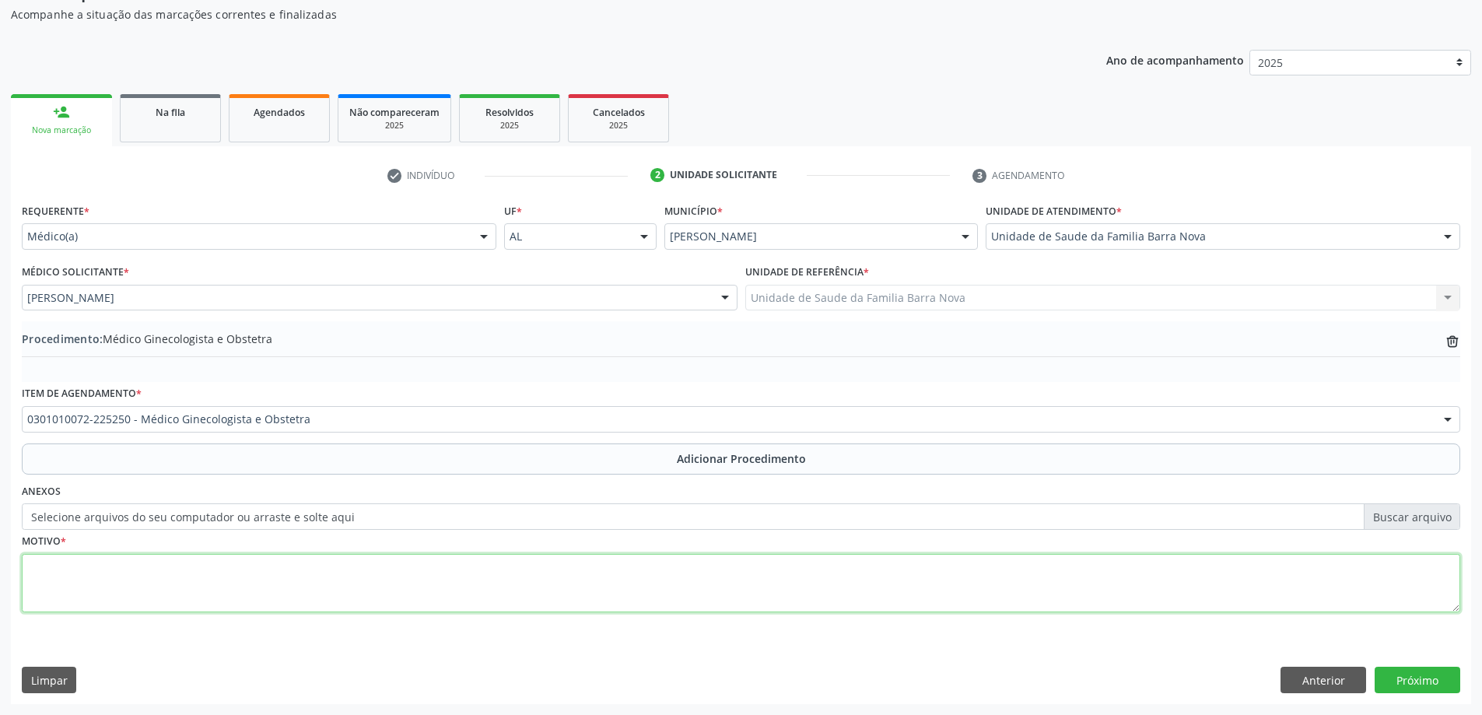
click at [172, 580] on textarea at bounding box center [741, 583] width 1439 height 59
type textarea "Planejamento familiar, saúde sexual e reprodutiva."
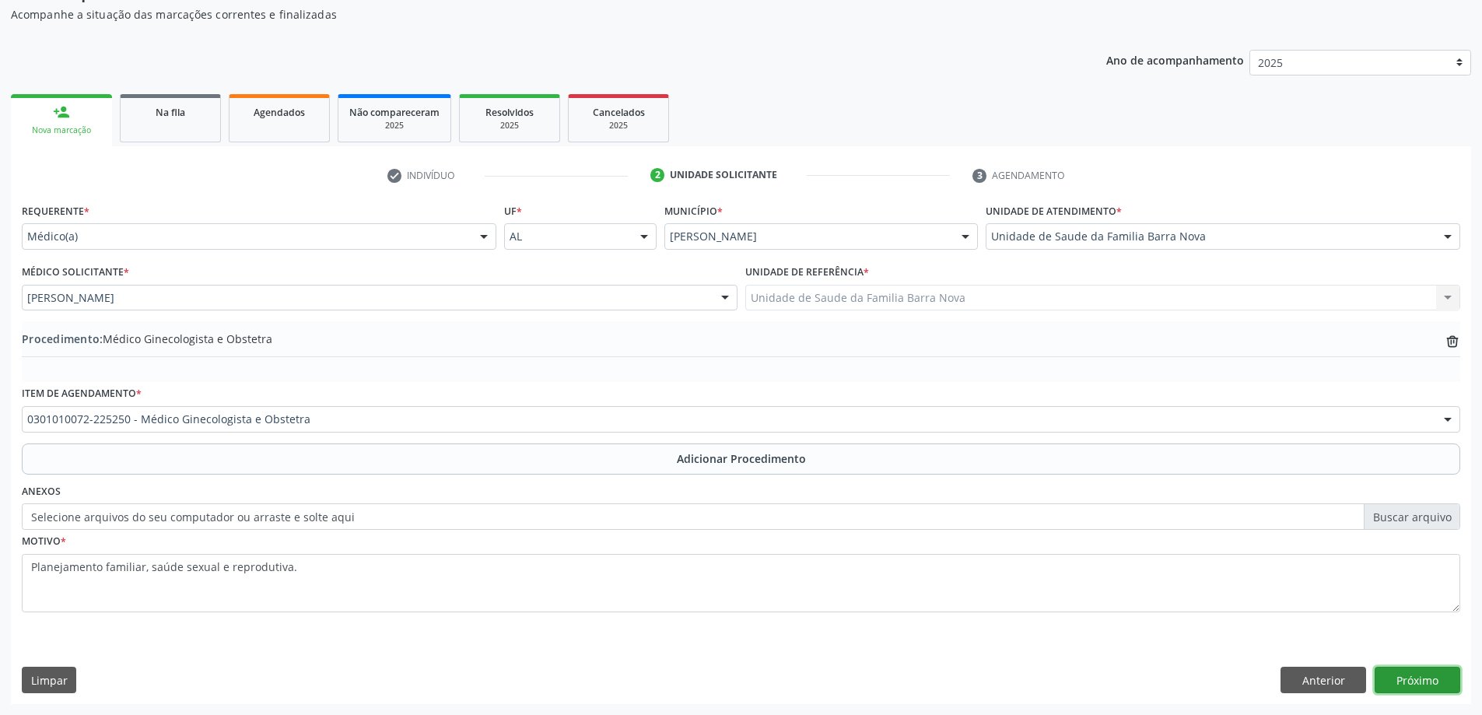
click at [1411, 686] on button "Próximo" at bounding box center [1418, 680] width 86 height 26
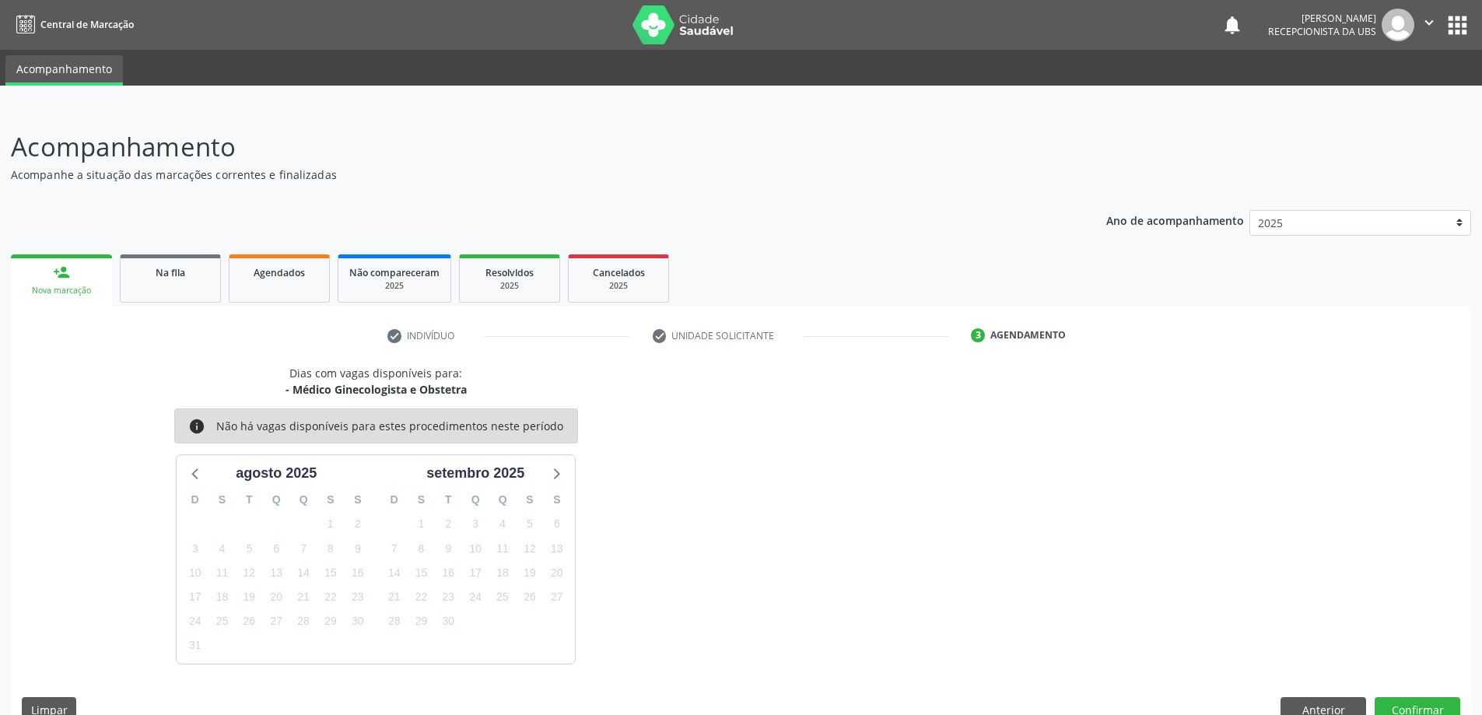
scroll to position [30, 0]
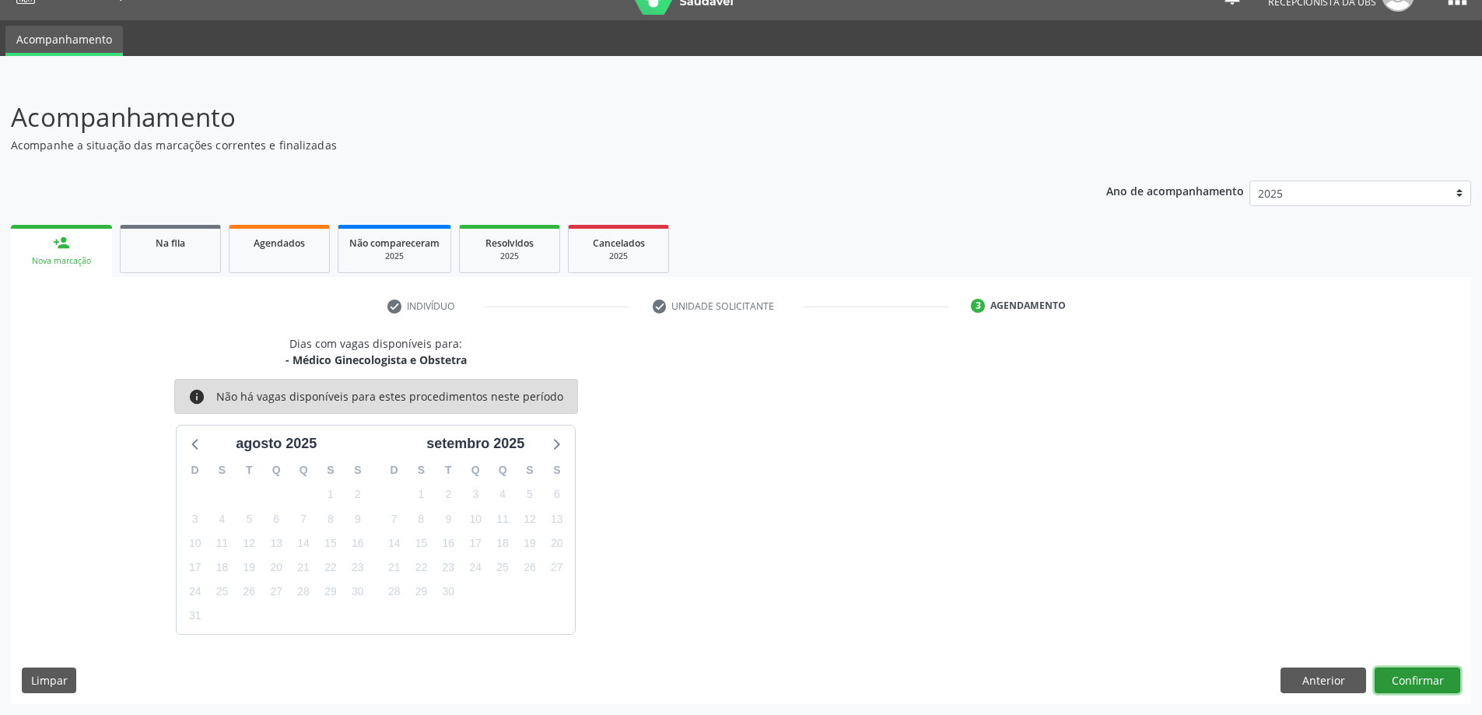
click at [1413, 685] on button "Confirmar" at bounding box center [1418, 681] width 86 height 26
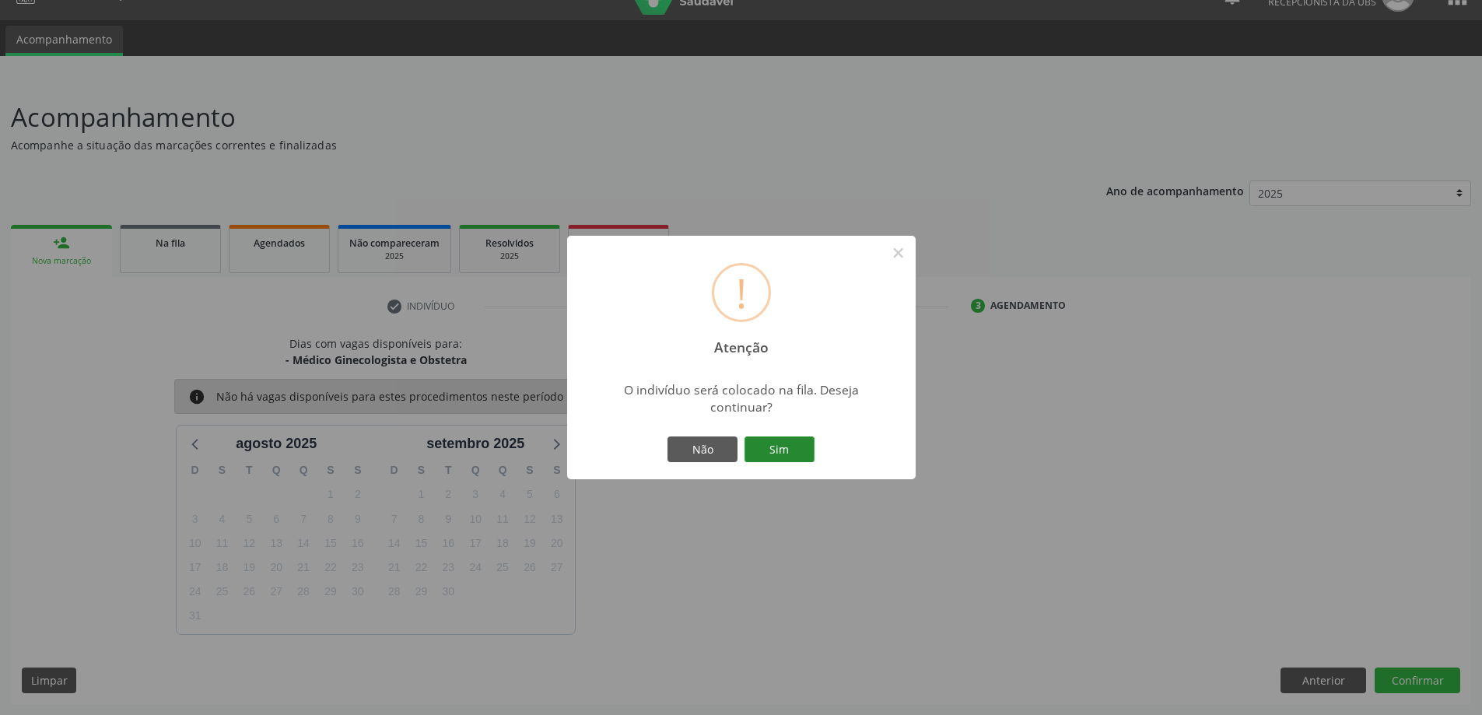
click at [761, 454] on button "Sim" at bounding box center [780, 450] width 70 height 26
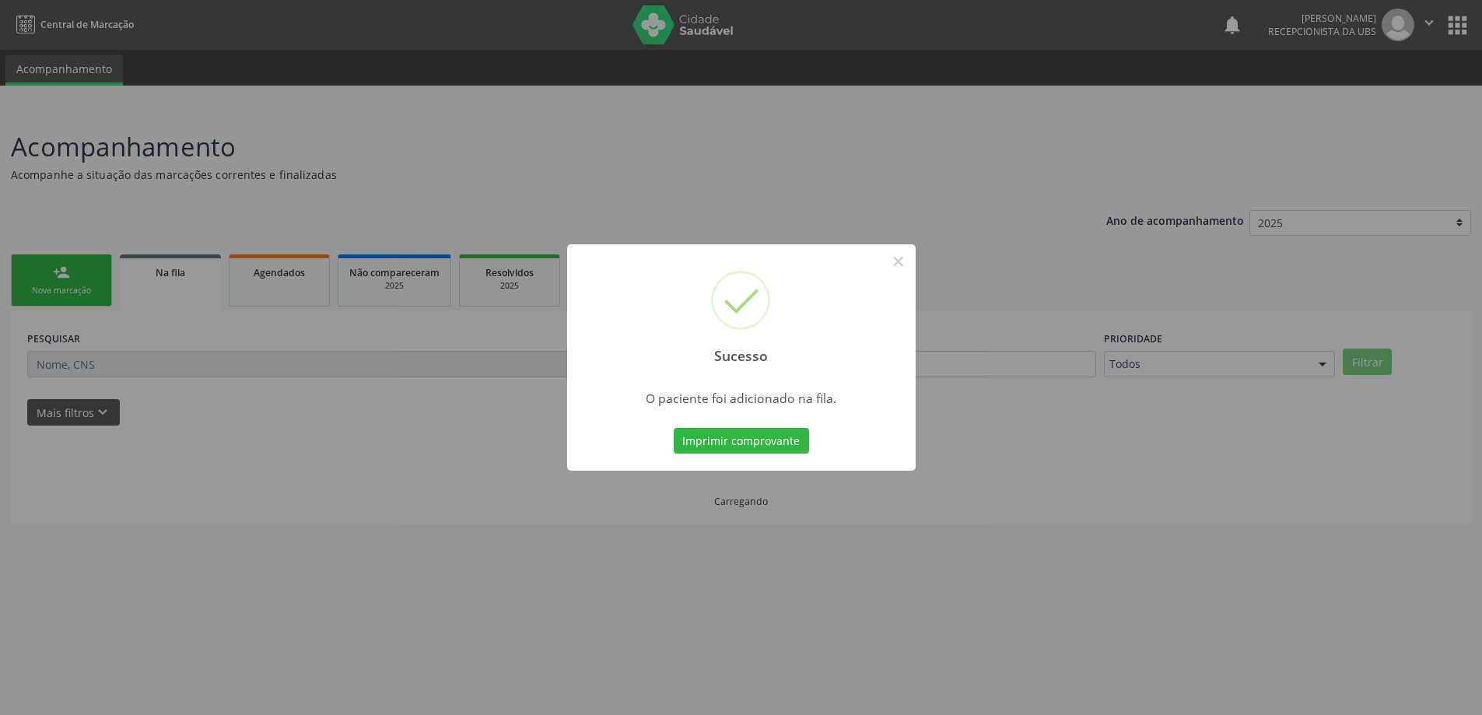
scroll to position [0, 0]
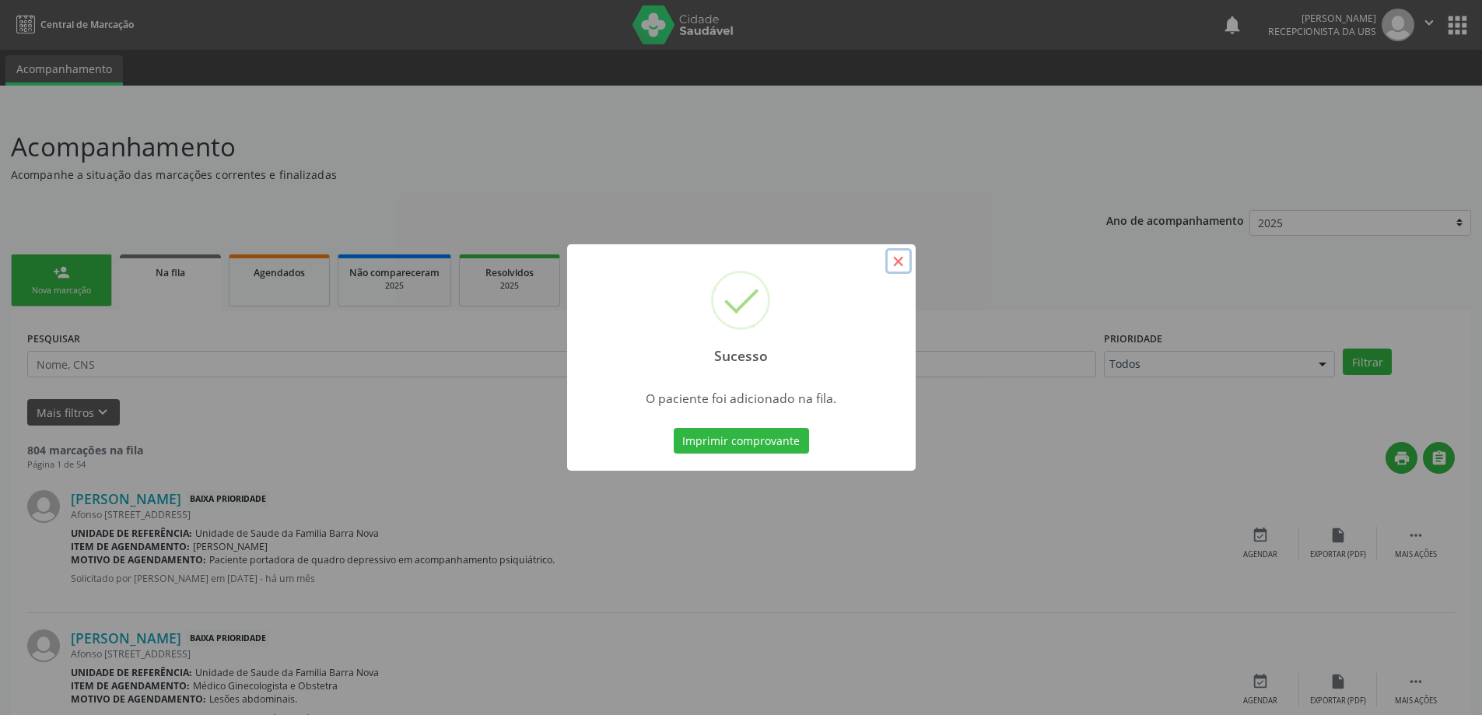
click at [896, 265] on button "×" at bounding box center [898, 261] width 26 height 26
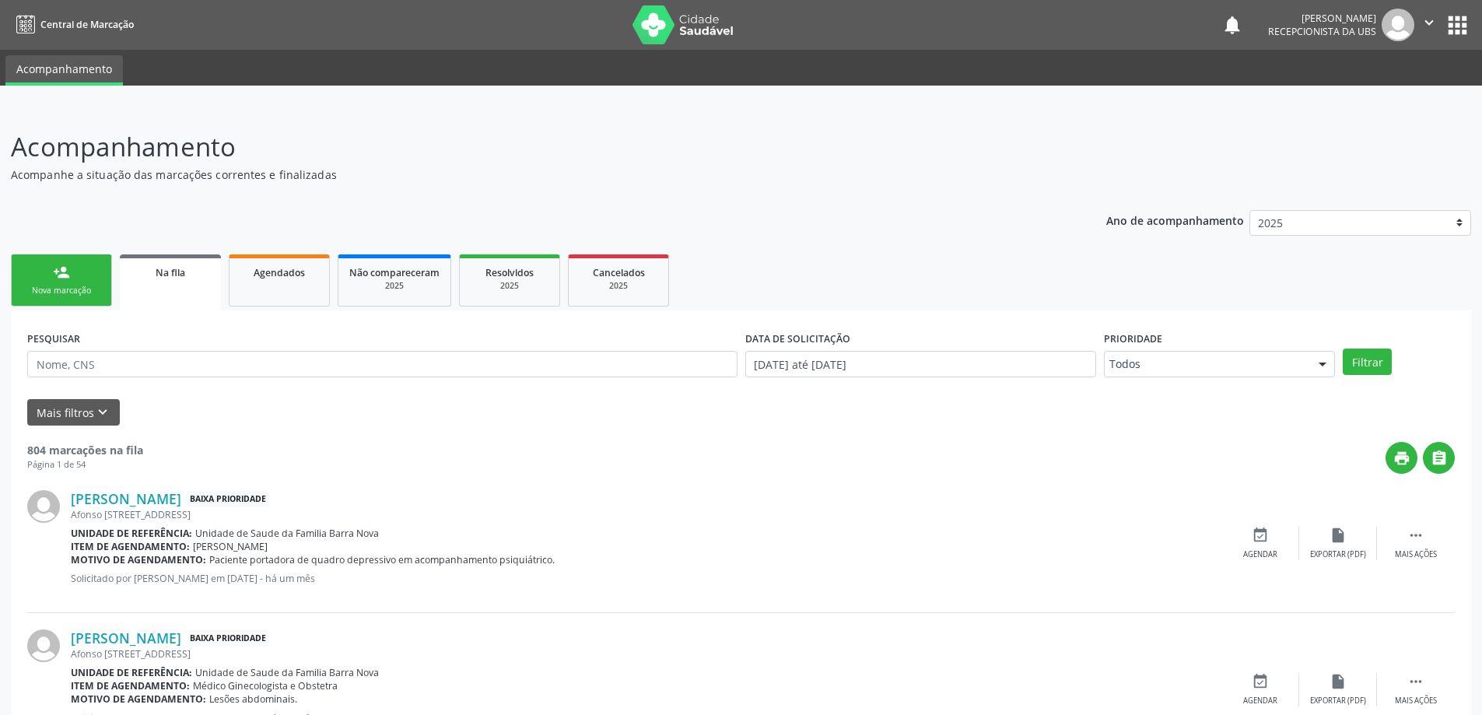
click at [75, 282] on link "person_add Nova marcação" at bounding box center [61, 280] width 101 height 52
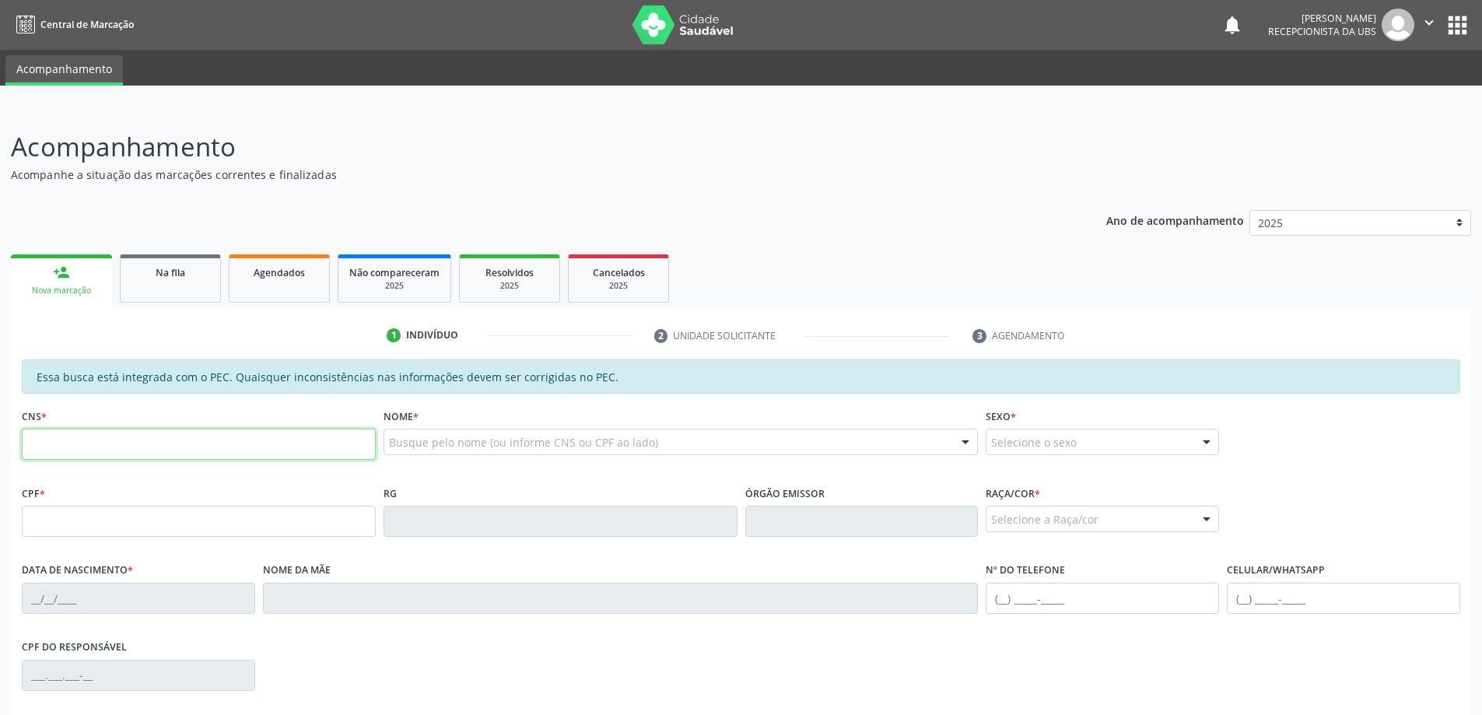
click at [106, 445] on input "text" at bounding box center [199, 444] width 354 height 31
click at [115, 447] on input "text" at bounding box center [199, 444] width 354 height 31
type input "704 0063 1514 8465"
type input "662.637.514-87"
type input "[DATE]"
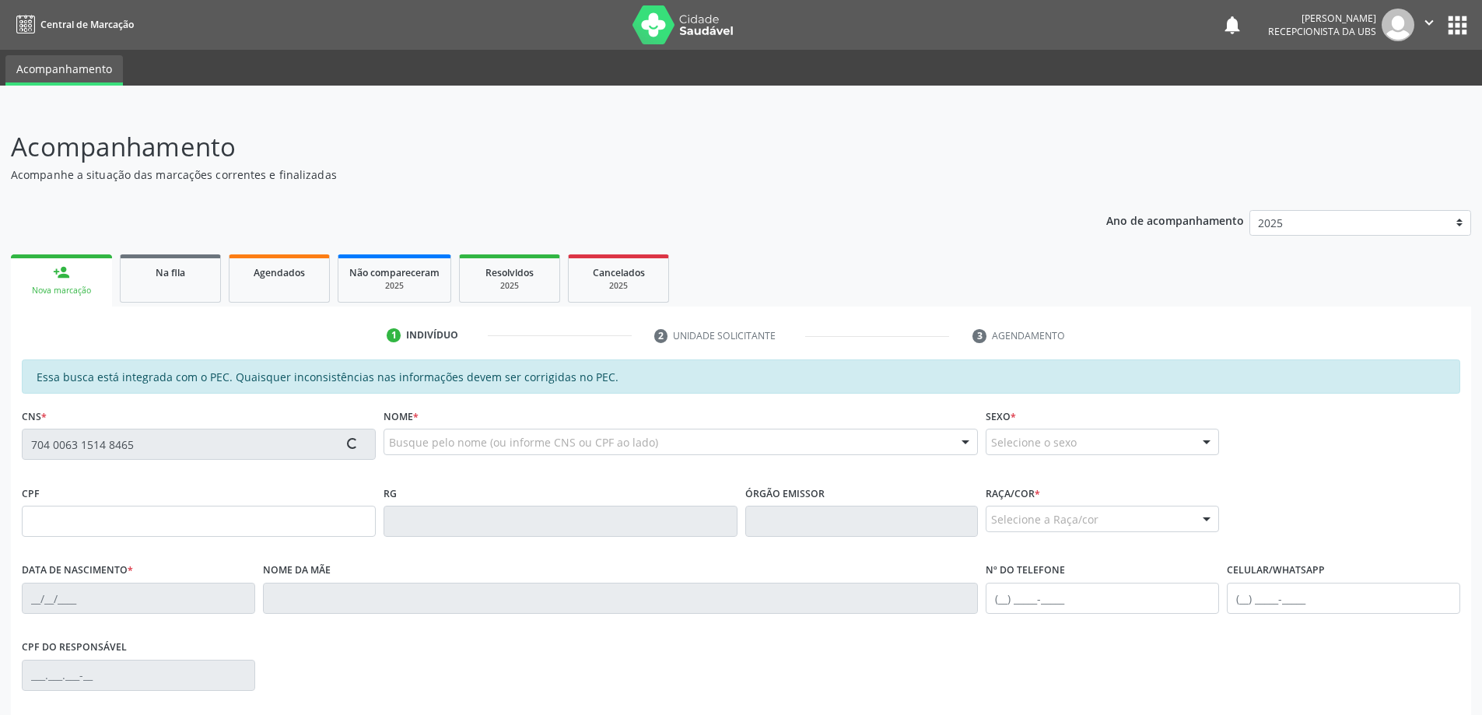
type input "[PERSON_NAME]"
type input "[PHONE_NUMBER]"
type input "870"
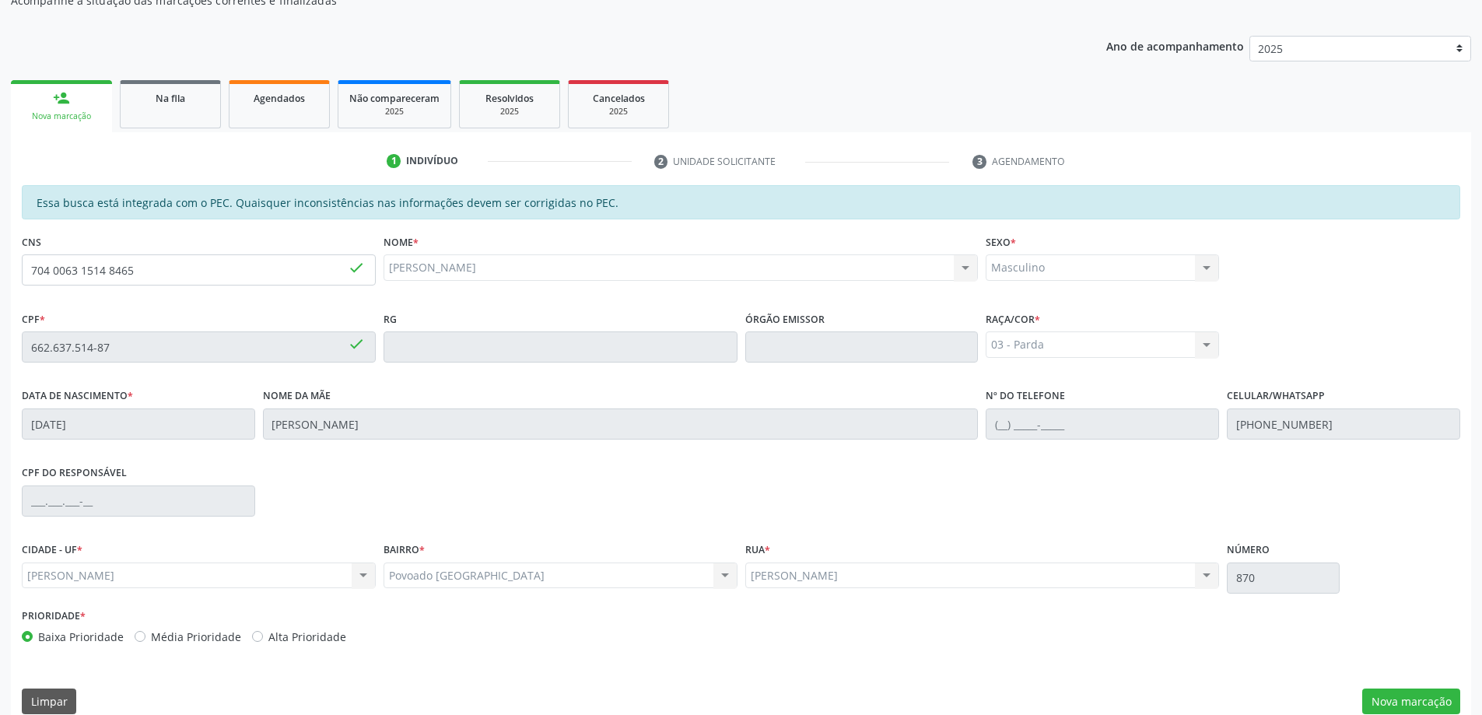
scroll to position [195, 0]
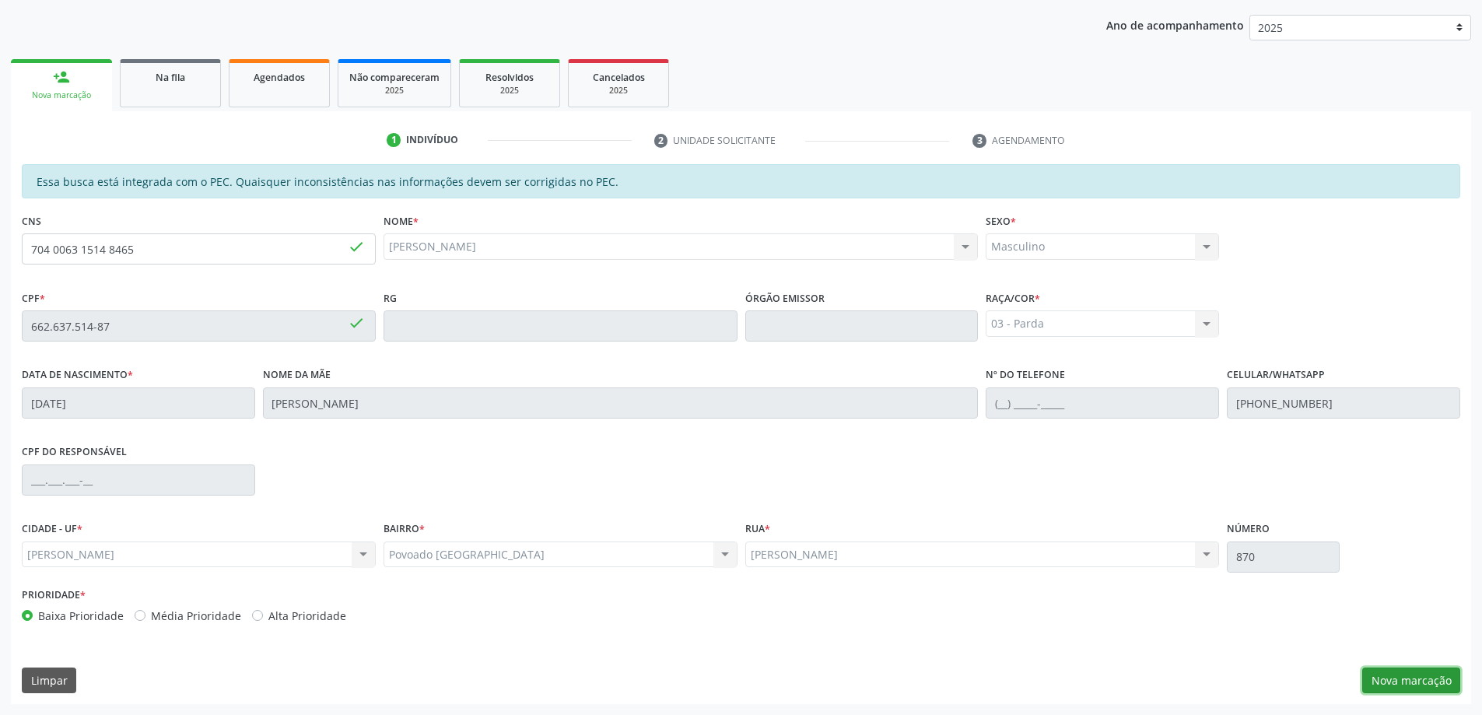
click at [1404, 676] on button "Nova marcação" at bounding box center [1411, 681] width 98 height 26
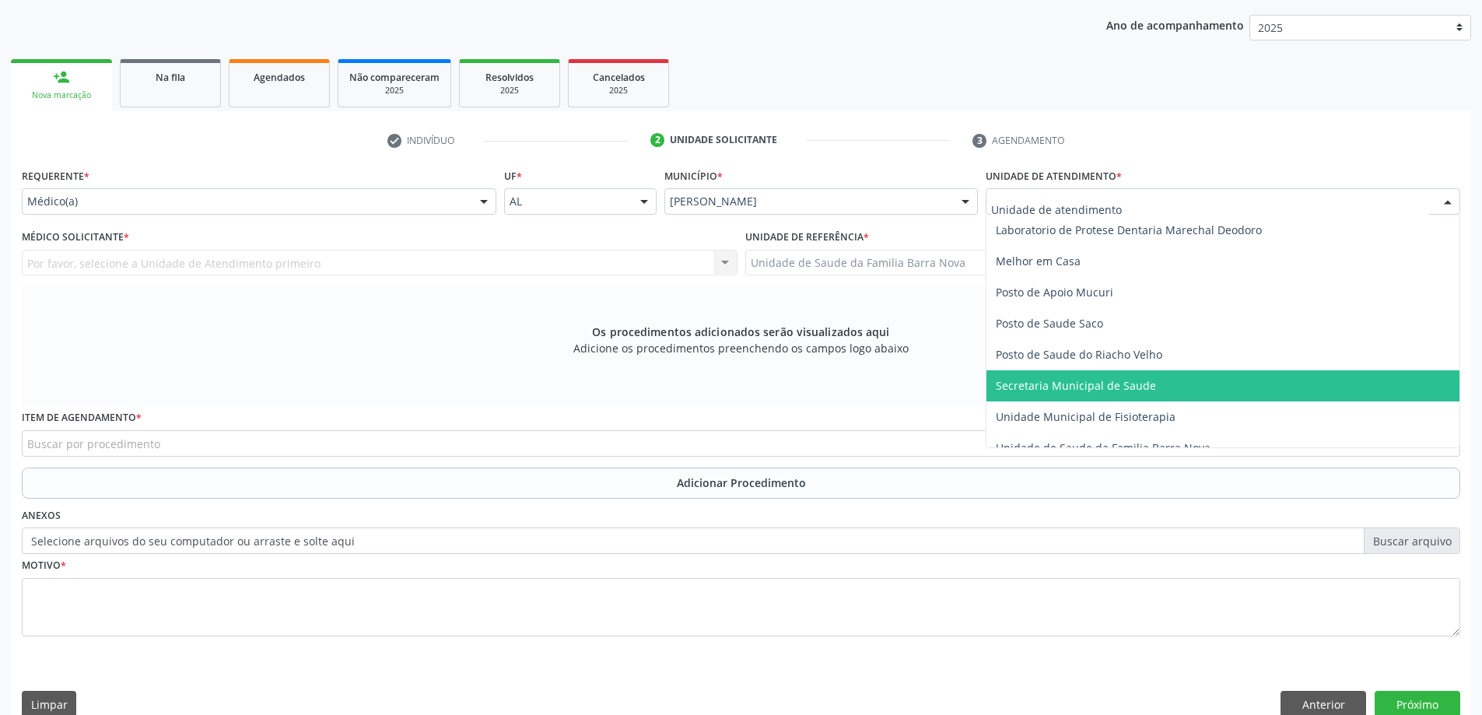
scroll to position [700, 0]
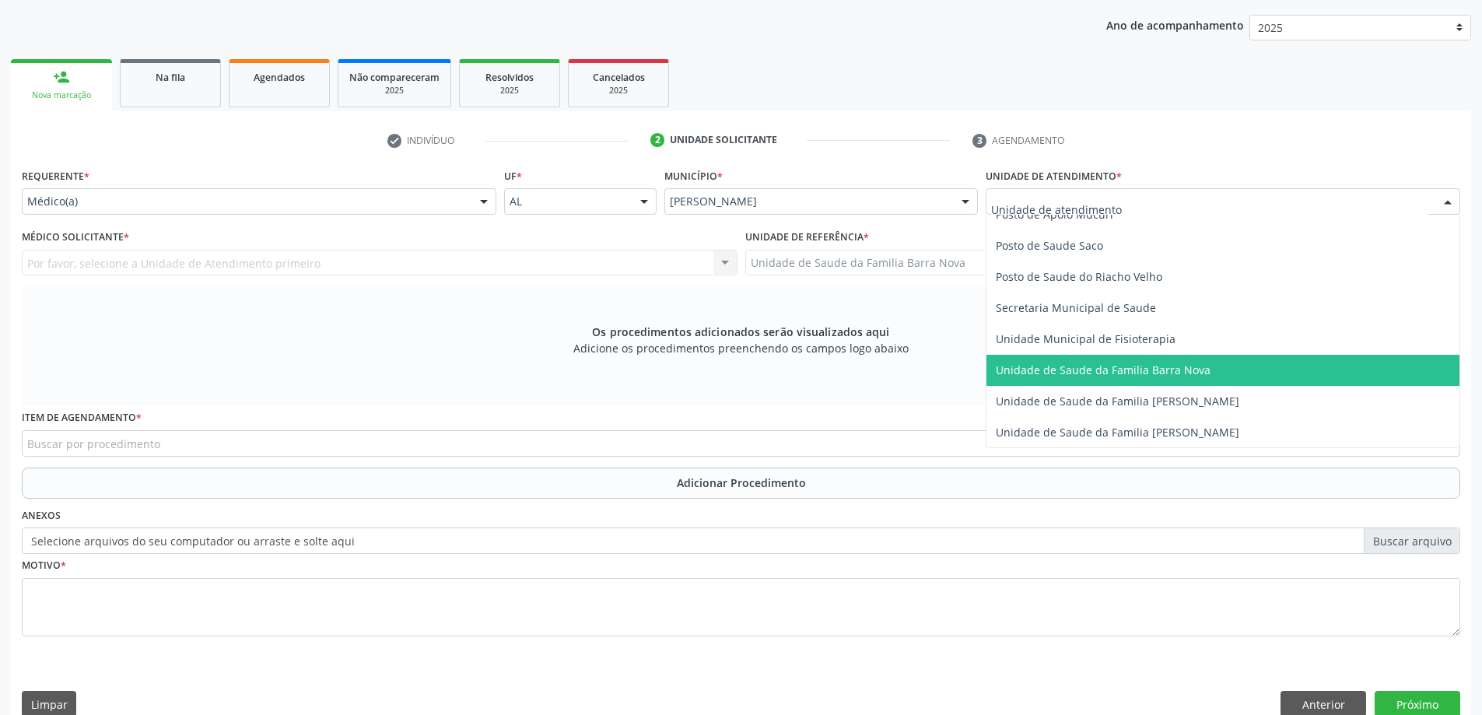
click at [1171, 374] on span "Unidade de Saude da Familia Barra Nova" at bounding box center [1103, 370] width 215 height 15
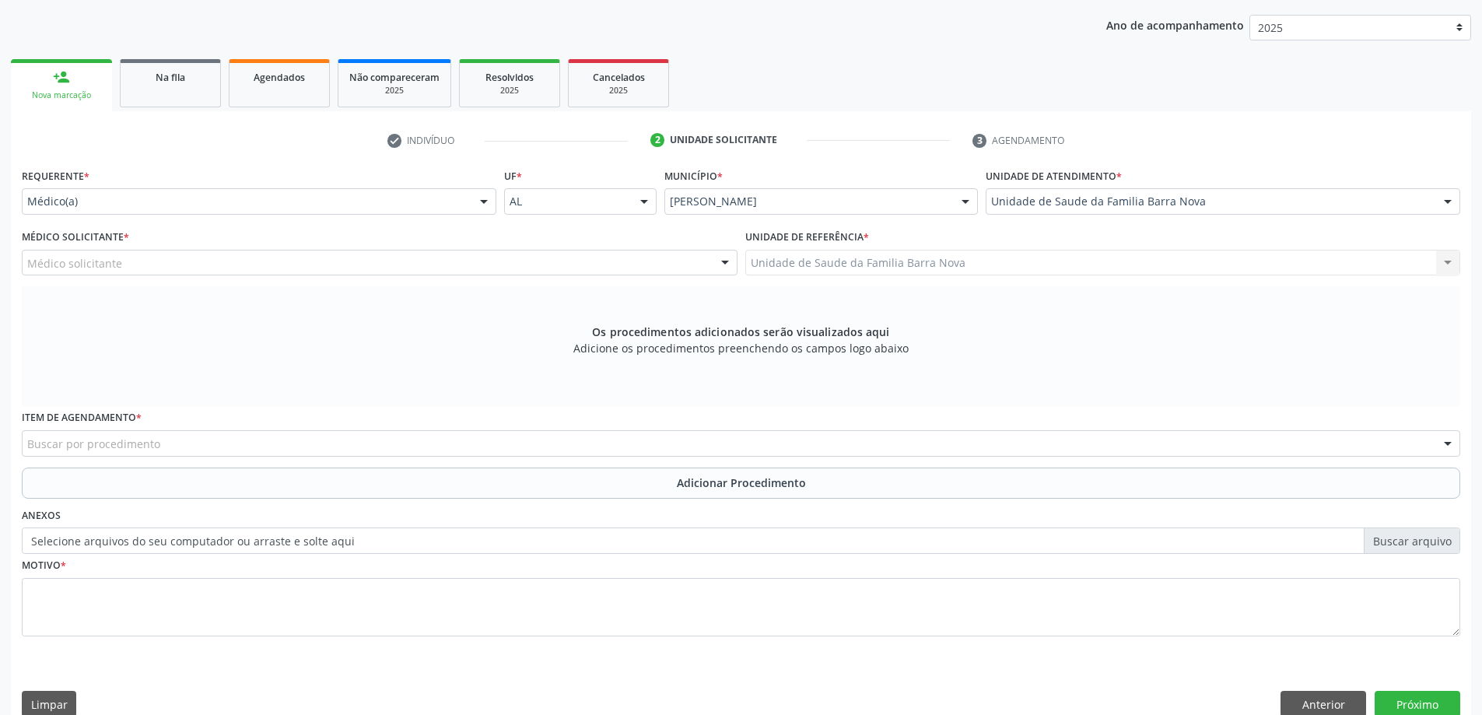
click at [267, 260] on div "Médico solicitante" at bounding box center [380, 263] width 716 height 26
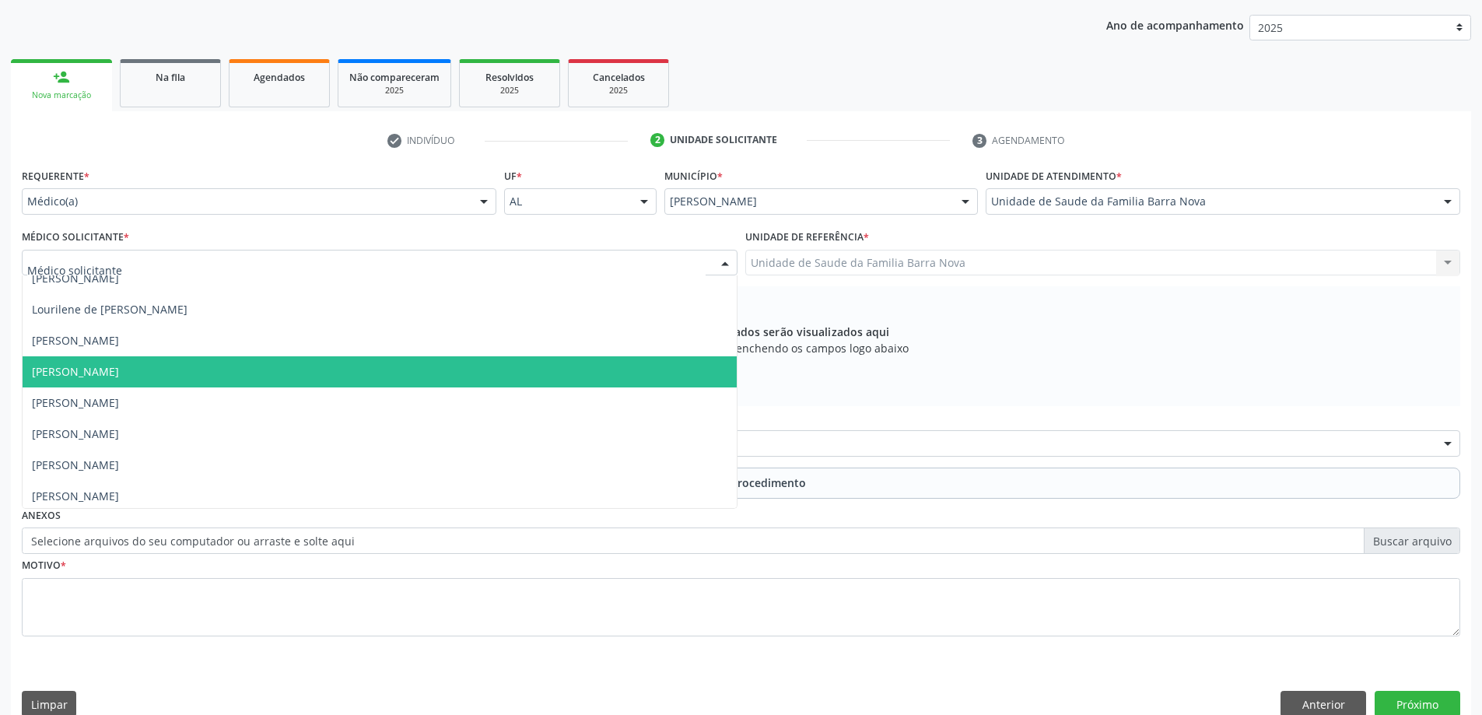
scroll to position [110, 0]
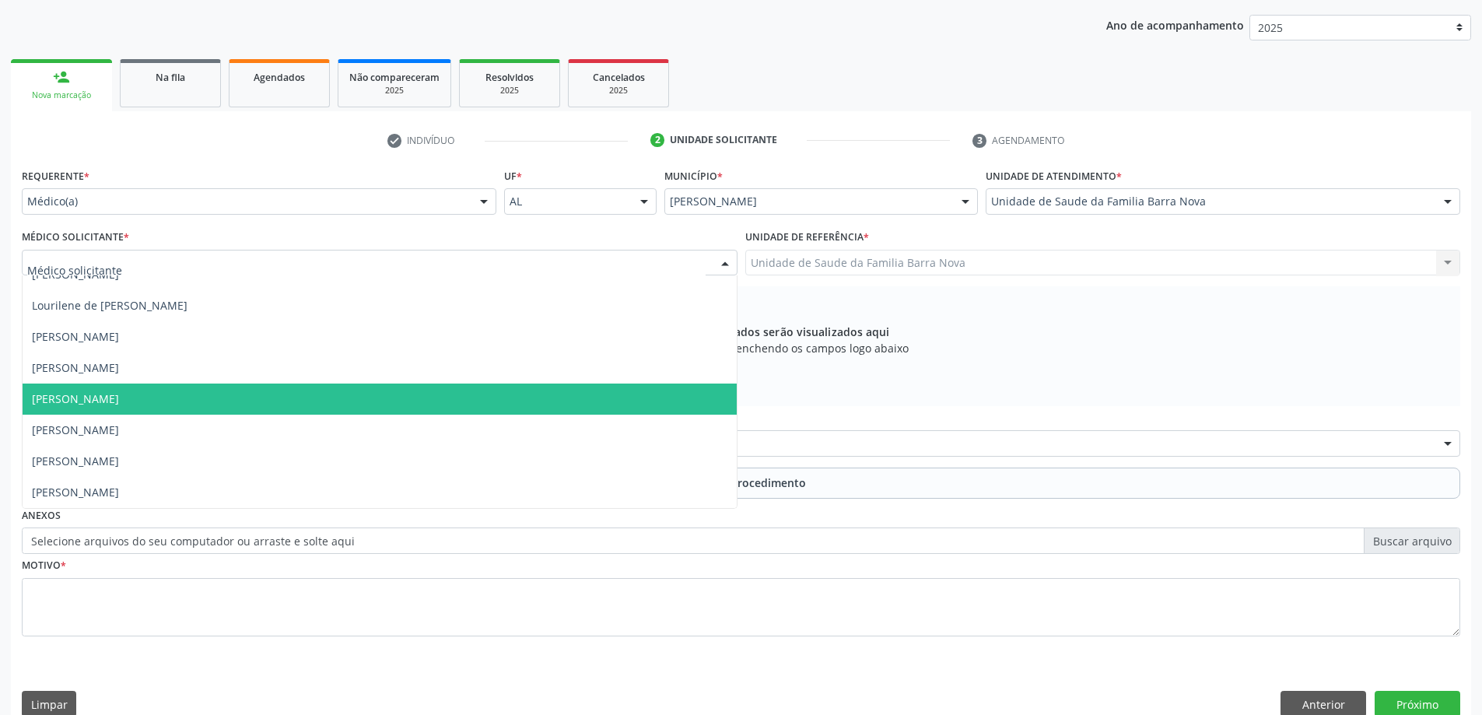
click at [257, 395] on span "[PERSON_NAME]" at bounding box center [380, 399] width 714 height 31
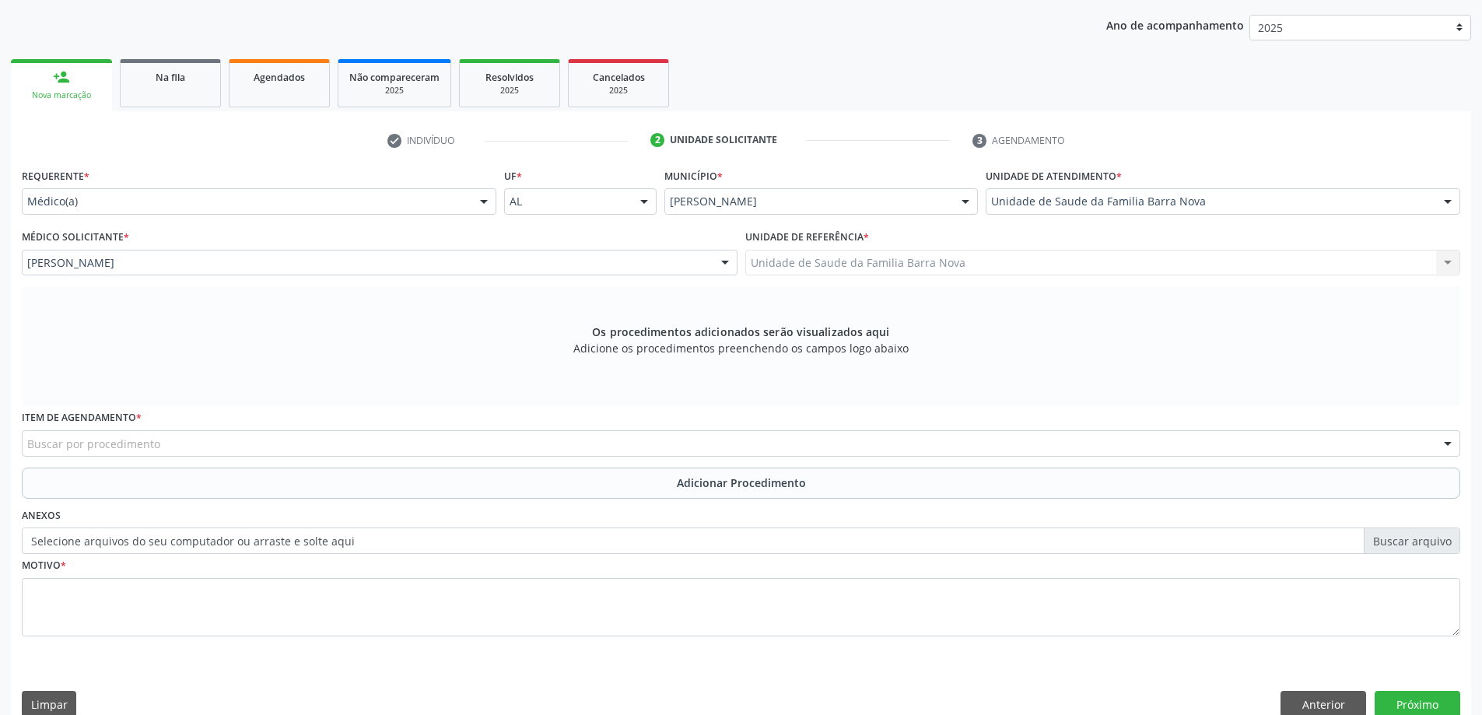
click at [426, 447] on div "Buscar por procedimento" at bounding box center [741, 443] width 1439 height 26
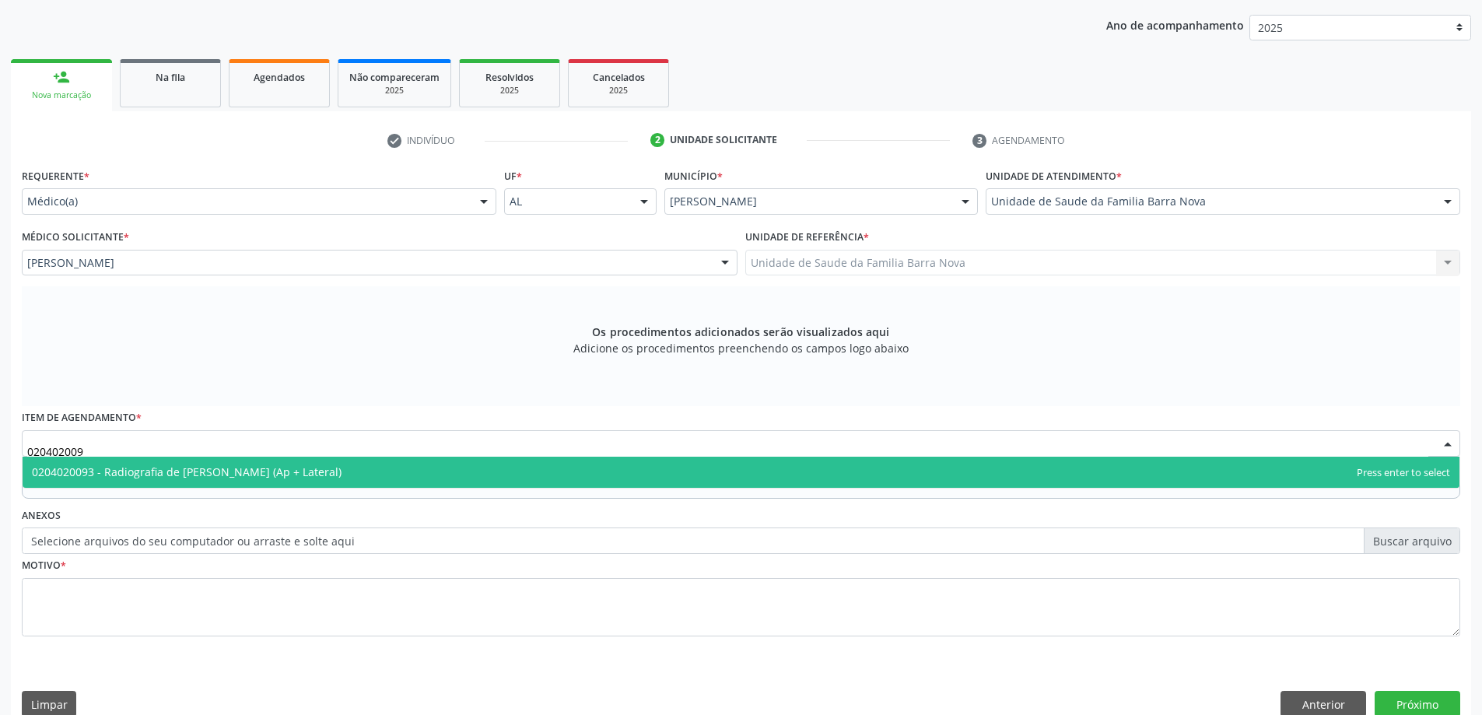
type input "0204020093"
click at [407, 468] on span "0204020093 - Radiografia de [PERSON_NAME] (Ap + Lateral)" at bounding box center [741, 472] width 1437 height 31
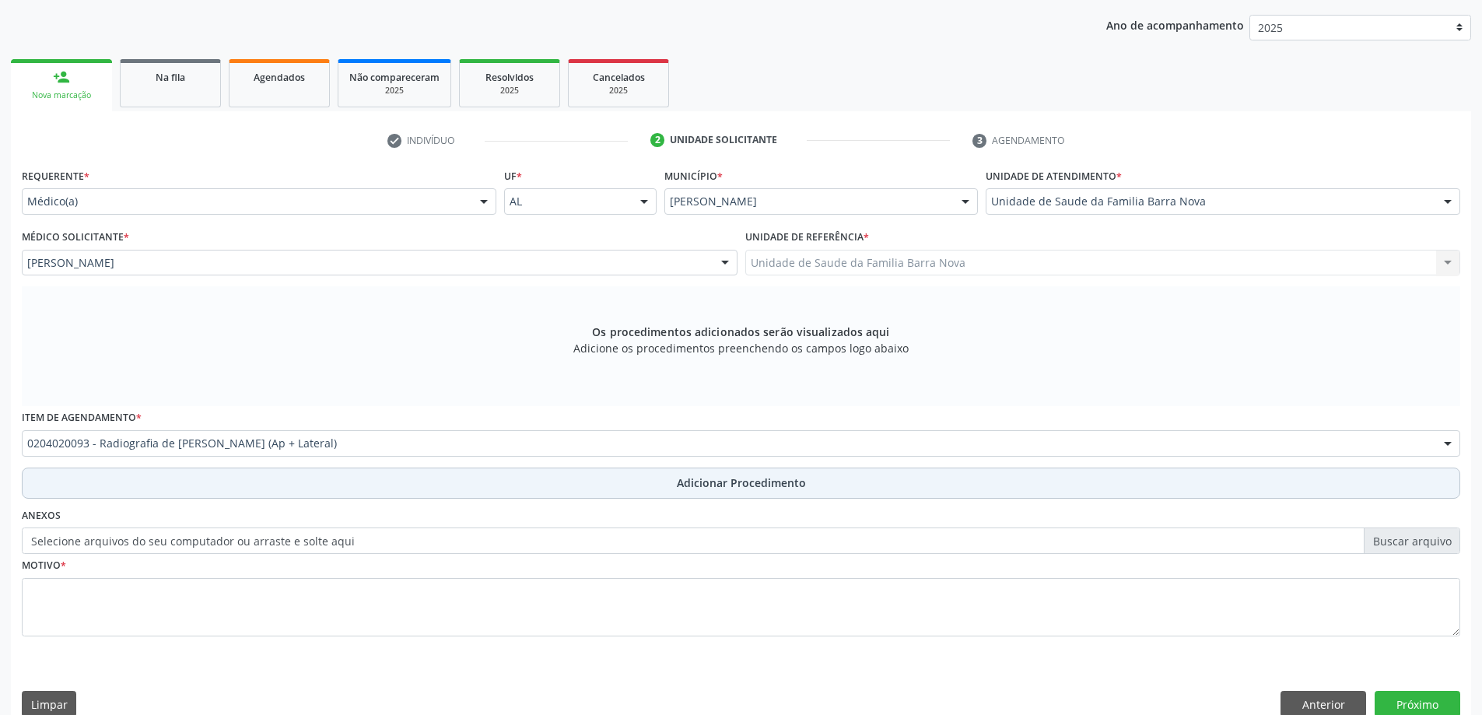
click at [711, 487] on span "Adicionar Procedimento" at bounding box center [741, 483] width 129 height 16
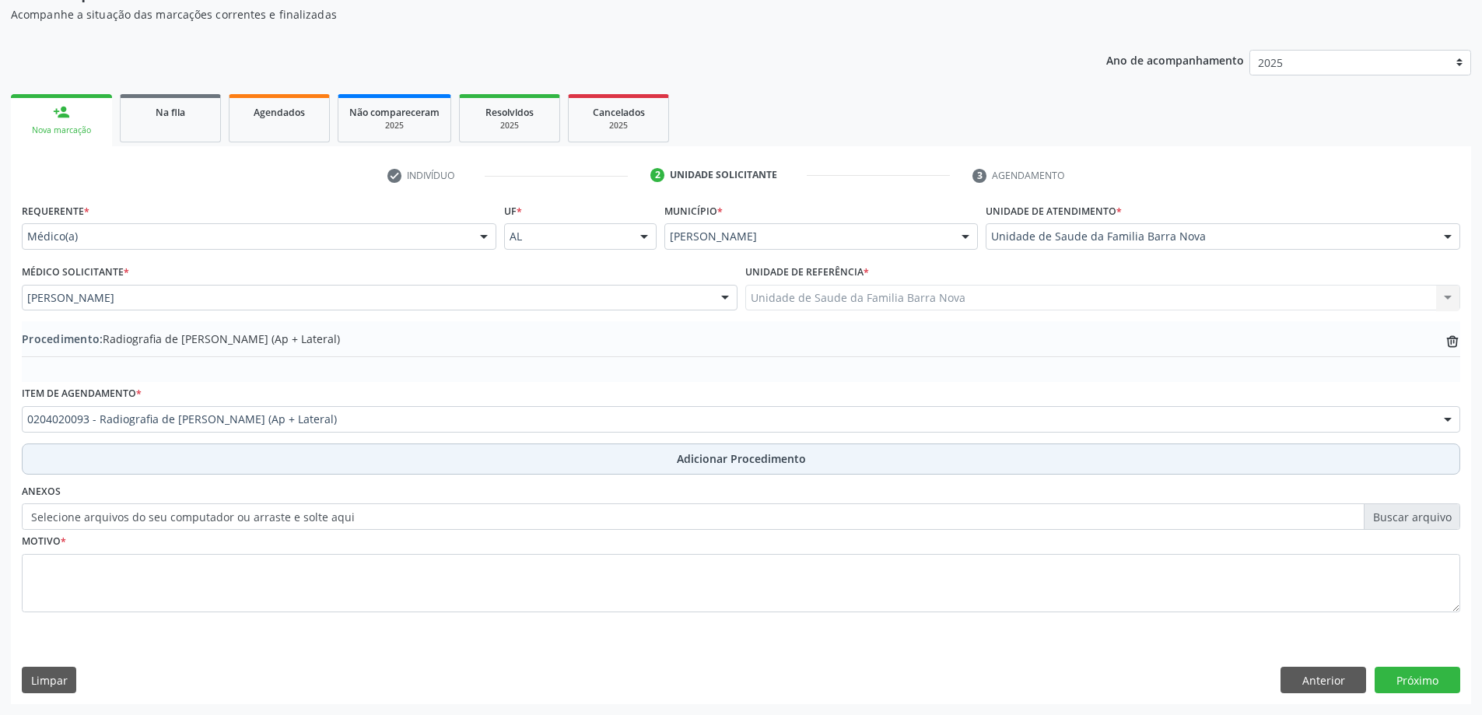
scroll to position [160, 0]
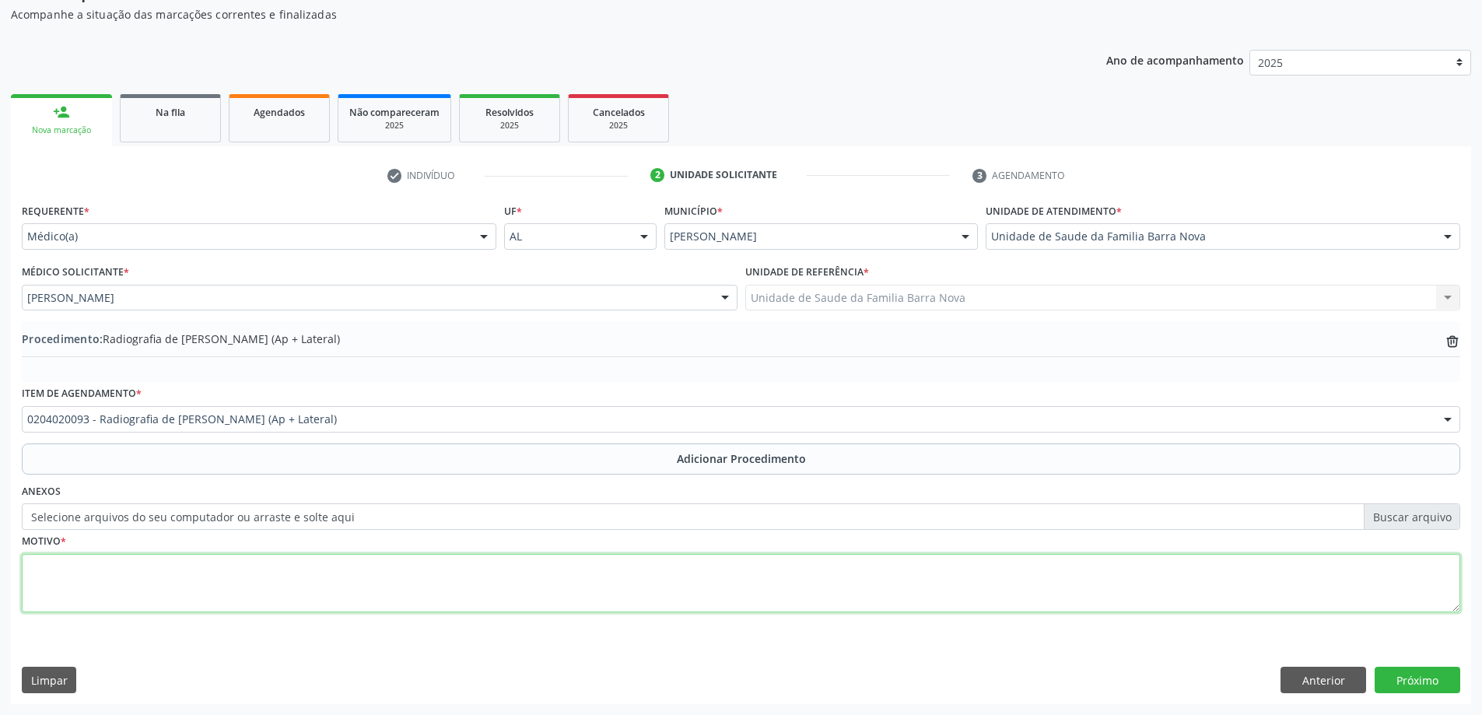
click at [203, 584] on textarea at bounding box center [741, 583] width 1439 height 59
click at [182, 575] on textarea "Dor em topografiade dorso eombro" at bounding box center [741, 583] width 1439 height 59
click at [175, 573] on textarea "Dor em topografiade dorso eombro" at bounding box center [741, 583] width 1439 height 59
click at [178, 567] on textarea "Dor em topografiade dorso eombro" at bounding box center [741, 583] width 1439 height 59
click at [237, 570] on textarea "Dor em topografiade dorso e ombro" at bounding box center [741, 583] width 1439 height 59
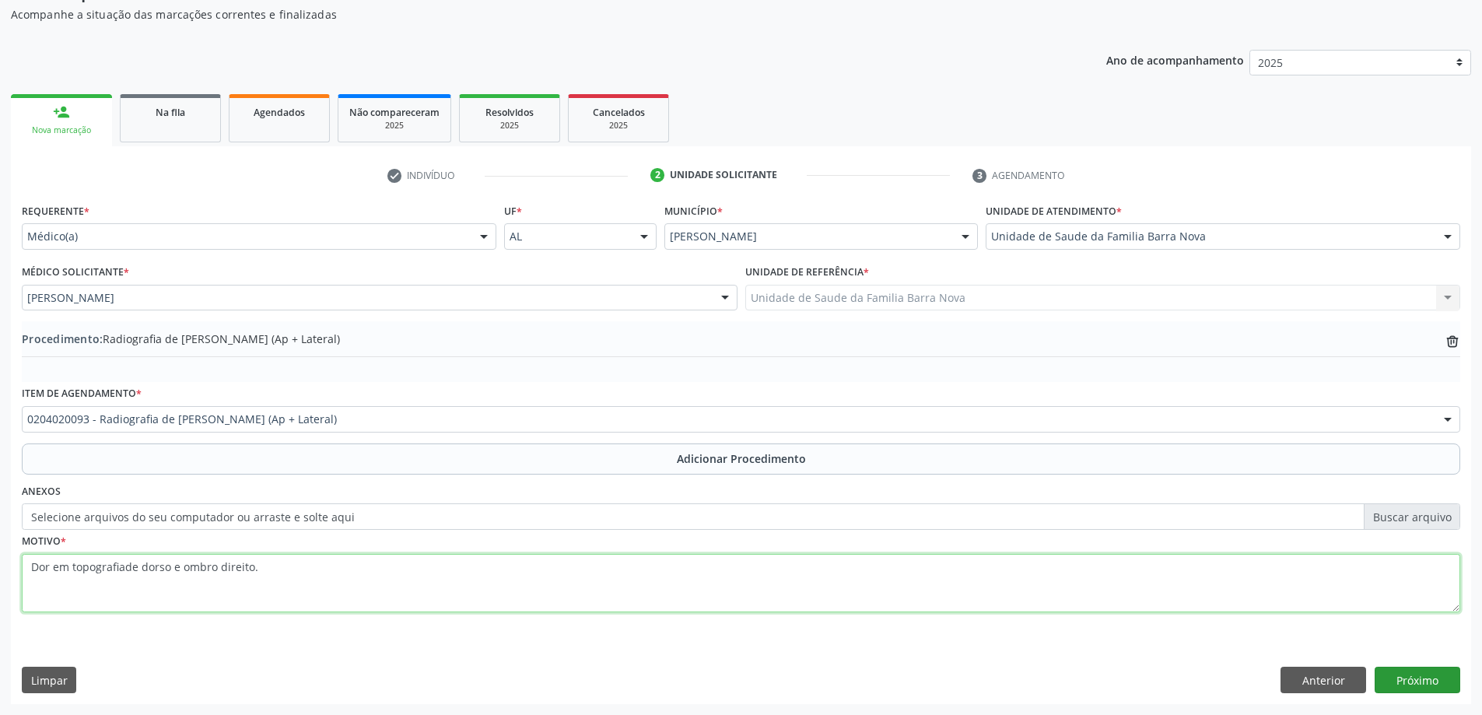
type textarea "Dor em topografiade dorso e ombro direito."
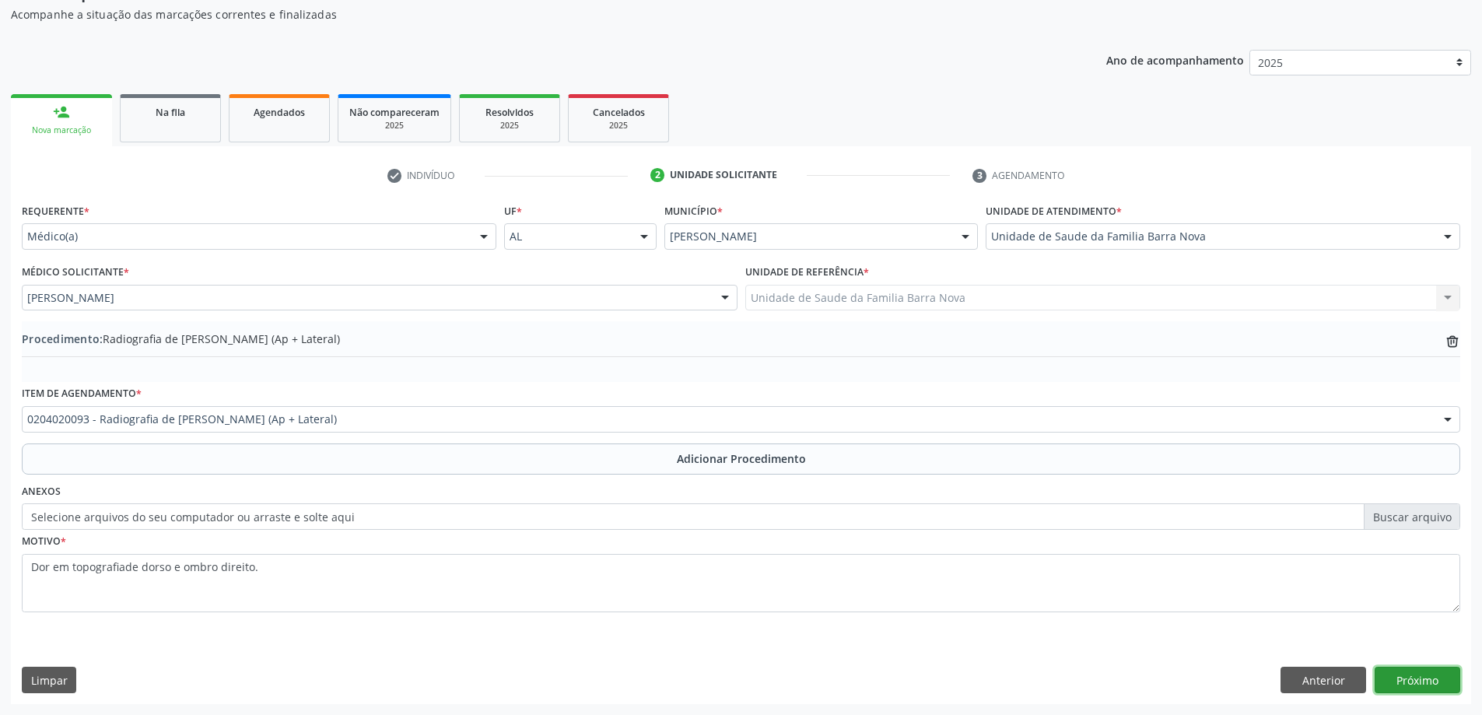
click at [1426, 679] on button "Próximo" at bounding box center [1418, 680] width 86 height 26
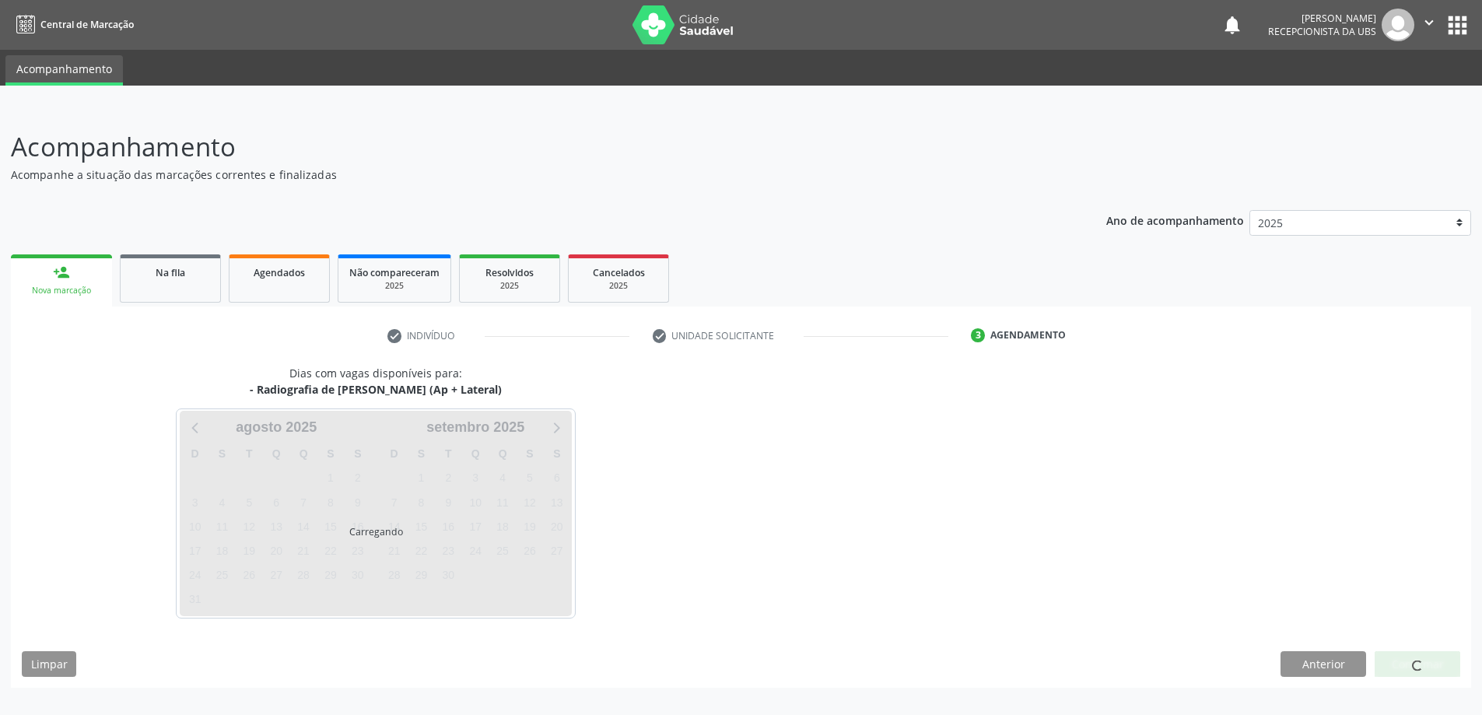
scroll to position [0, 0]
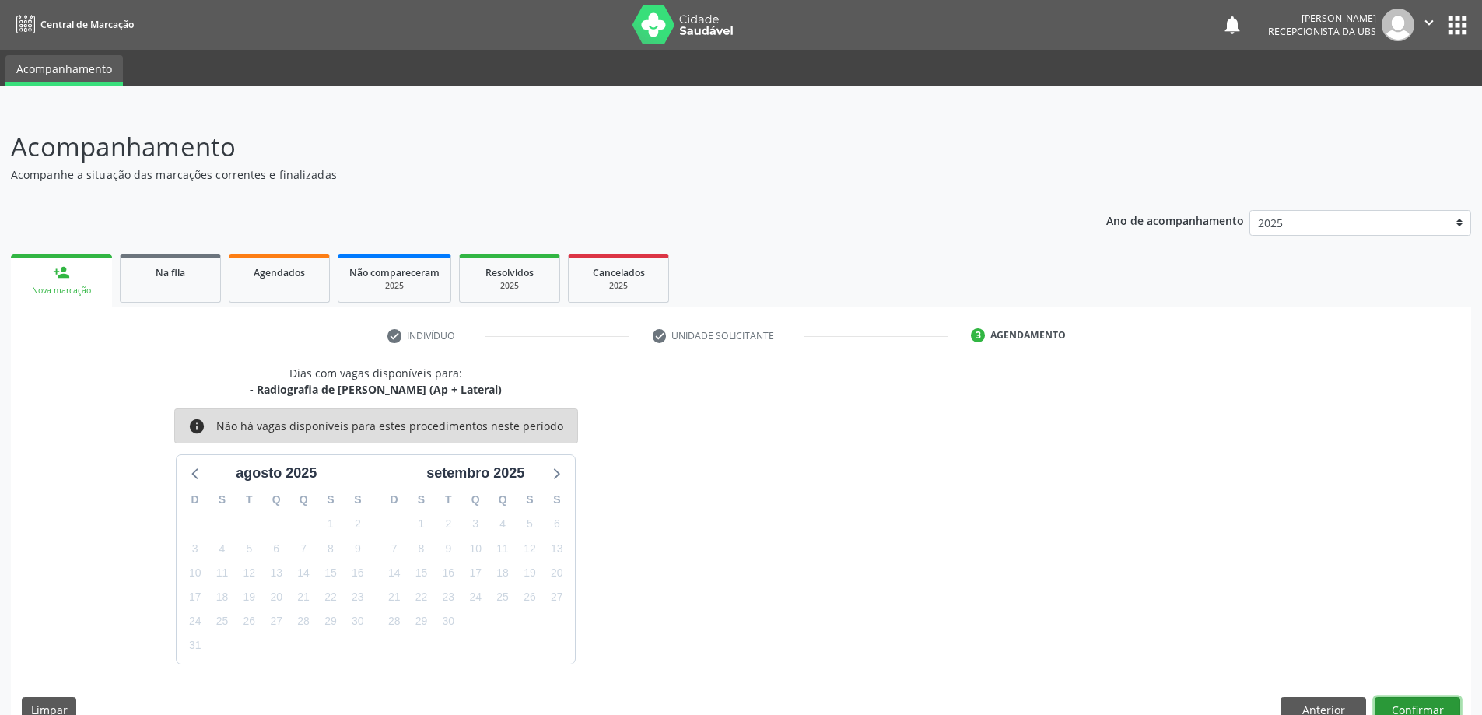
click at [1394, 704] on button "Confirmar" at bounding box center [1418, 710] width 86 height 26
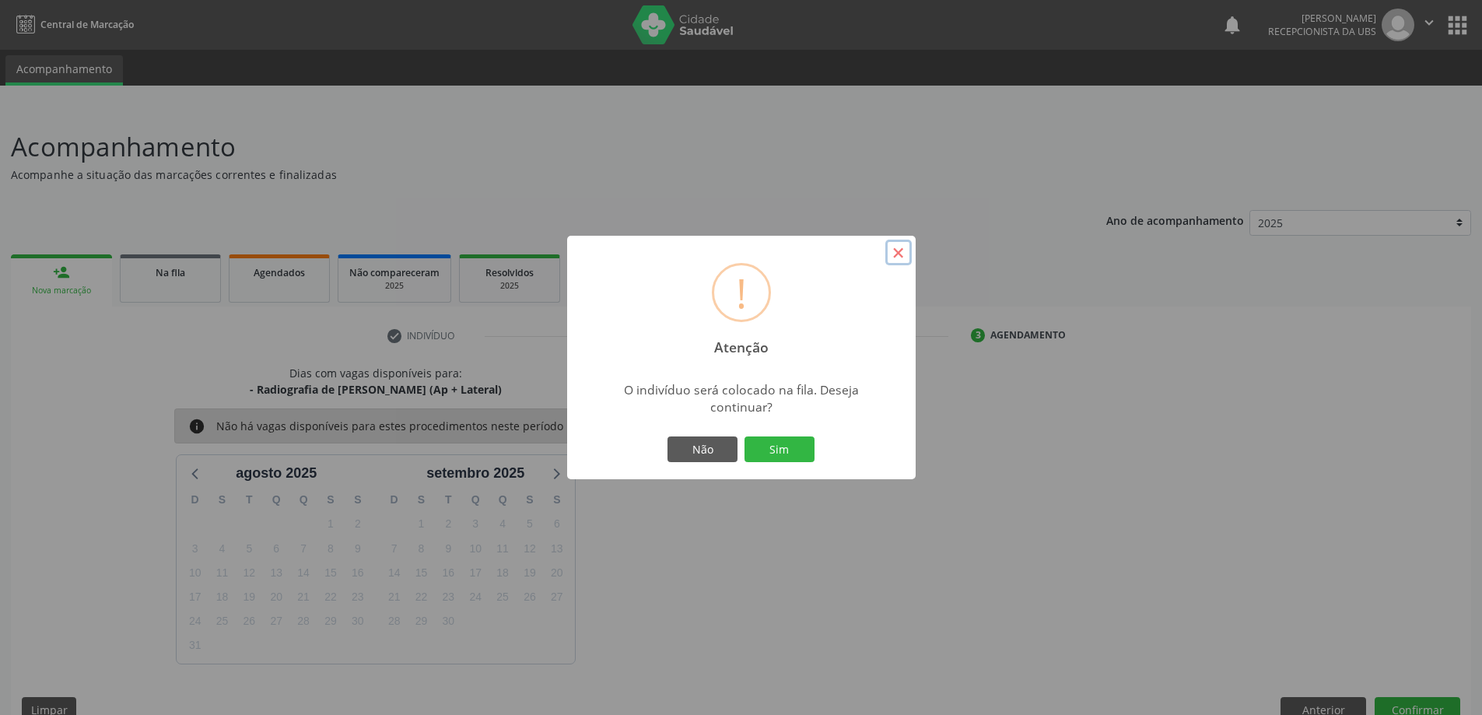
click at [903, 259] on button "×" at bounding box center [898, 253] width 26 height 26
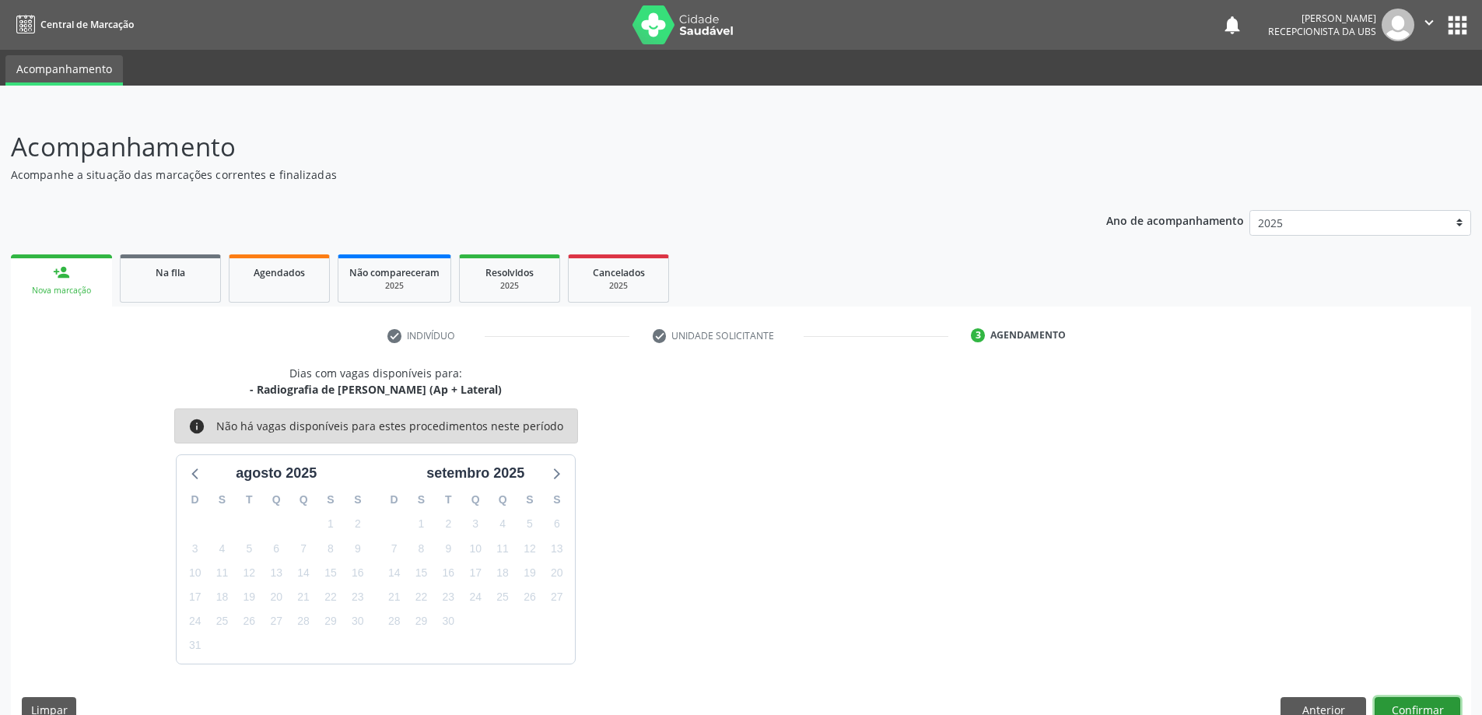
scroll to position [8, 0]
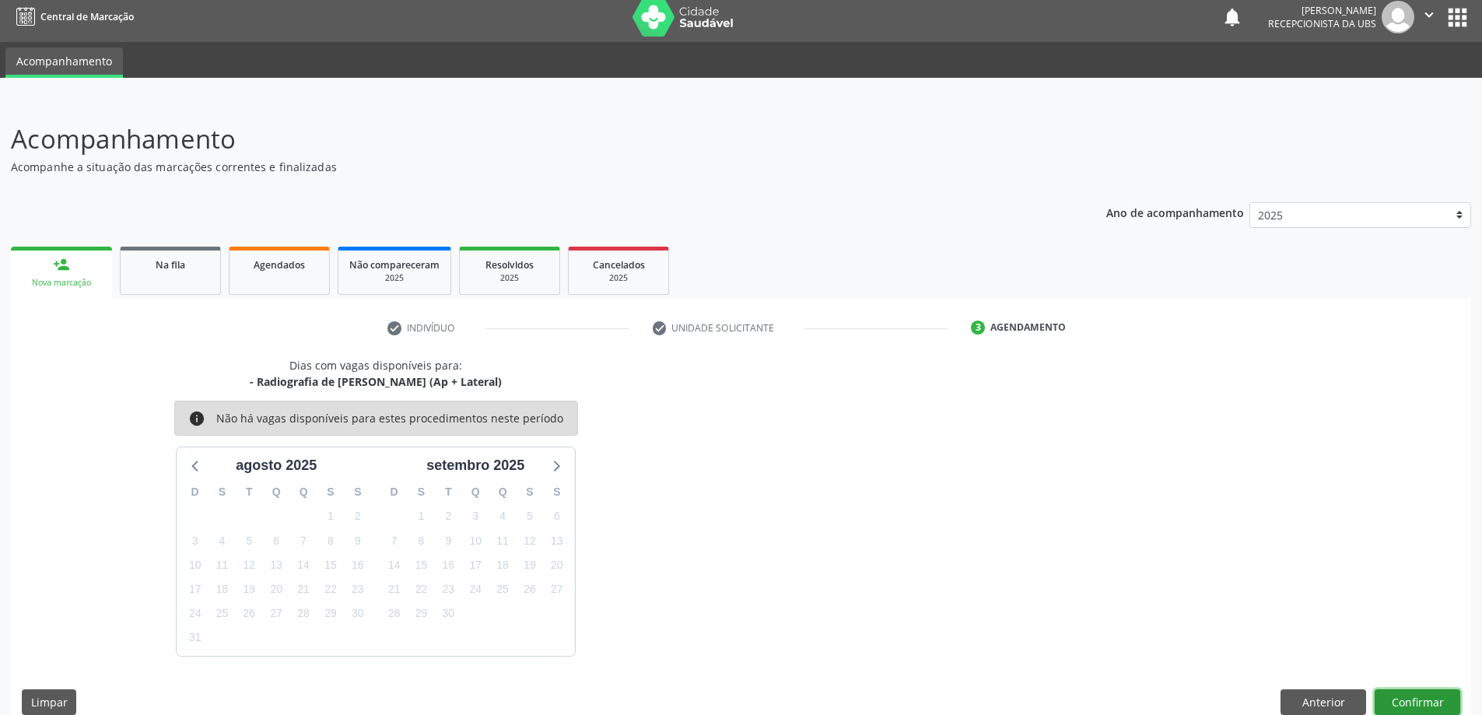
click at [1405, 707] on button "Confirmar" at bounding box center [1418, 702] width 86 height 26
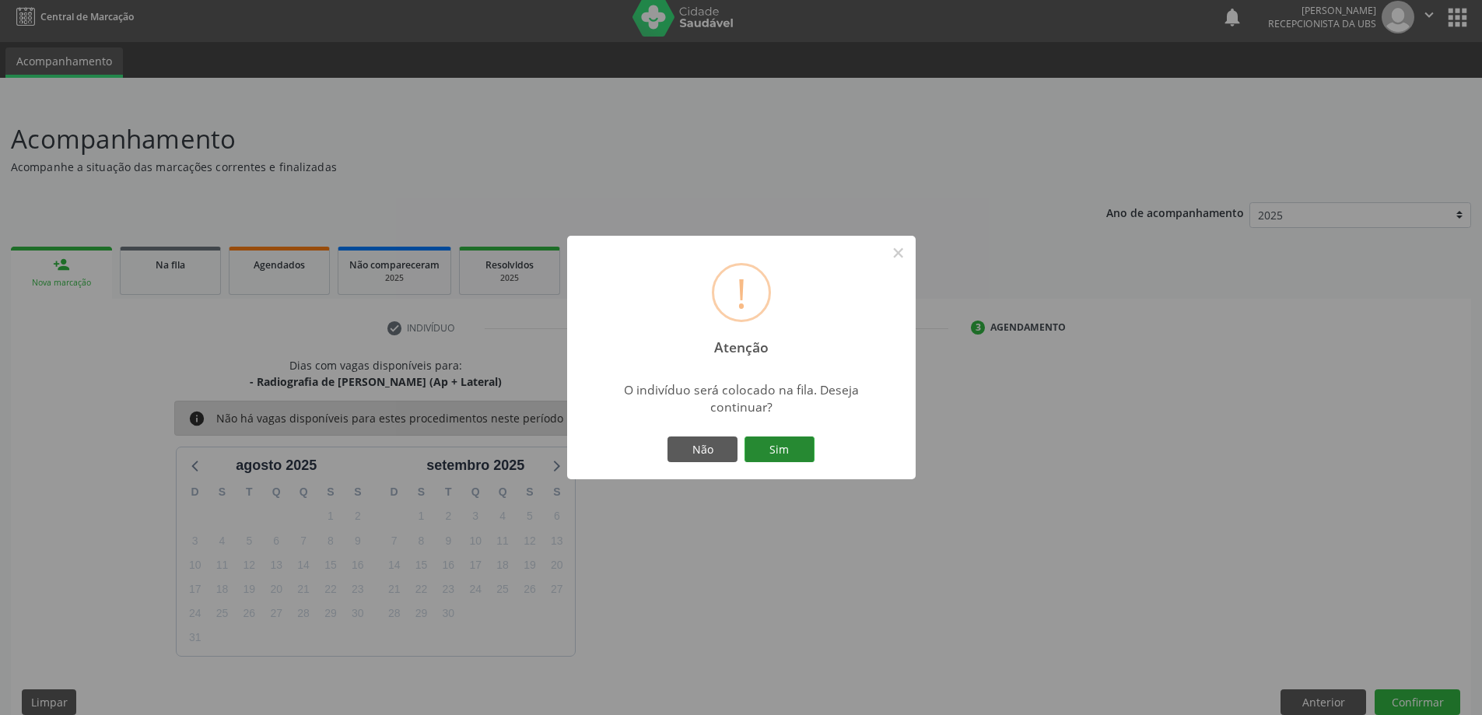
click at [778, 450] on button "Sim" at bounding box center [780, 450] width 70 height 26
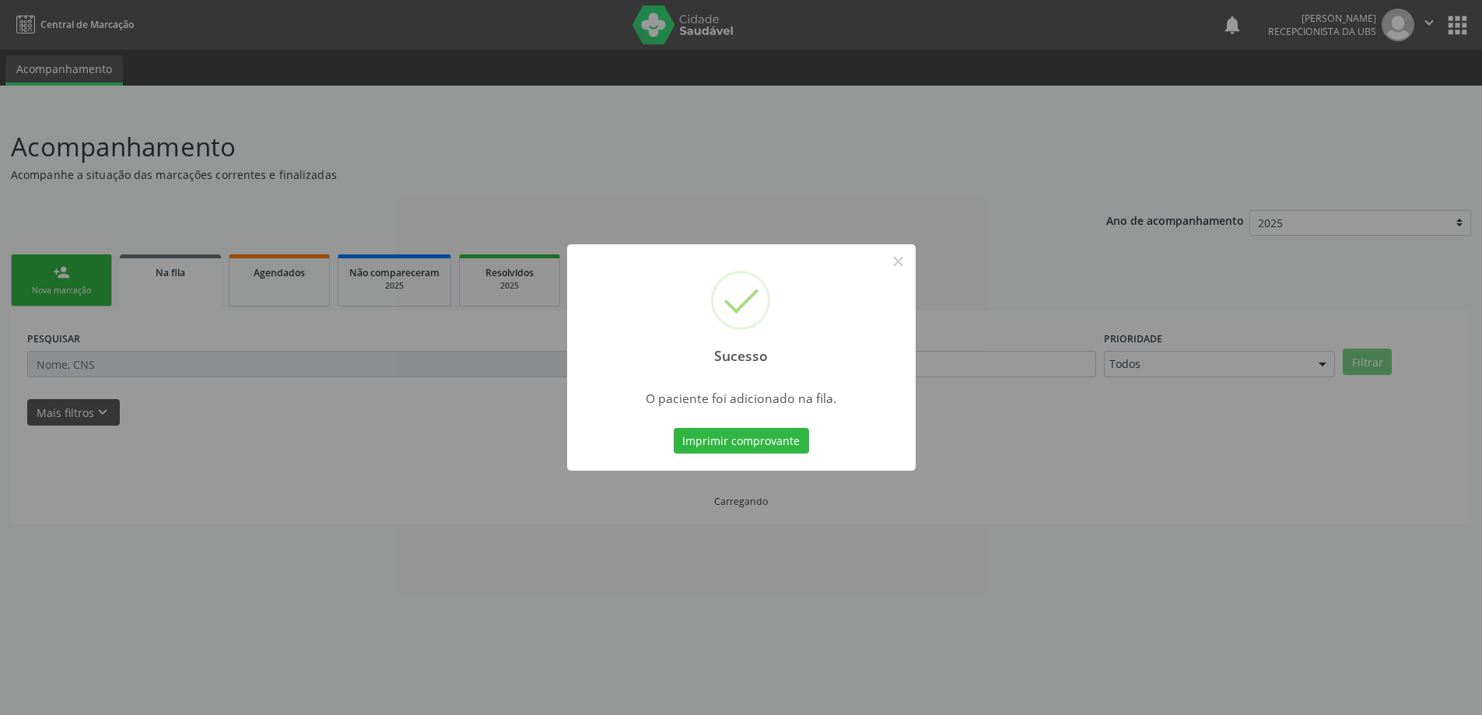
scroll to position [0, 0]
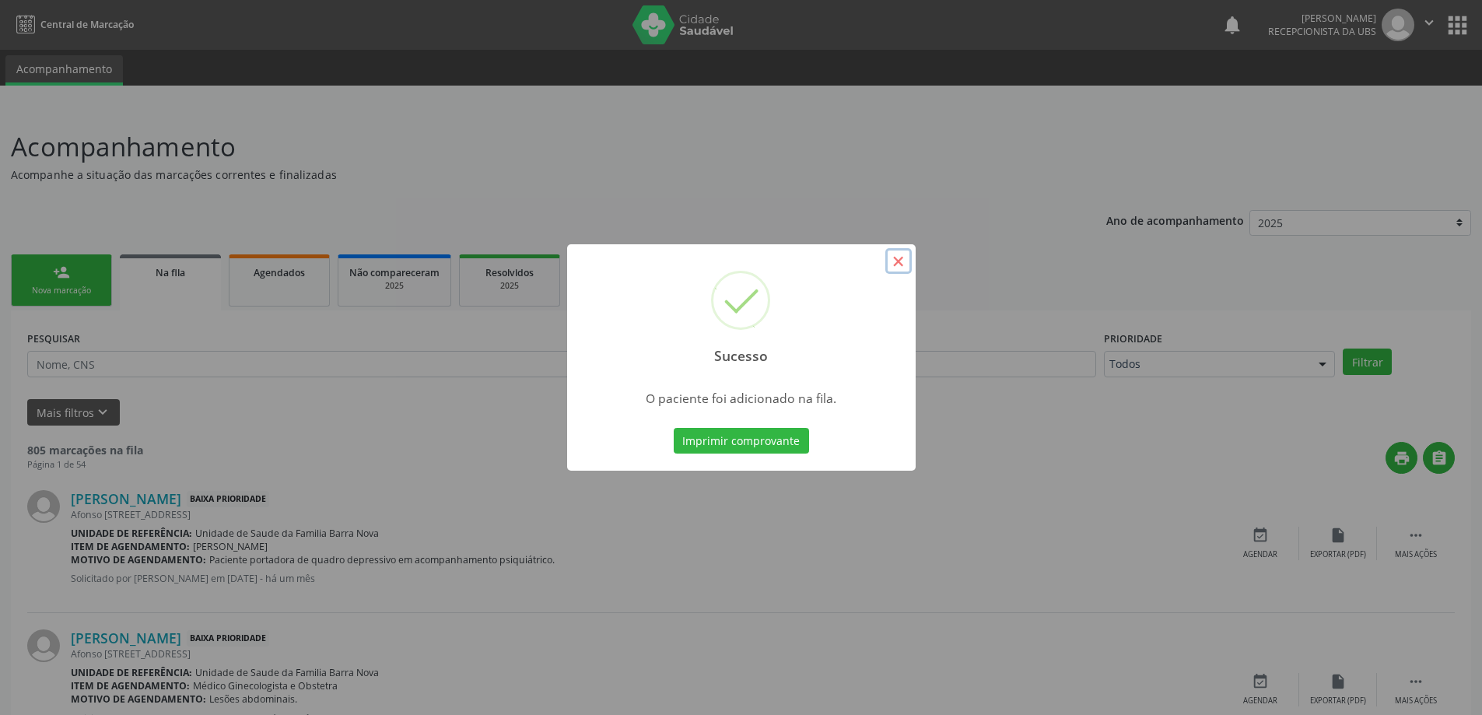
click at [901, 264] on button "×" at bounding box center [898, 261] width 26 height 26
